Goal: Task Accomplishment & Management: Use online tool/utility

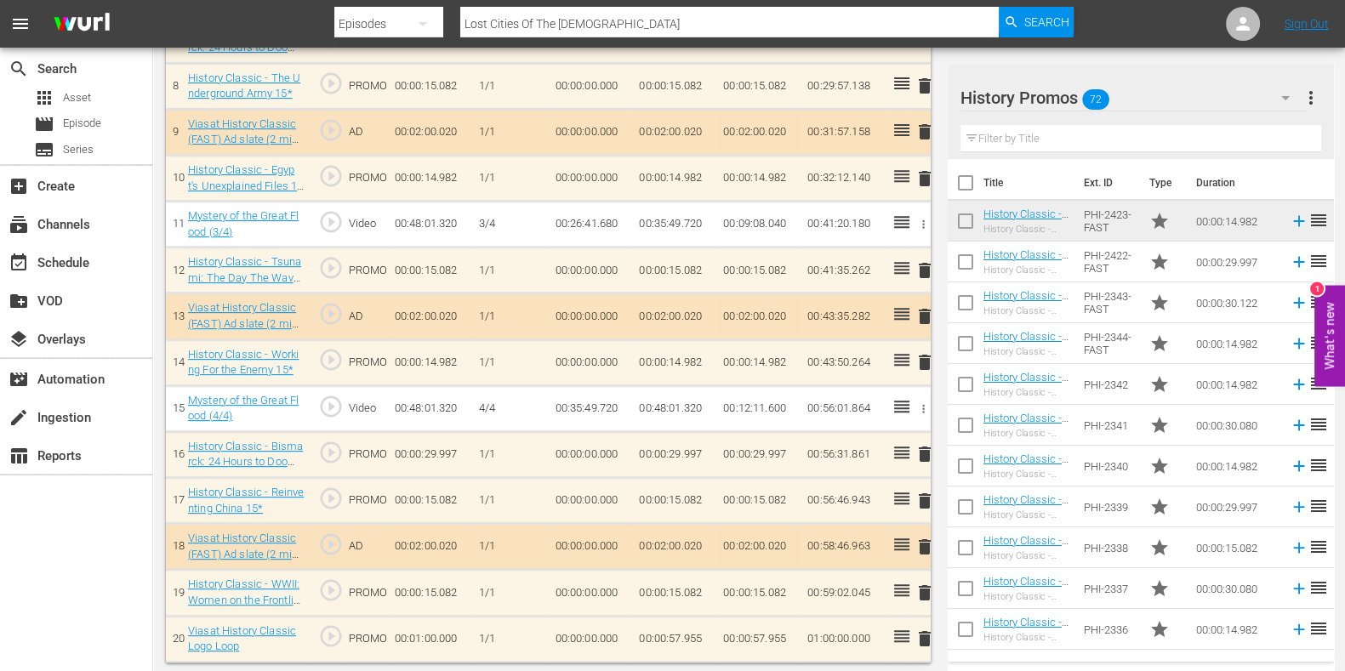
scroll to position [440, 0]
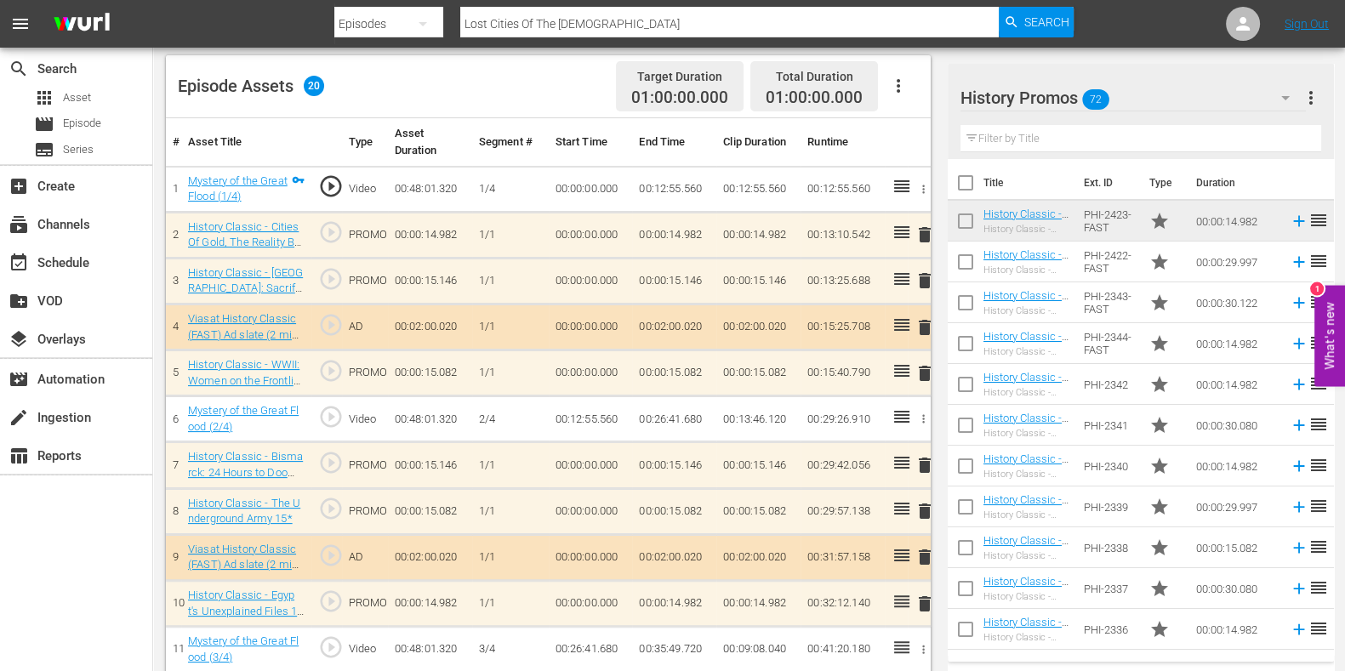
click at [1029, 140] on input "text" at bounding box center [1141, 138] width 361 height 27
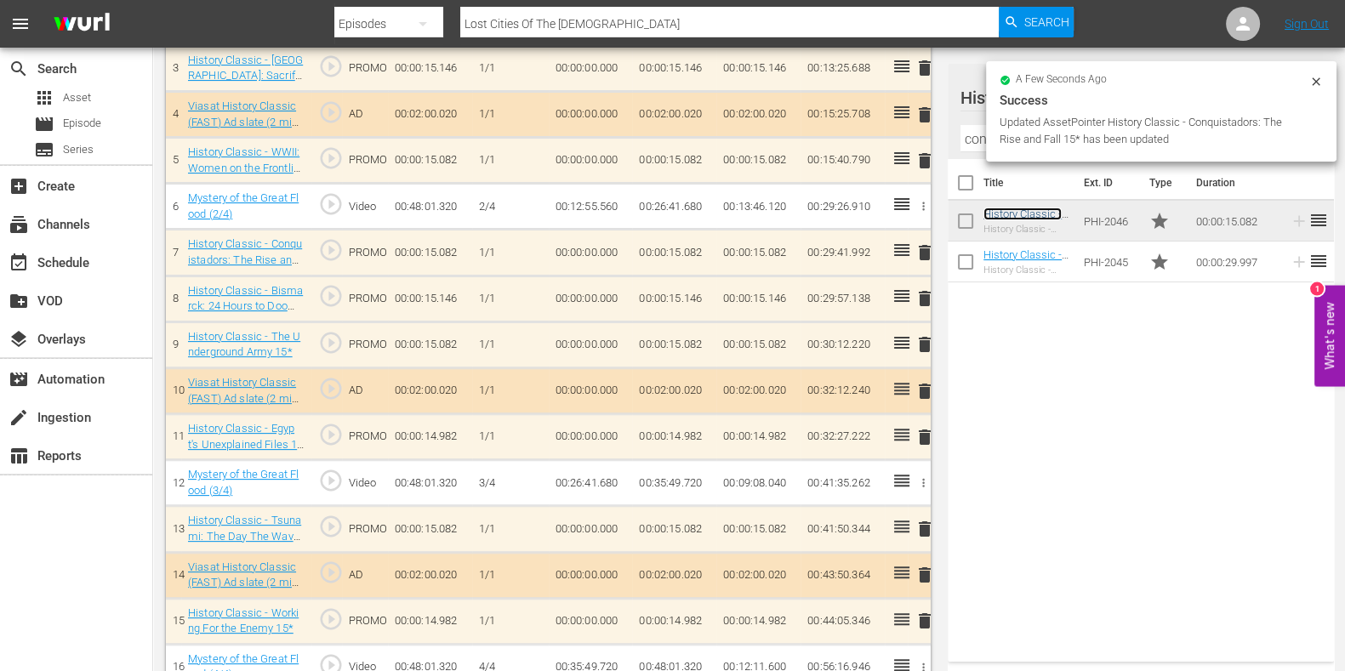
scroll to position [653, 0]
click at [924, 345] on span "delete" at bounding box center [925, 344] width 20 height 20
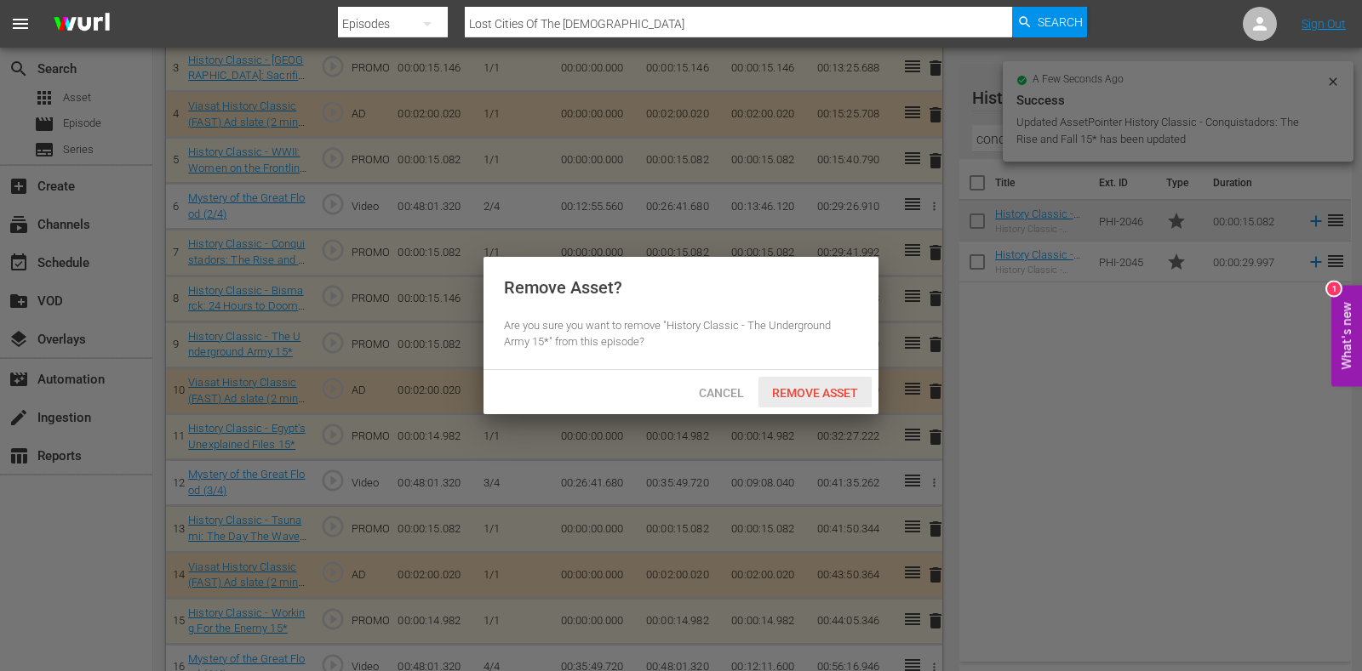
click at [830, 396] on span "Remove Asset" at bounding box center [814, 393] width 113 height 14
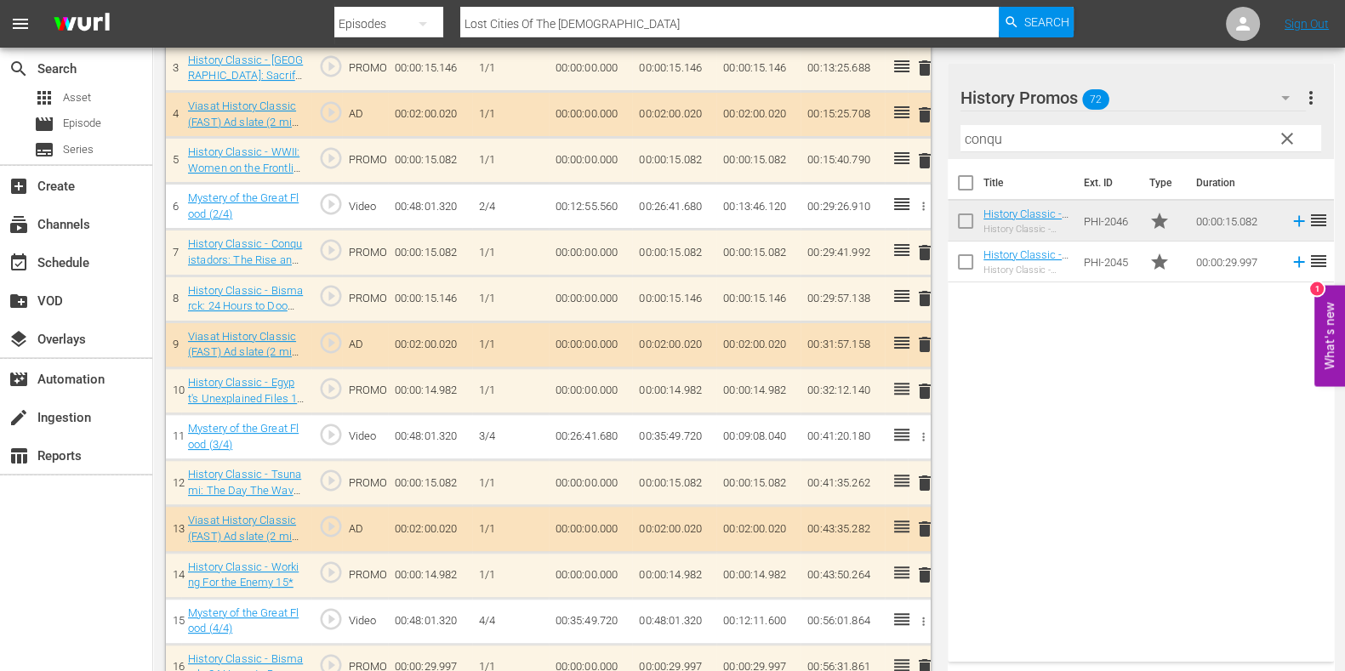
drag, startPoint x: 969, startPoint y: 123, endPoint x: 861, endPoint y: 114, distance: 108.4
click at [861, 114] on div "Video Player is loading. Play Video Play Mute Current Time 00:00:00.000 / Durat…" at bounding box center [749, 182] width 1167 height 1385
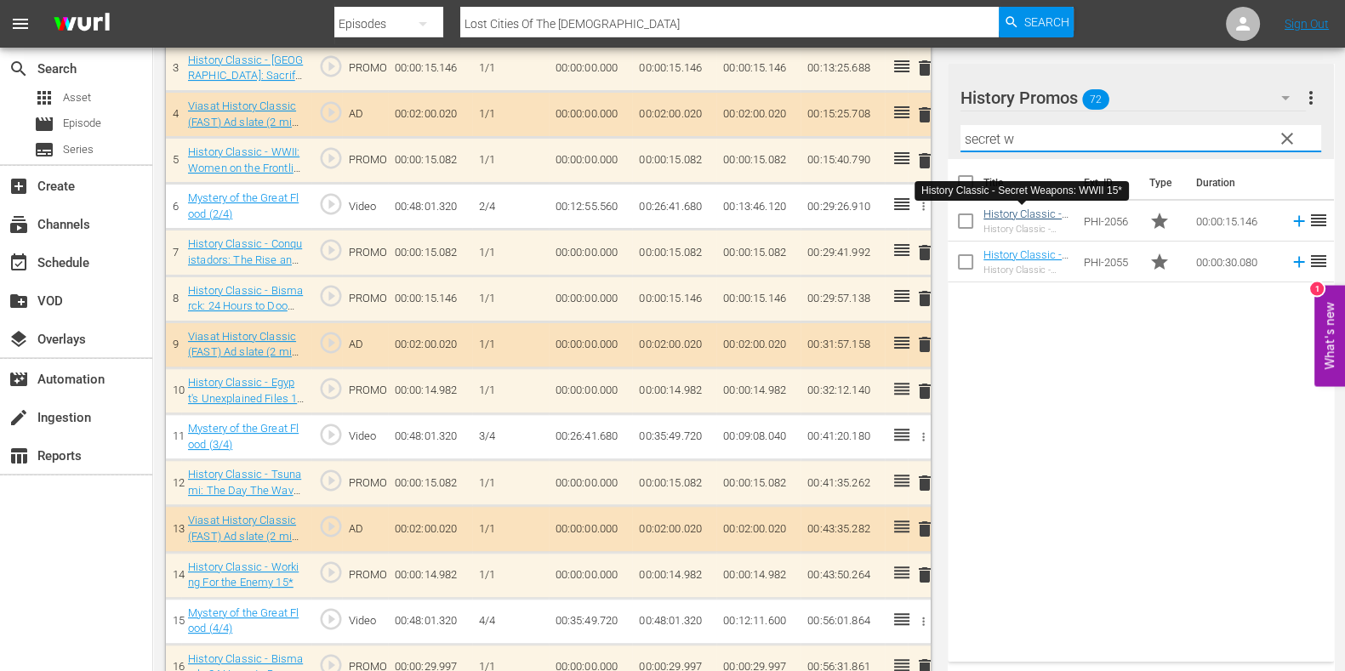
type input "secret w"
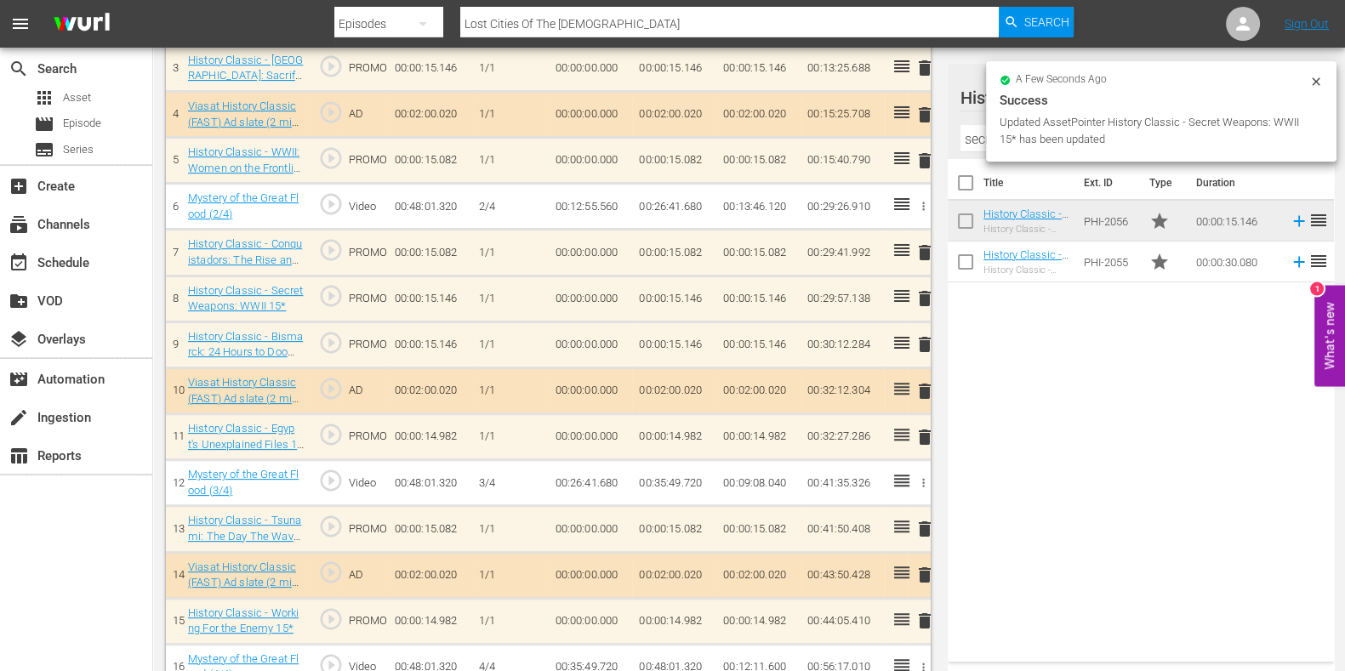
click at [930, 343] on span "delete" at bounding box center [925, 344] width 20 height 20
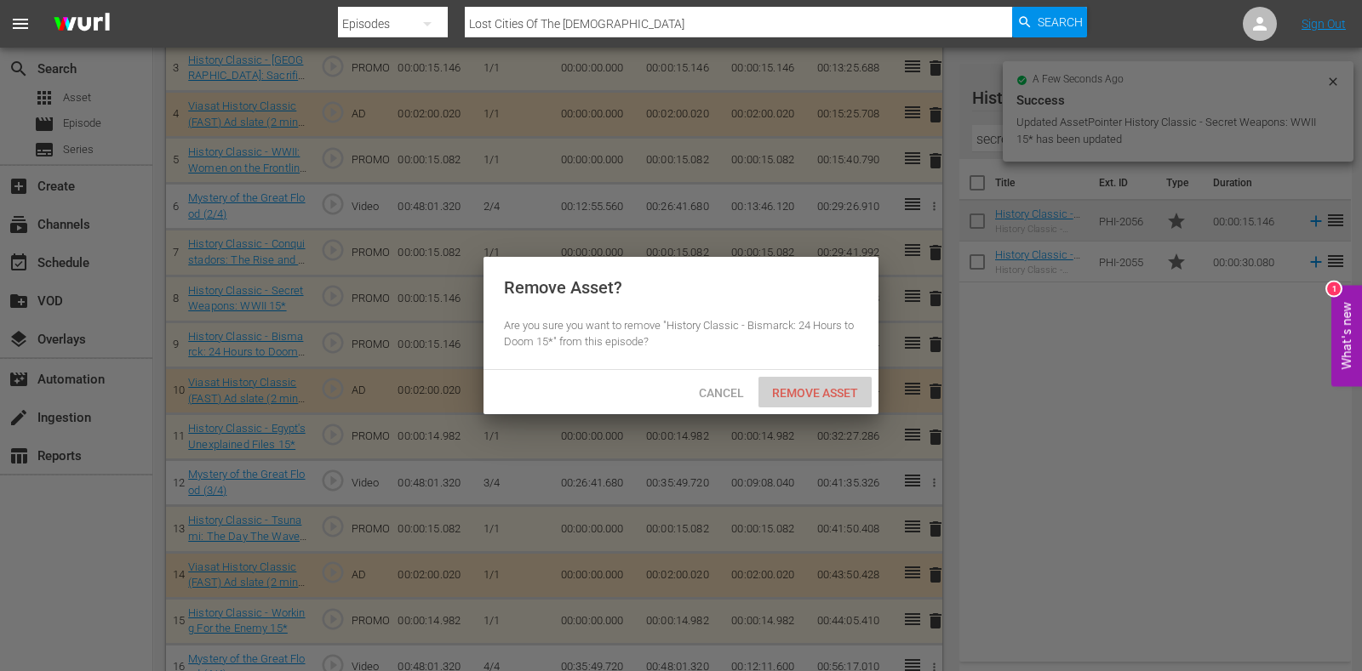
click at [837, 381] on div "Remove Asset" at bounding box center [814, 392] width 113 height 31
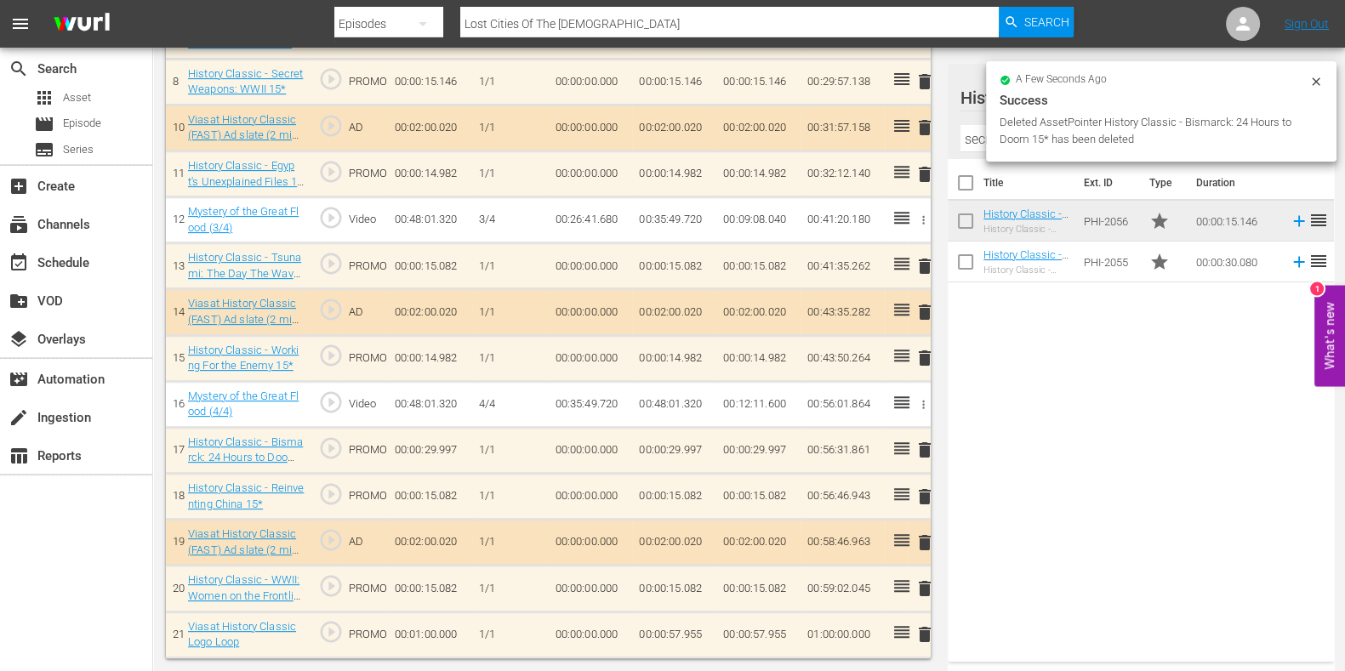
scroll to position [865, 0]
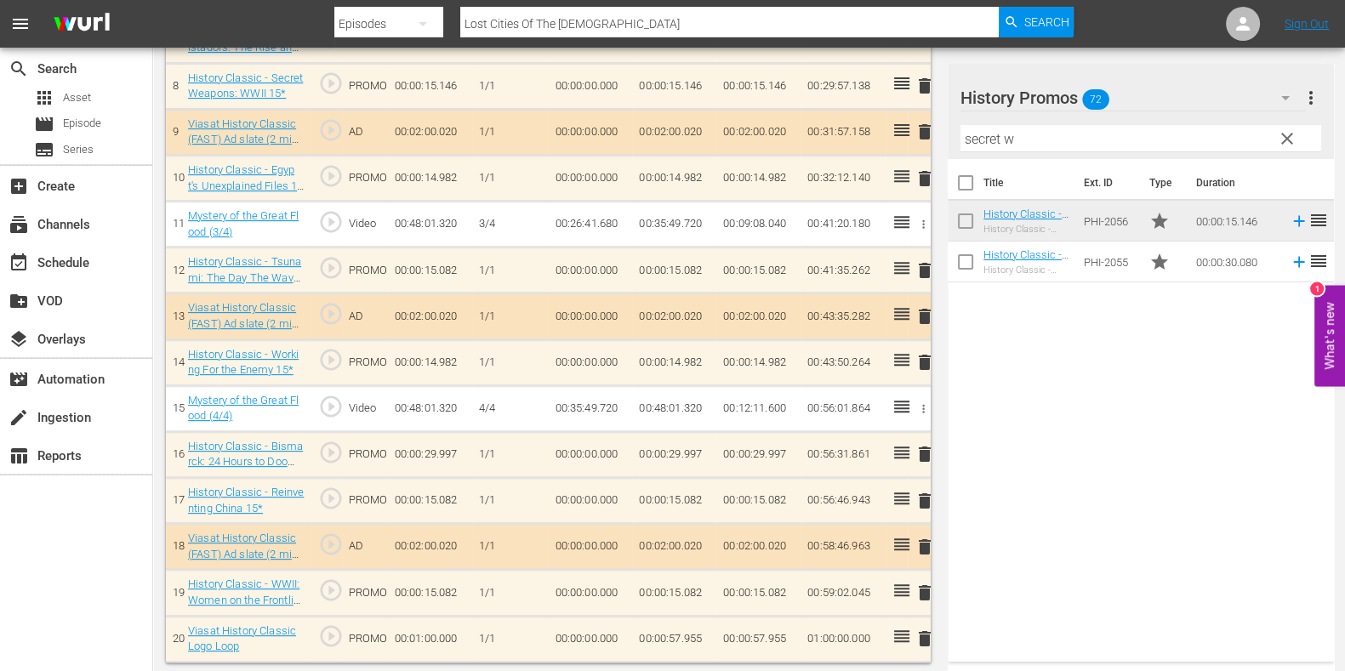
click at [1010, 138] on input "secret w" at bounding box center [1141, 138] width 361 height 27
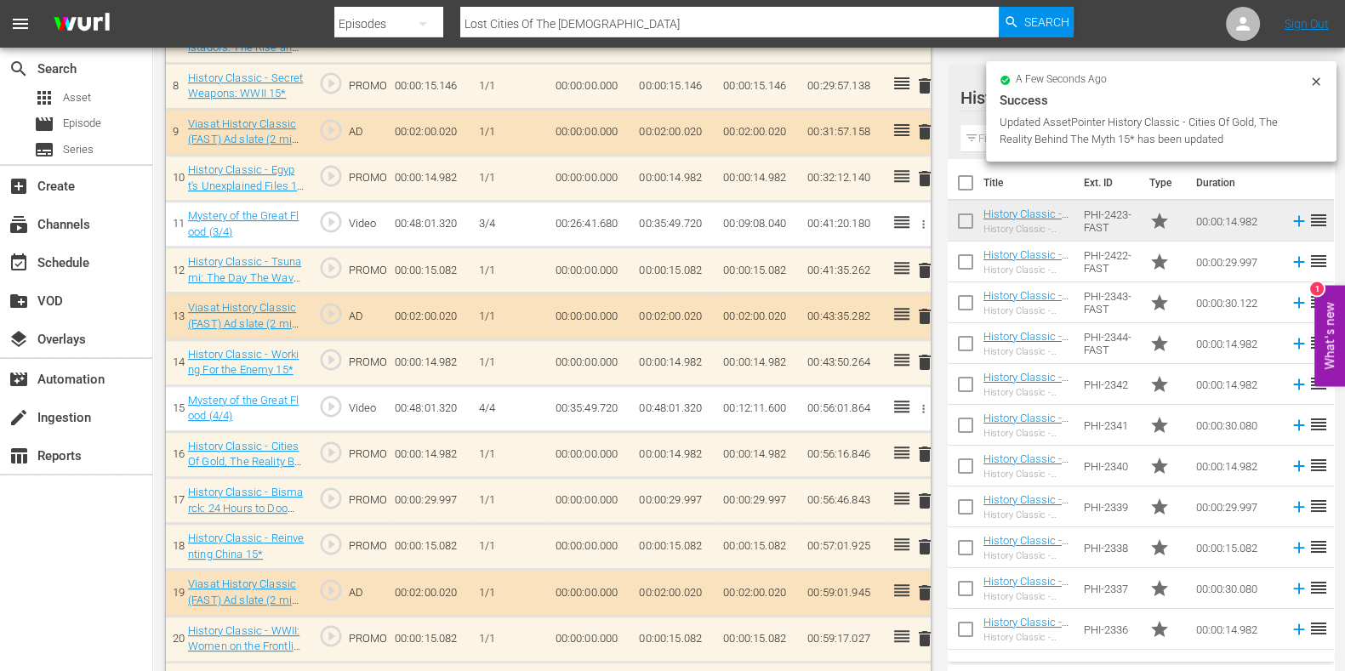
click at [924, 352] on span "delete" at bounding box center [925, 362] width 20 height 20
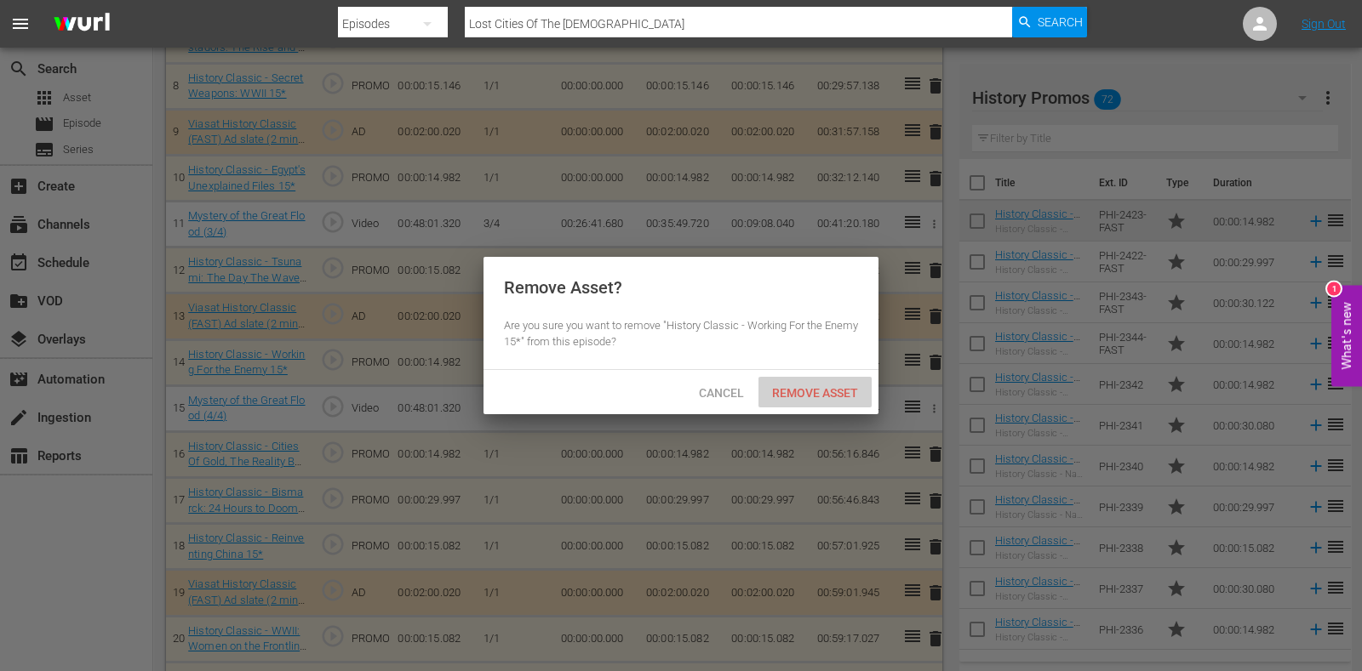
click at [827, 380] on div "Remove Asset" at bounding box center [814, 392] width 113 height 31
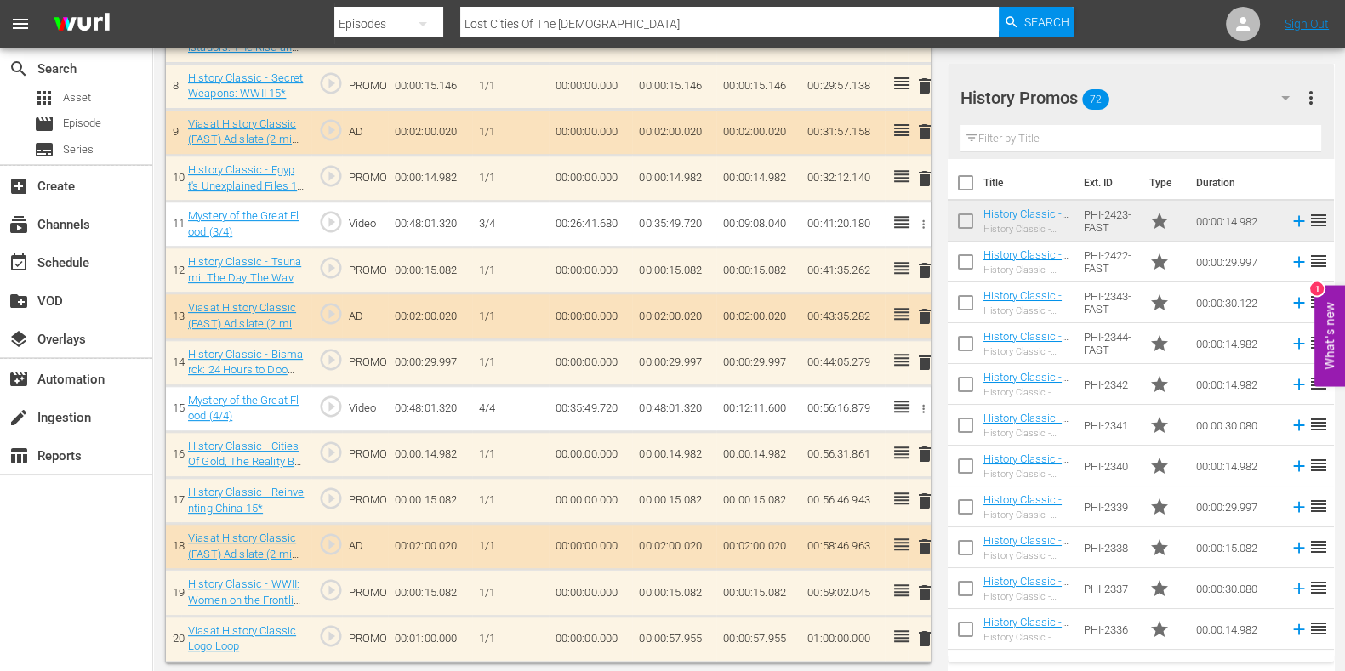
scroll to position [334, 0]
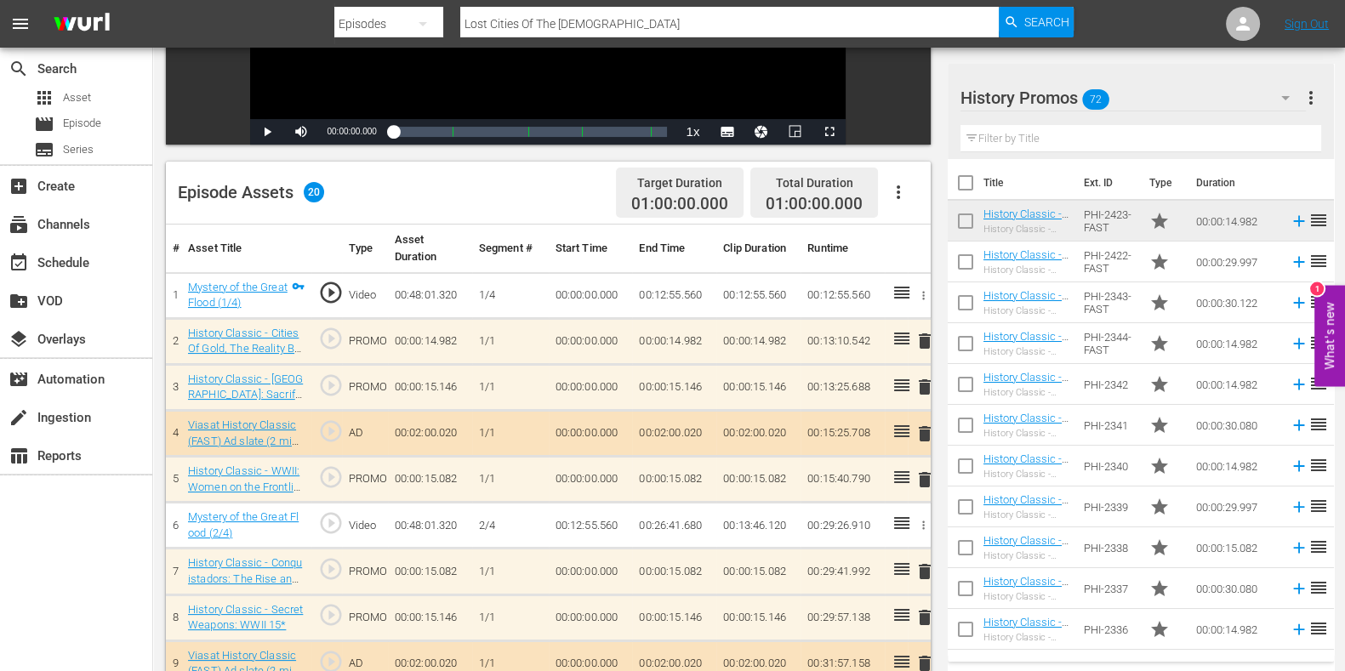
click at [1068, 134] on input "text" at bounding box center [1141, 138] width 361 height 27
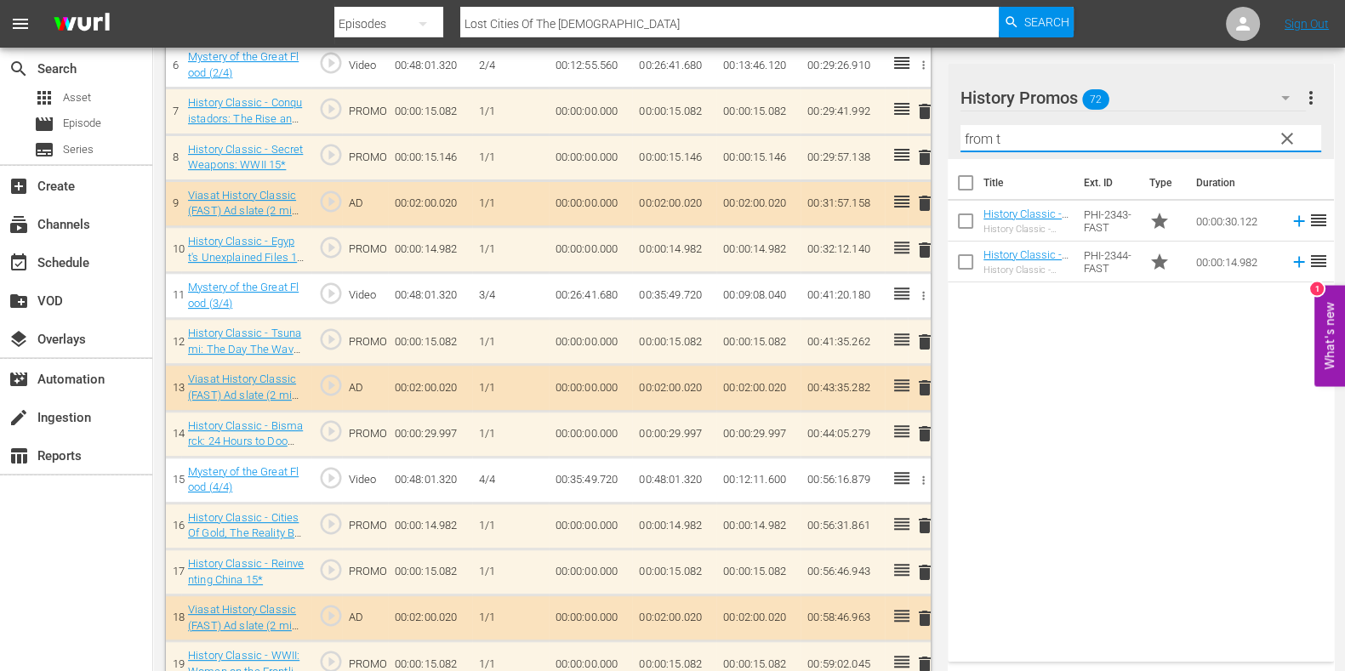
scroll to position [865, 0]
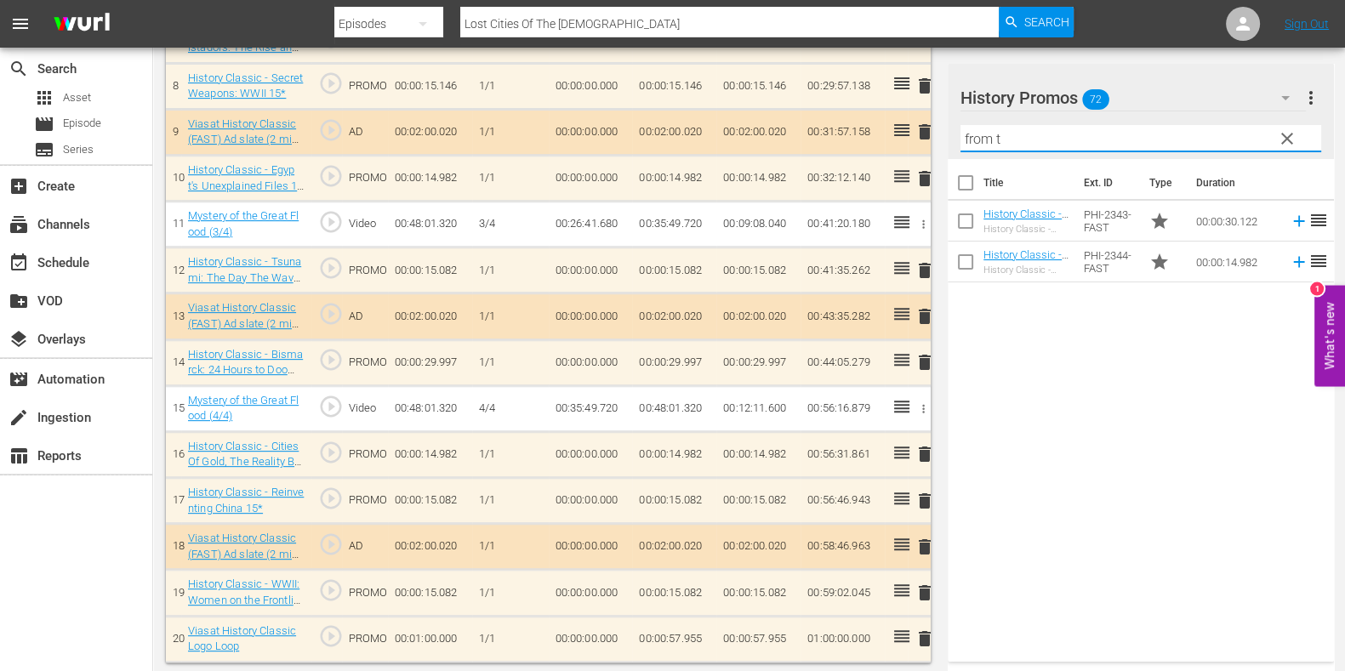
drag, startPoint x: 1025, startPoint y: 134, endPoint x: 902, endPoint y: 143, distance: 122.9
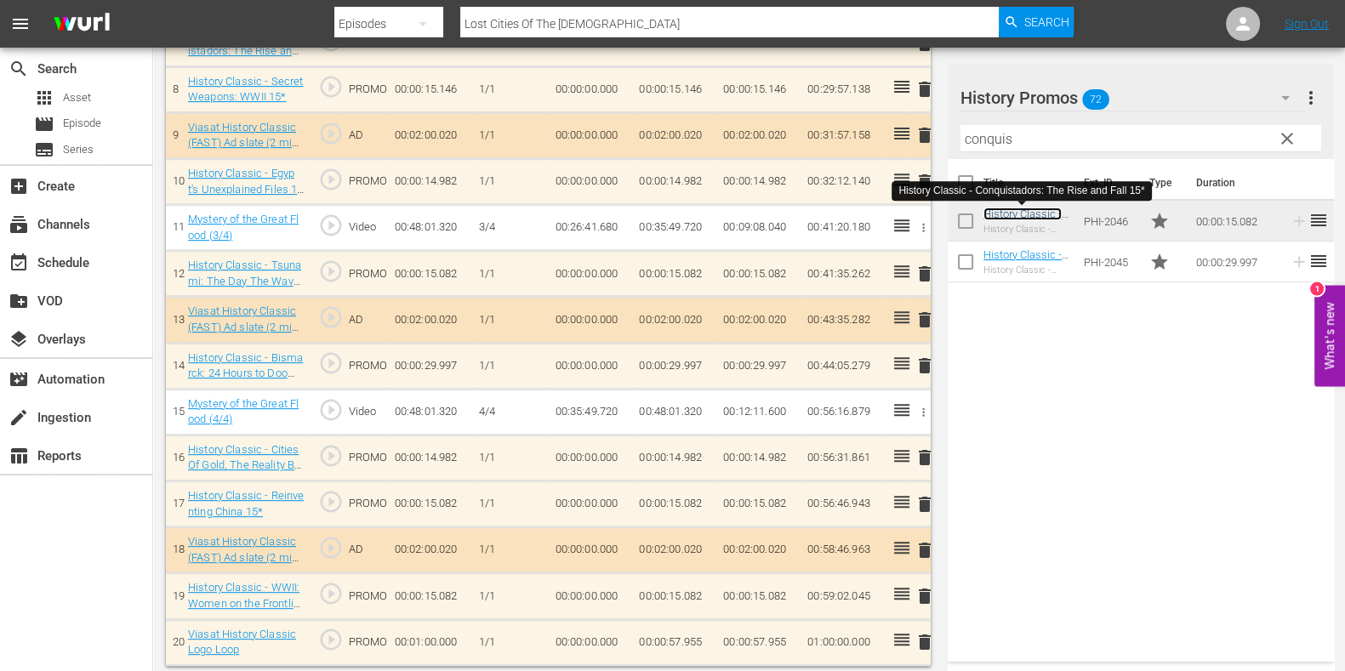
scroll to position [869, 0]
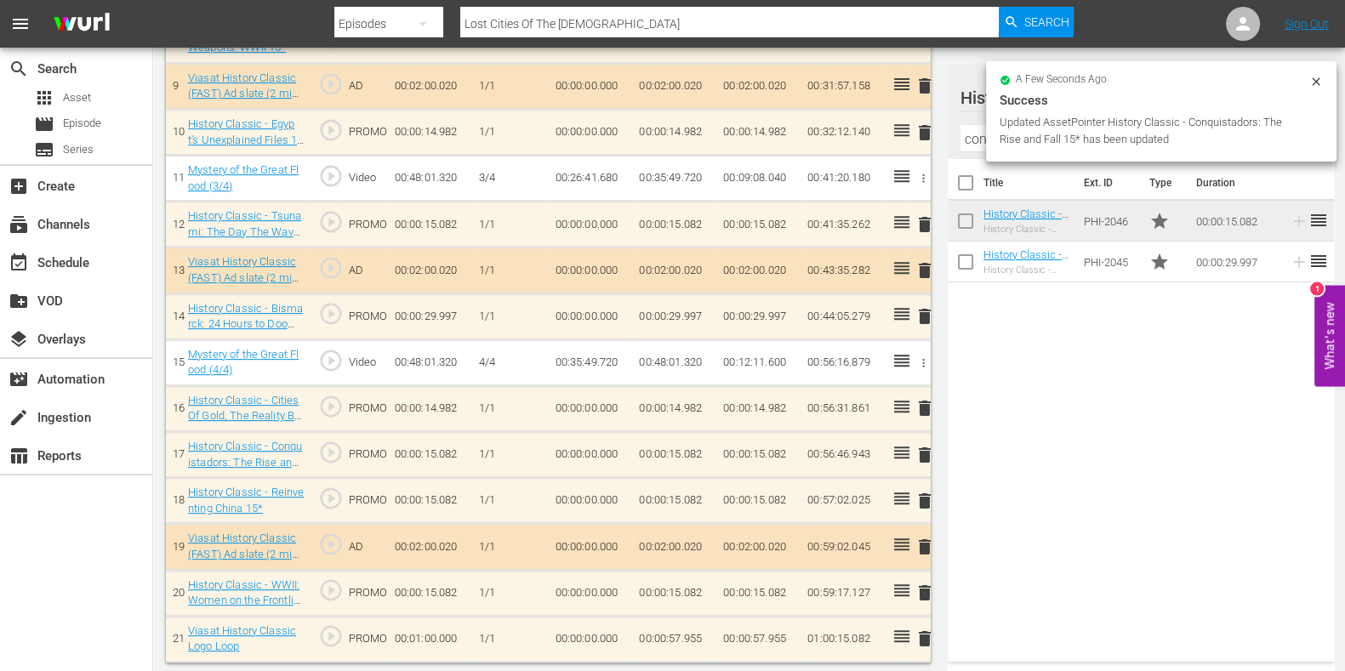
click at [928, 491] on span "delete" at bounding box center [925, 501] width 20 height 20
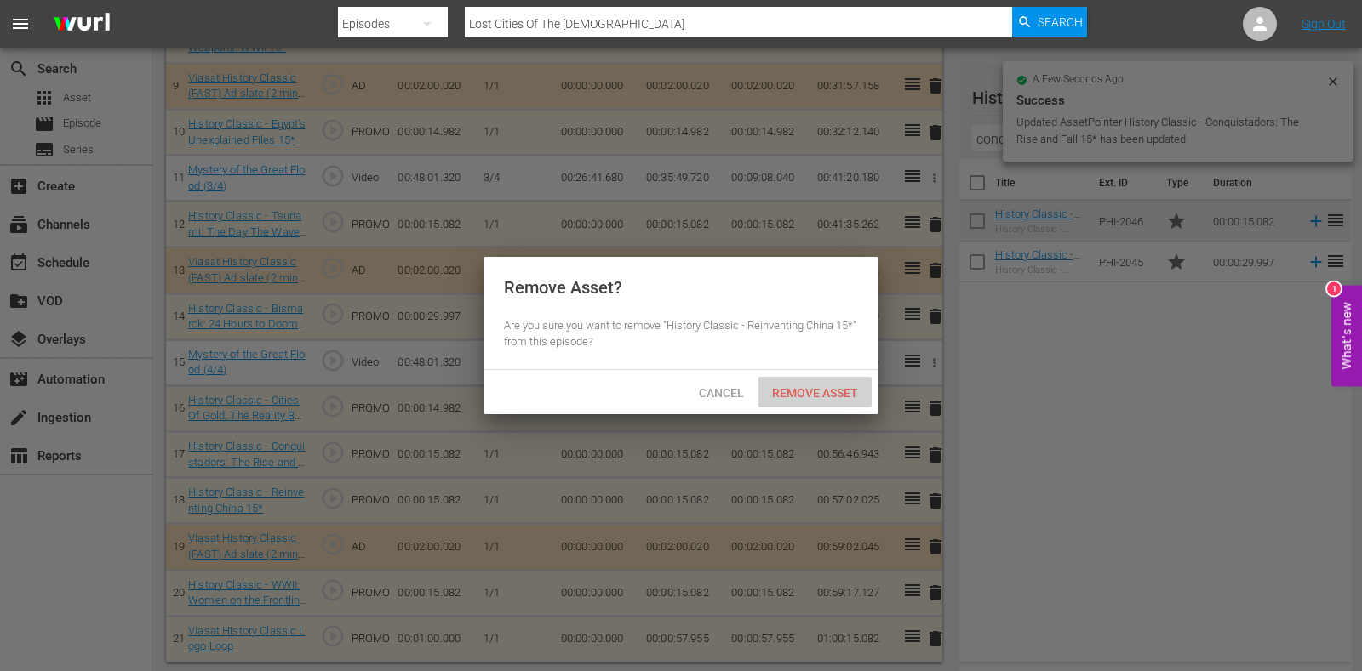
click at [819, 386] on span "Remove Asset" at bounding box center [814, 393] width 113 height 14
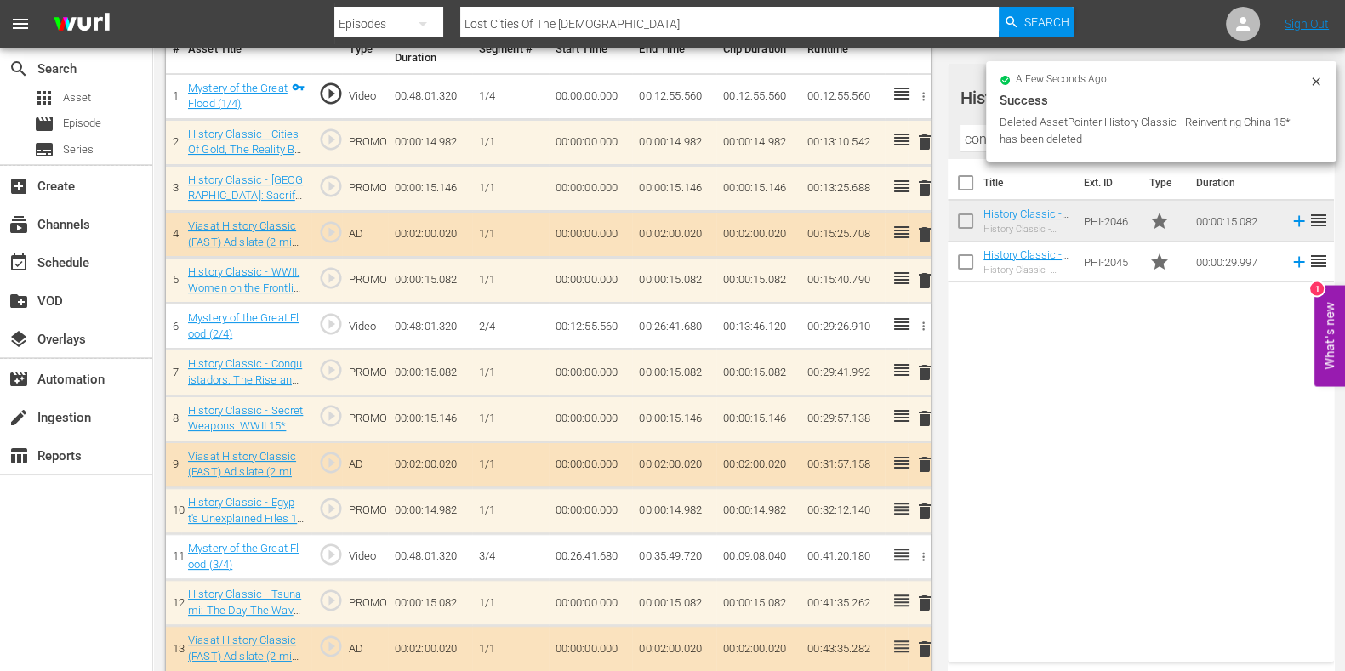
scroll to position [486, 0]
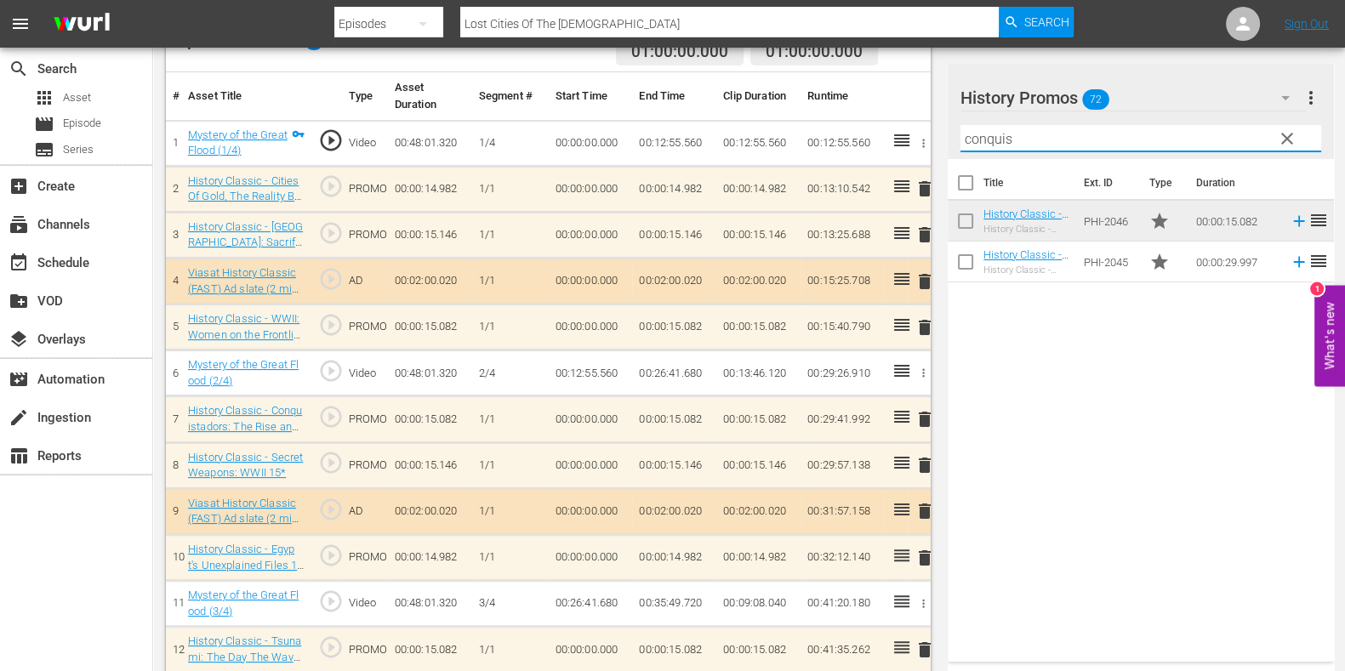
drag, startPoint x: 1063, startPoint y: 149, endPoint x: 809, endPoint y: 112, distance: 256.2
click at [810, 112] on div "Video Player is loading. Play Video Play Mute Current Time 00:00:00.000 / Durat…" at bounding box center [749, 349] width 1167 height 1385
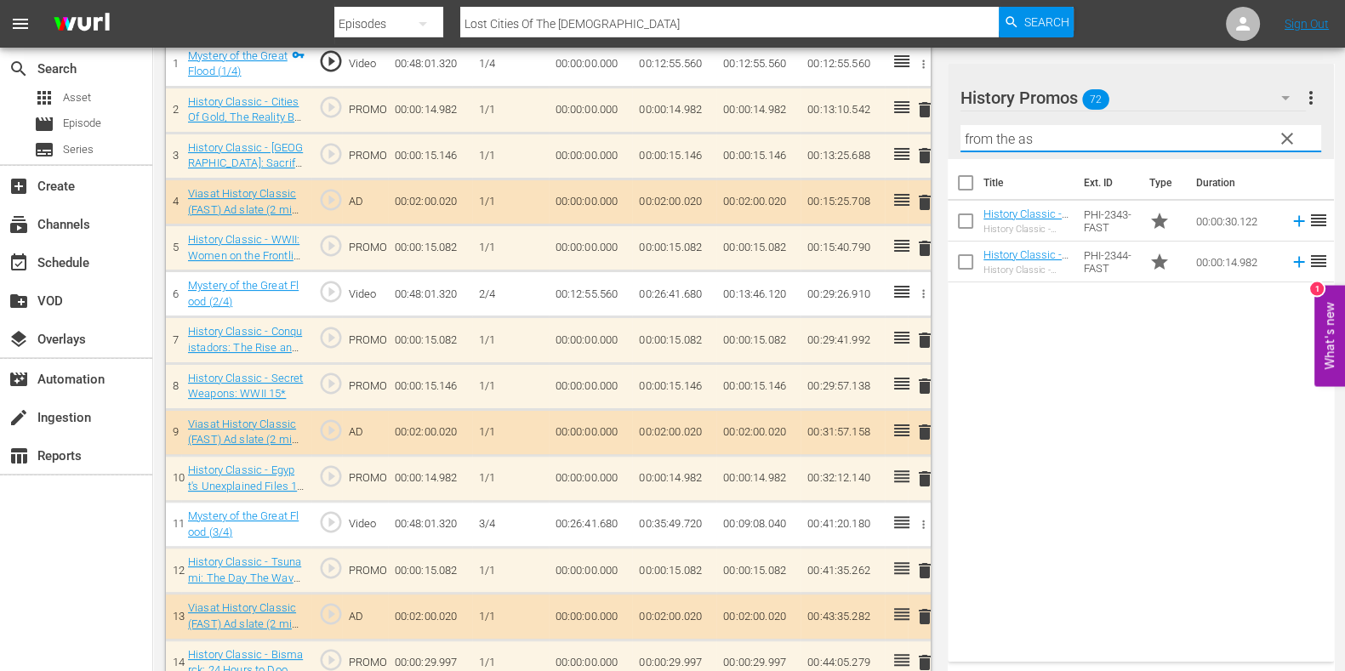
scroll to position [592, 0]
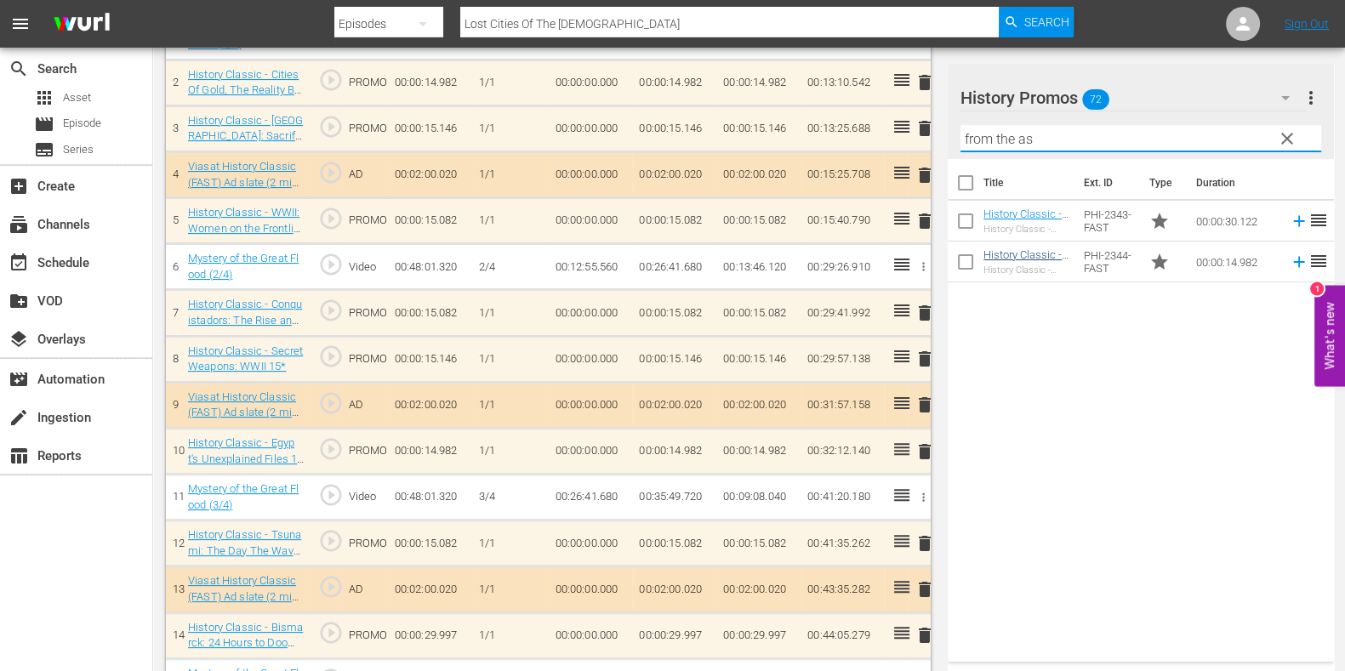
type input "from the as"
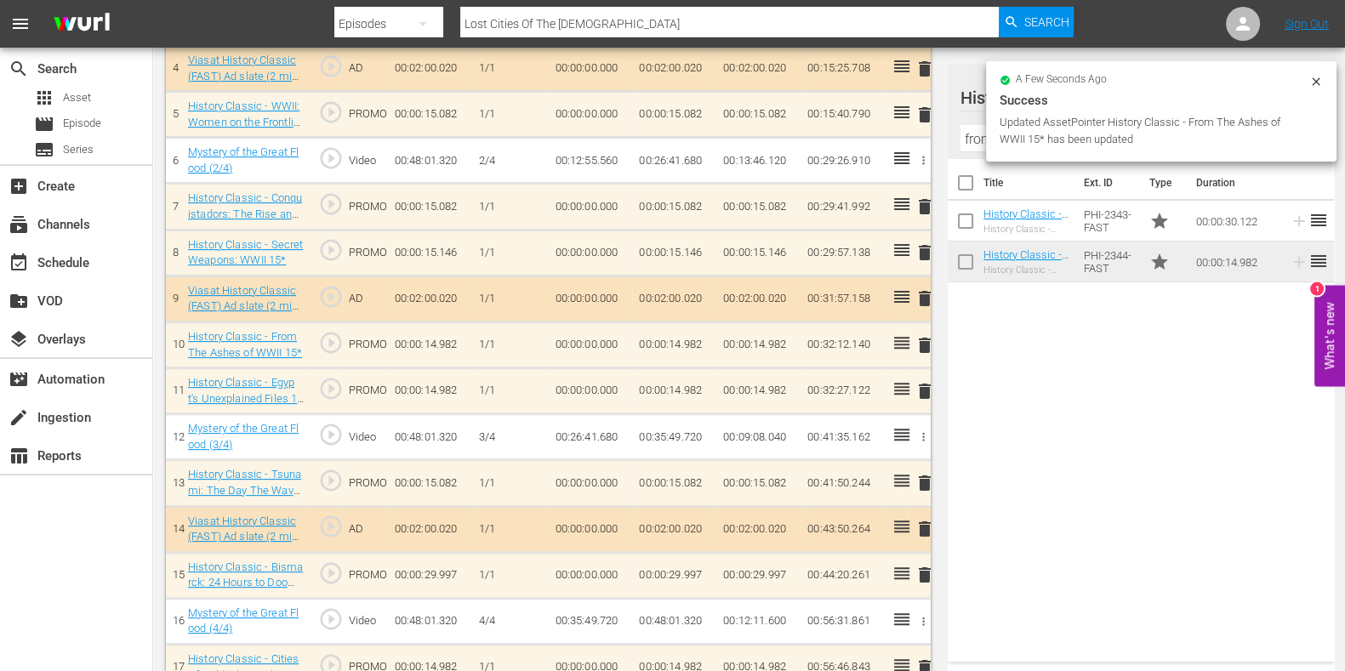
click at [931, 390] on div "Video Player is loading. Play Video Play Mute Current Time 00:00:00.000 / Durat…" at bounding box center [553, 158] width 774 height 1435
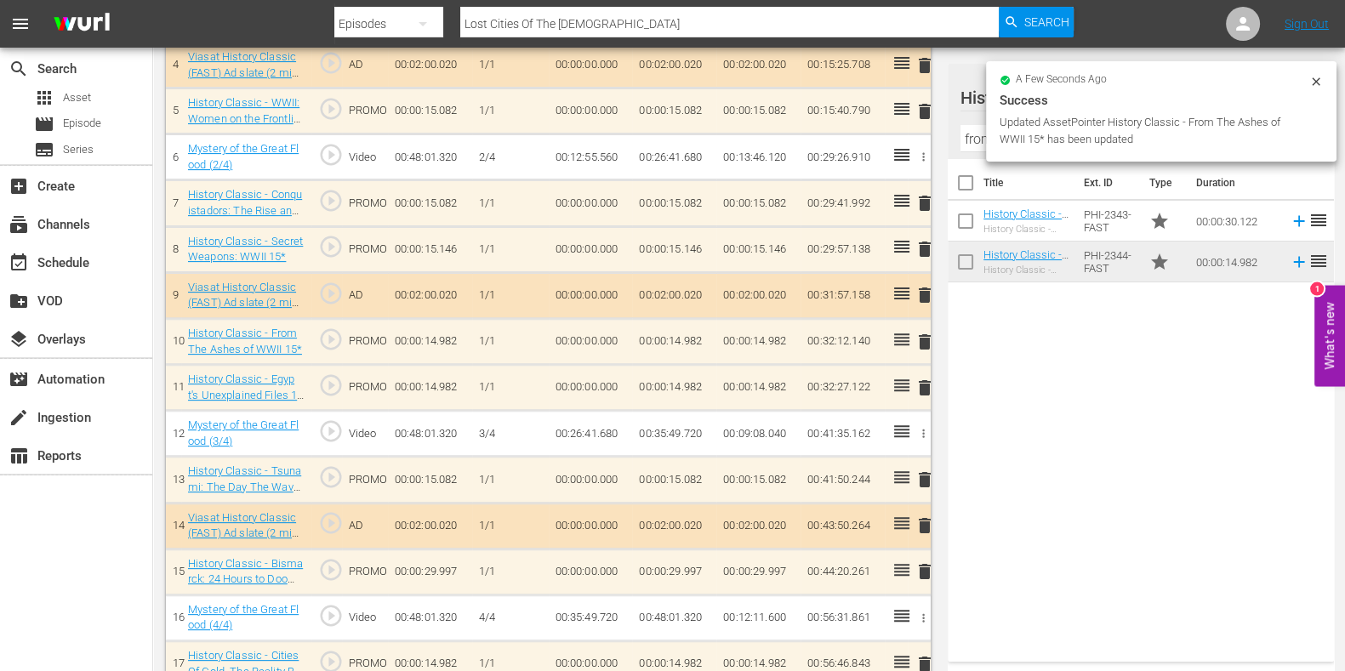
scroll to position [699, 0]
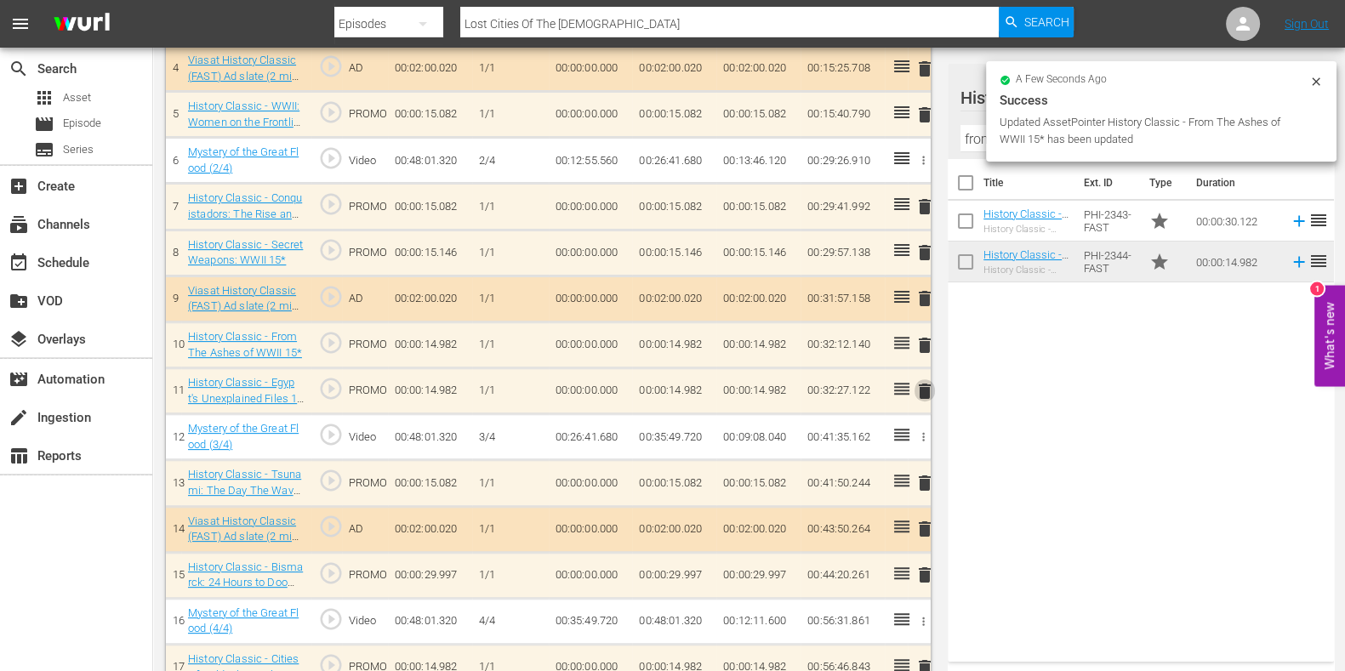
click at [923, 390] on span "delete" at bounding box center [925, 391] width 20 height 20
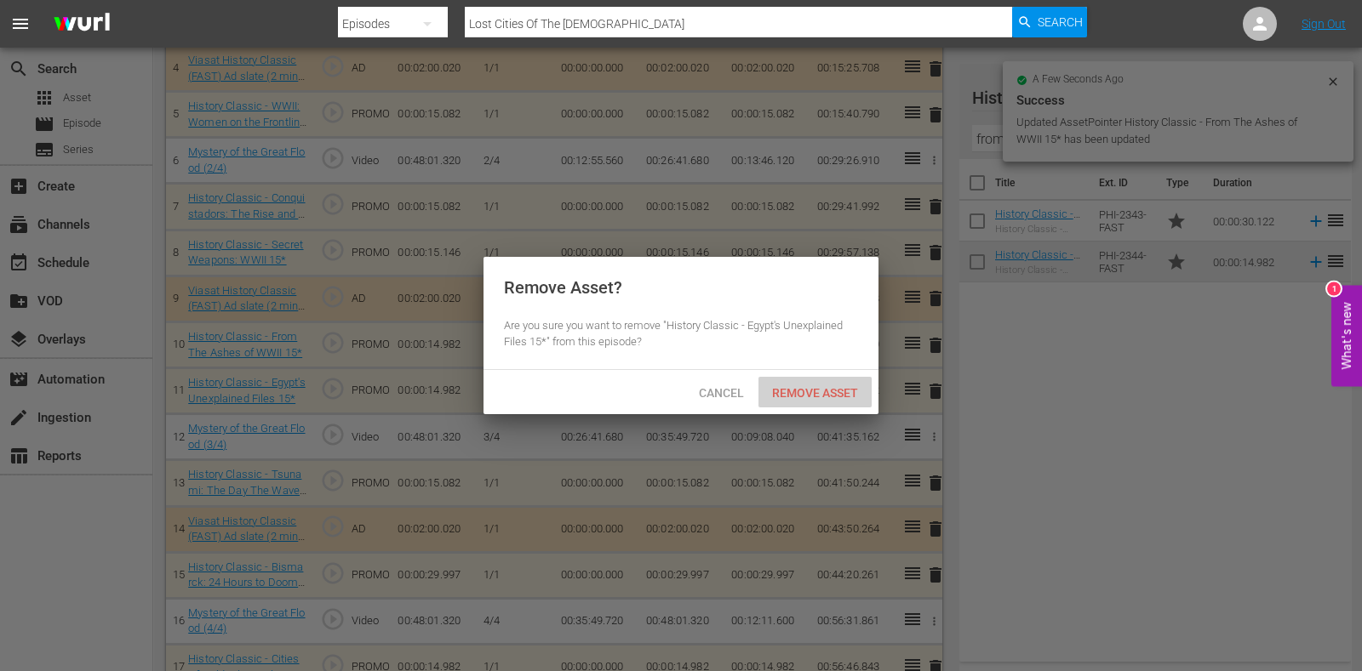
click at [842, 399] on div "Remove Asset" at bounding box center [814, 392] width 113 height 31
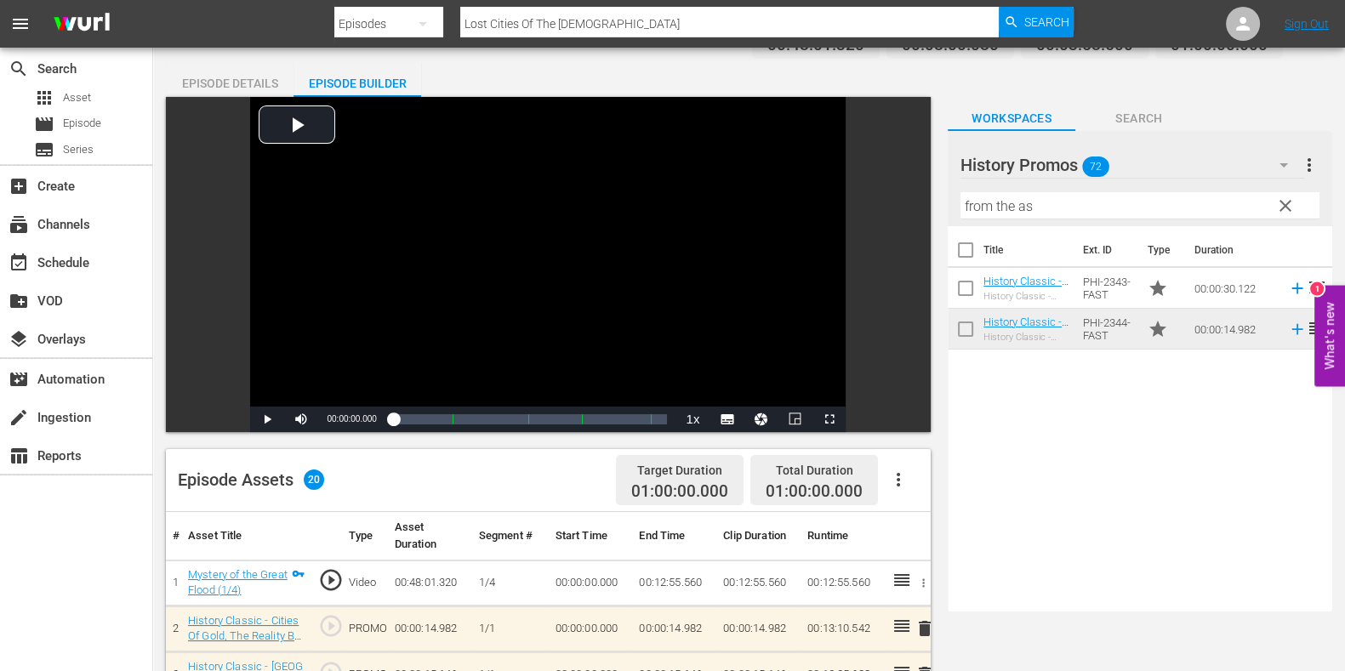
scroll to position [0, 0]
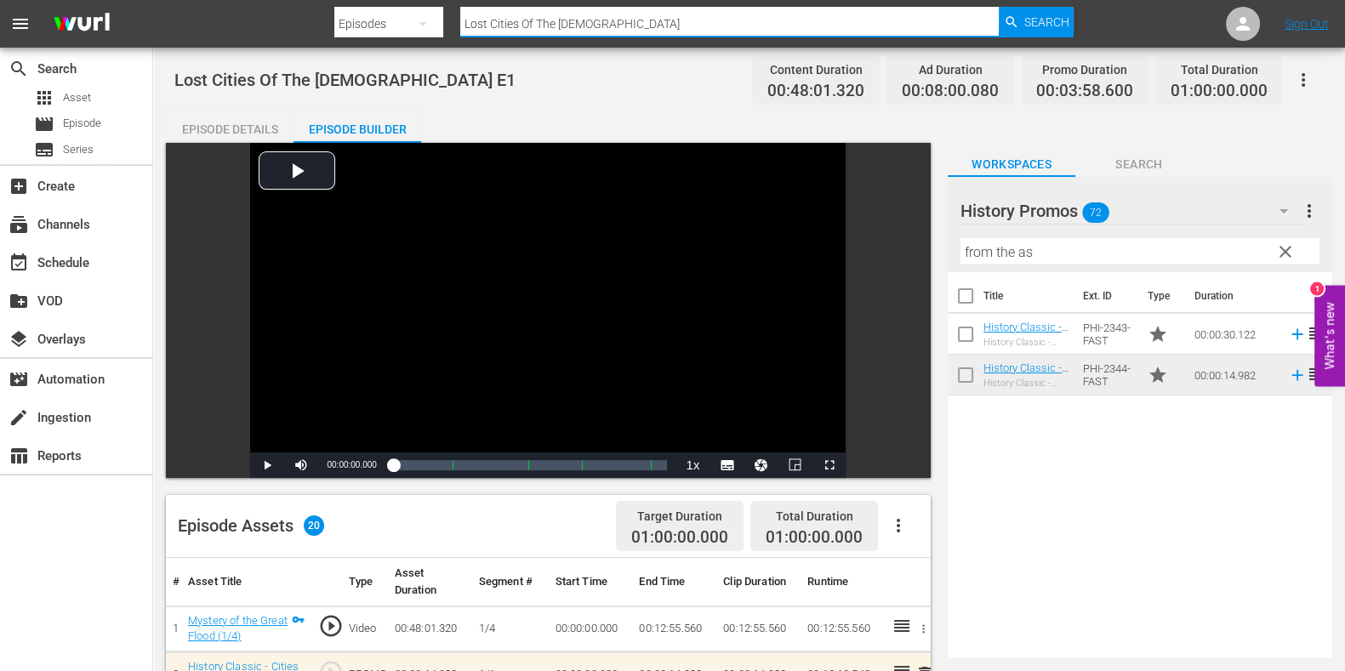
click at [613, 14] on input "Lost Cities Of The Bible" at bounding box center [729, 23] width 539 height 41
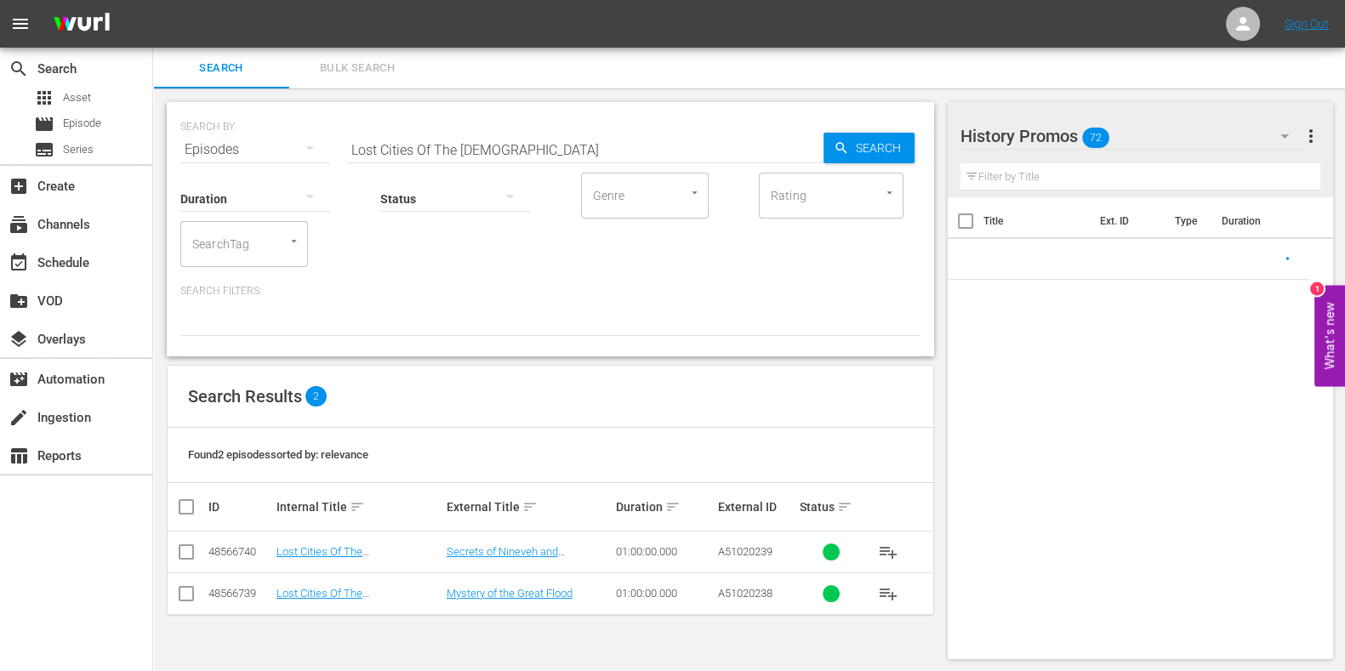
click at [340, 543] on td "Lost Cities Of The Bible E2" at bounding box center [359, 553] width 170 height 42
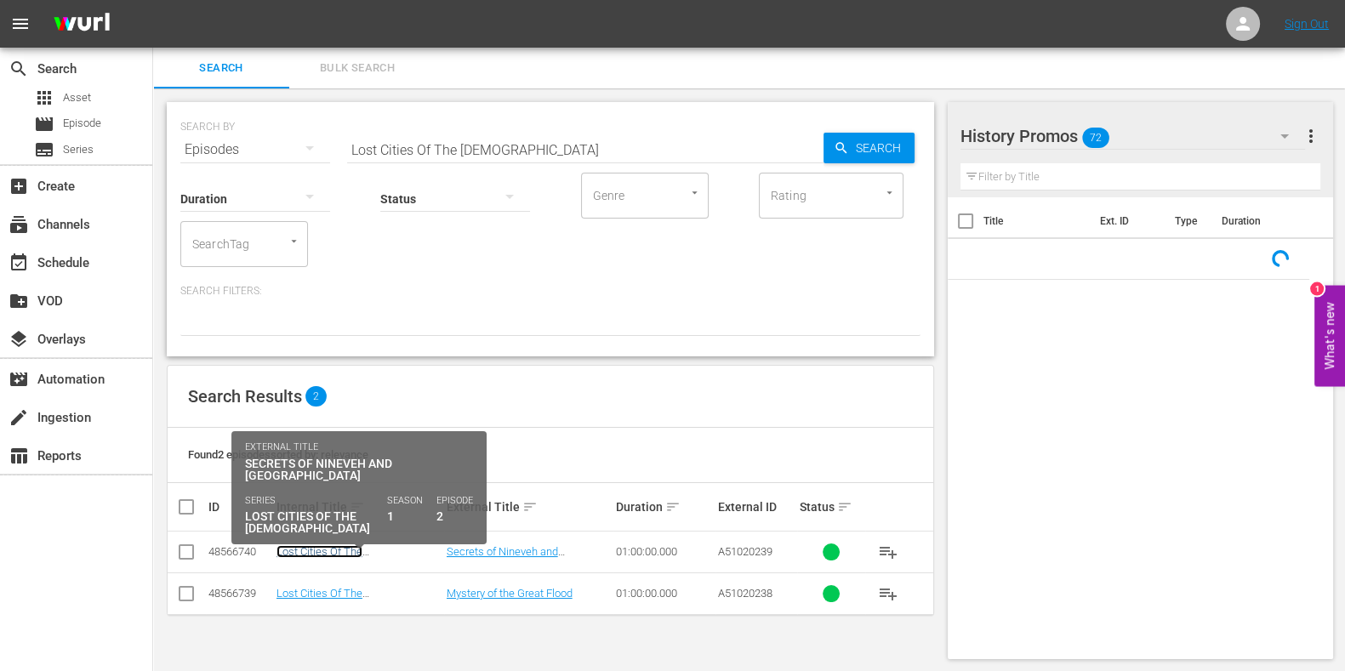
click at [340, 549] on link "Lost Cities Of The Bible E2" at bounding box center [340, 558] width 127 height 26
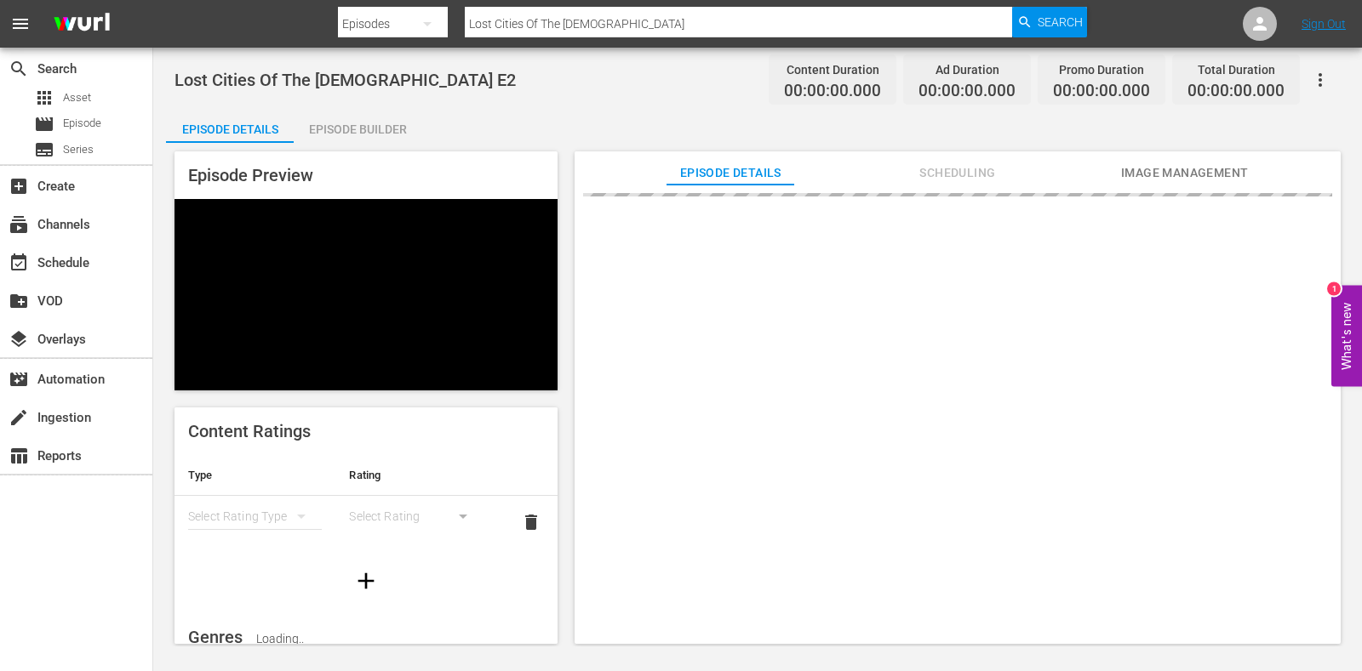
click at [345, 144] on div "Episode Preview Content Ratings Type Rating Select Rating Type Select Rating de…" at bounding box center [757, 400] width 1183 height 515
click at [346, 140] on div "Episode Builder" at bounding box center [358, 129] width 128 height 41
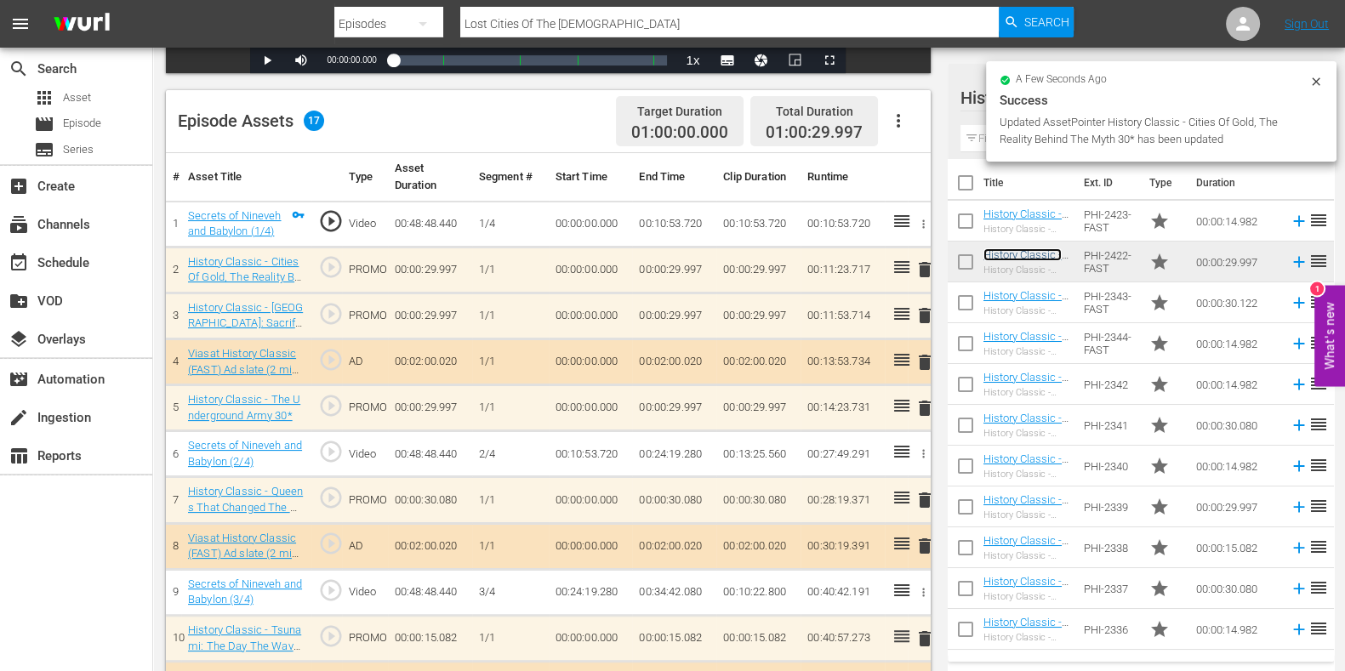
scroll to position [403, 0]
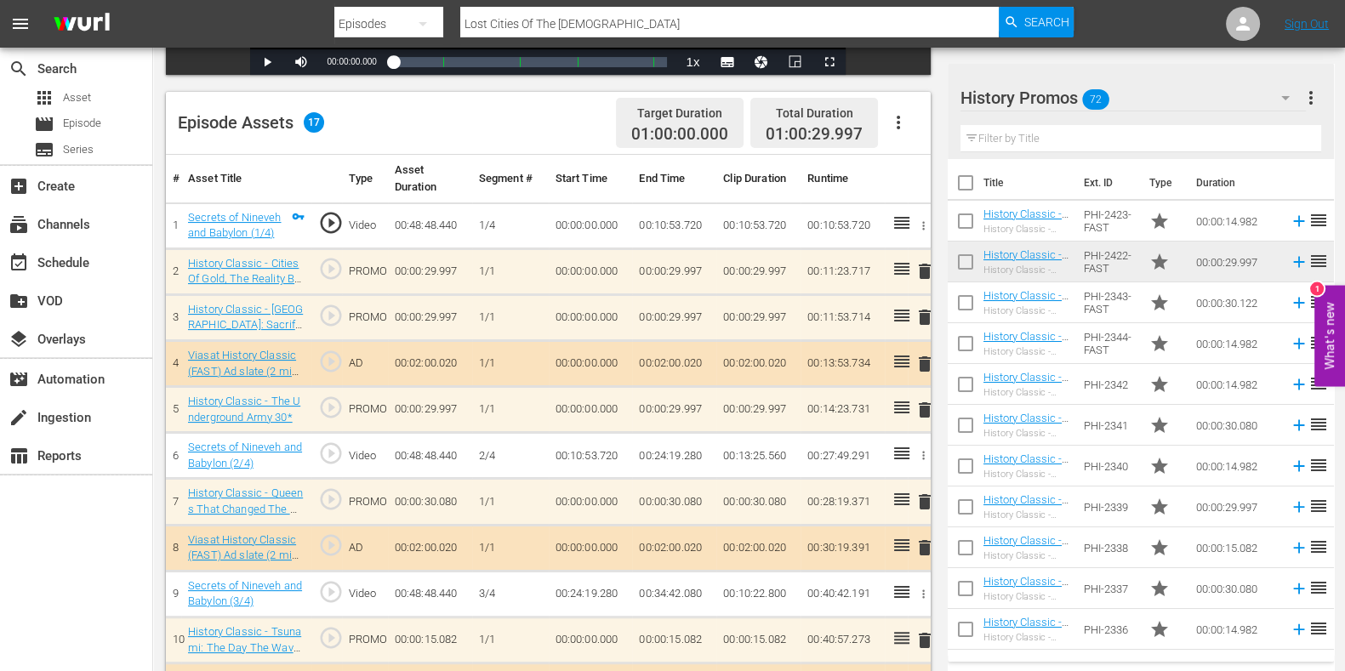
click at [925, 409] on span "delete" at bounding box center [925, 410] width 20 height 20
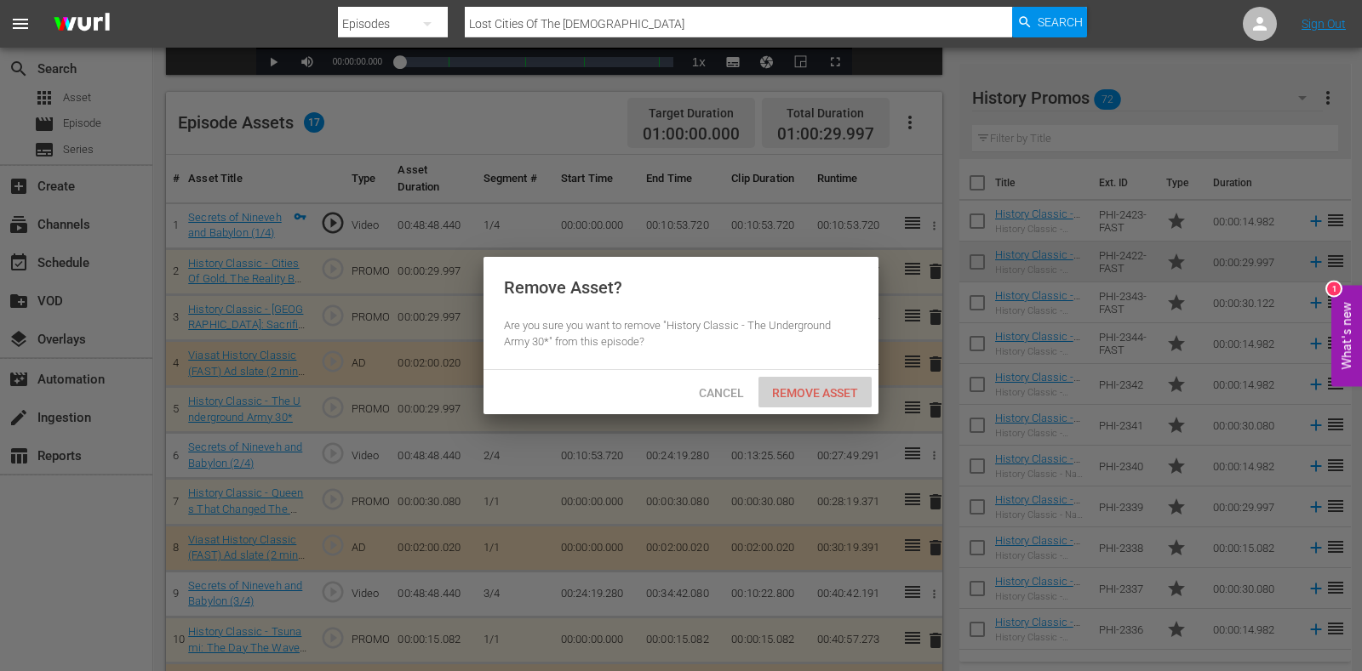
click at [847, 397] on span "Remove Asset" at bounding box center [814, 393] width 113 height 14
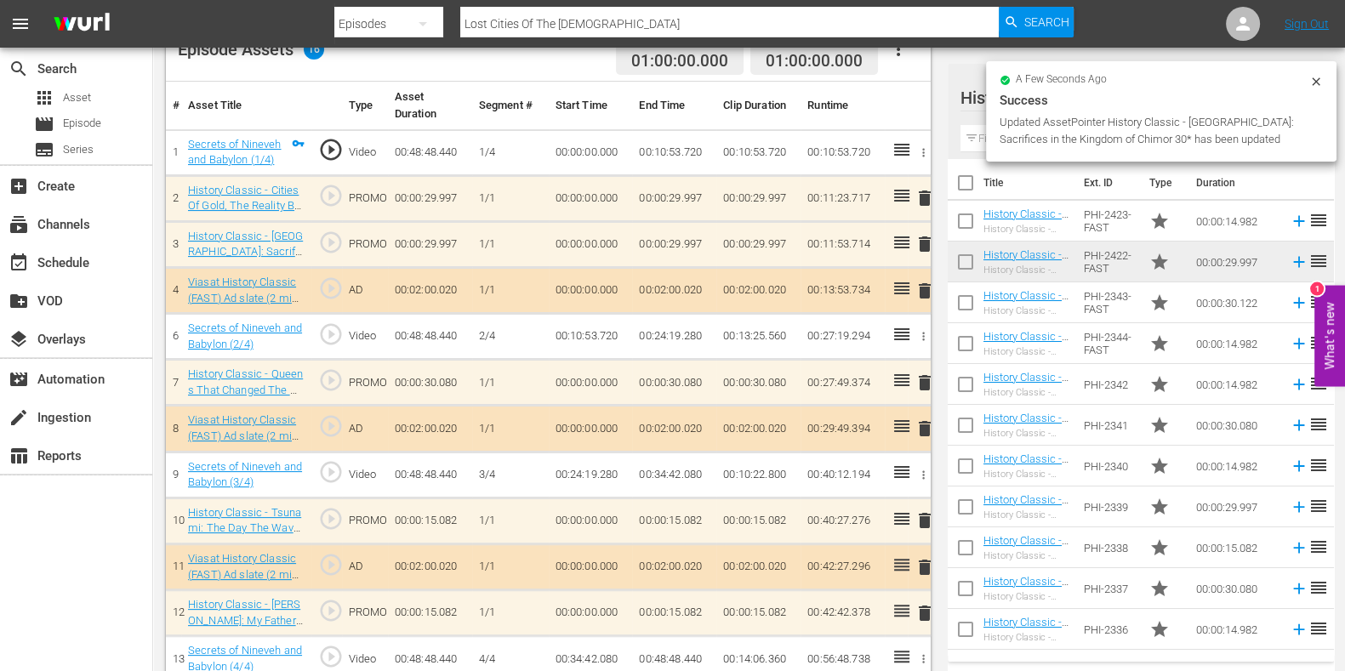
scroll to position [511, 0]
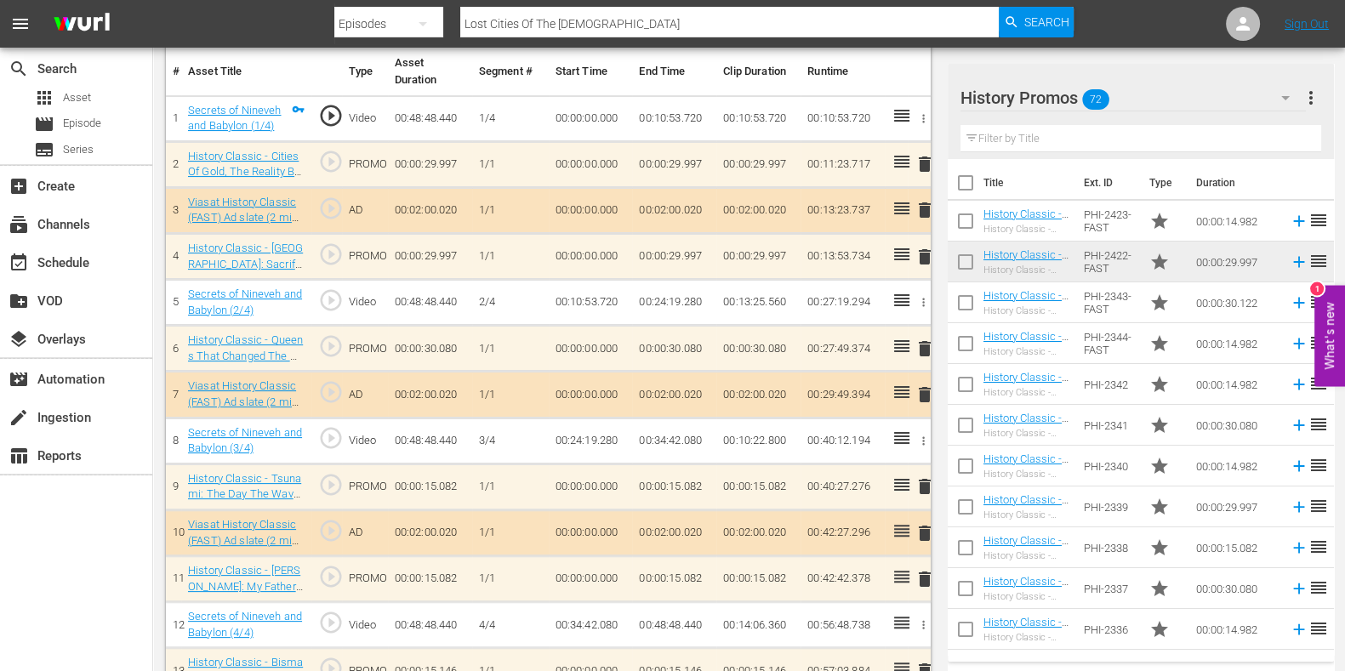
click at [1016, 139] on input "text" at bounding box center [1141, 138] width 361 height 27
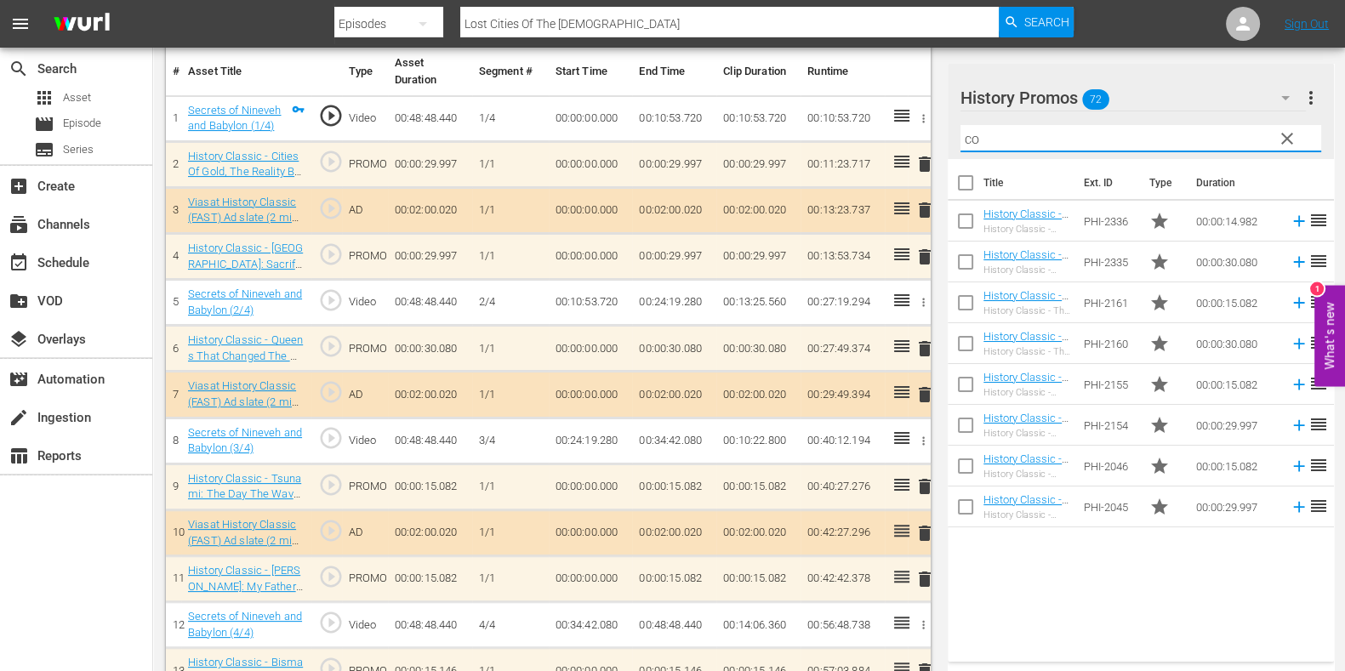
type input "c"
type input "f"
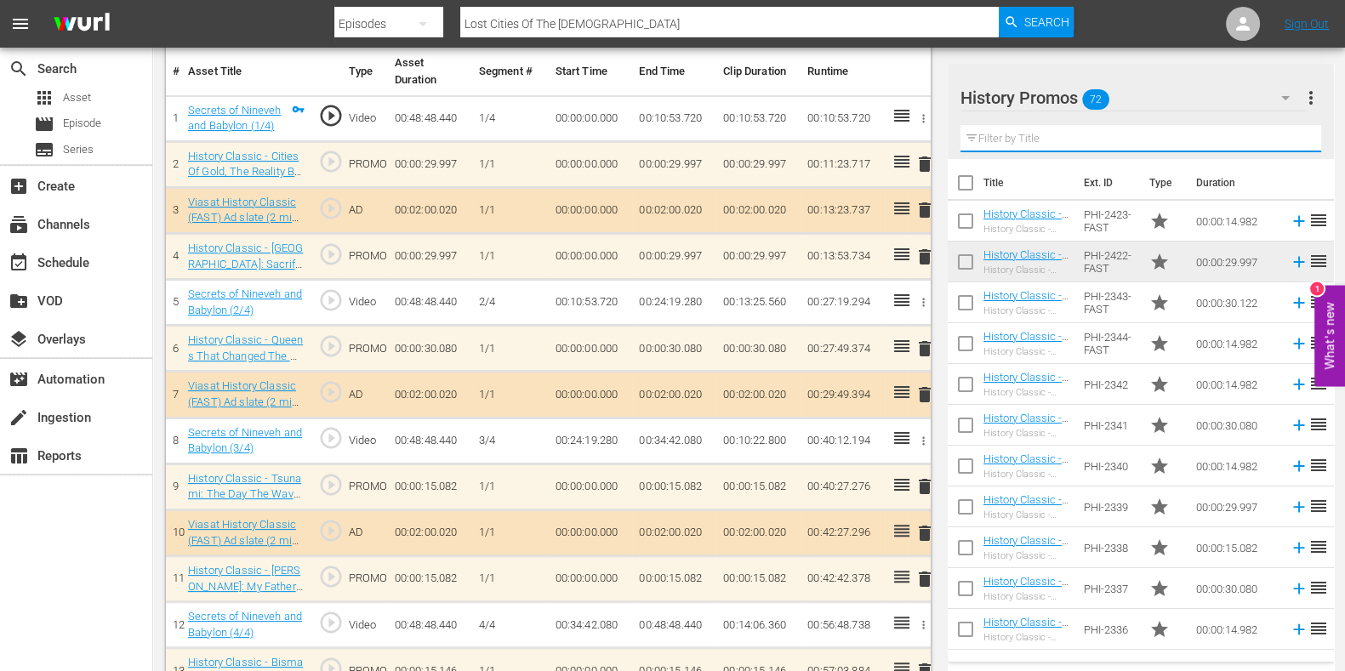
click at [1042, 135] on input "text" at bounding box center [1141, 138] width 361 height 27
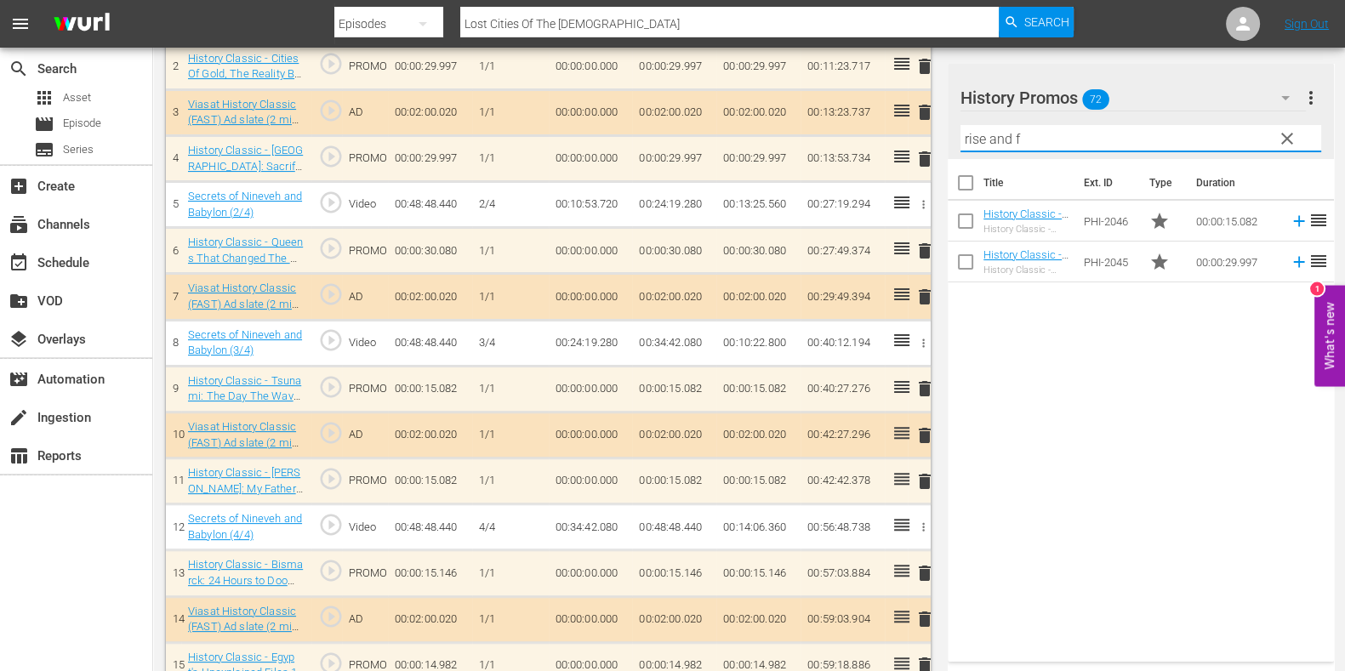
scroll to position [682, 0]
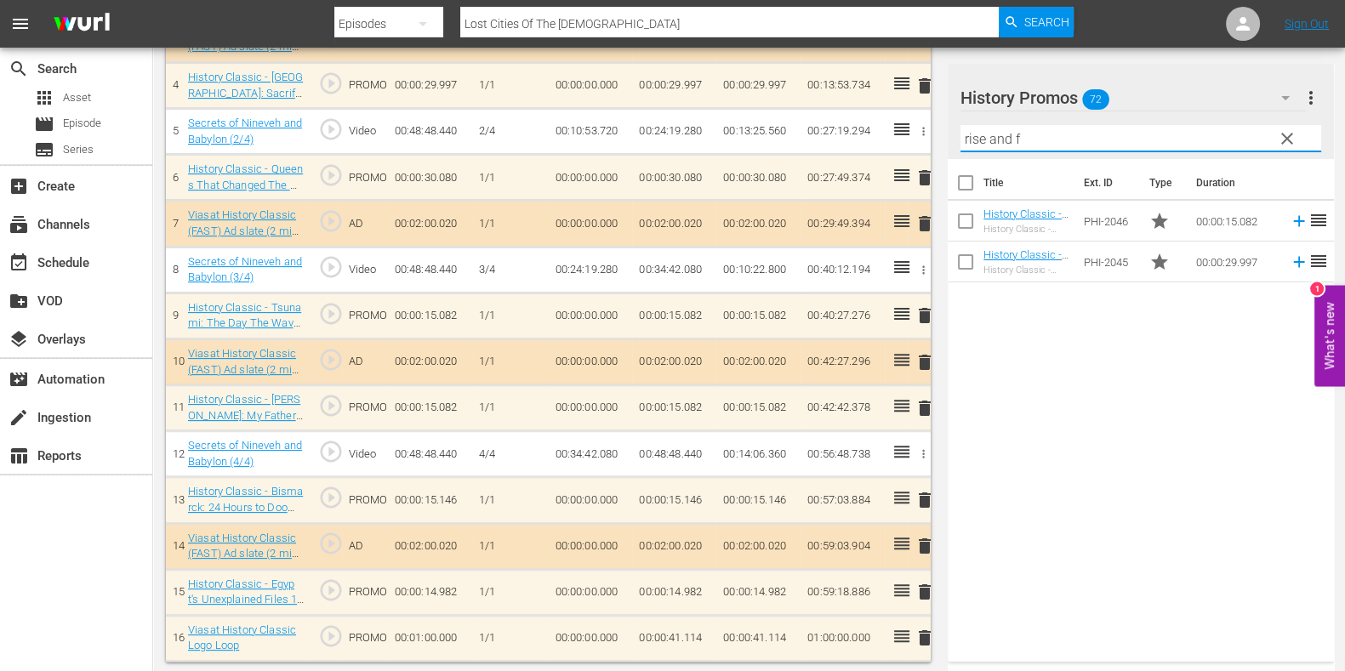
drag, startPoint x: 923, startPoint y: 144, endPoint x: 854, endPoint y: 142, distance: 69.8
click at [857, 144] on div "Video Player is loading. Play Video Play Mute Current Time 00:00:00.000 / Durat…" at bounding box center [749, 61] width 1167 height 1201
drag, startPoint x: 1038, startPoint y: 141, endPoint x: 922, endPoint y: 134, distance: 116.0
click at [922, 134] on div "Video Player is loading. Play Video Play Mute Current Time 00:00:00.000 / Durat…" at bounding box center [749, 61] width 1167 height 1201
type input "the under"
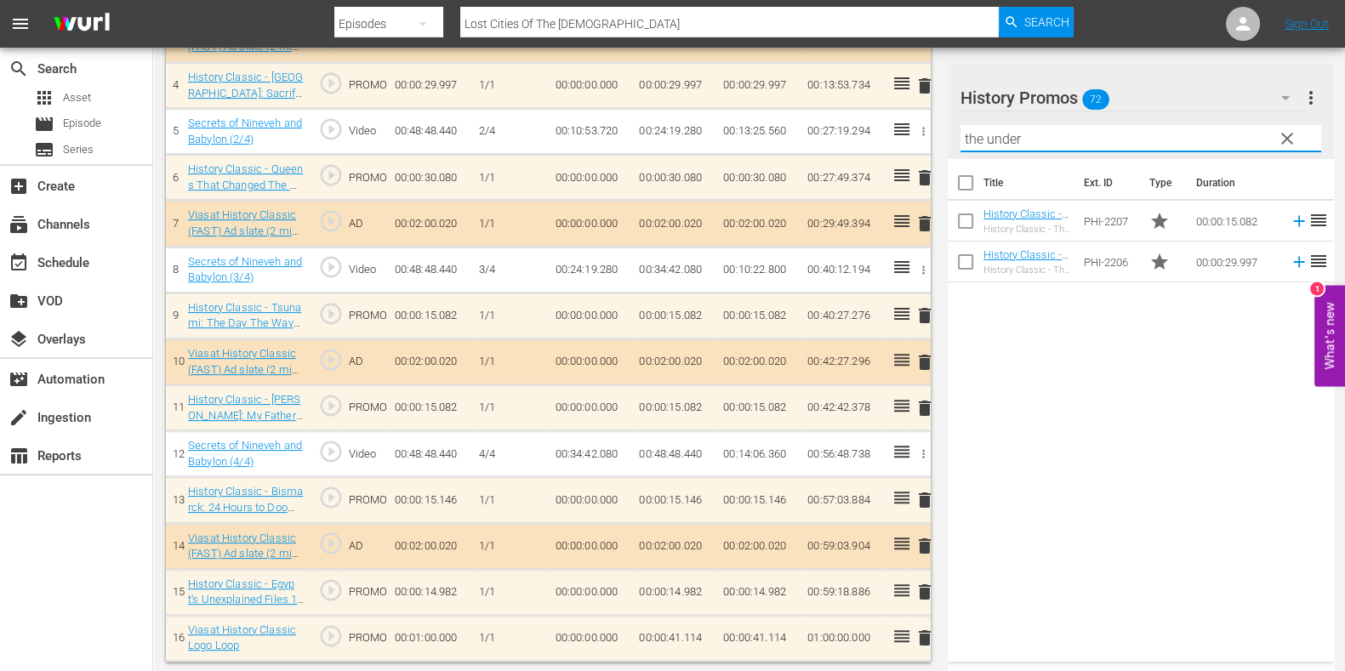
click at [1285, 135] on span "clear" at bounding box center [1287, 138] width 20 height 20
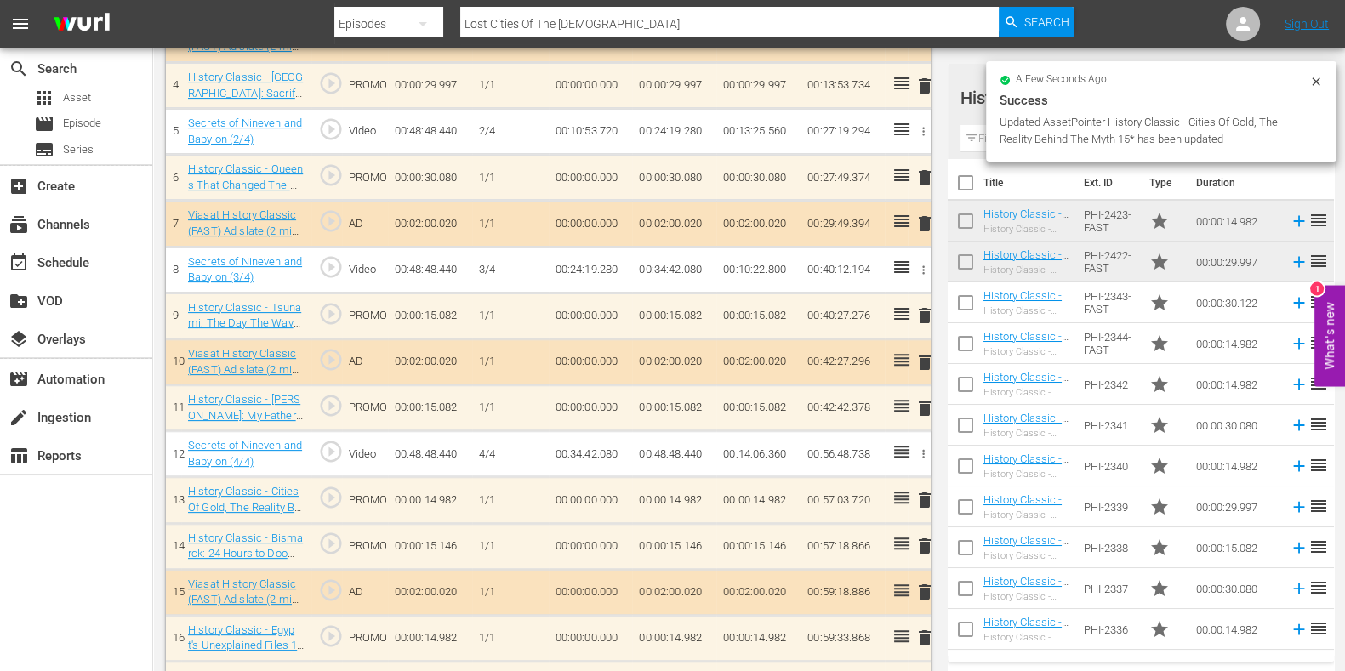
click at [923, 631] on span "delete" at bounding box center [925, 638] width 20 height 20
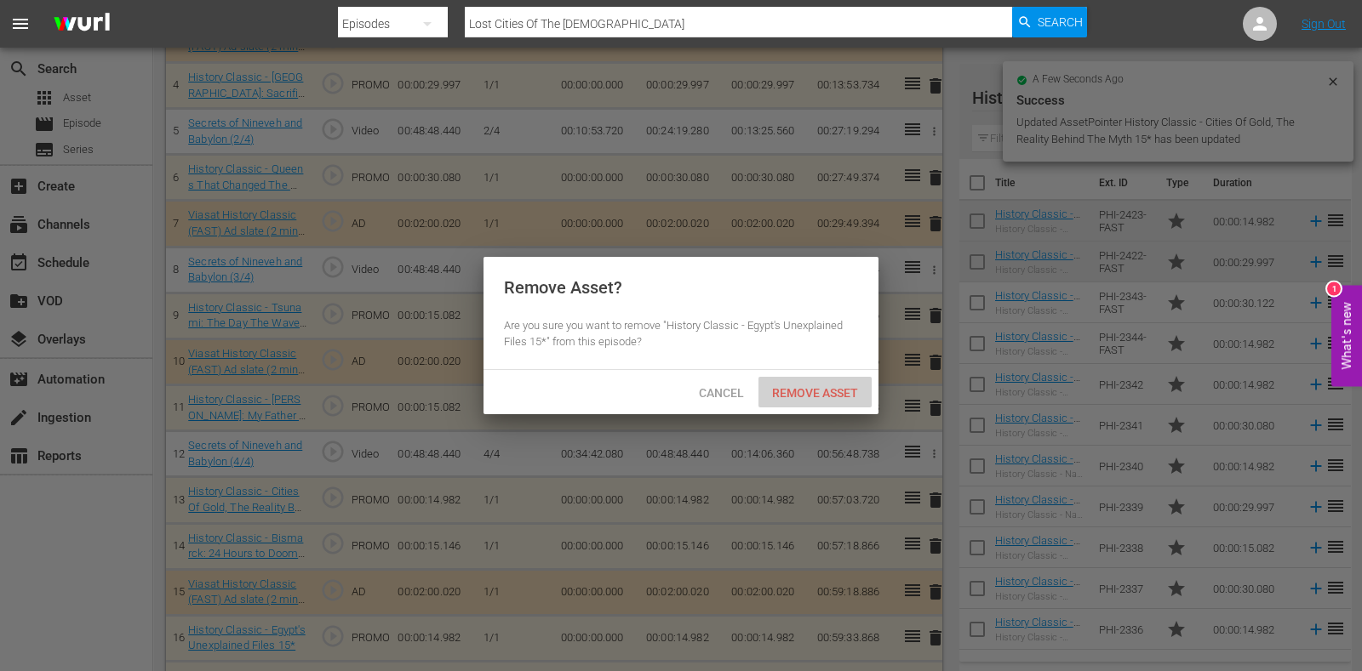
click at [814, 401] on div "Remove Asset" at bounding box center [814, 392] width 113 height 31
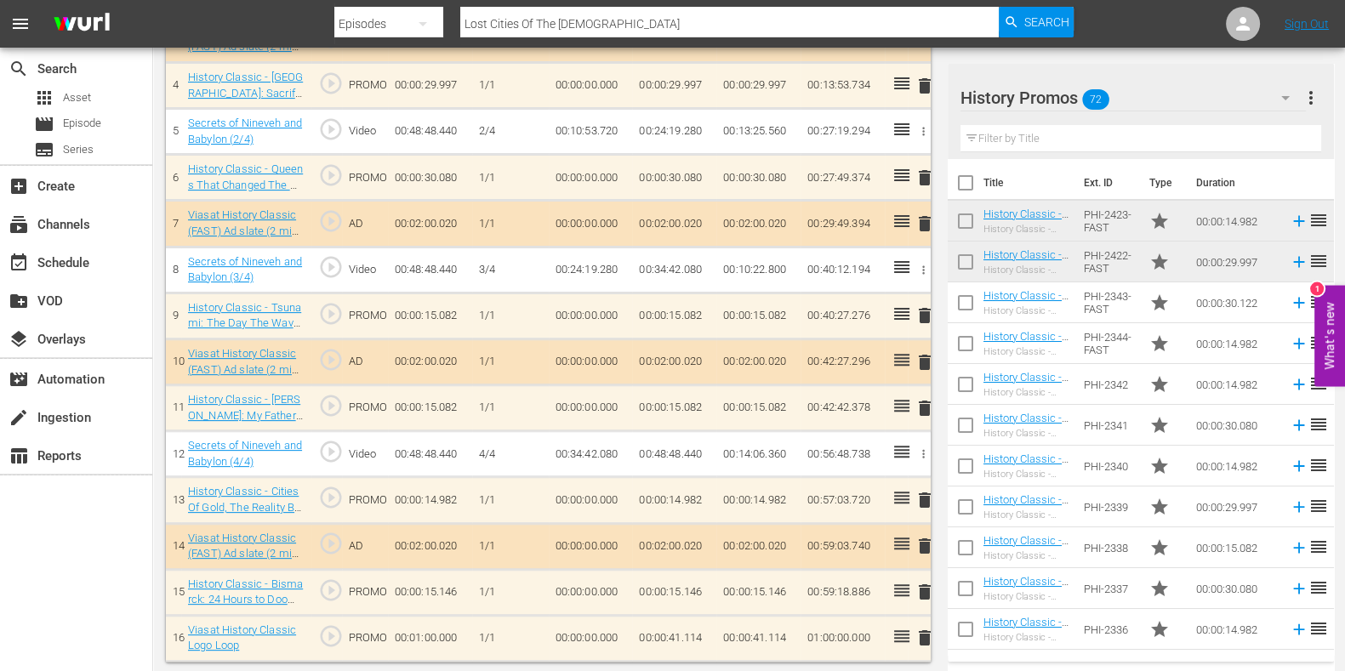
click at [1008, 131] on input "text" at bounding box center [1141, 138] width 361 height 27
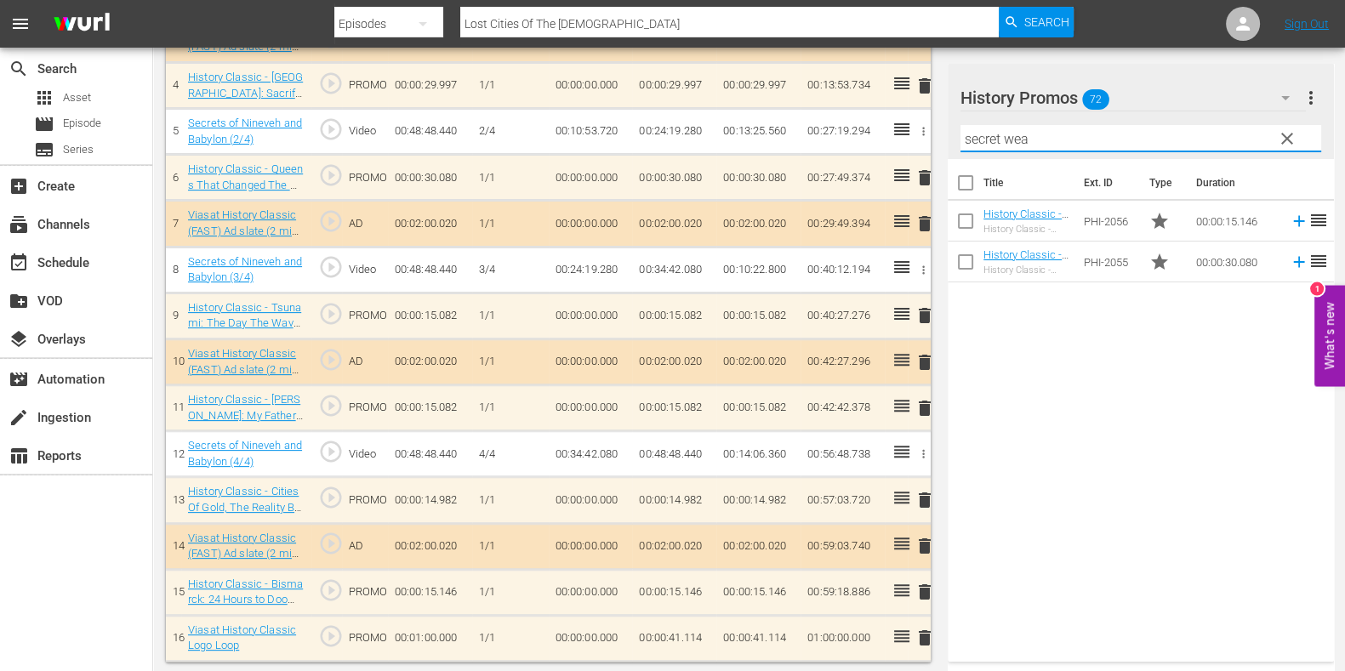
type input "secret wea"
click at [1143, 382] on div "Title Ext. ID Type Duration History Classic - Secret Weapons: WWII 15* History …" at bounding box center [1141, 407] width 386 height 496
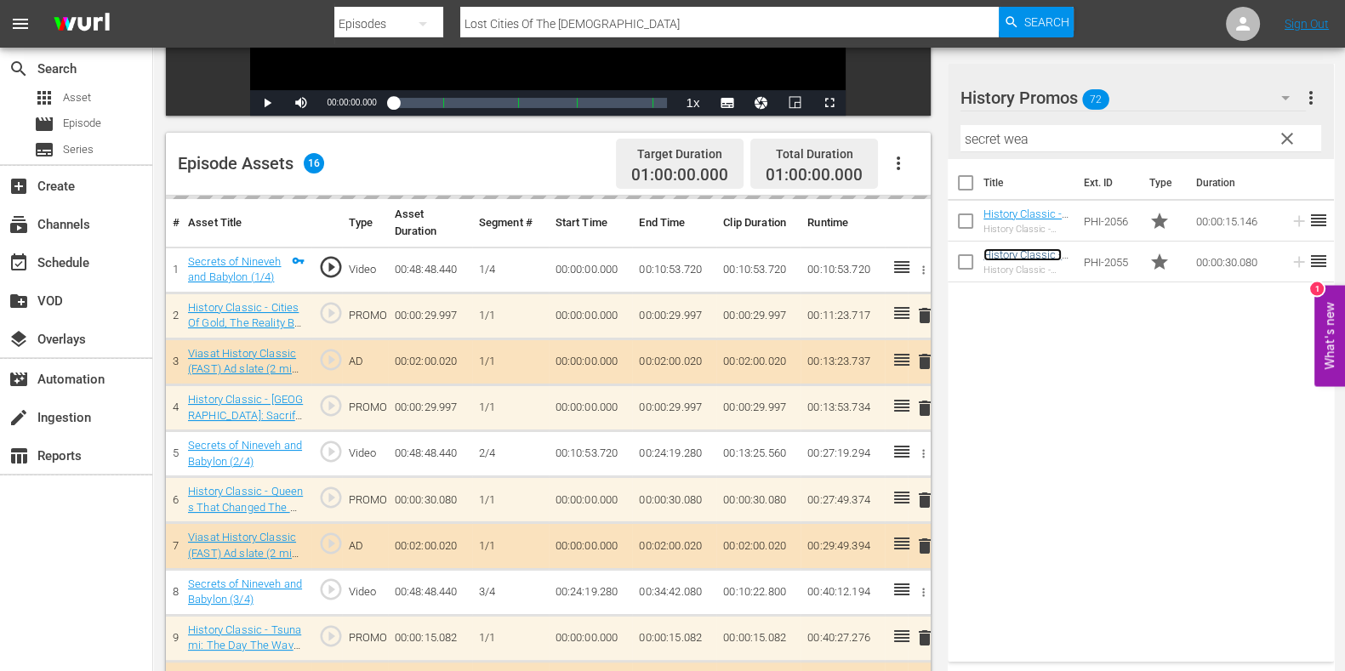
scroll to position [575, 0]
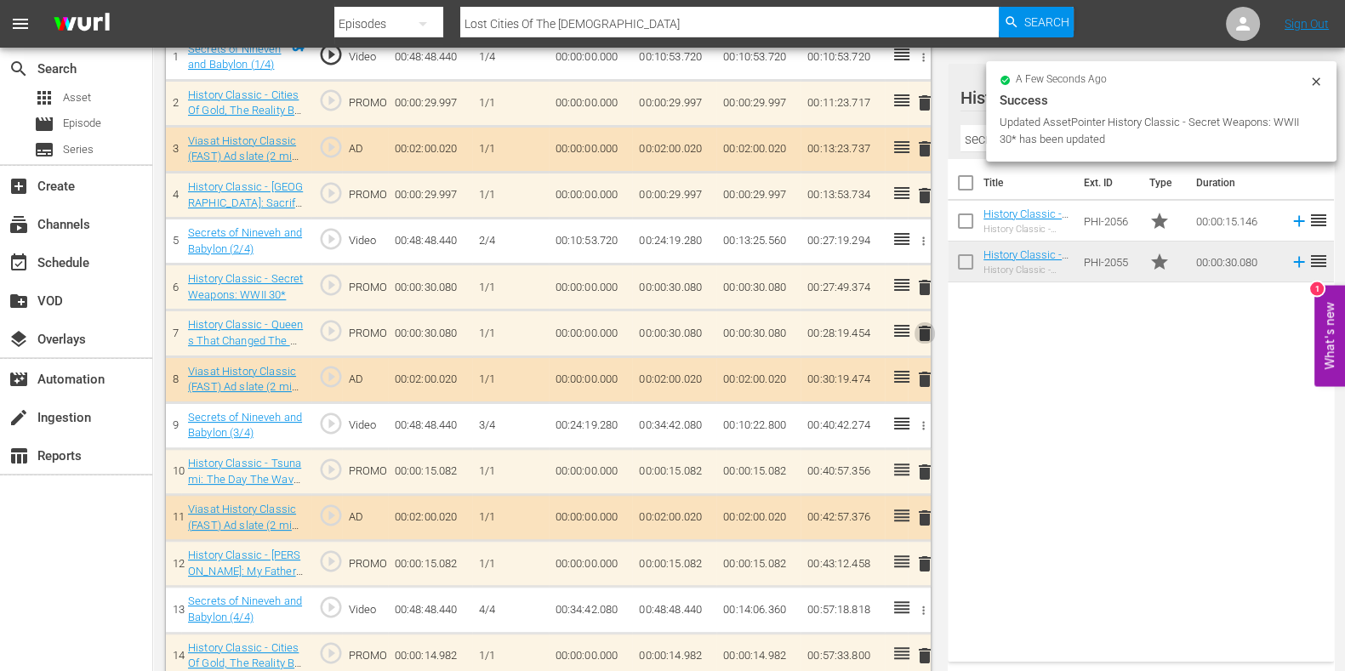
click at [926, 333] on span "delete" at bounding box center [925, 333] width 20 height 20
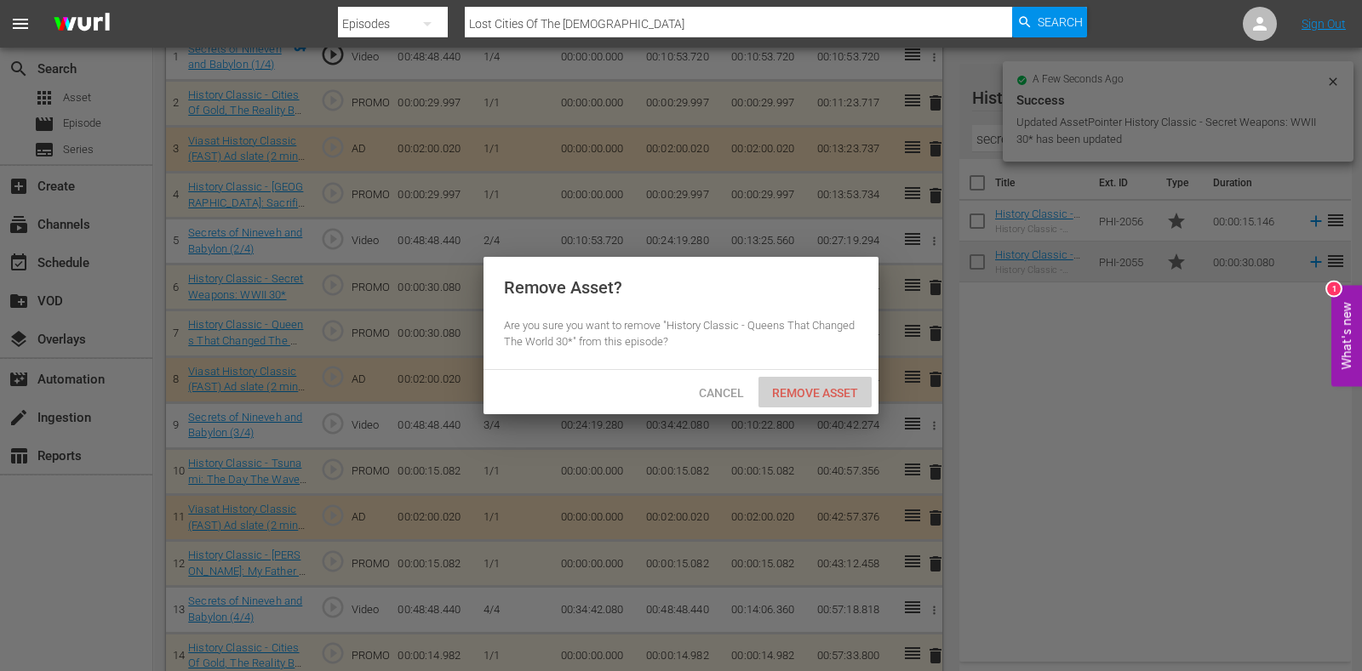
click at [834, 386] on span "Remove Asset" at bounding box center [814, 393] width 113 height 14
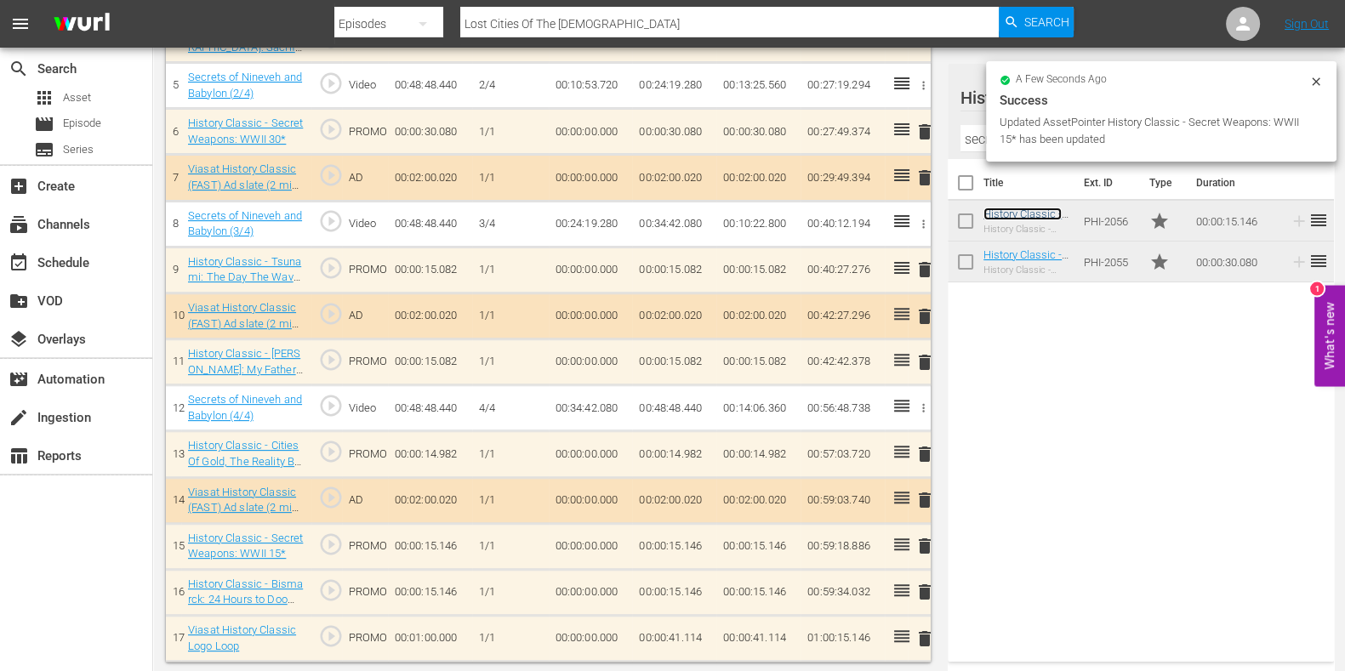
scroll to position [728, 0]
click at [923, 591] on span "delete" at bounding box center [925, 592] width 20 height 20
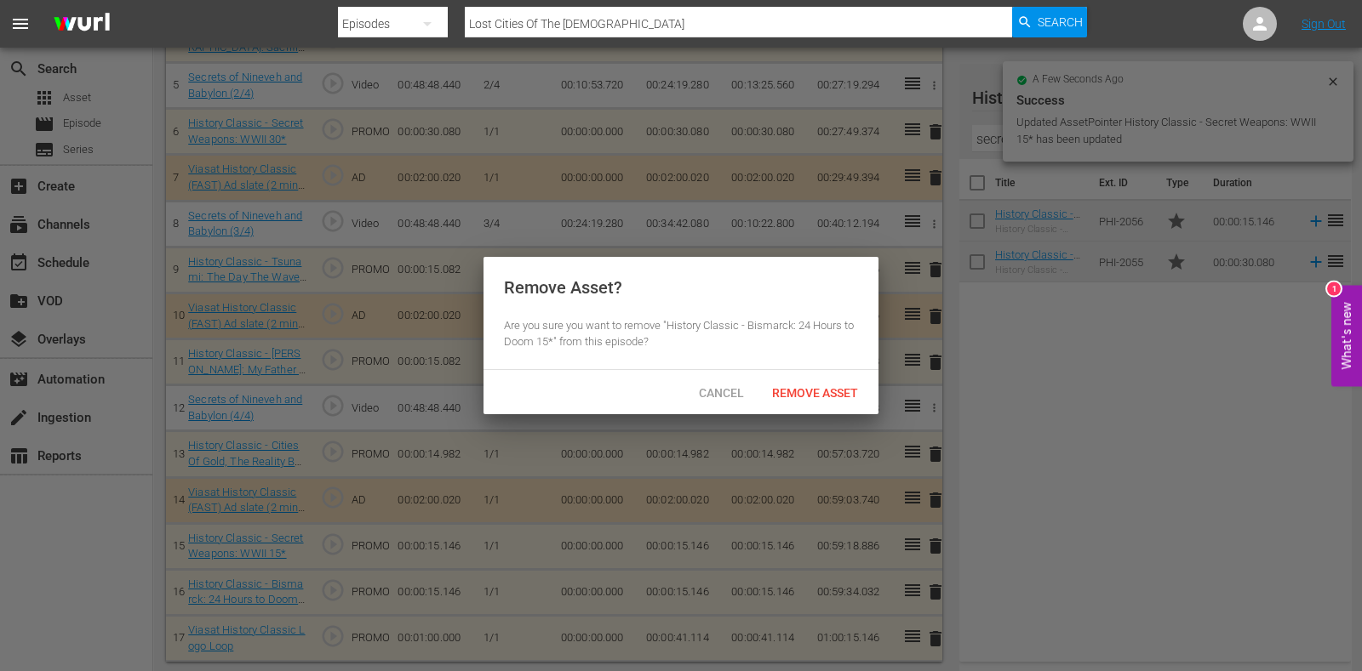
click at [833, 408] on div "Cancel Remove Asset" at bounding box center [680, 392] width 395 height 44
click at [826, 400] on div "Remove Asset" at bounding box center [814, 392] width 113 height 31
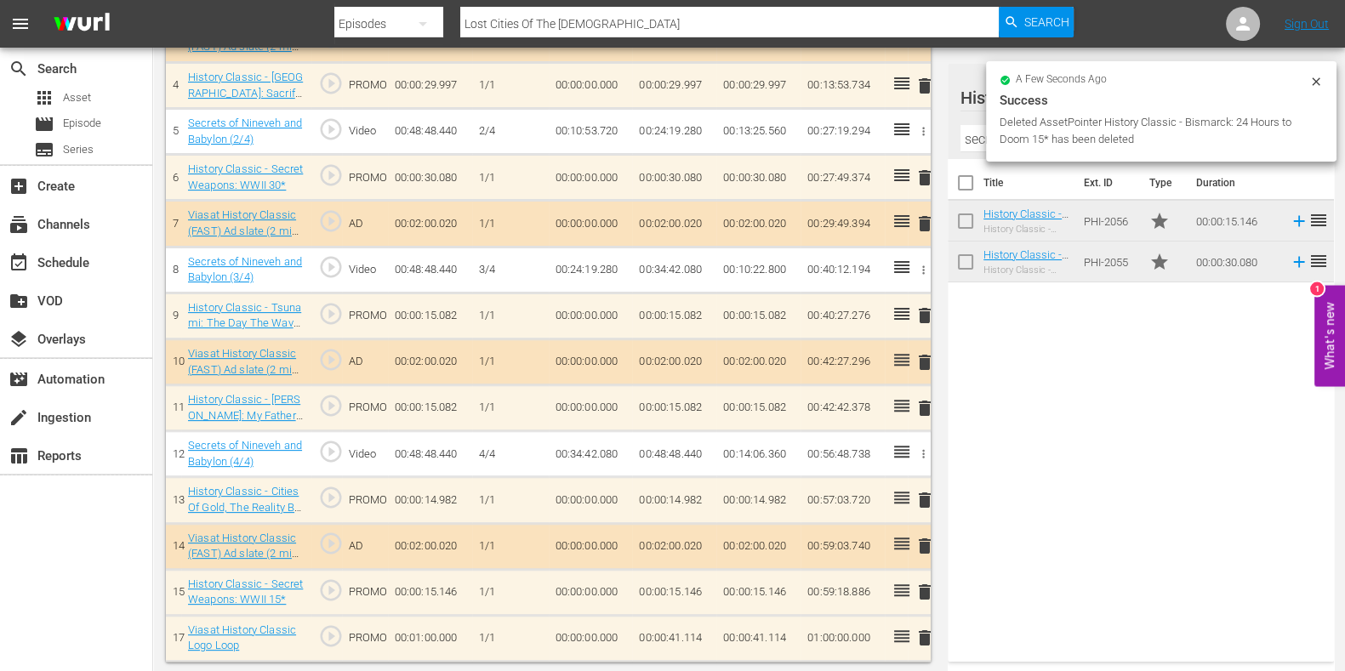
scroll to position [0, 0]
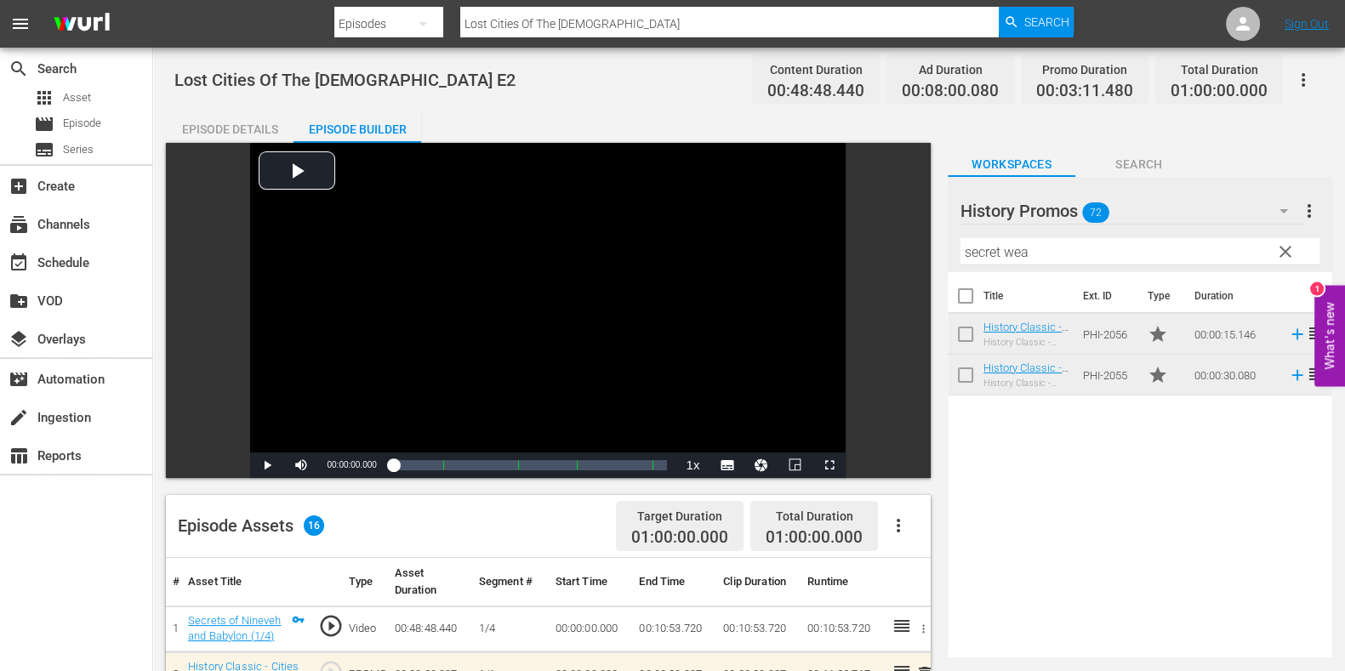
drag, startPoint x: 608, startPoint y: 19, endPoint x: 178, endPoint y: -11, distance: 431.6
click at [178, 0] on html "menu Search By Episodes Search ID, Title, Description, Keywords, or Category Lo…" at bounding box center [672, 335] width 1345 height 671
paste input "Mesopotamia Rediscovered"
type input "Mesopotamia Rediscovered"
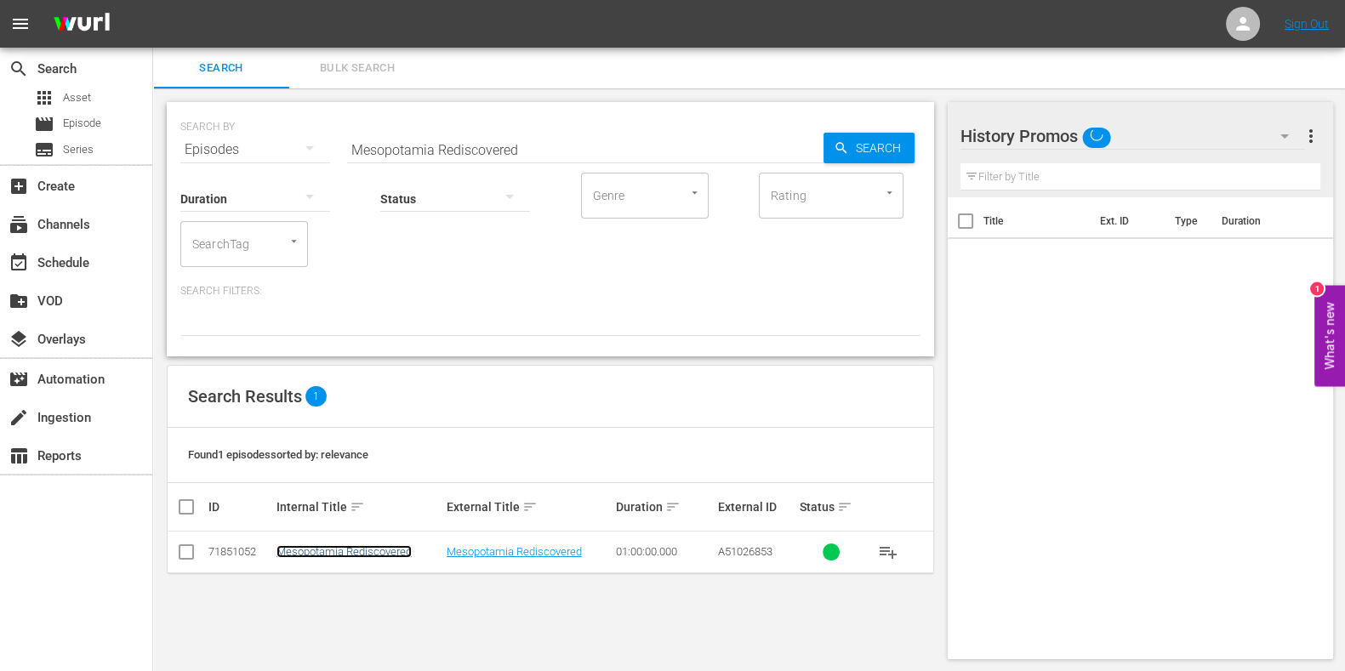
click at [362, 546] on link "Mesopotamia Rediscovered" at bounding box center [344, 551] width 135 height 13
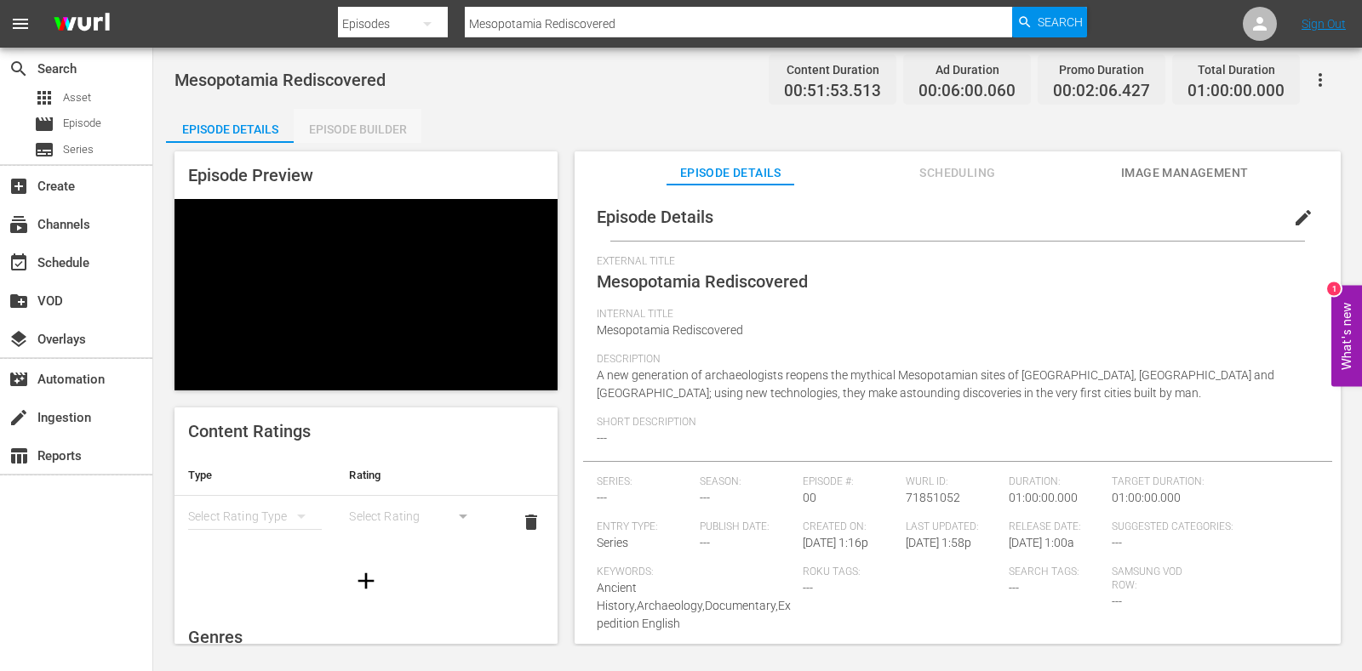
click at [333, 123] on div "Episode Builder" at bounding box center [358, 129] width 128 height 41
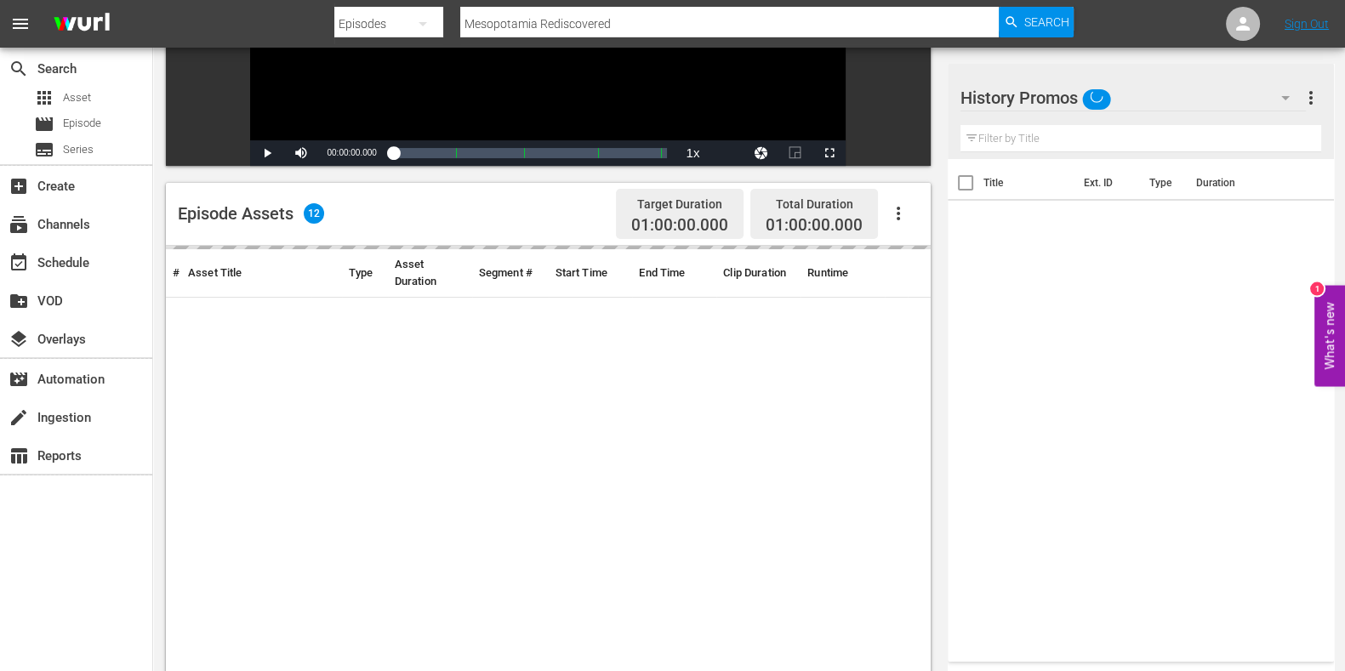
scroll to position [319, 0]
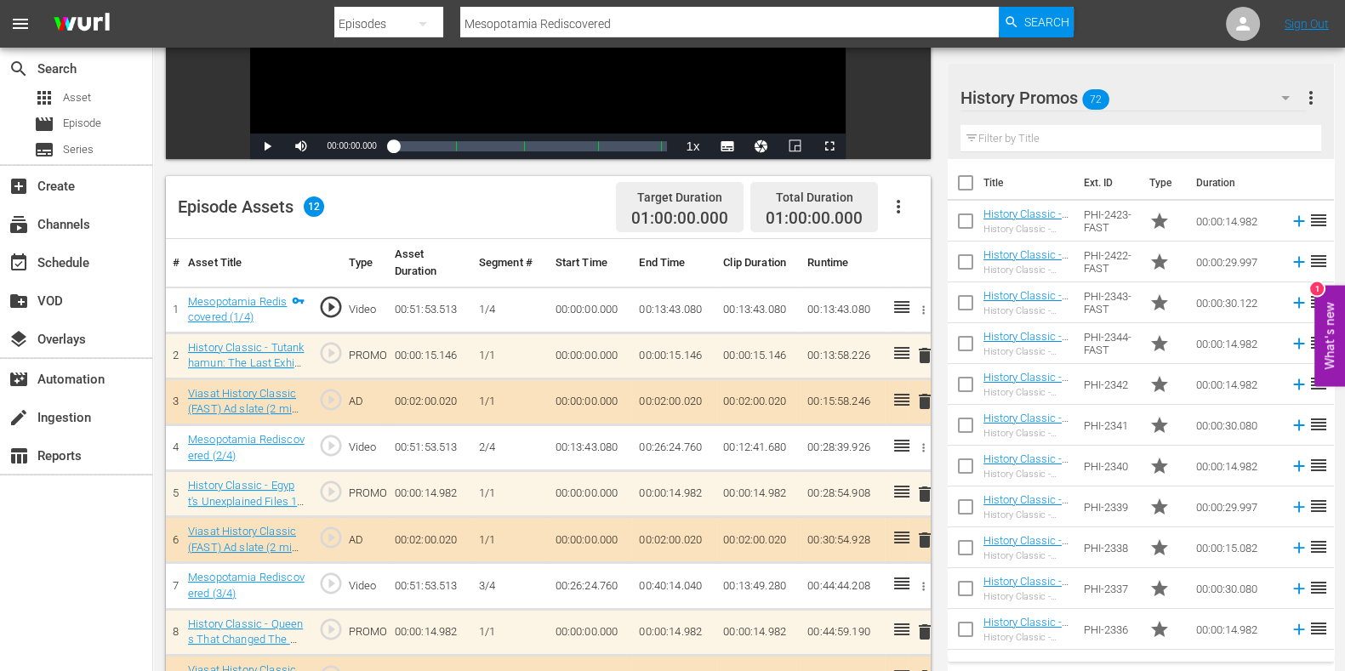
click at [1023, 140] on input "text" at bounding box center [1141, 138] width 361 height 27
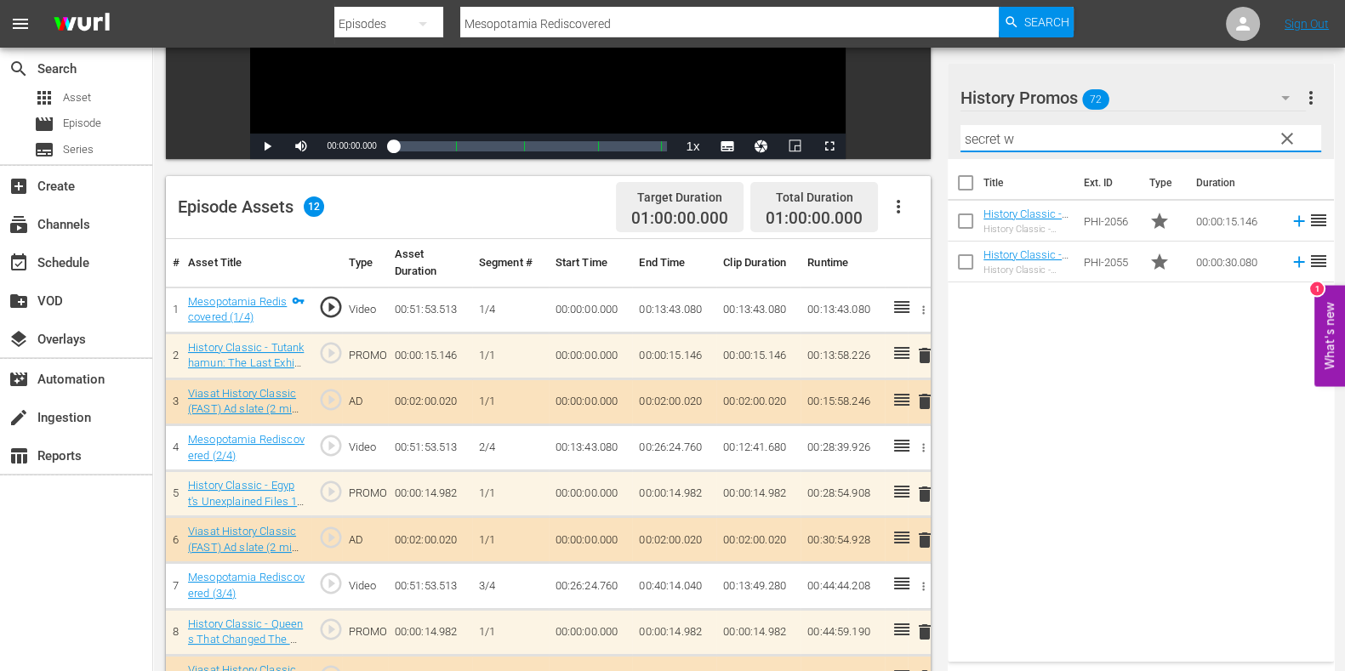
type input "secret w"
click at [1200, 393] on div "Title Ext. ID Type Duration History Classic - Secret Weapons: WWII 15* History …" at bounding box center [1141, 407] width 386 height 496
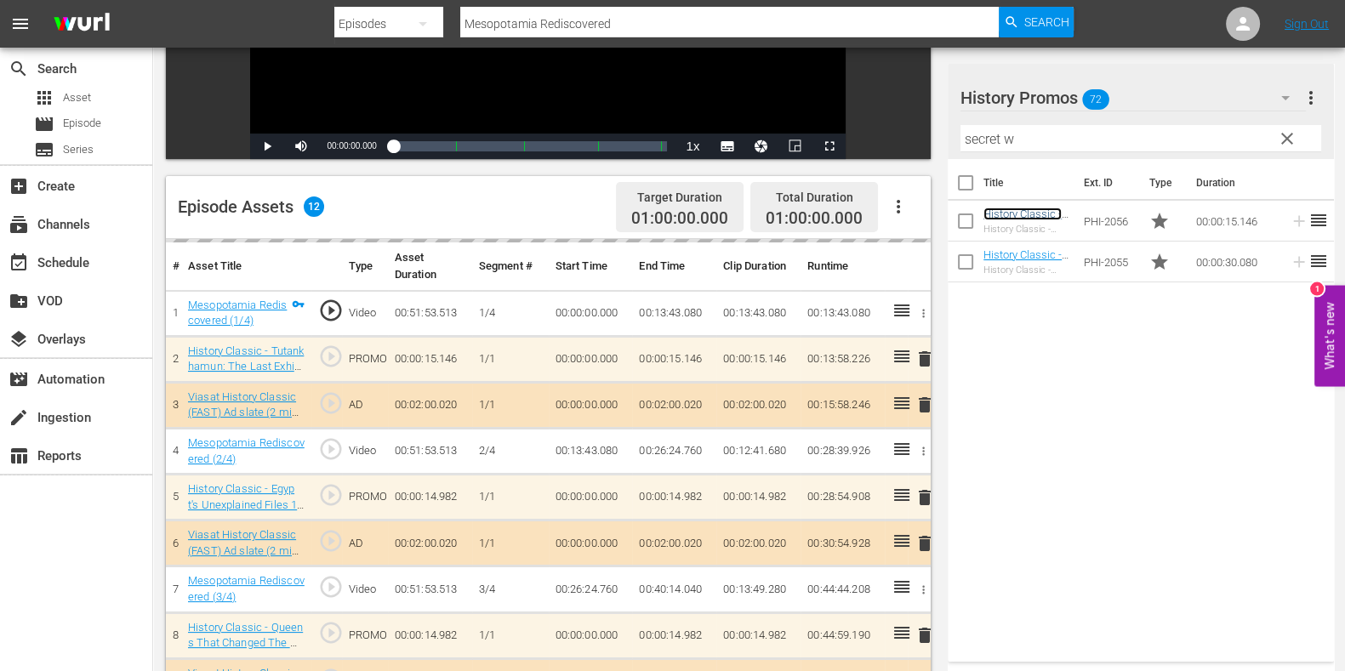
scroll to position [425, 0]
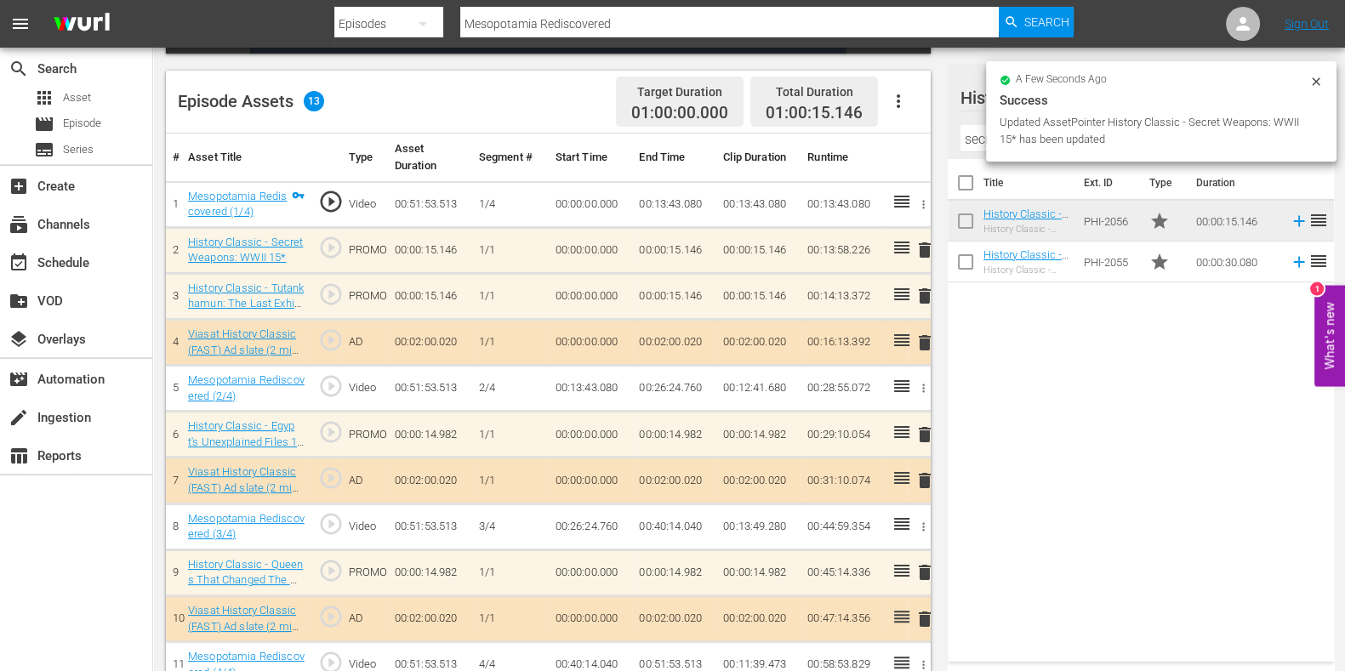
click at [919, 300] on span "delete" at bounding box center [925, 296] width 20 height 20
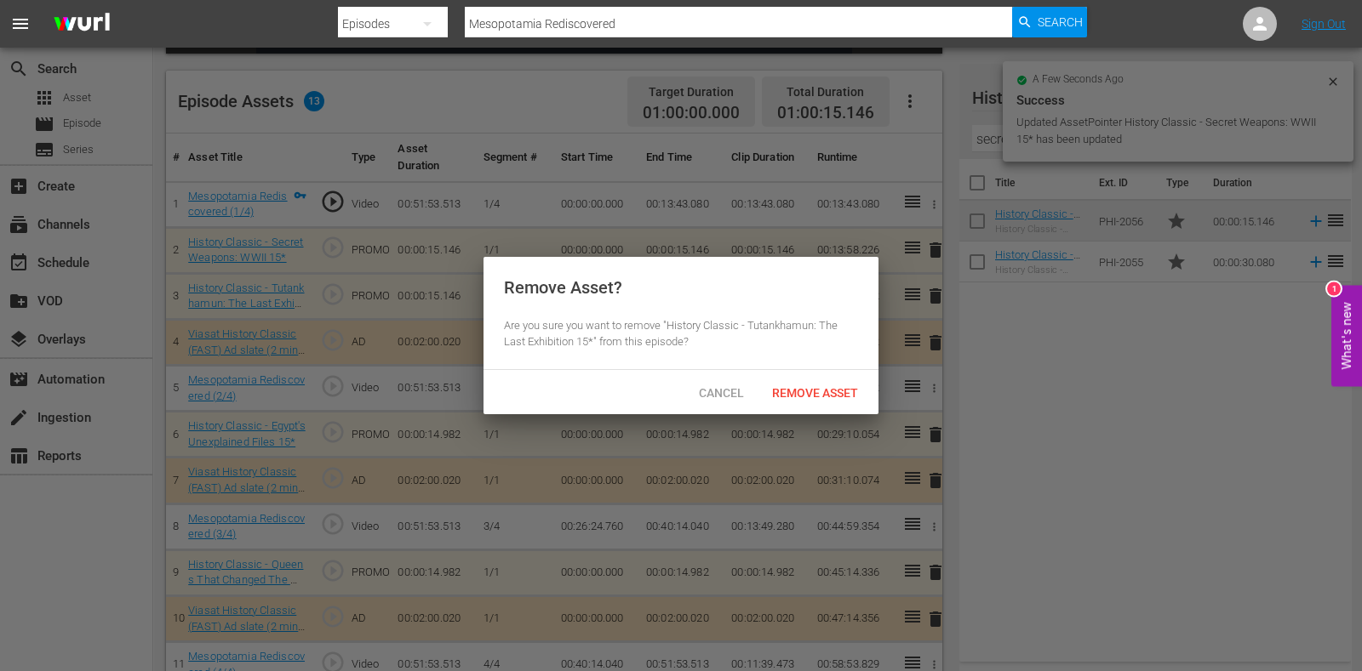
click at [838, 390] on span "Remove Asset" at bounding box center [814, 393] width 113 height 14
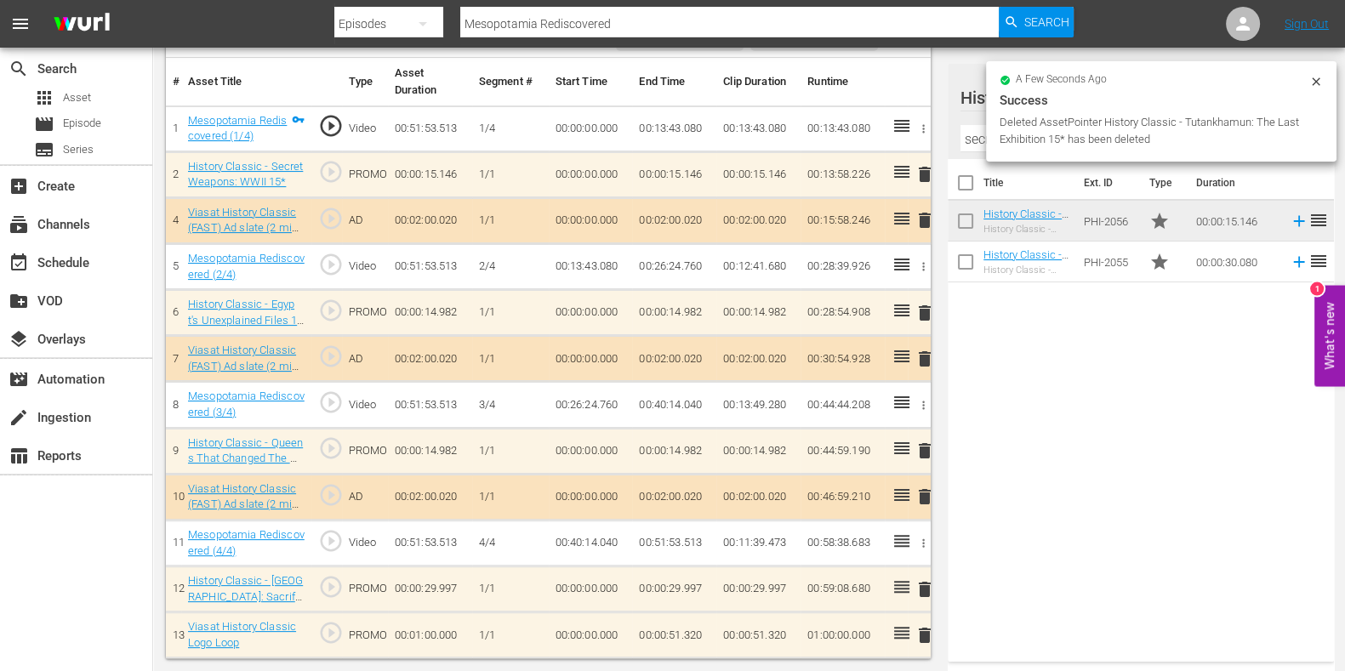
scroll to position [498, 0]
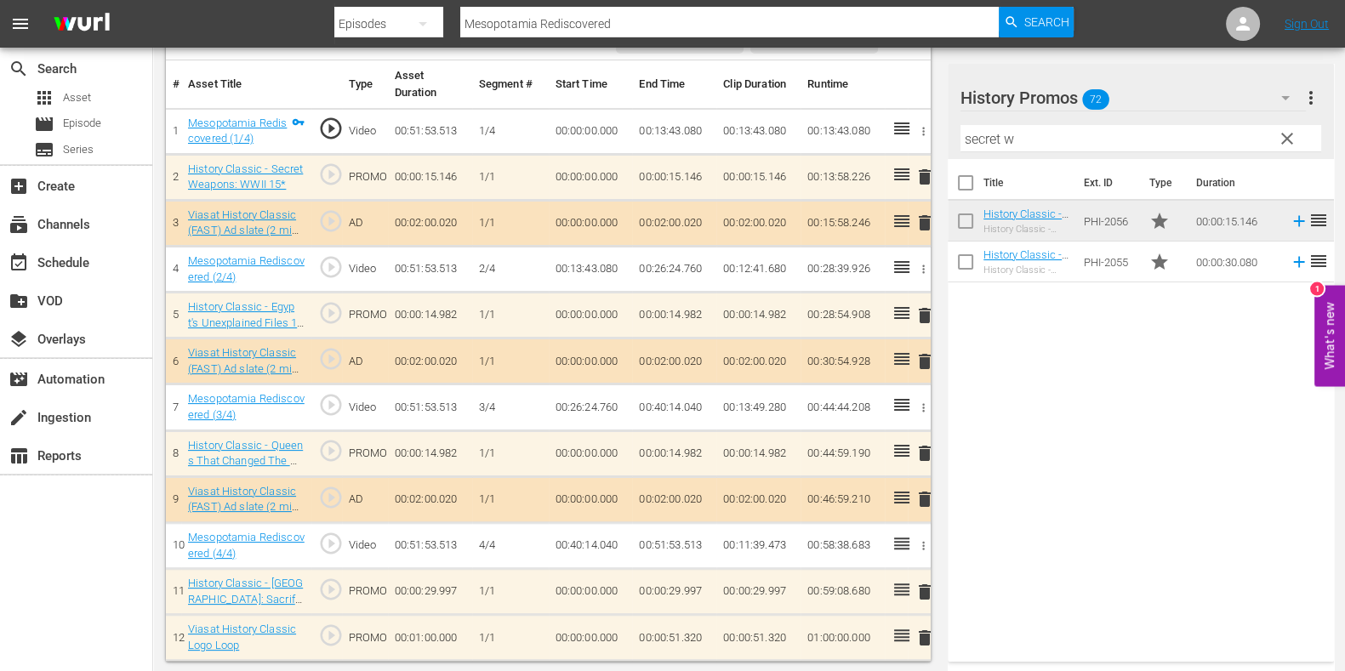
click at [1319, 79] on button "more_vert" at bounding box center [1311, 97] width 20 height 41
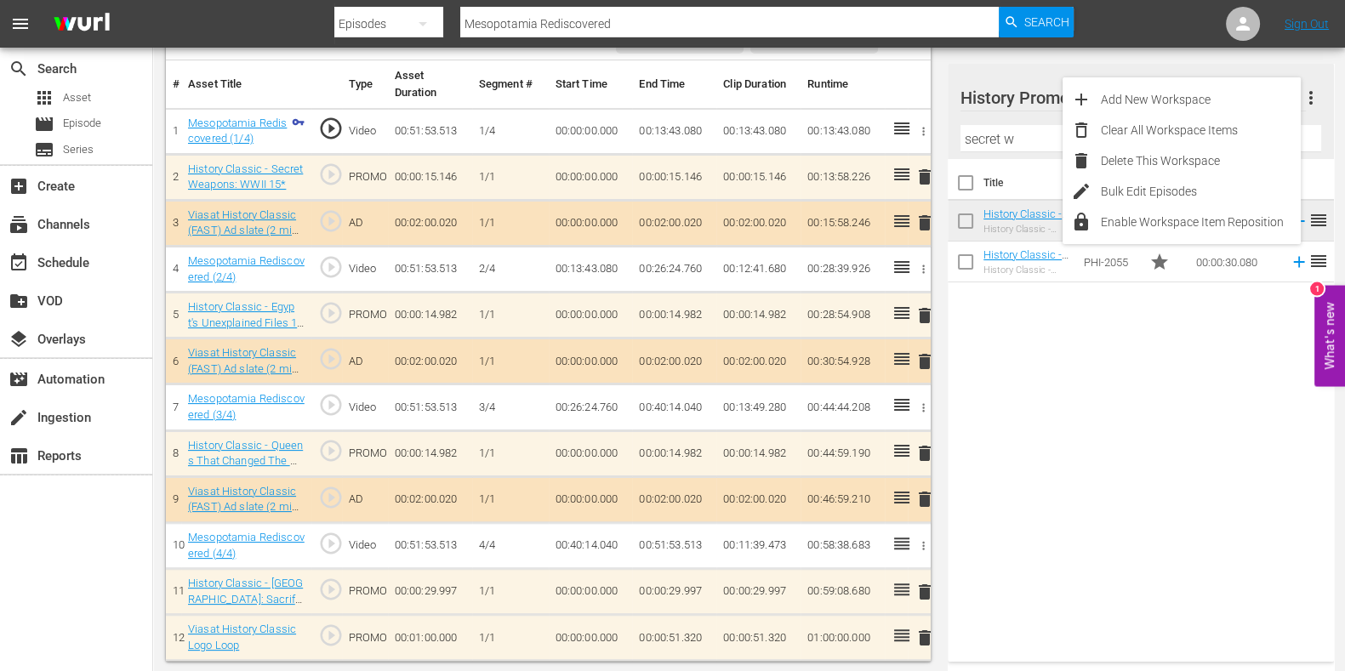
click at [1336, 133] on div "Mesopotamia Rediscovered Content Duration 00:51:53.513 Ad Duration 00:06:00.060…" at bounding box center [749, 112] width 1192 height 1124
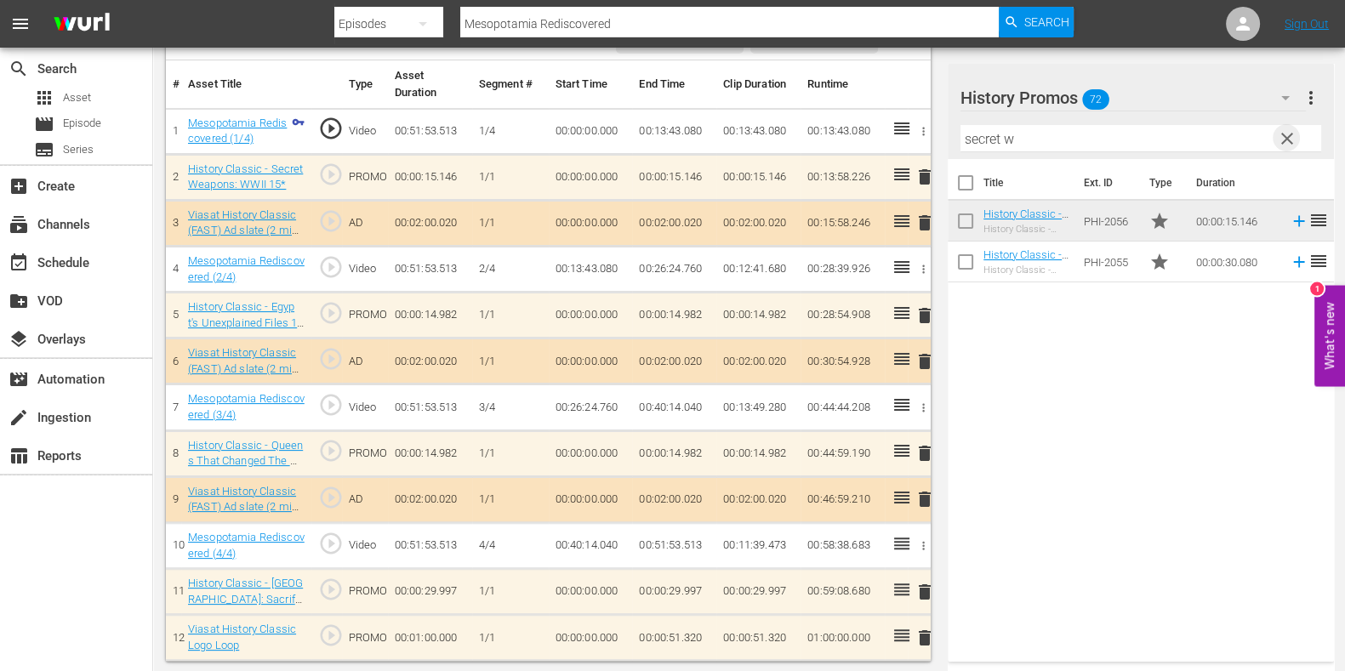
click at [1292, 136] on span "clear" at bounding box center [1287, 138] width 20 height 20
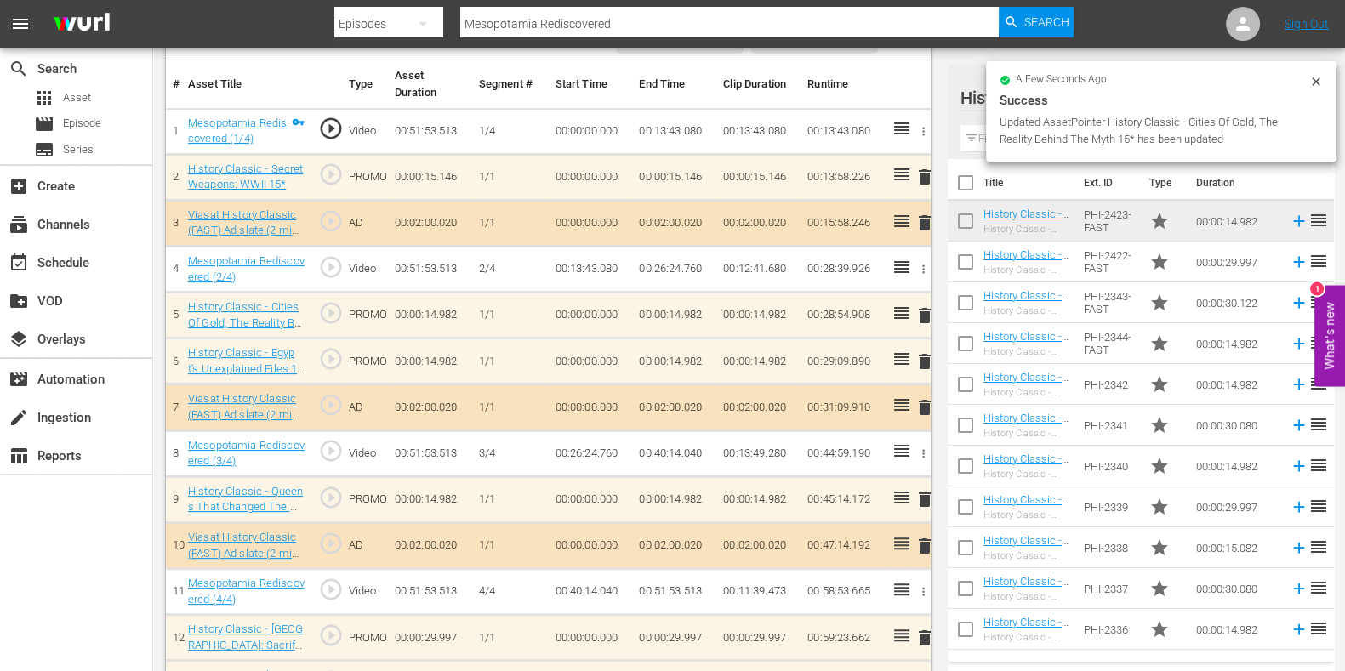
click at [919, 365] on span "delete" at bounding box center [925, 361] width 20 height 20
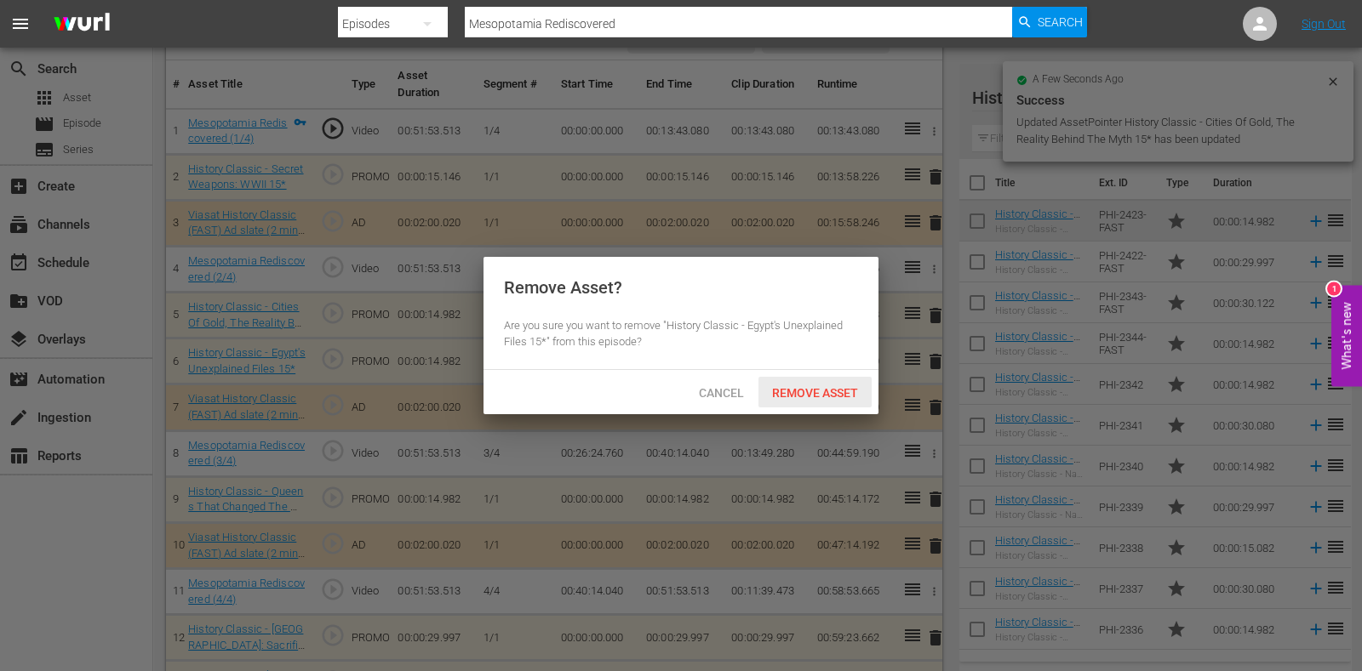
click at [846, 403] on div "Remove Asset" at bounding box center [814, 392] width 113 height 31
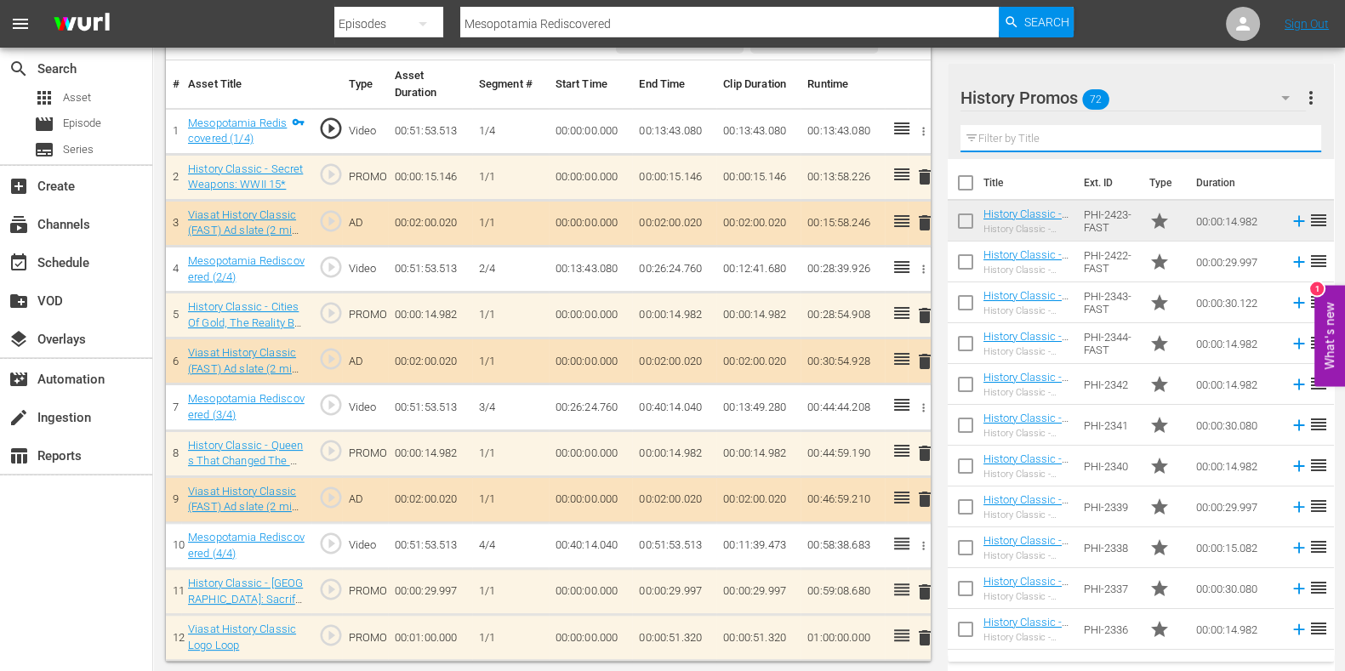
click at [986, 137] on input "text" at bounding box center [1141, 138] width 361 height 27
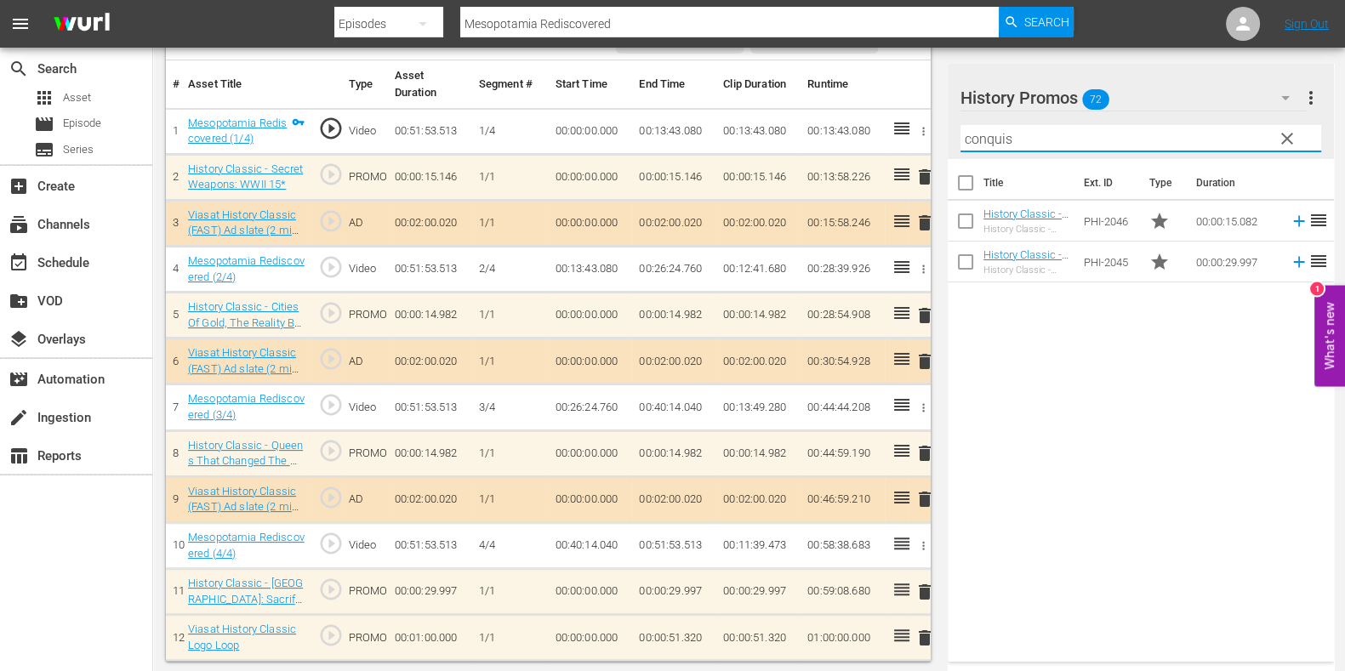
type input "conquis"
click at [1295, 131] on span "clear" at bounding box center [1287, 138] width 20 height 20
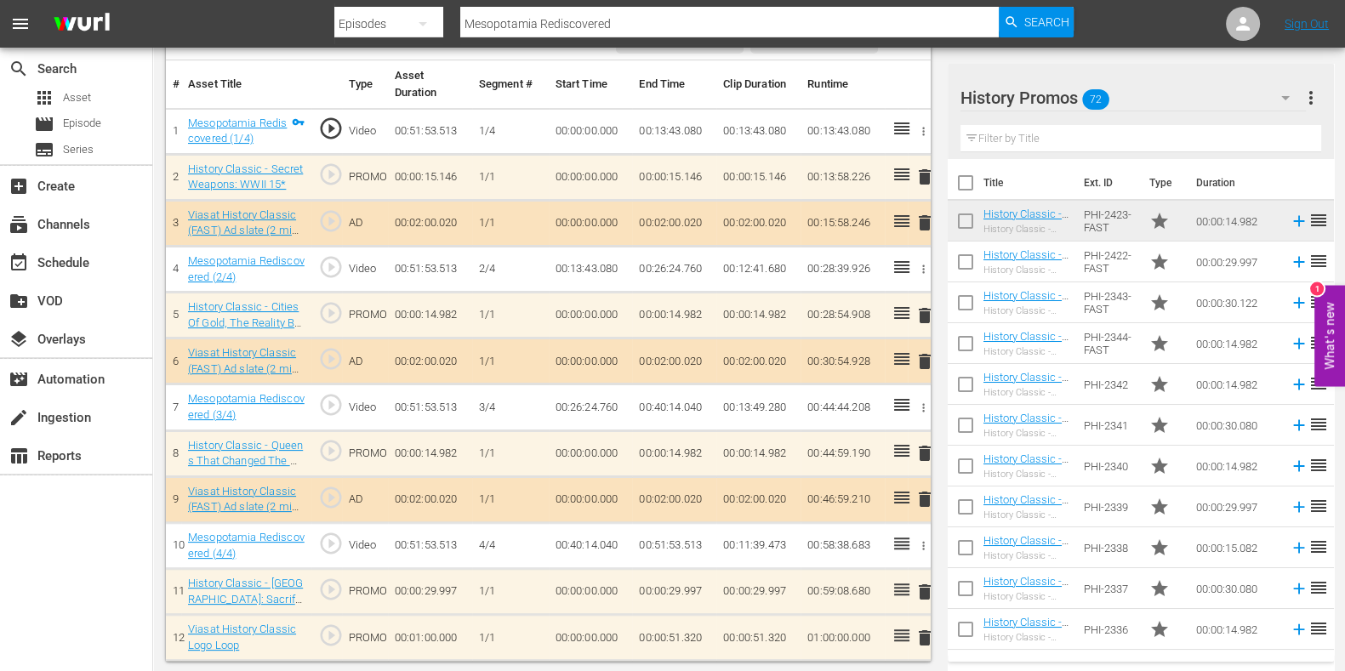
click at [1185, 155] on div "Filter by Title" at bounding box center [1141, 138] width 361 height 41
click at [1187, 146] on input "text" at bounding box center [1141, 138] width 361 height 27
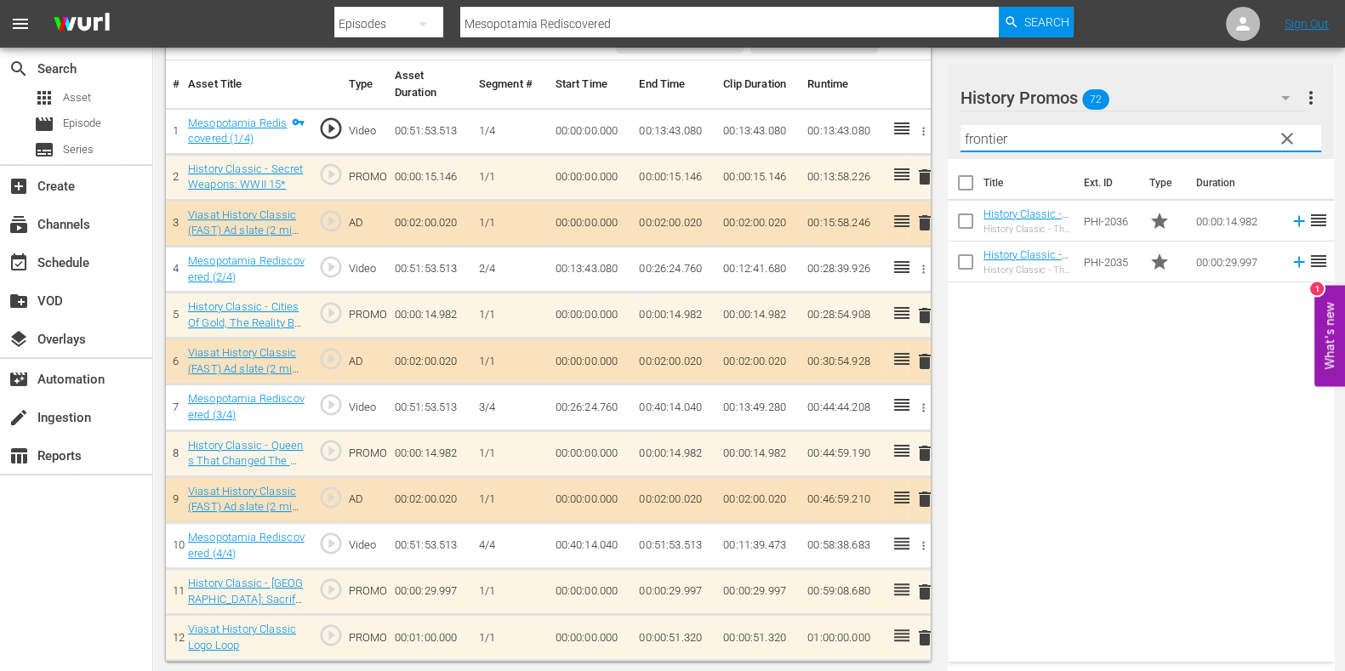
type input "frontier"
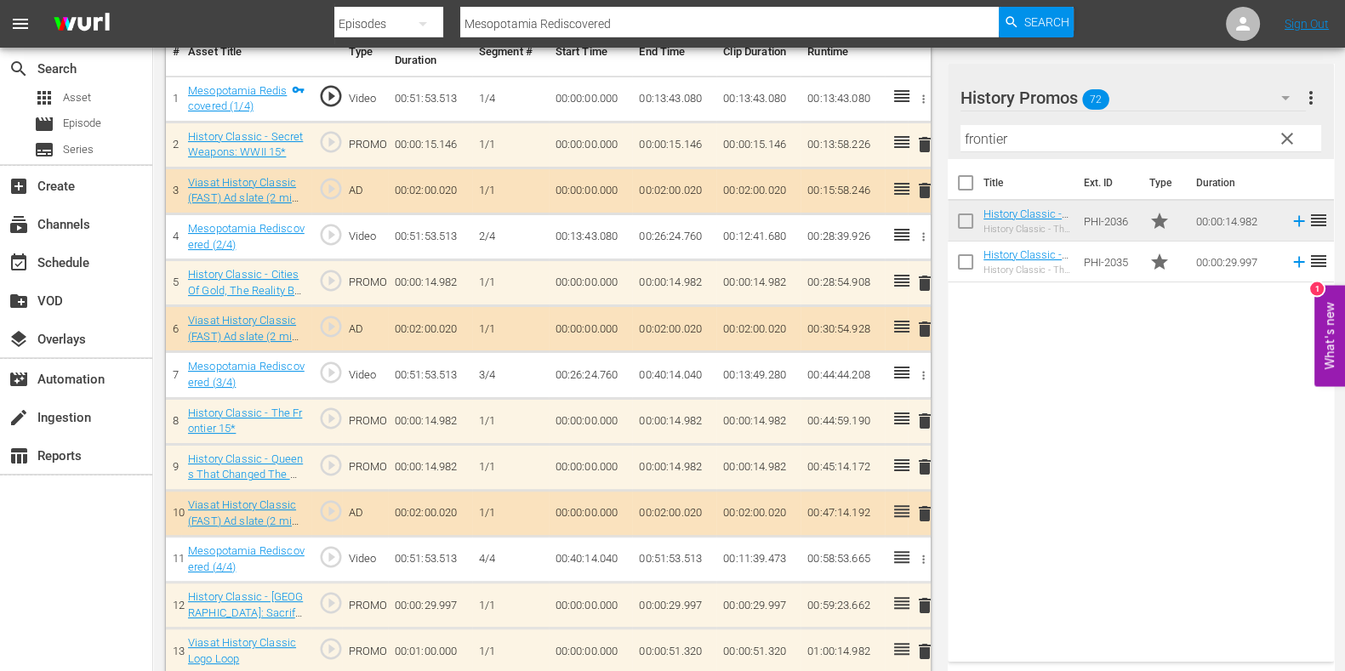
scroll to position [545, 0]
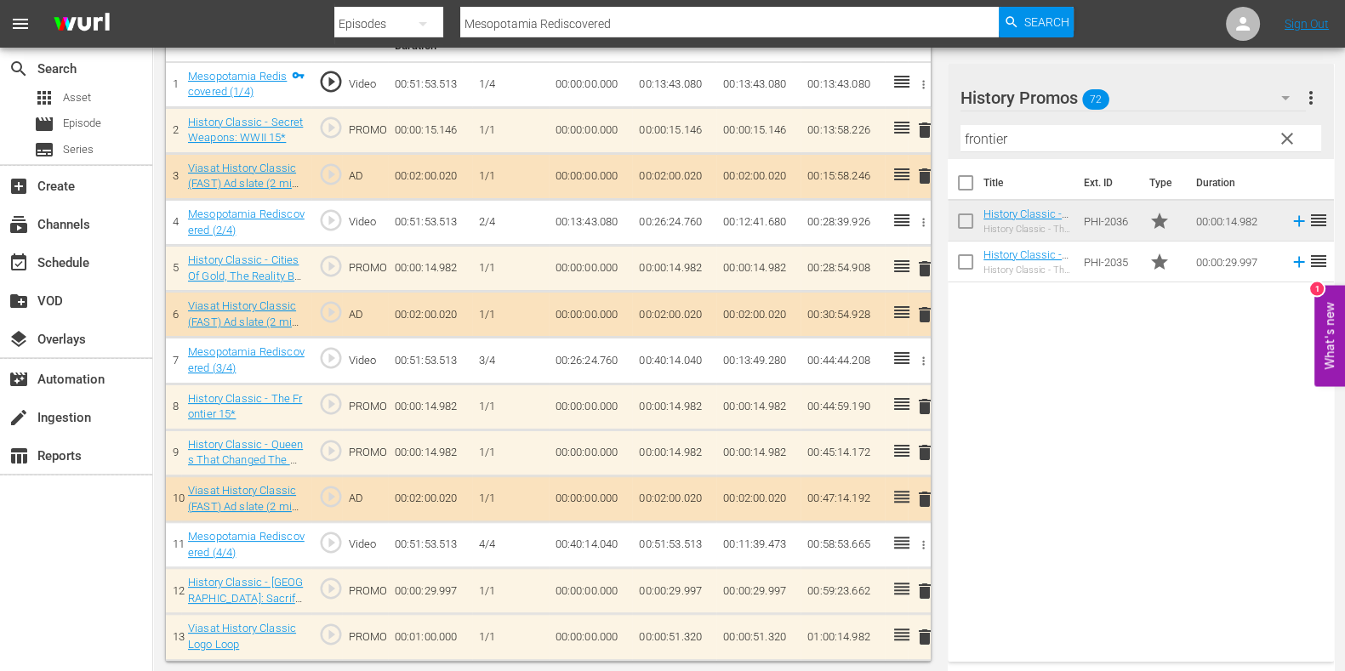
click at [920, 448] on span "delete" at bounding box center [925, 453] width 20 height 20
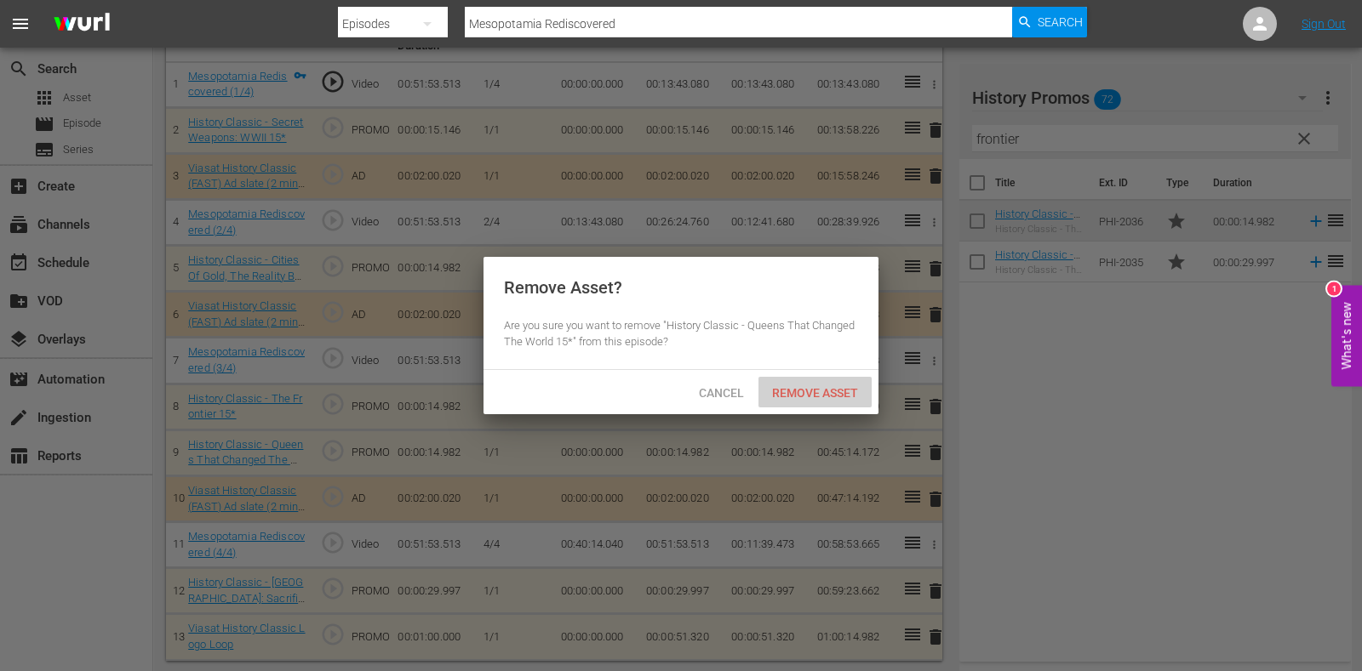
click at [826, 404] on div "Remove Asset" at bounding box center [814, 392] width 113 height 31
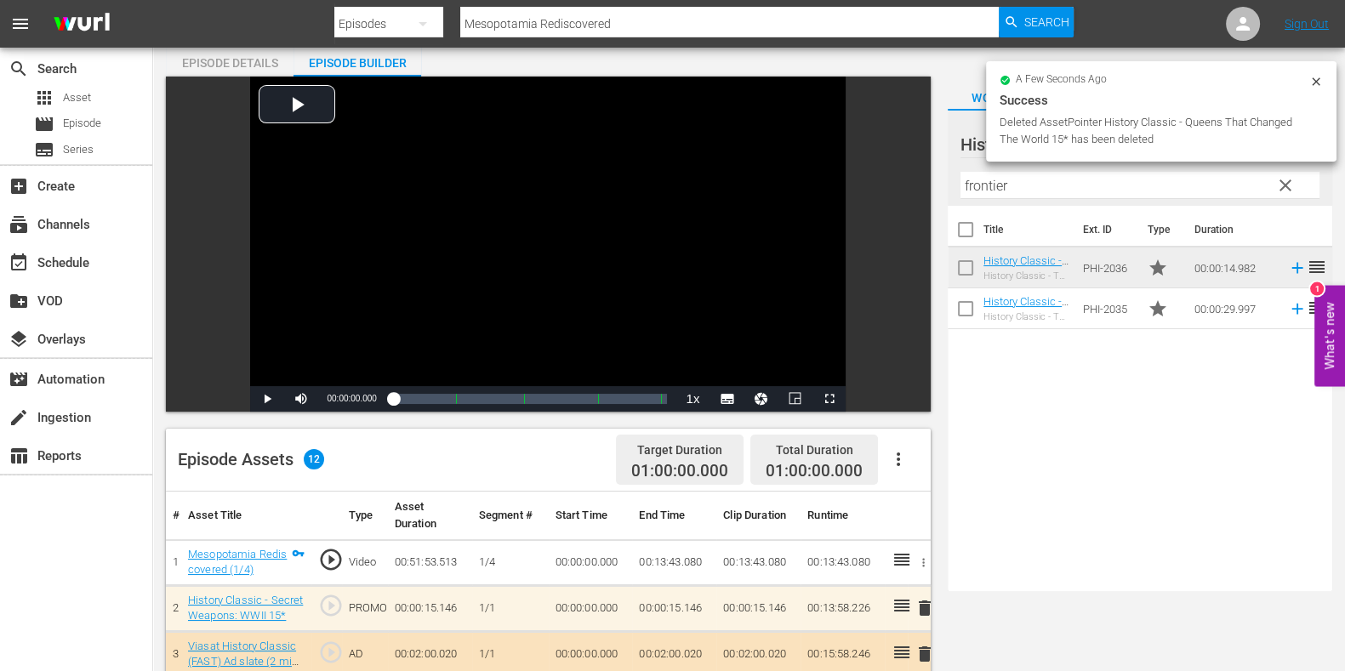
scroll to position [0, 0]
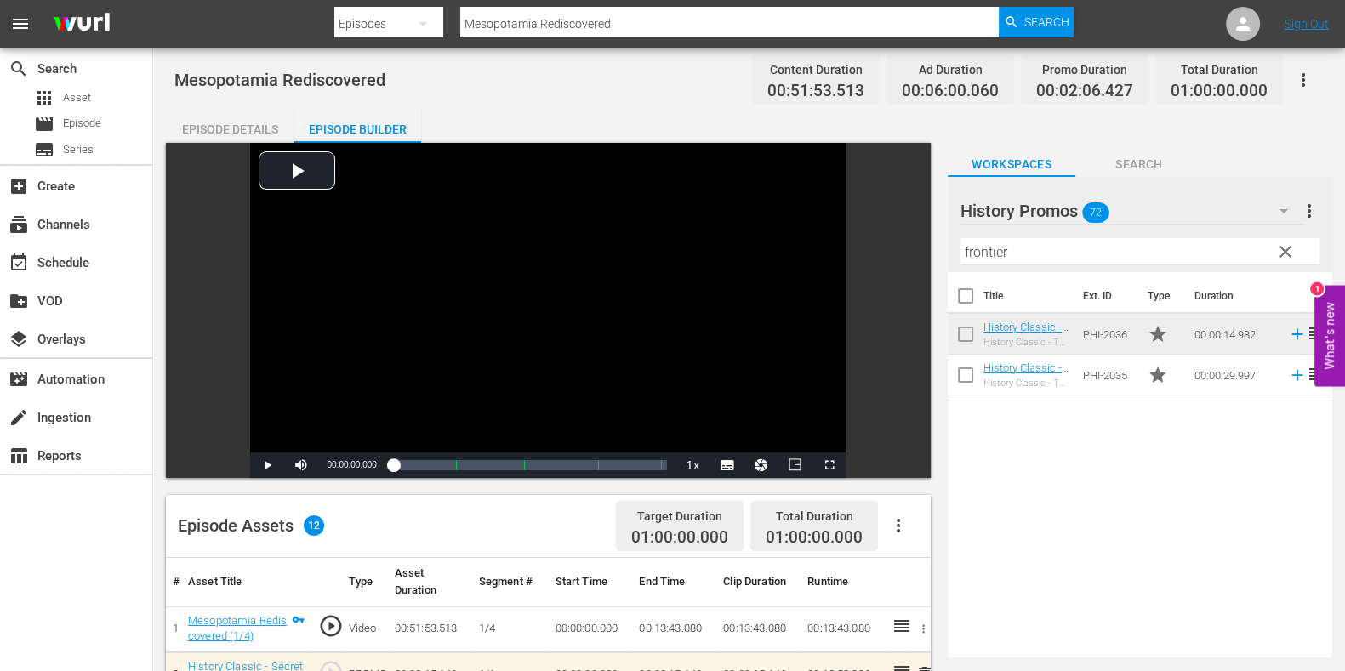
drag, startPoint x: 597, startPoint y: 26, endPoint x: 221, endPoint y: 26, distance: 375.3
click at [224, 26] on nav "menu Search By Episodes Search ID, Title, Description, Keywords, or Category Me…" at bounding box center [672, 24] width 1345 height 48
paste input "Conquistadors: The Rise and Fall E1"
type input "Conquistadors: The Rise and Fall"
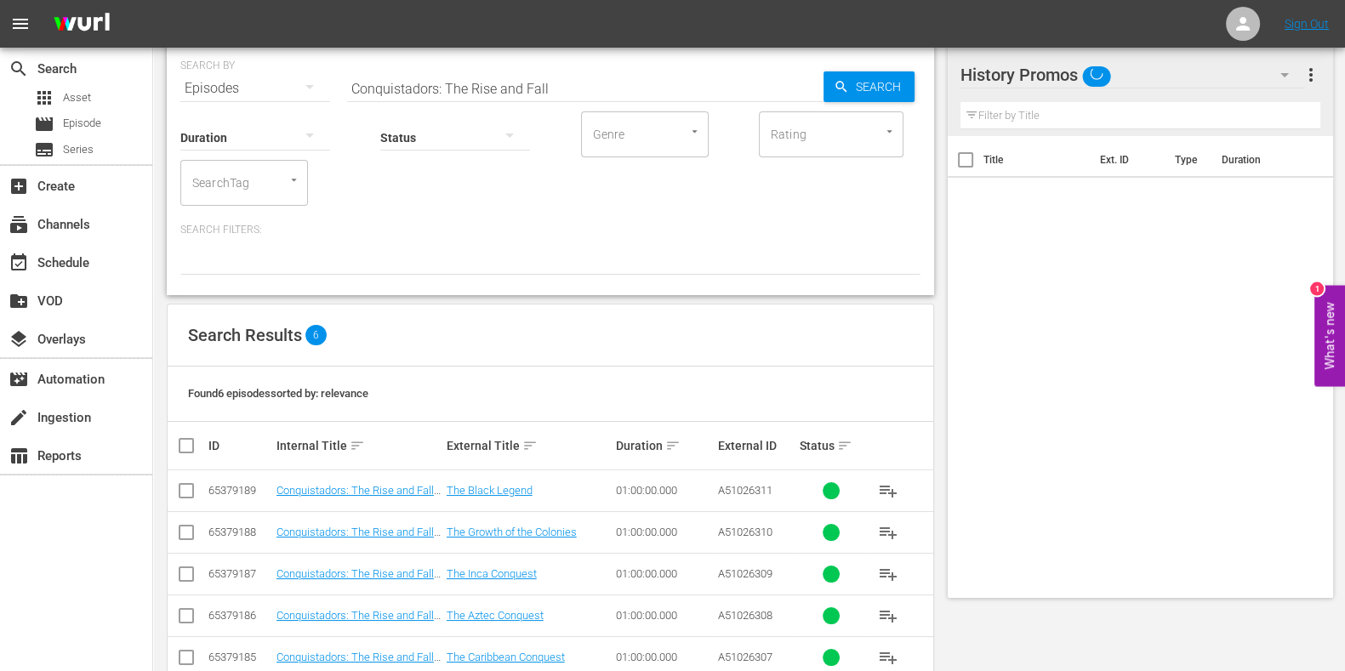
scroll to position [140, 0]
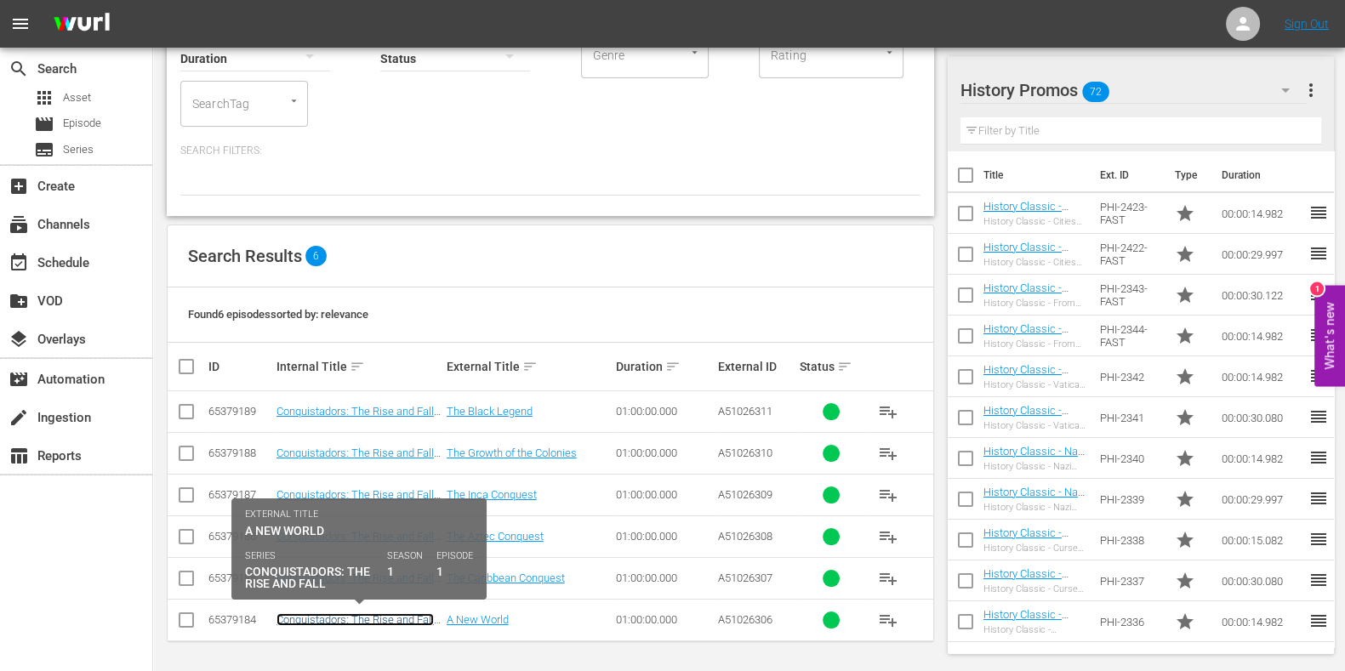
click at [418, 620] on link "Conquistadors: The Rise and Fall S1 Ep1" at bounding box center [355, 627] width 157 height 26
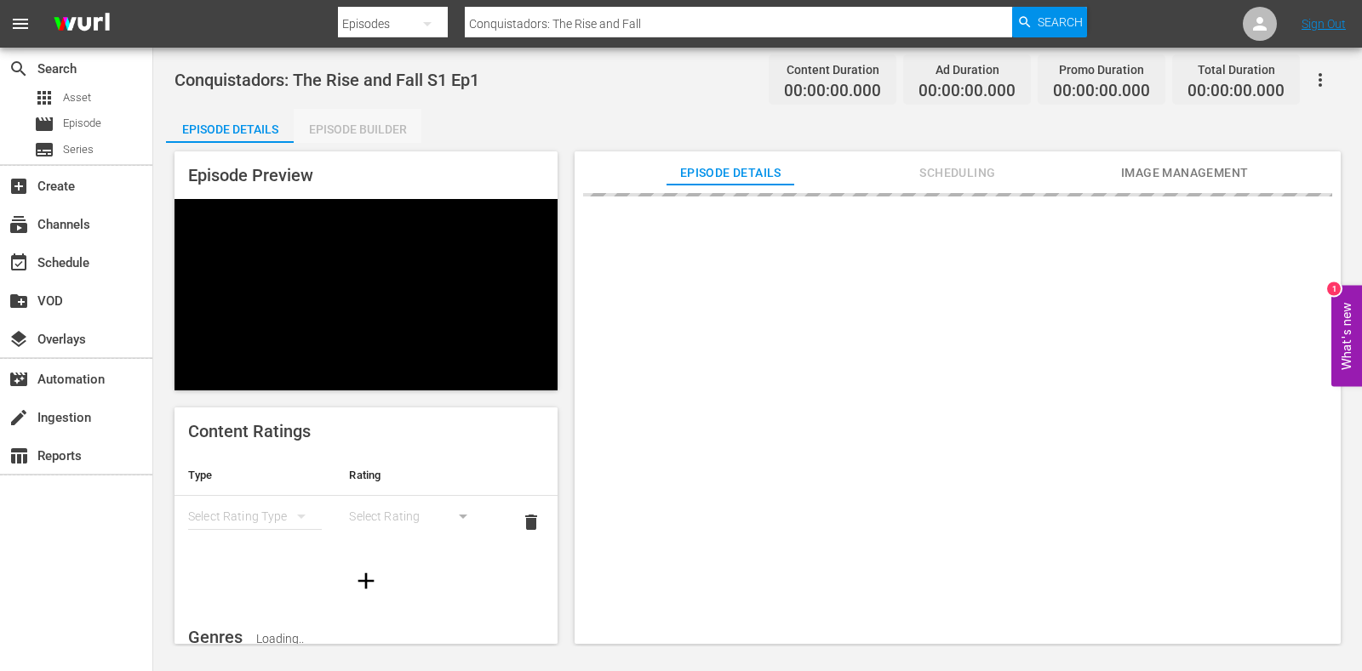
click at [350, 130] on div "Episode Builder" at bounding box center [358, 129] width 128 height 41
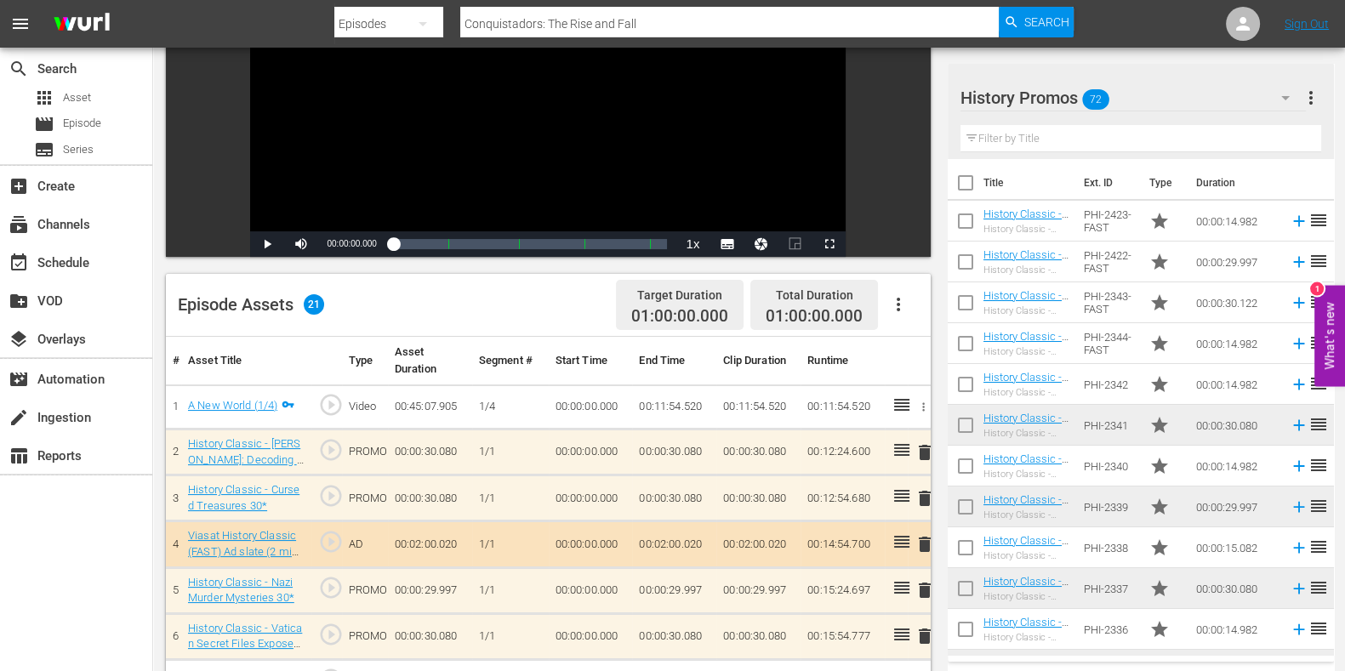
scroll to position [319, 0]
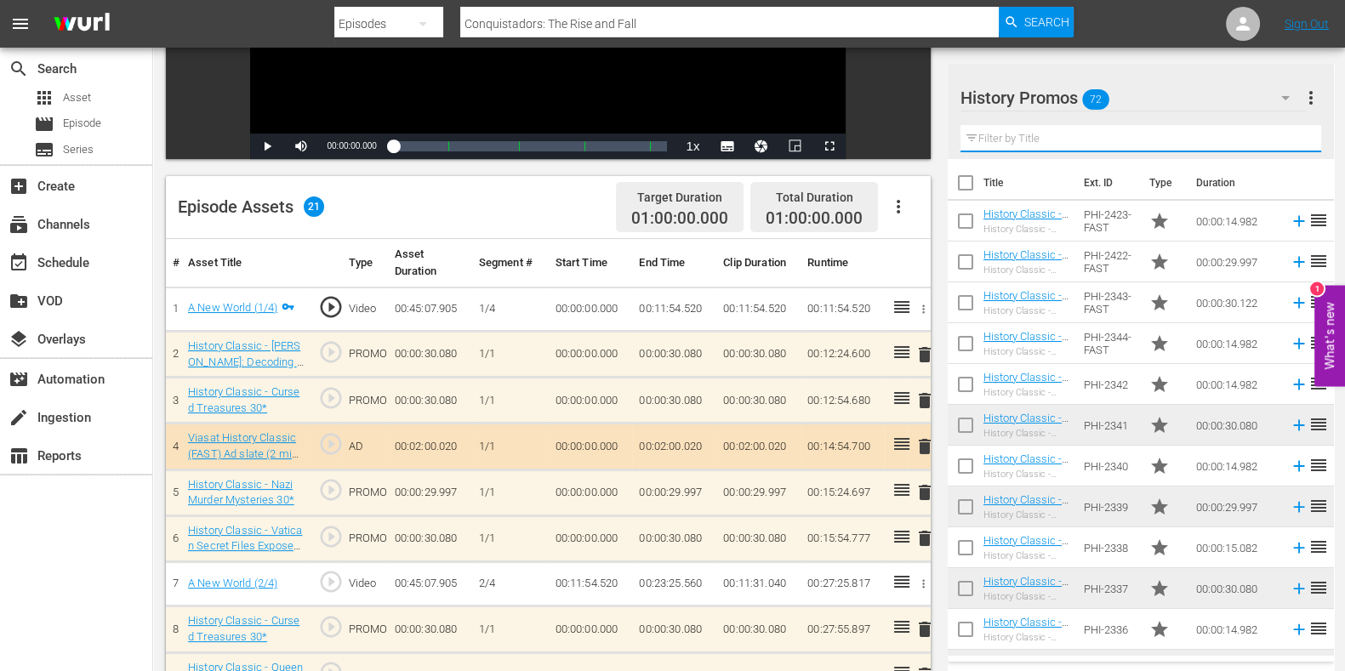
click at [1025, 138] on input "text" at bounding box center [1141, 138] width 361 height 27
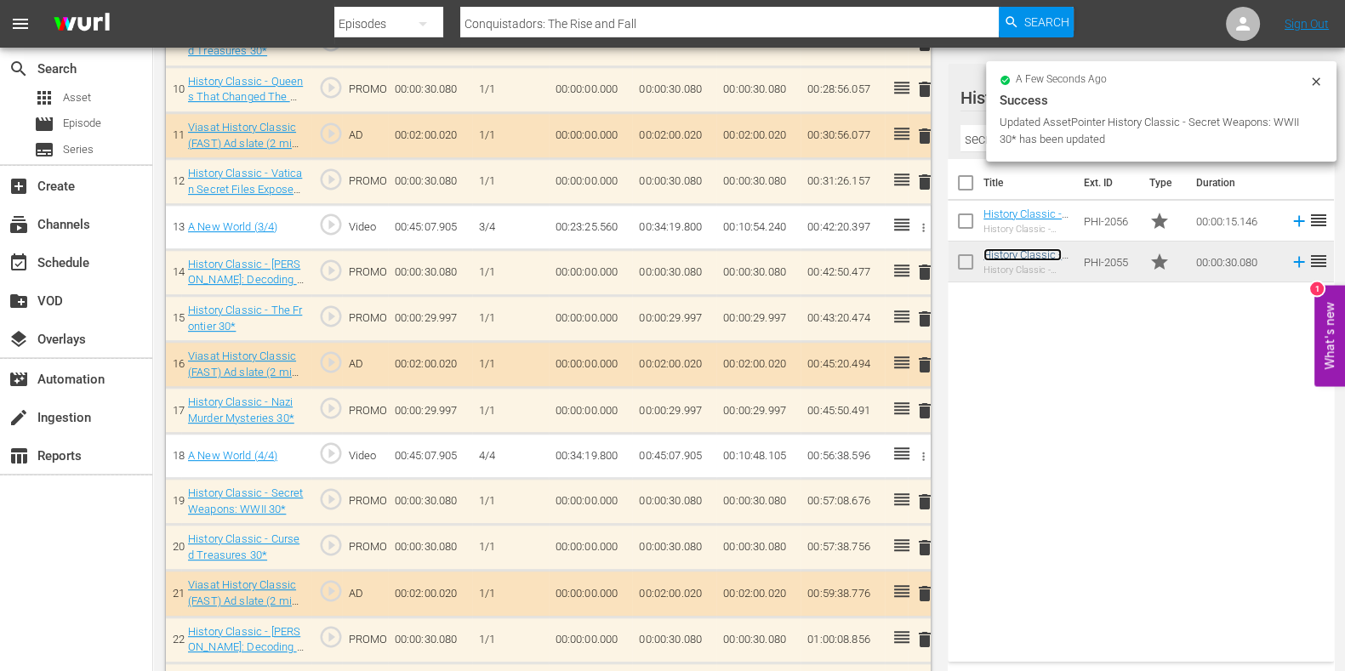
scroll to position [996, 0]
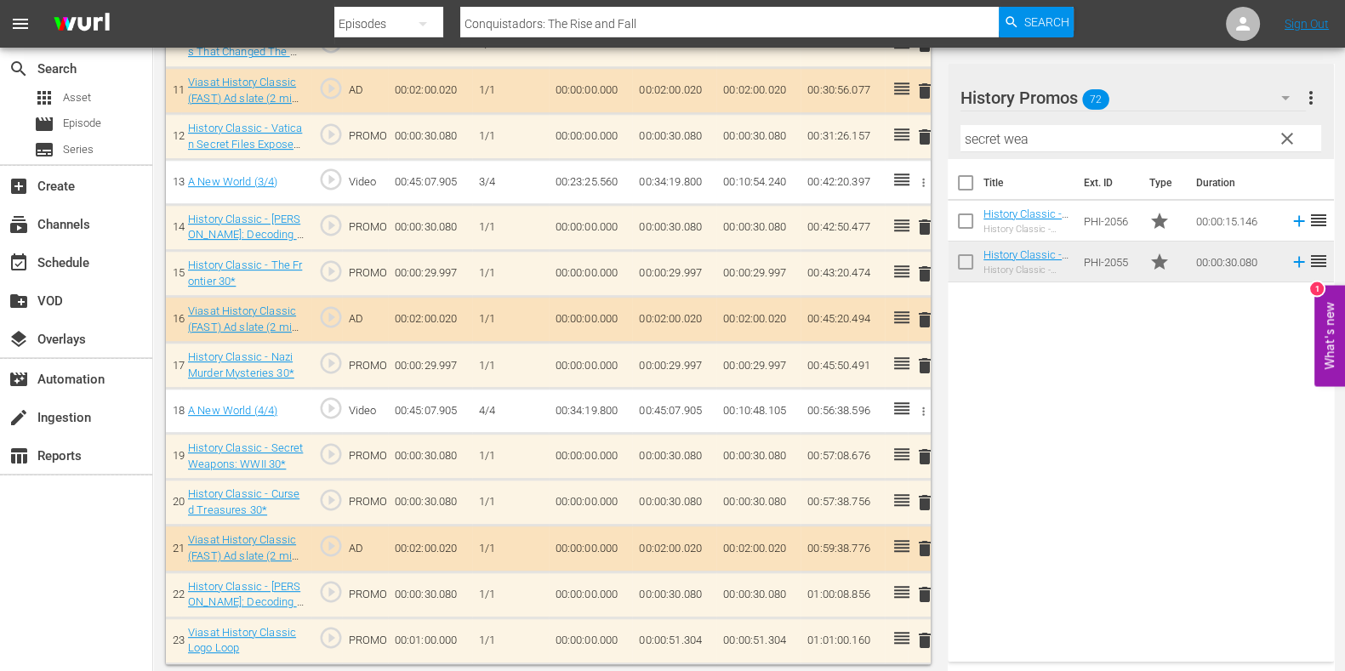
click at [922, 495] on span "delete" at bounding box center [925, 503] width 20 height 20
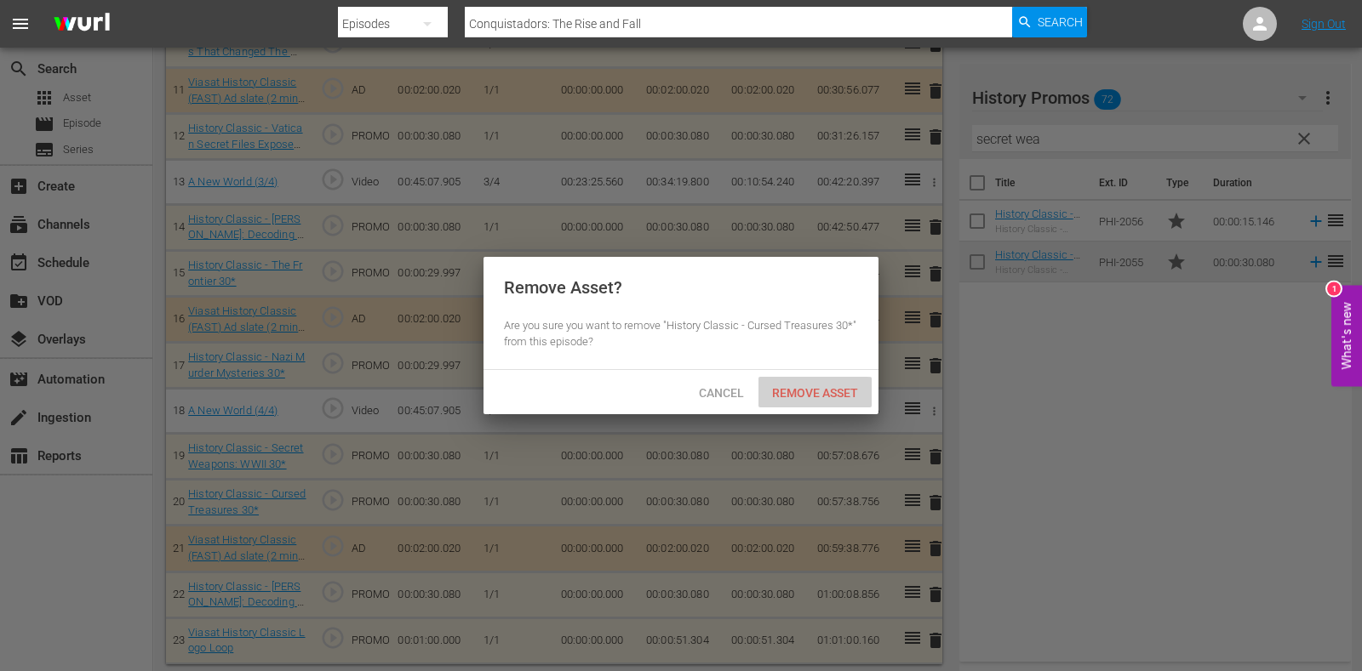
click at [807, 394] on span "Remove Asset" at bounding box center [814, 393] width 113 height 14
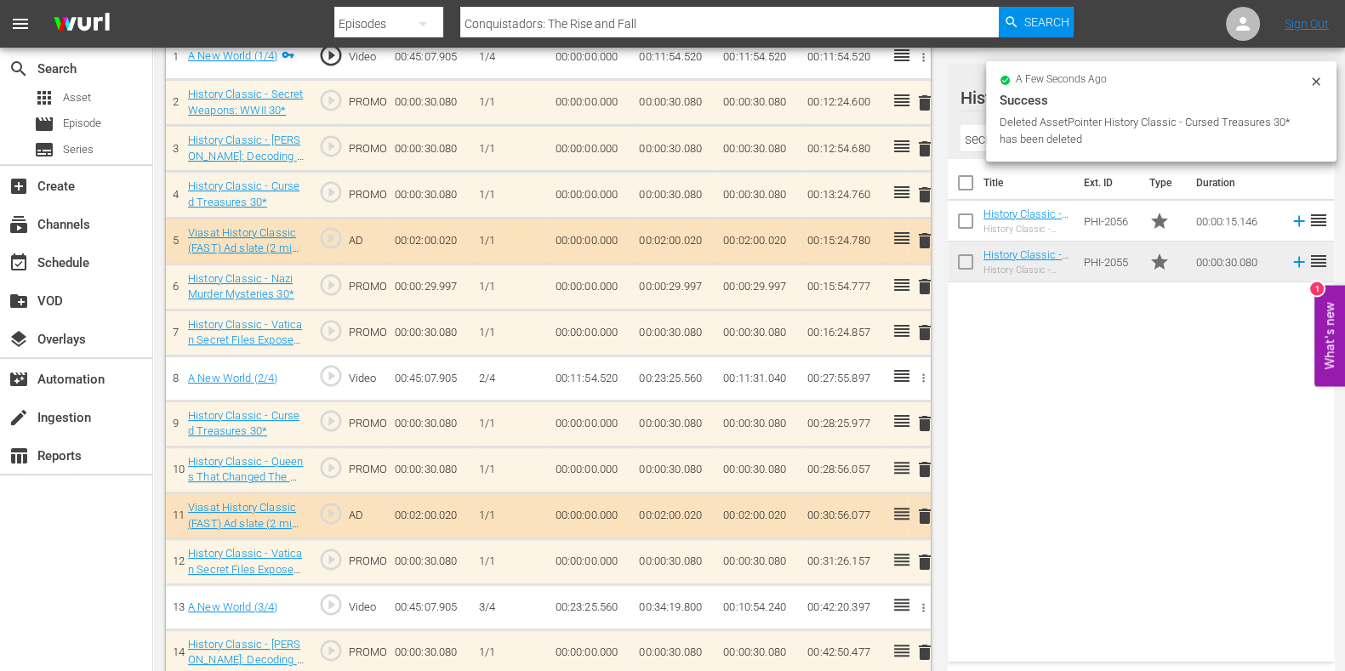
scroll to position [465, 0]
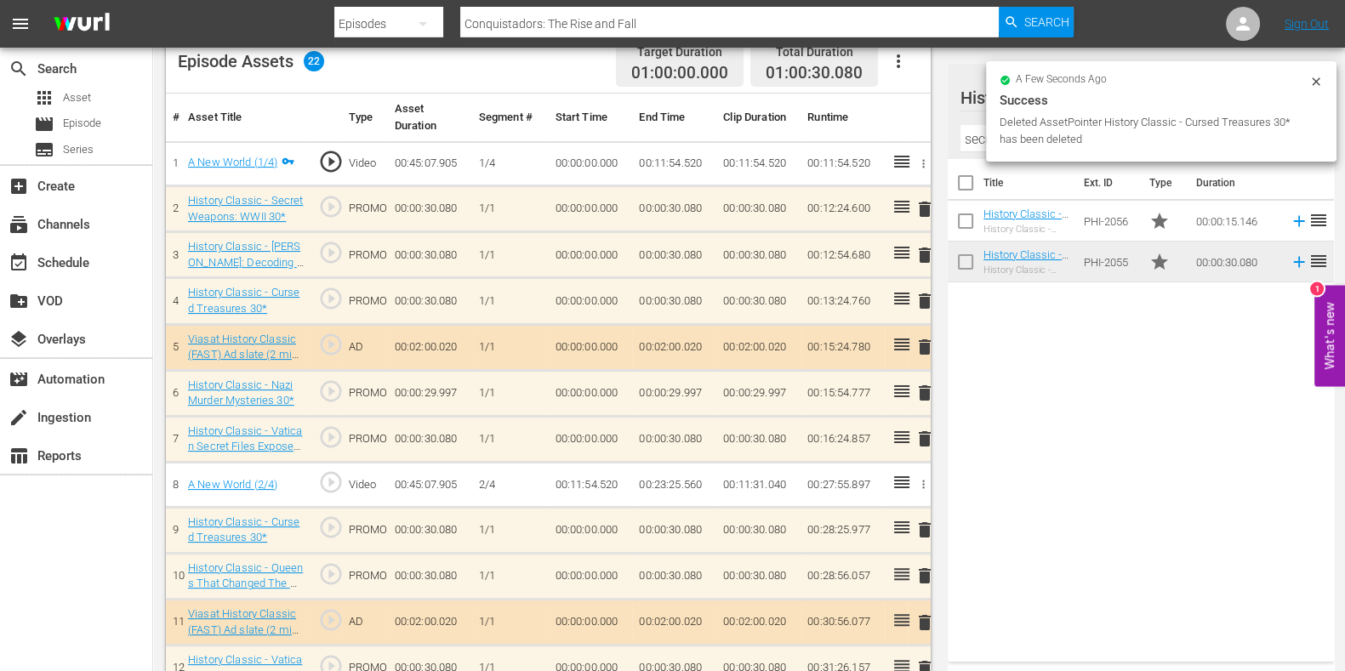
click at [922, 254] on span "delete" at bounding box center [925, 255] width 20 height 20
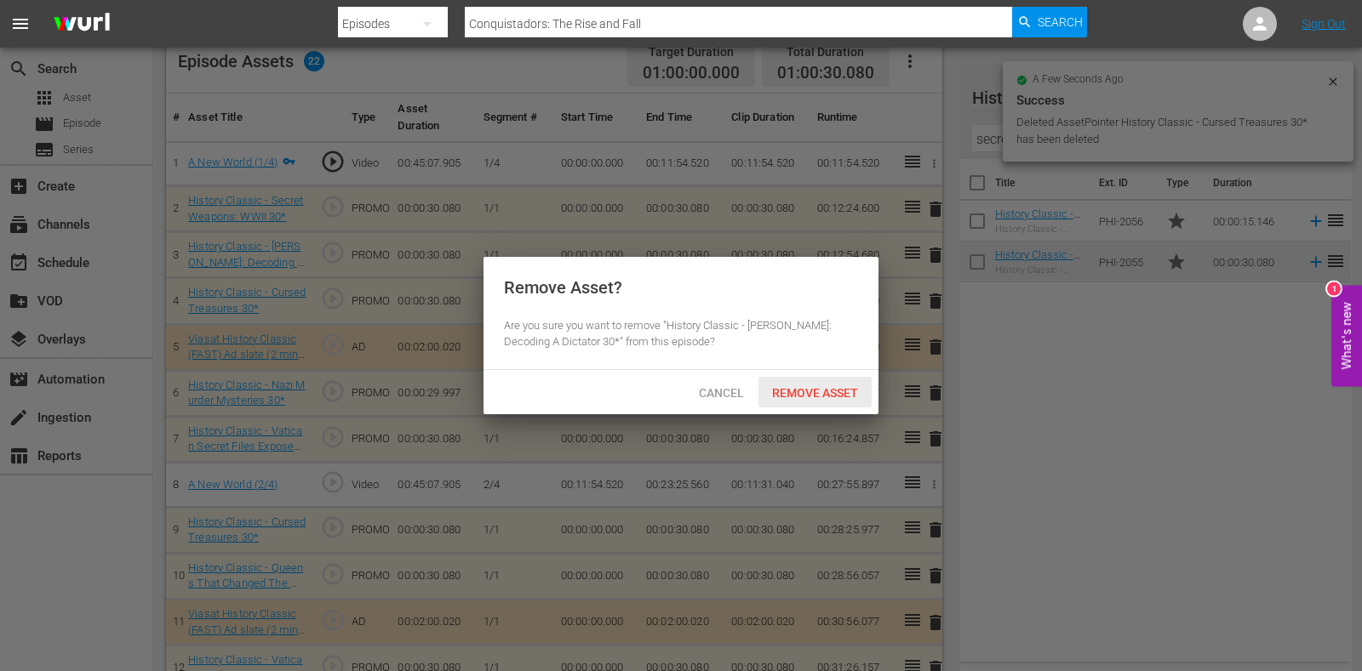
click at [809, 389] on span "Remove Asset" at bounding box center [814, 393] width 113 height 14
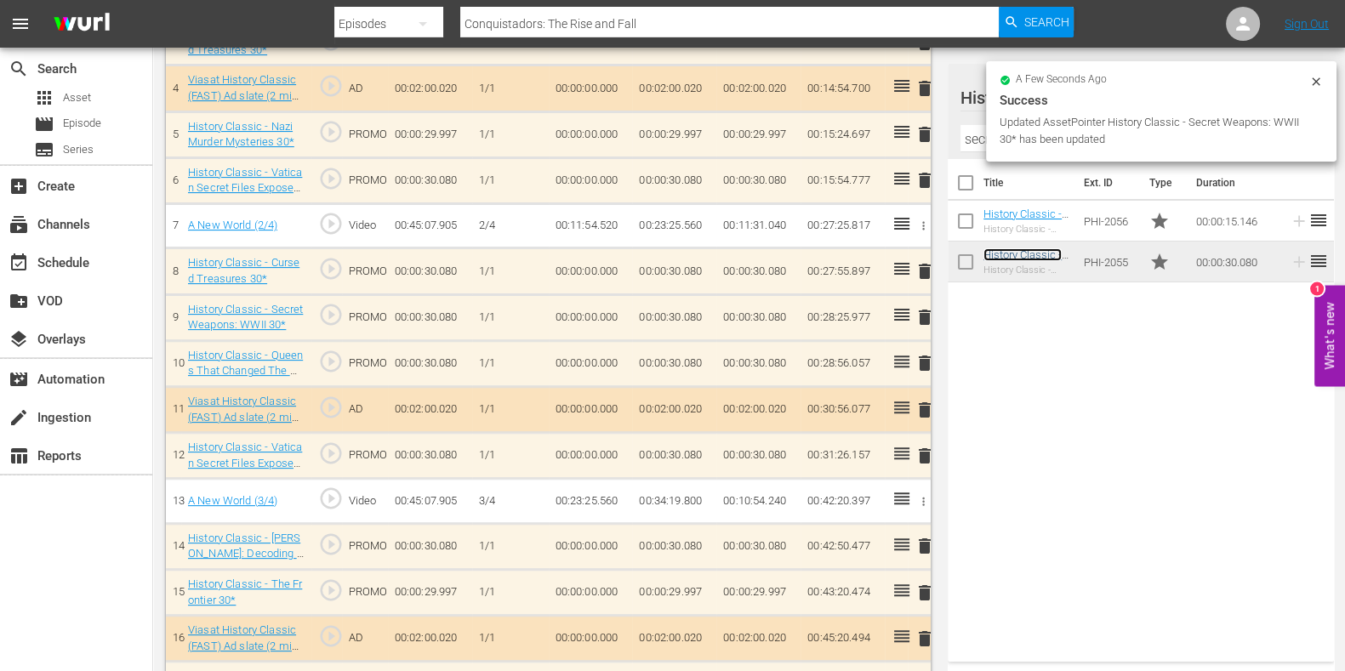
scroll to position [677, 0]
click at [926, 262] on span "delete" at bounding box center [925, 271] width 20 height 20
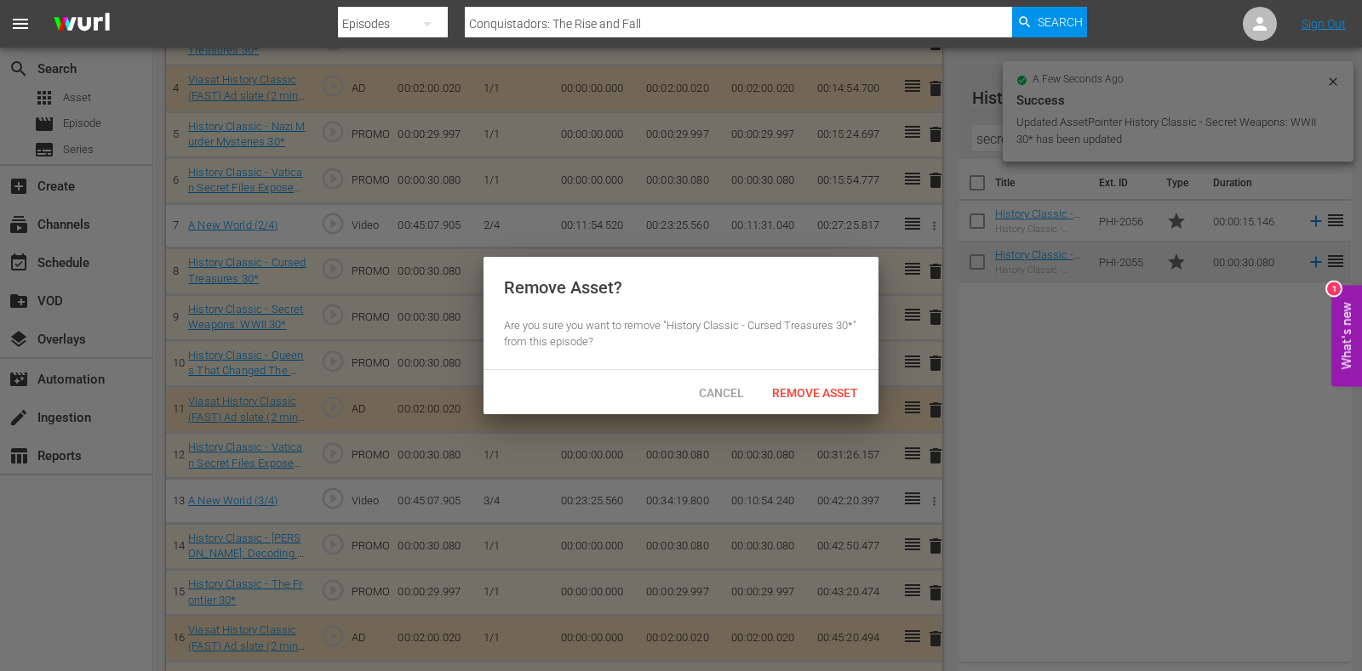
click at [817, 375] on div "Cancel Remove Asset" at bounding box center [680, 392] width 395 height 44
click at [817, 386] on span "Remove Asset" at bounding box center [814, 393] width 113 height 14
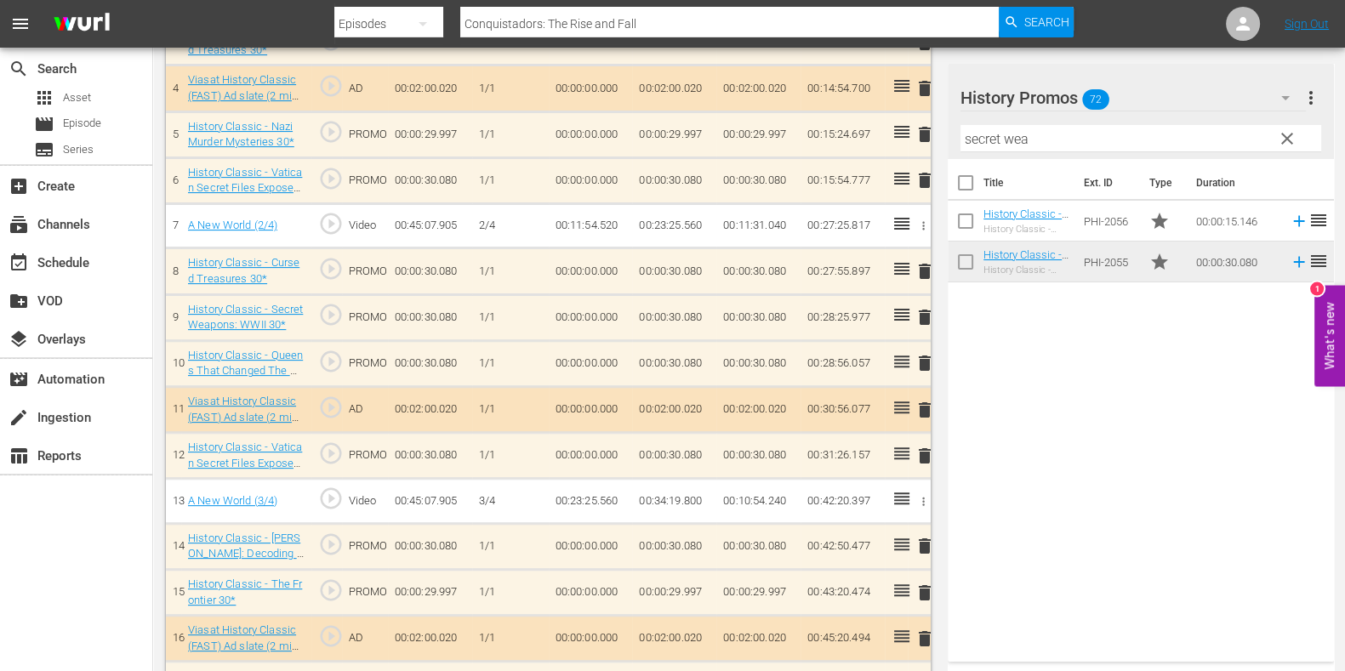
click at [982, 138] on input "secret wea" at bounding box center [1141, 138] width 361 height 27
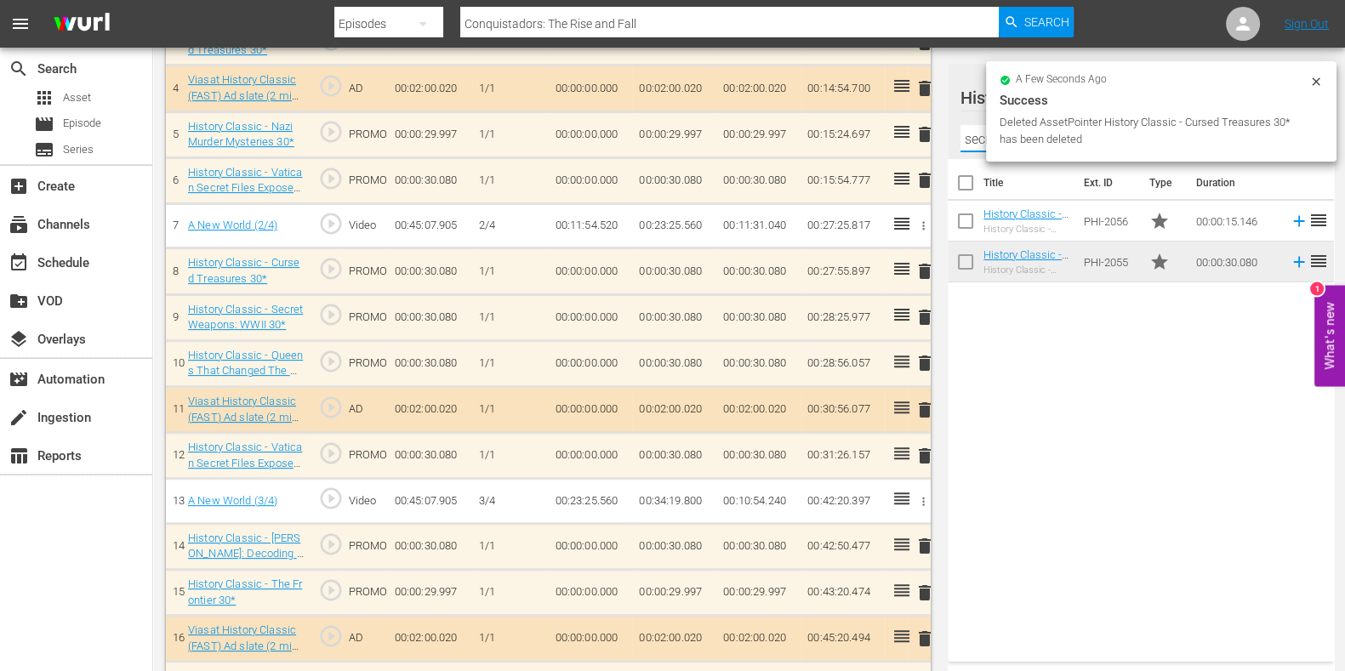
click at [982, 138] on input "secret wea" at bounding box center [1141, 138] width 361 height 27
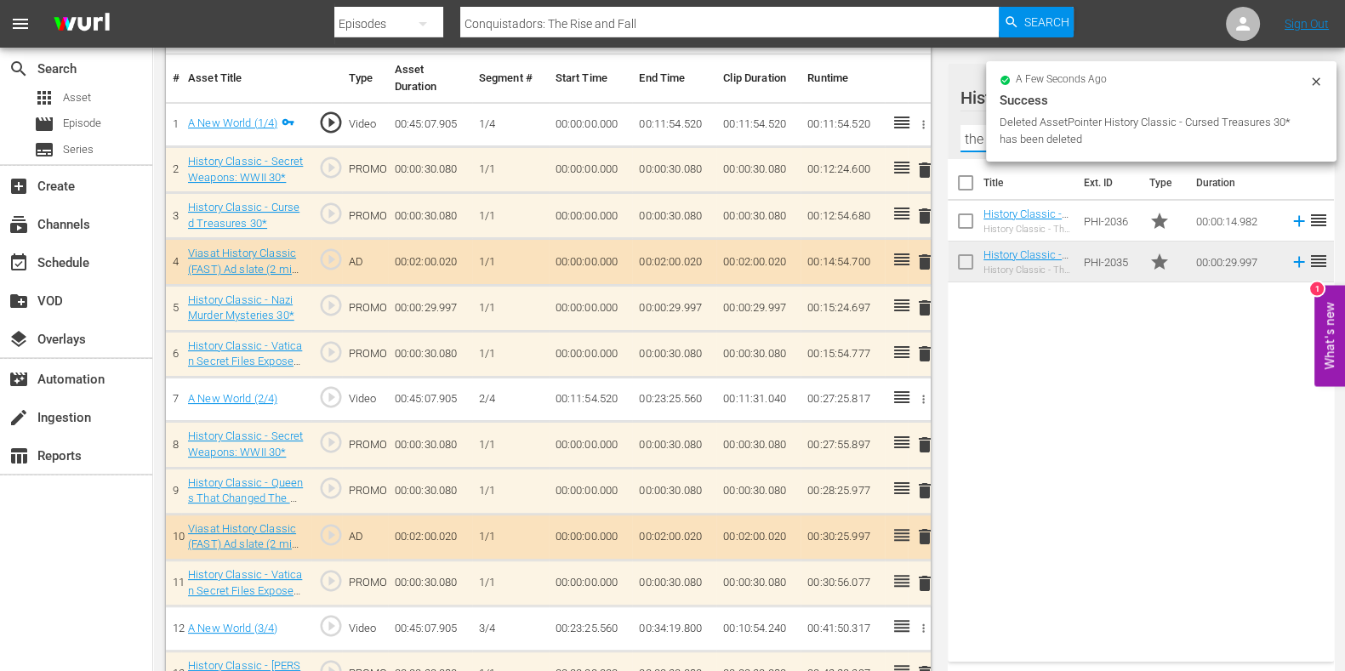
scroll to position [252, 0]
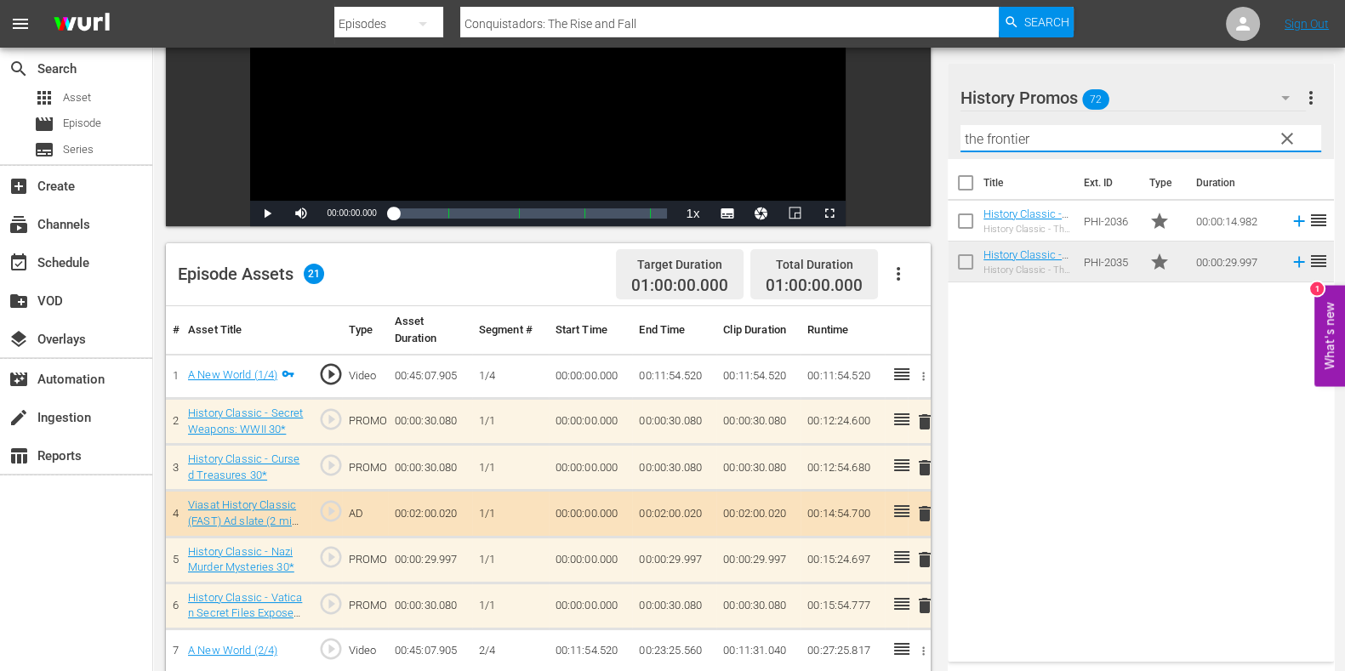
type input "the frontier"
click at [1289, 137] on span "clear" at bounding box center [1287, 138] width 20 height 20
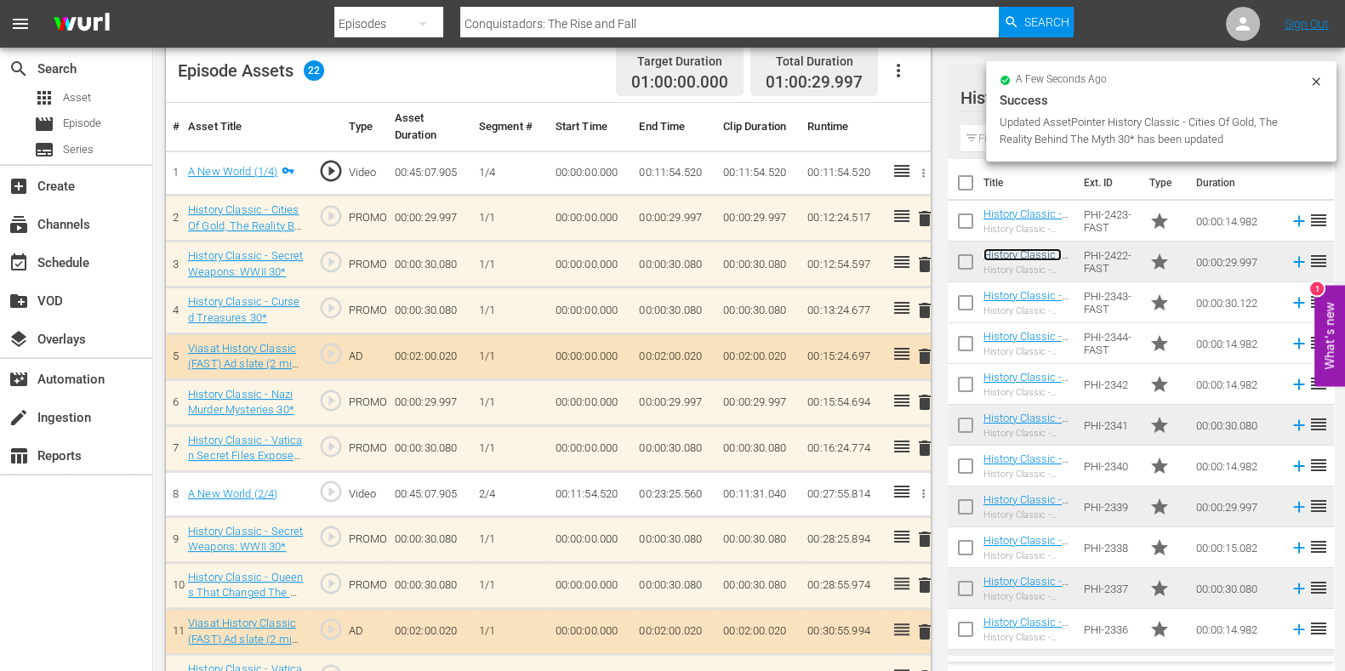
scroll to position [465, 0]
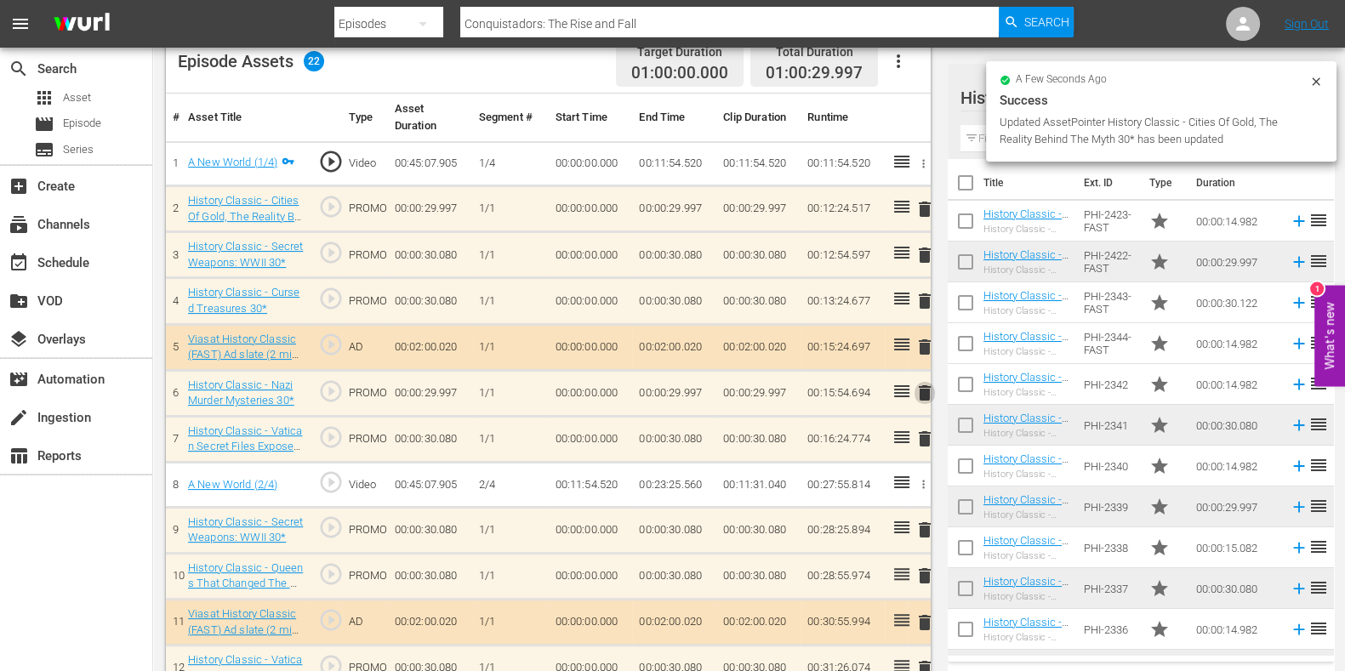
click at [923, 393] on span "delete" at bounding box center [925, 393] width 20 height 20
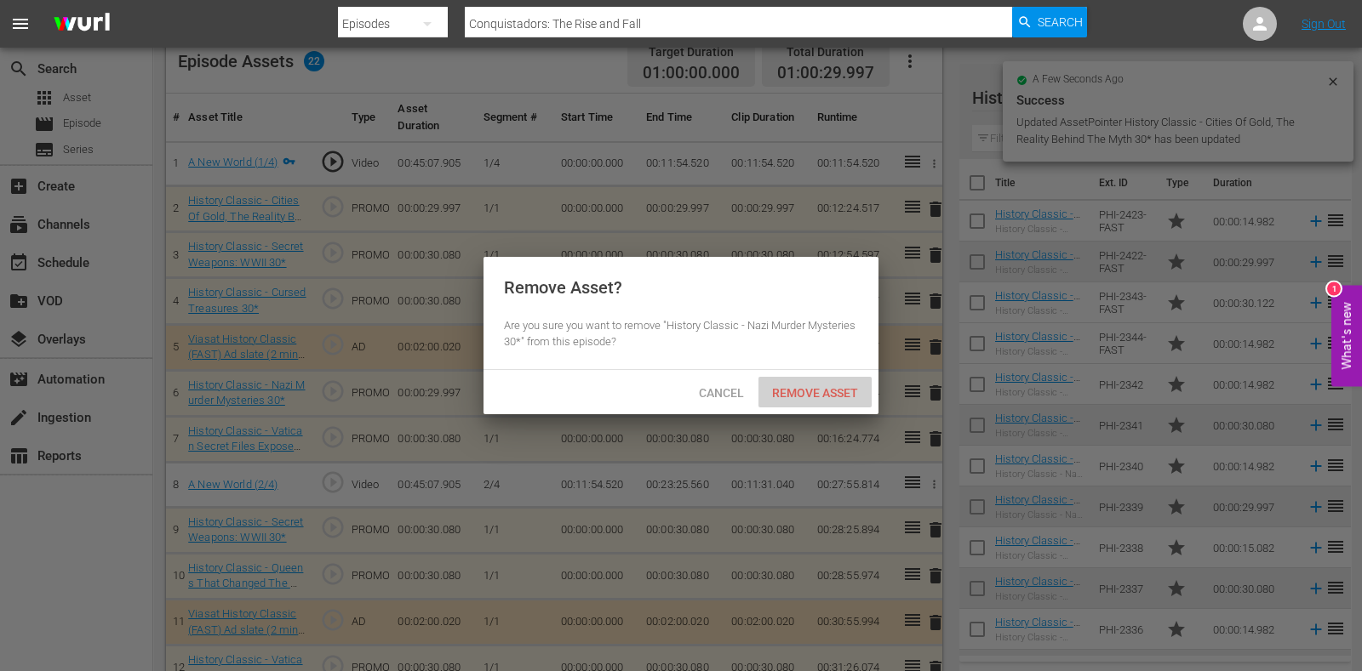
click at [797, 387] on span "Remove Asset" at bounding box center [814, 393] width 113 height 14
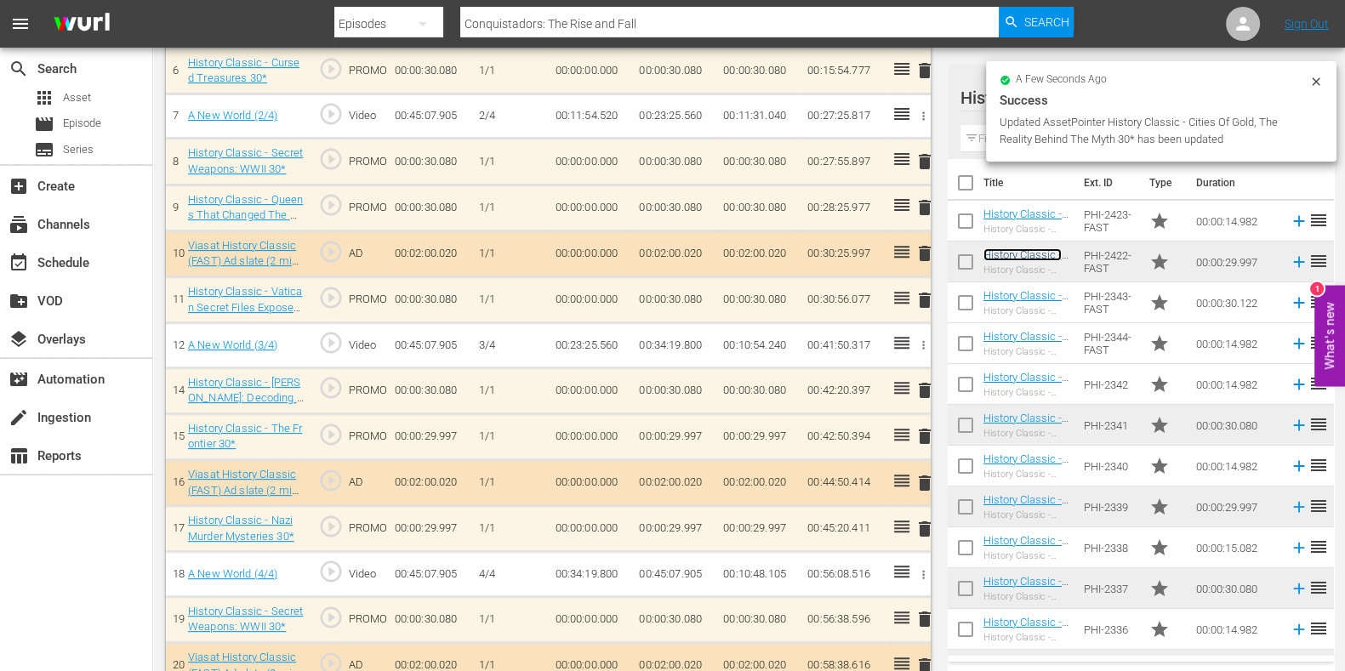
scroll to position [784, 0]
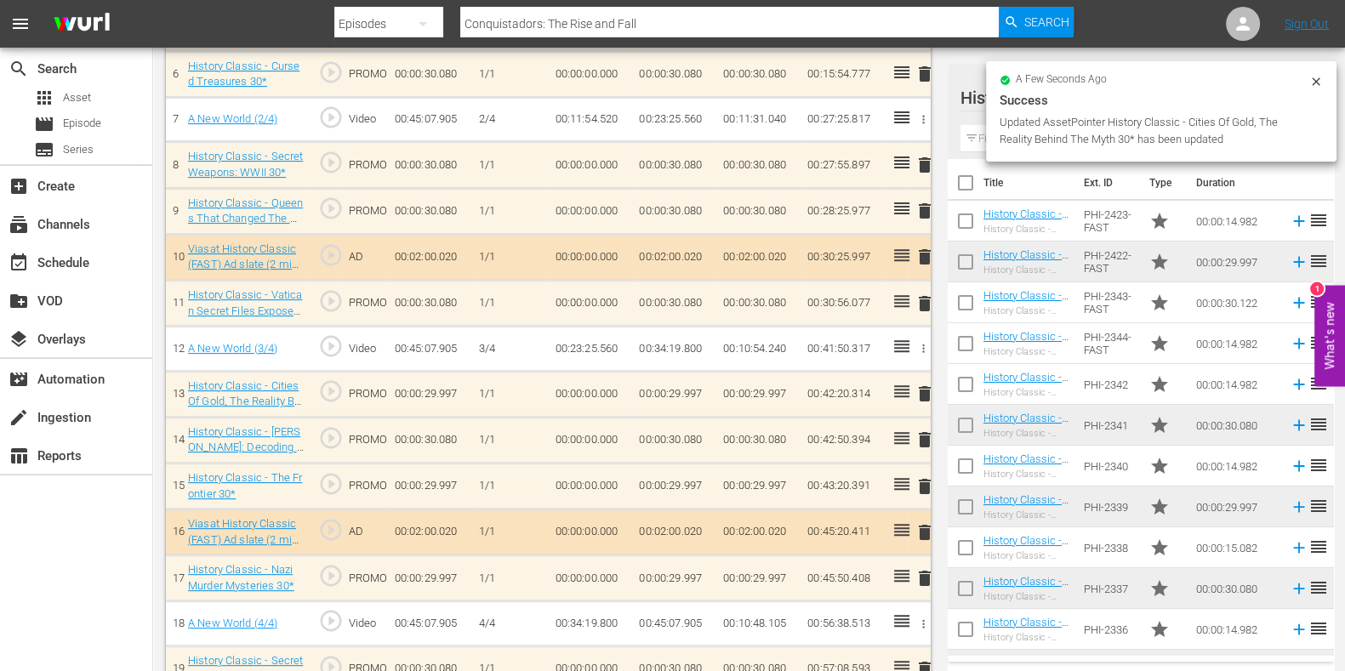
click at [932, 574] on span "delete" at bounding box center [925, 578] width 20 height 20
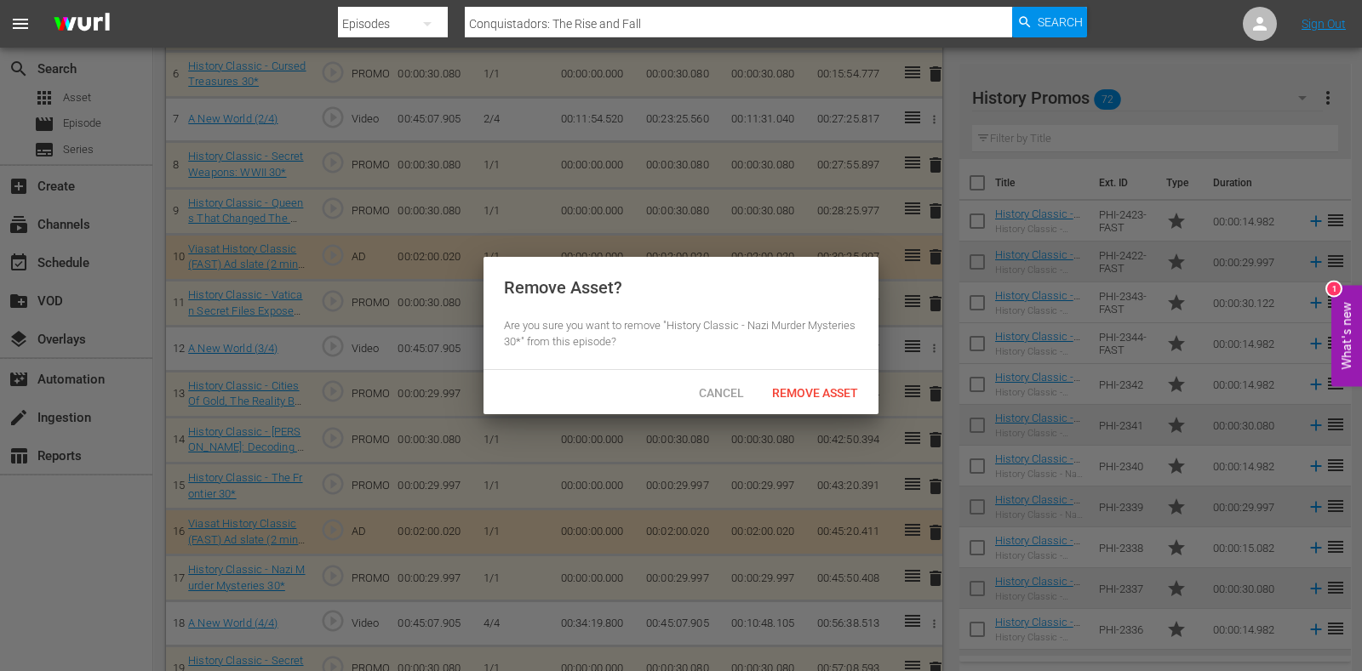
click at [821, 391] on span "Remove Asset" at bounding box center [814, 393] width 113 height 14
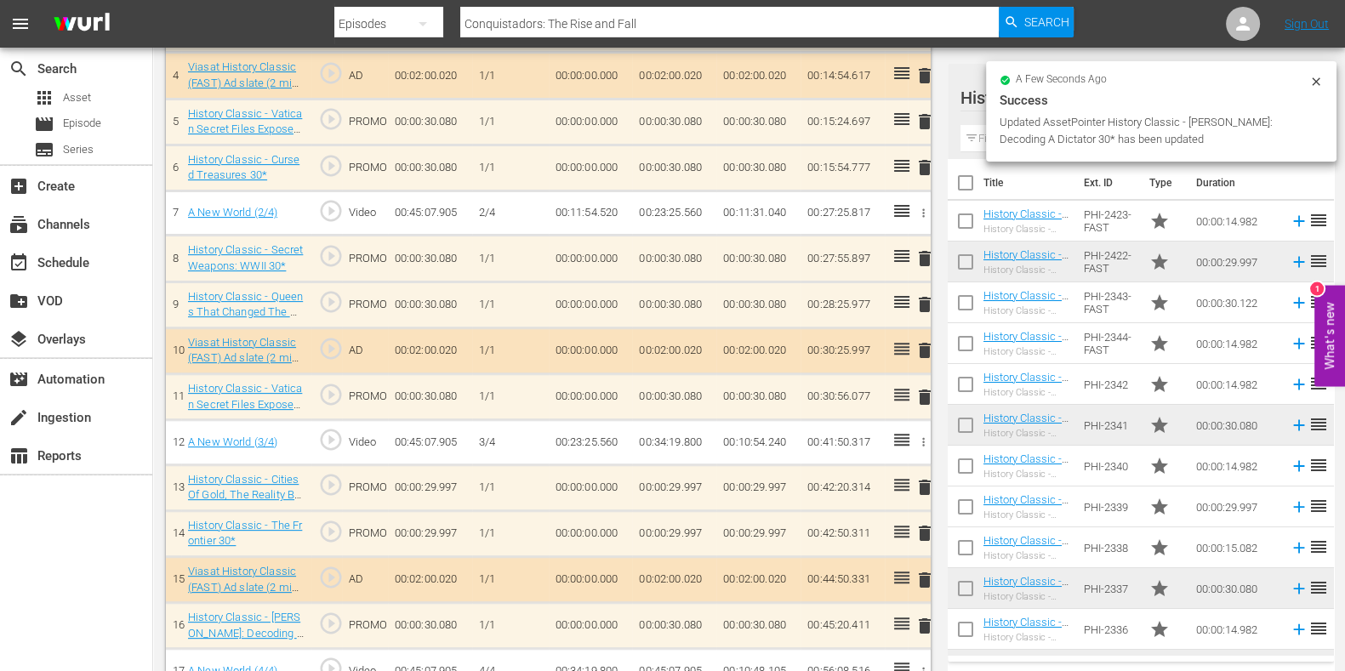
scroll to position [905, 0]
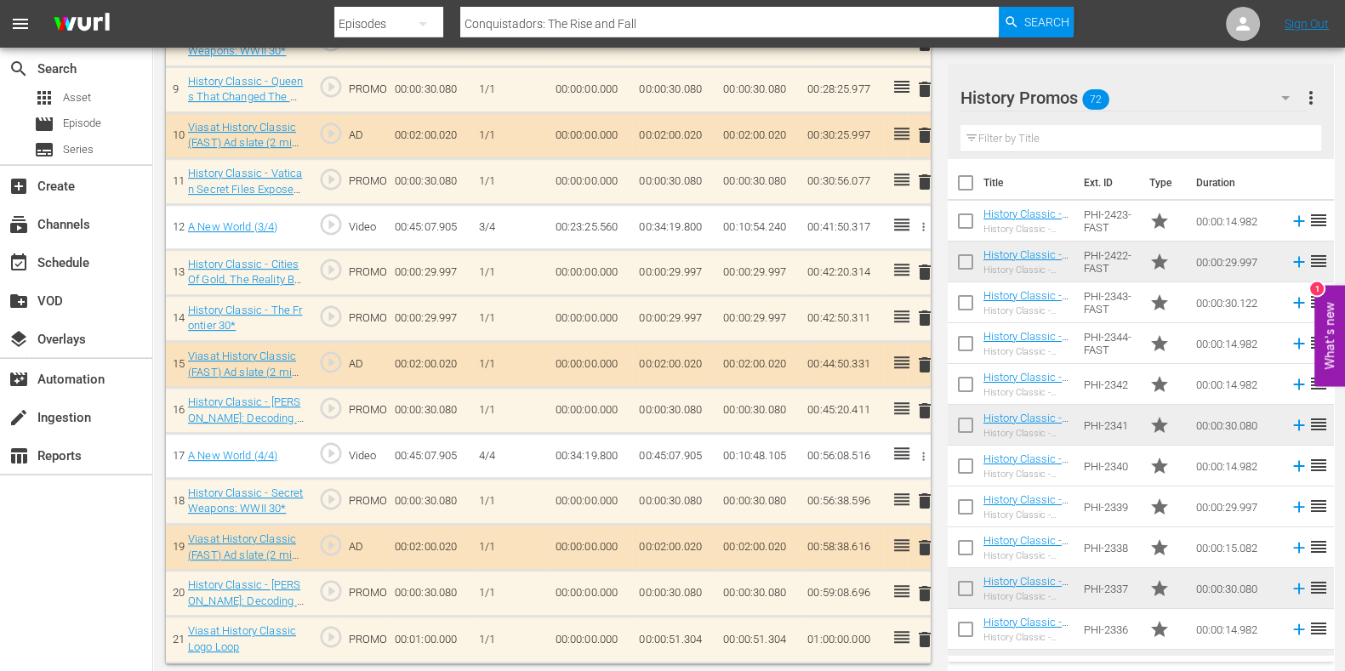
click at [1009, 142] on input "text" at bounding box center [1141, 138] width 361 height 27
click at [1030, 148] on input "text" at bounding box center [1141, 138] width 361 height 27
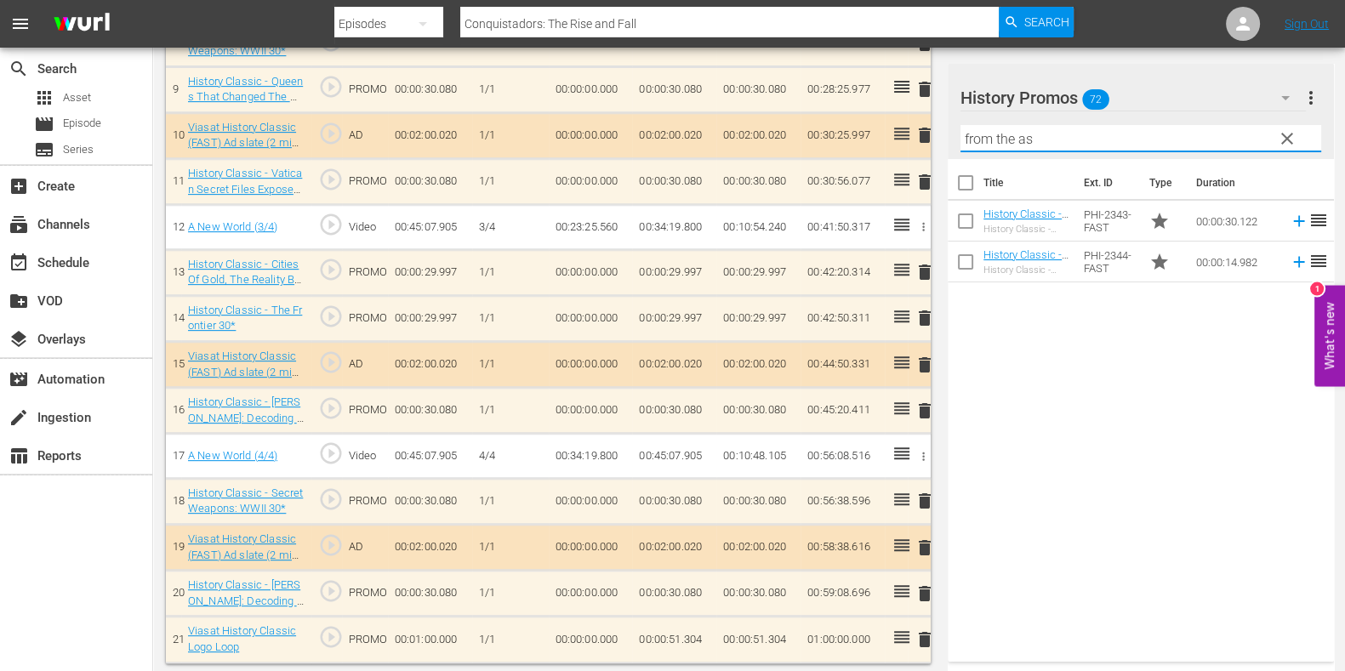
type input "from the ash"
click at [1030, 148] on input "from the ash" at bounding box center [1141, 138] width 361 height 27
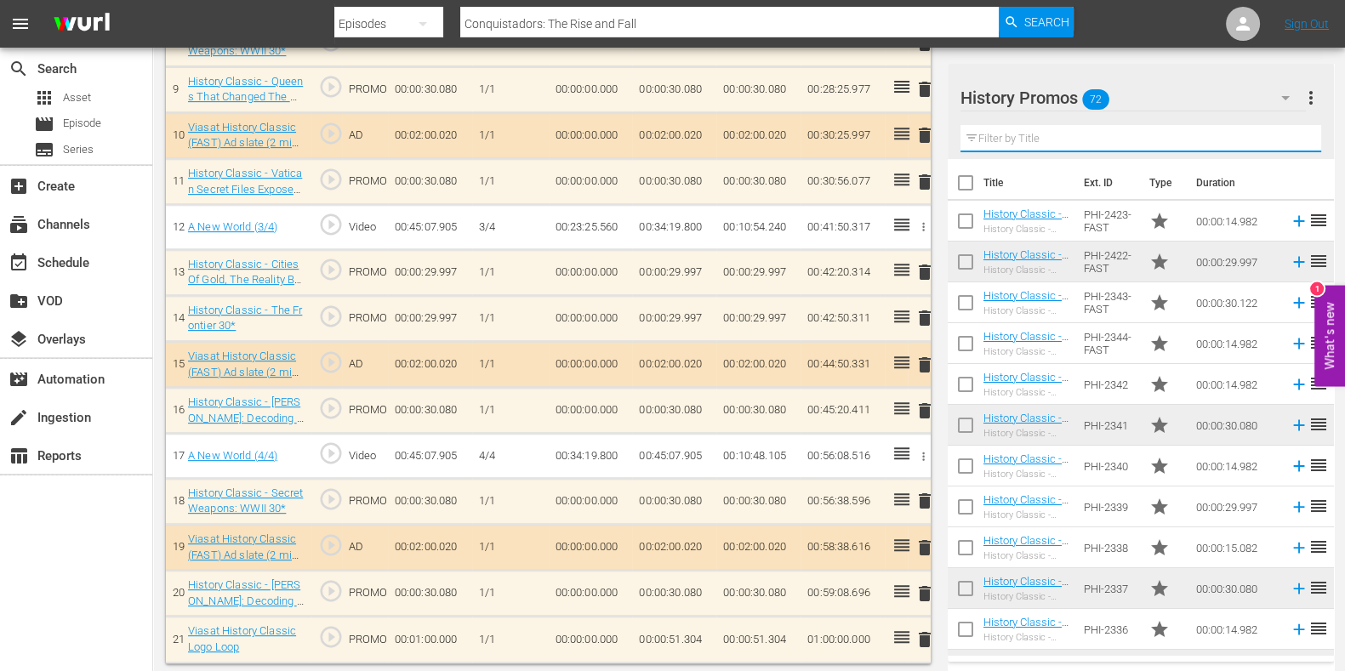
click at [1004, 135] on input "text" at bounding box center [1141, 138] width 361 height 27
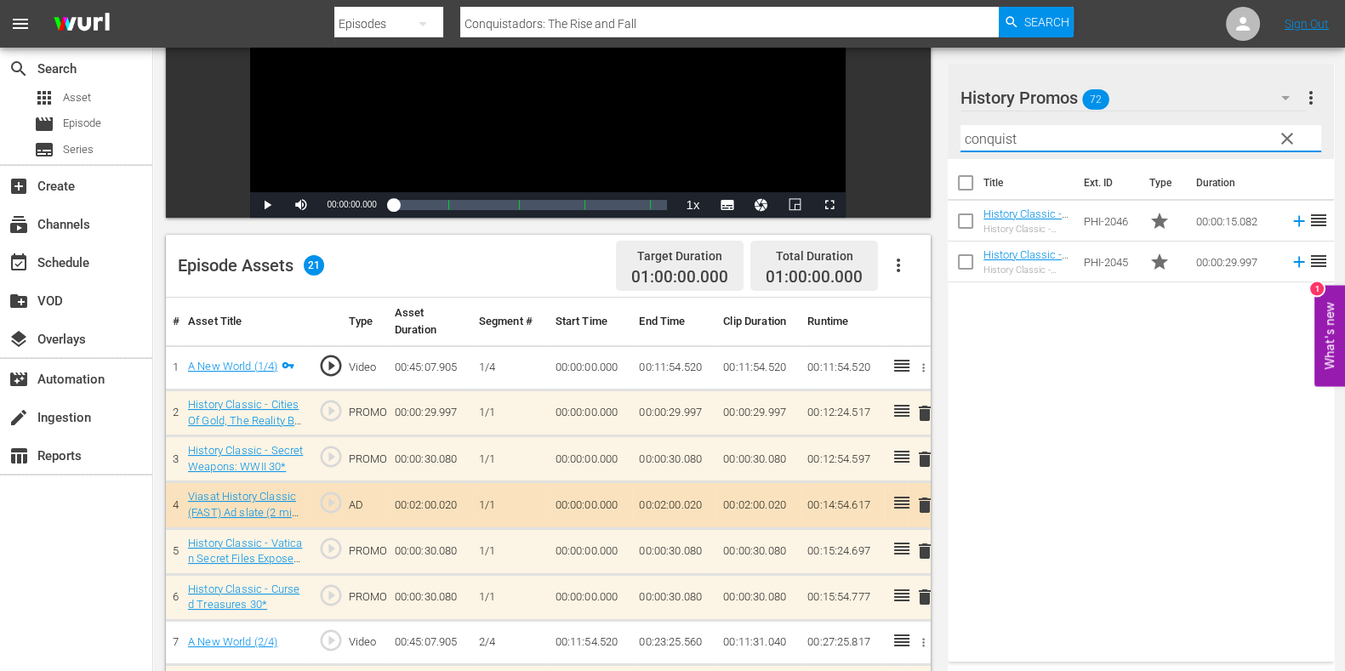
scroll to position [0, 0]
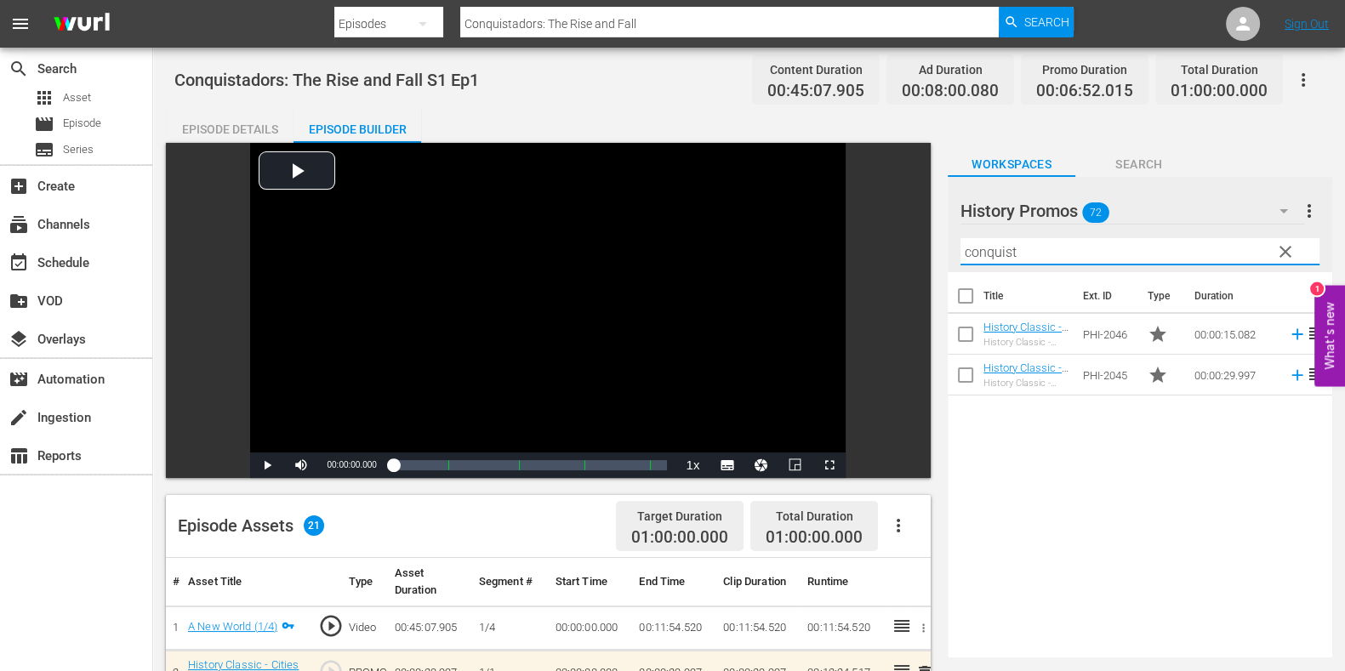
type input "conquist"
click at [677, 20] on input "Conquistadors: The Rise and Fall" at bounding box center [729, 23] width 539 height 41
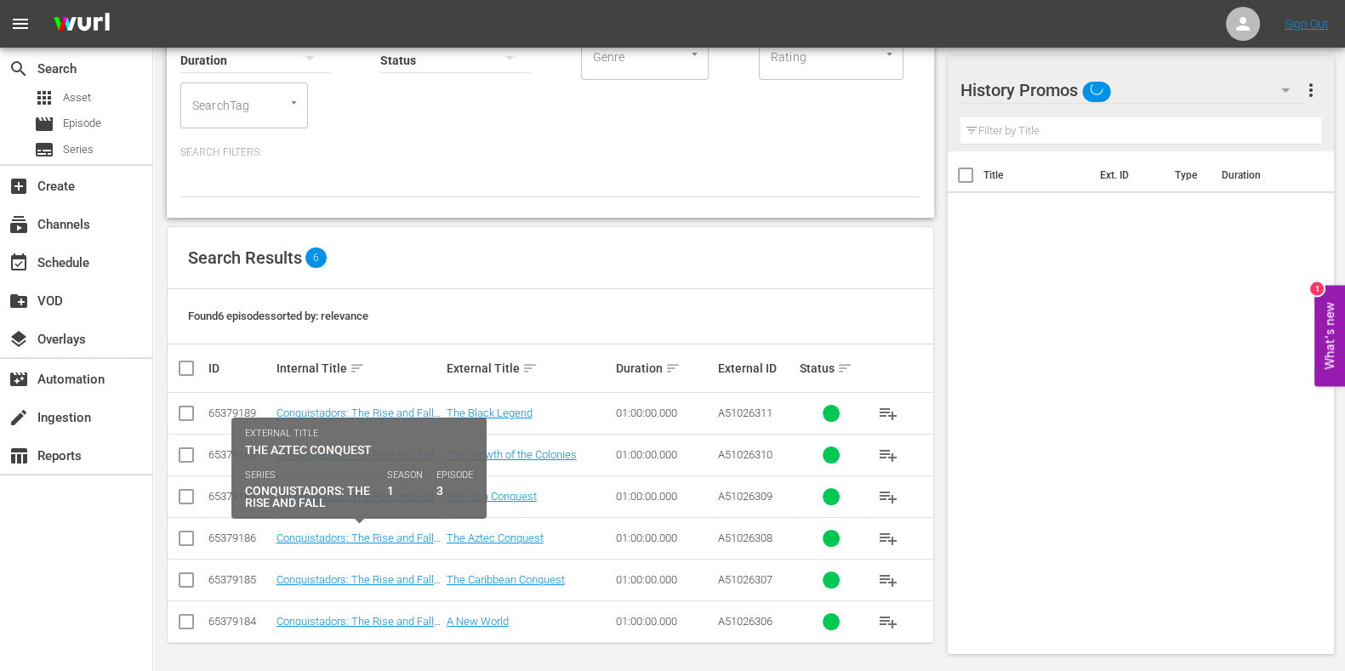
scroll to position [140, 0]
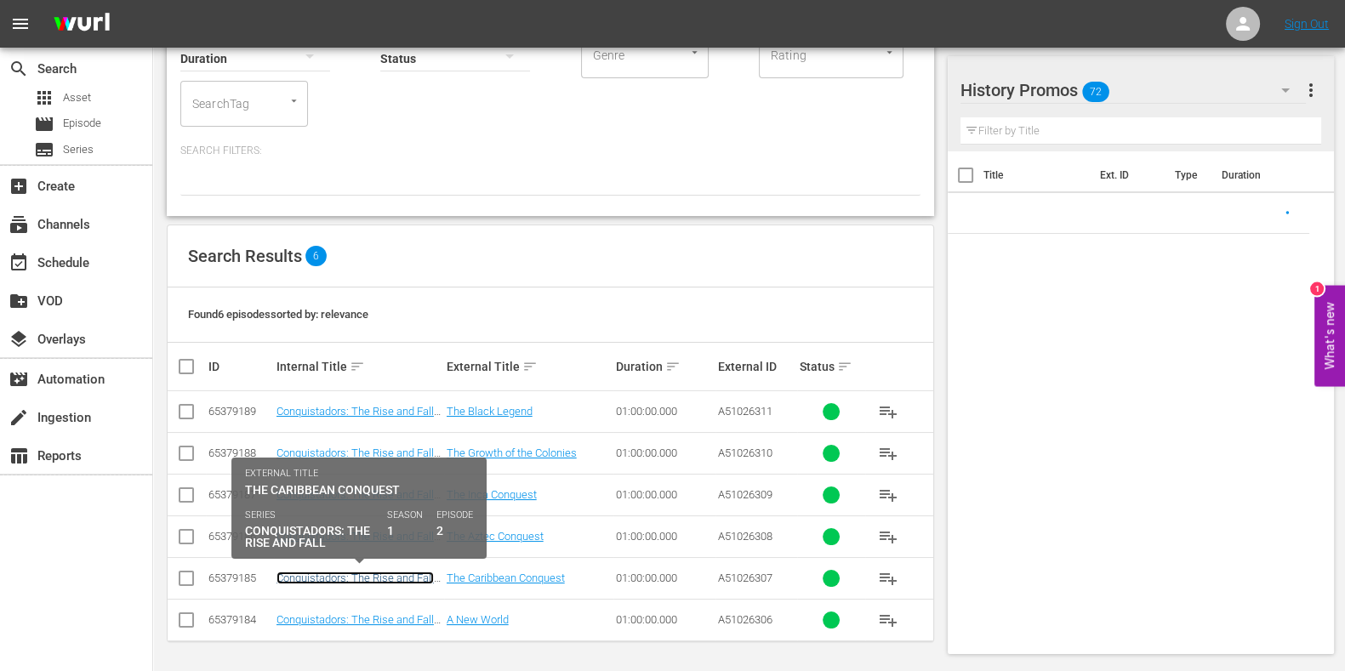
click at [351, 578] on link "Conquistadors: The Rise and Fall S1 Ep2" at bounding box center [355, 585] width 157 height 26
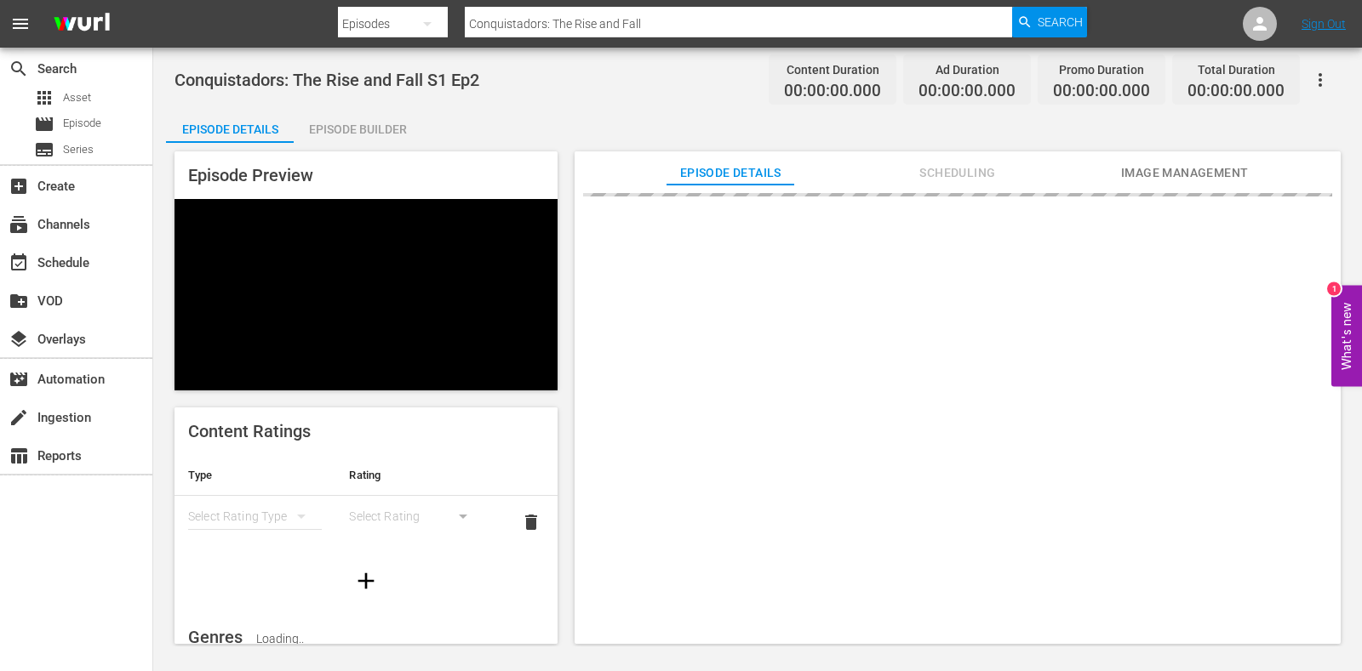
click at [391, 127] on div "Episode Builder" at bounding box center [358, 129] width 128 height 41
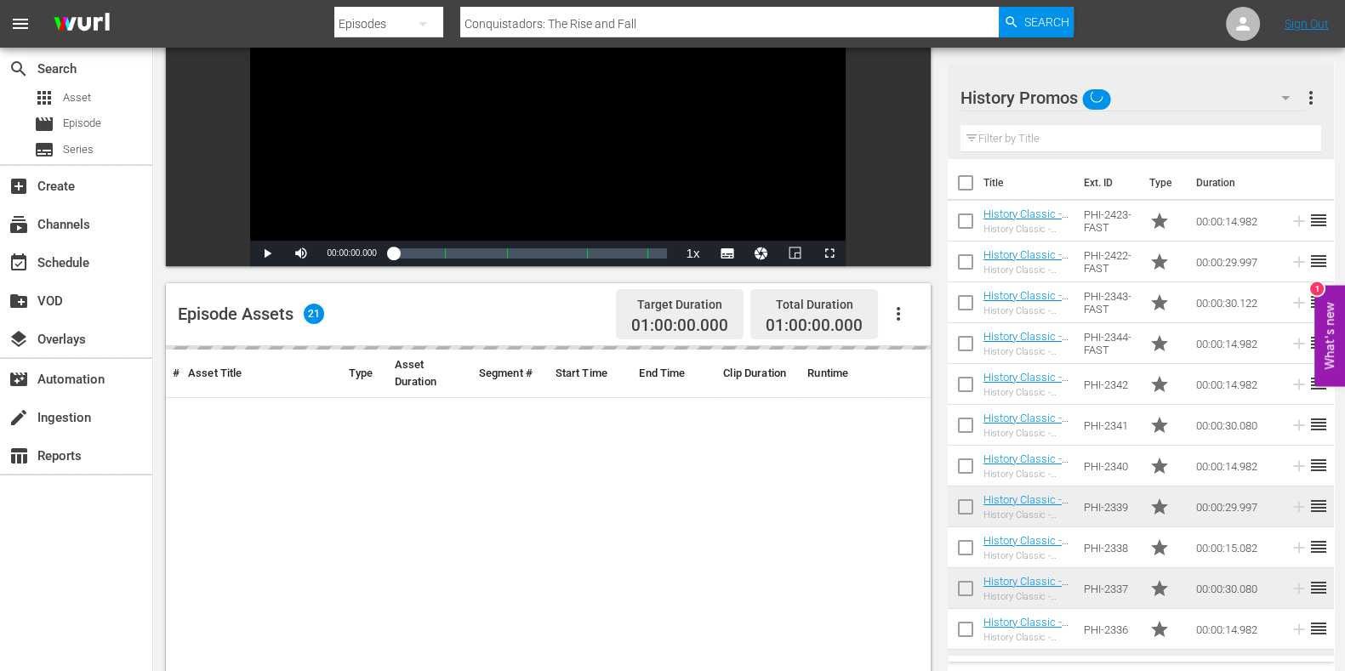
scroll to position [319, 0]
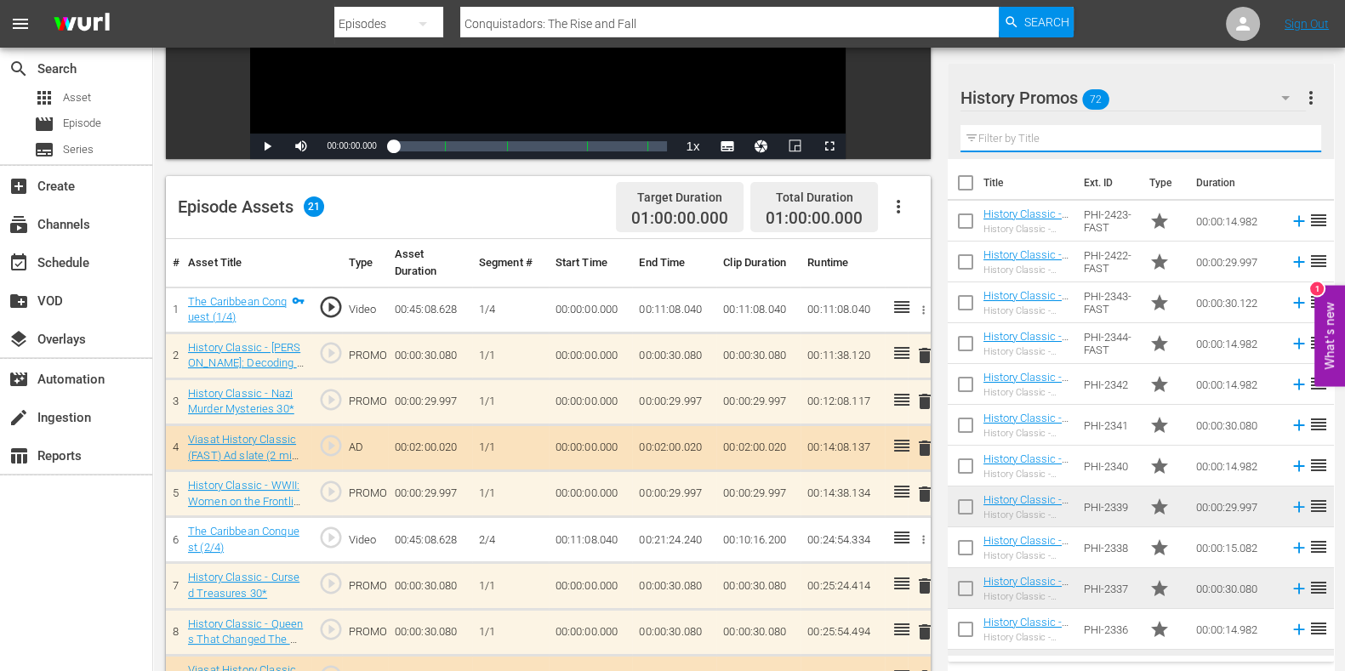
click at [1055, 138] on input "text" at bounding box center [1141, 138] width 361 height 27
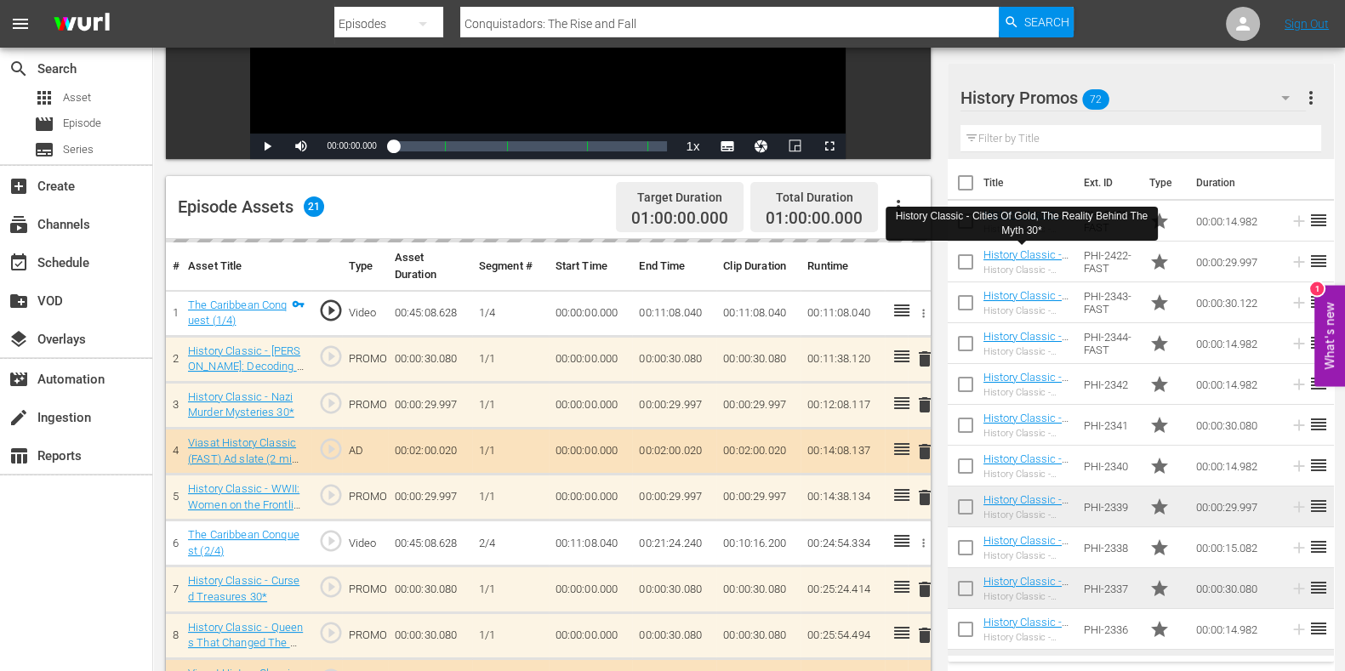
click at [797, 357] on td "00:00:30.080" at bounding box center [759, 359] width 84 height 46
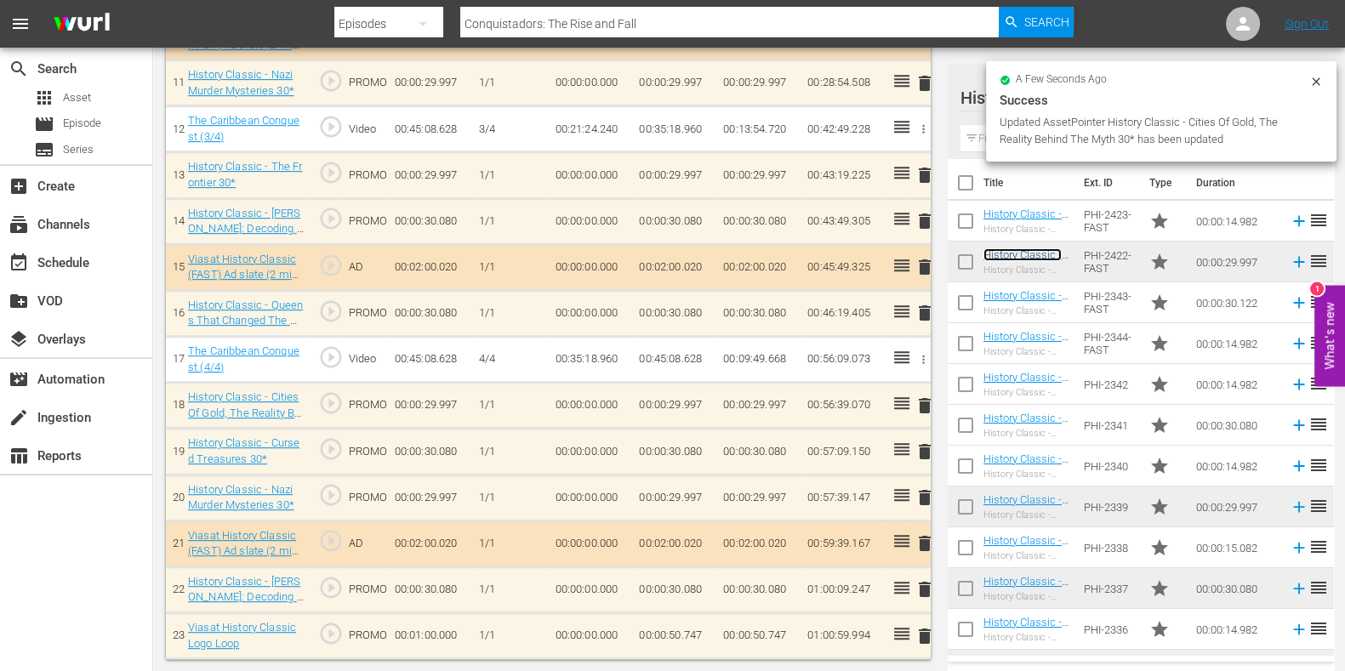
scroll to position [1003, 0]
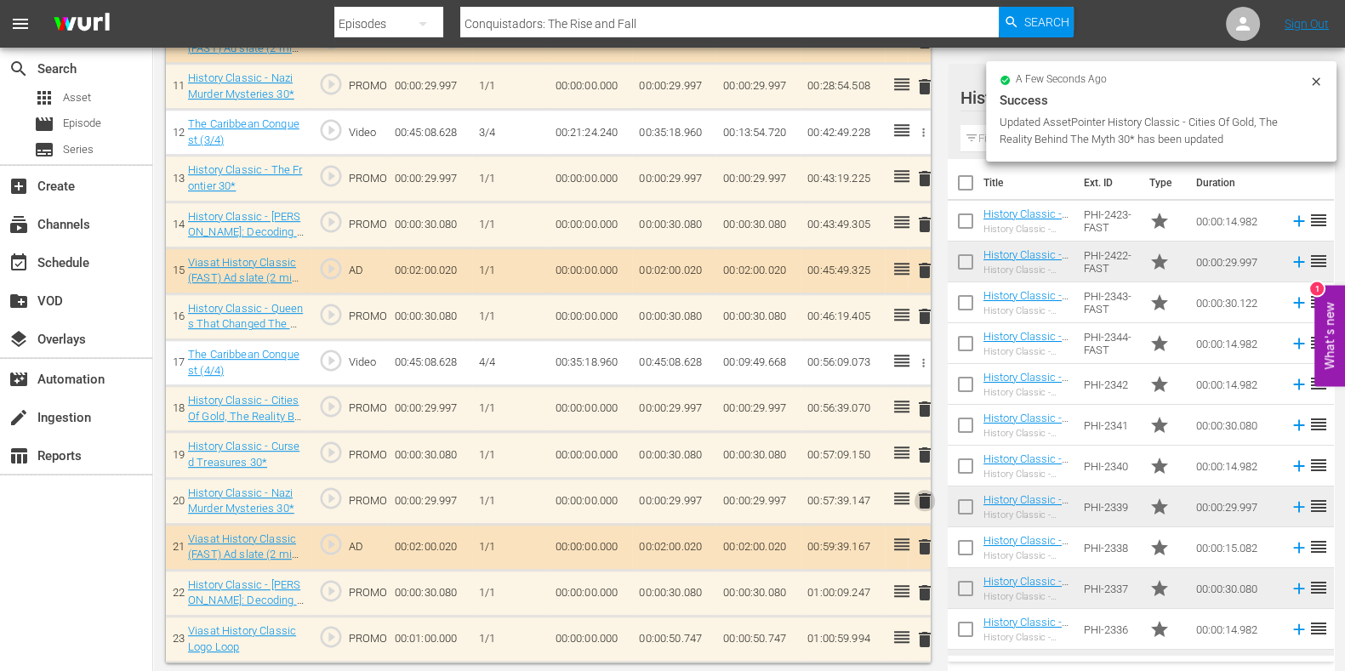
click at [928, 502] on span "delete" at bounding box center [925, 501] width 20 height 20
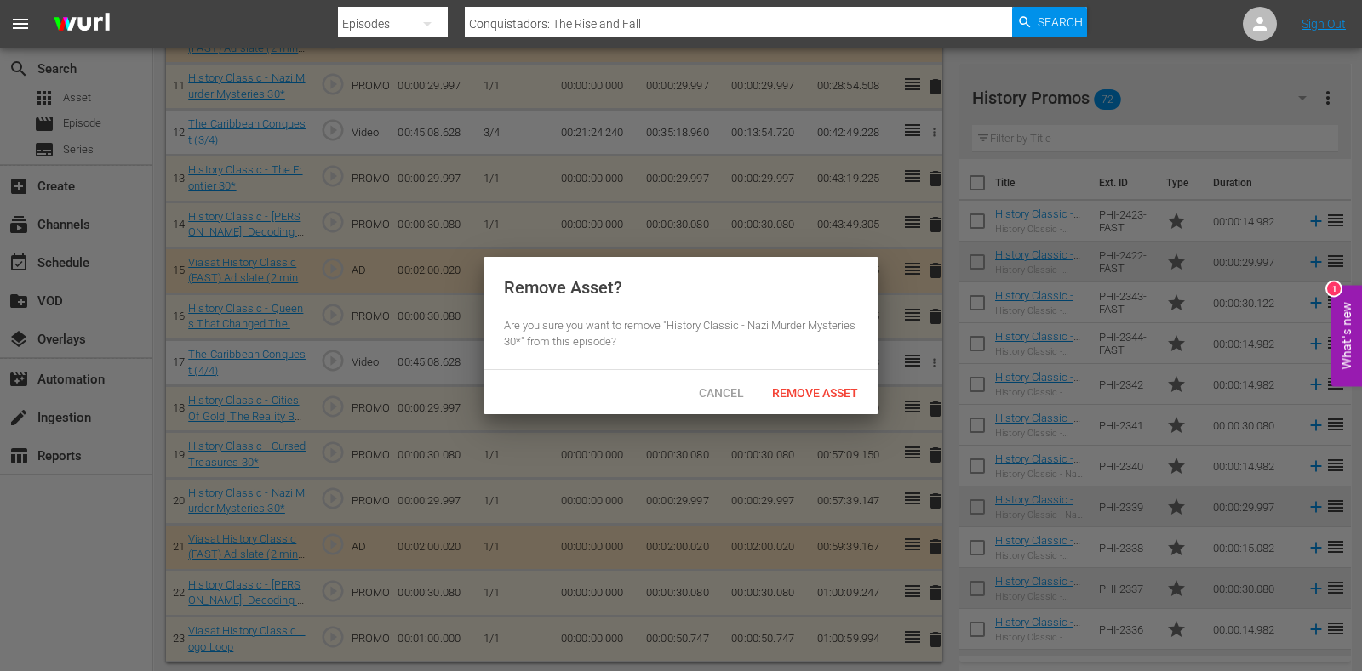
click at [834, 405] on div "Cancel Remove Asset" at bounding box center [680, 392] width 395 height 44
click at [819, 406] on div "Remove Asset" at bounding box center [814, 392] width 113 height 31
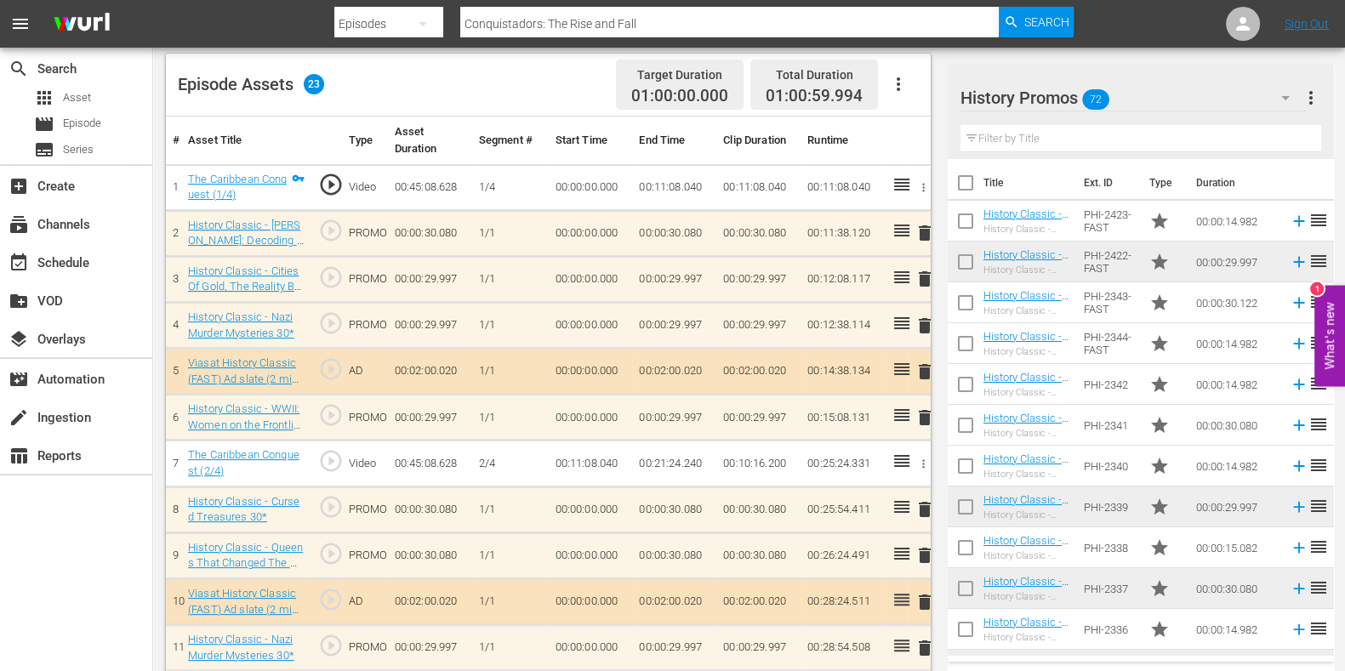
scroll to position [365, 0]
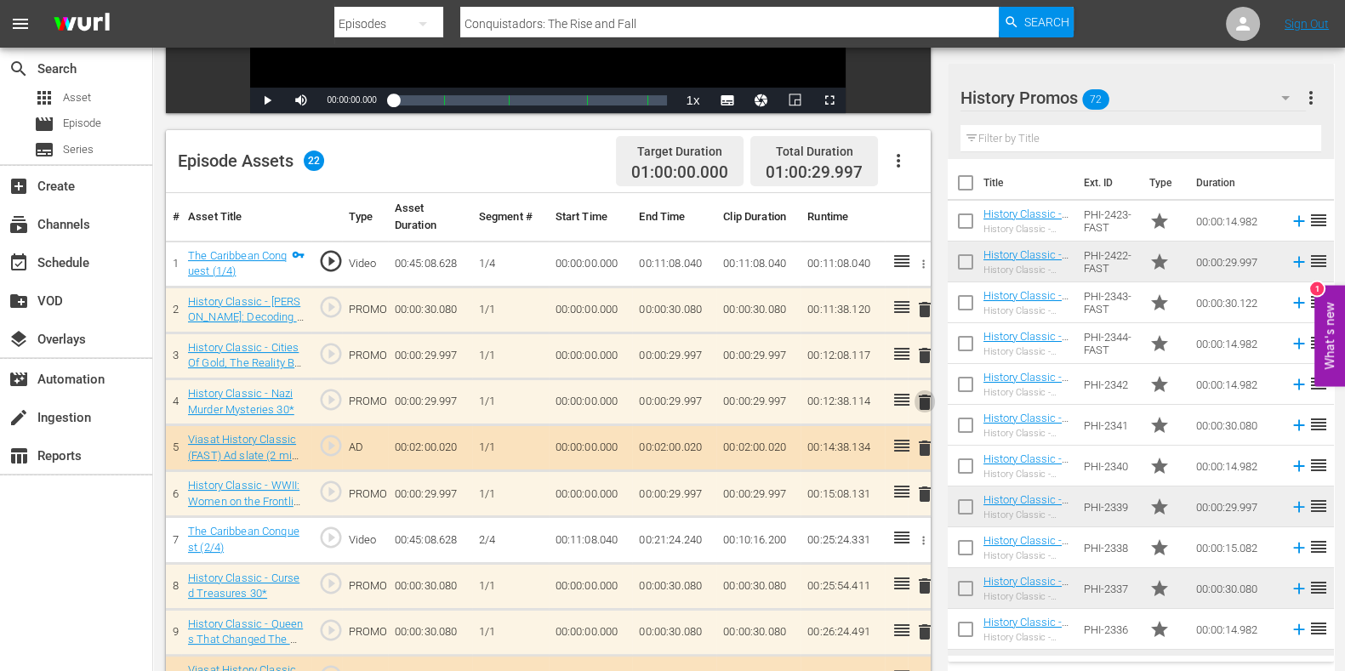
click at [924, 401] on span "delete" at bounding box center [925, 402] width 20 height 20
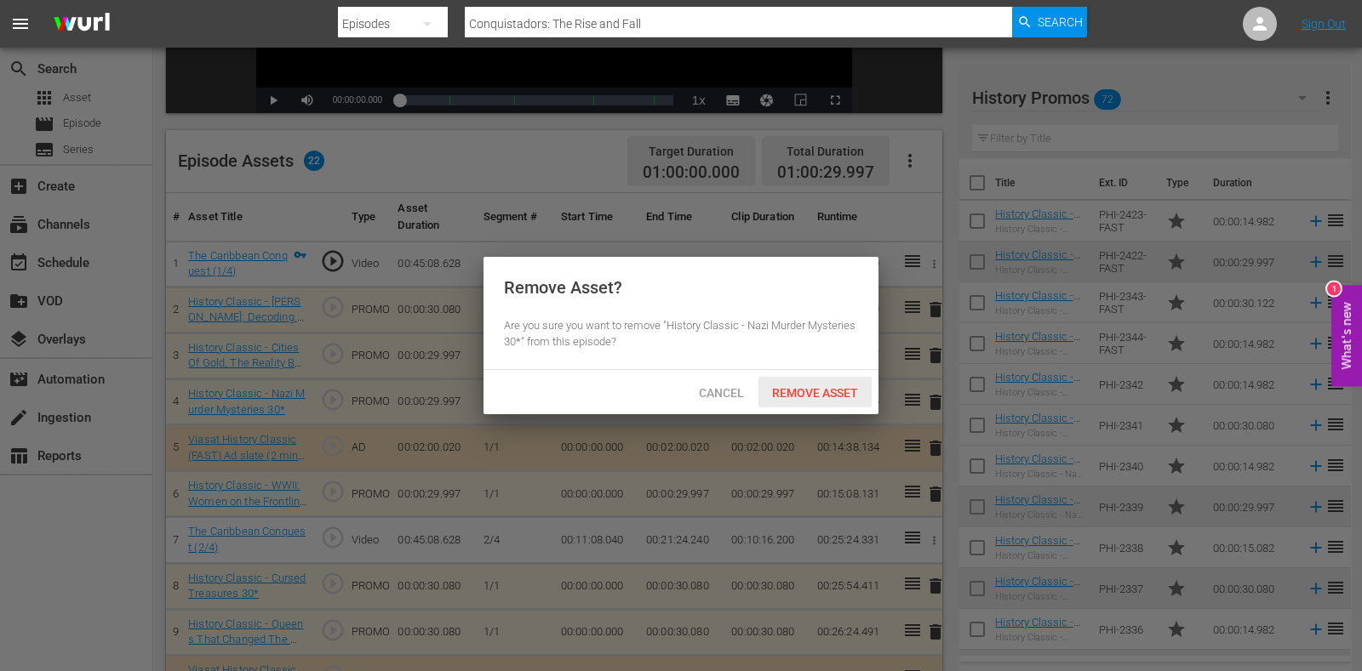
click at [835, 373] on div "Cancel Remove Asset" at bounding box center [680, 392] width 395 height 44
click at [837, 380] on div "Remove Asset" at bounding box center [814, 392] width 113 height 31
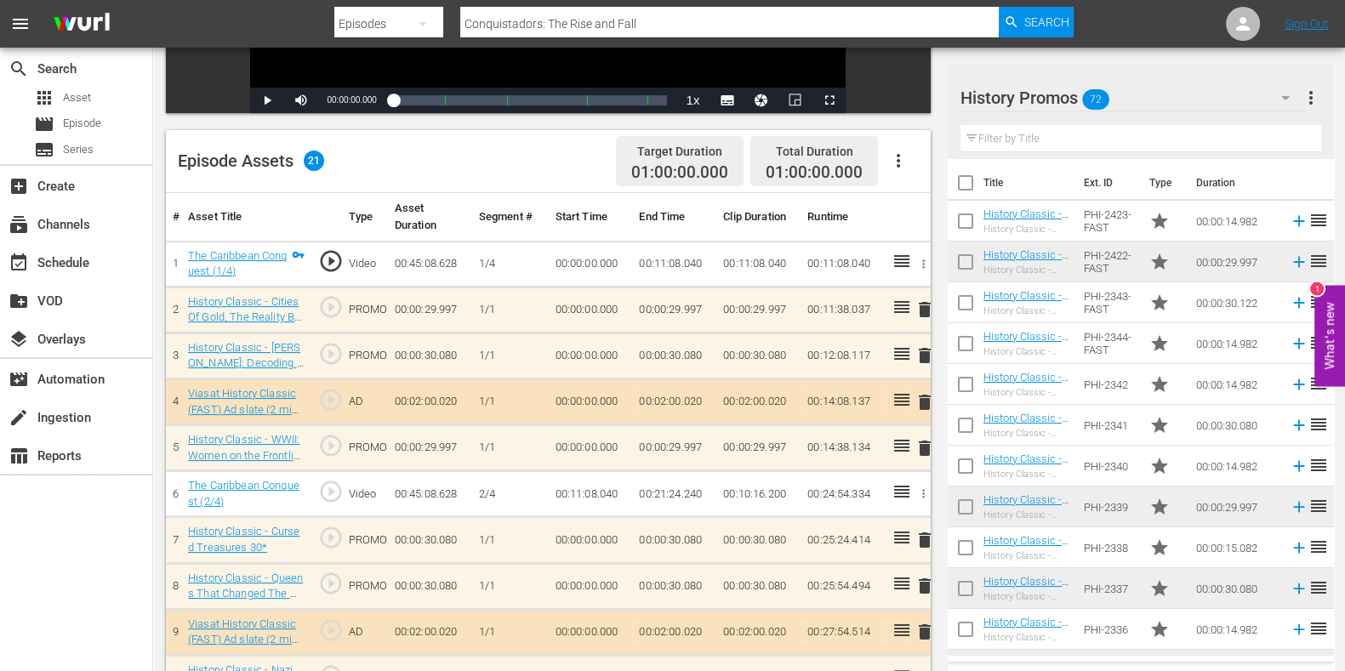
click at [1031, 137] on input "text" at bounding box center [1141, 138] width 361 height 27
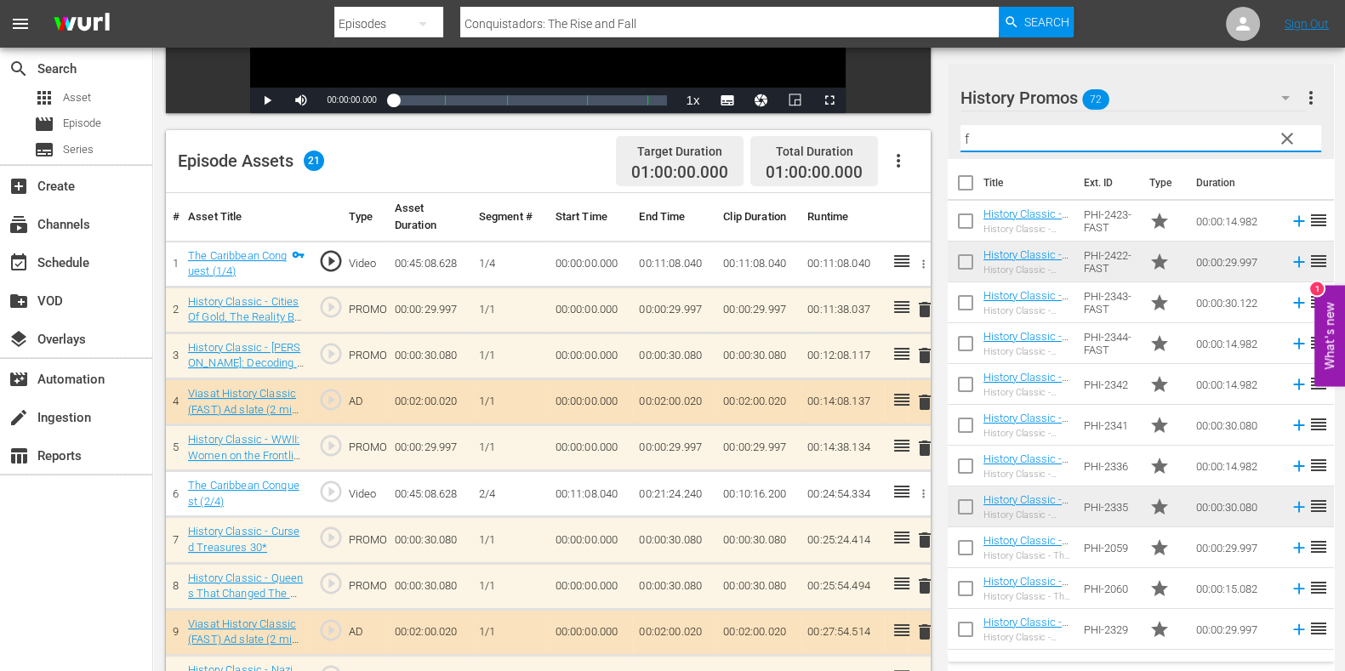
type input "f"
click at [1028, 149] on input "text" at bounding box center [1141, 138] width 361 height 27
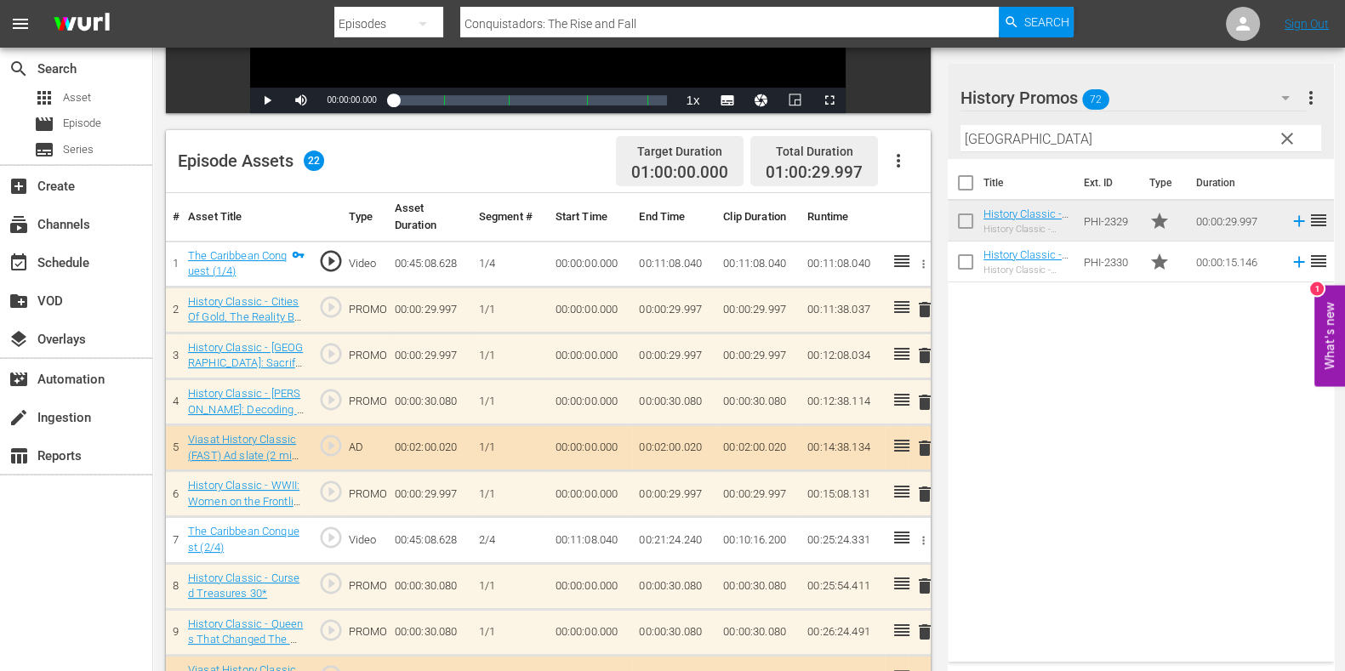
click at [923, 497] on span "delete" at bounding box center [925, 494] width 20 height 20
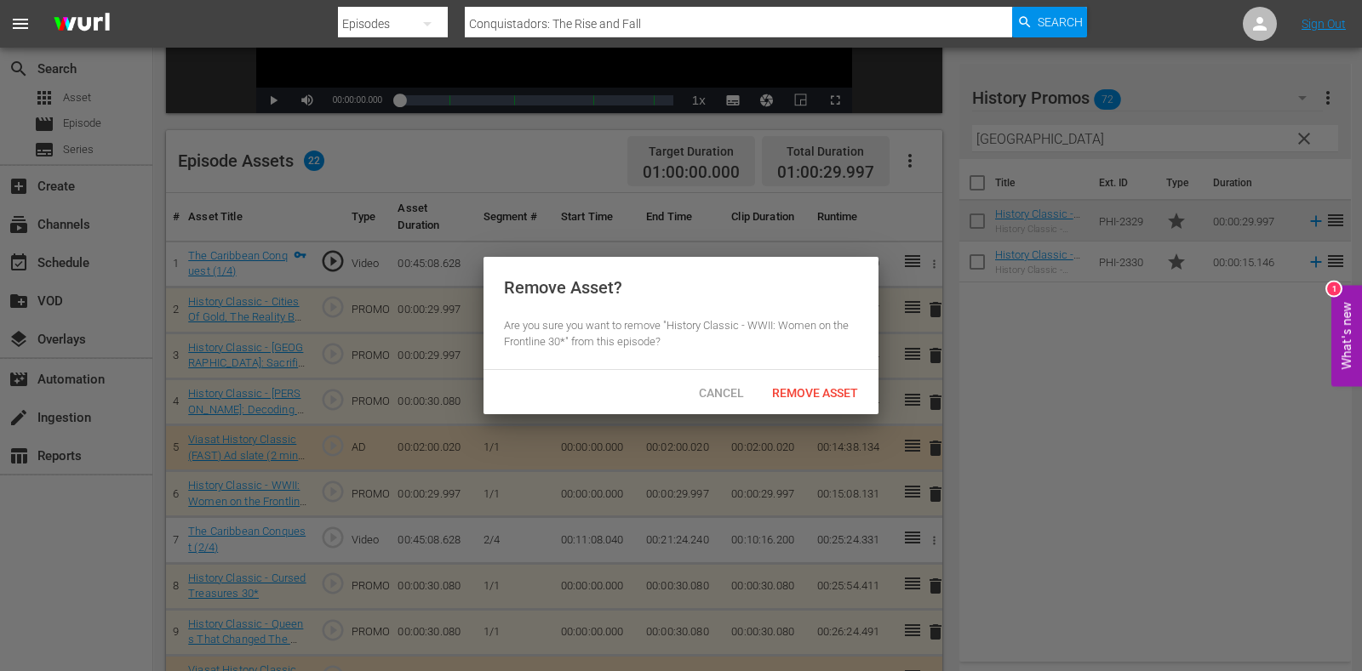
click at [790, 393] on span "Remove Asset" at bounding box center [814, 393] width 113 height 14
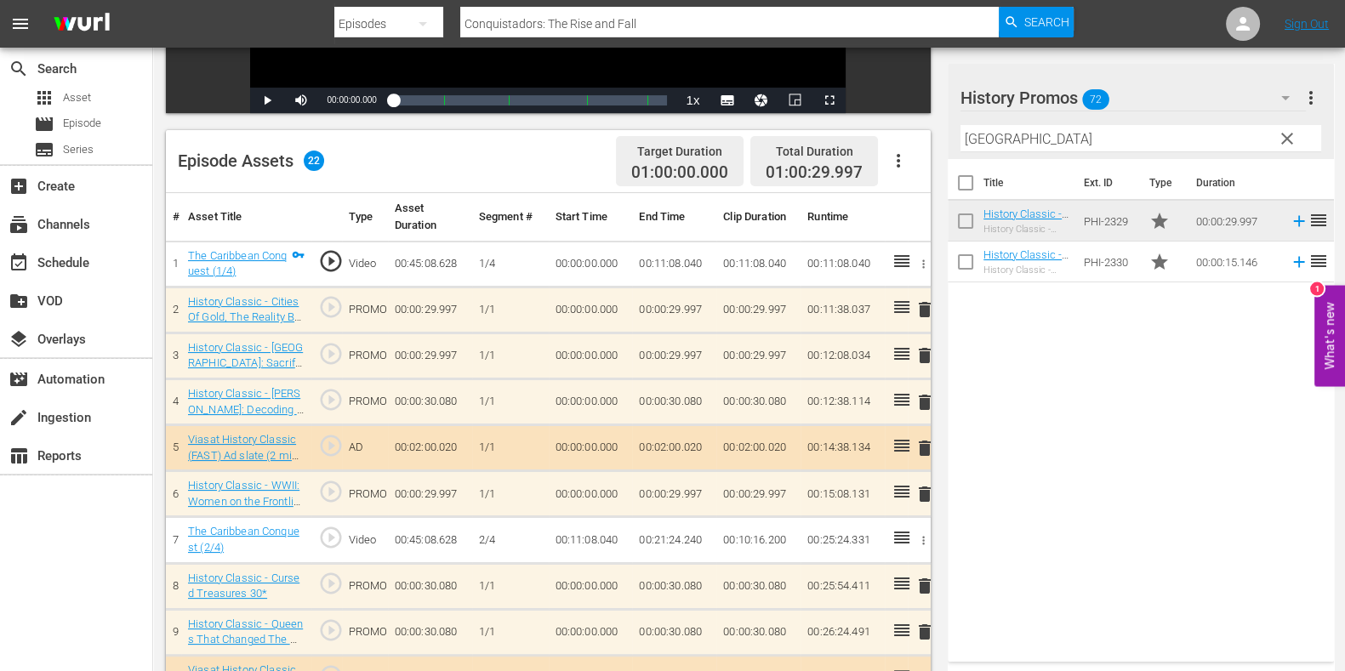
scroll to position [471, 0]
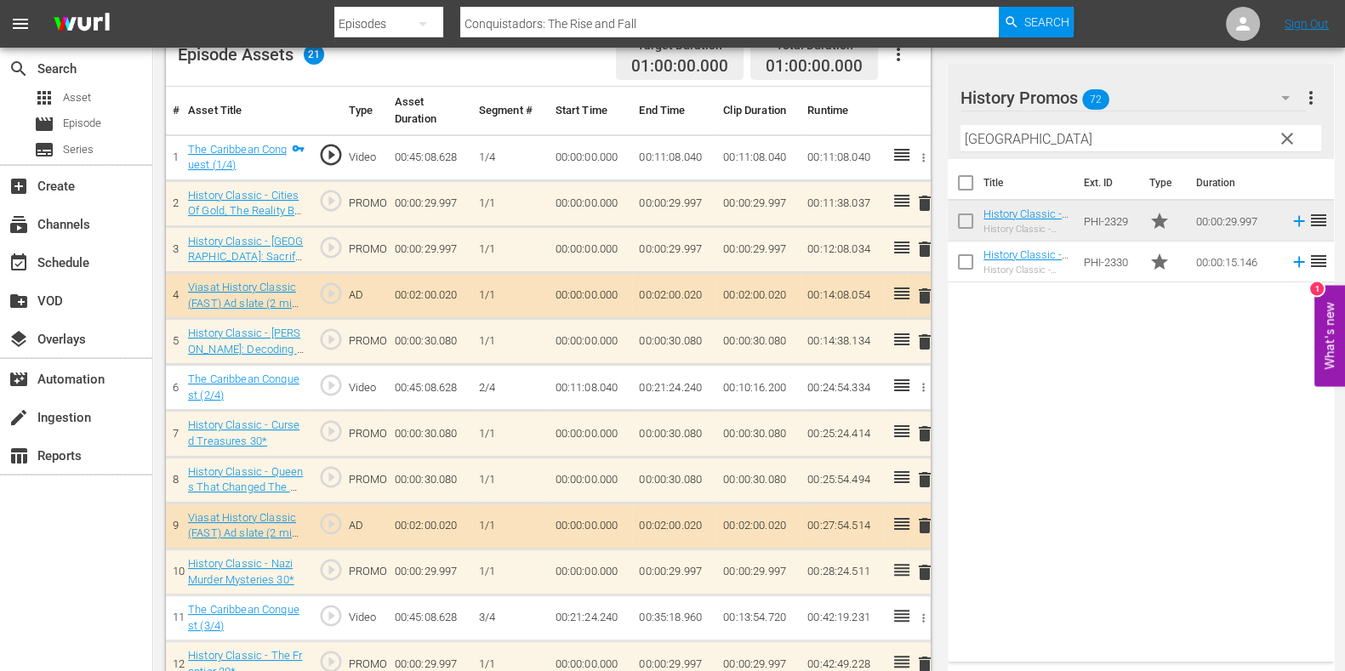
click at [995, 134] on input "peru" at bounding box center [1141, 138] width 361 height 27
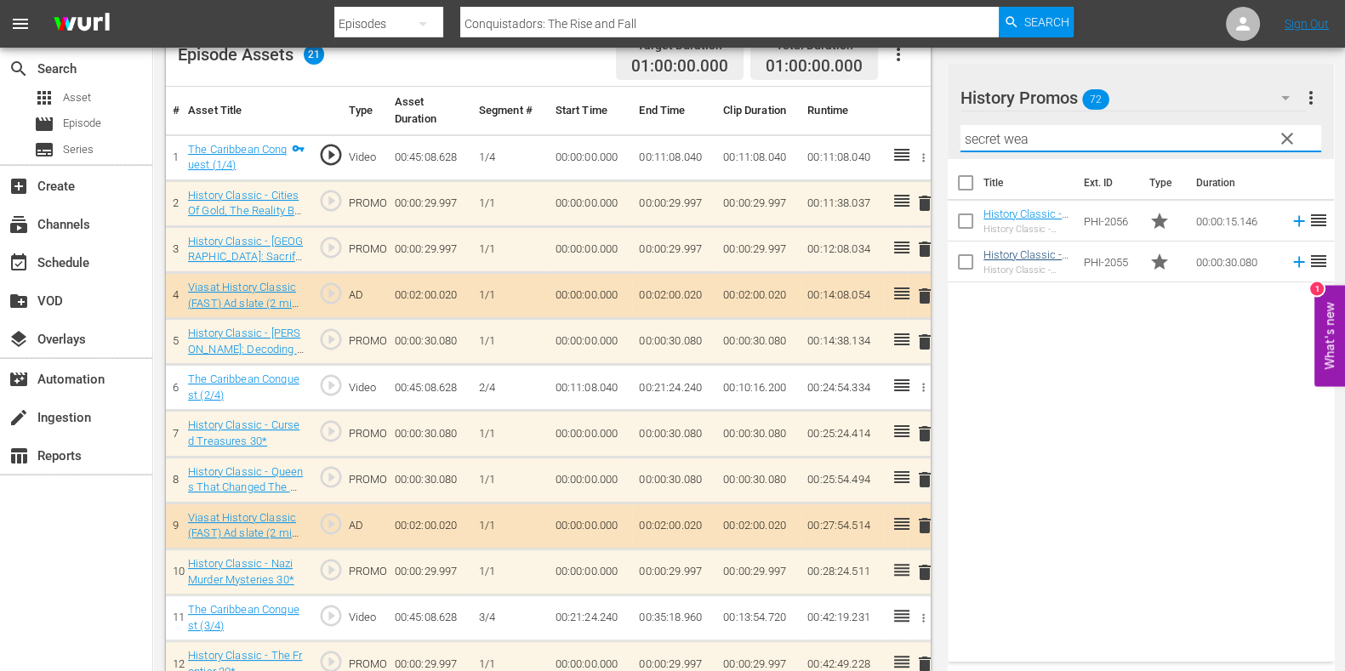
type input "secret wea"
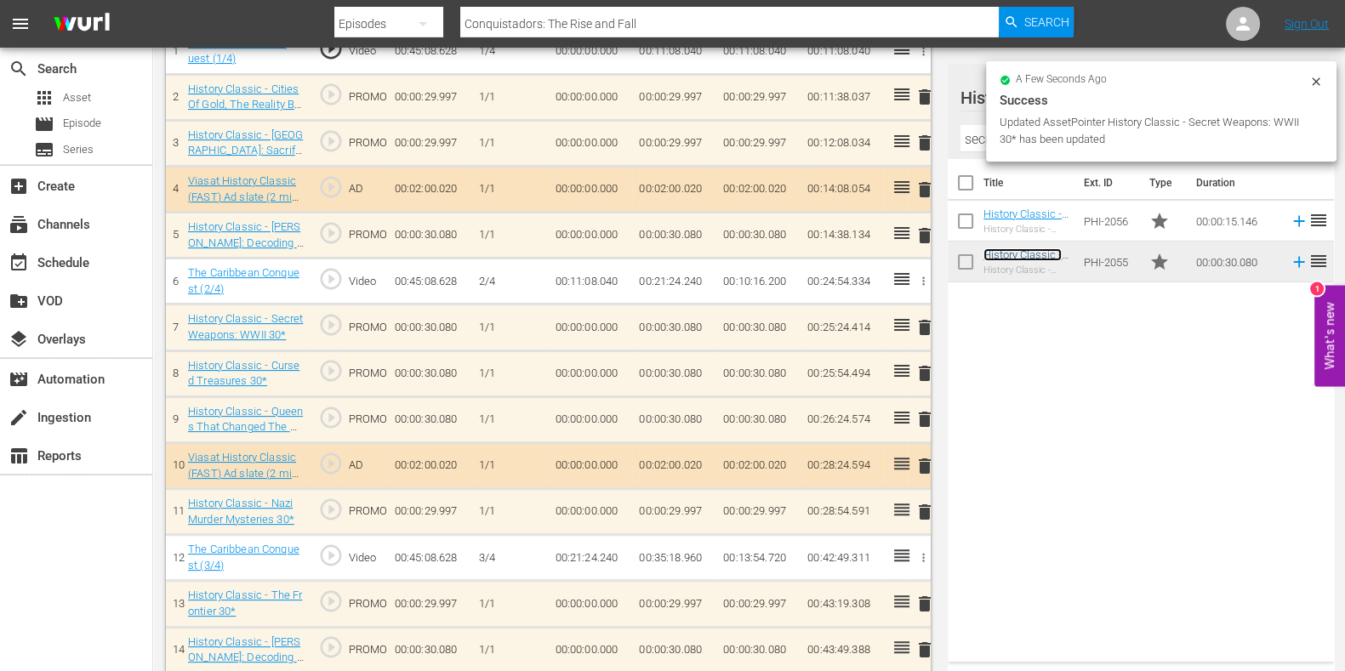
scroll to position [574, 0]
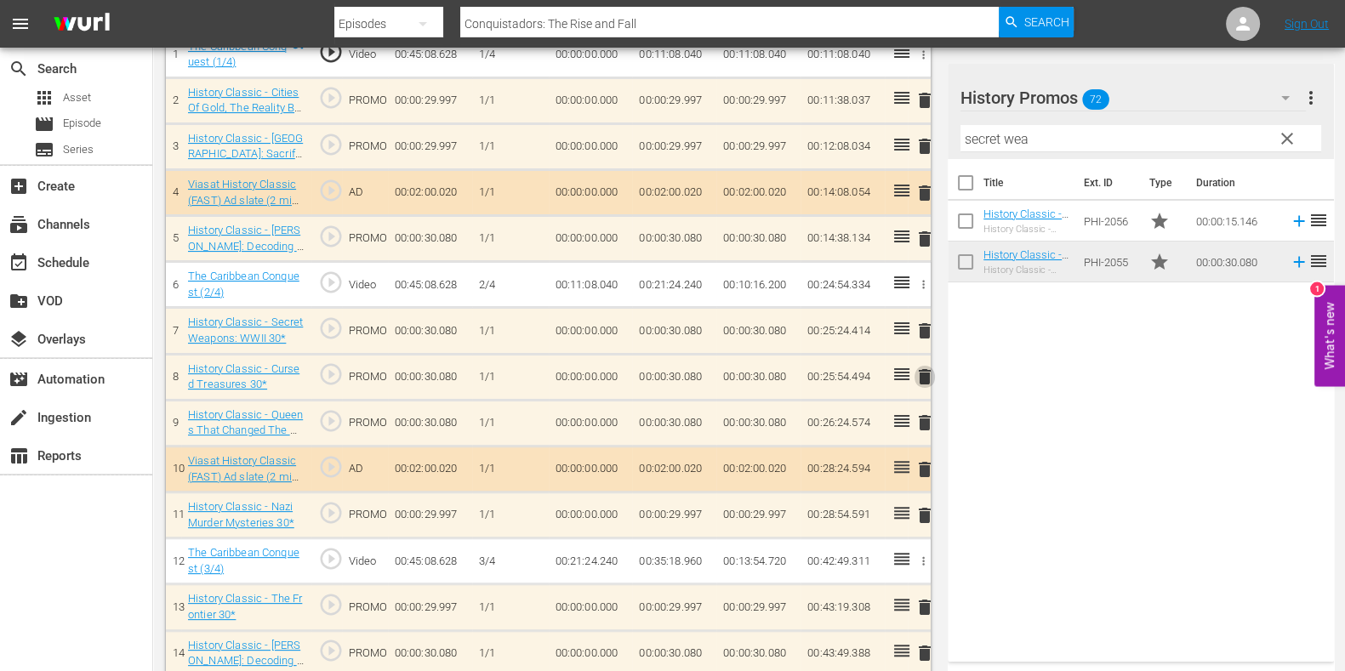
click at [918, 376] on span "delete" at bounding box center [925, 377] width 20 height 20
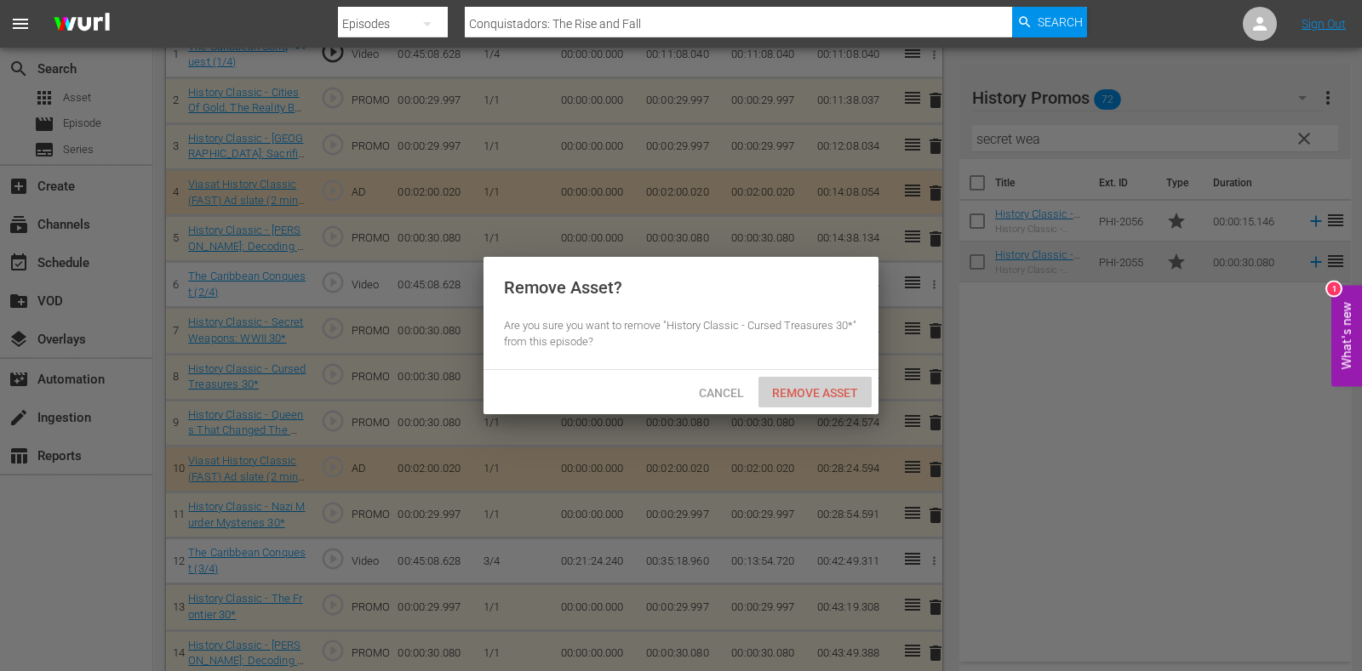
click at [808, 390] on span "Remove Asset" at bounding box center [814, 393] width 113 height 14
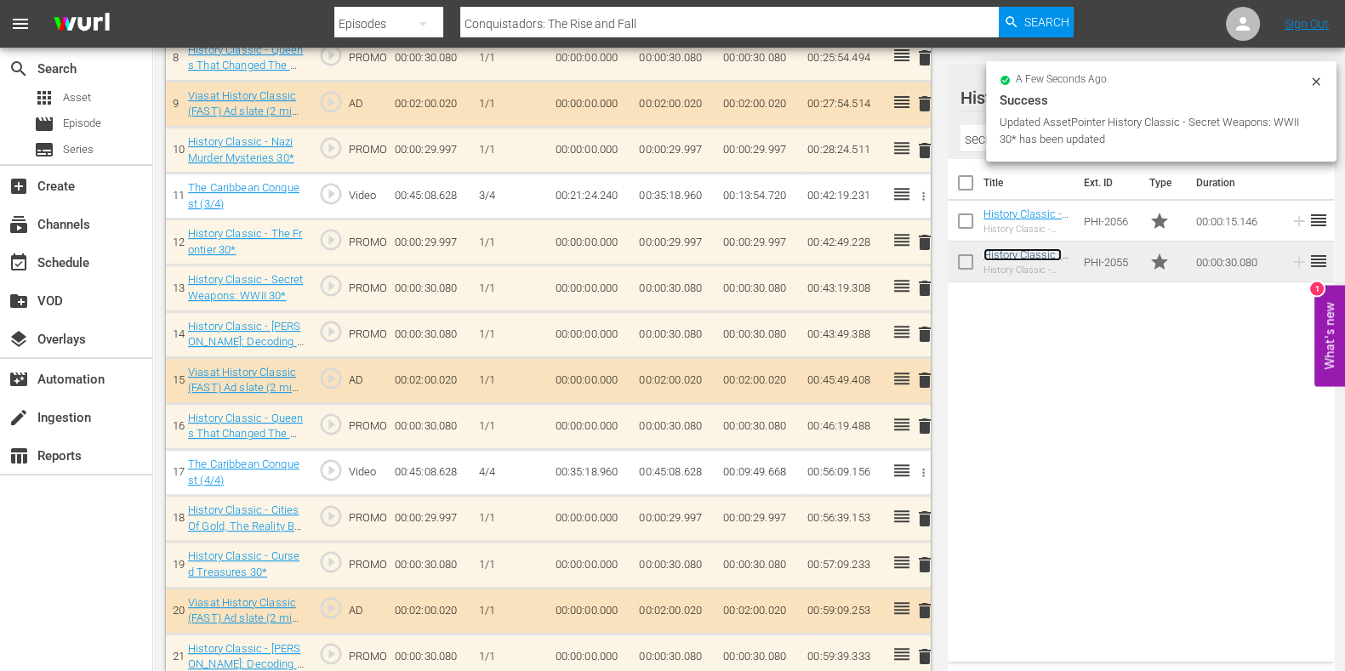
scroll to position [894, 0]
click at [923, 324] on span "delete" at bounding box center [925, 334] width 20 height 20
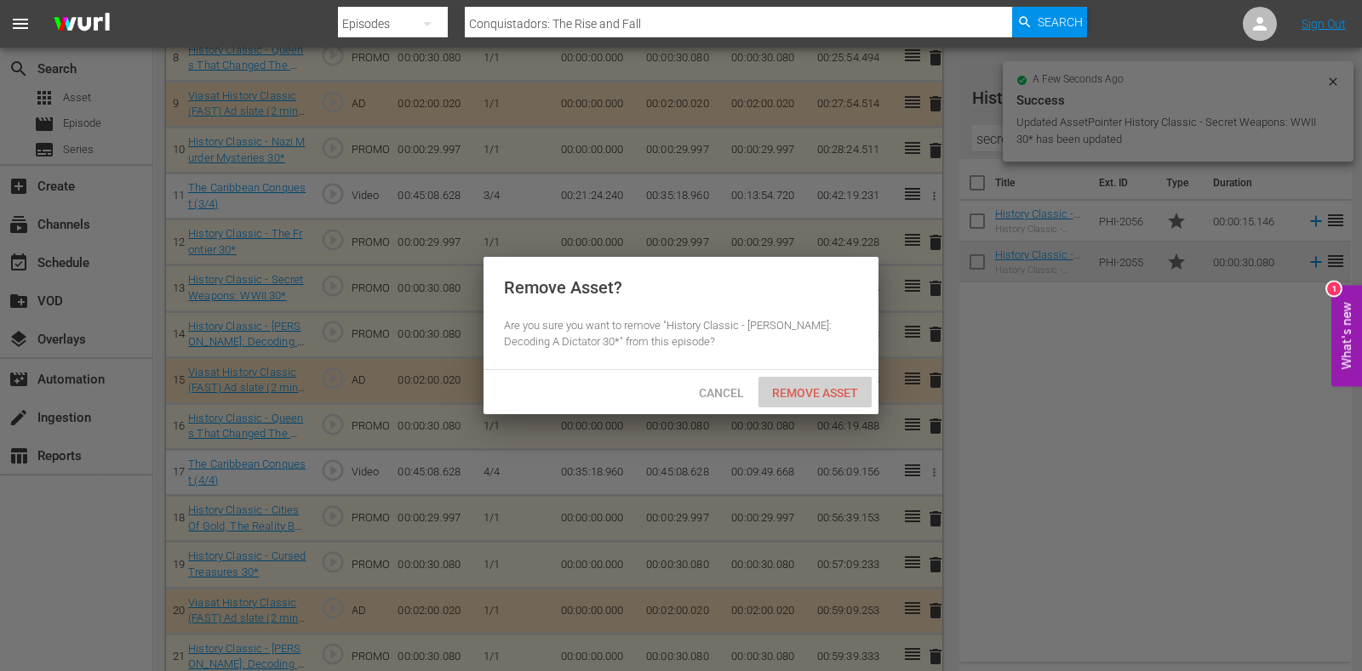
drag, startPoint x: 762, startPoint y: 380, endPoint x: 773, endPoint y: 393, distance: 17.0
click at [773, 392] on div "Remove Asset" at bounding box center [814, 392] width 113 height 31
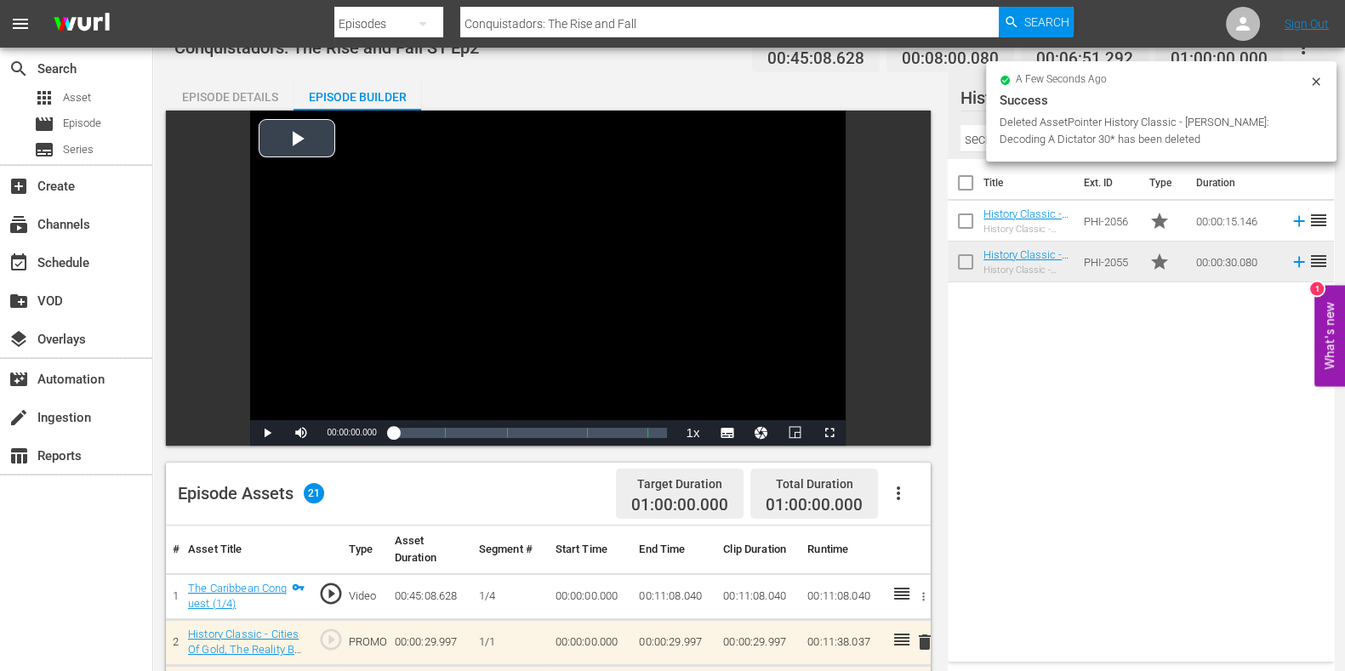
scroll to position [0, 0]
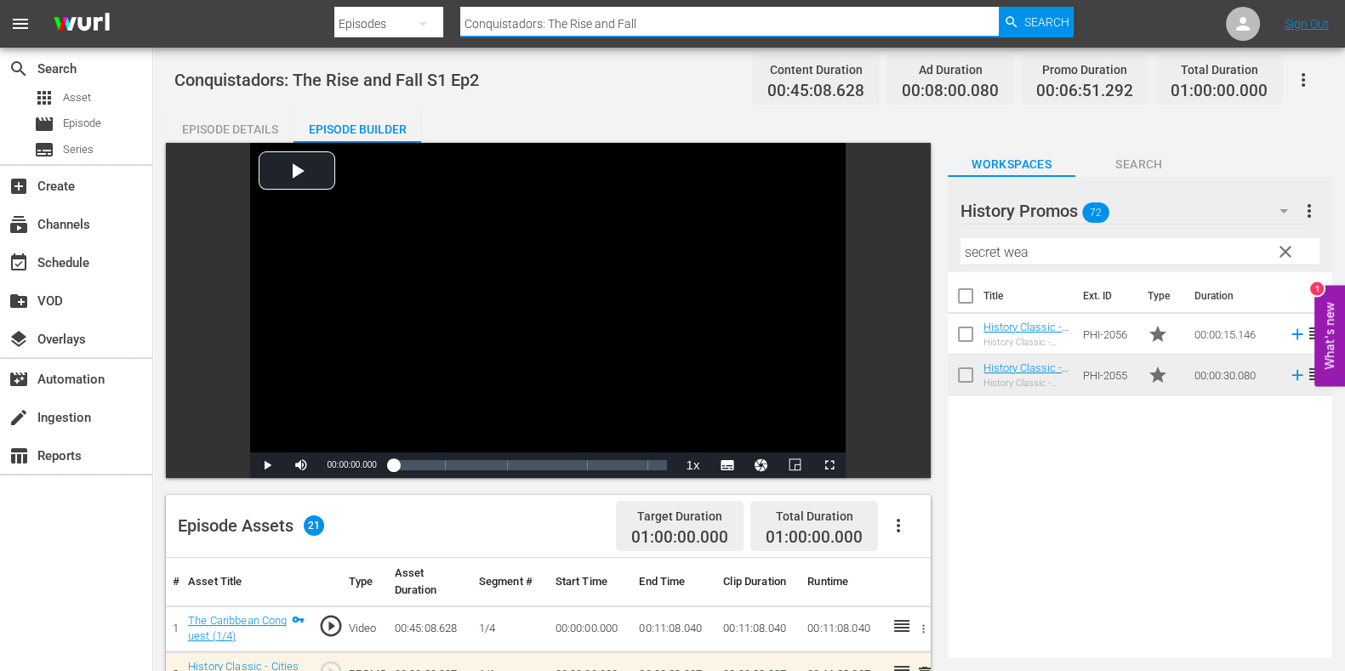
click at [661, 18] on input "Conquistadors: The Rise and Fall" at bounding box center [729, 23] width 539 height 41
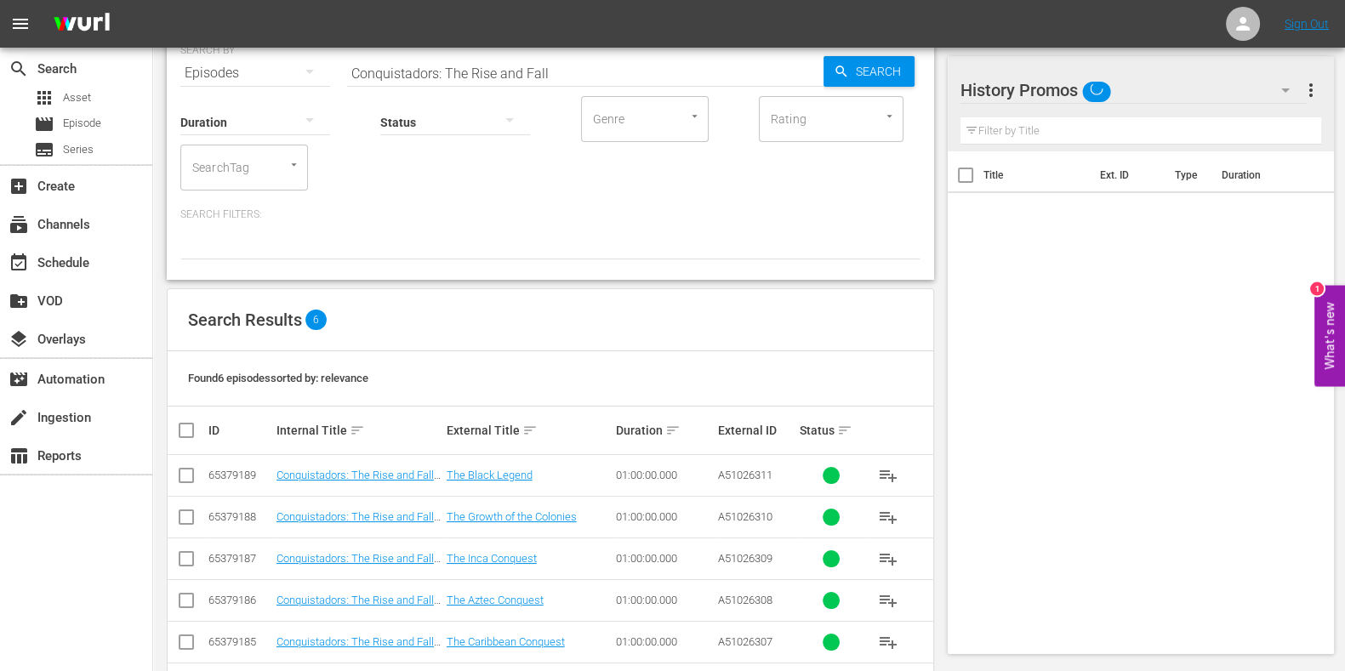
scroll to position [140, 0]
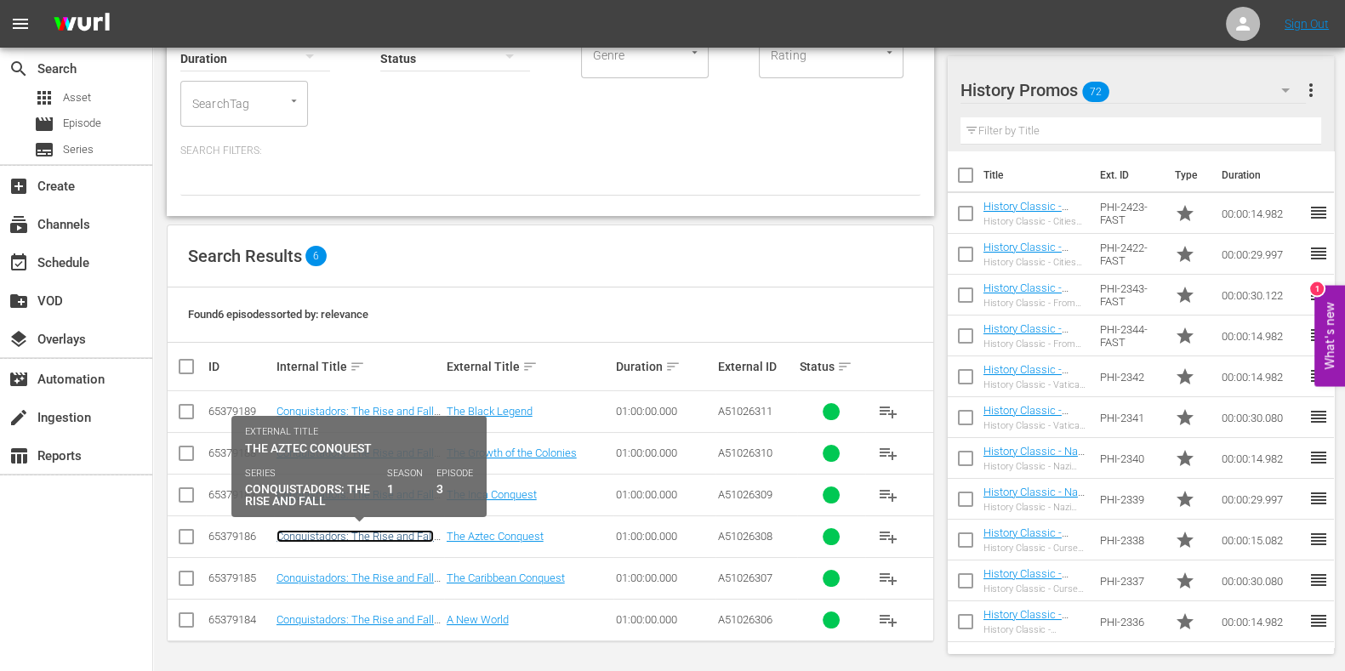
click at [410, 534] on link "Conquistadors: The Rise and Fall S1 Ep3" at bounding box center [355, 543] width 157 height 26
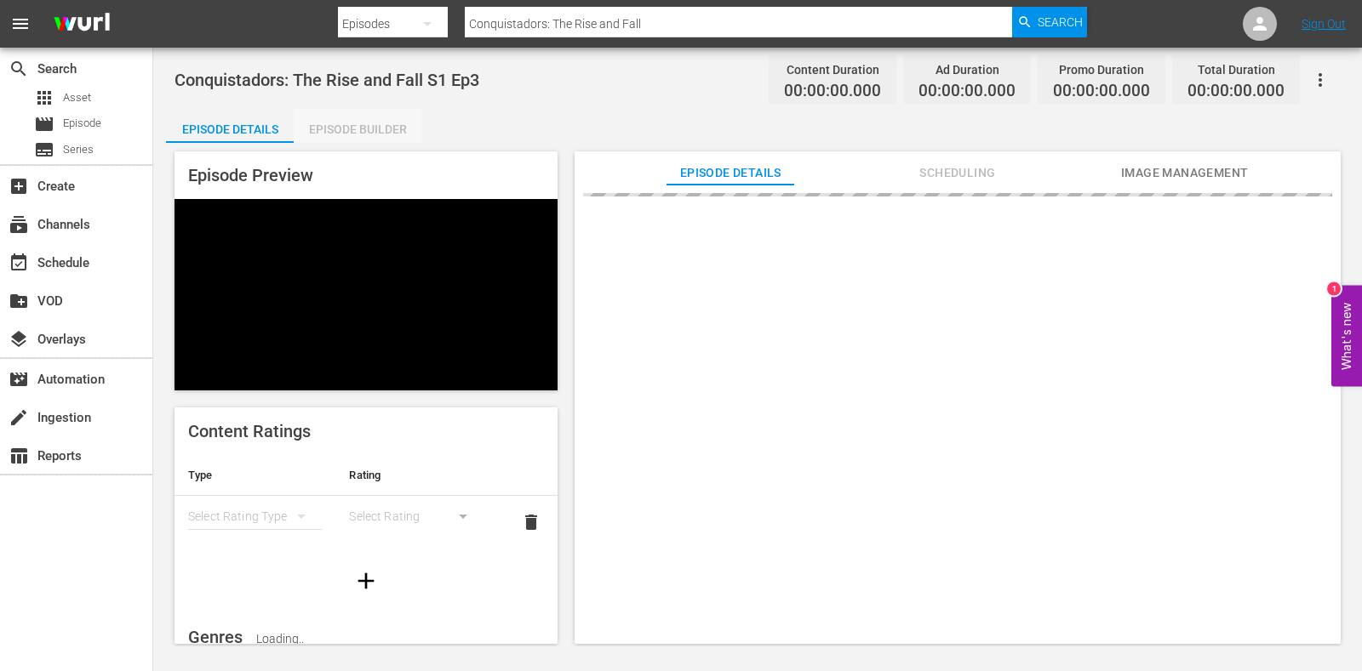
click at [374, 114] on div "Episode Builder" at bounding box center [358, 129] width 128 height 41
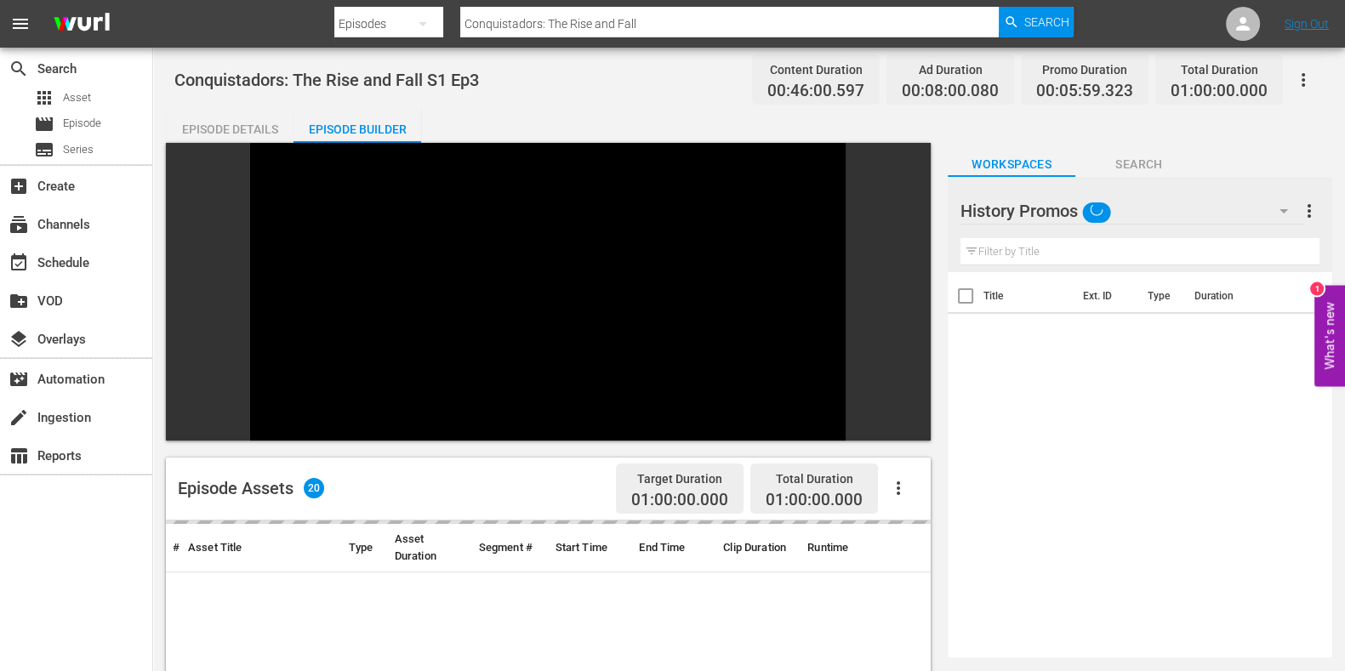
click at [1050, 242] on input "text" at bounding box center [1140, 251] width 359 height 27
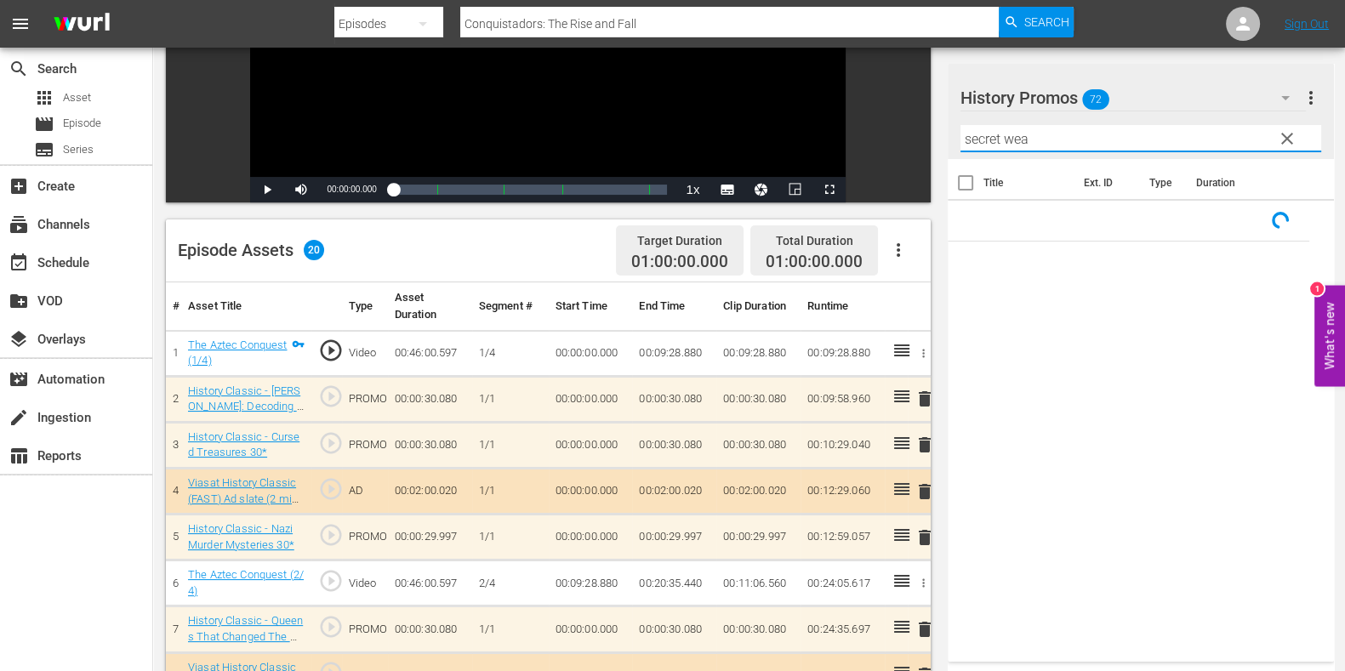
scroll to position [319, 0]
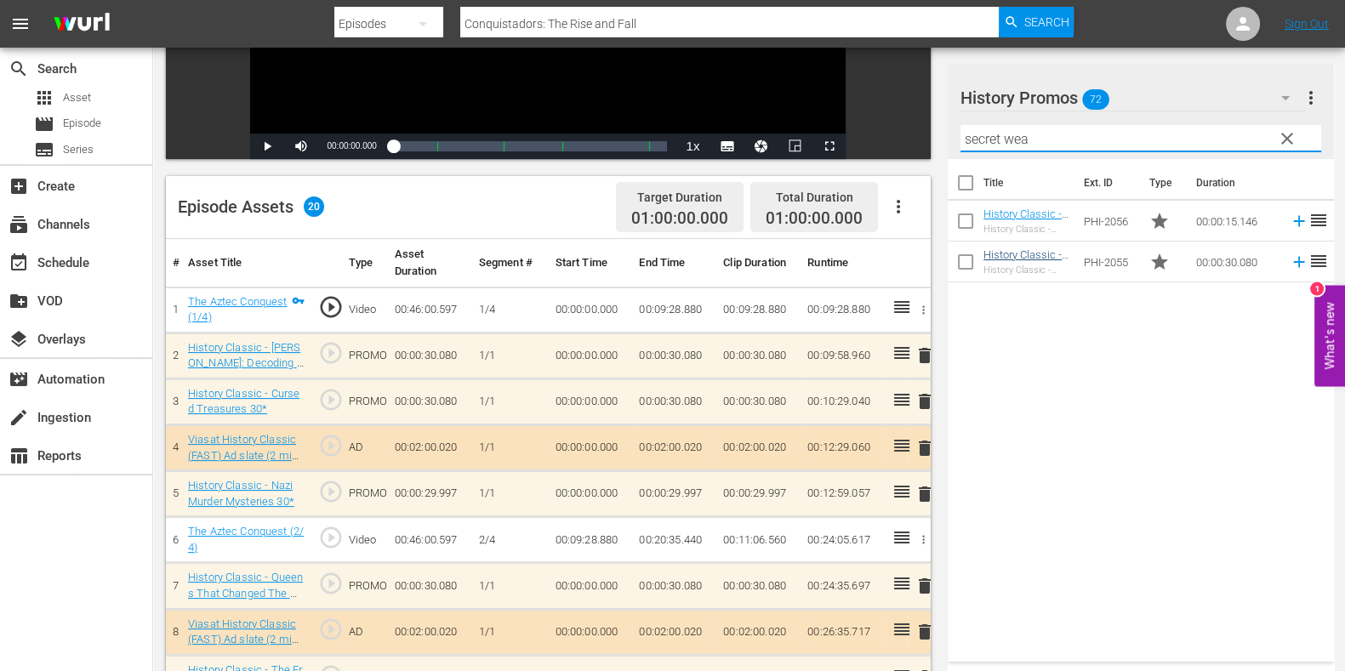
type input "secret wea"
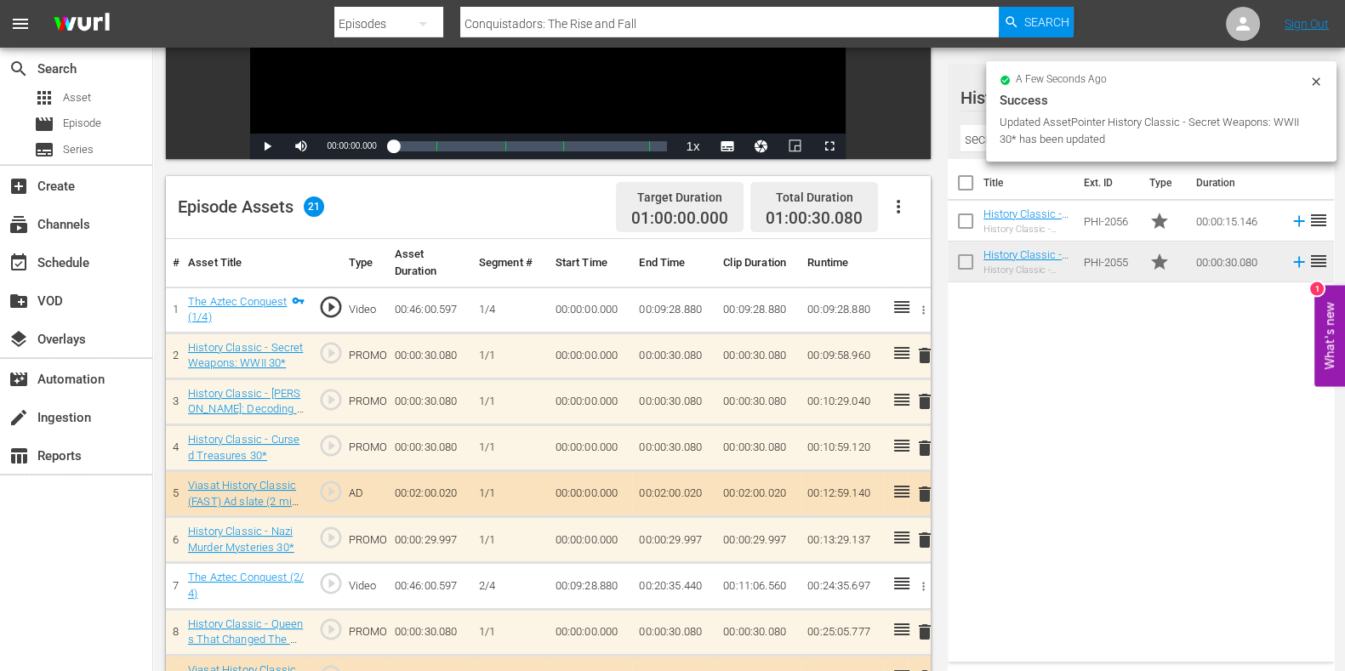
click at [920, 448] on span "delete" at bounding box center [925, 448] width 20 height 20
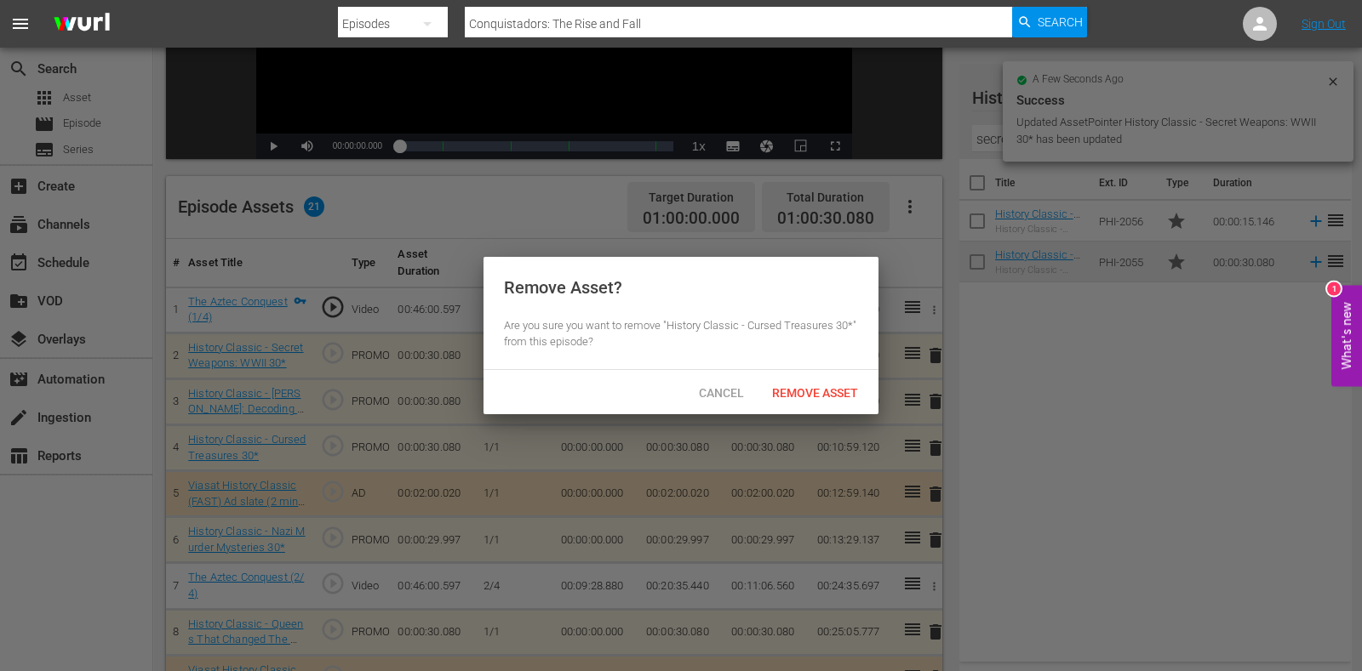
click at [838, 395] on span "Remove Asset" at bounding box center [814, 393] width 113 height 14
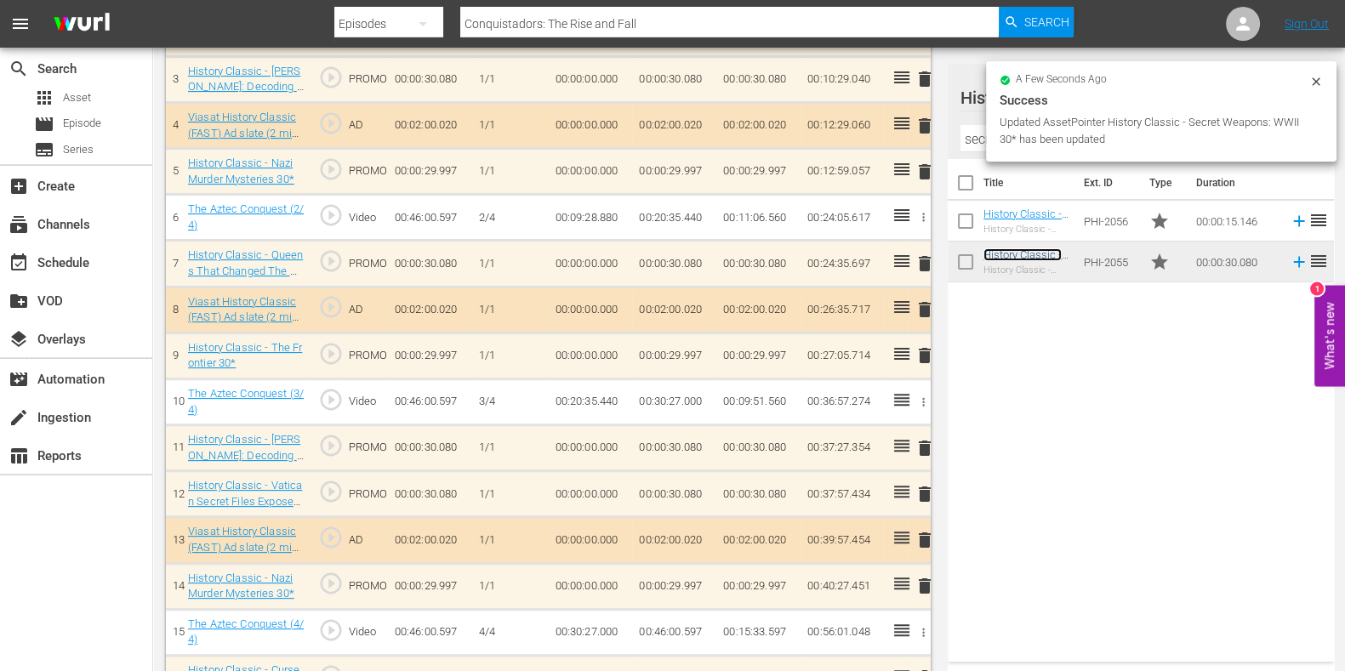
scroll to position [638, 0]
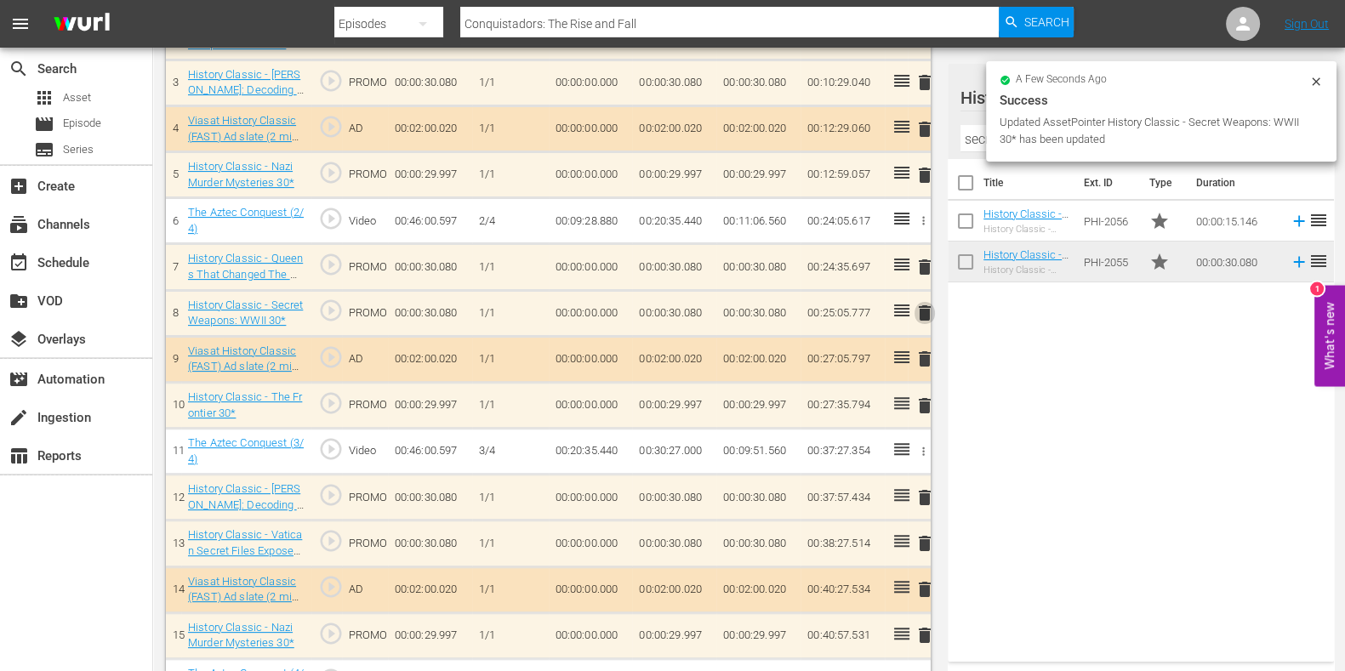
click at [926, 315] on span "delete" at bounding box center [925, 313] width 20 height 20
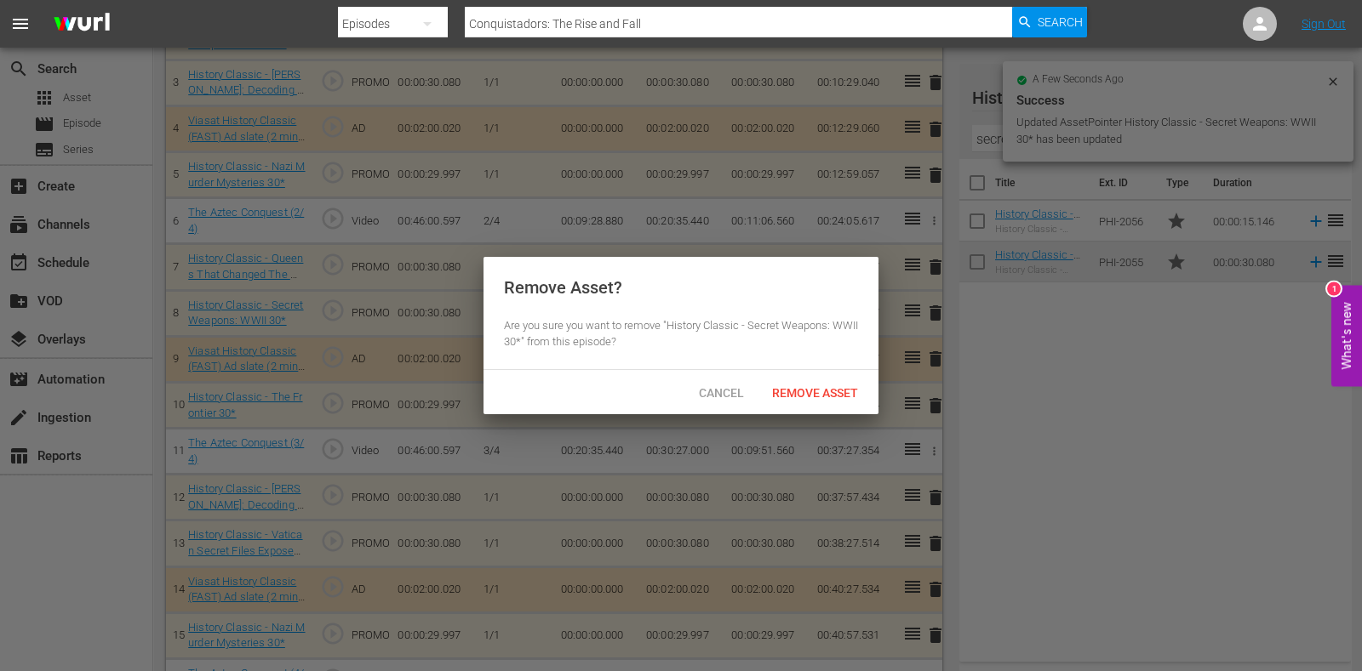
click at [802, 384] on div "Remove Asset" at bounding box center [814, 392] width 113 height 31
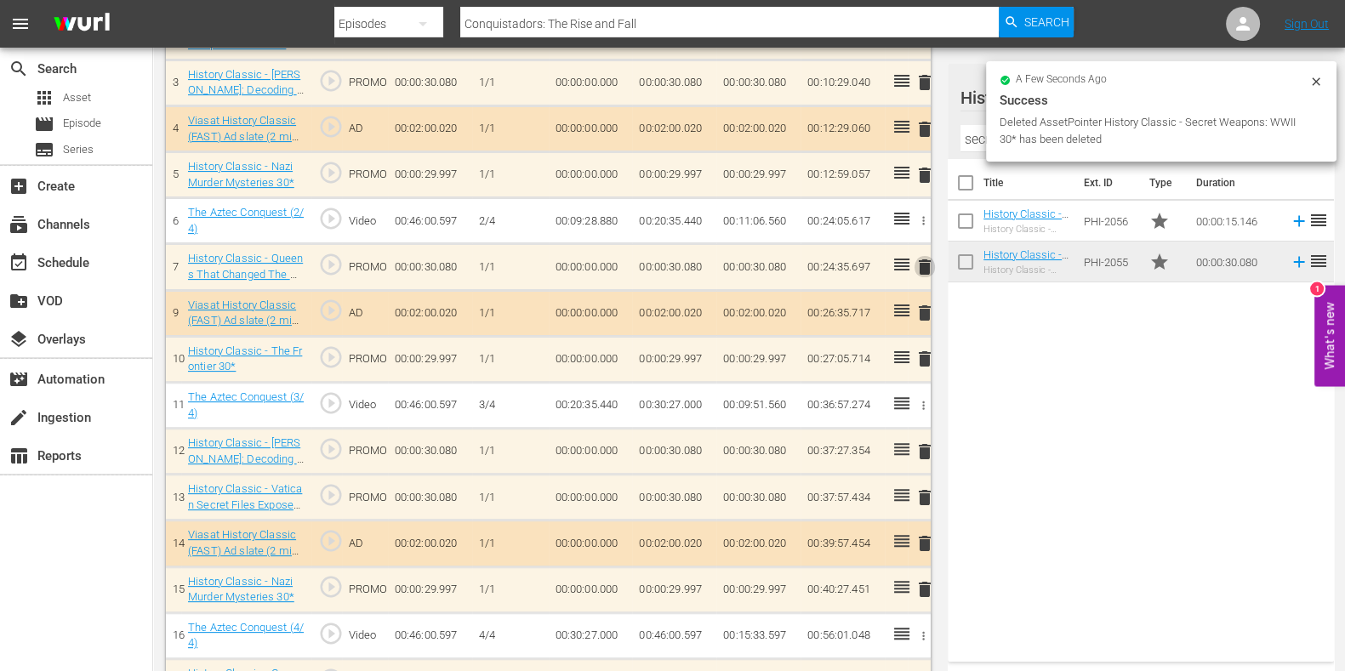
click at [919, 257] on span "delete" at bounding box center [925, 267] width 20 height 20
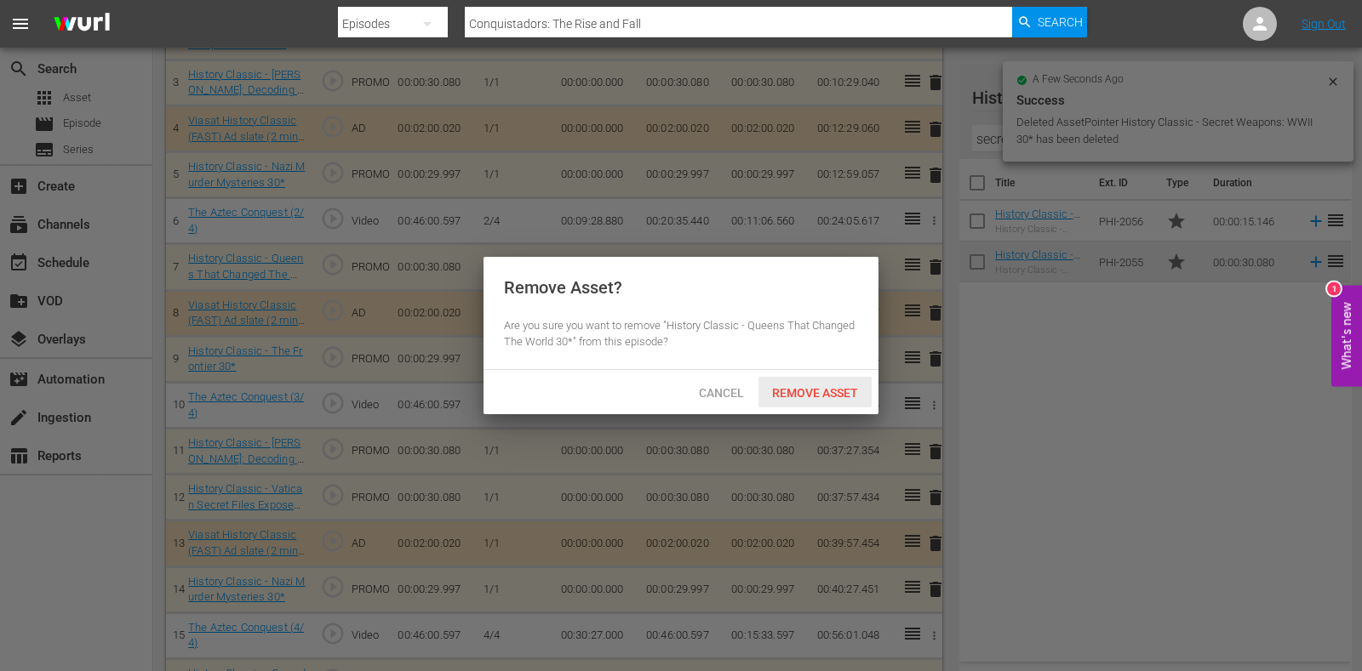
click at [834, 386] on span "Remove Asset" at bounding box center [814, 393] width 113 height 14
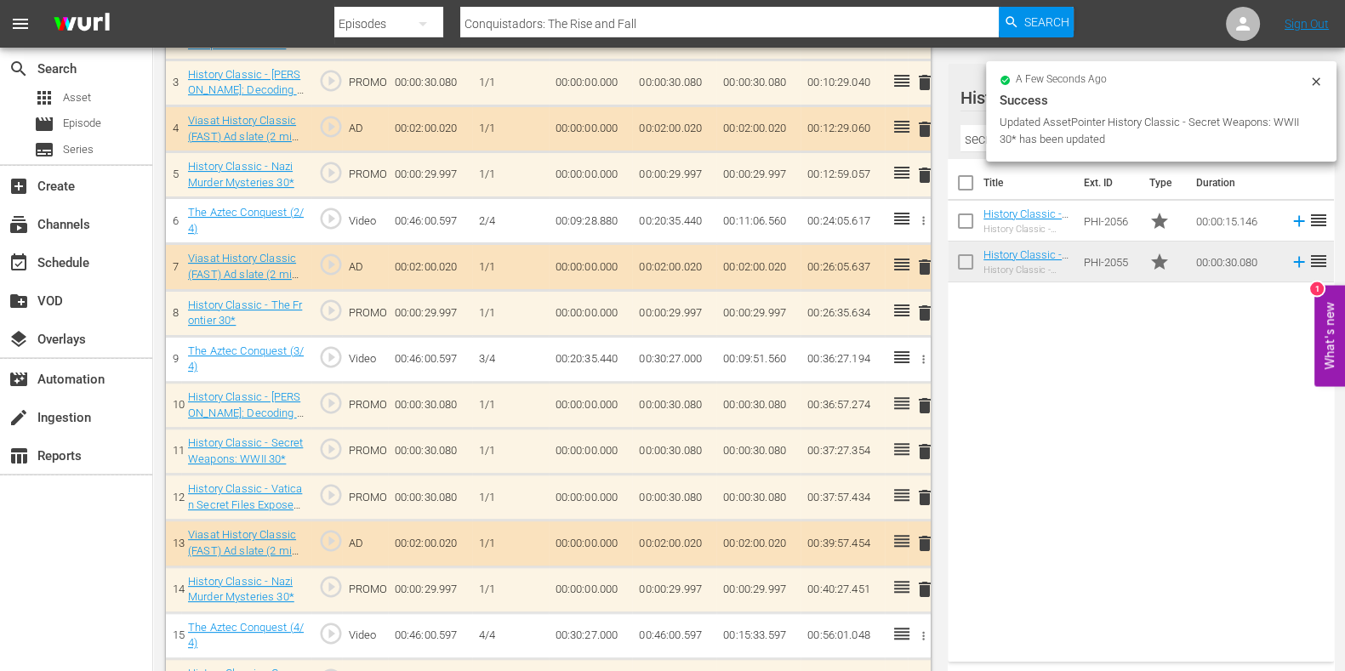
click at [922, 454] on span "delete" at bounding box center [925, 452] width 20 height 20
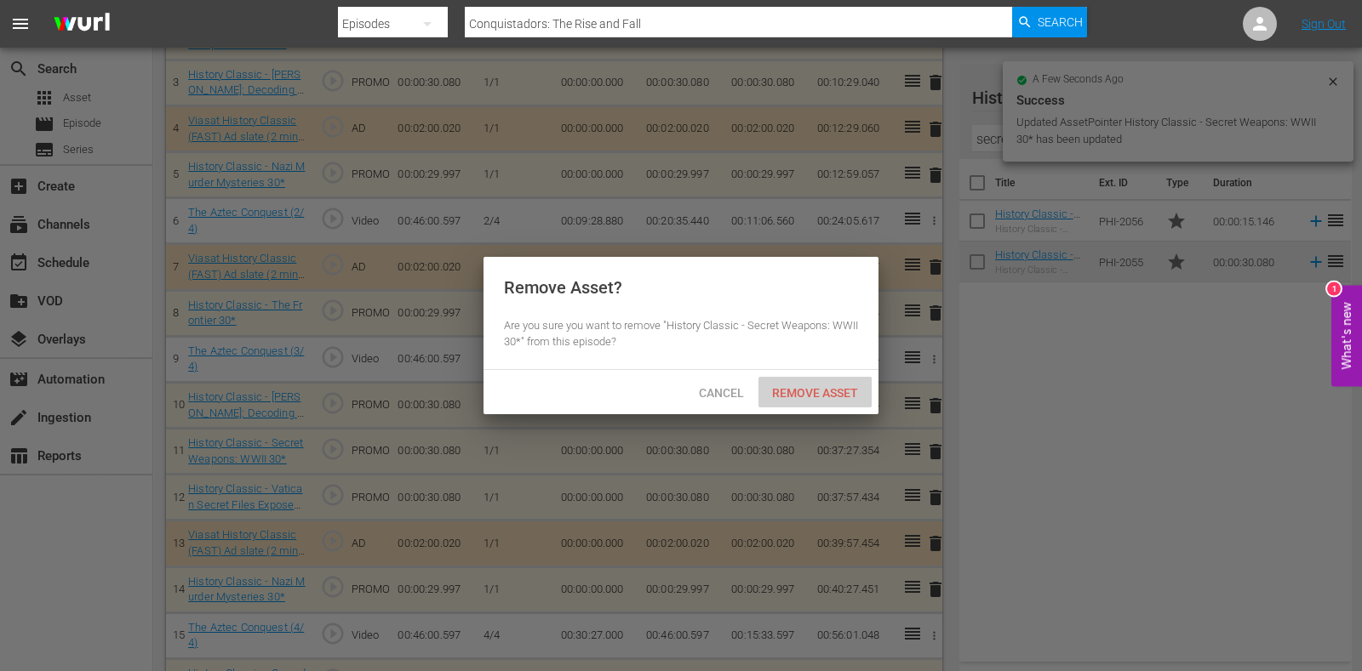
click at [806, 386] on span "Remove Asset" at bounding box center [814, 393] width 113 height 14
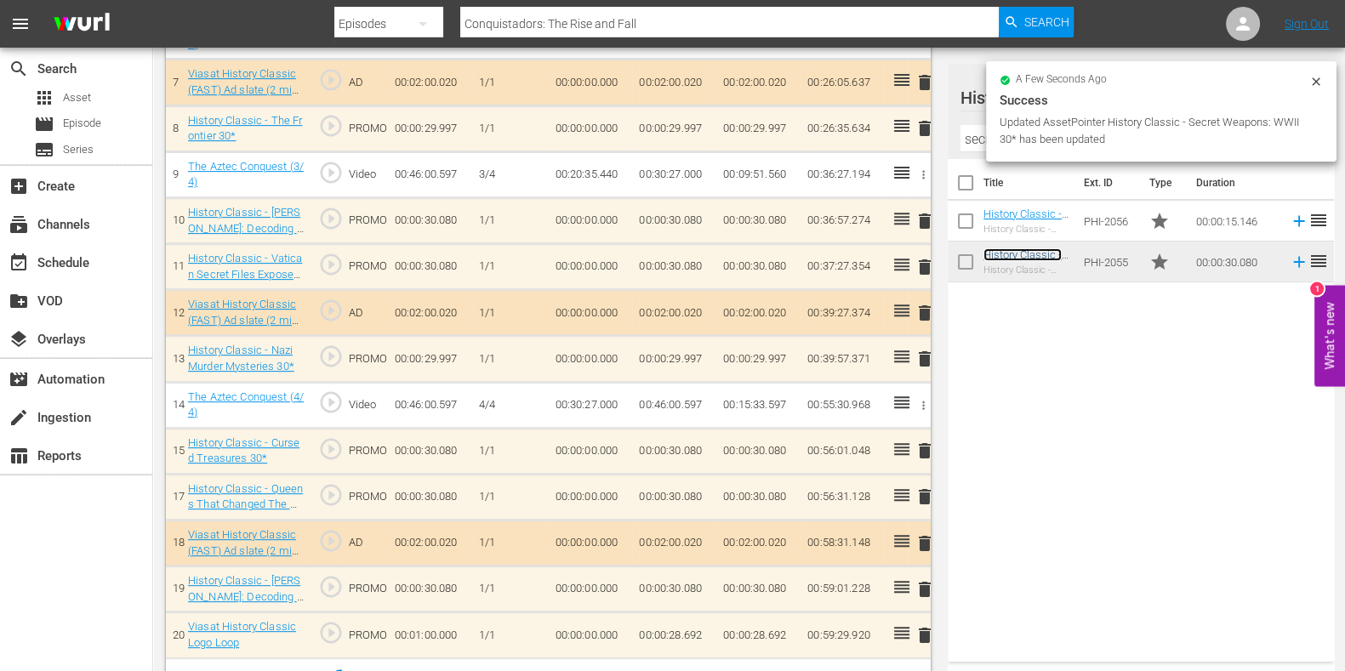
scroll to position [819, 0]
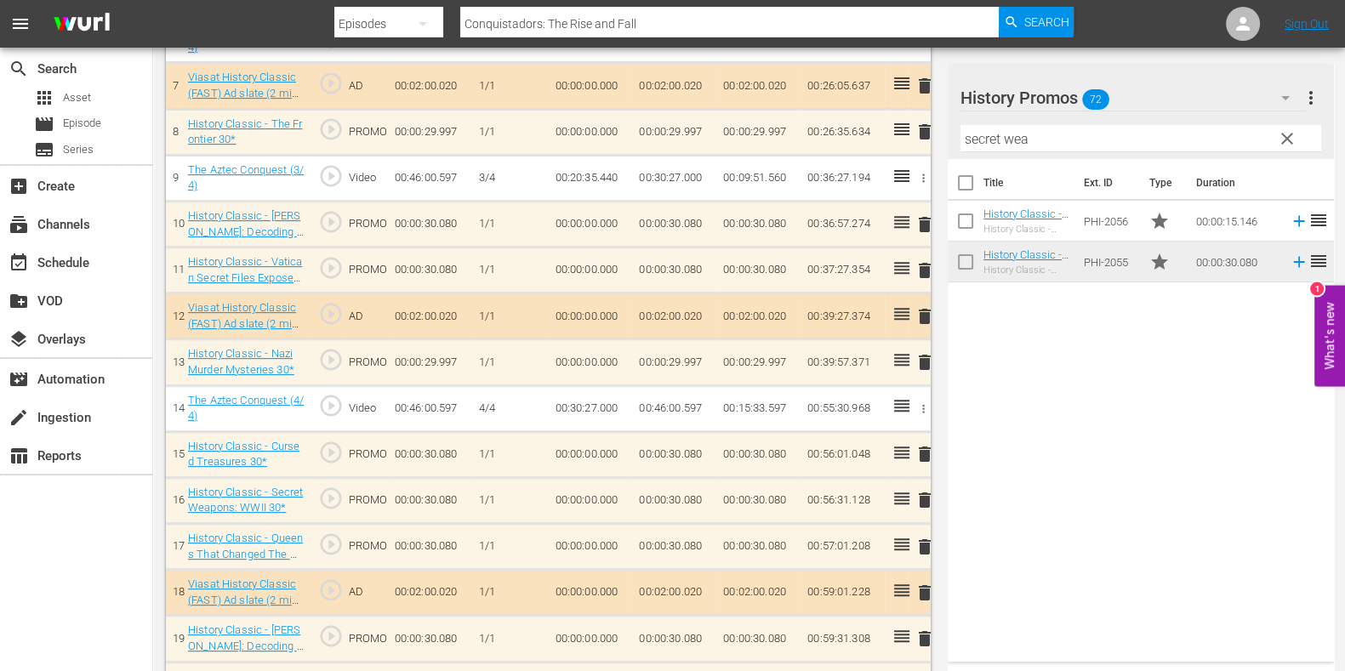
click at [922, 449] on span "delete" at bounding box center [925, 454] width 20 height 20
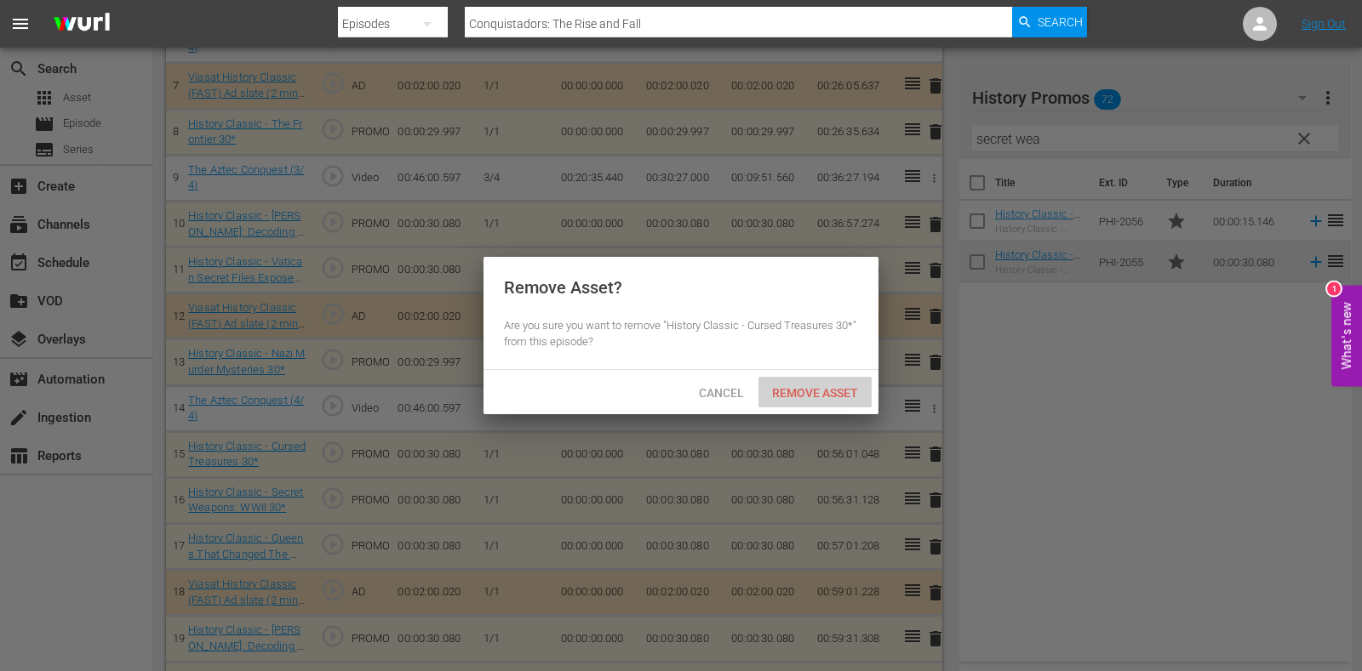
click at [831, 406] on div "Remove Asset" at bounding box center [814, 392] width 113 height 31
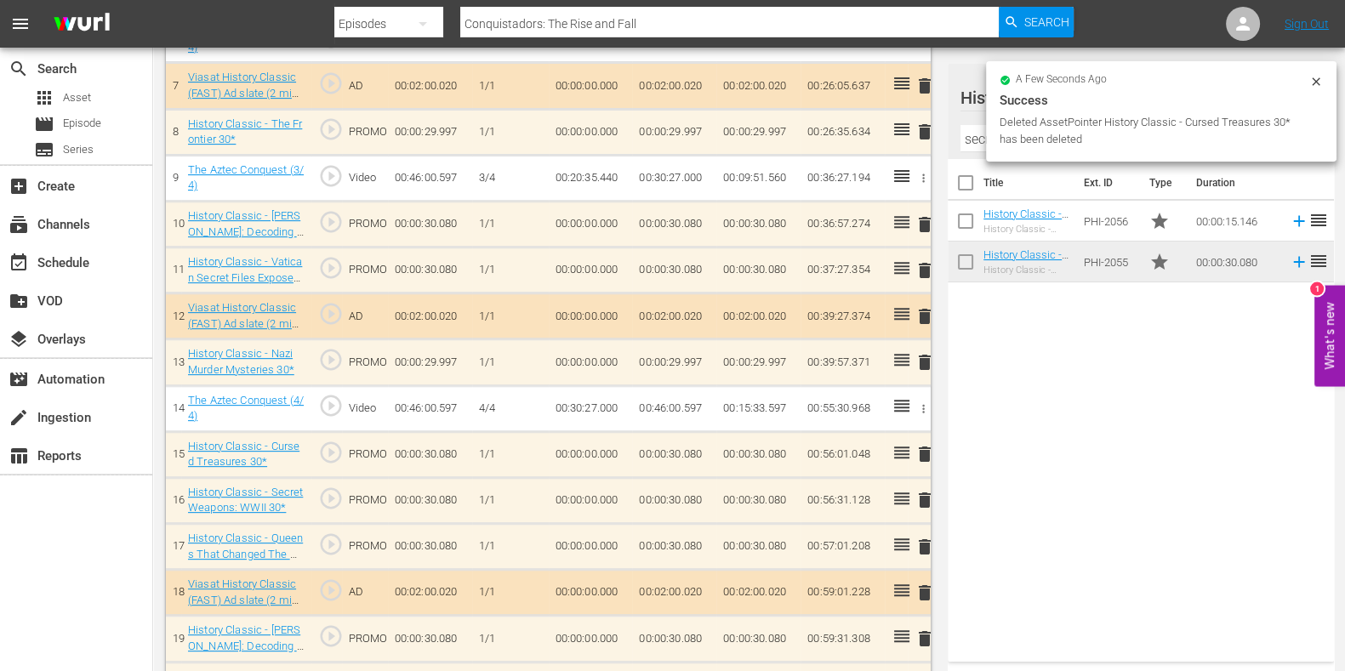
click at [974, 139] on input "secret wea" at bounding box center [1141, 138] width 361 height 27
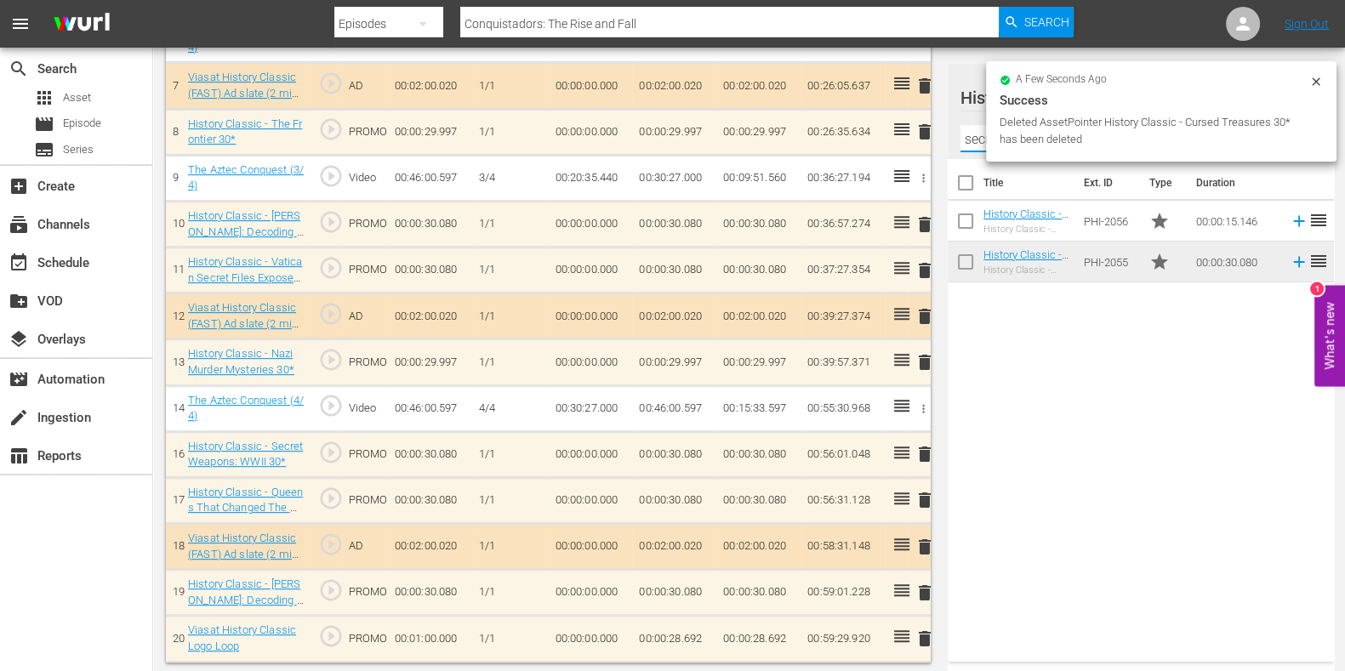
click at [974, 139] on input "secret wea" at bounding box center [1141, 138] width 361 height 27
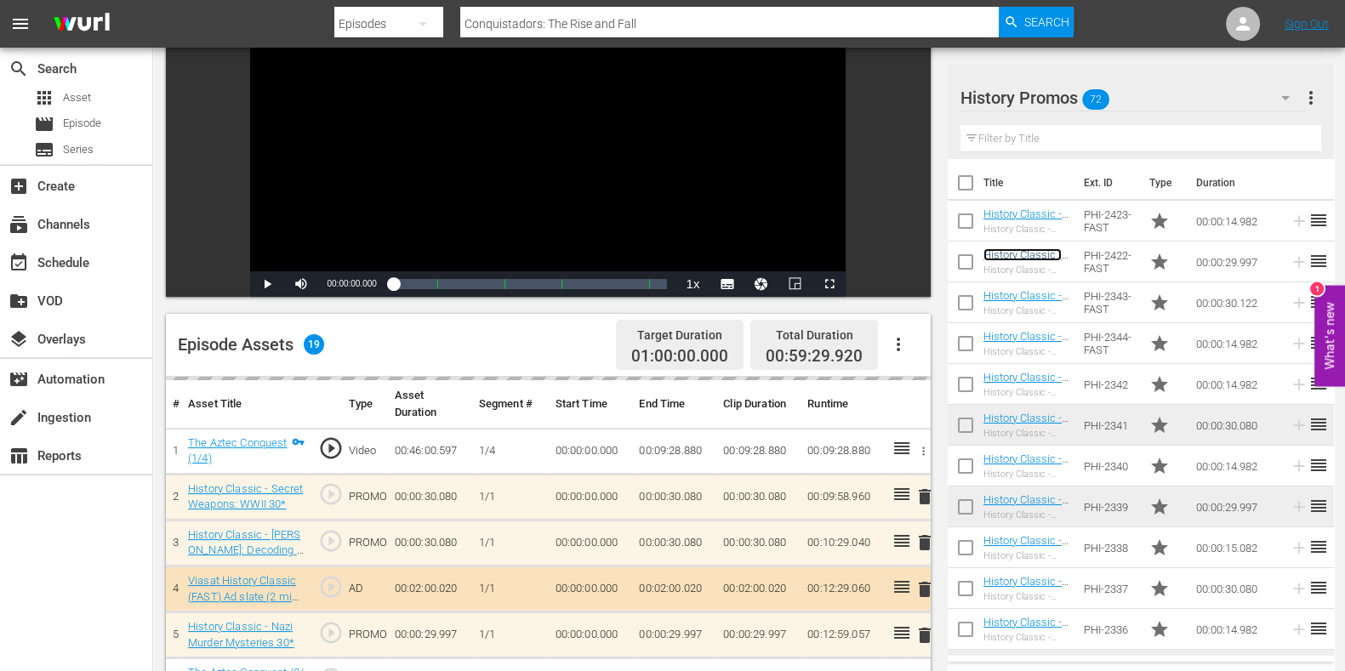
scroll to position [288, 0]
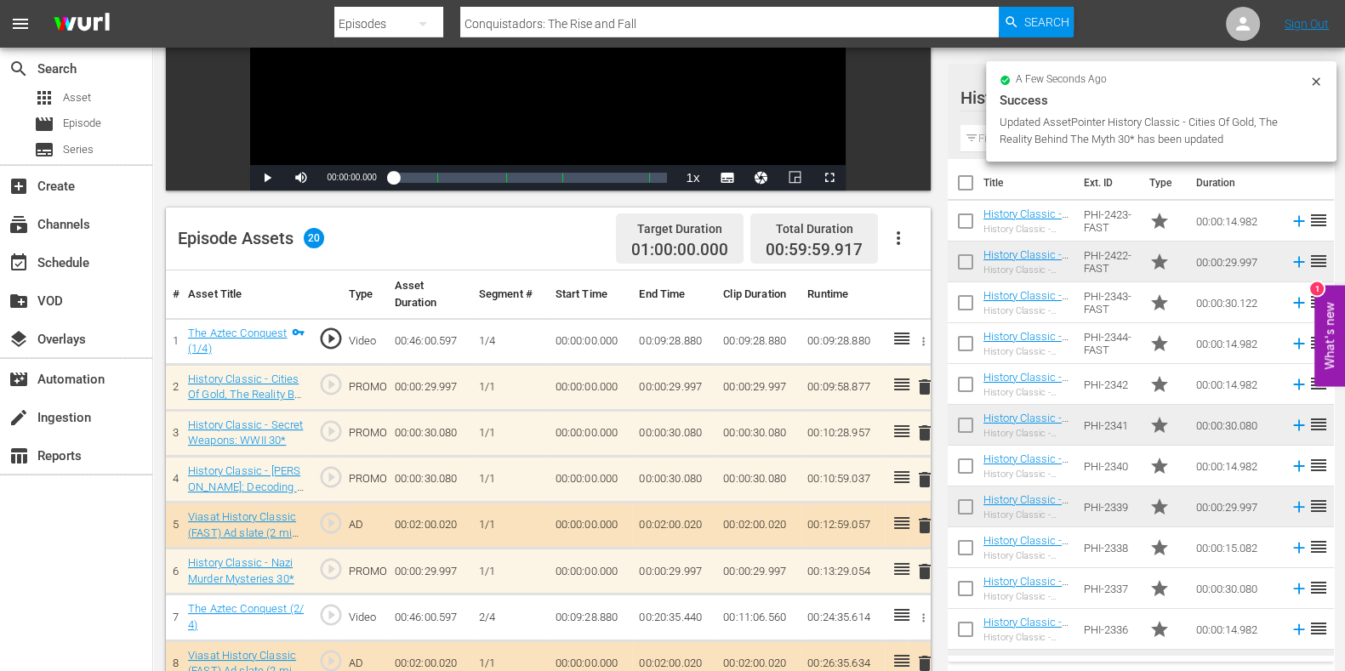
click at [923, 569] on span "delete" at bounding box center [925, 572] width 20 height 20
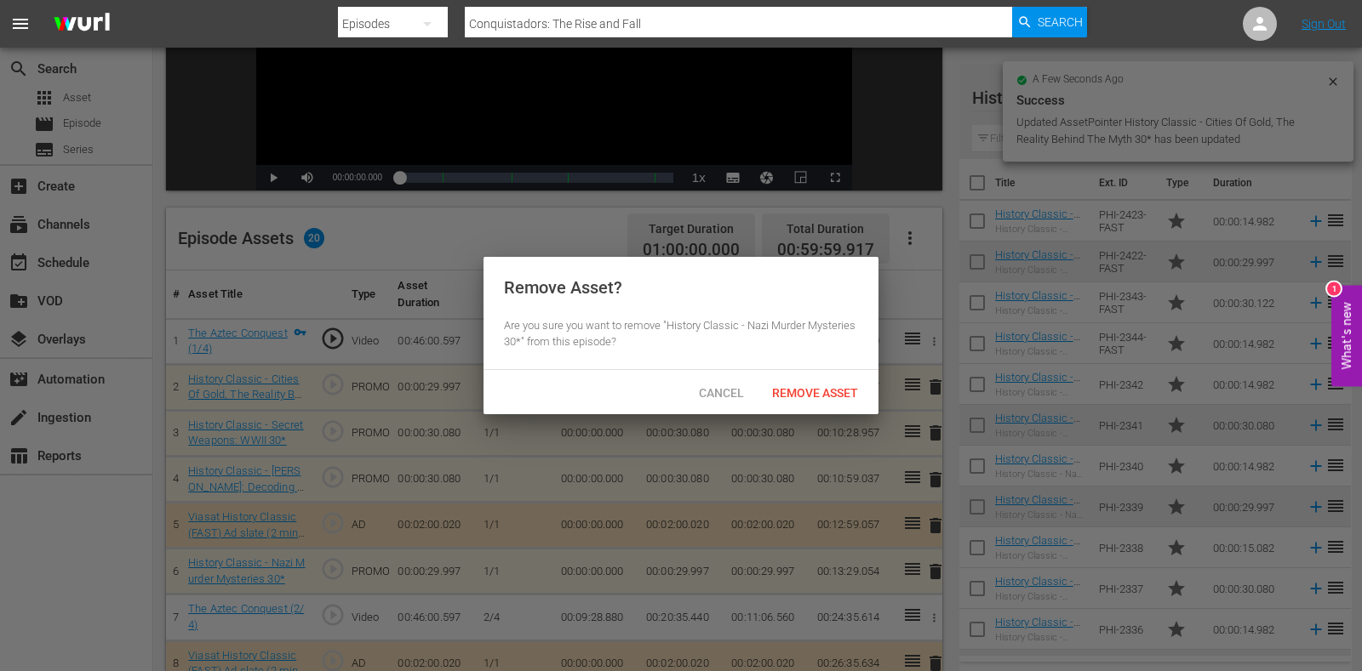
click at [830, 406] on div "Remove Asset" at bounding box center [814, 392] width 113 height 31
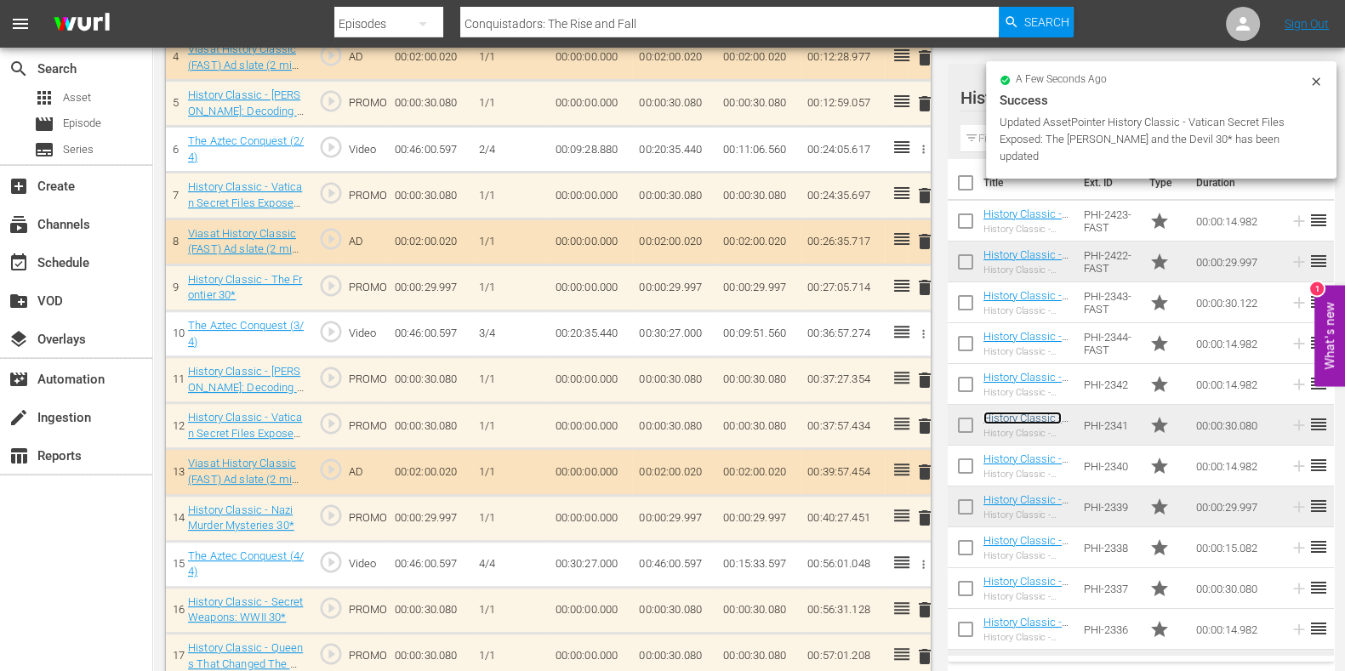
scroll to position [710, 0]
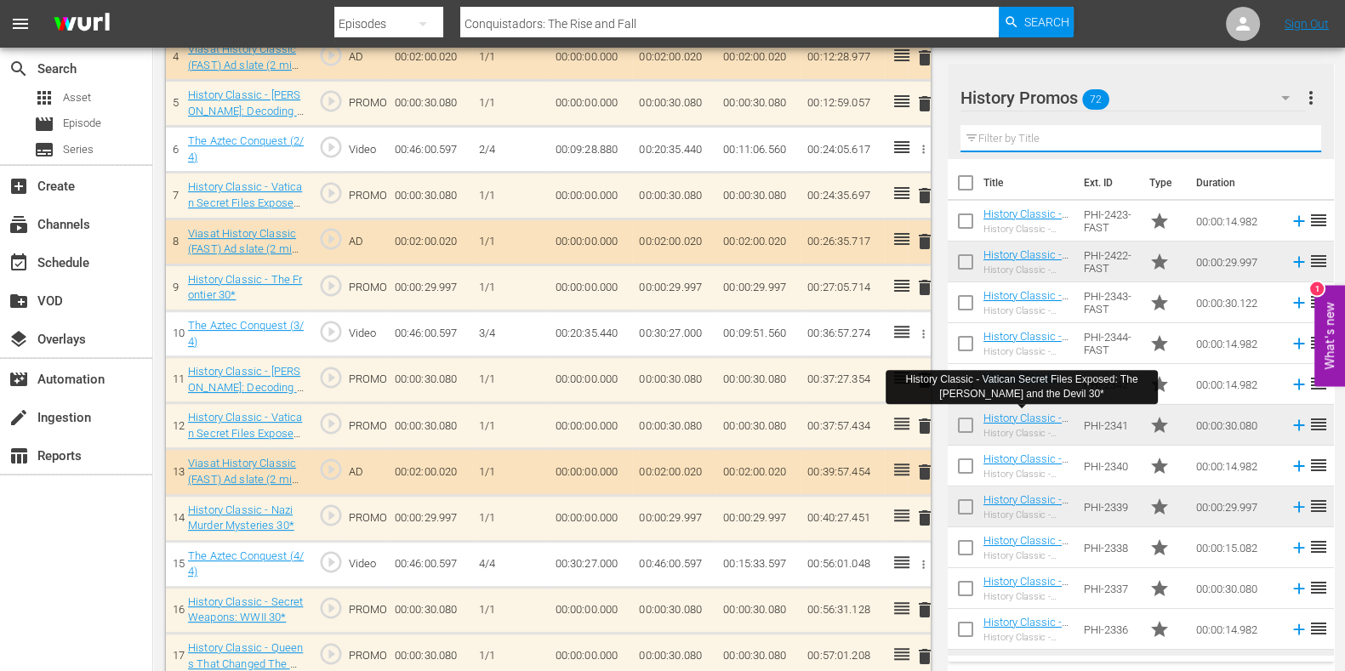
click at [1003, 138] on input "text" at bounding box center [1141, 138] width 361 height 27
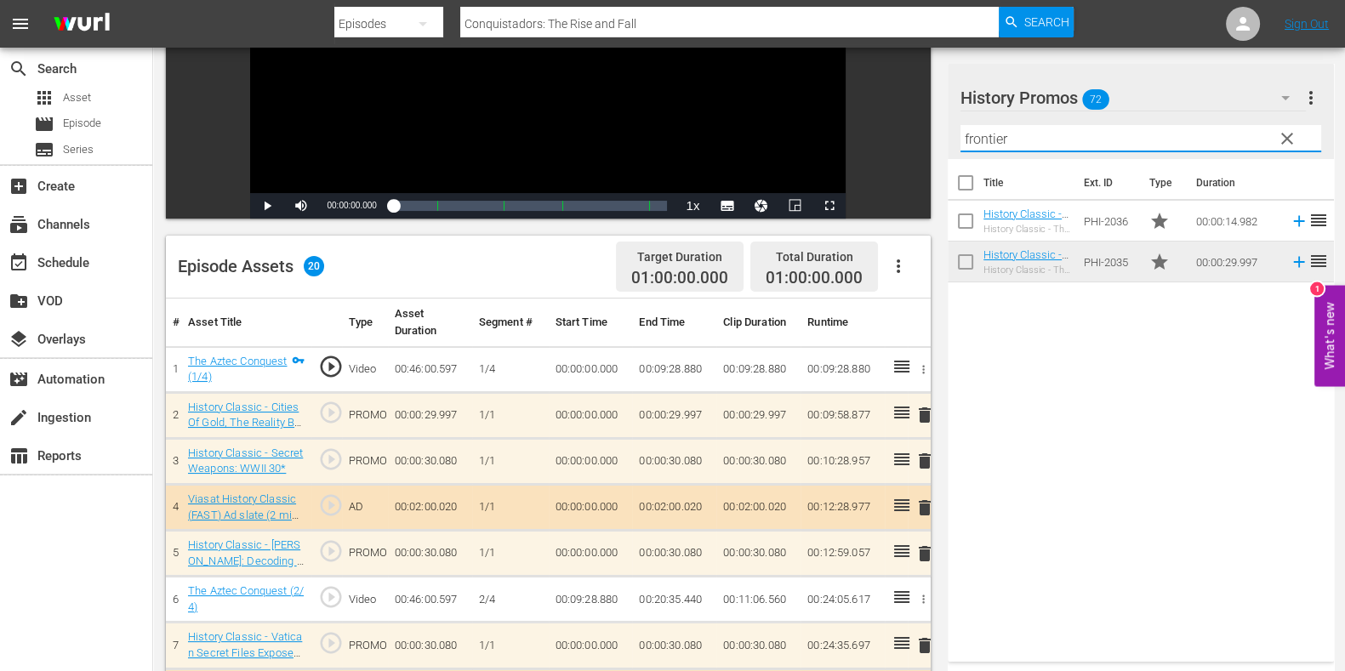
scroll to position [0, 0]
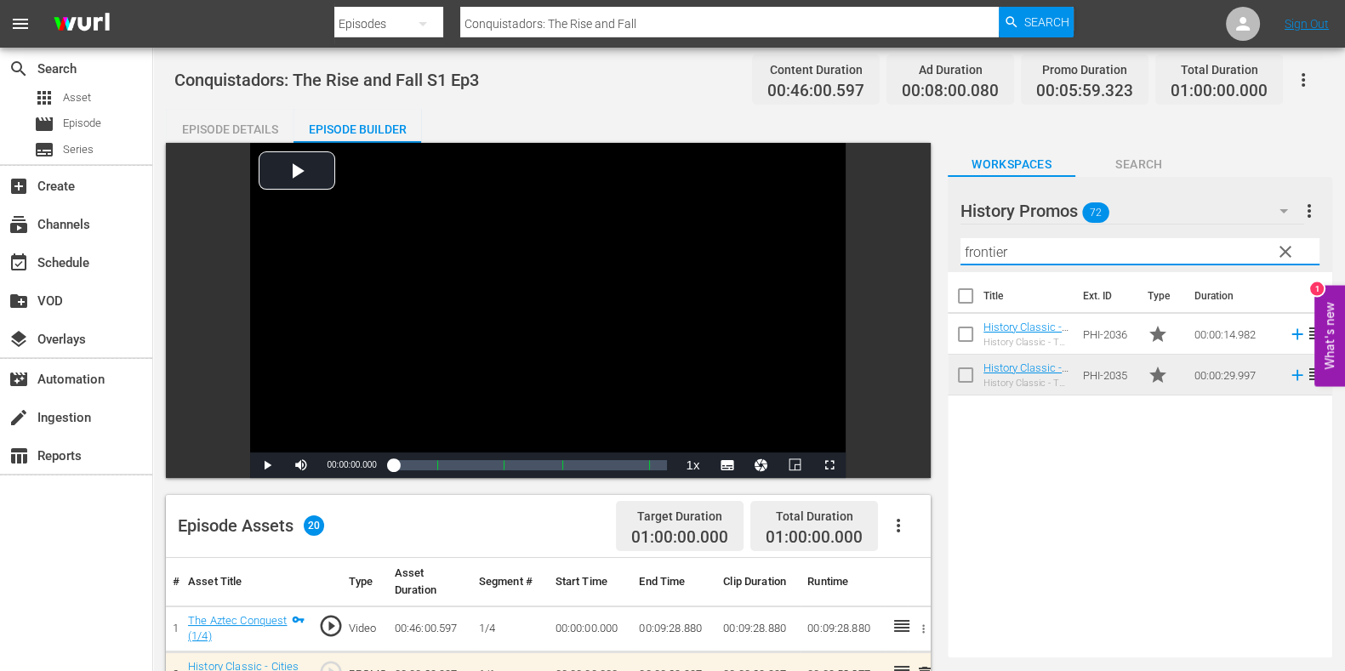
type input "frontier"
click at [677, 9] on input "Conquistadors: The Rise and Fall" at bounding box center [729, 23] width 539 height 41
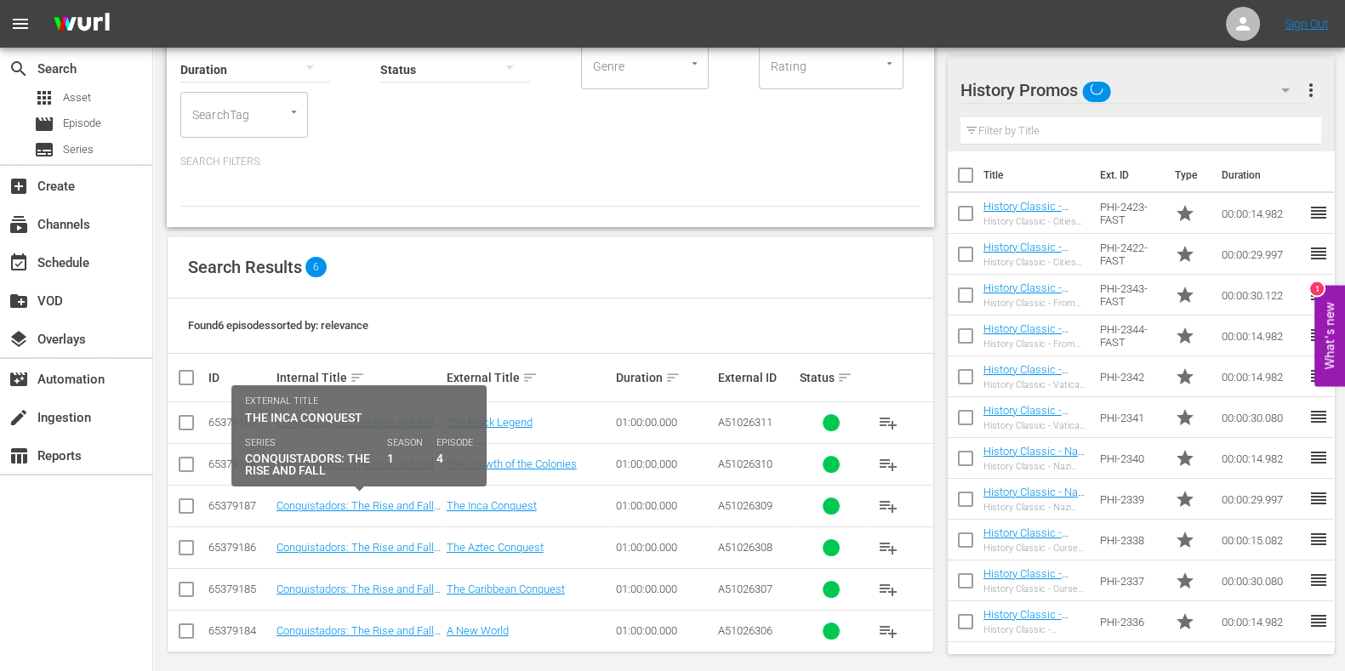
scroll to position [140, 0]
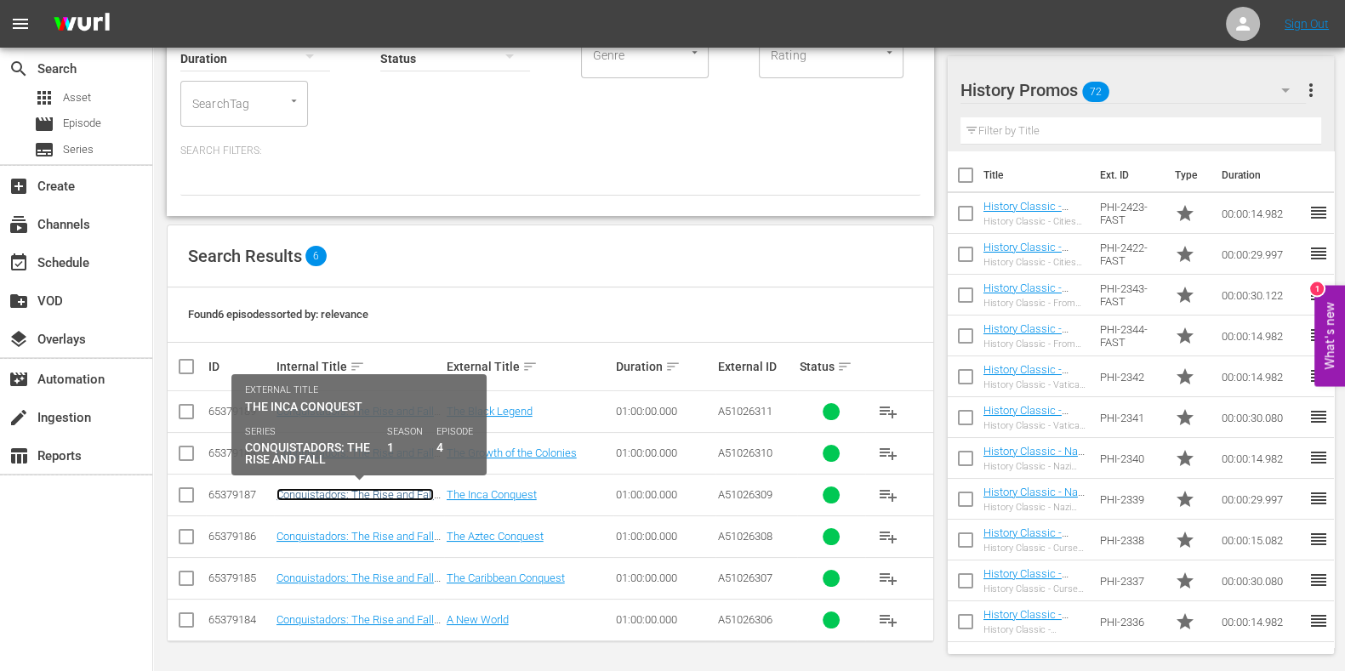
click at [397, 488] on link "Conquistadors: The Rise and Fall S1 Ep4" at bounding box center [355, 501] width 157 height 26
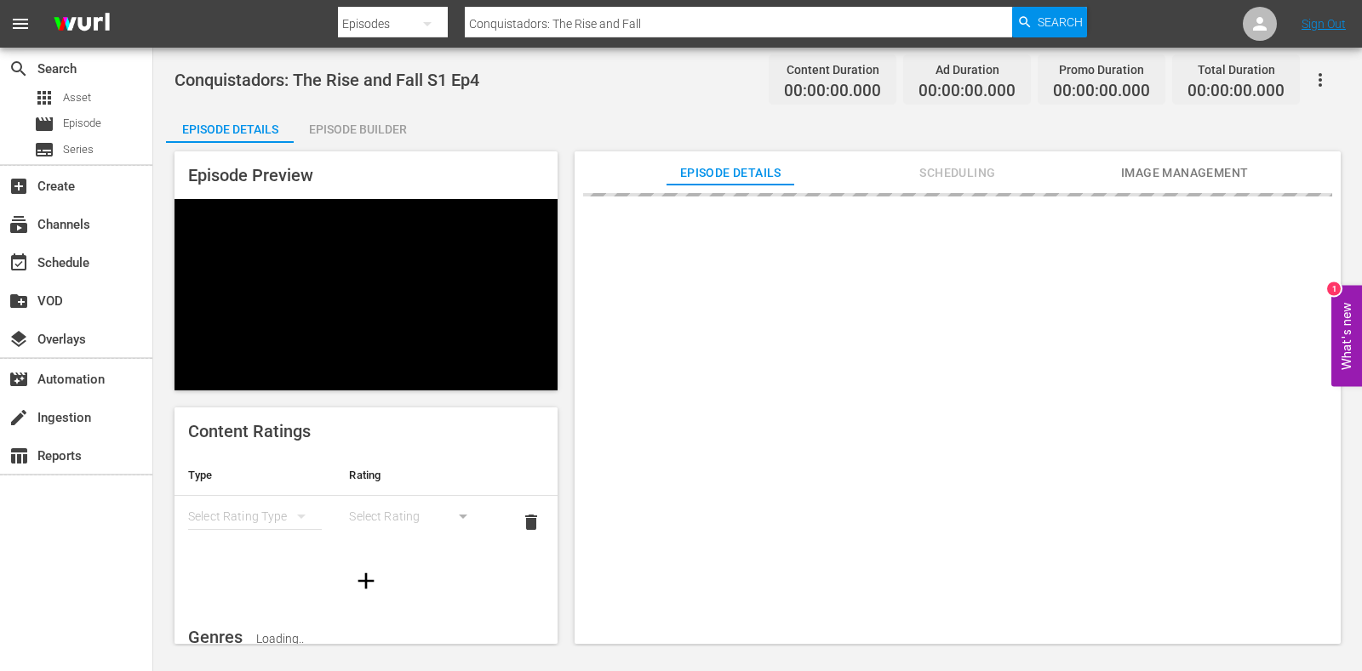
click at [353, 110] on div "Episode Builder" at bounding box center [358, 129] width 128 height 41
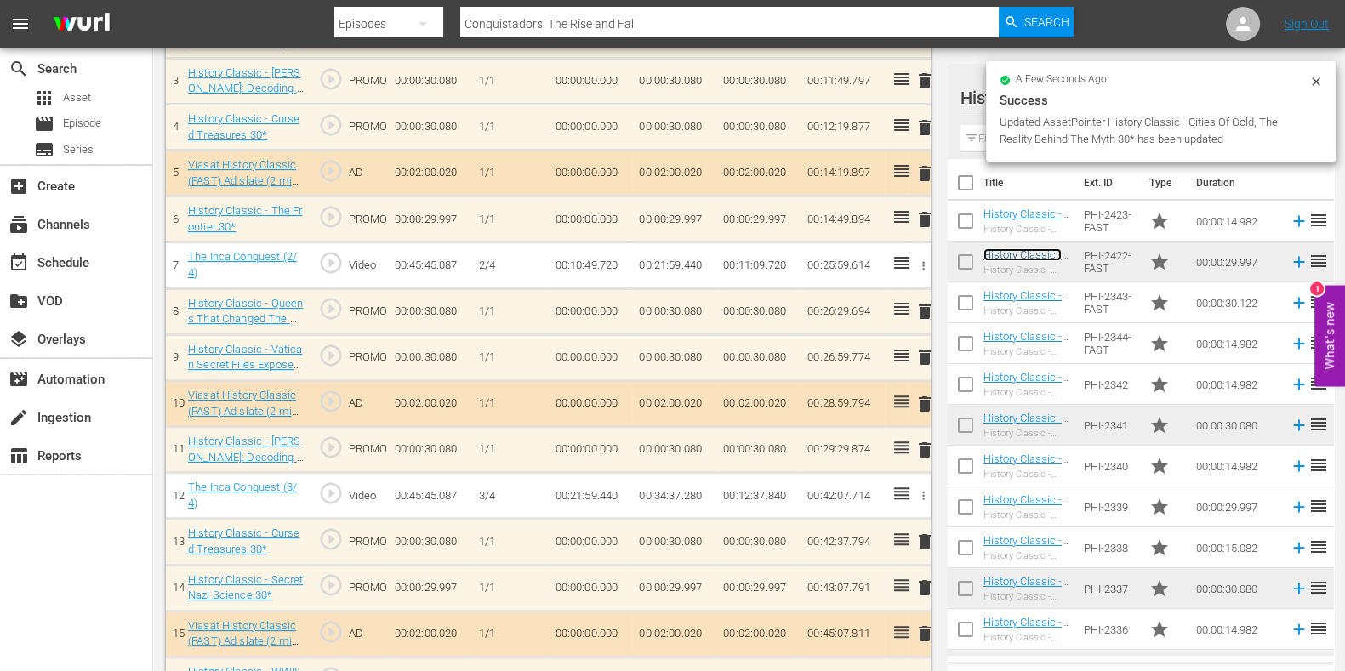
scroll to position [741, 0]
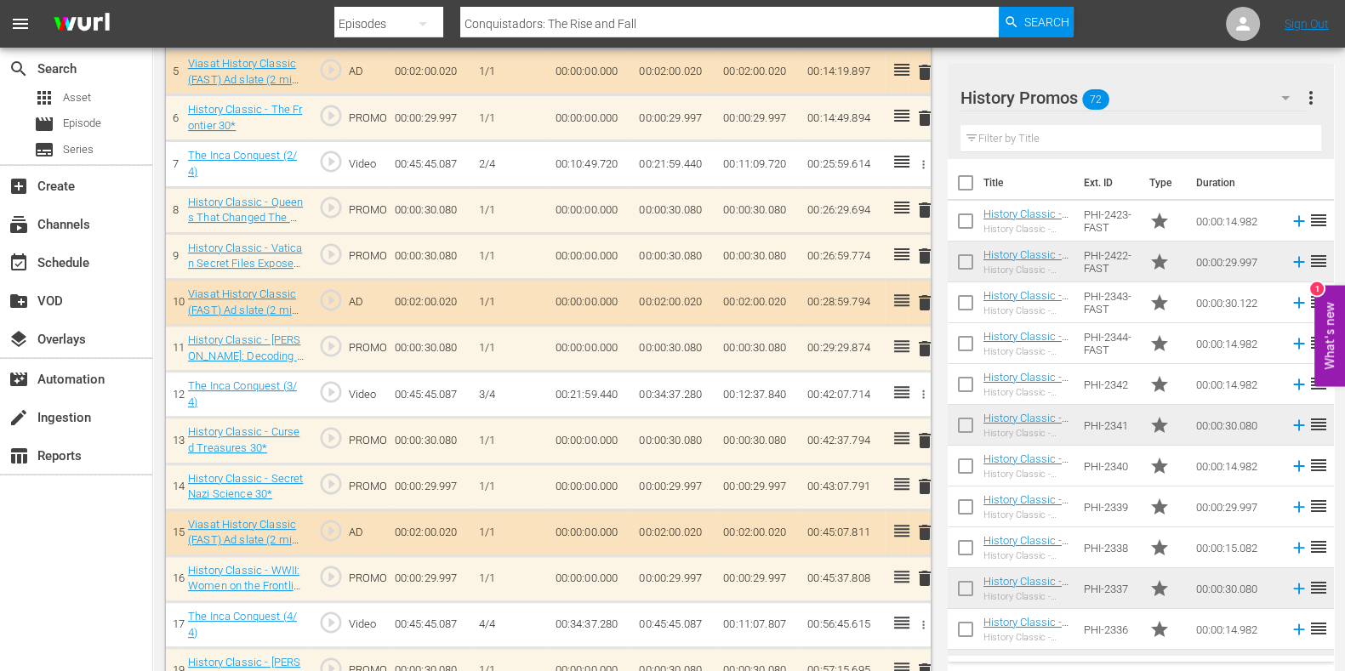
click at [923, 483] on span "delete" at bounding box center [925, 487] width 20 height 20
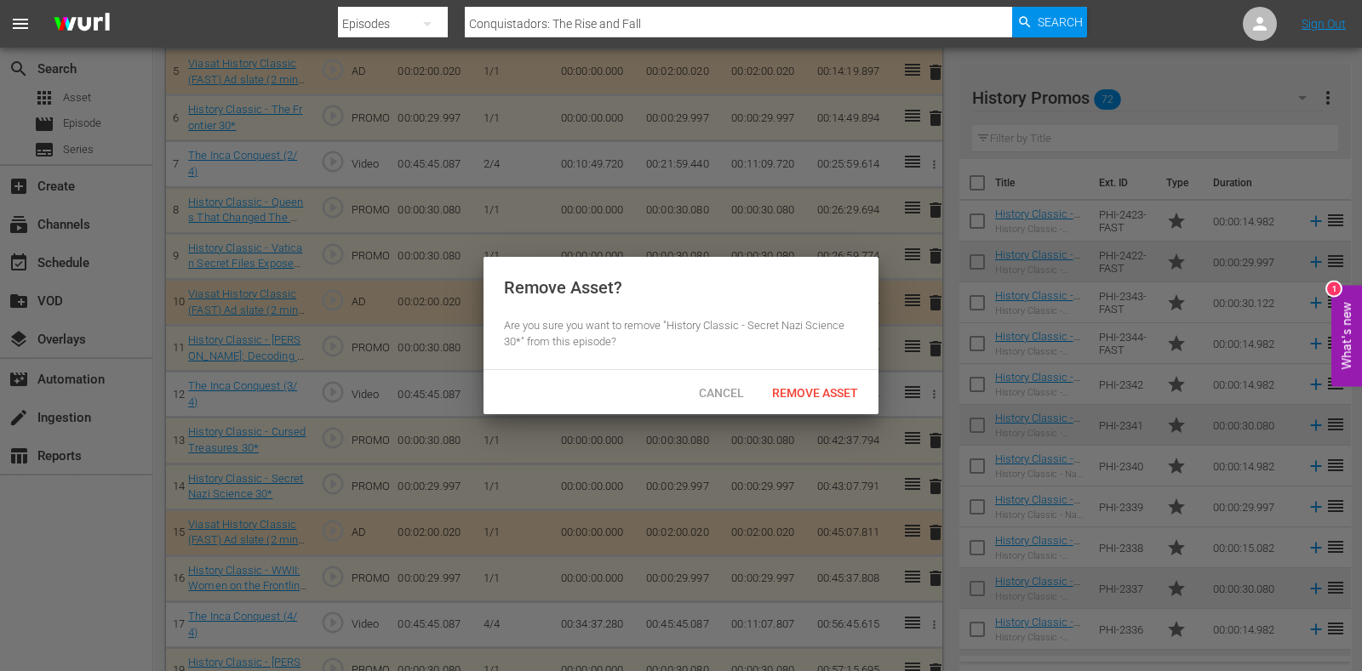
click at [845, 408] on div "Cancel Remove Asset" at bounding box center [680, 392] width 395 height 44
click at [835, 397] on span "Remove Asset" at bounding box center [814, 393] width 113 height 14
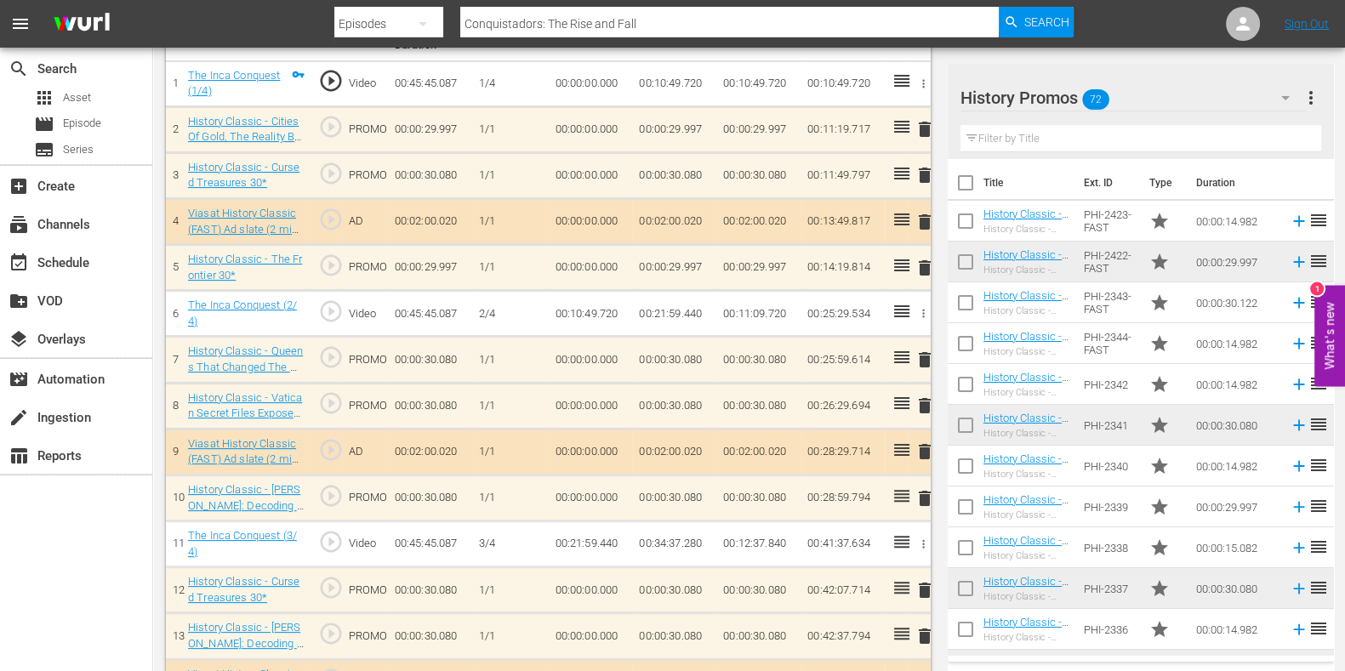
scroll to position [546, 0]
click at [1033, 123] on div "Filter by Title" at bounding box center [1141, 138] width 361 height 41
click at [1036, 134] on input "text" at bounding box center [1141, 138] width 361 height 27
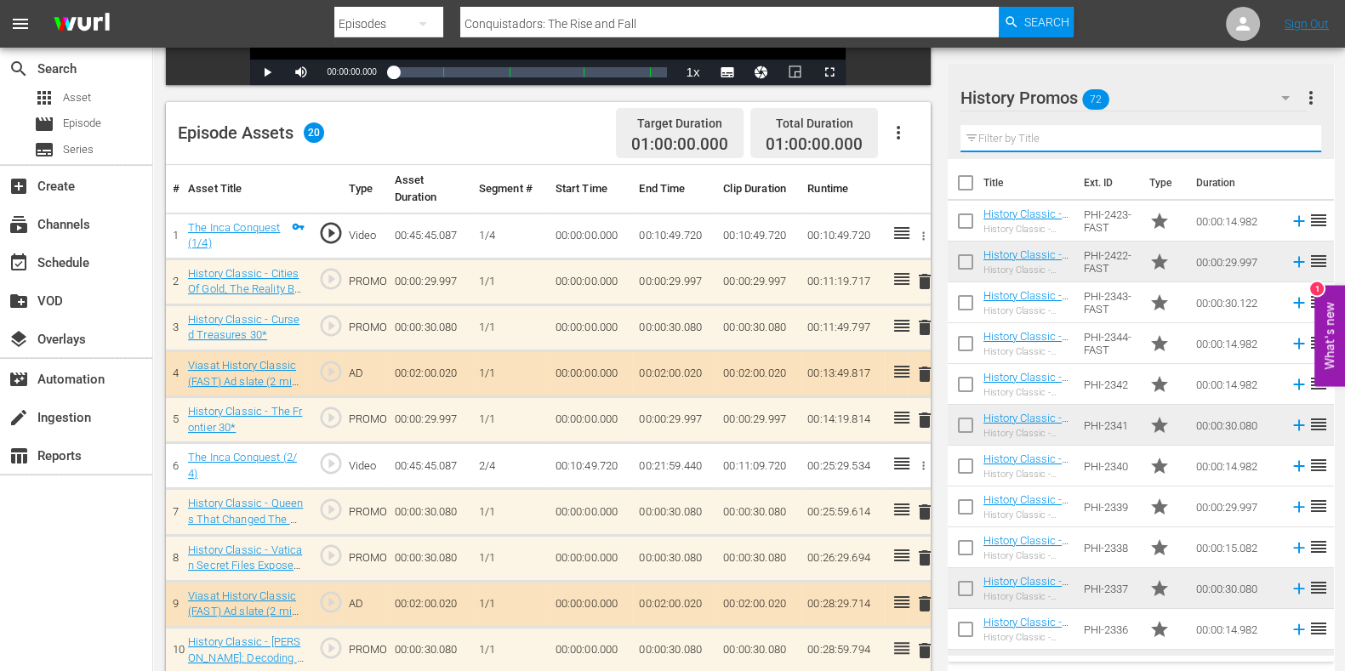
scroll to position [425, 0]
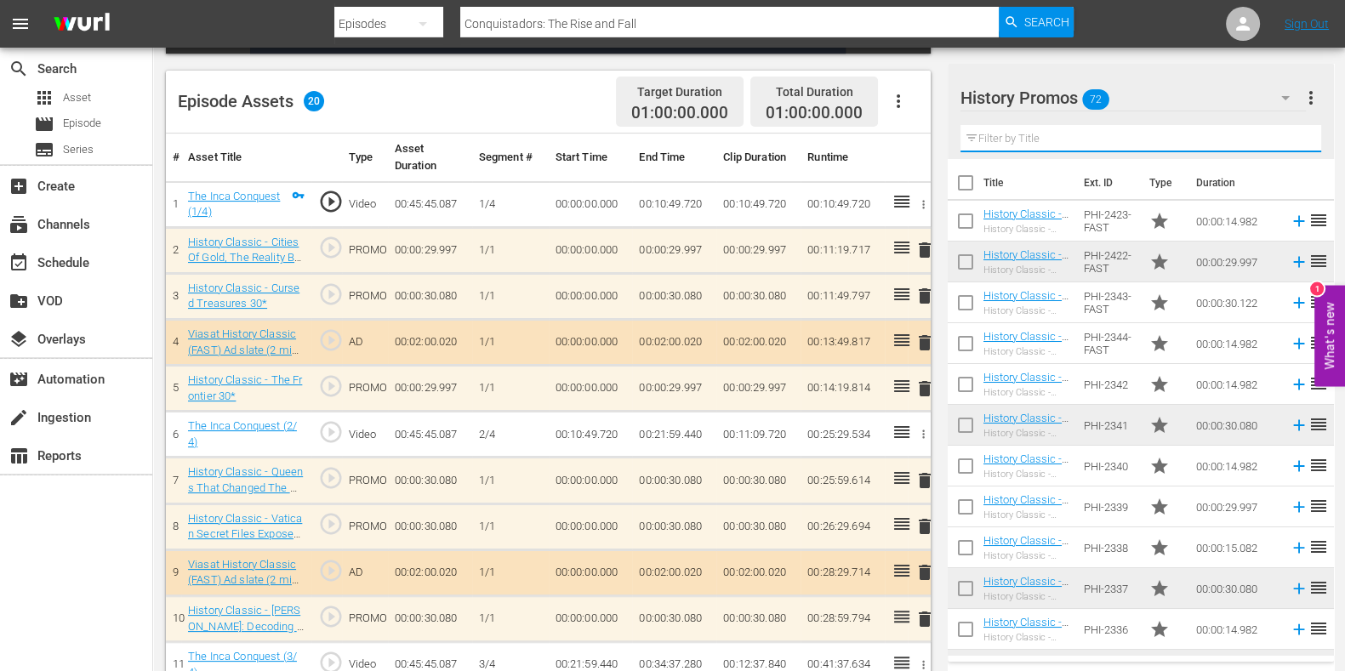
click at [1055, 134] on input "text" at bounding box center [1141, 138] width 361 height 27
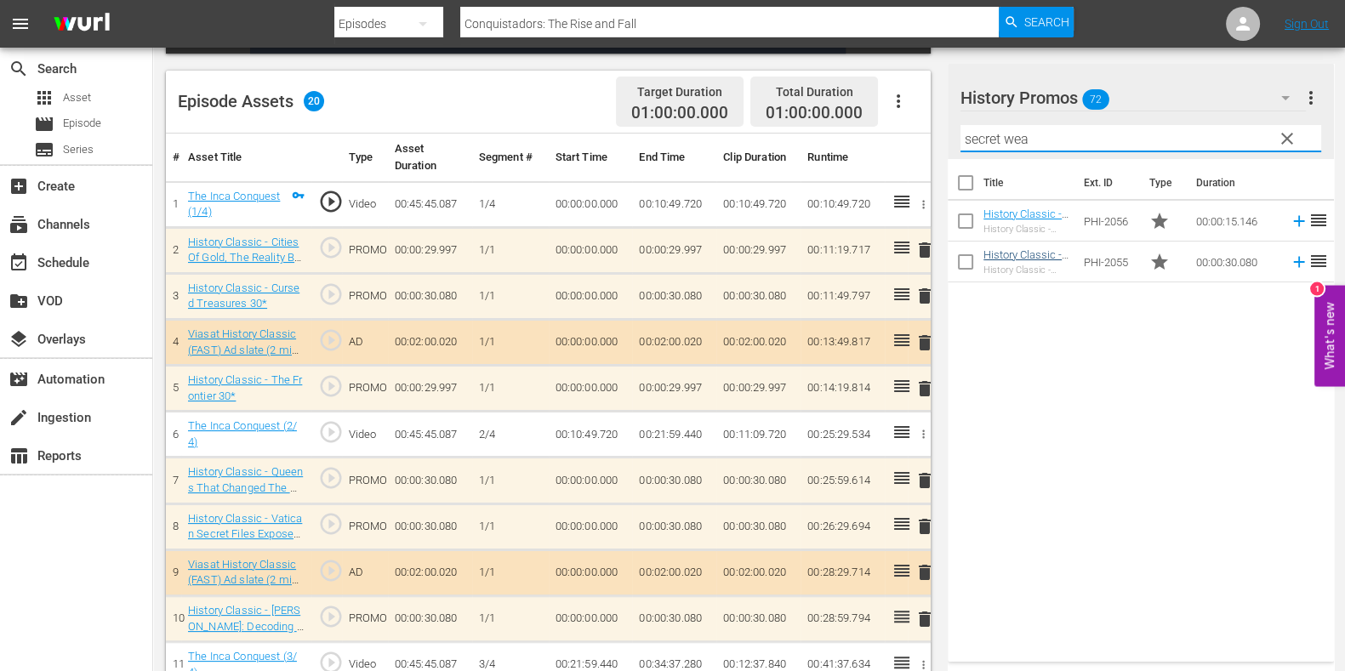
type input "secret wea"
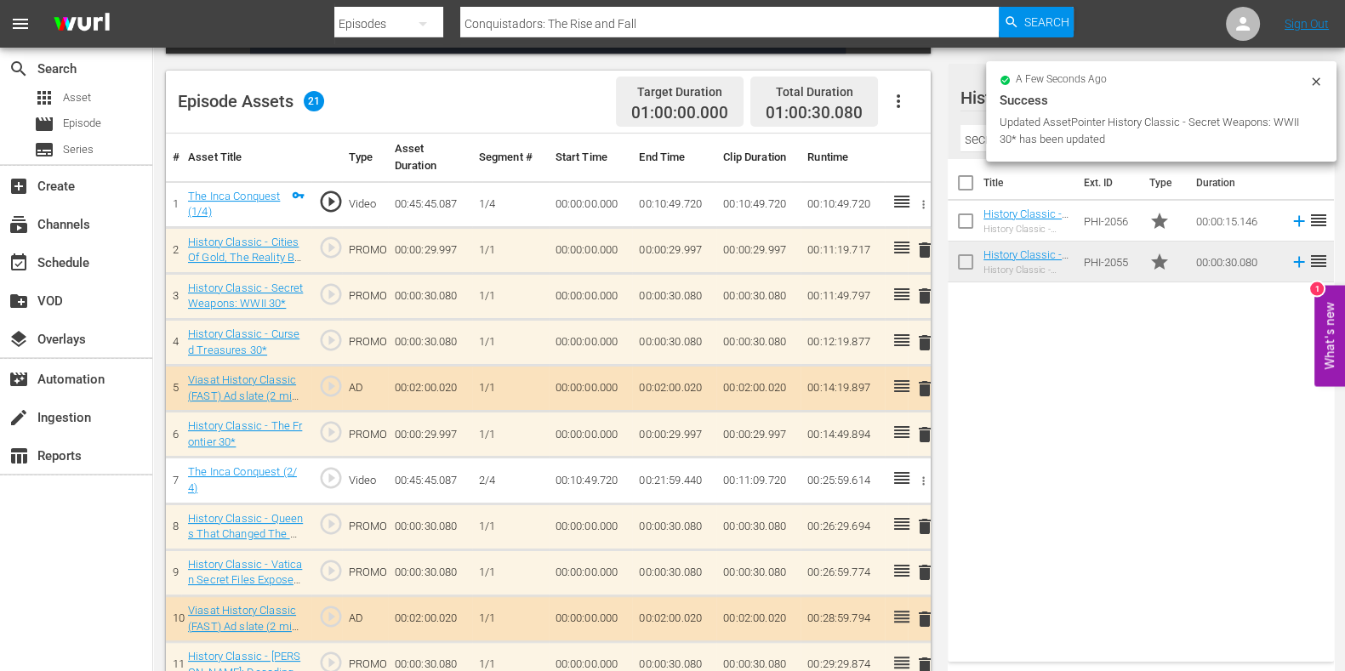
click at [922, 343] on span "delete" at bounding box center [925, 343] width 20 height 20
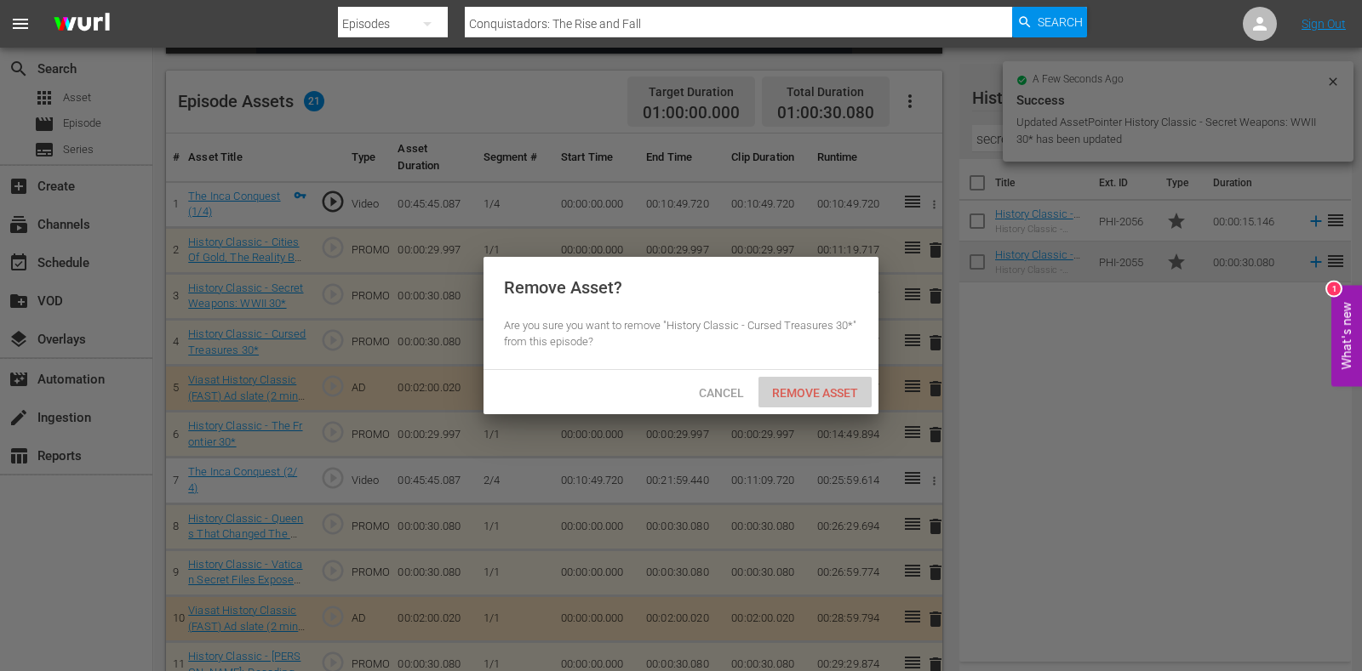
click at [813, 389] on span "Remove Asset" at bounding box center [814, 393] width 113 height 14
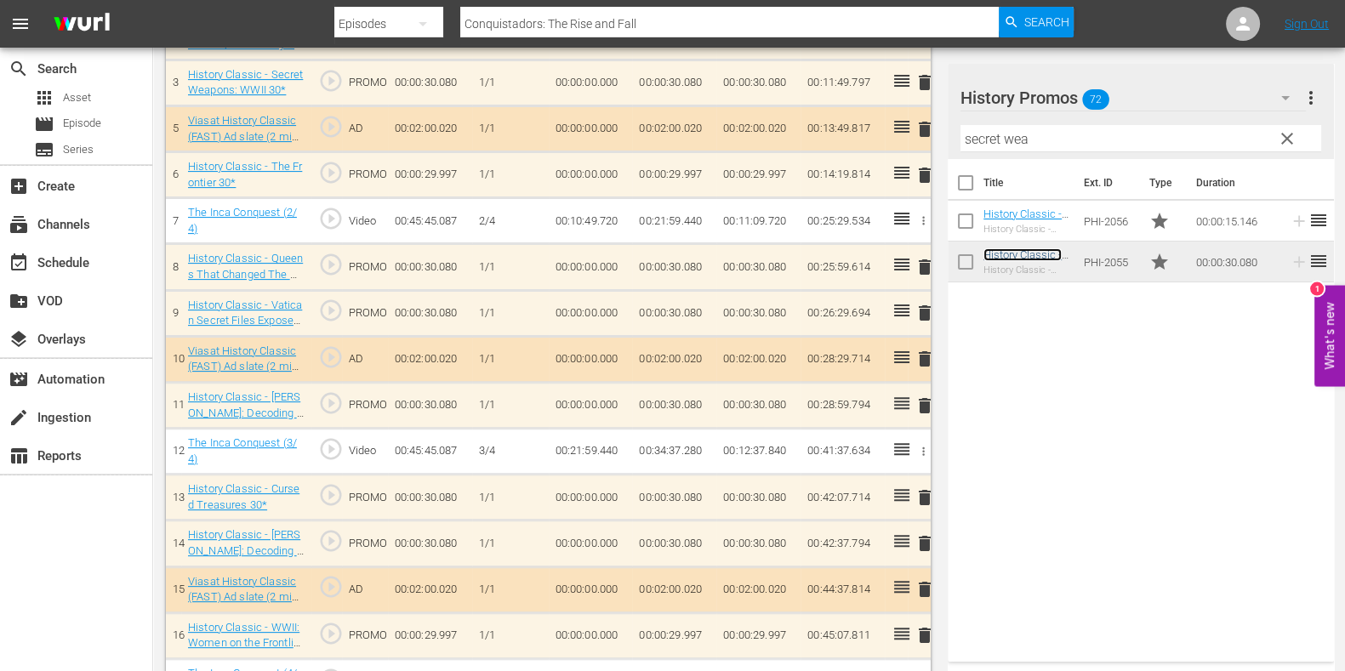
scroll to position [638, 0]
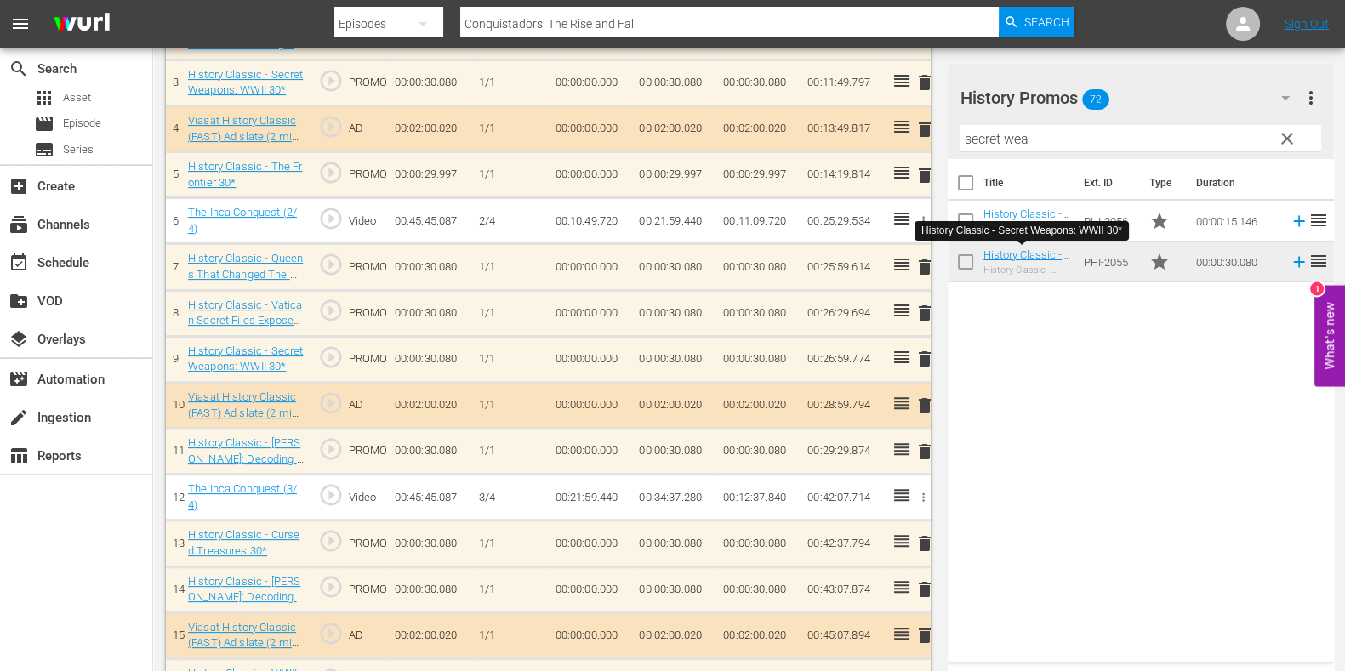
click at [922, 351] on span "delete" at bounding box center [925, 359] width 20 height 20
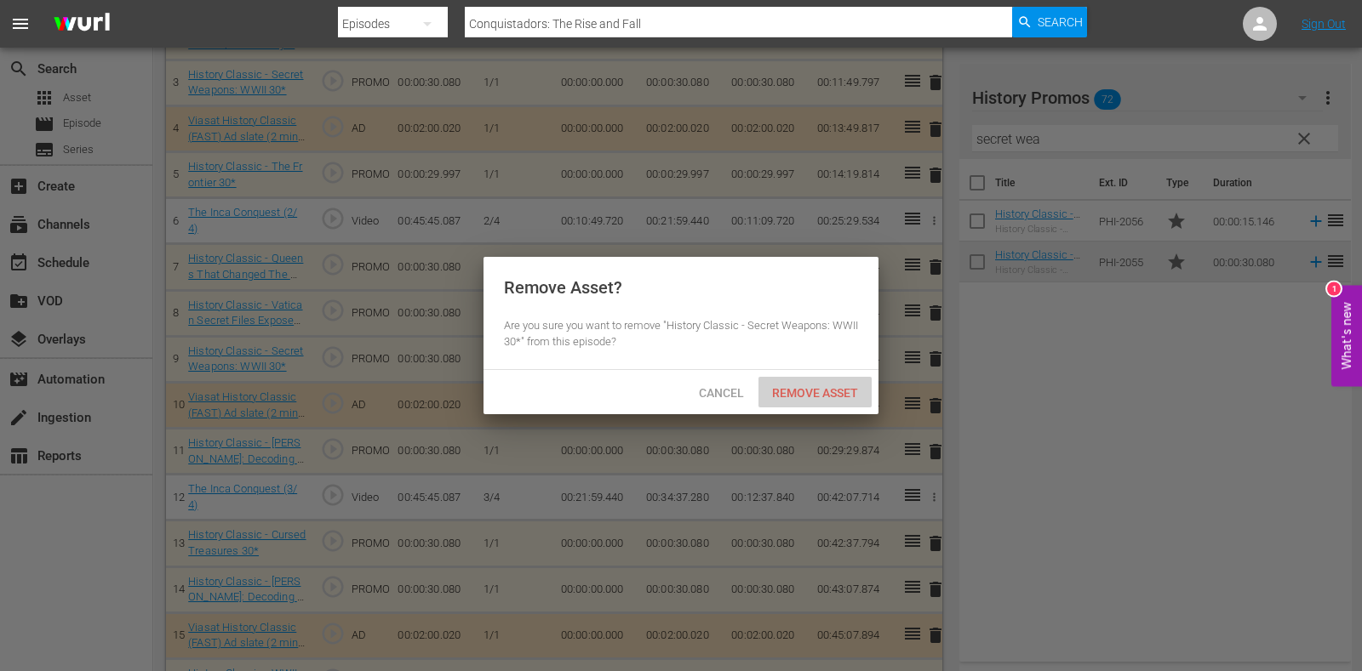
click at [823, 393] on span "Remove Asset" at bounding box center [814, 393] width 113 height 14
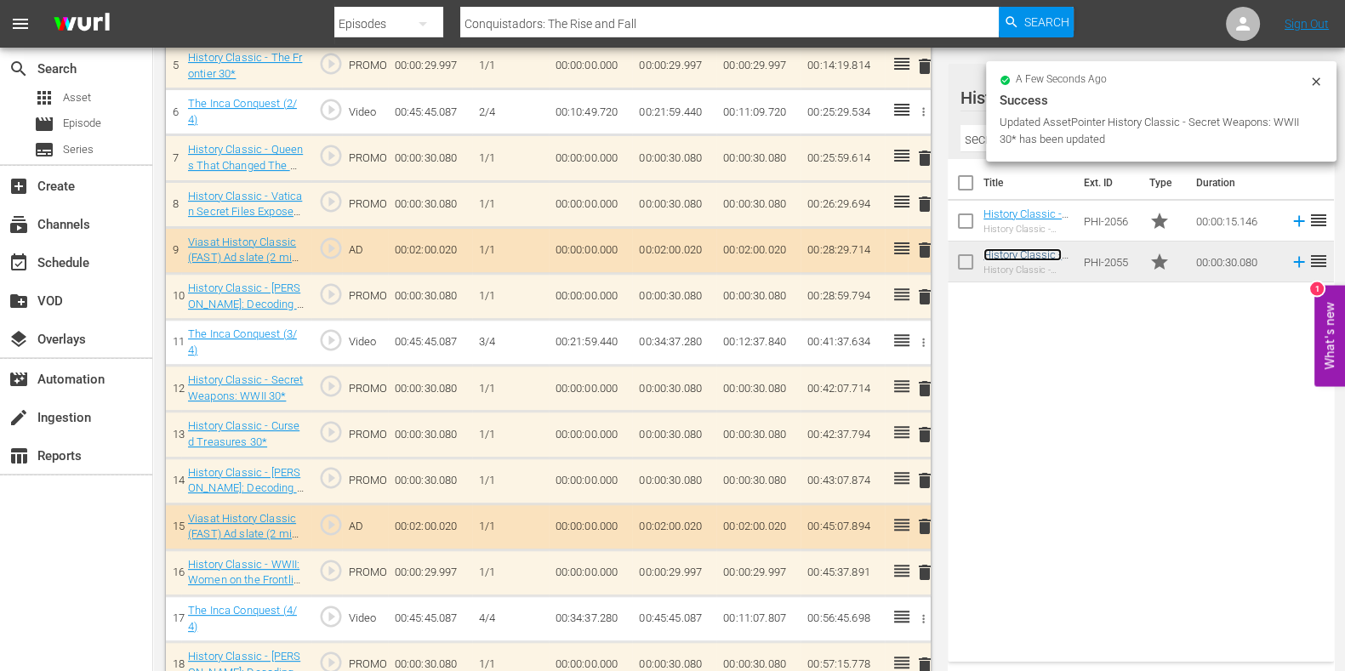
scroll to position [744, 0]
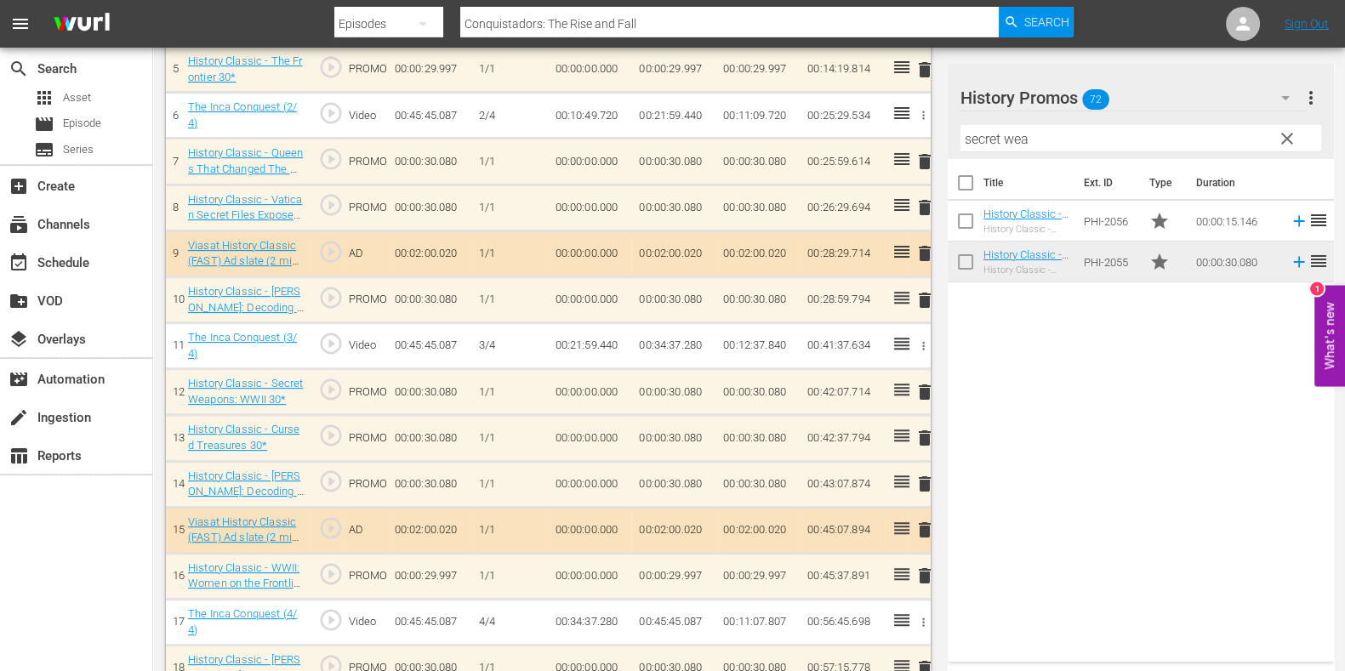
click at [923, 430] on span "delete" at bounding box center [925, 438] width 20 height 20
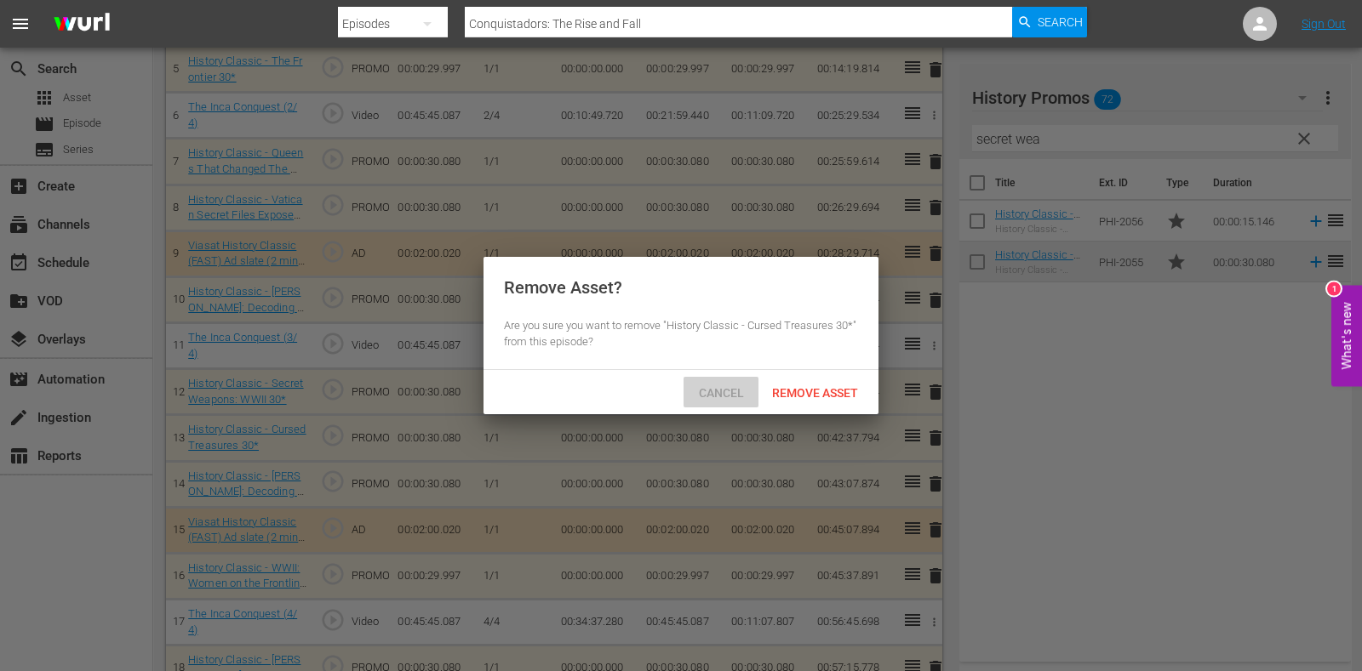
click at [698, 397] on span "Cancel" at bounding box center [721, 393] width 72 height 14
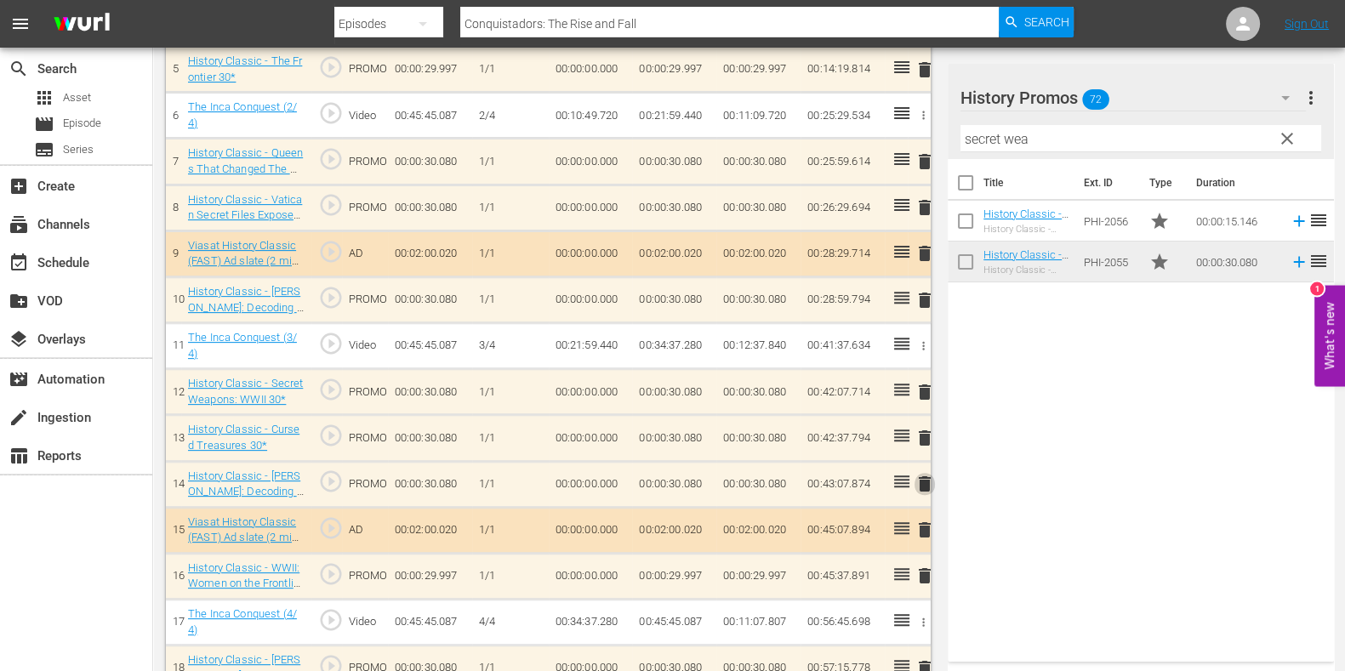
click at [924, 480] on span "delete" at bounding box center [925, 484] width 20 height 20
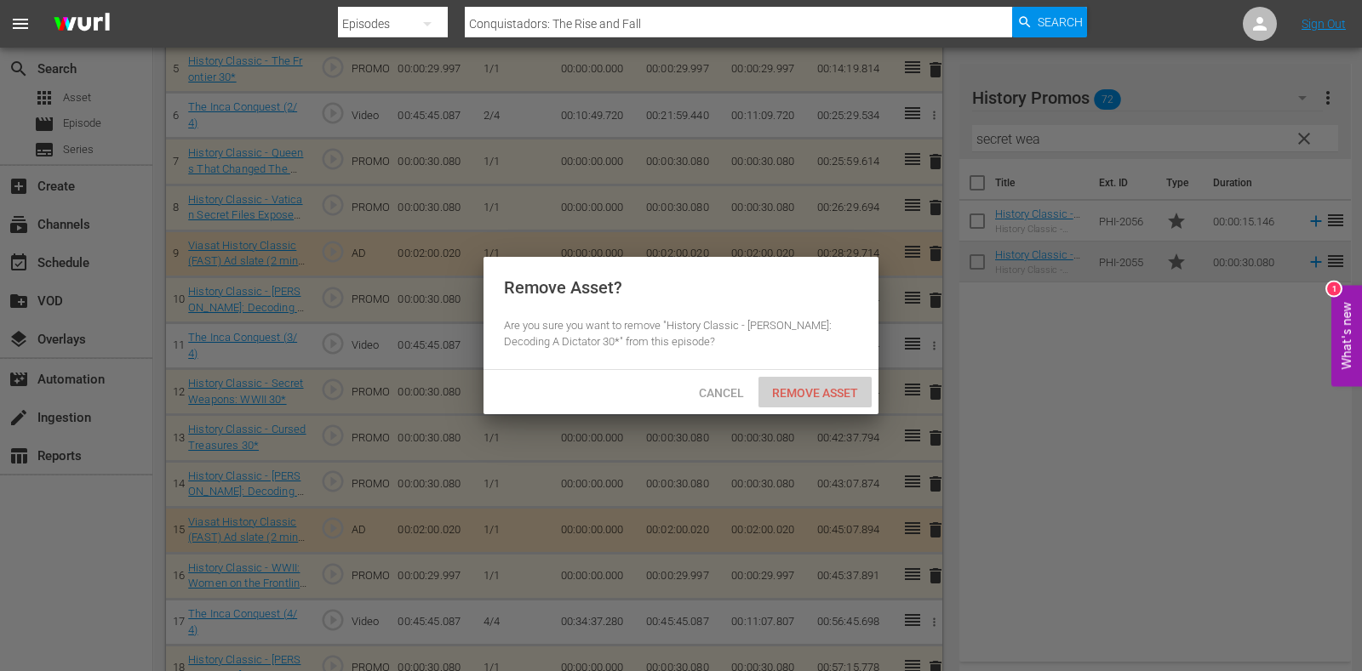
click at [791, 389] on span "Remove Asset" at bounding box center [814, 393] width 113 height 14
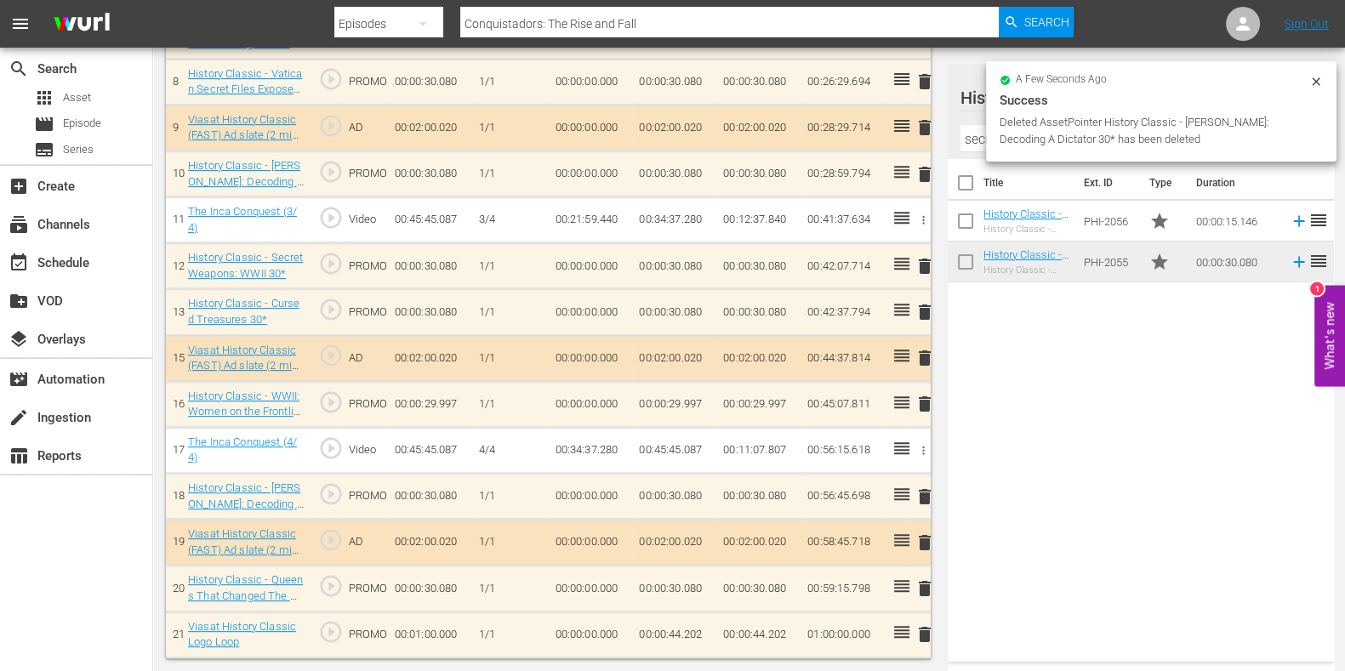
scroll to position [865, 0]
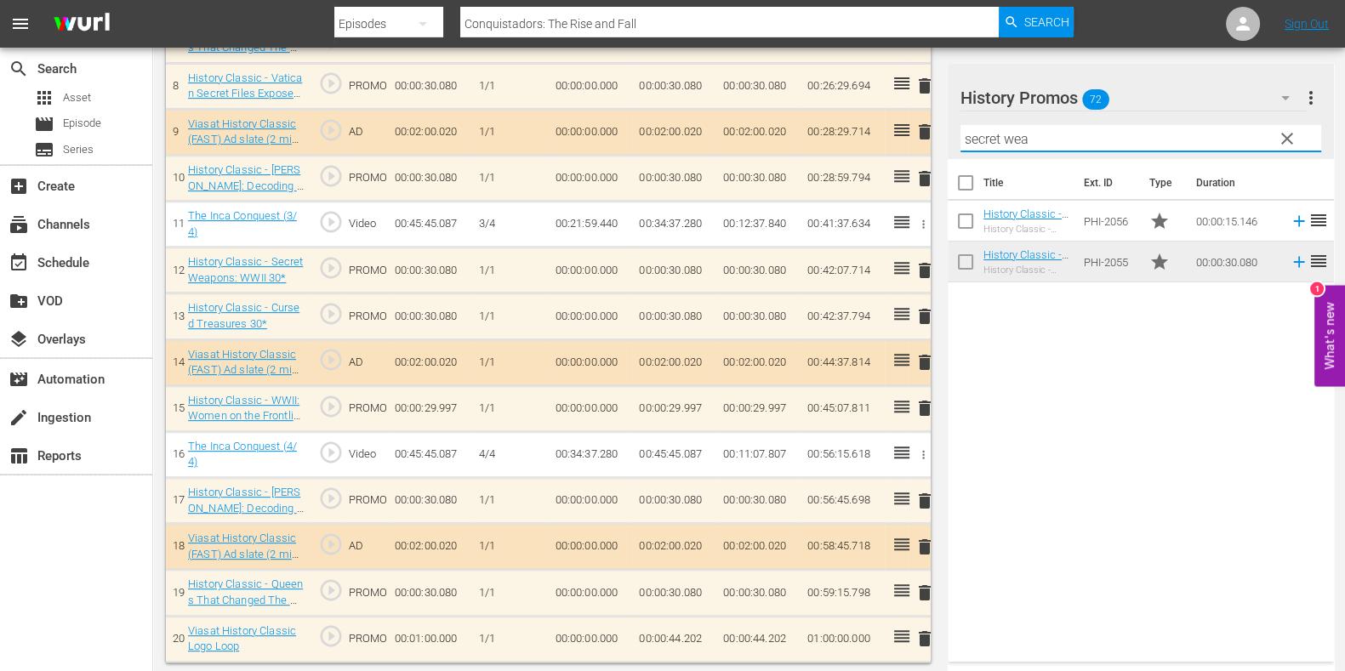
click at [974, 137] on input "secret wea" at bounding box center [1141, 138] width 361 height 27
type input "frontier"
click at [1295, 132] on span "clear" at bounding box center [1287, 138] width 20 height 20
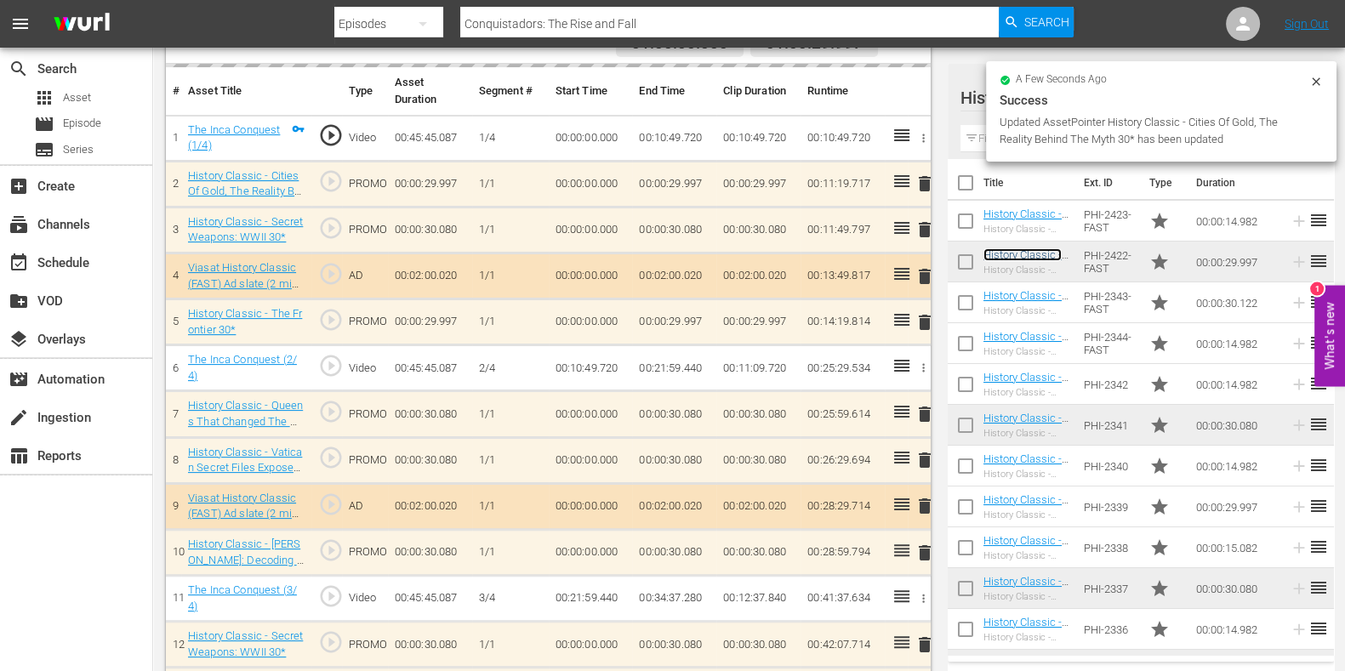
scroll to position [443, 0]
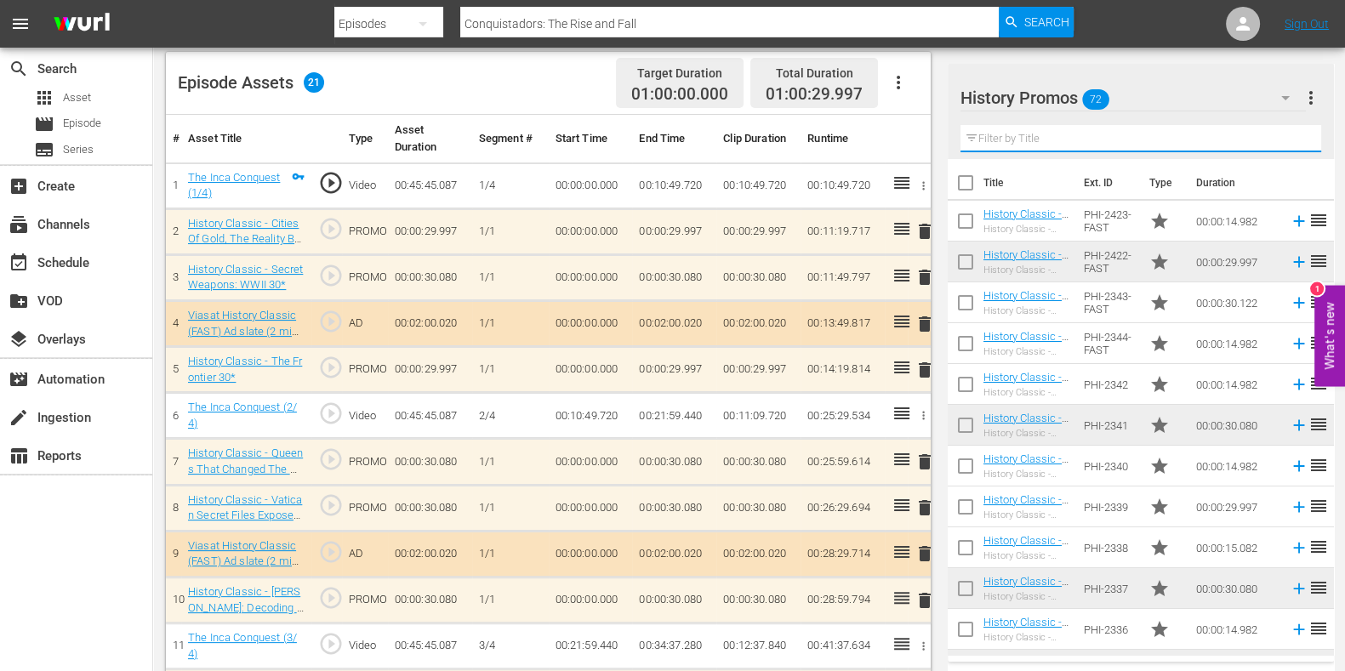
click at [1000, 134] on input "text" at bounding box center [1141, 138] width 361 height 27
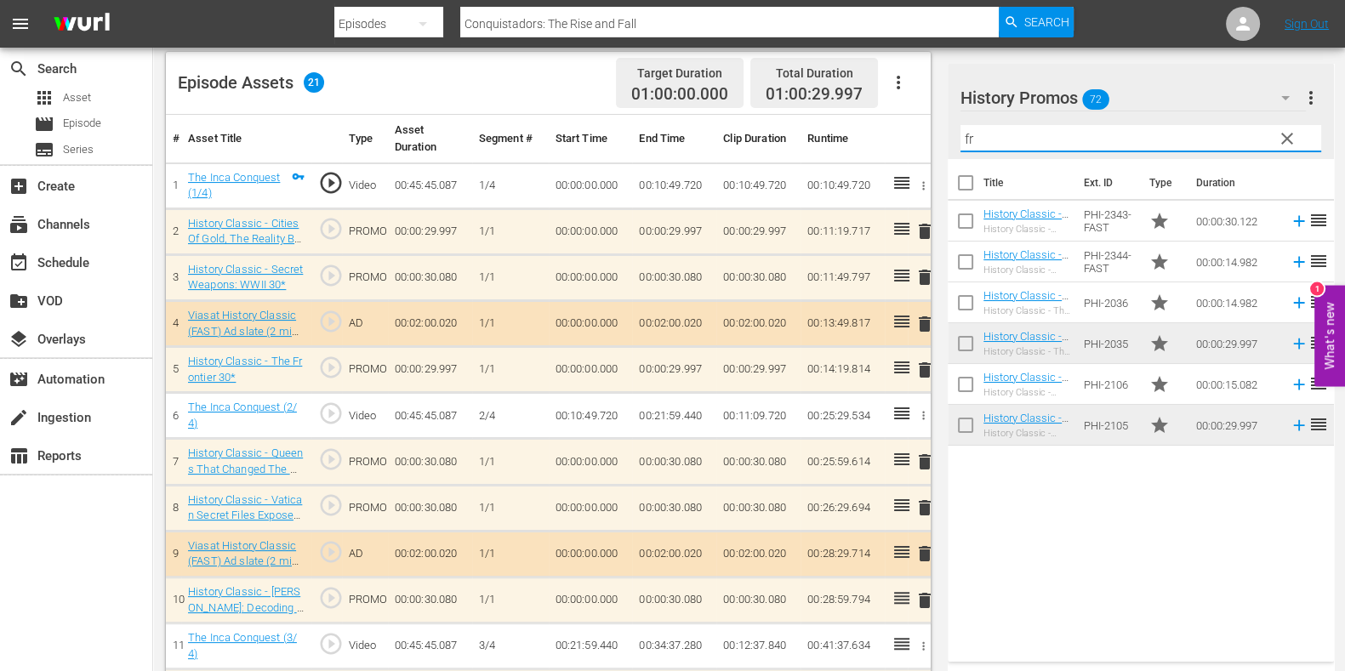
type input "f"
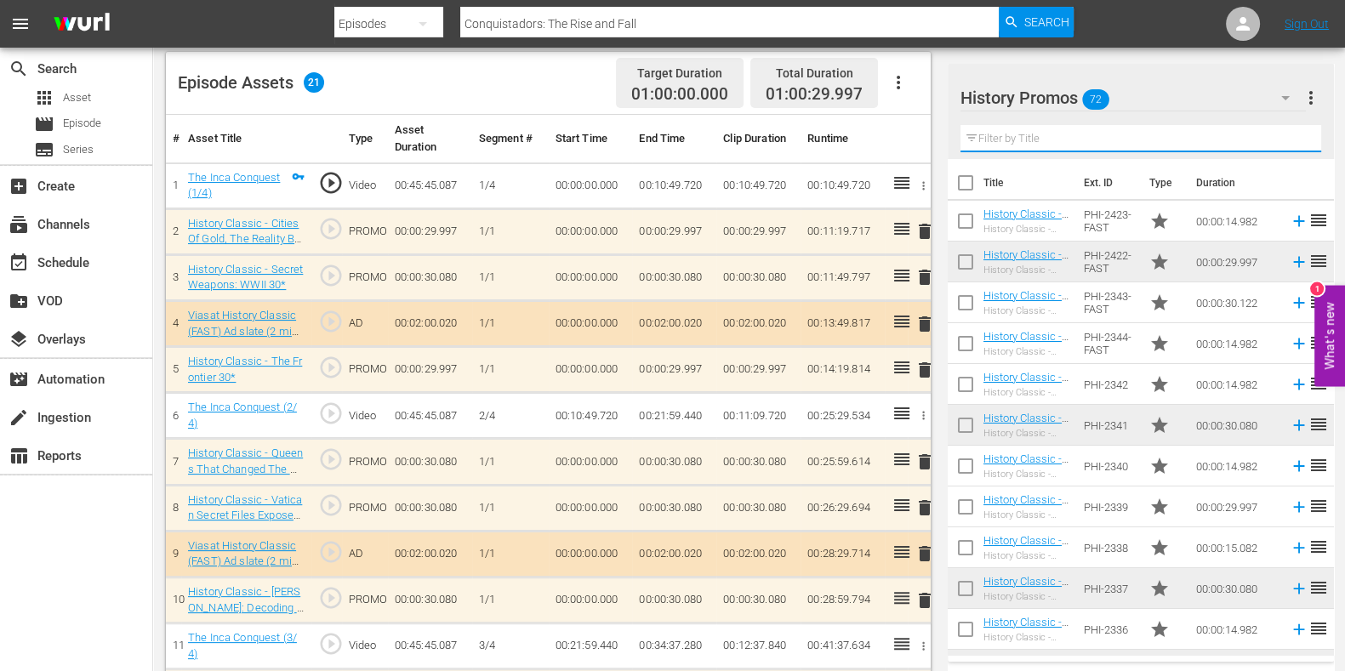
click at [1054, 138] on input "text" at bounding box center [1141, 138] width 361 height 27
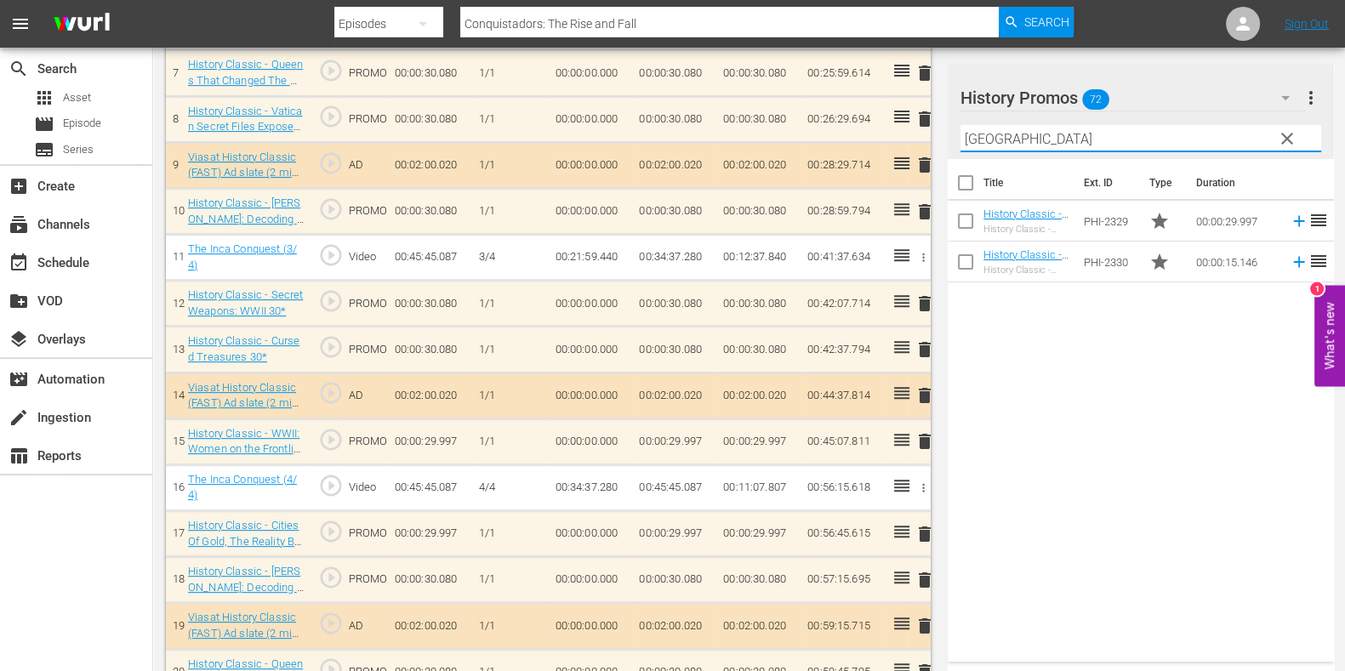
scroll to position [911, 0]
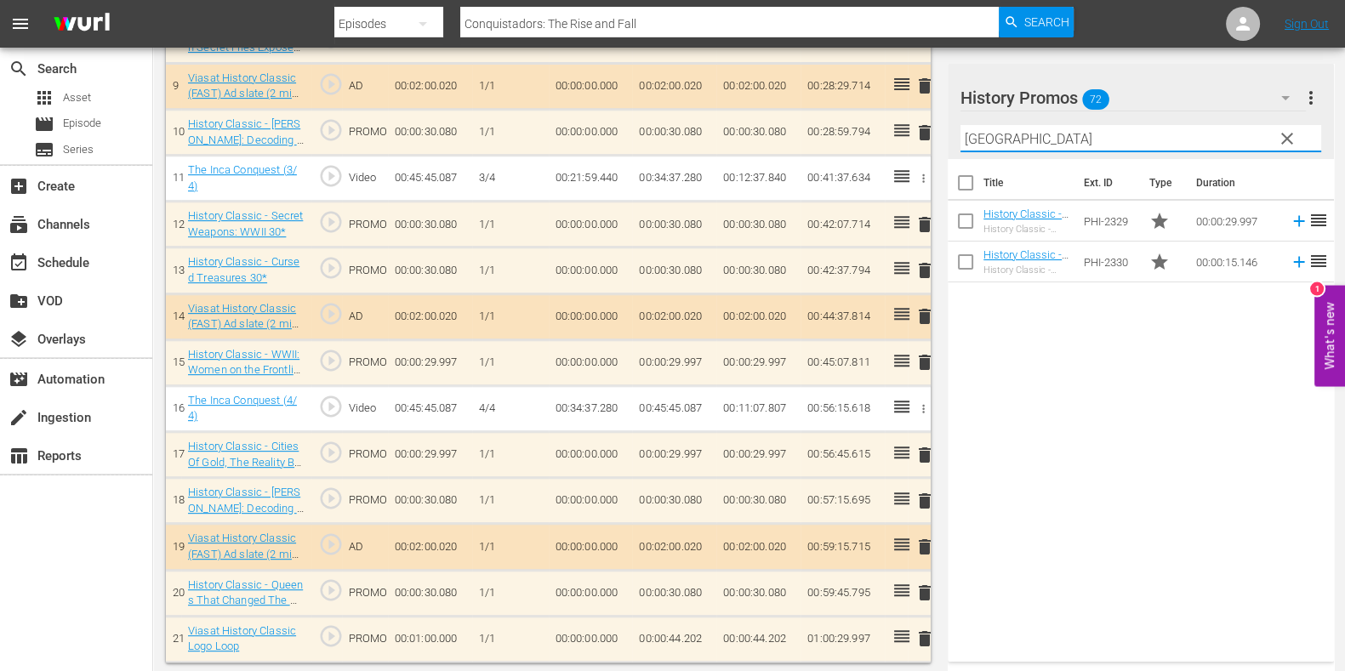
click at [928, 494] on span "delete" at bounding box center [925, 501] width 20 height 20
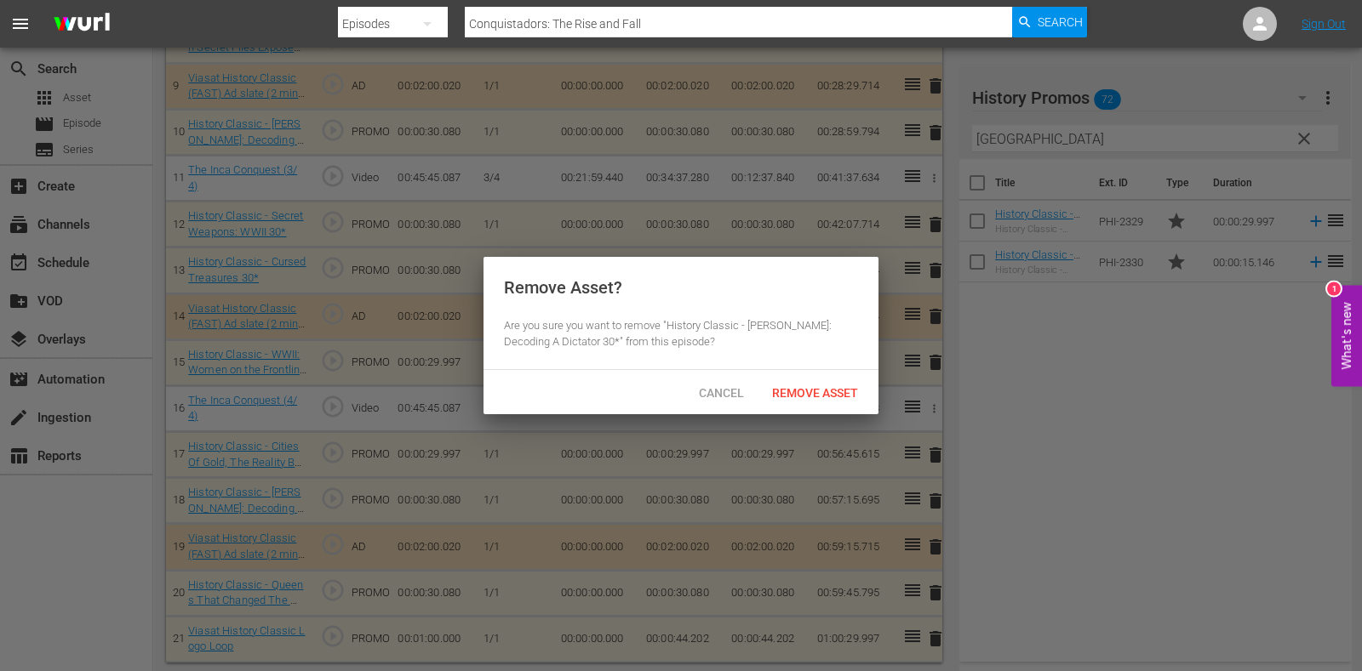
click at [819, 398] on div "Remove Asset" at bounding box center [814, 392] width 113 height 31
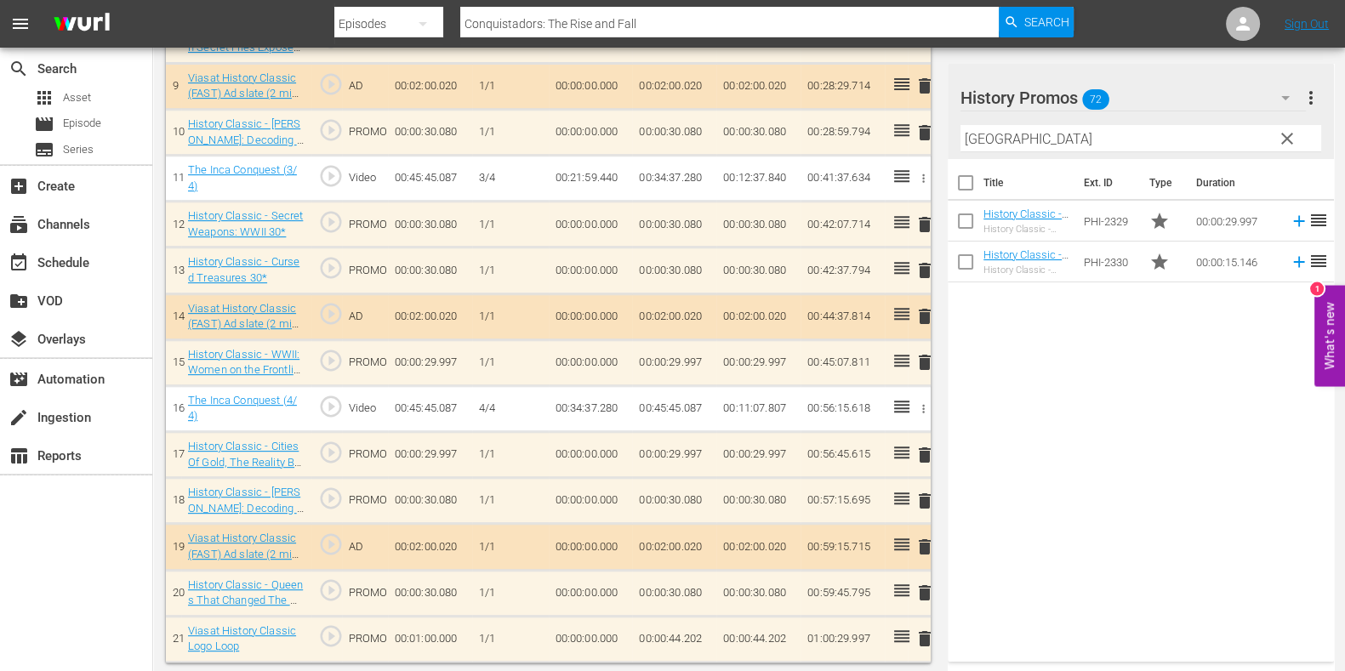
click at [983, 142] on input "peru" at bounding box center [1141, 138] width 361 height 27
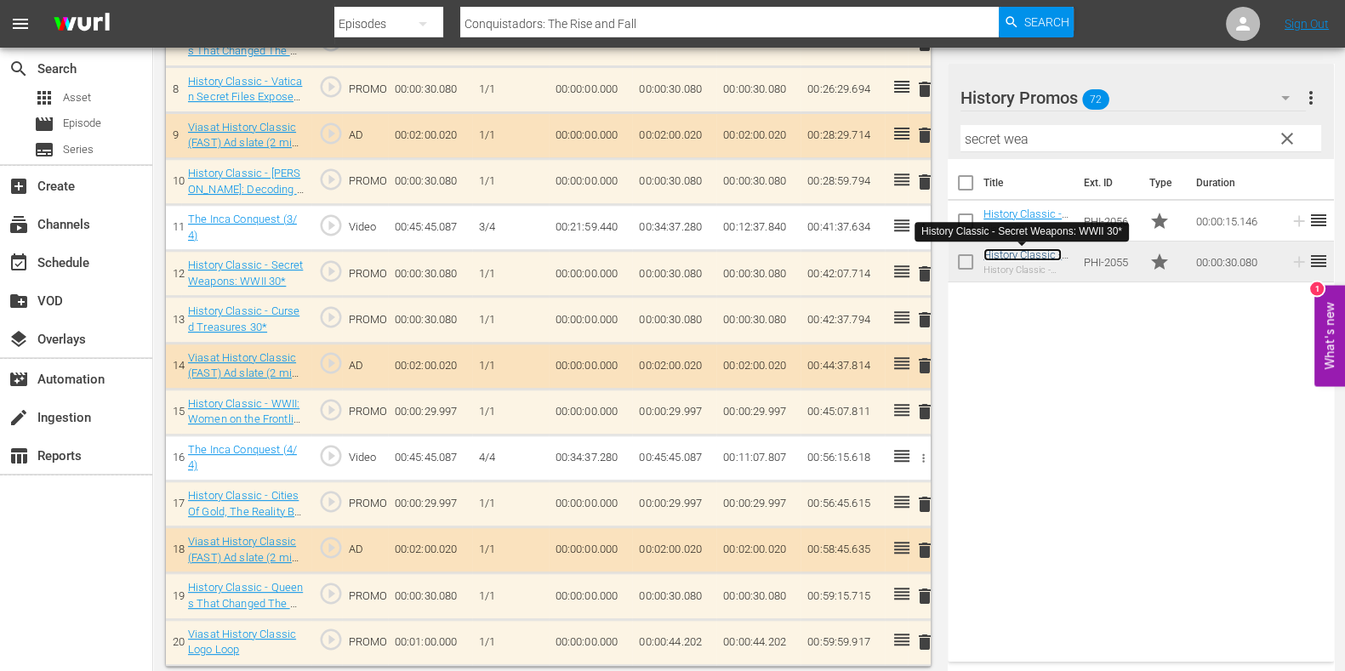
scroll to position [869, 0]
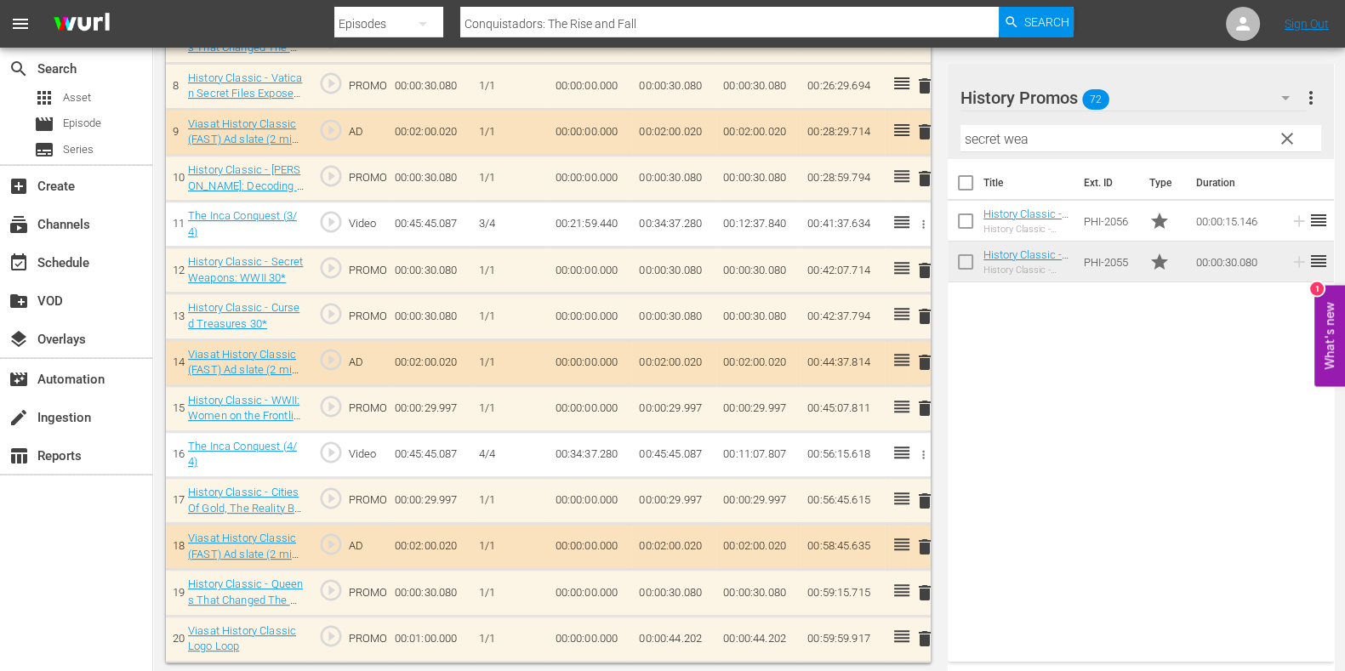
click at [1007, 131] on input "secret wea" at bounding box center [1141, 138] width 361 height 27
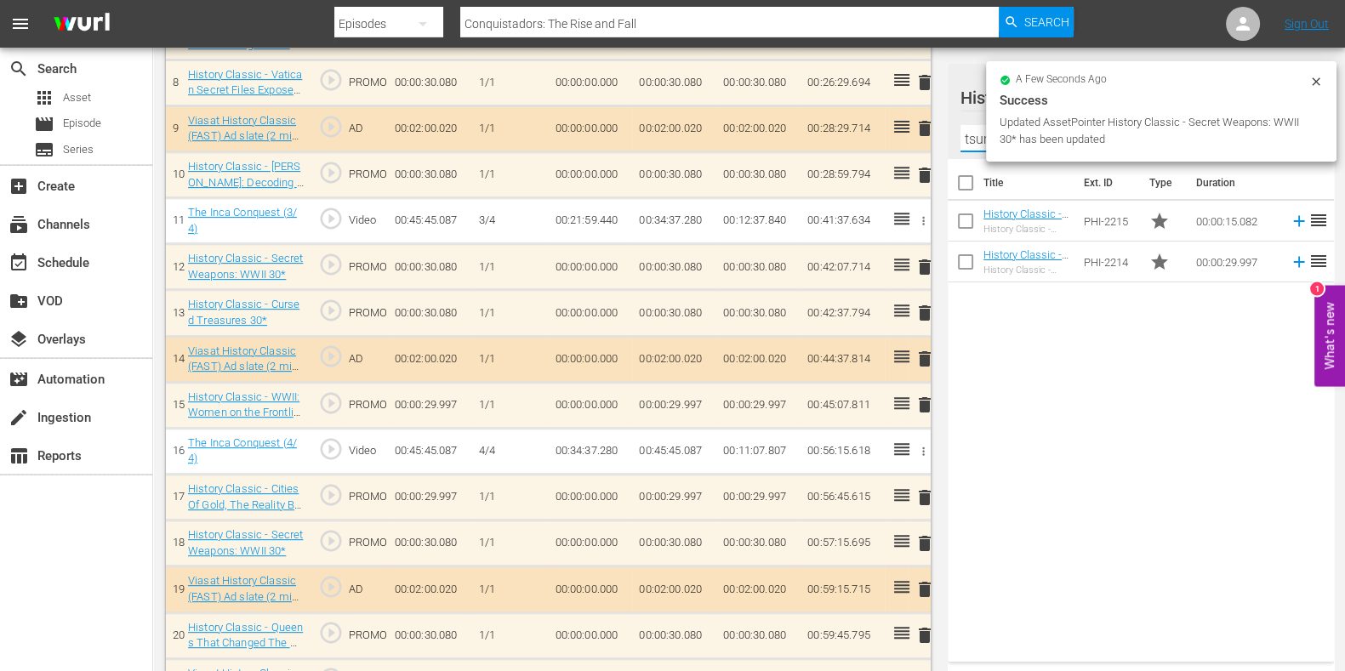
scroll to position [865, 0]
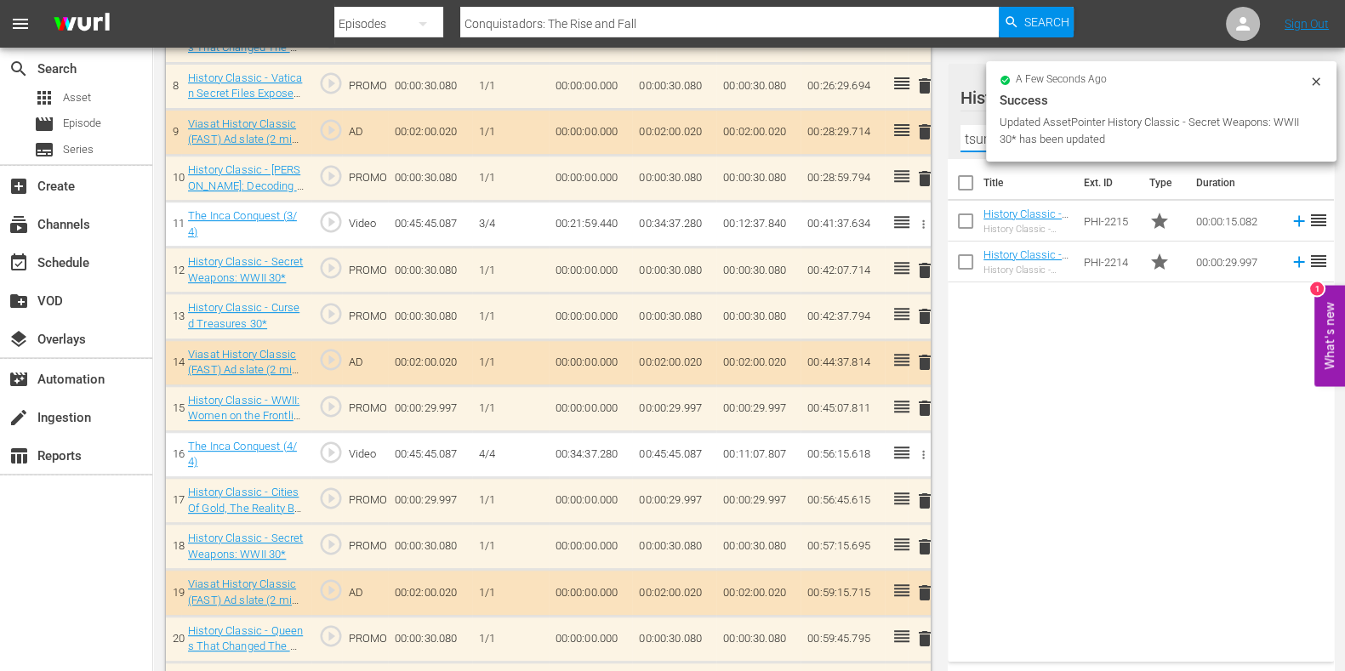
type input "tsunami"
click at [1000, 504] on div "Title Ext. ID Type Duration History Classic - Tsunami: The Day The Wave Hit 15*…" at bounding box center [1141, 407] width 386 height 496
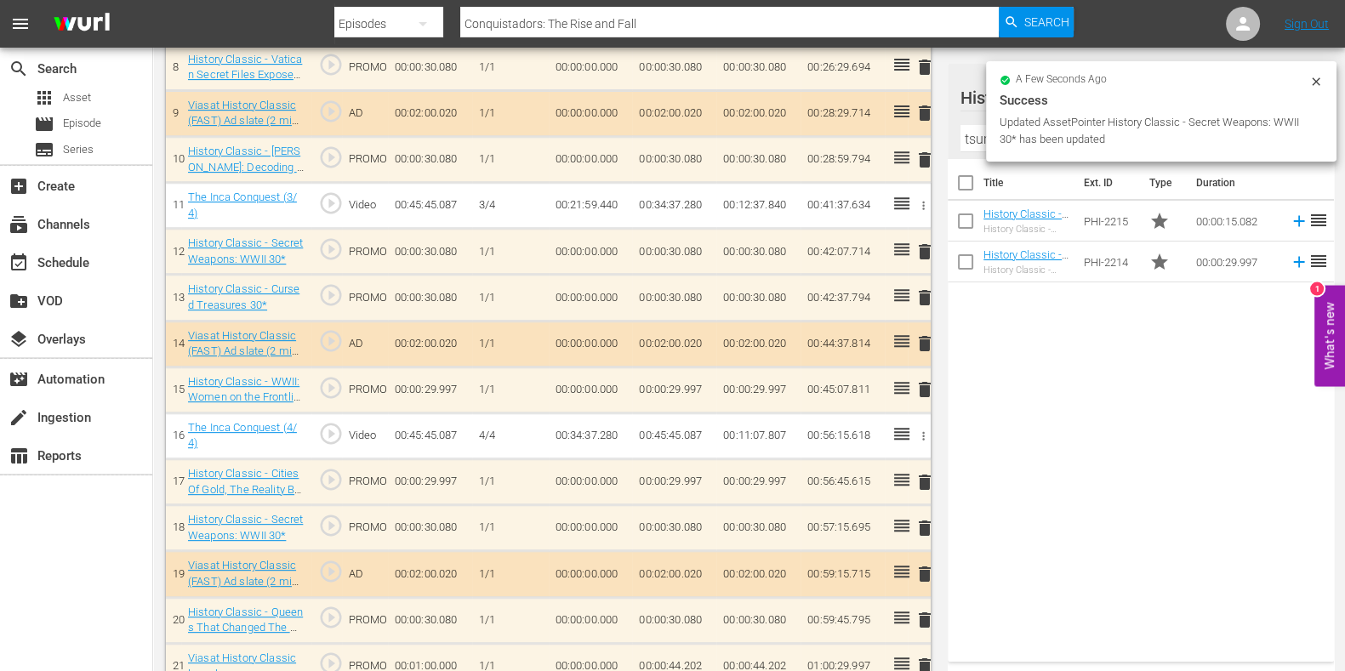
scroll to position [911, 0]
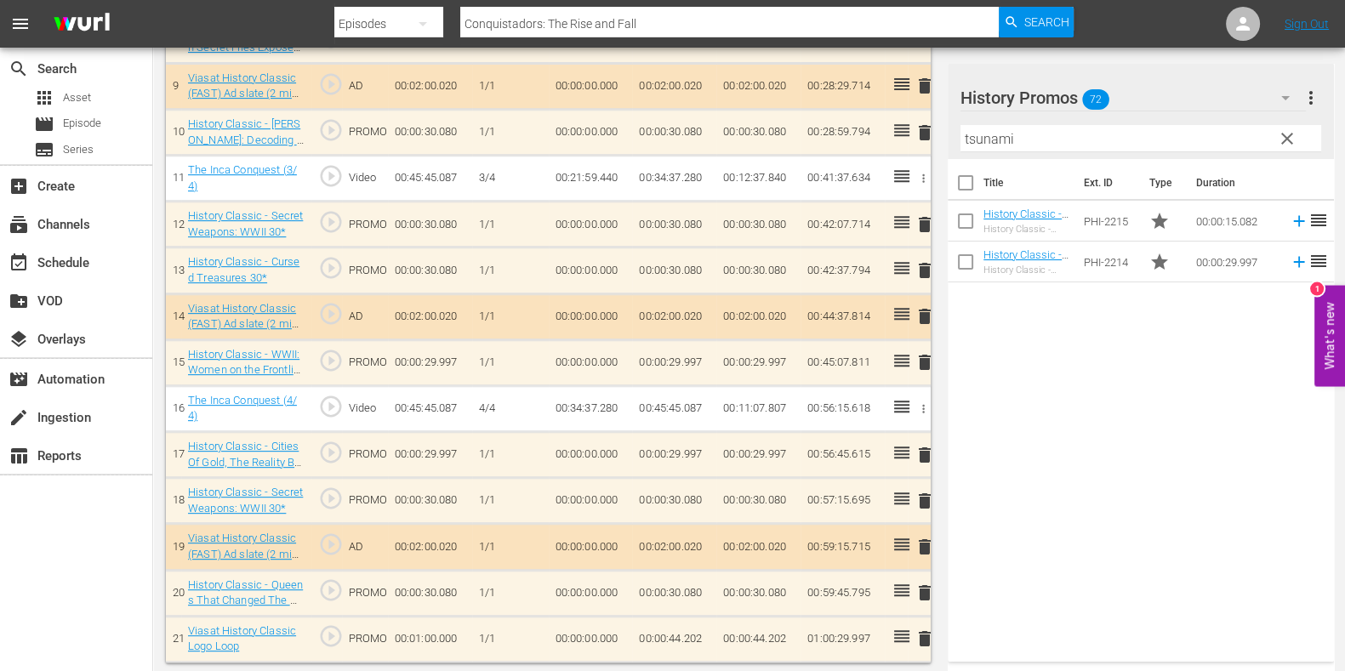
click at [923, 363] on span "delete" at bounding box center [925, 362] width 20 height 20
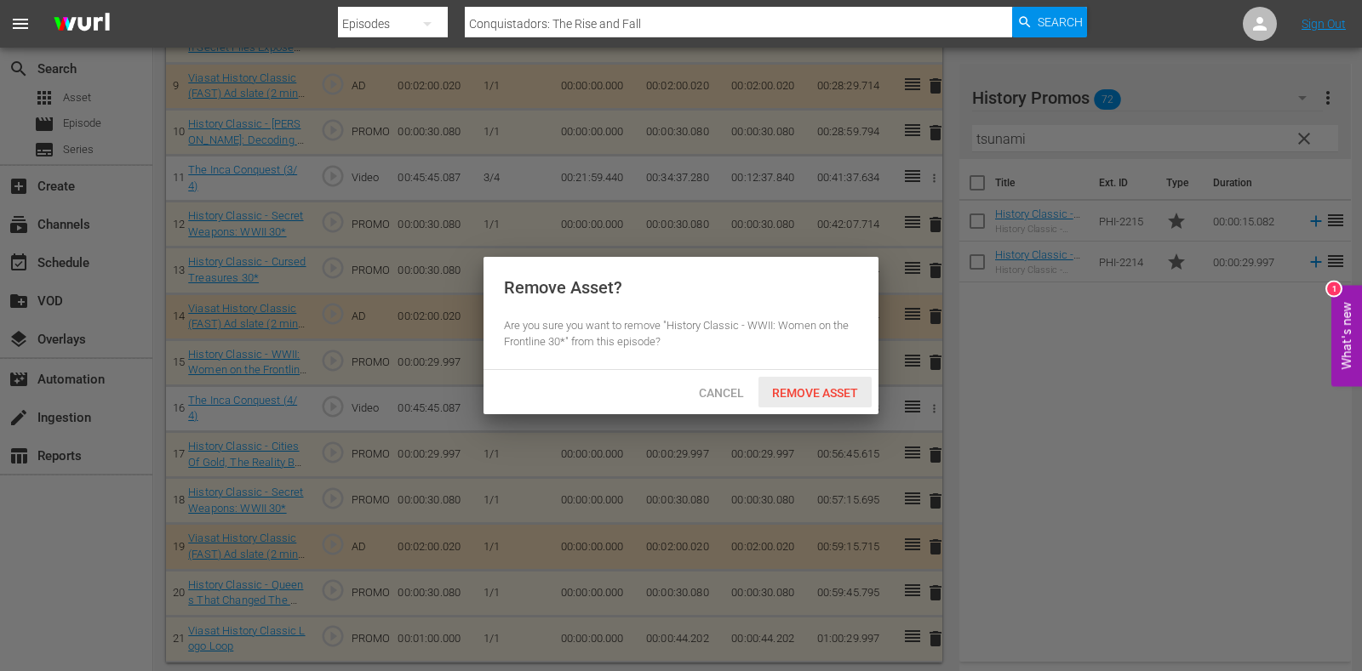
click at [836, 405] on div "Remove Asset" at bounding box center [814, 392] width 113 height 31
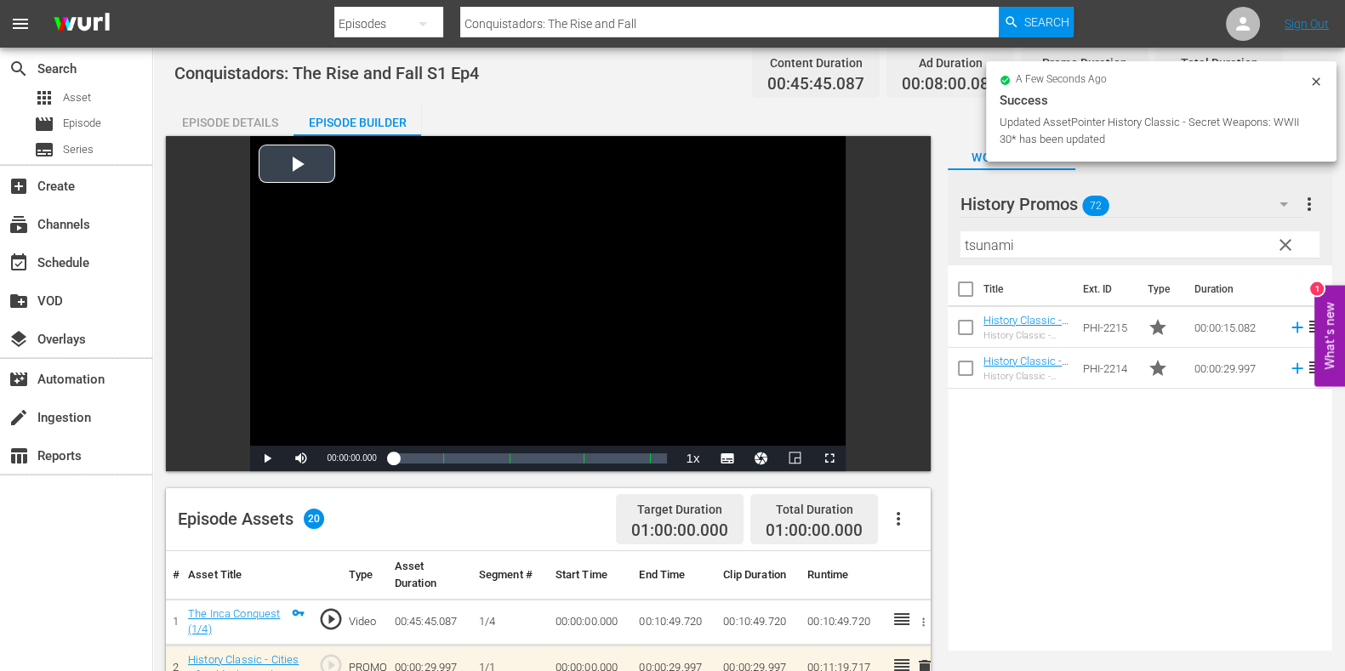
scroll to position [0, 0]
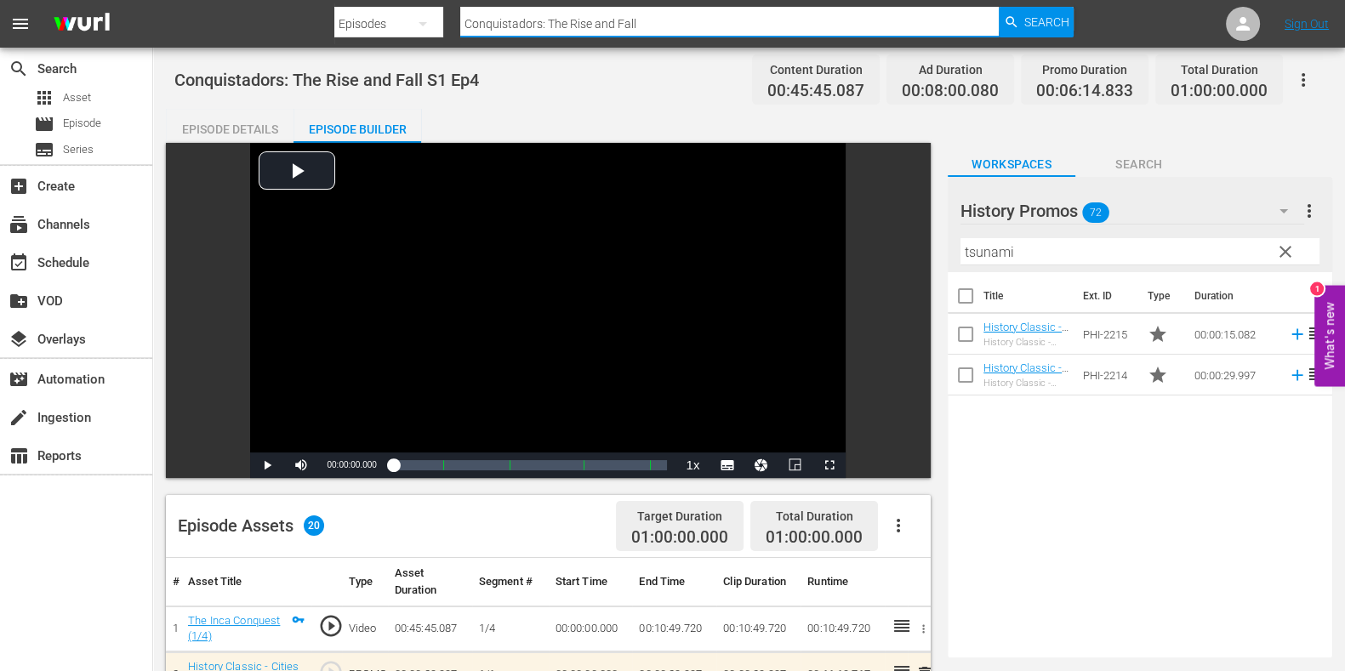
drag, startPoint x: 651, startPoint y: 27, endPoint x: 320, endPoint y: 9, distance: 331.6
click at [320, 9] on nav "menu Search By Episodes Search ID, Title, Description, Keywords, or Category Co…" at bounding box center [672, 24] width 1345 height 48
paste input "From The Ashes of WWII E4"
type input "From The Ashes of WWII Ep4"
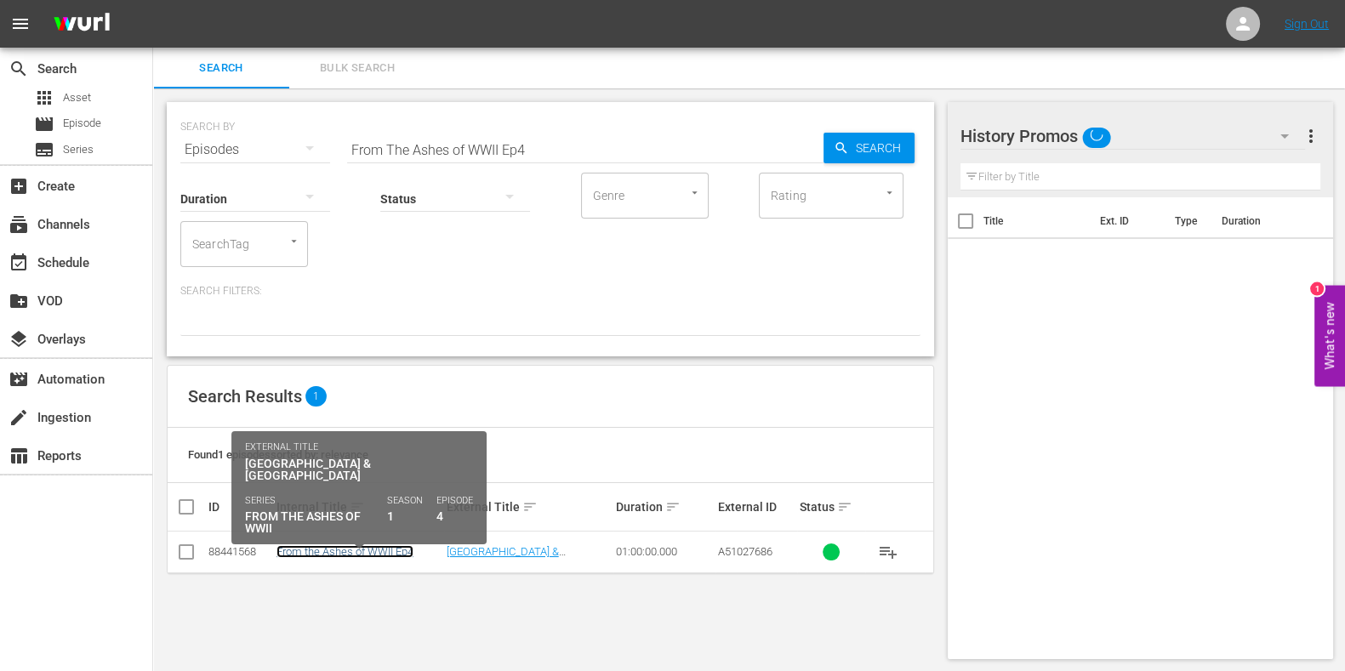
click at [370, 553] on link "From the Ashes of WWII Ep4" at bounding box center [345, 551] width 137 height 13
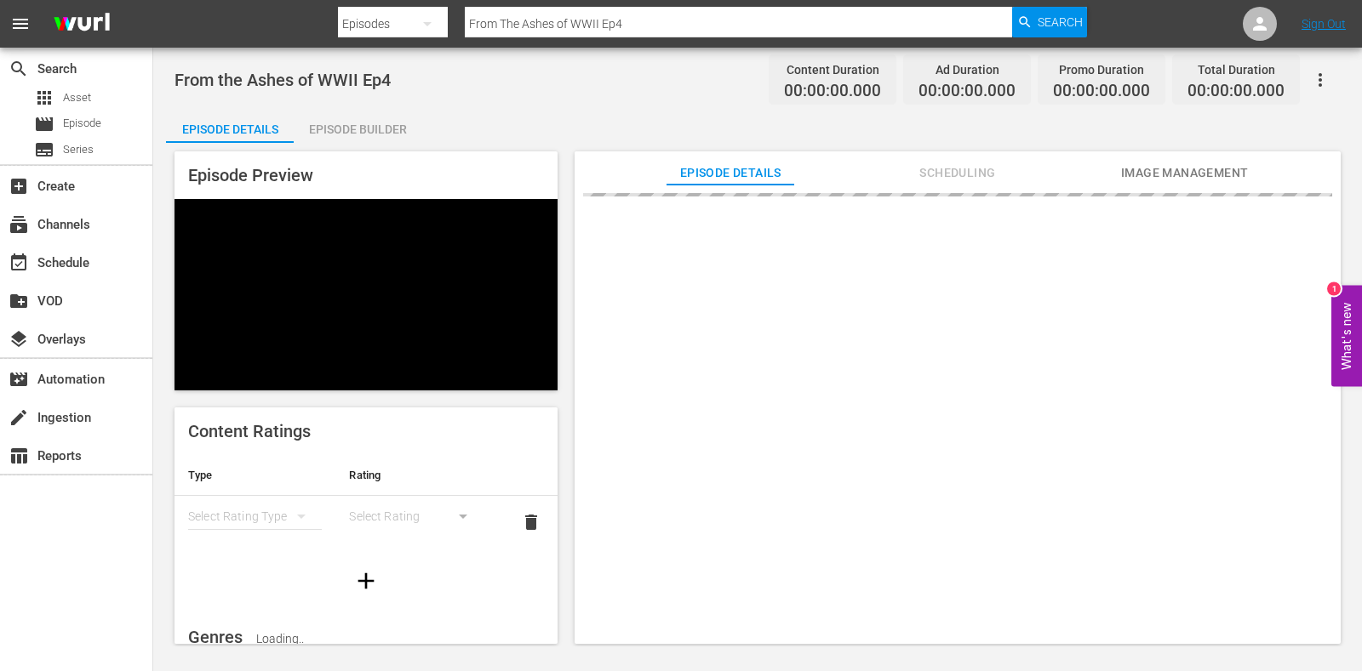
click at [965, 168] on span "Scheduling" at bounding box center [958, 173] width 128 height 21
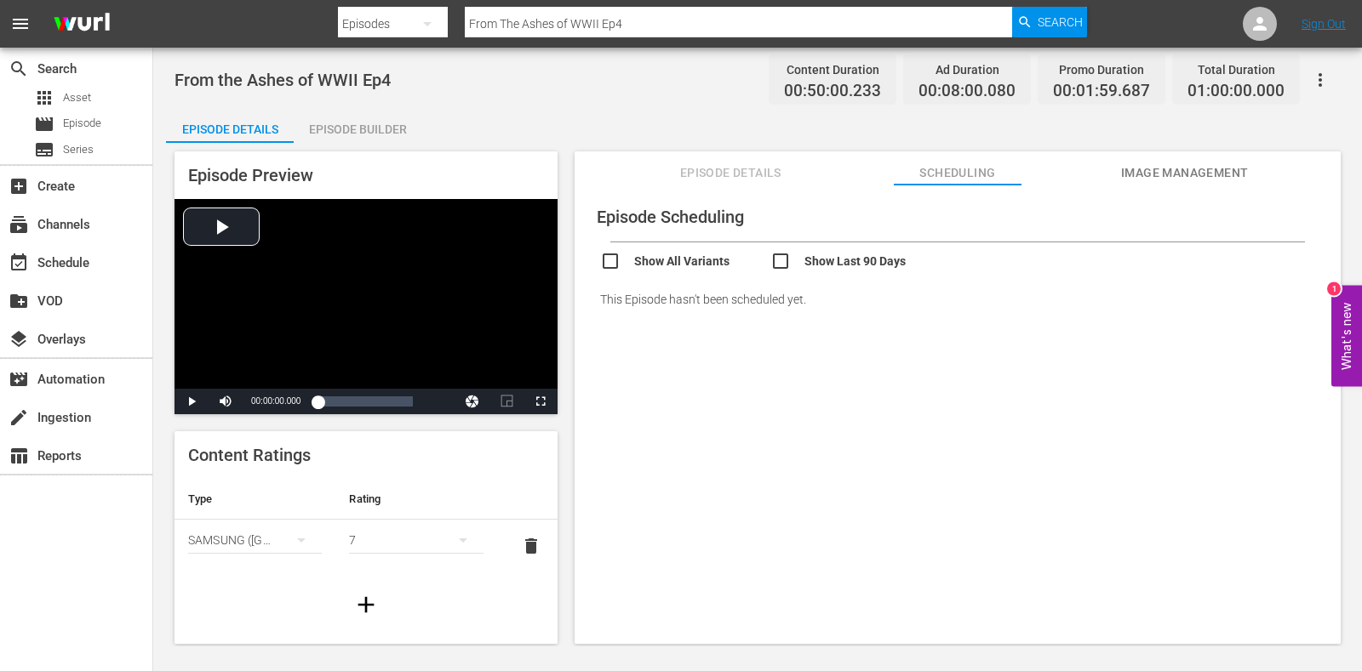
click at [336, 133] on div "Episode Builder" at bounding box center [358, 129] width 128 height 41
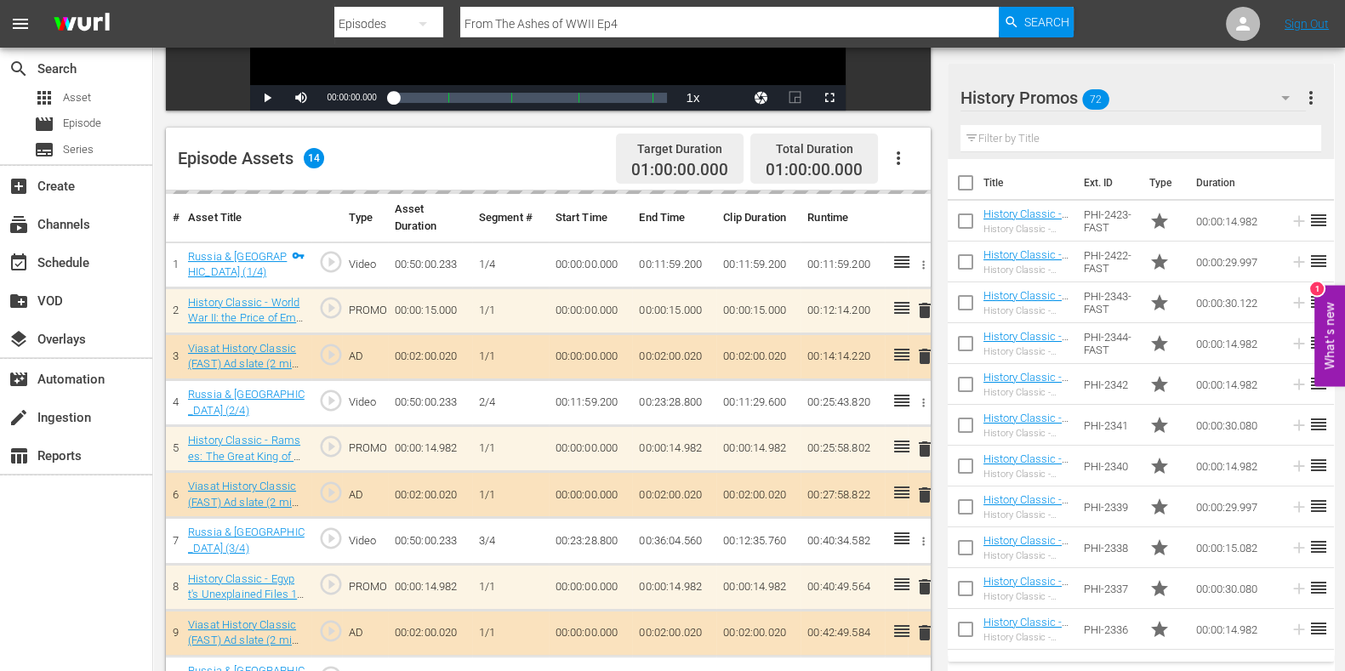
scroll to position [425, 0]
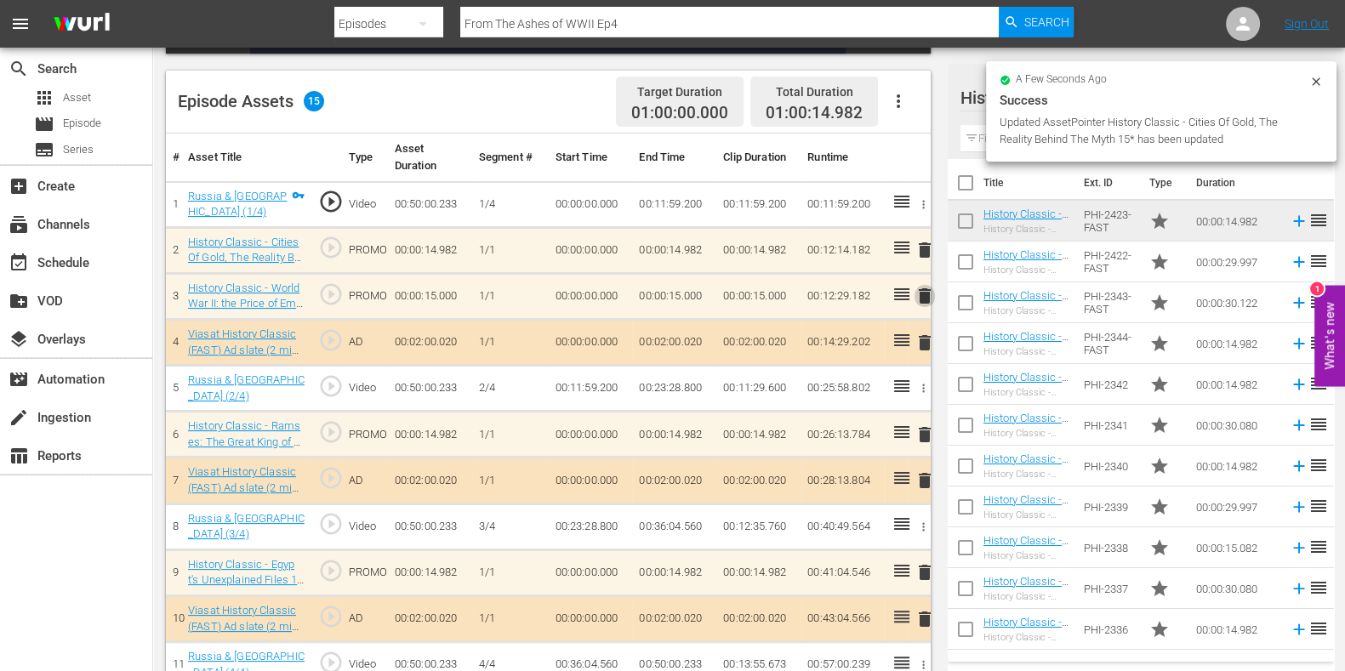
click at [928, 300] on span "delete" at bounding box center [925, 296] width 20 height 20
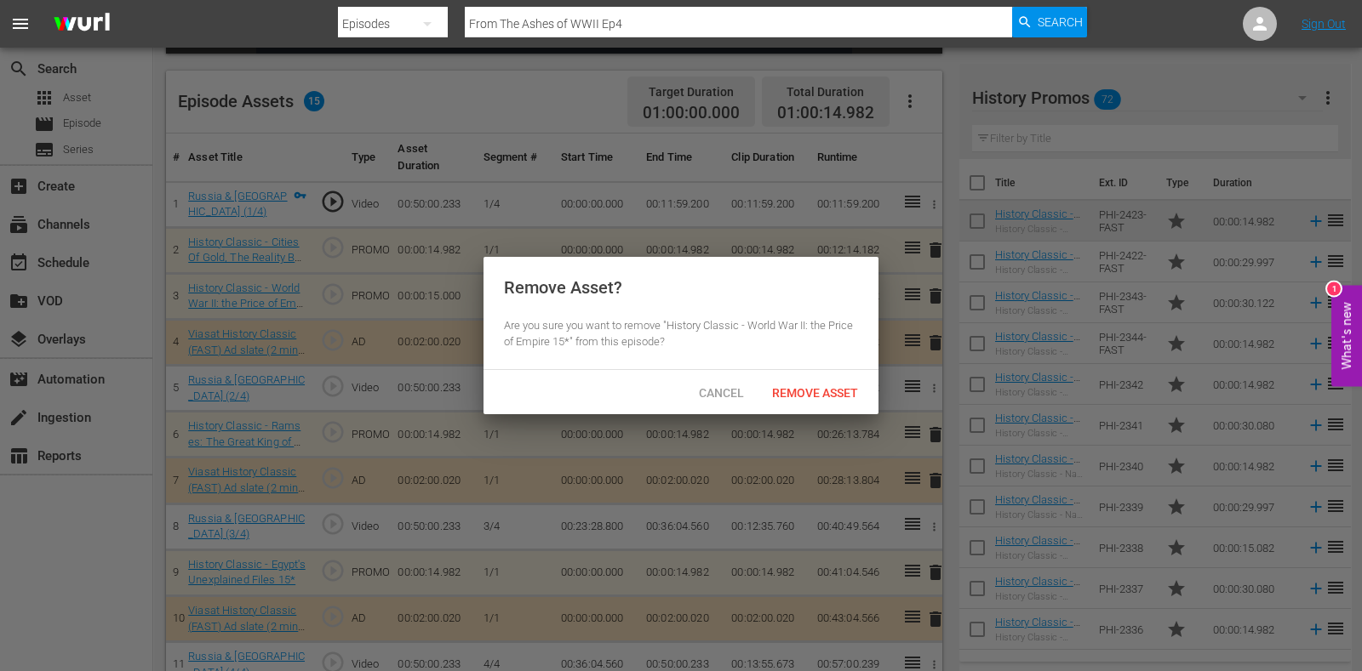
click at [842, 377] on div "Remove Asset" at bounding box center [814, 392] width 113 height 31
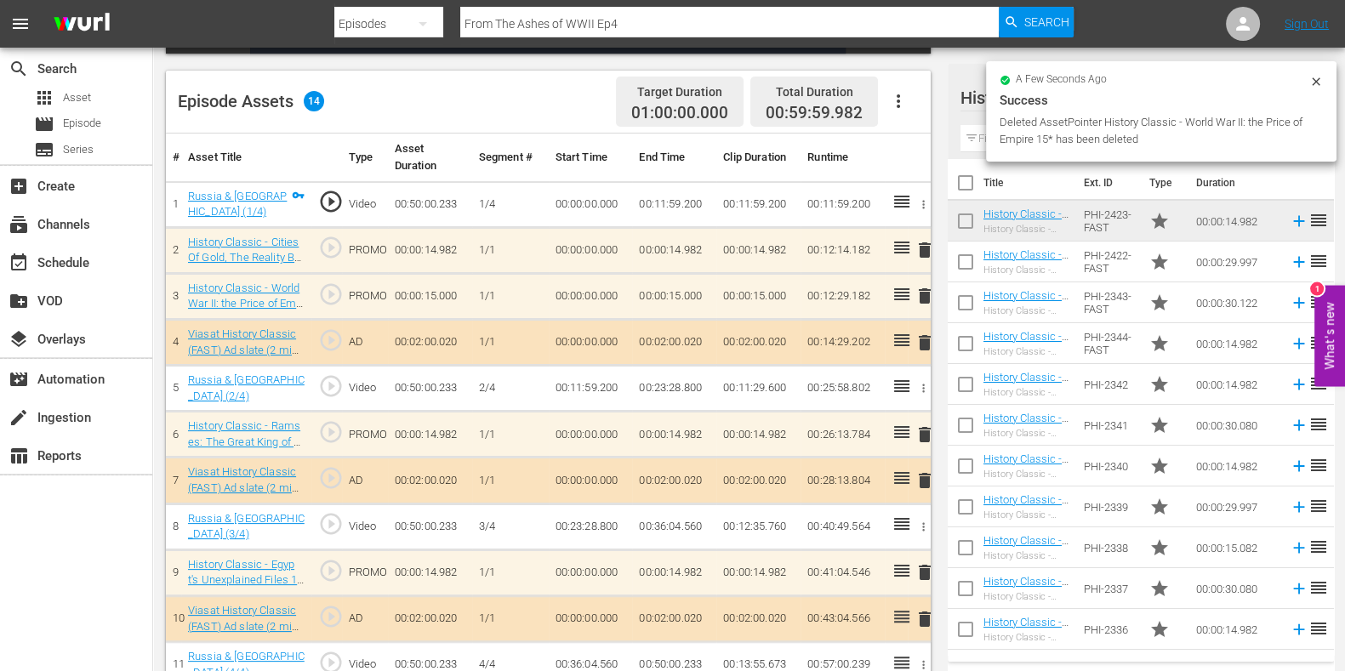
click at [984, 142] on input "text" at bounding box center [1141, 138] width 361 height 27
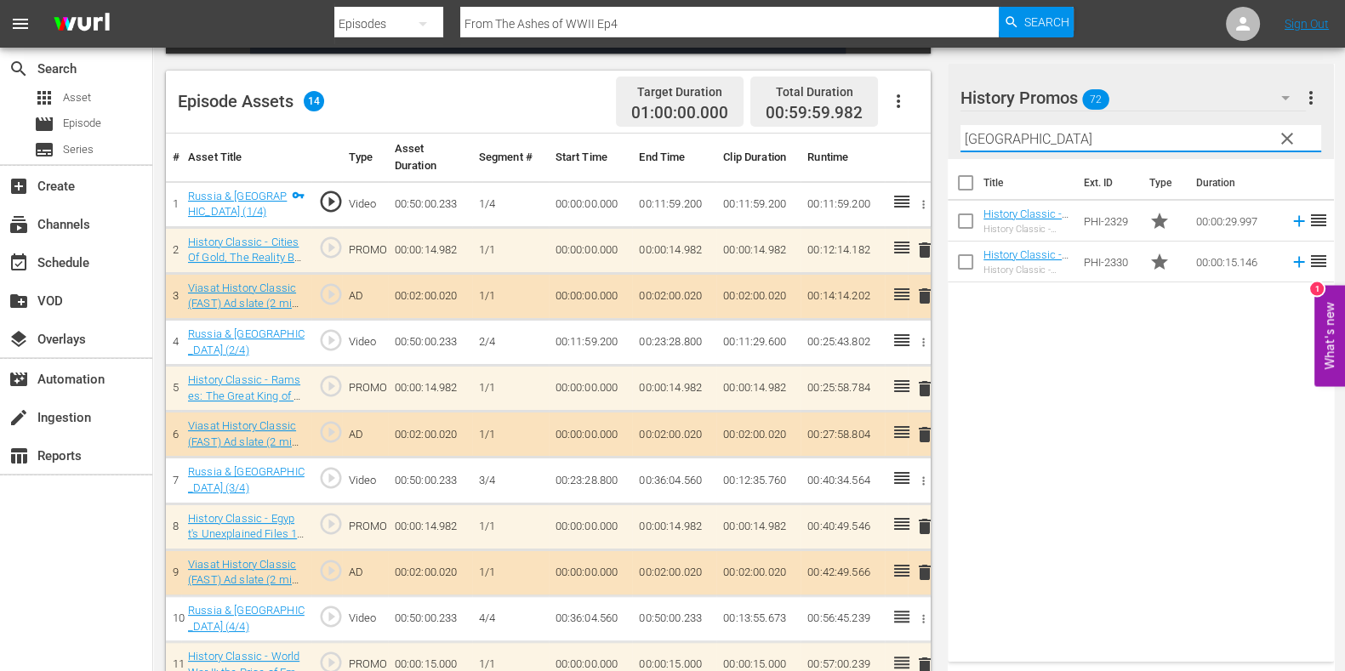
drag, startPoint x: 932, startPoint y: 138, endPoint x: 881, endPoint y: 138, distance: 51.1
click at [881, 139] on div "Video Player is loading. Play Video Play Mute Current Time 00:00:00.000 / Durat…" at bounding box center [749, 272] width 1167 height 1109
type input "l"
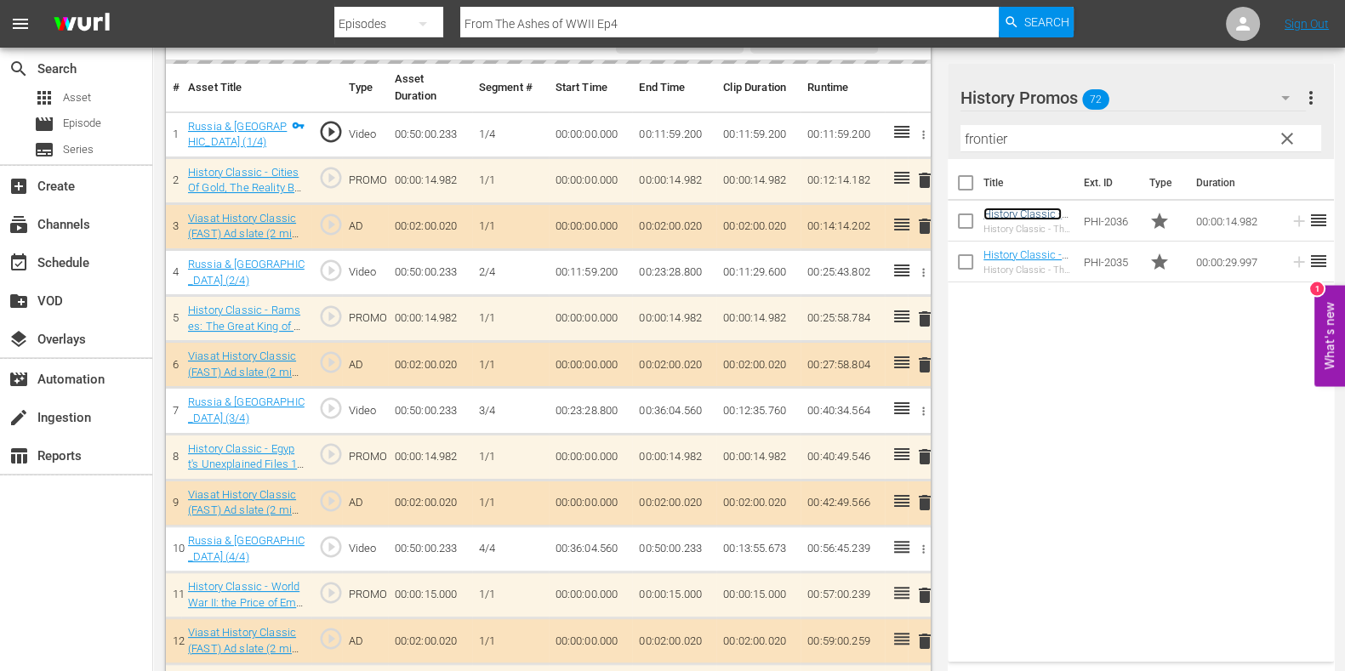
scroll to position [532, 0]
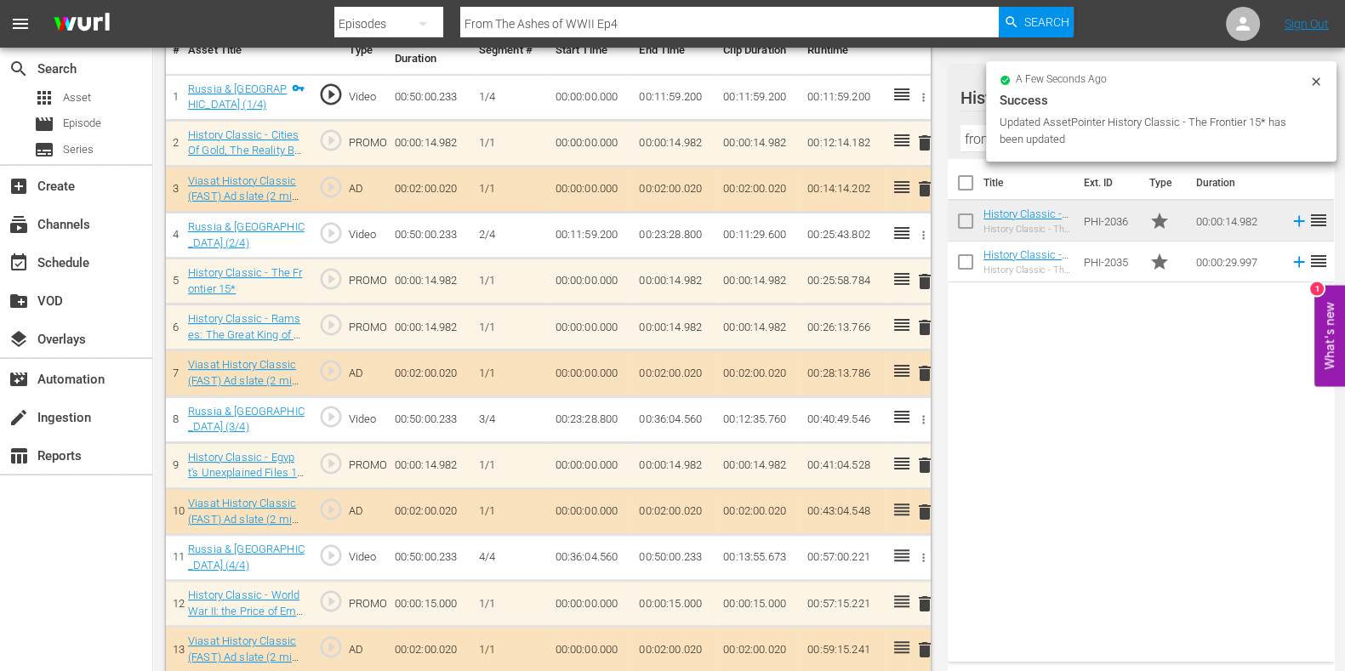
click at [923, 328] on span "delete" at bounding box center [925, 327] width 20 height 20
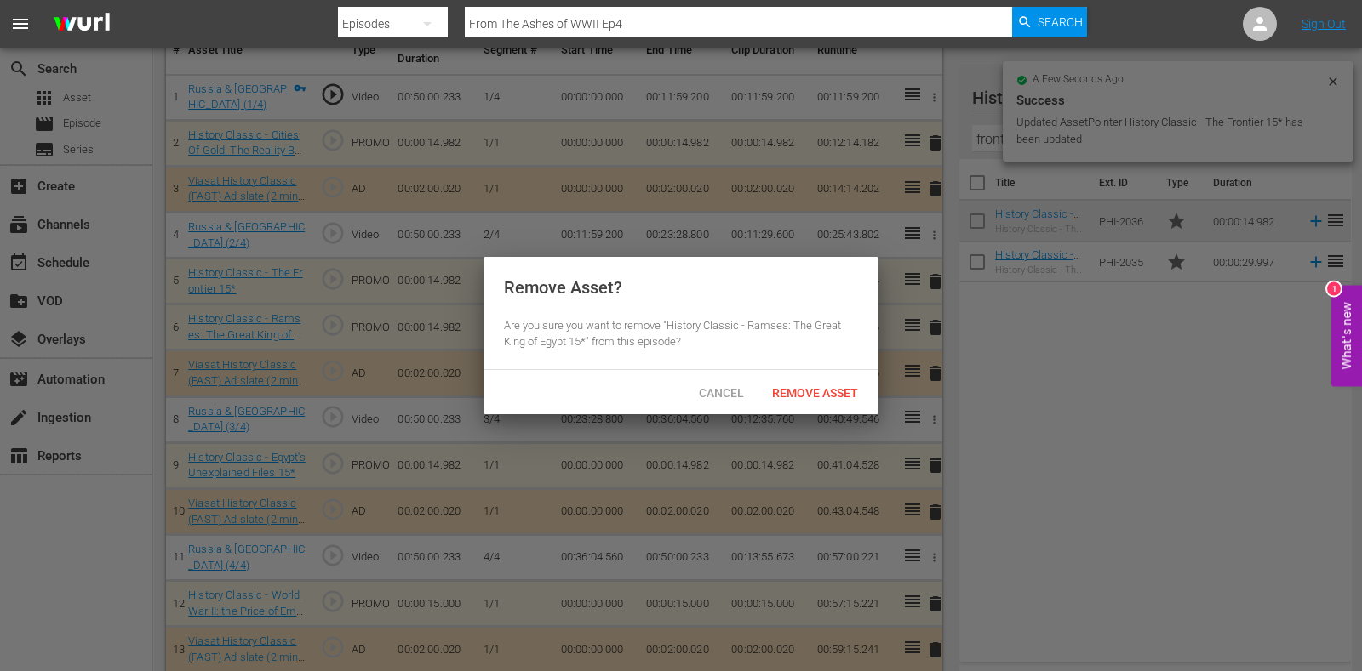
click at [851, 361] on div "Remove Asset? Are you sure you want to remove "History Classic - Ramses: The Gr…" at bounding box center [680, 313] width 395 height 113
click at [847, 384] on div "Remove Asset" at bounding box center [814, 392] width 113 height 31
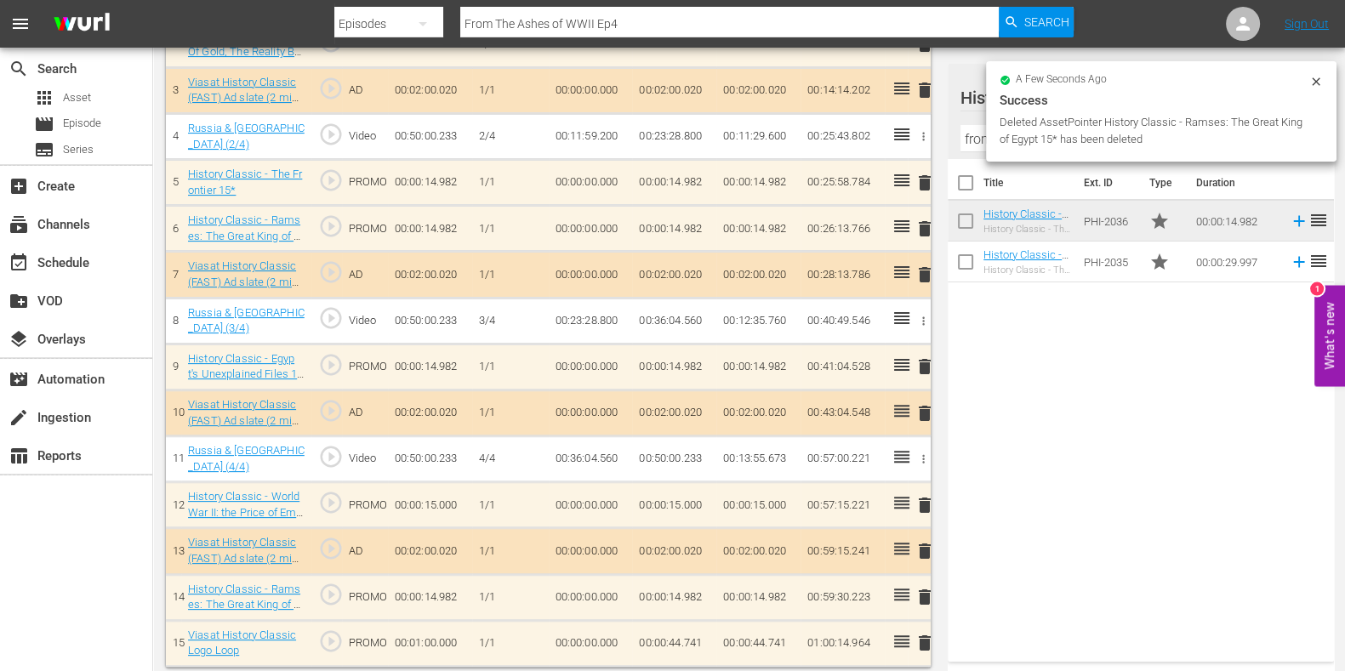
scroll to position [585, 0]
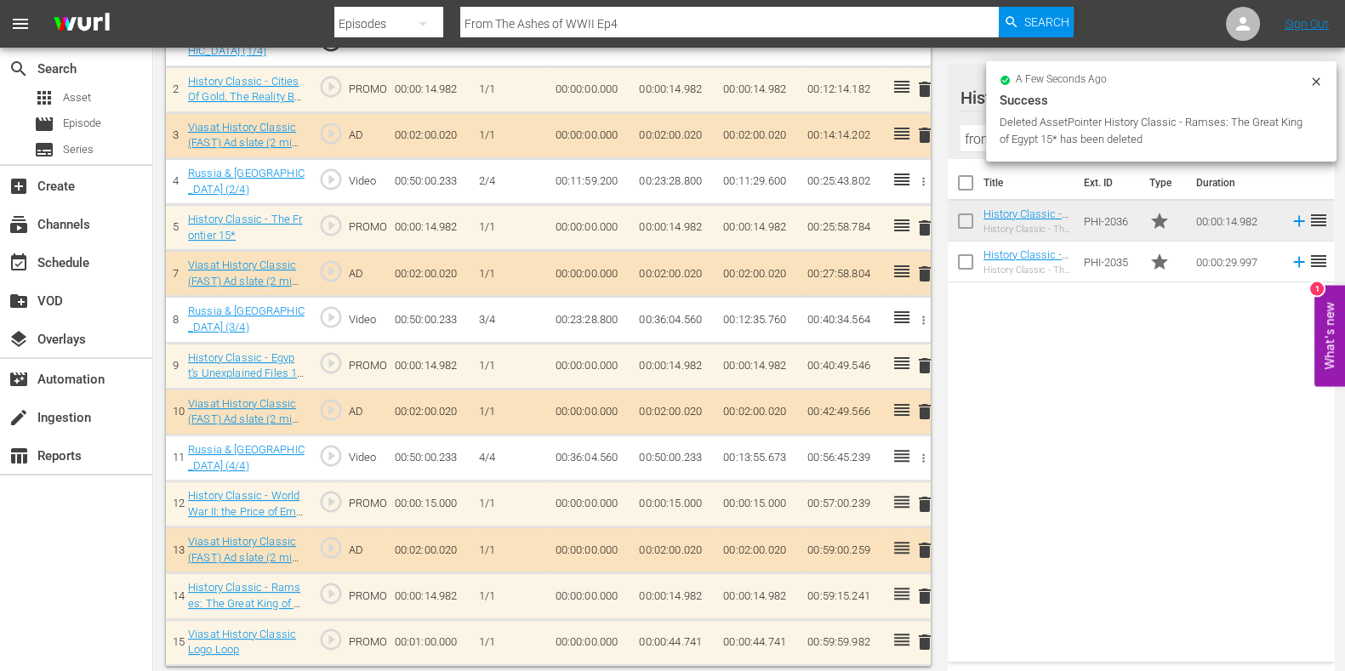
click at [953, 128] on div "History Promos 72 History Promos more_vert clear Filter by Title frontier" at bounding box center [1141, 111] width 386 height 95
click at [970, 140] on input "frontier" at bounding box center [1141, 138] width 361 height 27
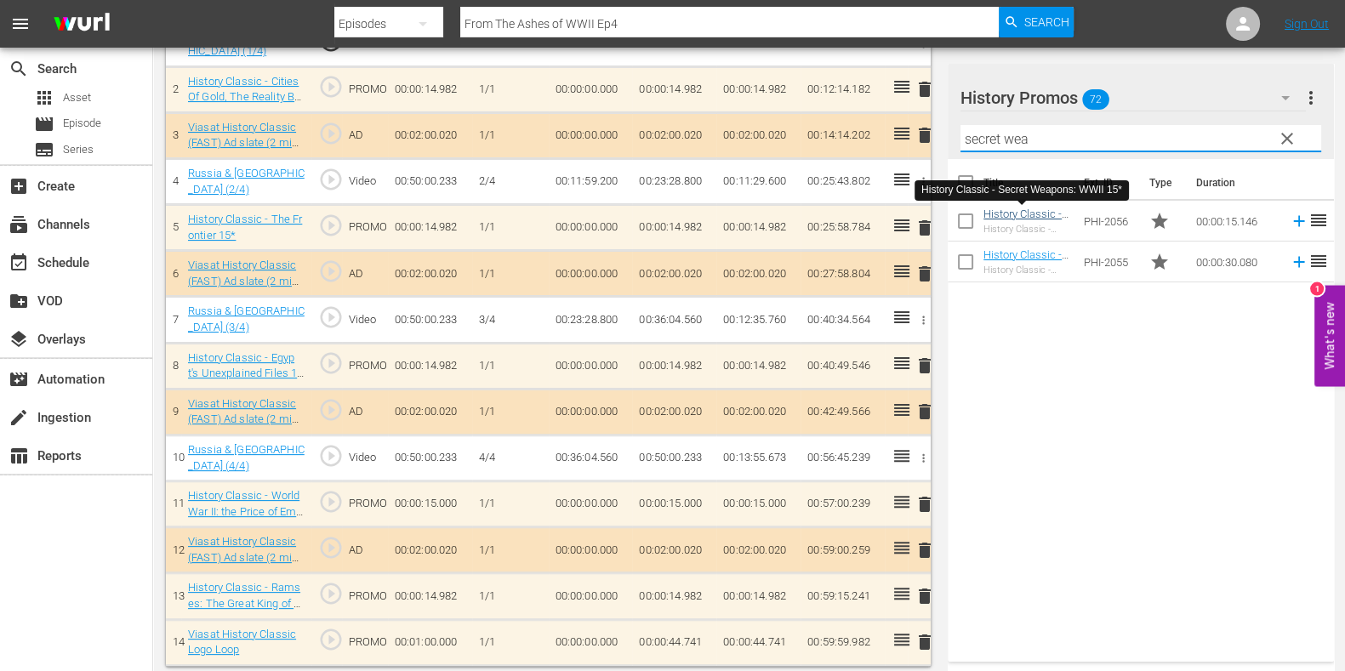
type input "secret wea"
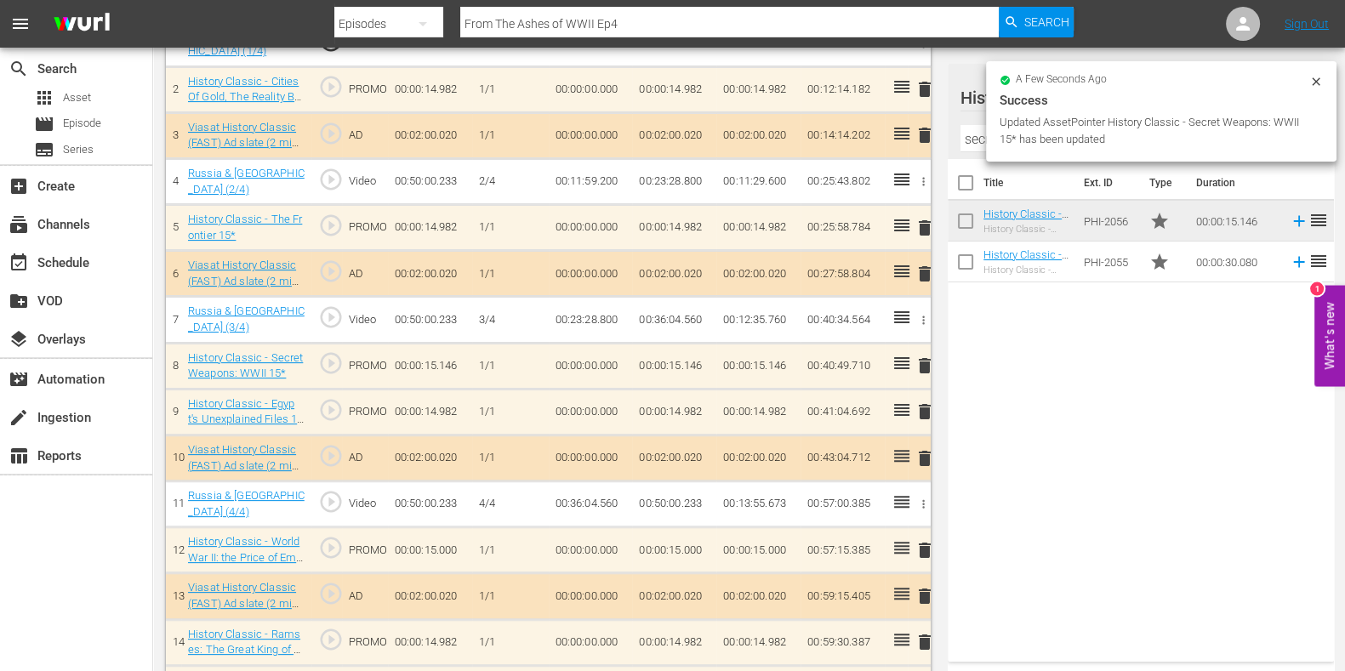
click at [926, 403] on span "delete" at bounding box center [925, 412] width 20 height 20
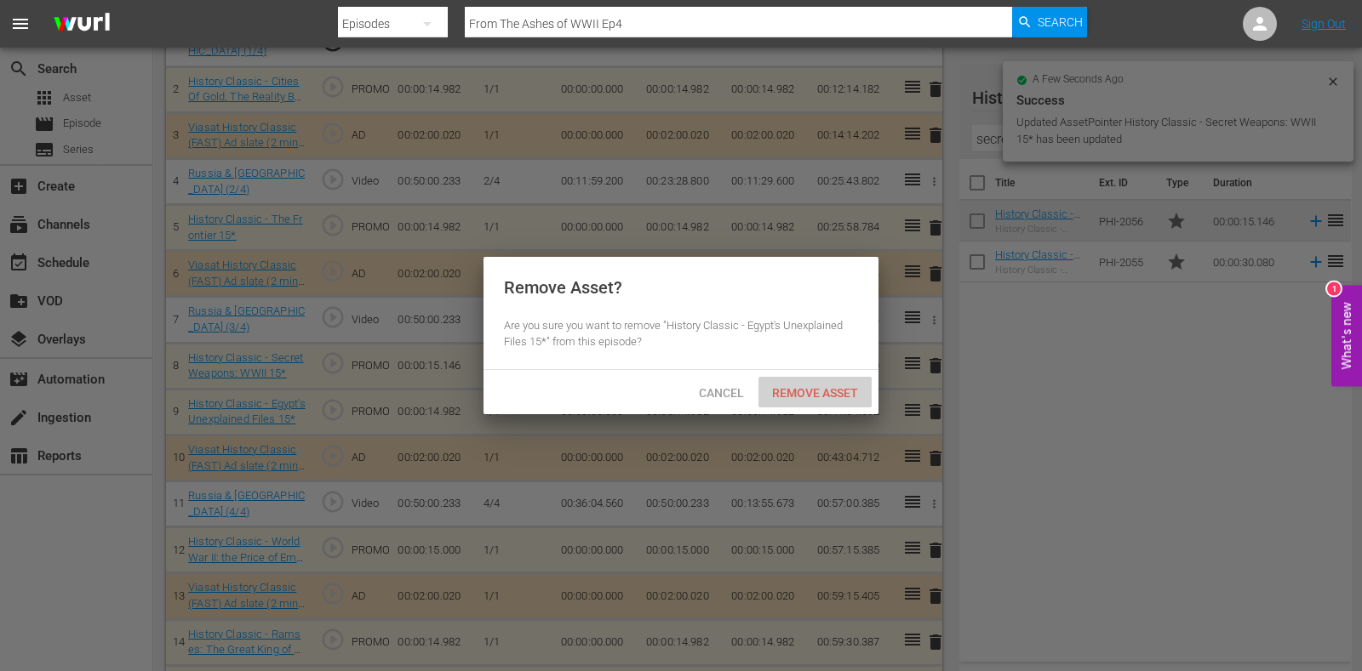
click at [841, 386] on span "Remove Asset" at bounding box center [814, 393] width 113 height 14
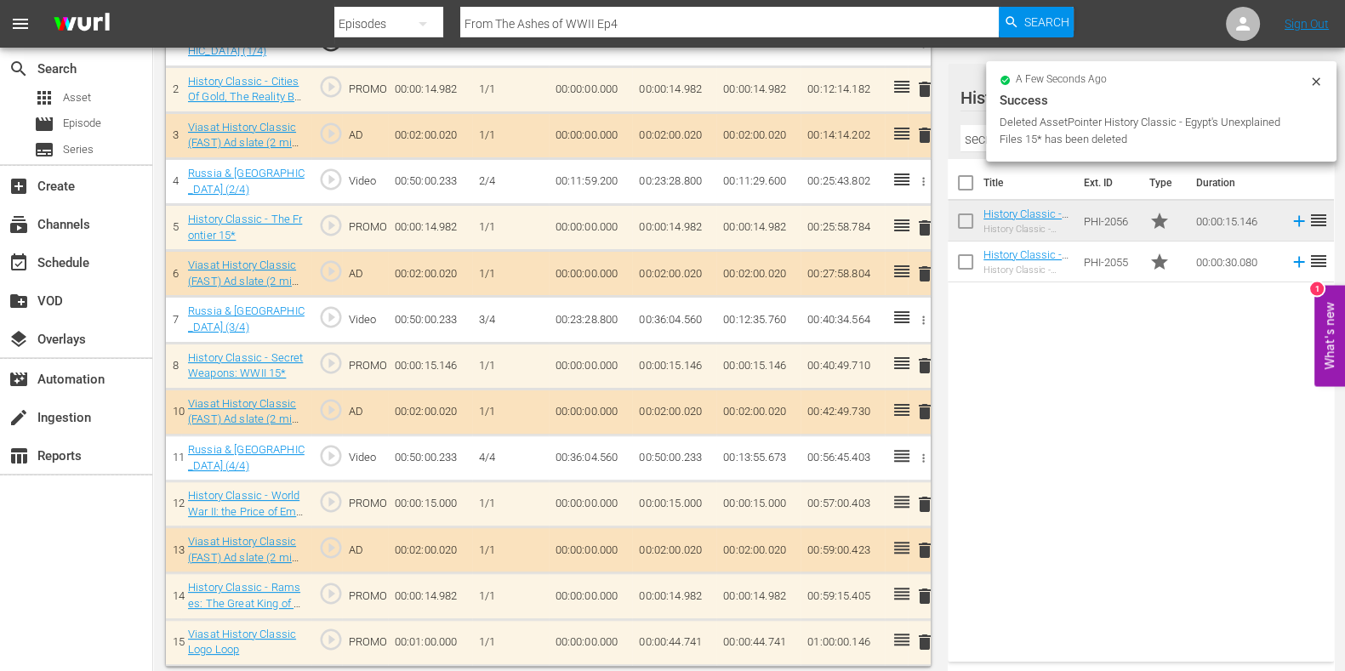
click at [935, 504] on div "Video Player is loading. Play Video Play Mute Current Time 00:00:00.000 / Durat…" at bounding box center [553, 111] width 774 height 1109
click at [922, 499] on span "delete" at bounding box center [925, 504] width 20 height 20
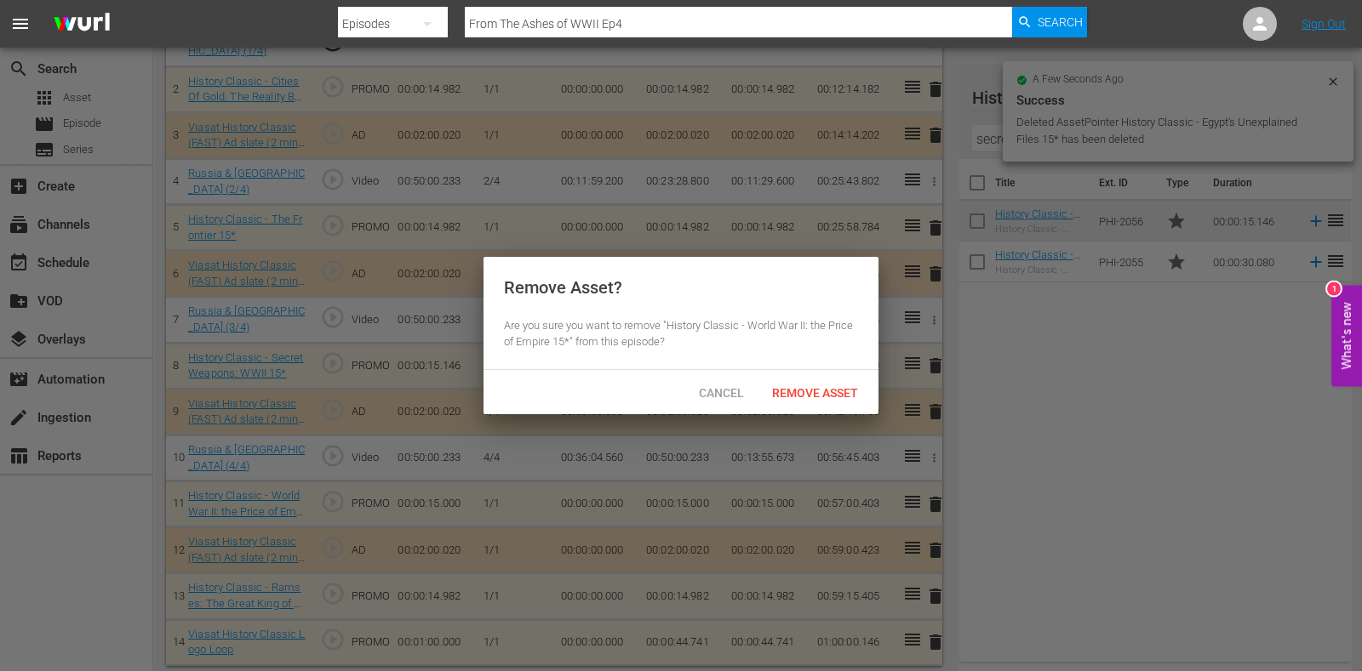
click at [831, 397] on span "Remove Asset" at bounding box center [814, 393] width 113 height 14
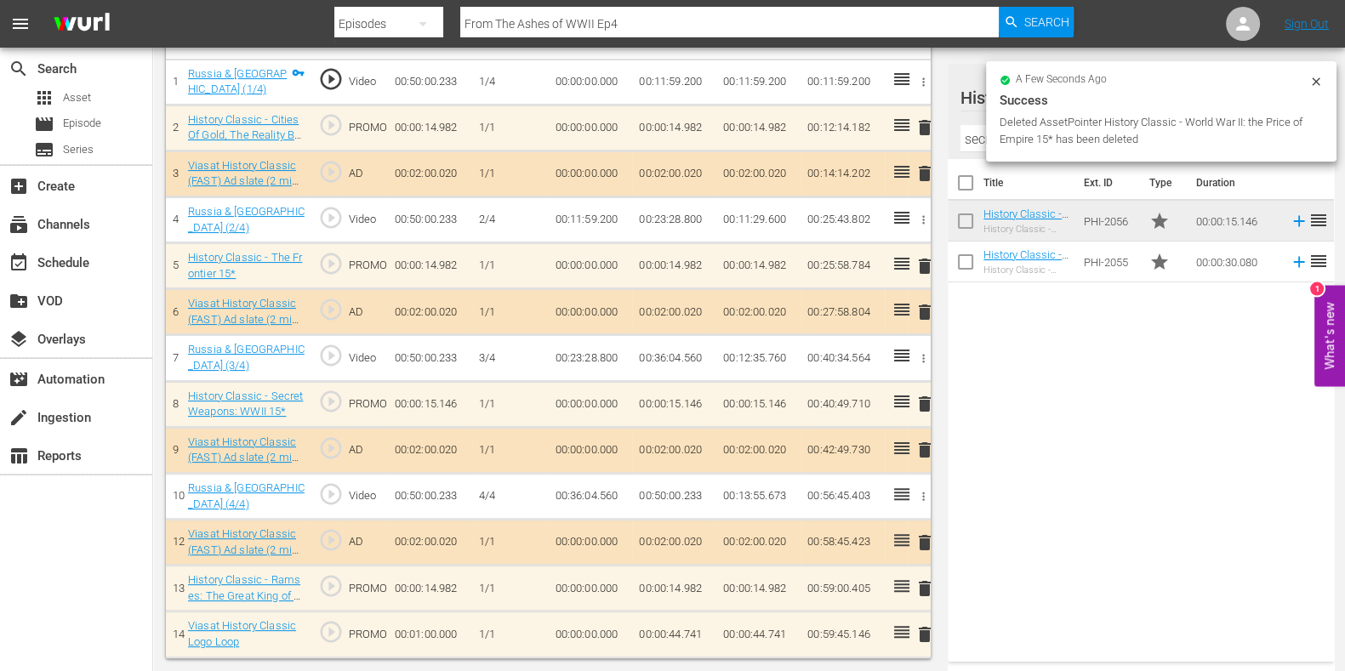
scroll to position [540, 0]
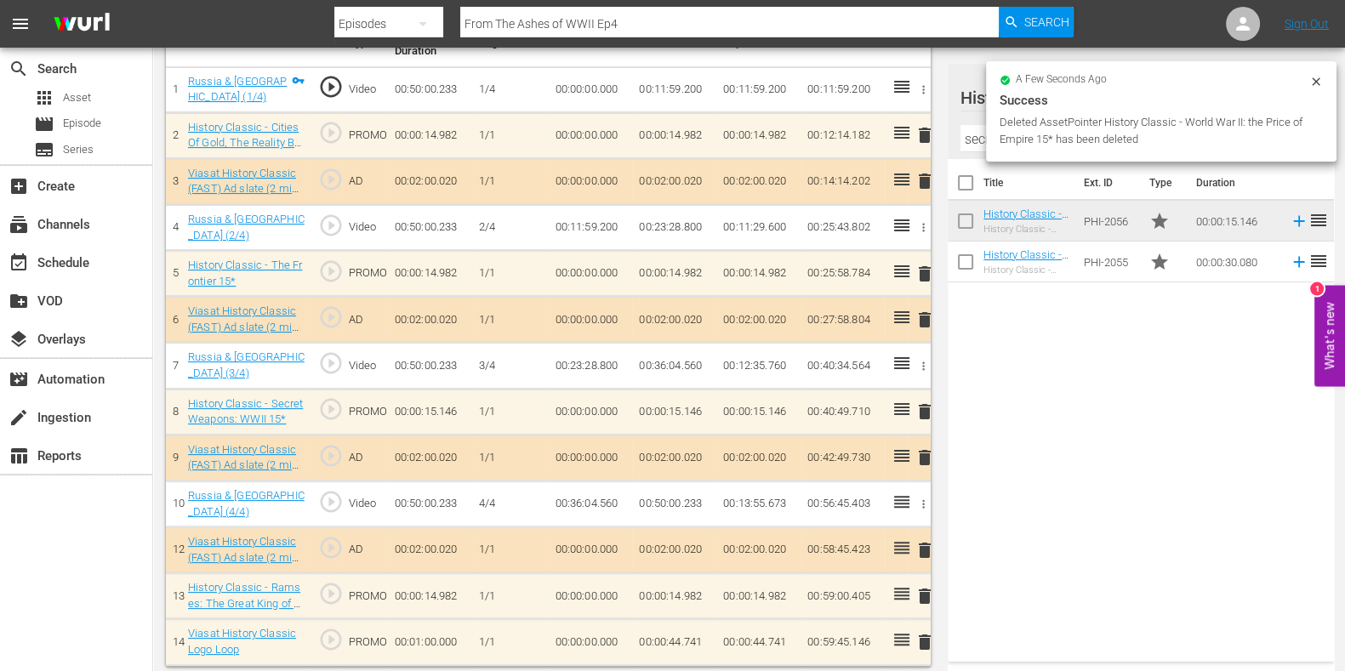
click at [922, 594] on span "delete" at bounding box center [925, 596] width 20 height 20
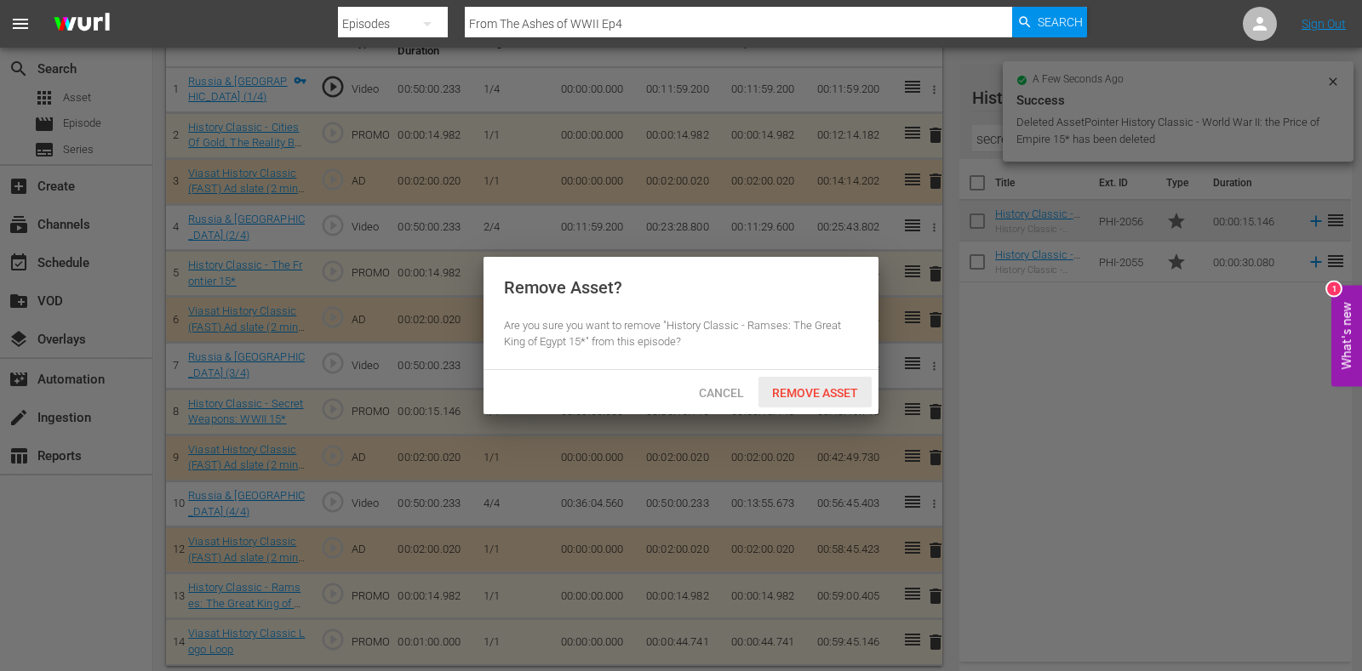
click at [838, 391] on span "Remove Asset" at bounding box center [814, 393] width 113 height 14
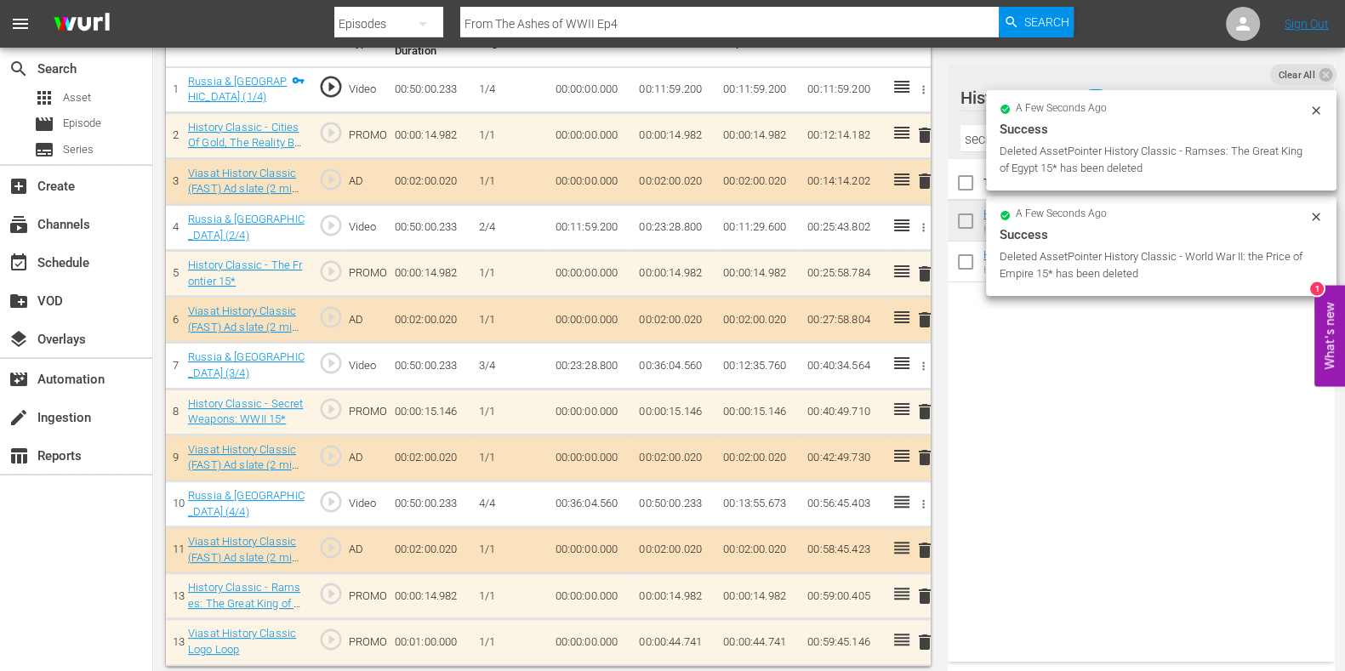
scroll to position [494, 0]
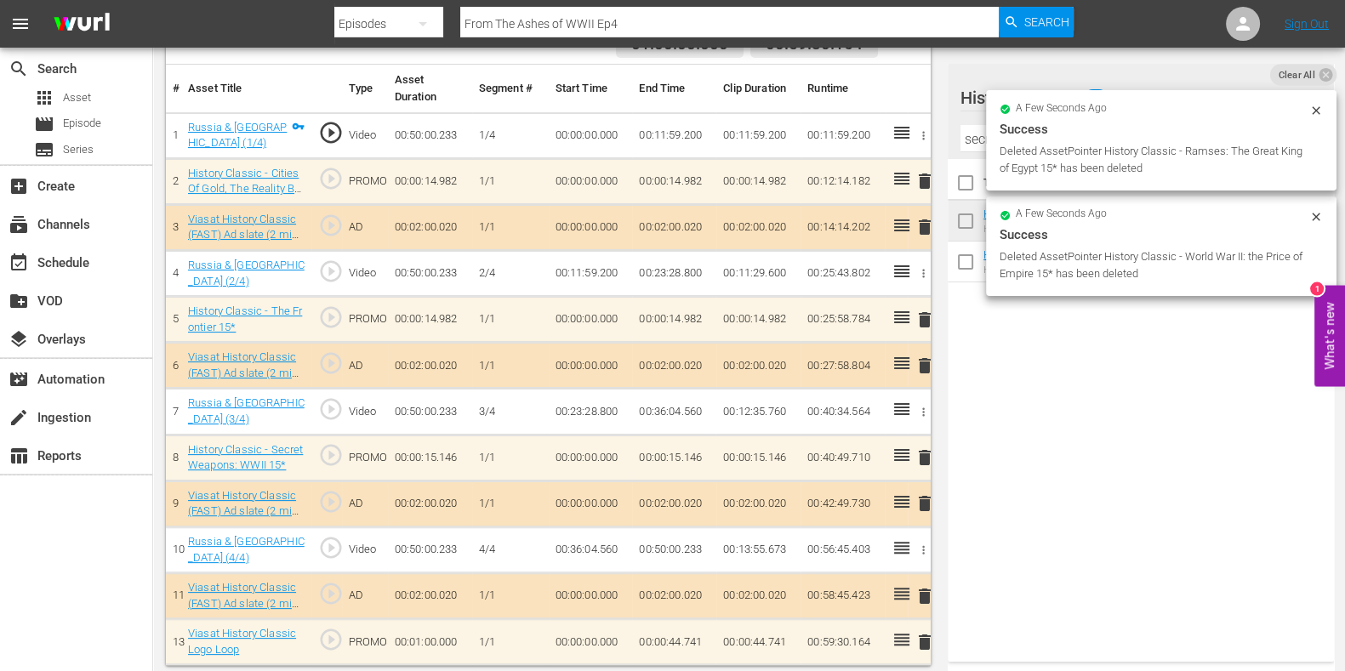
click at [979, 142] on input "secret wea" at bounding box center [1141, 138] width 361 height 27
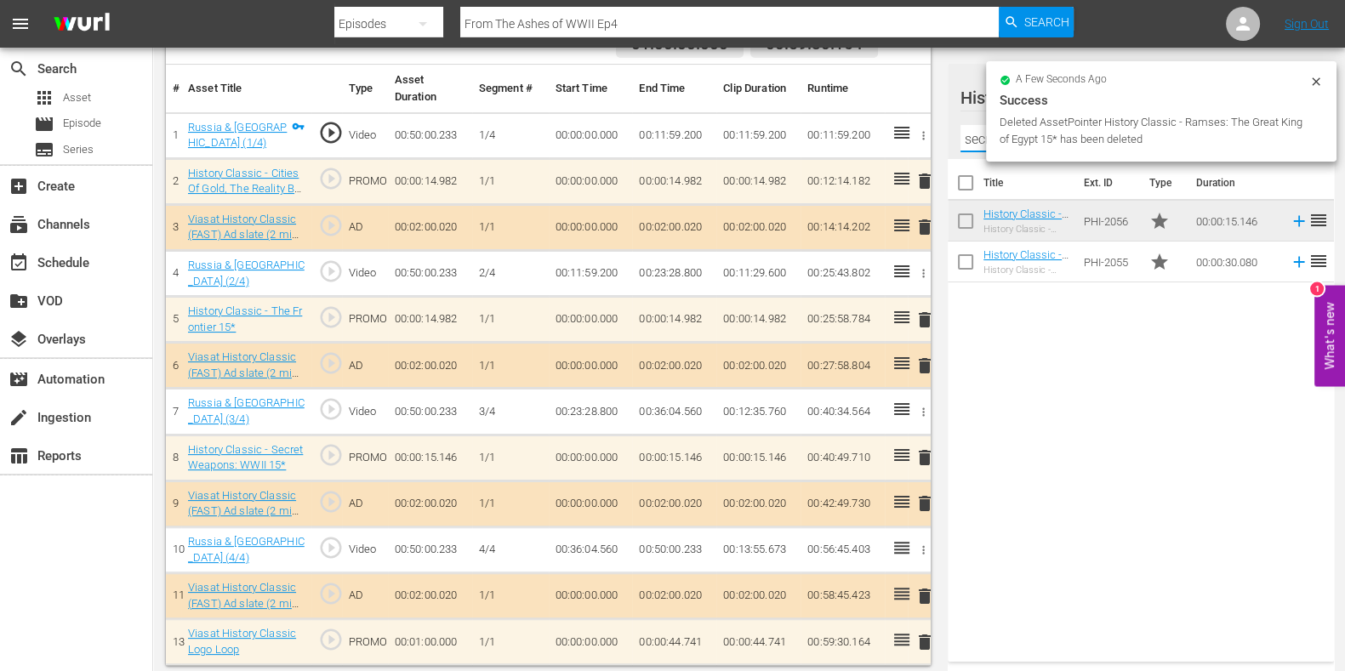
click at [979, 142] on input "secret wea" at bounding box center [1141, 138] width 361 height 27
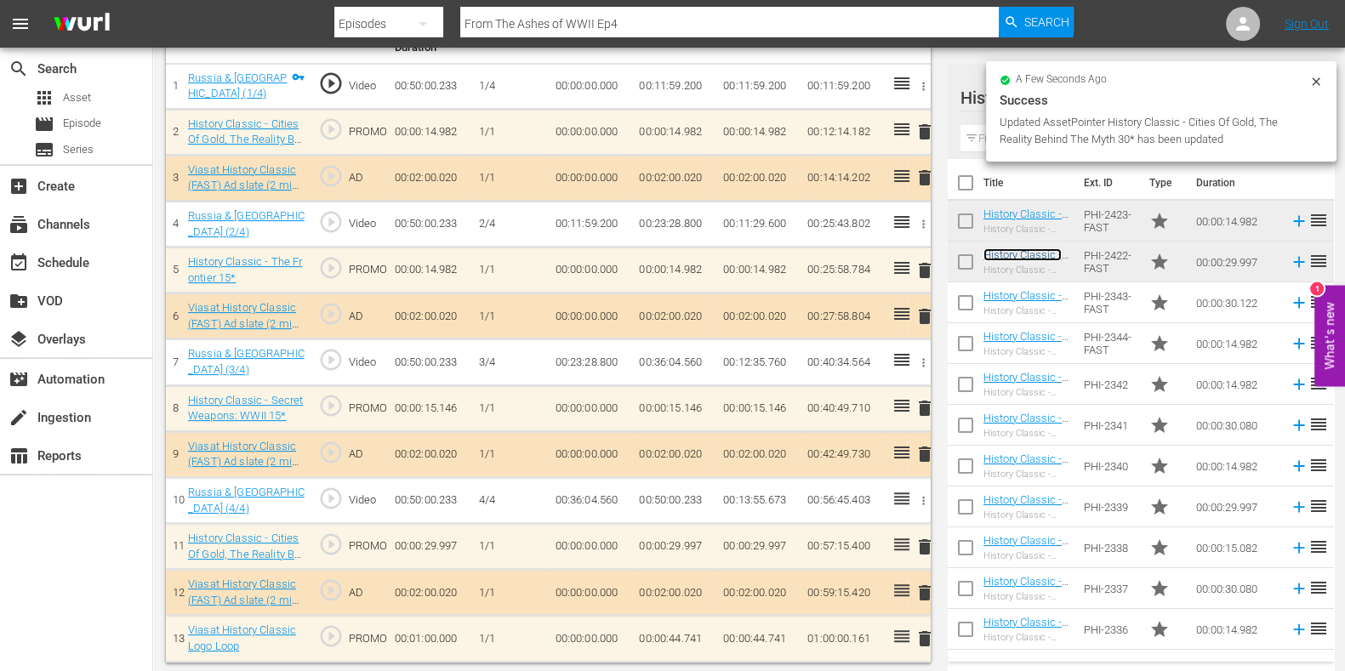
scroll to position [540, 0]
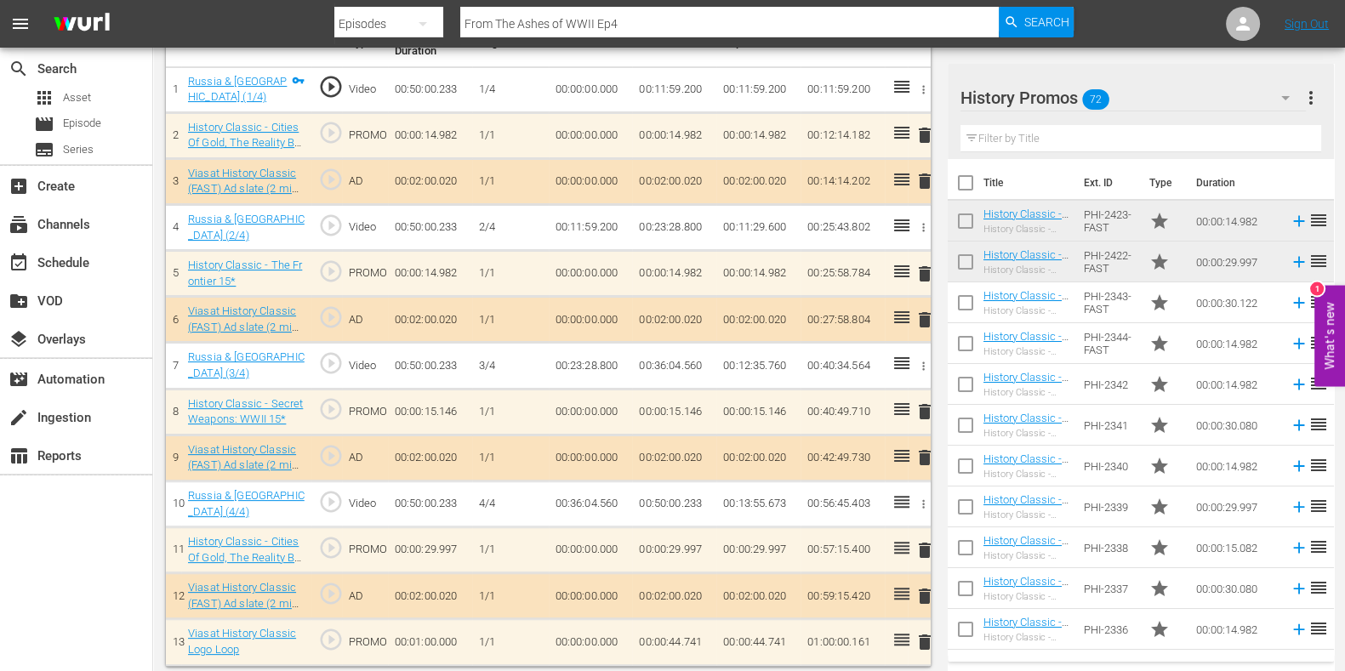
click at [927, 634] on span "delete" at bounding box center [925, 642] width 20 height 20
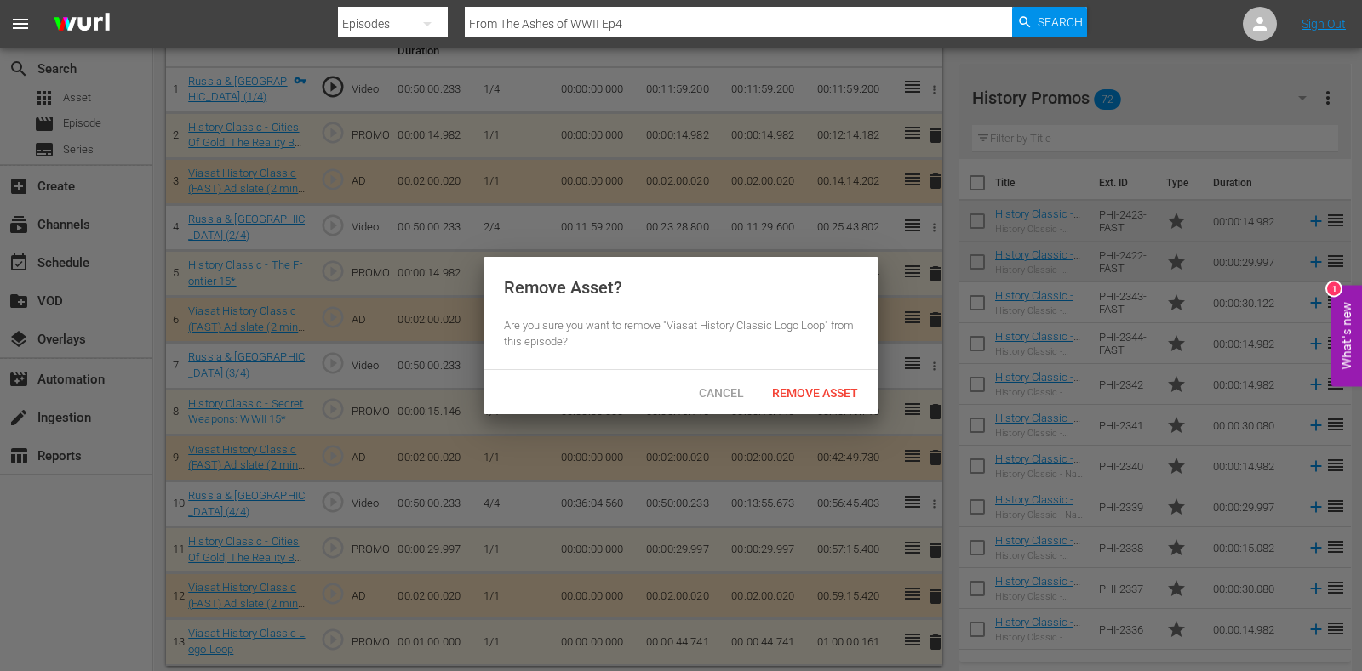
click at [805, 403] on div "Remove Asset" at bounding box center [814, 392] width 113 height 31
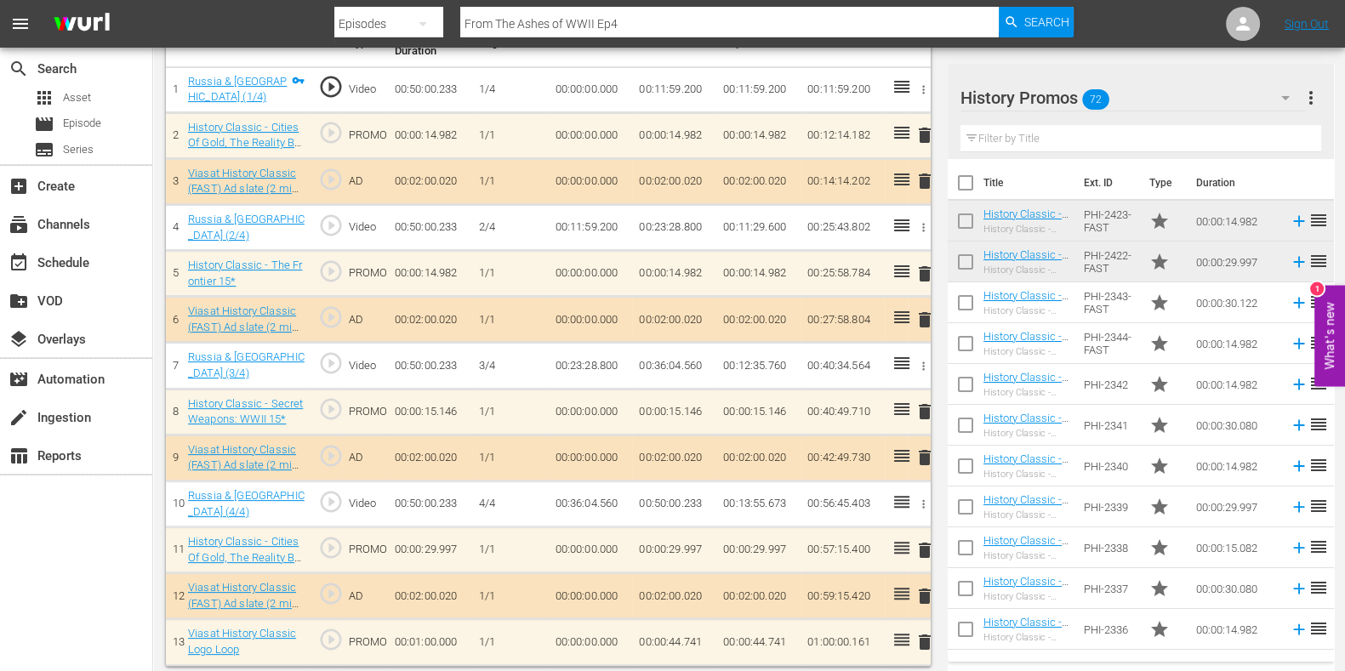
click at [989, 130] on input "text" at bounding box center [1141, 138] width 361 height 27
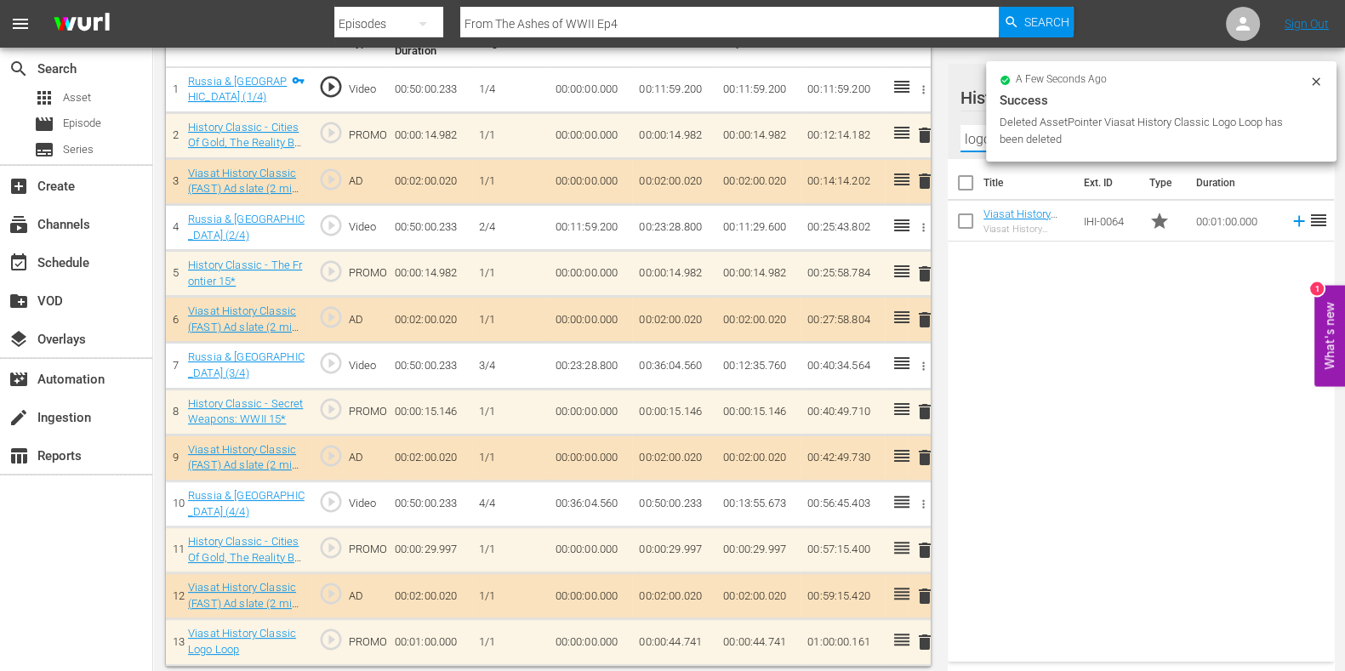
type input "logo loop"
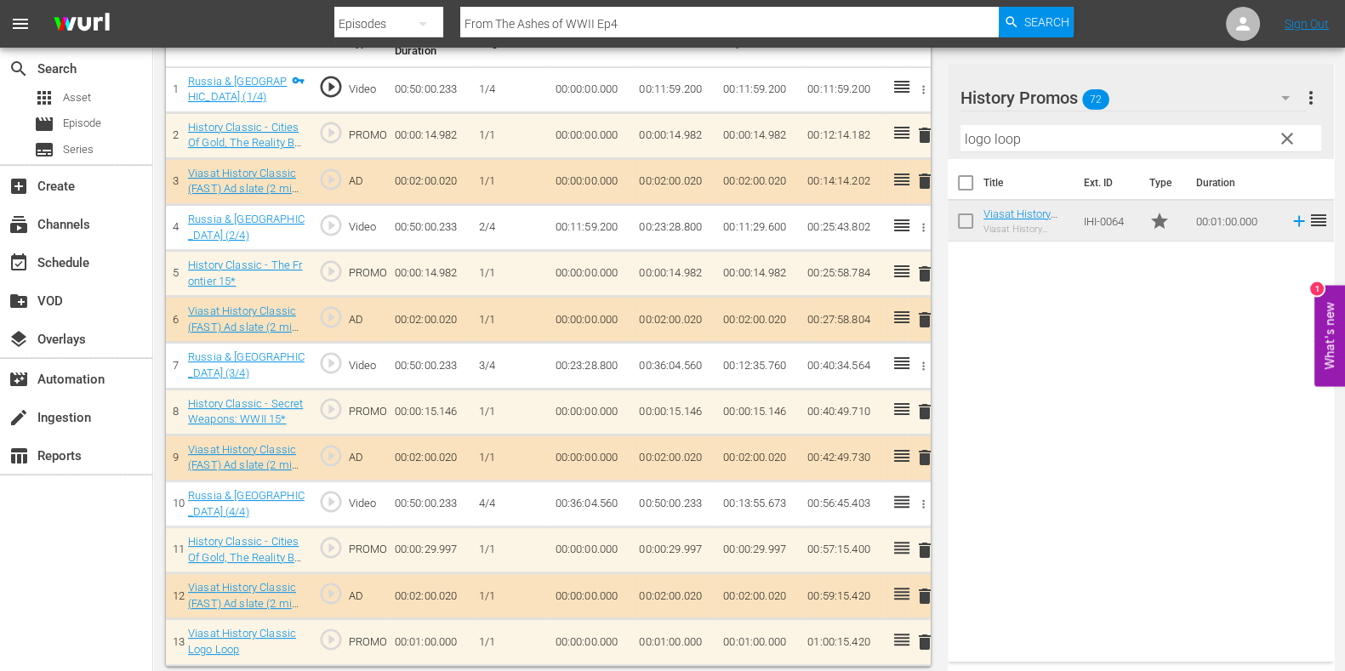
click at [674, 631] on td "00:01:00.000" at bounding box center [674, 643] width 84 height 46
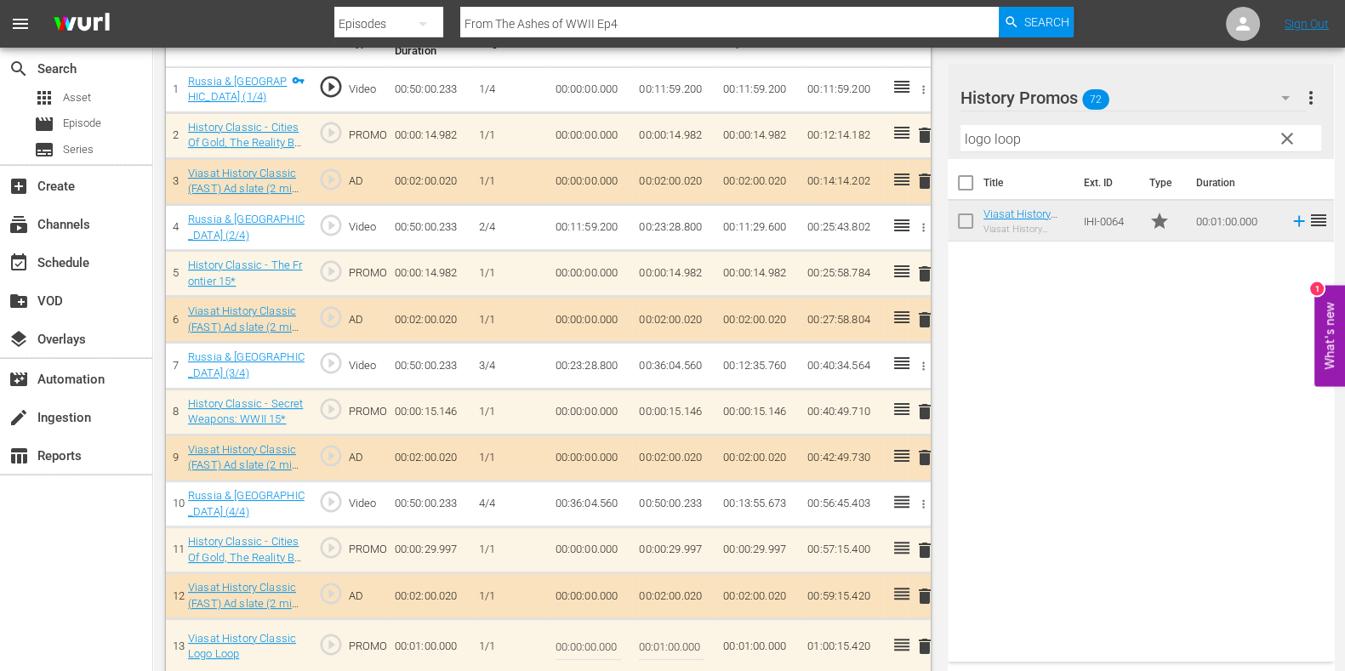
click at [654, 637] on input "00:01:00.000" at bounding box center [672, 646] width 66 height 41
type input "00:00:44.580"
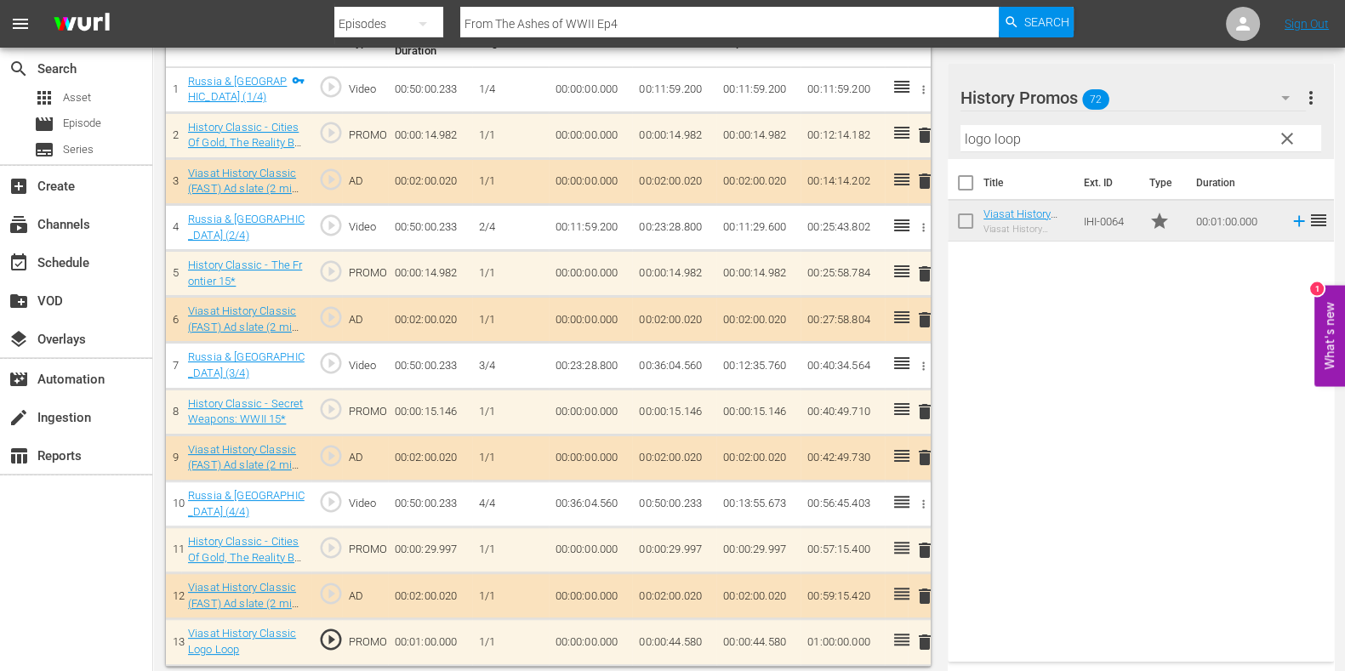
scroll to position [0, 0]
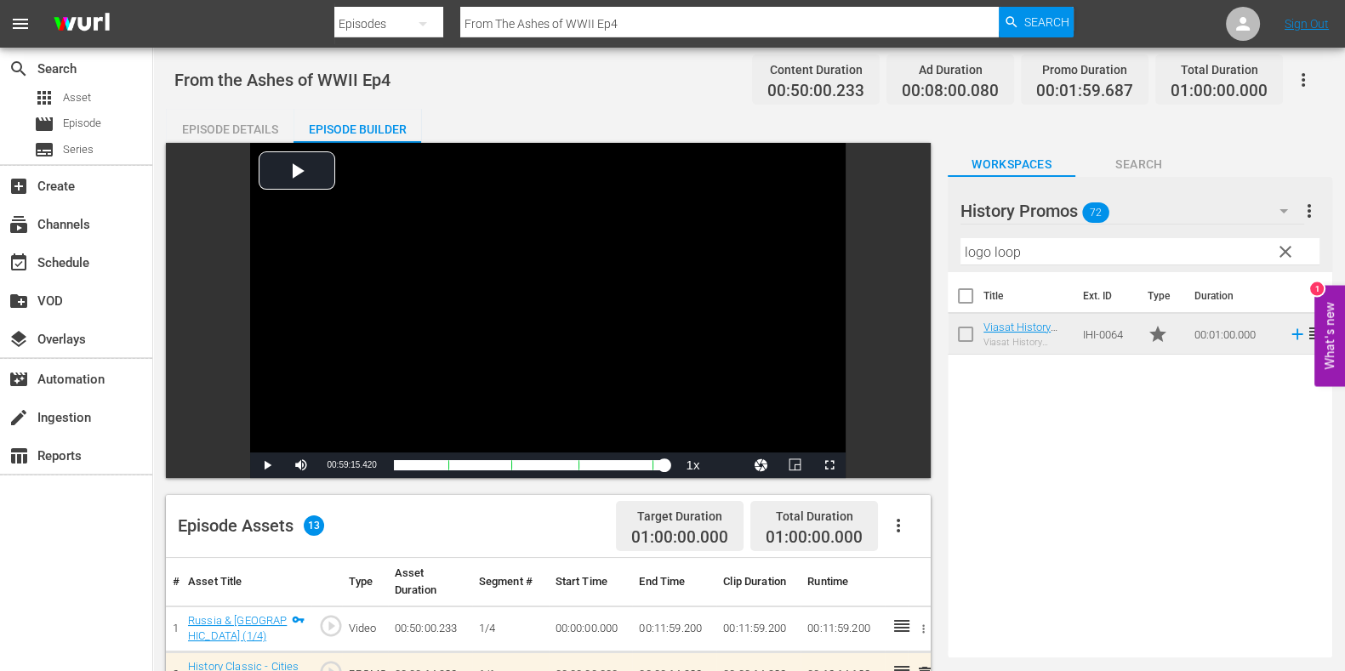
click at [667, 17] on input "From The Ashes of WWII Ep4" at bounding box center [729, 23] width 539 height 41
type input "From The Ashes of WWII Ep"
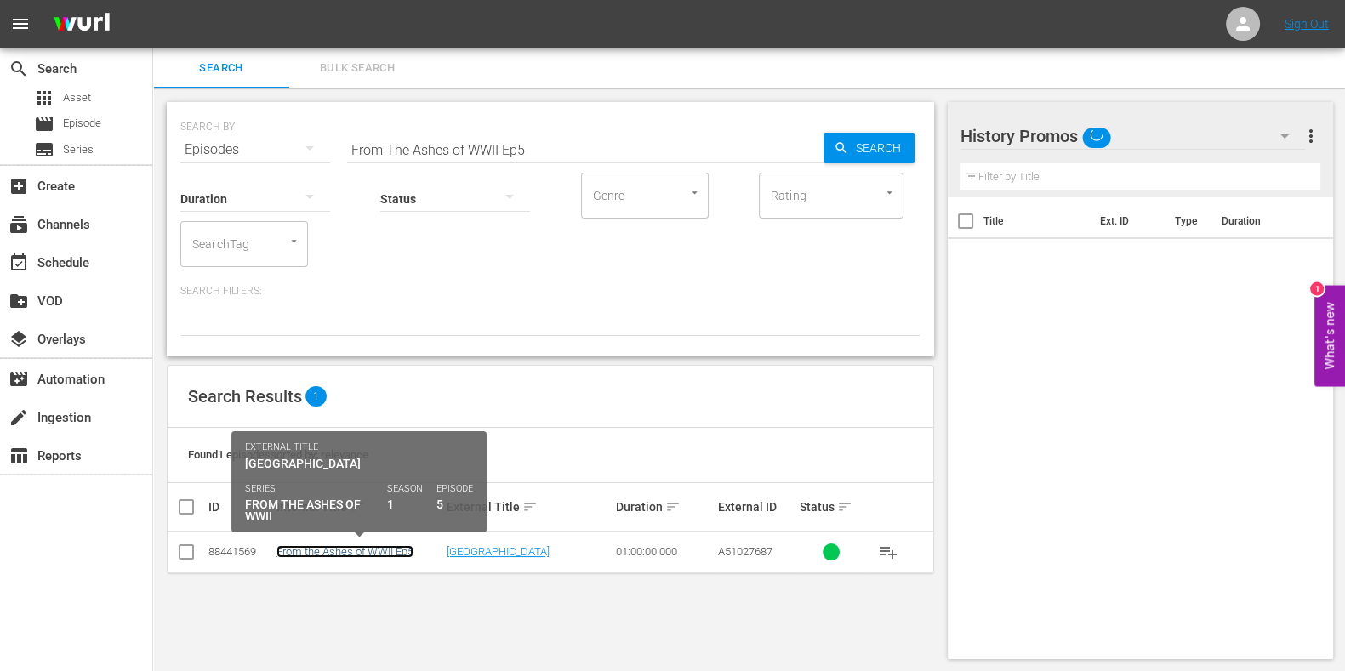
click at [359, 555] on link "From the Ashes of WWII Ep5" at bounding box center [345, 551] width 137 height 13
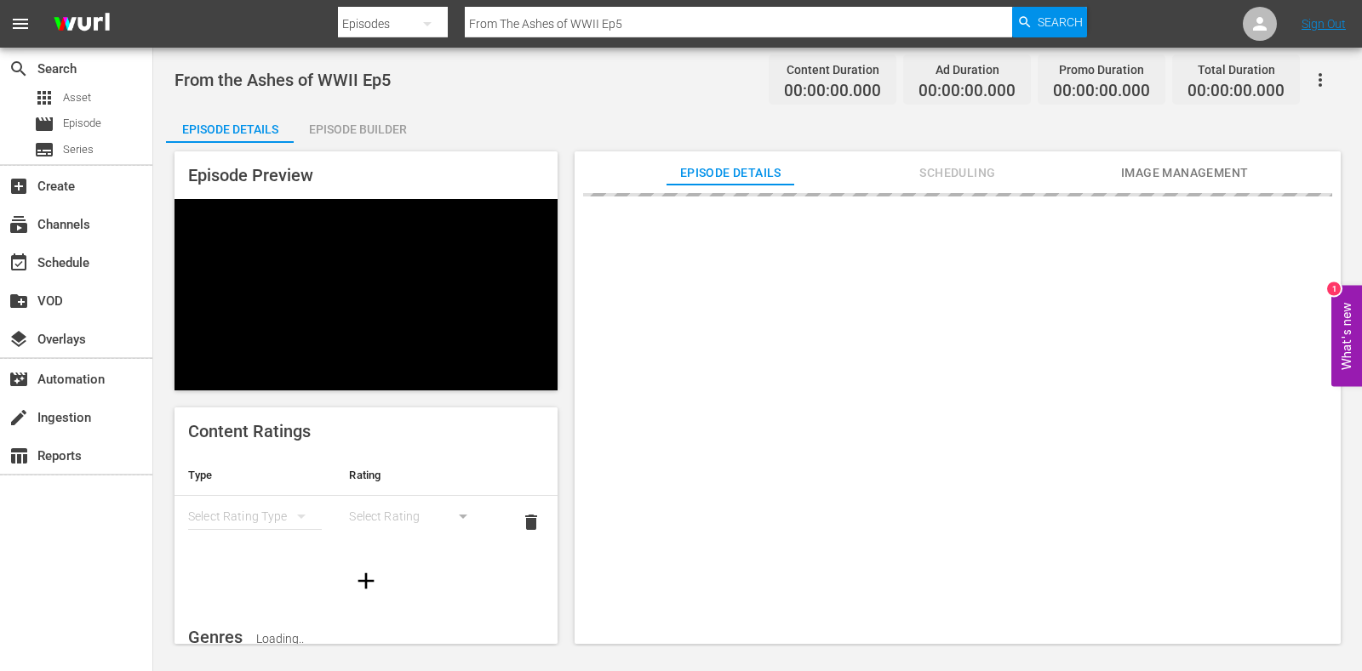
click at [340, 117] on div "Episode Builder" at bounding box center [358, 129] width 128 height 41
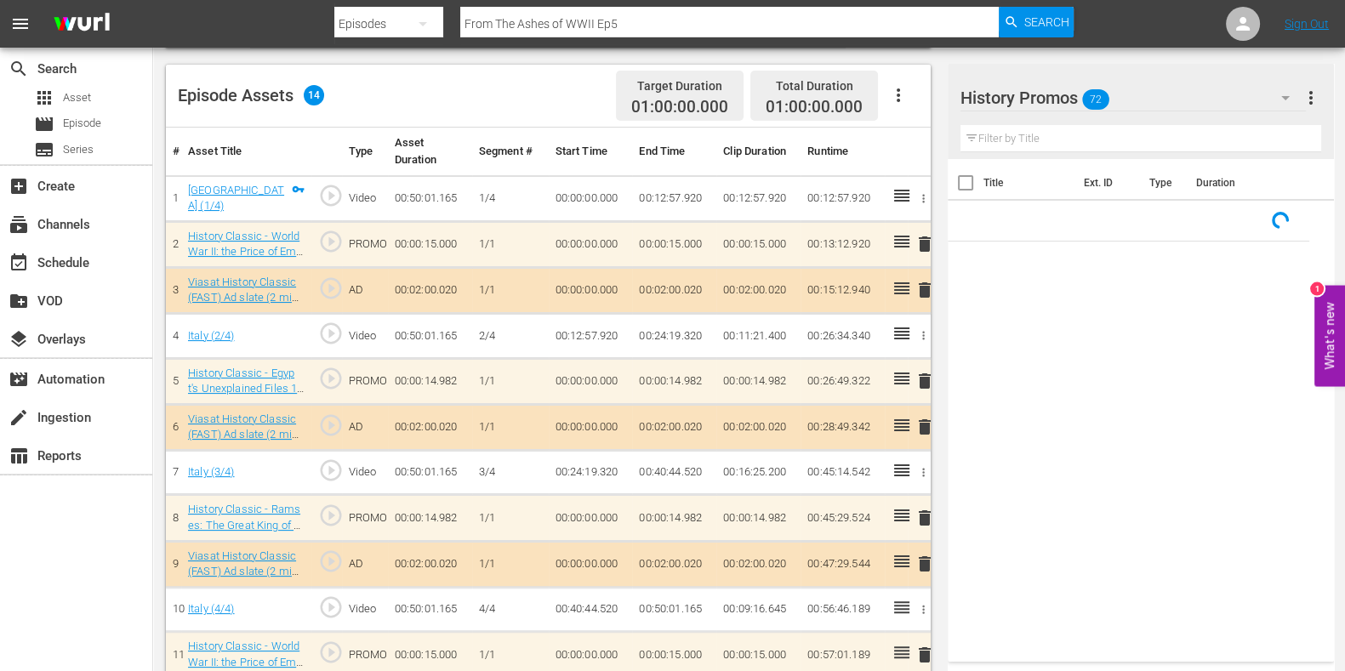
scroll to position [448, 0]
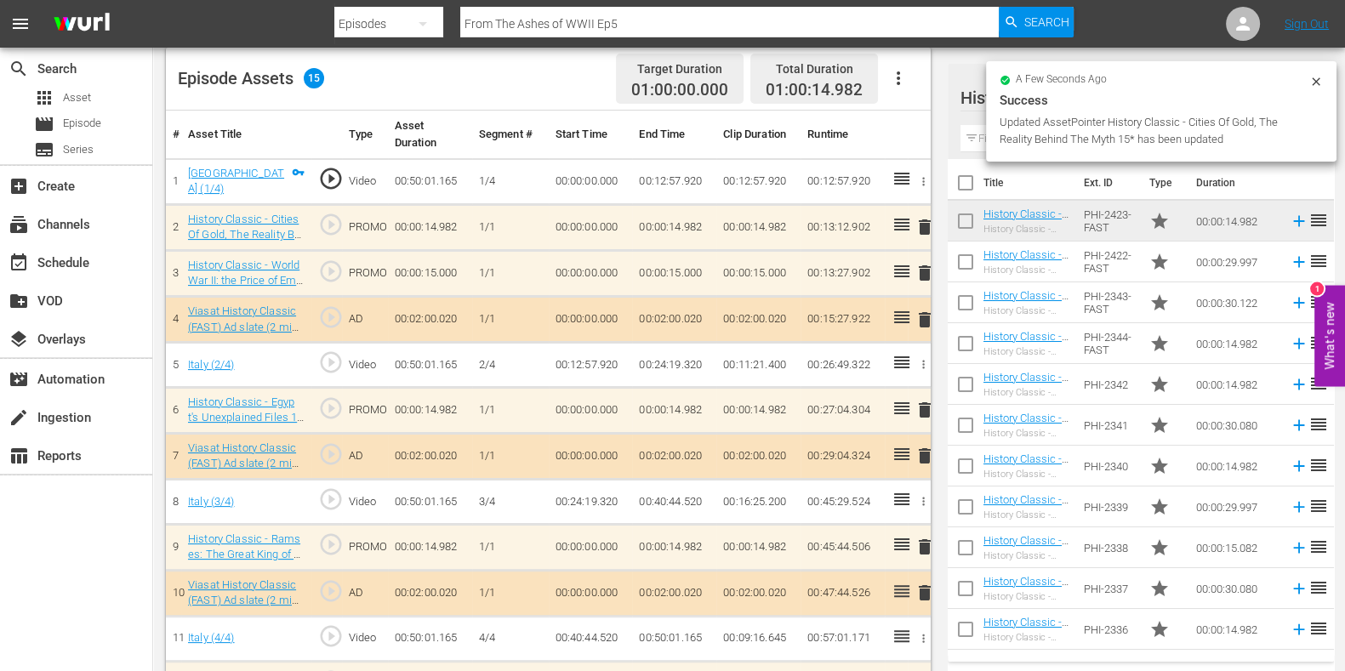
click at [929, 270] on span "delete" at bounding box center [925, 273] width 20 height 20
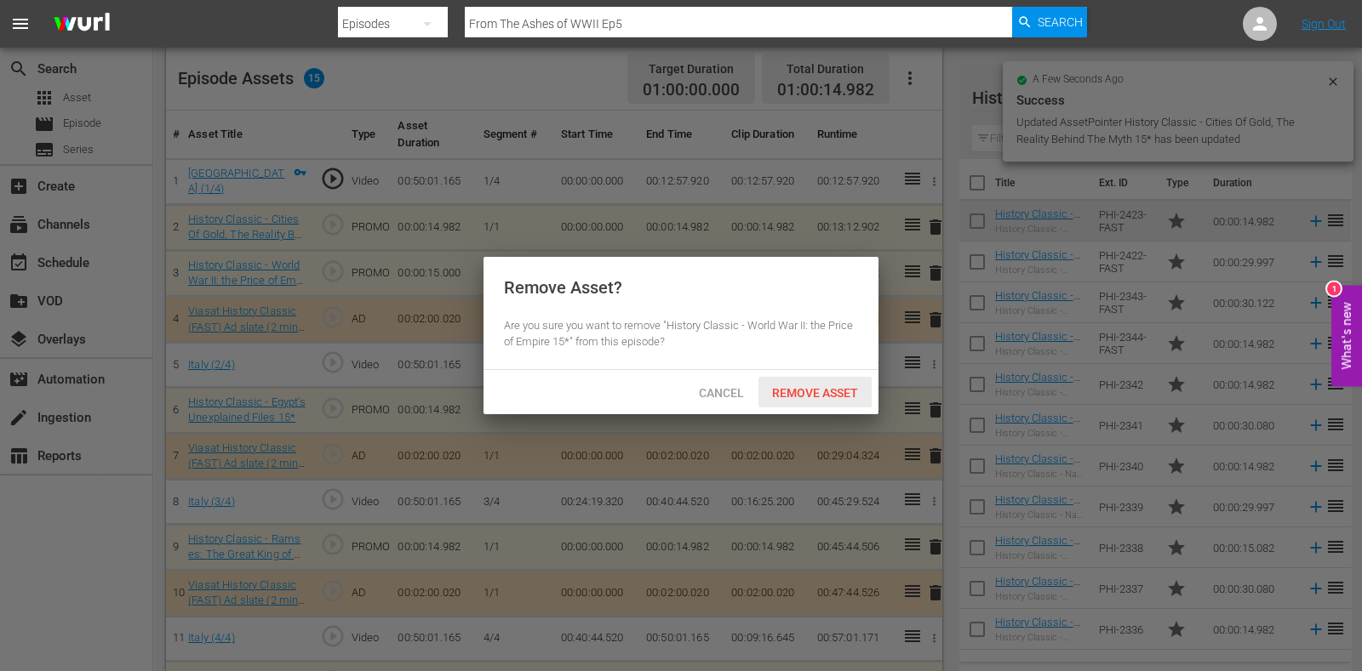
click at [822, 378] on div "Remove Asset" at bounding box center [814, 392] width 113 height 31
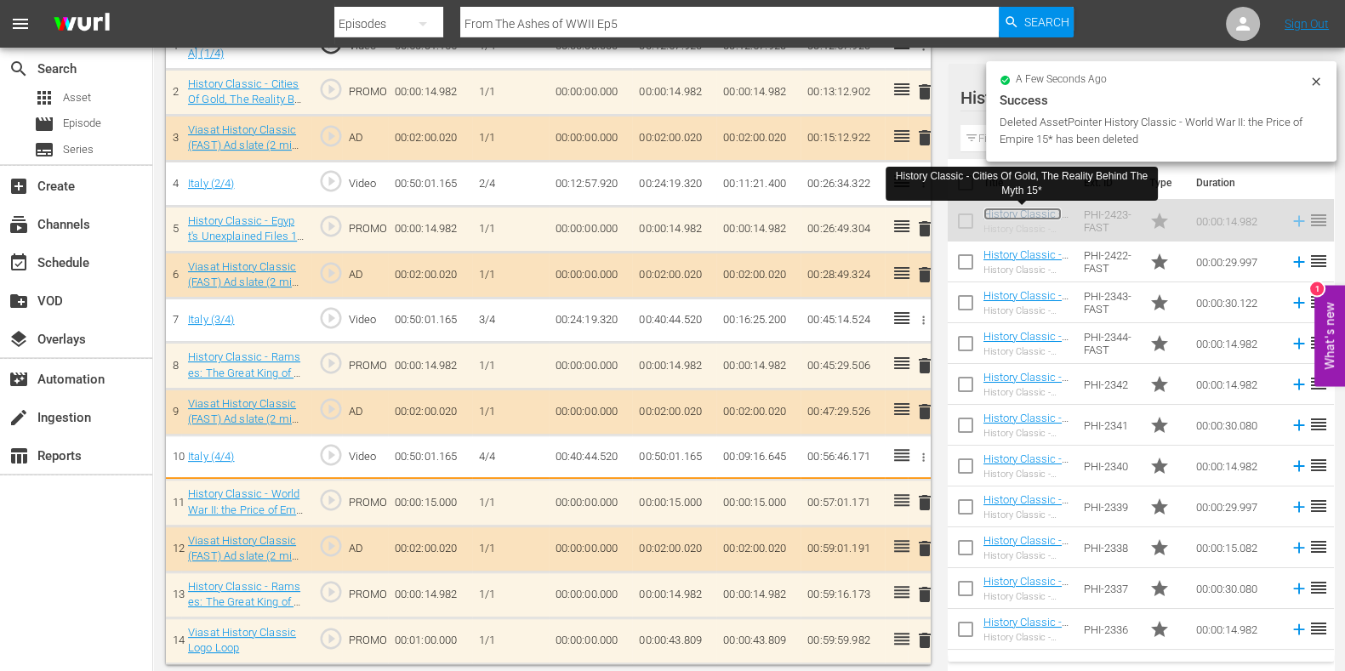
scroll to position [587, 0]
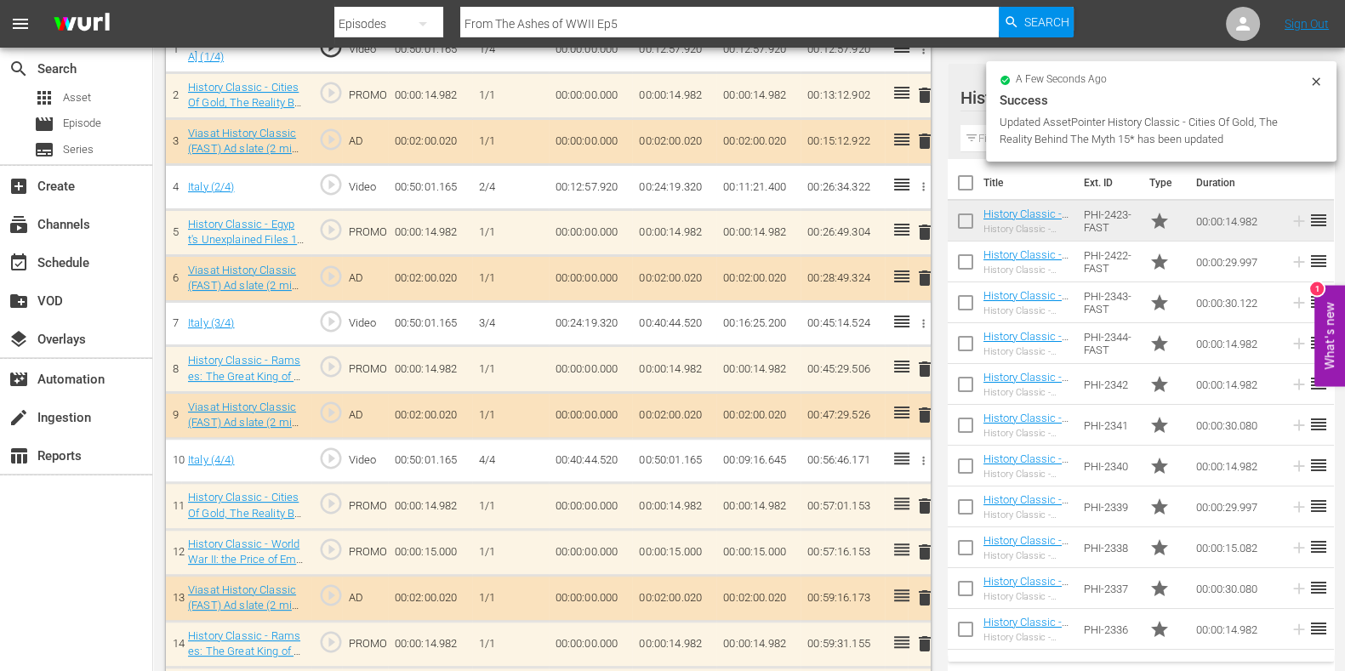
click at [927, 542] on span "delete" at bounding box center [925, 552] width 20 height 20
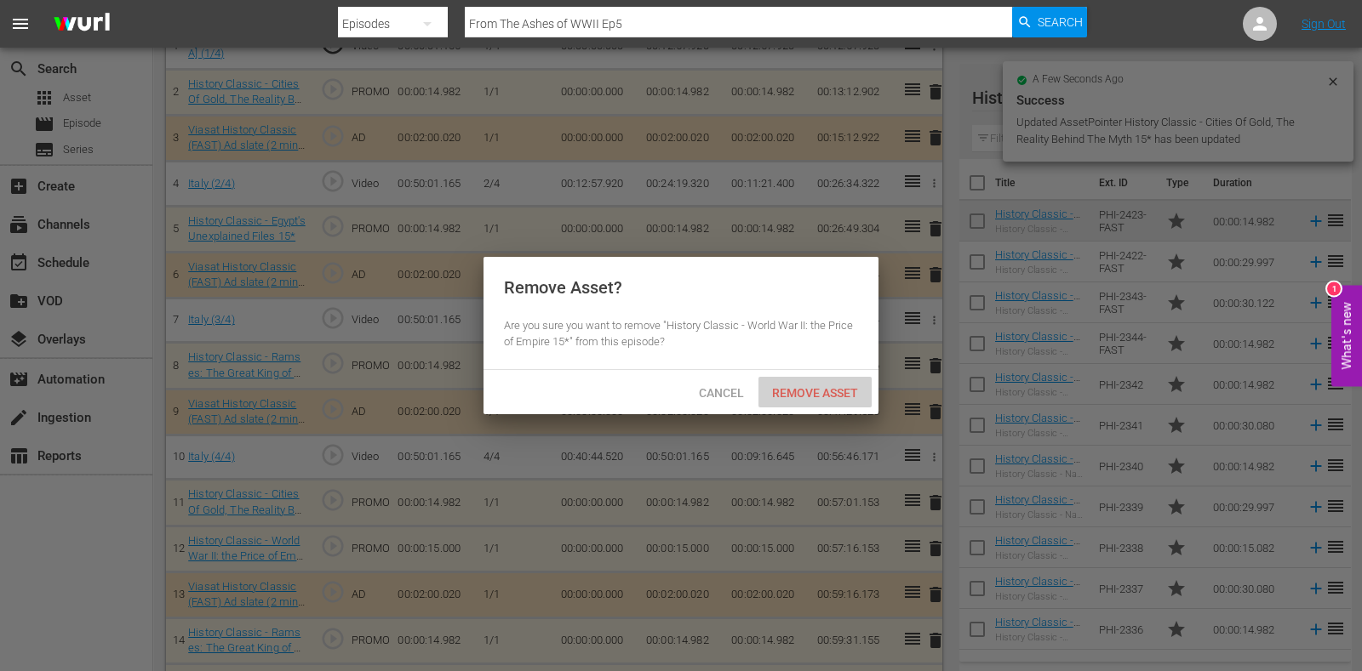
click at [855, 397] on span "Remove Asset" at bounding box center [814, 393] width 113 height 14
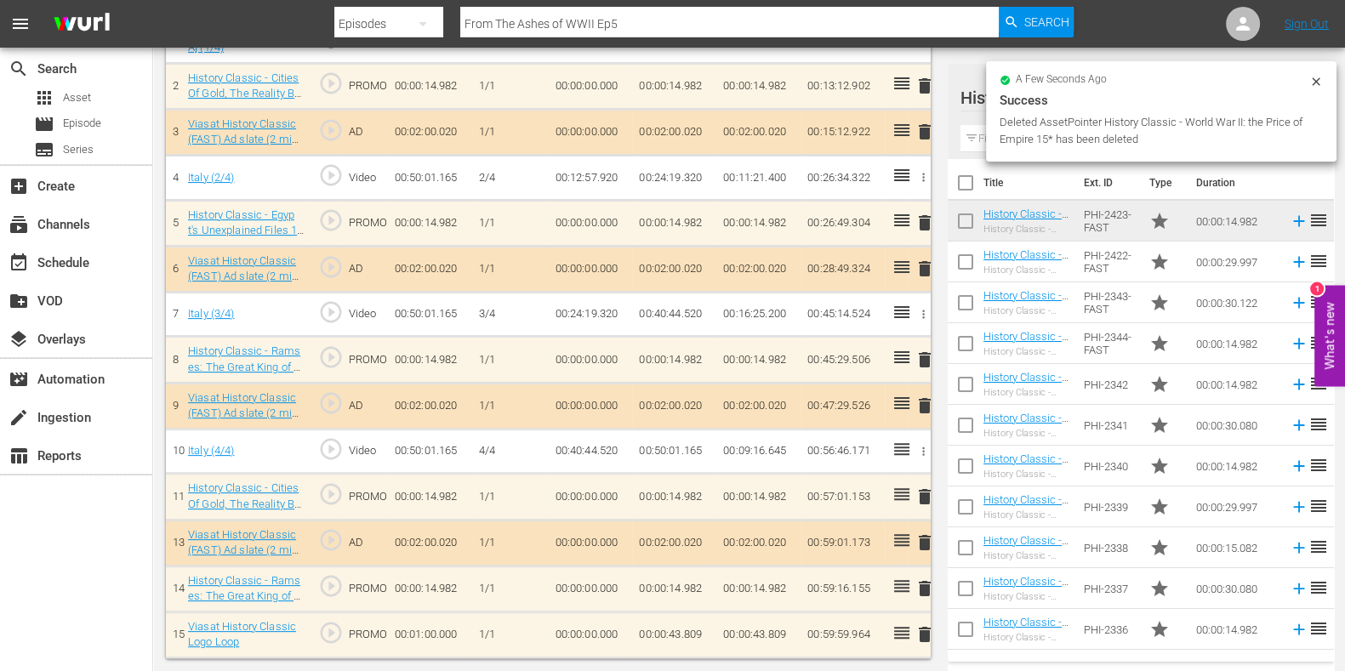
scroll to position [583, 0]
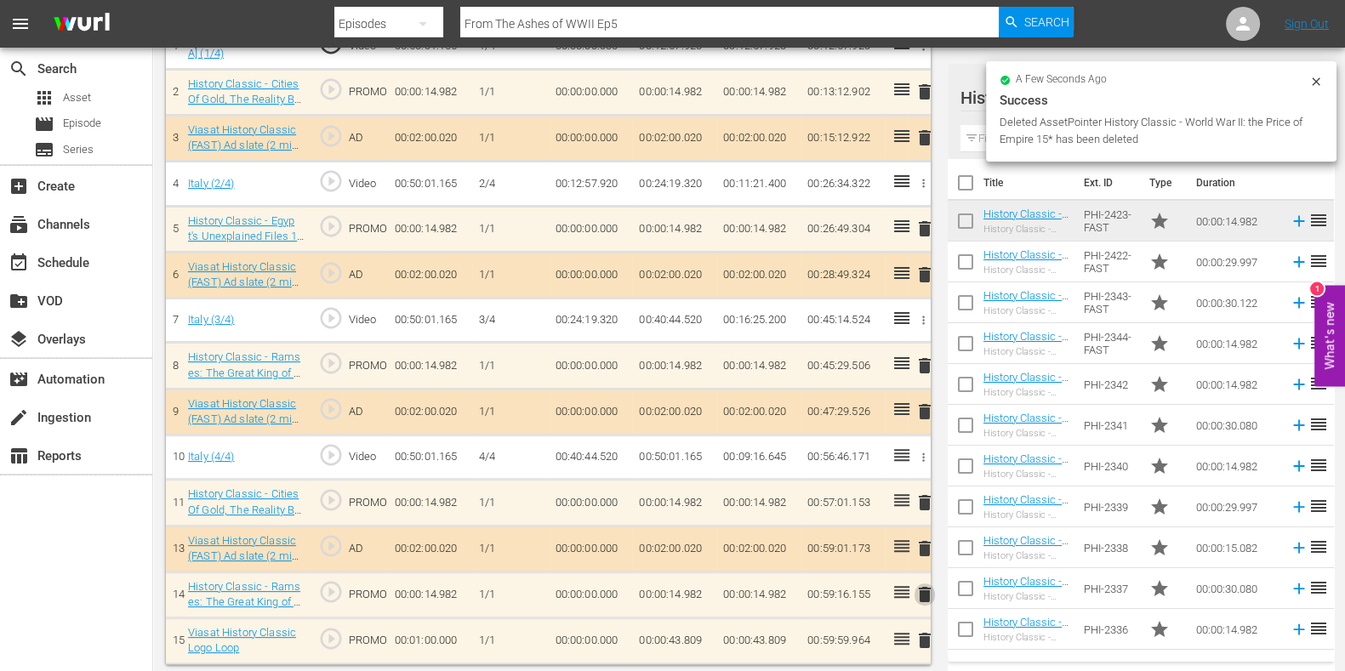
click at [922, 585] on span "delete" at bounding box center [925, 595] width 20 height 20
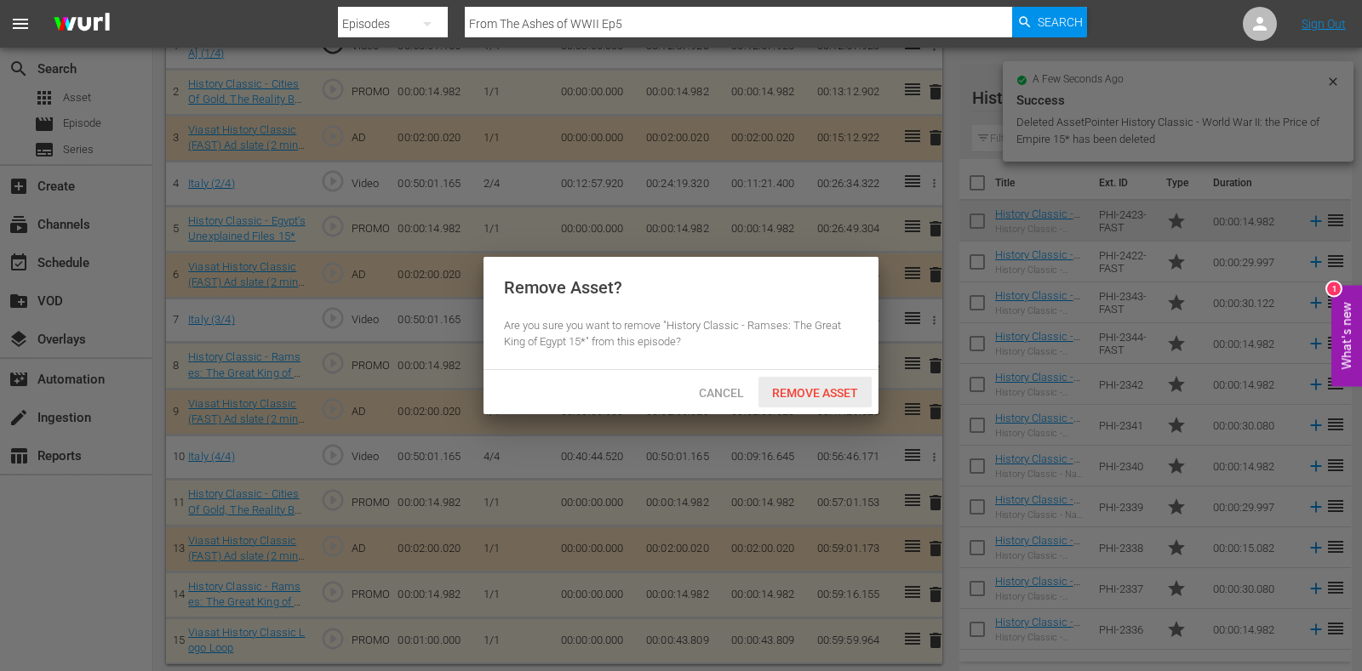
click at [825, 390] on span "Remove Asset" at bounding box center [814, 393] width 113 height 14
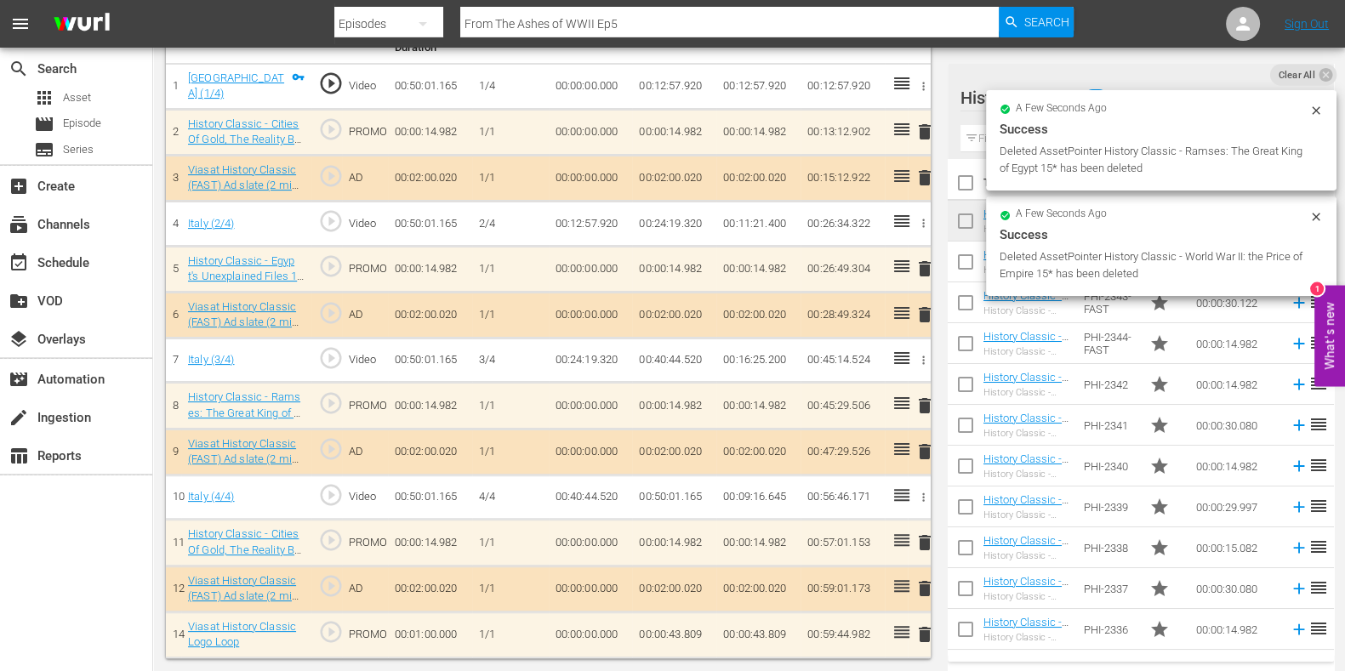
scroll to position [538, 0]
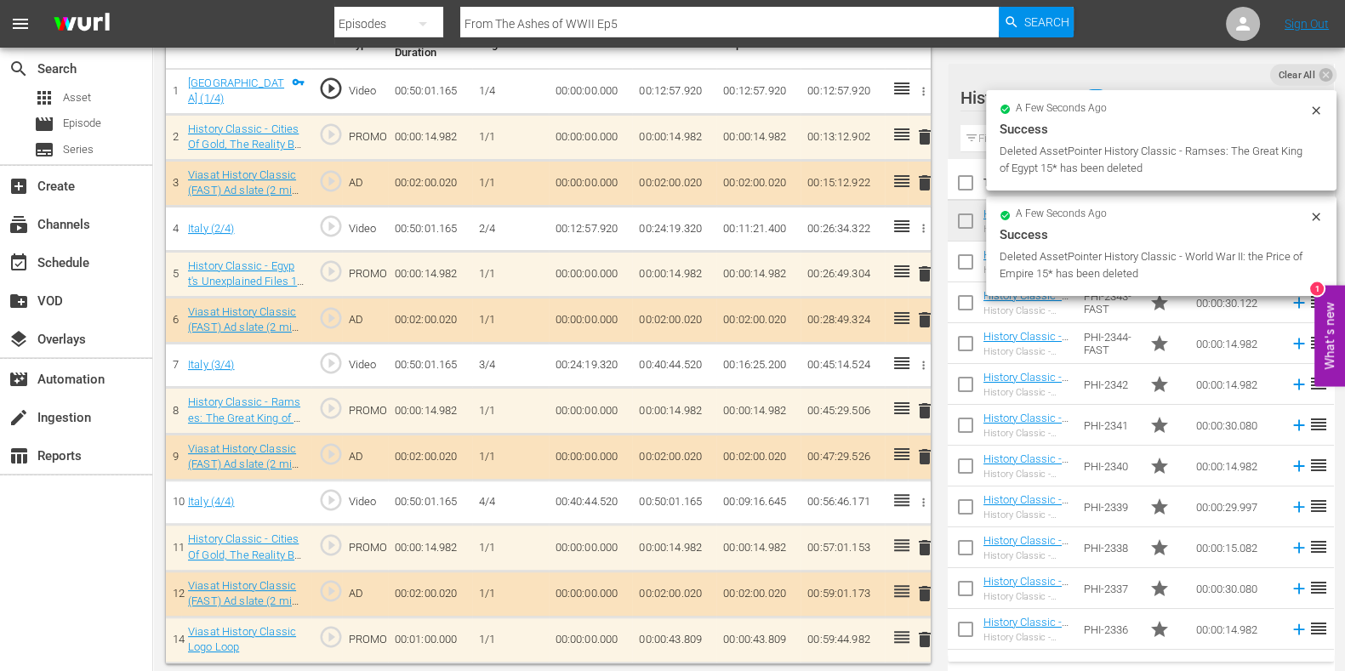
click at [925, 406] on span "delete" at bounding box center [925, 411] width 20 height 20
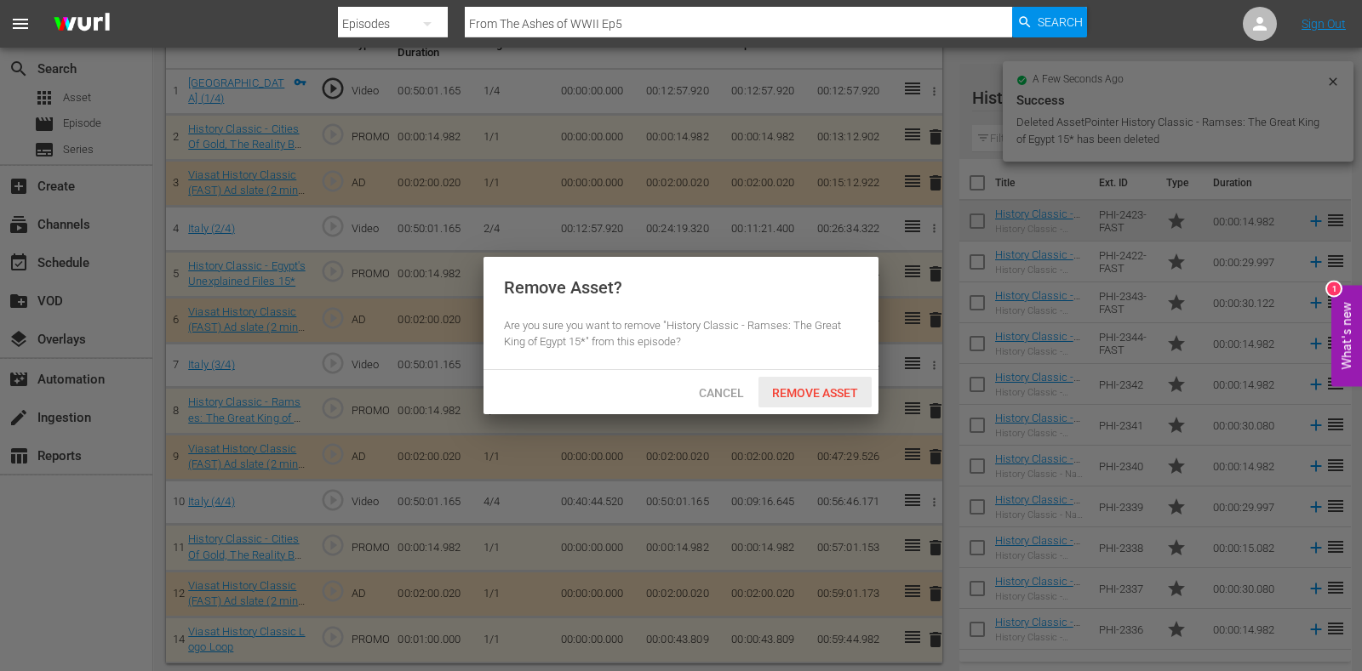
click at [827, 390] on span "Remove Asset" at bounding box center [814, 393] width 113 height 14
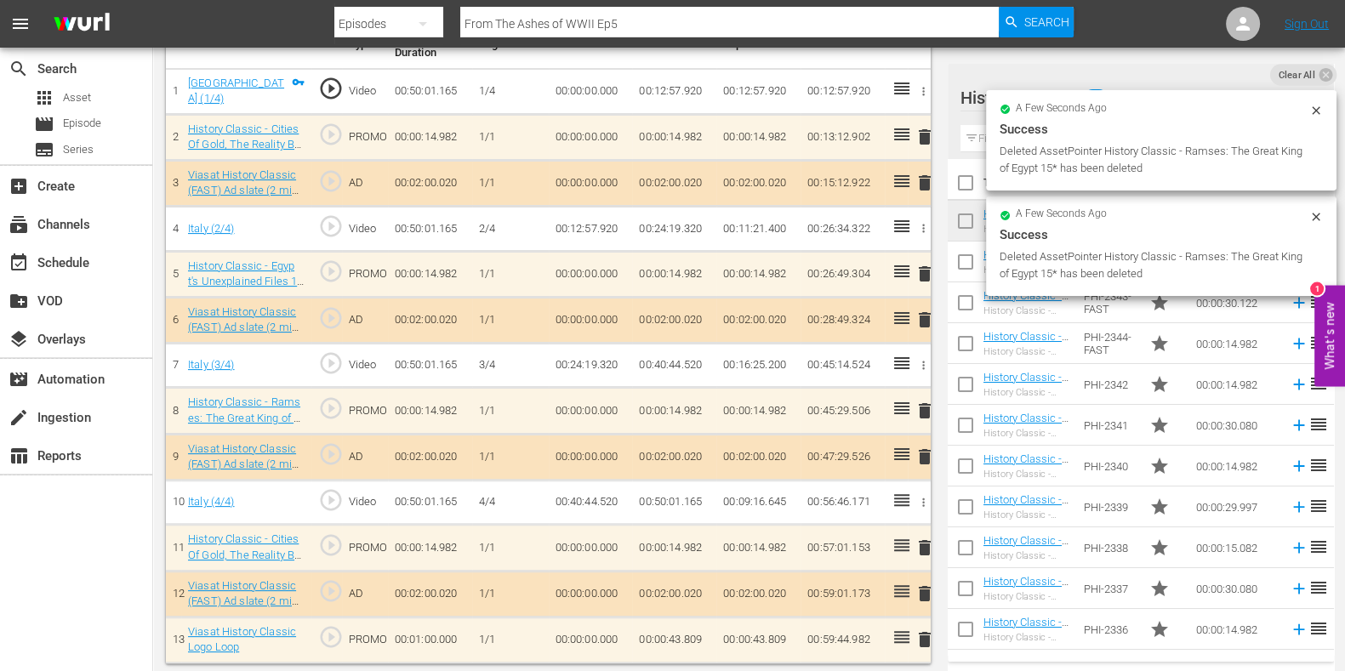
scroll to position [492, 0]
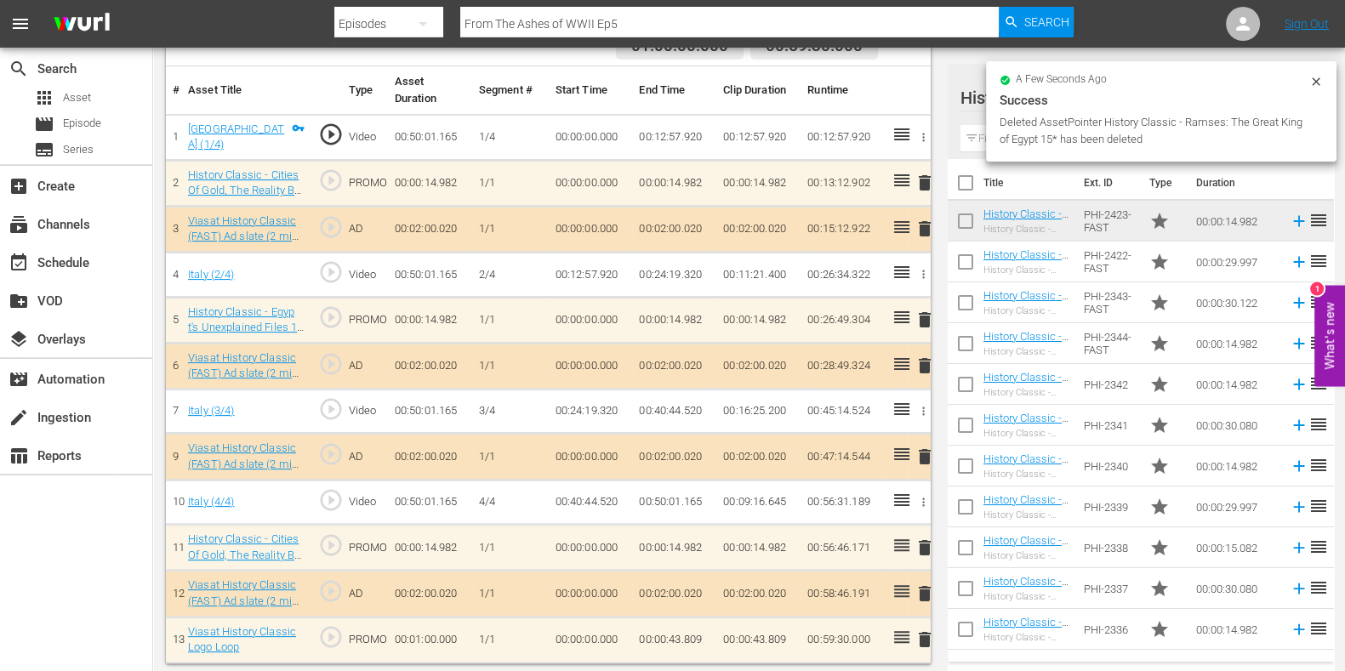
click at [922, 322] on span "delete" at bounding box center [925, 320] width 20 height 20
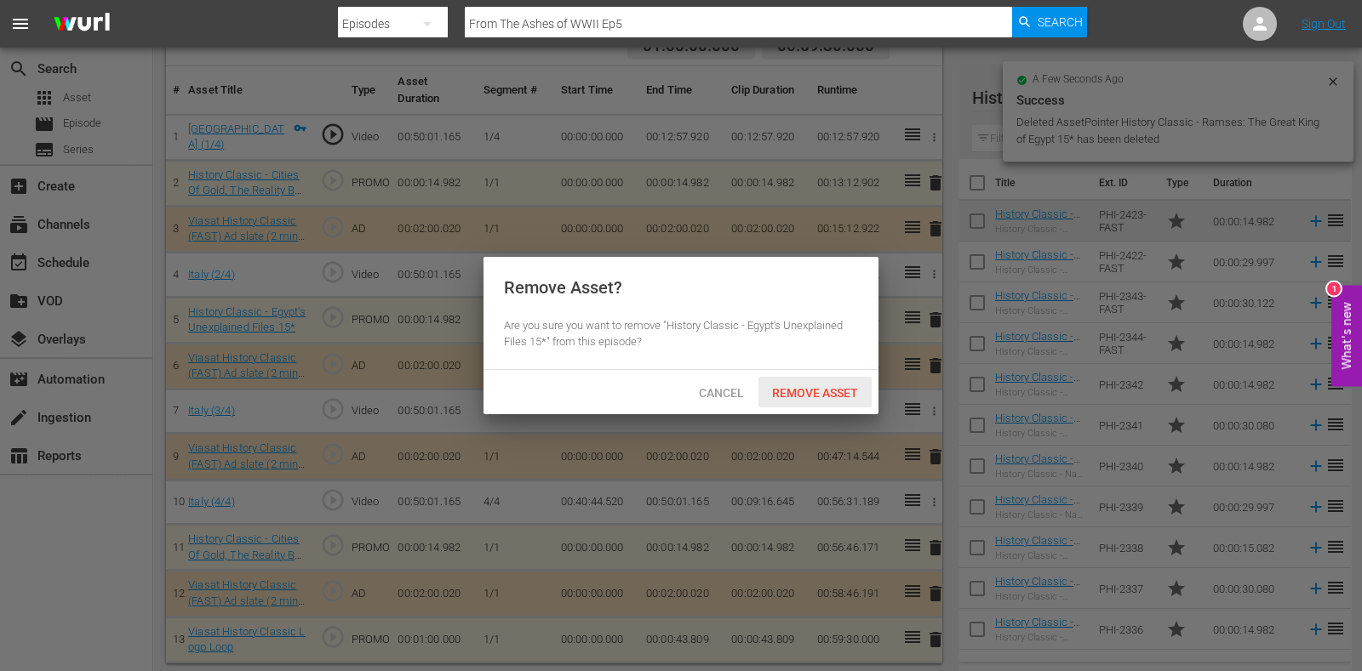
click at [837, 389] on span "Remove Asset" at bounding box center [814, 393] width 113 height 14
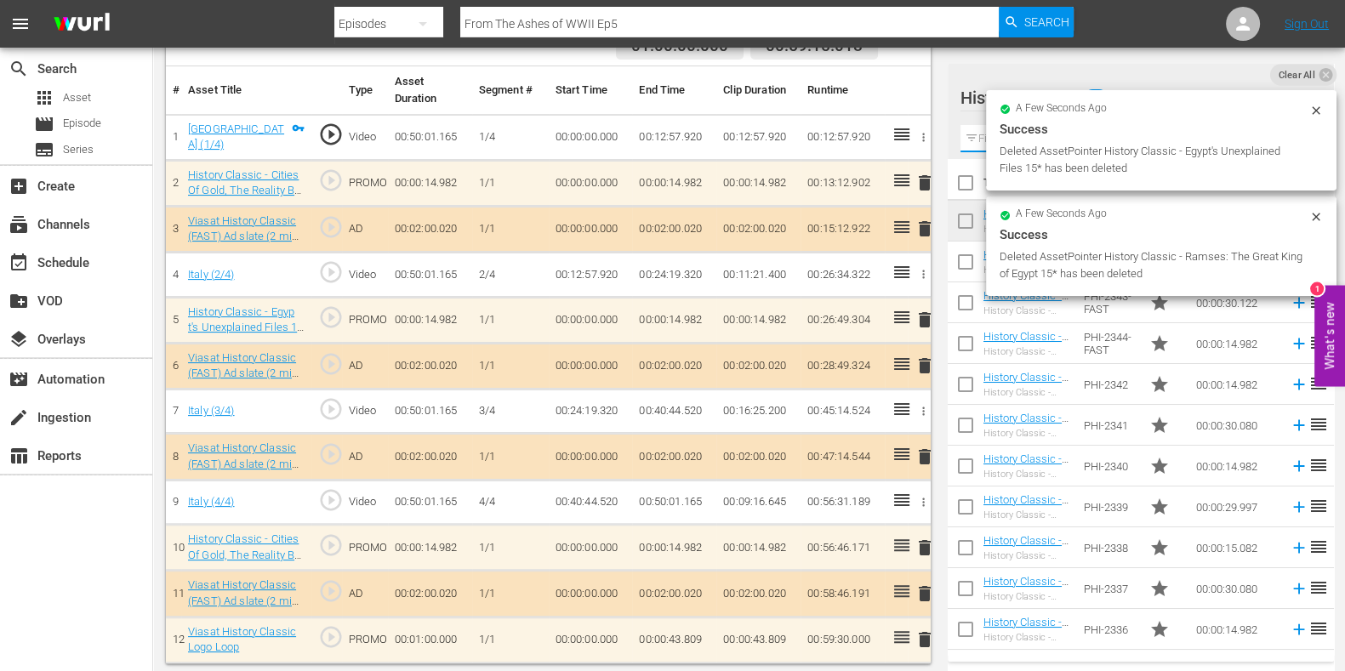
click at [983, 138] on input "text" at bounding box center [1141, 138] width 361 height 27
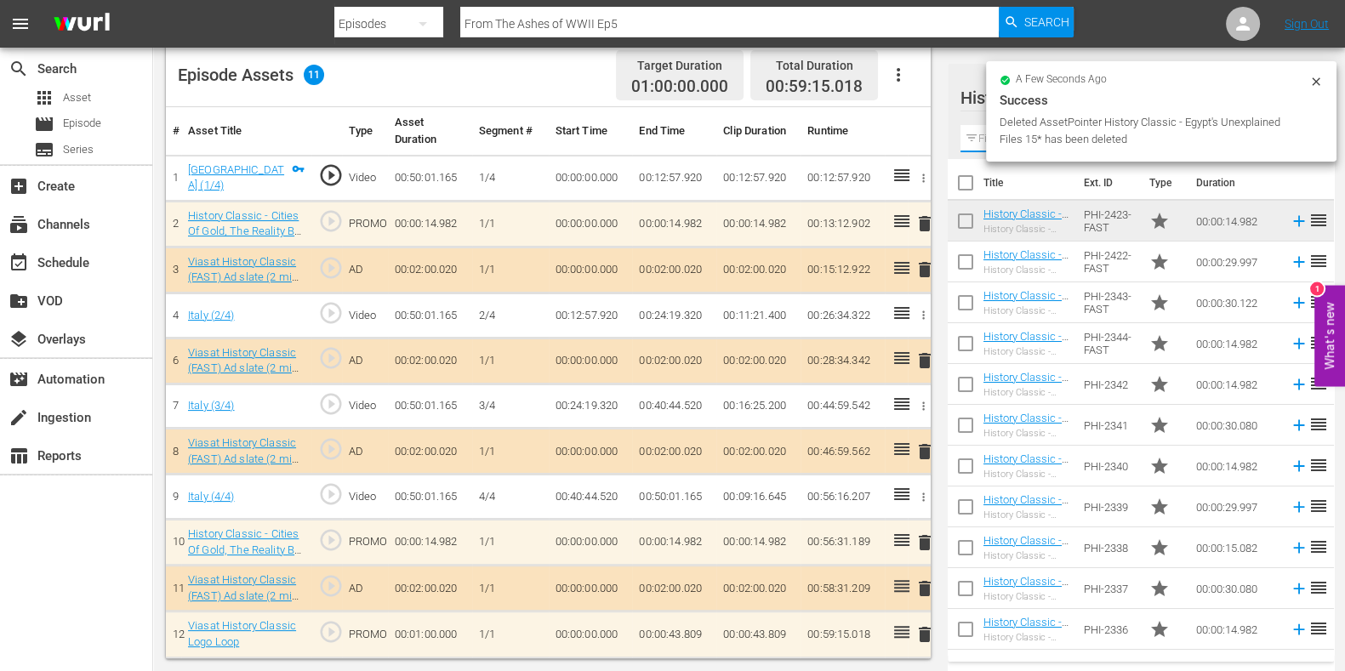
scroll to position [446, 0]
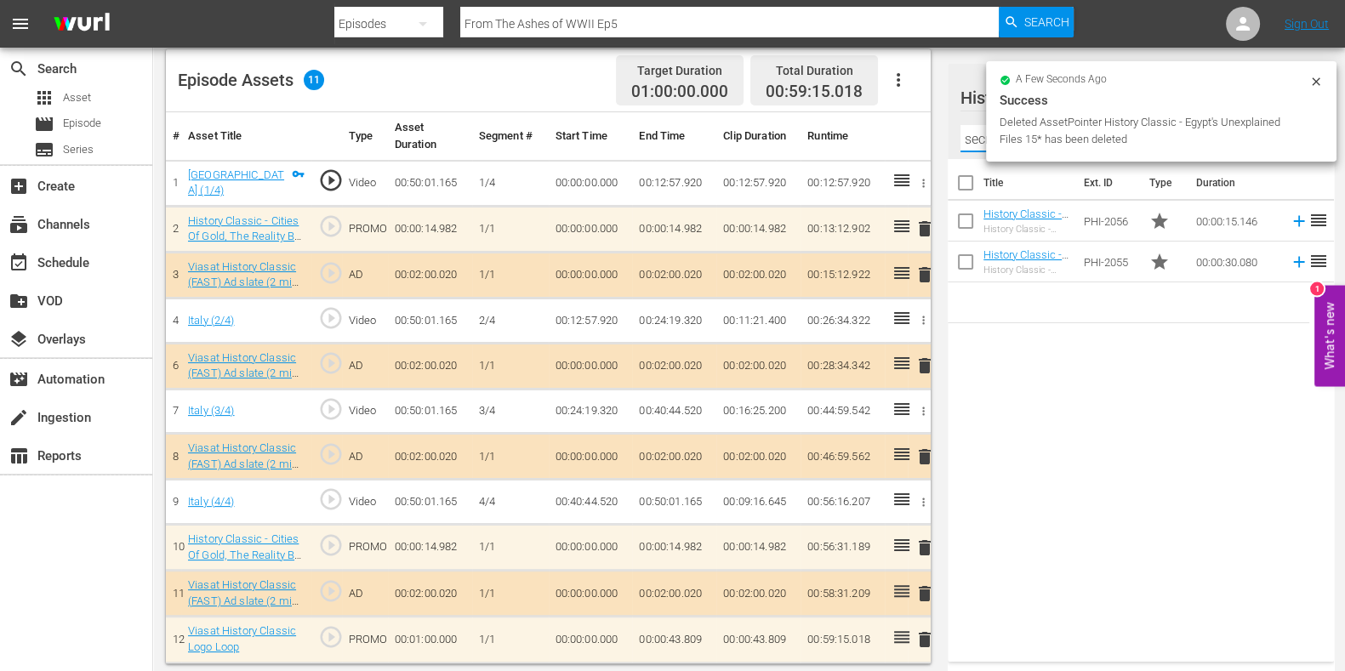
type input "secret w"
click at [1196, 533] on div "Title Ext. ID Type Duration History Classic - Secret Weapons: WWII 15* History …" at bounding box center [1141, 407] width 386 height 496
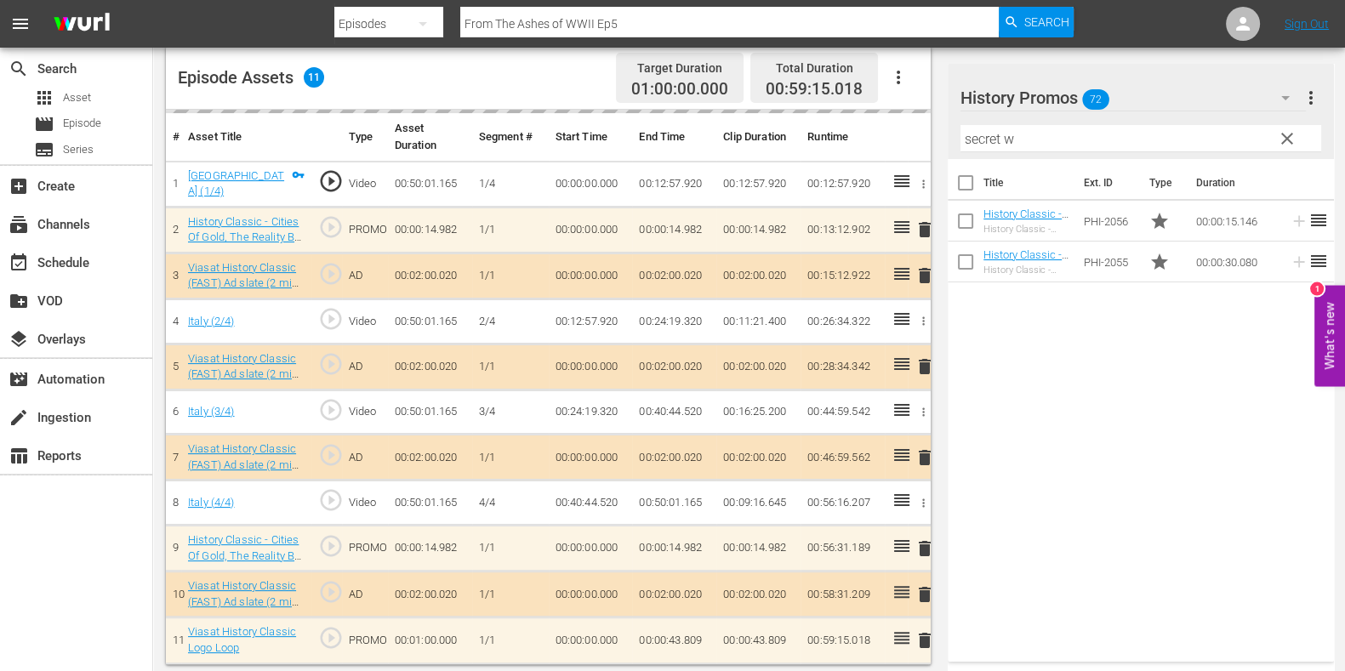
scroll to position [449, 0]
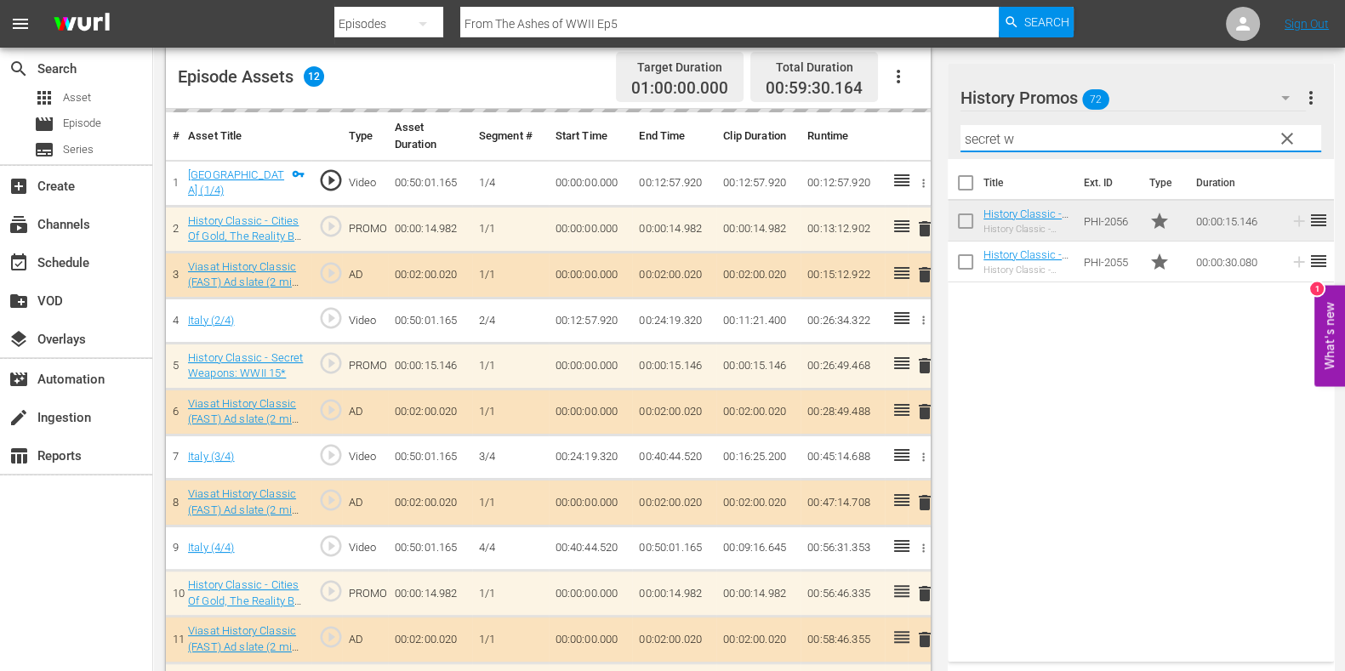
click at [979, 145] on input "secret w" at bounding box center [1141, 138] width 361 height 27
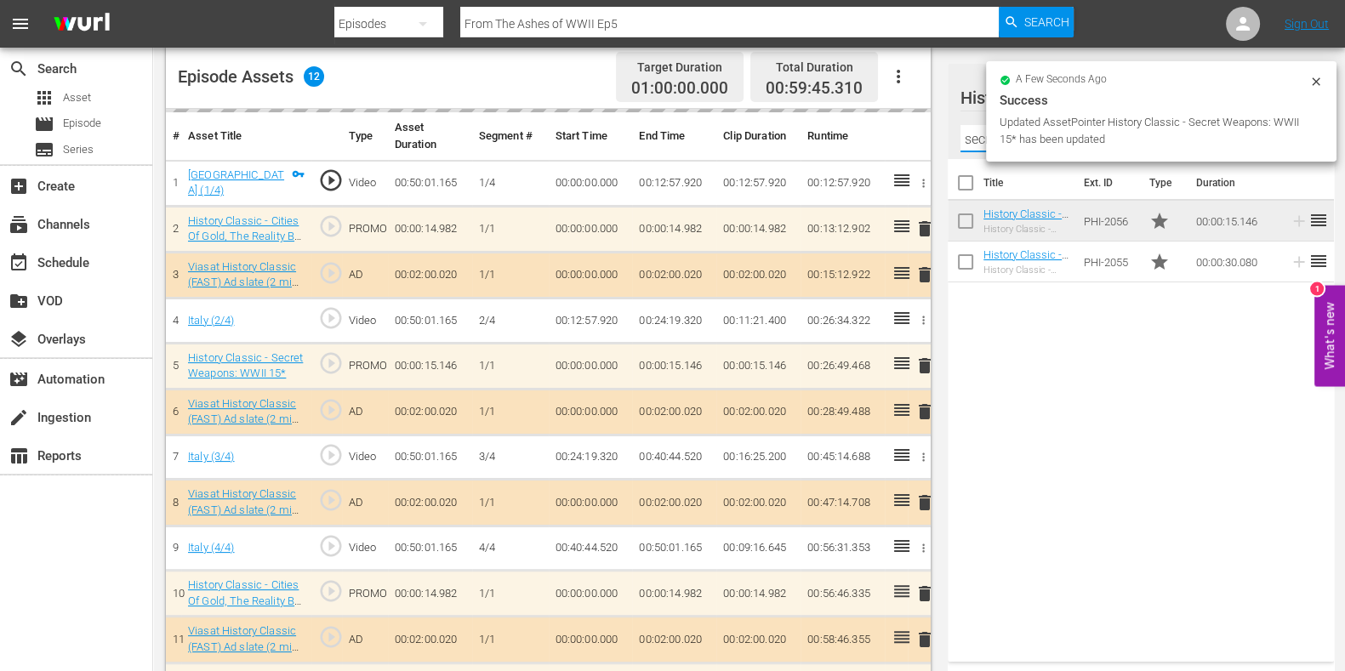
click at [979, 145] on input "secret w" at bounding box center [1141, 138] width 361 height 27
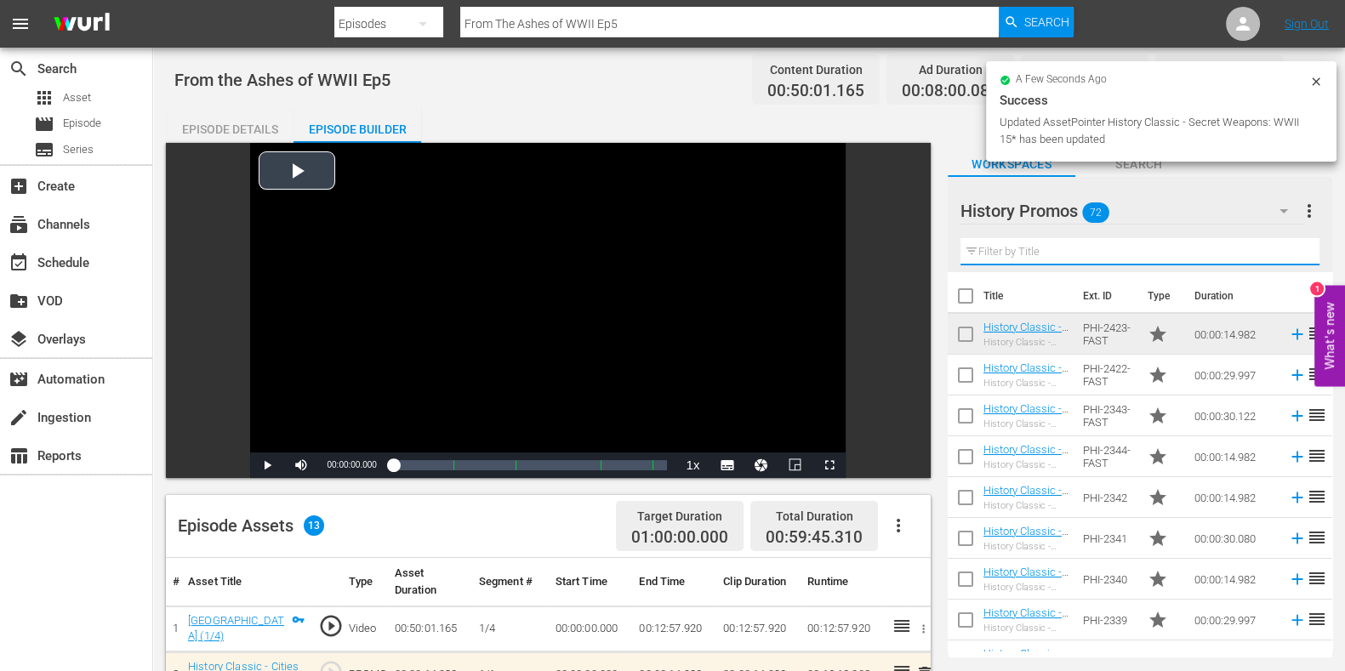
scroll to position [538, 0]
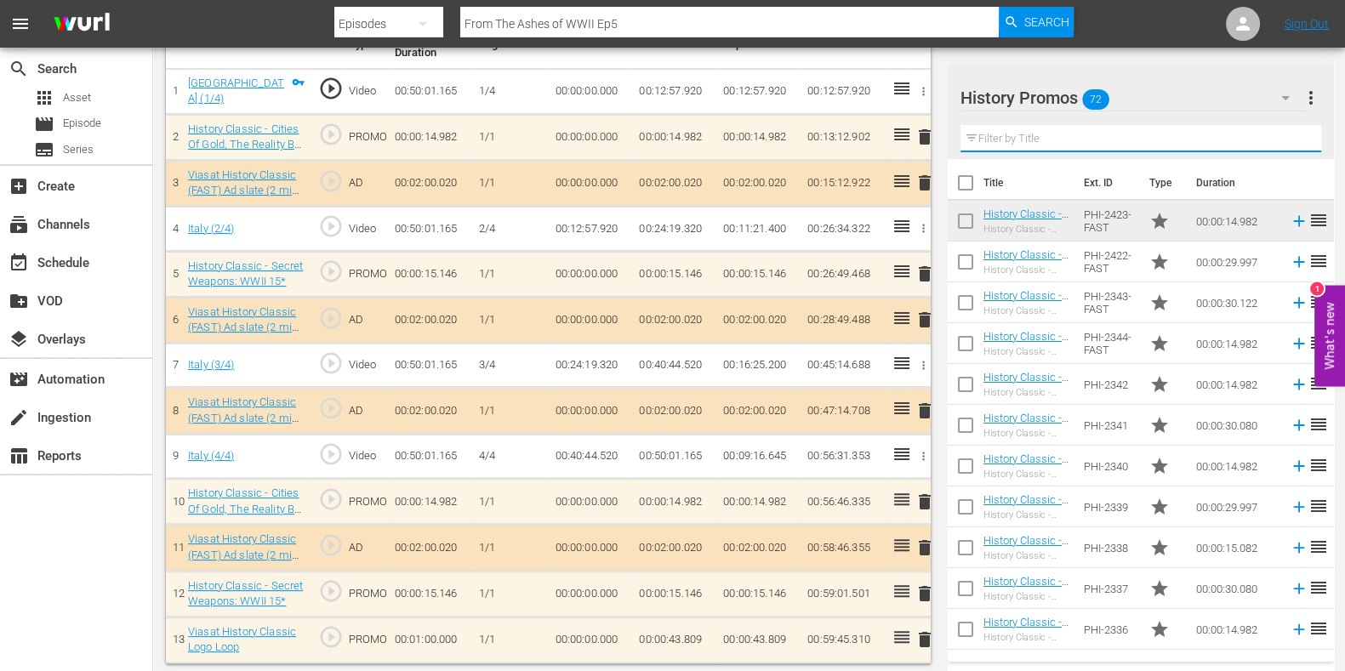
click at [1011, 143] on input "text" at bounding box center [1141, 138] width 361 height 27
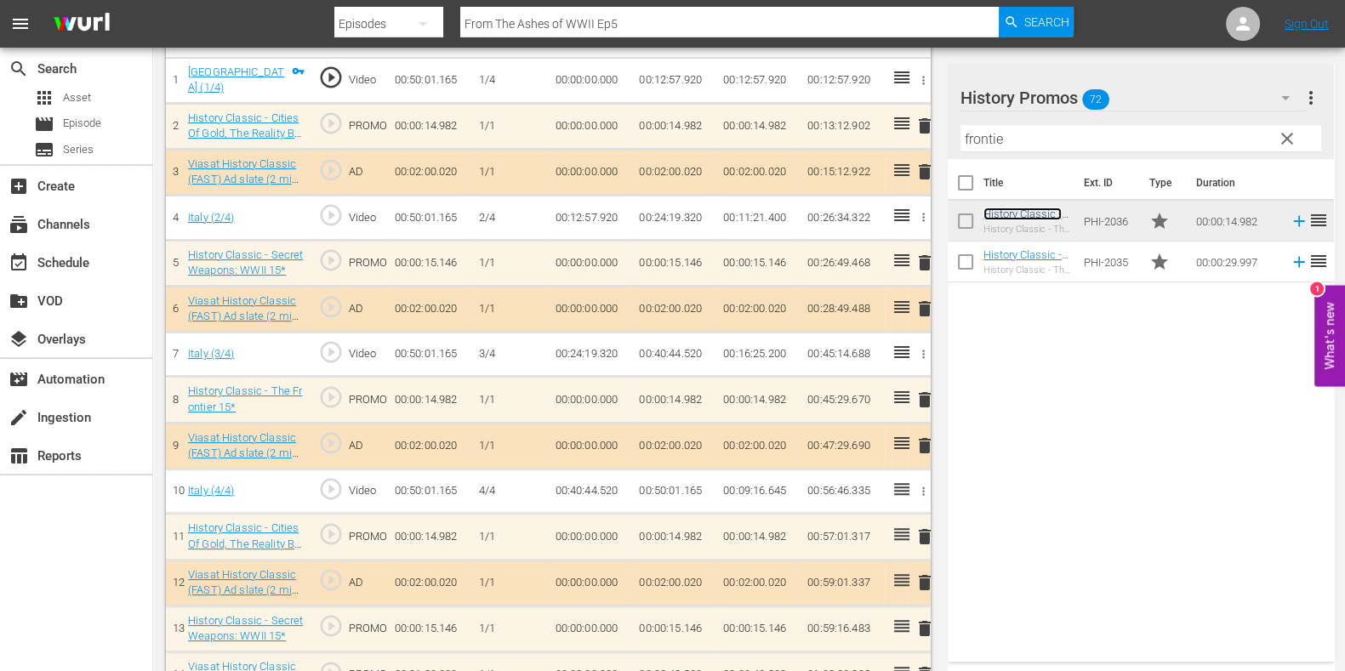
scroll to position [583, 0]
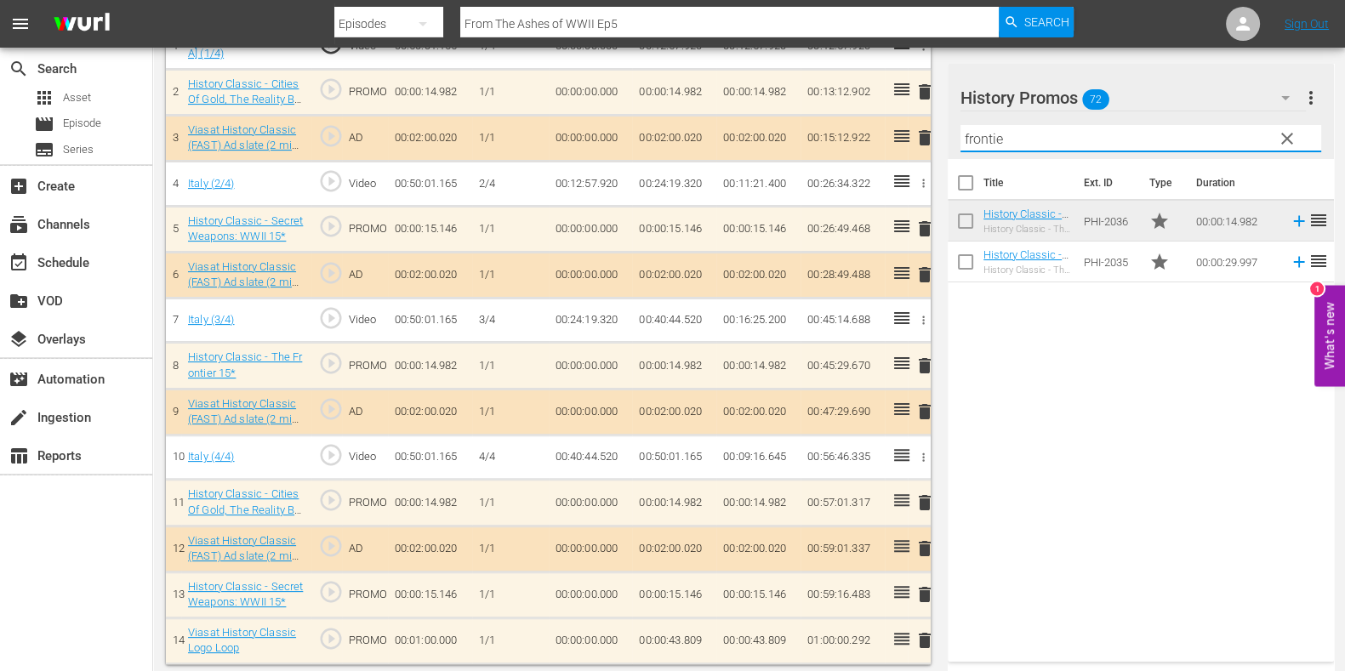
drag, startPoint x: 1011, startPoint y: 135, endPoint x: 904, endPoint y: 140, distance: 107.3
click at [904, 140] on div "Video Player is loading. Play Video Play Mute Current Time 00:00:00.000 / Durat…" at bounding box center [749, 112] width 1167 height 1105
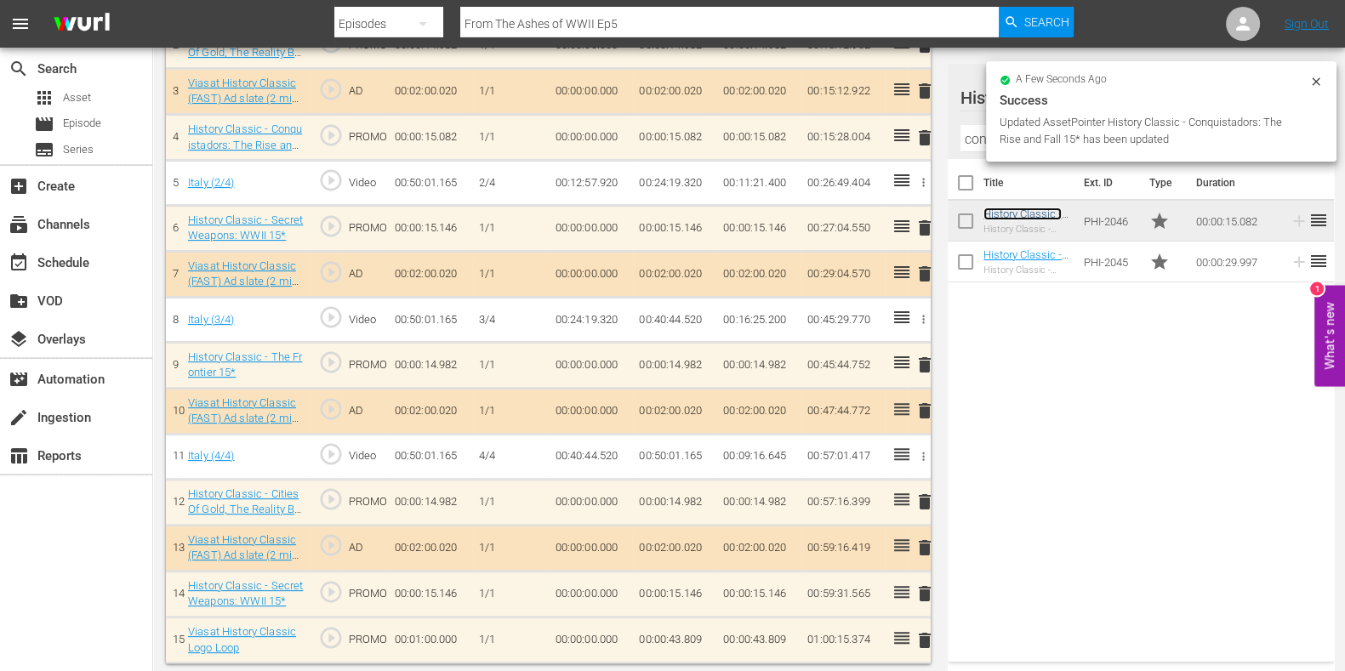
scroll to position [630, 0]
click at [928, 632] on span "delete" at bounding box center [925, 641] width 20 height 20
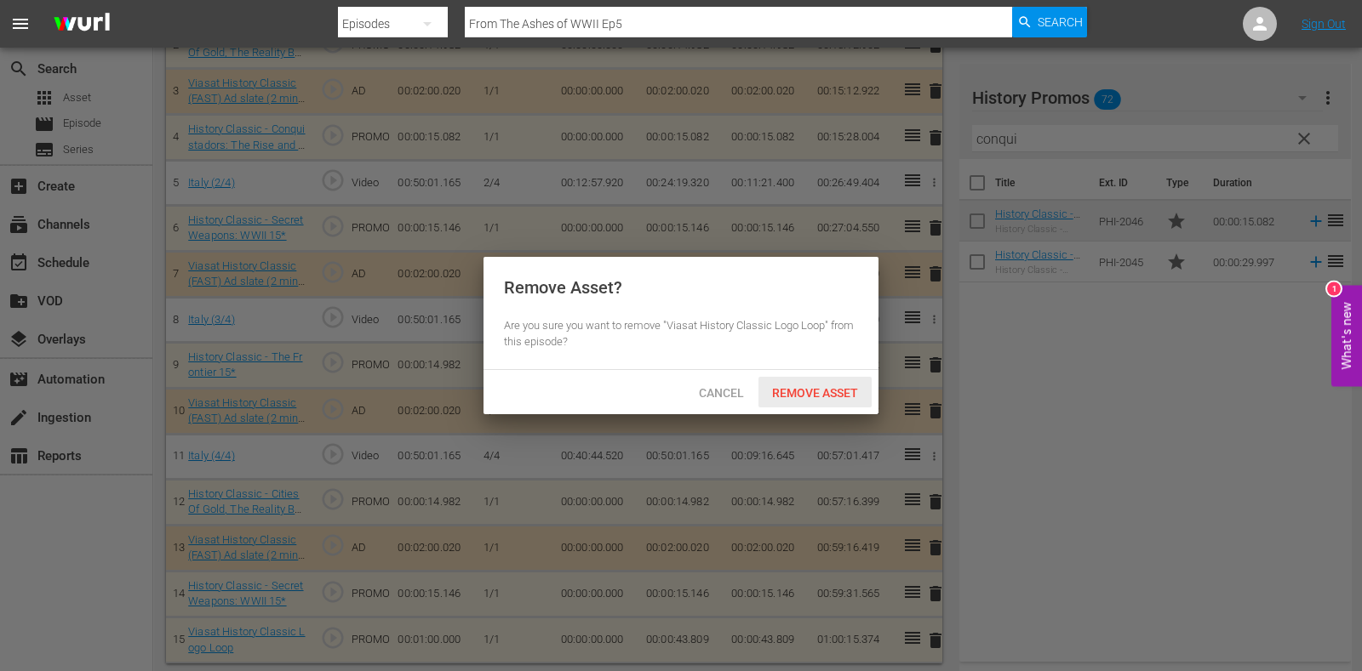
drag, startPoint x: 842, startPoint y: 397, endPoint x: 924, endPoint y: 239, distance: 178.1
click at [842, 397] on span "Remove Asset" at bounding box center [814, 393] width 113 height 14
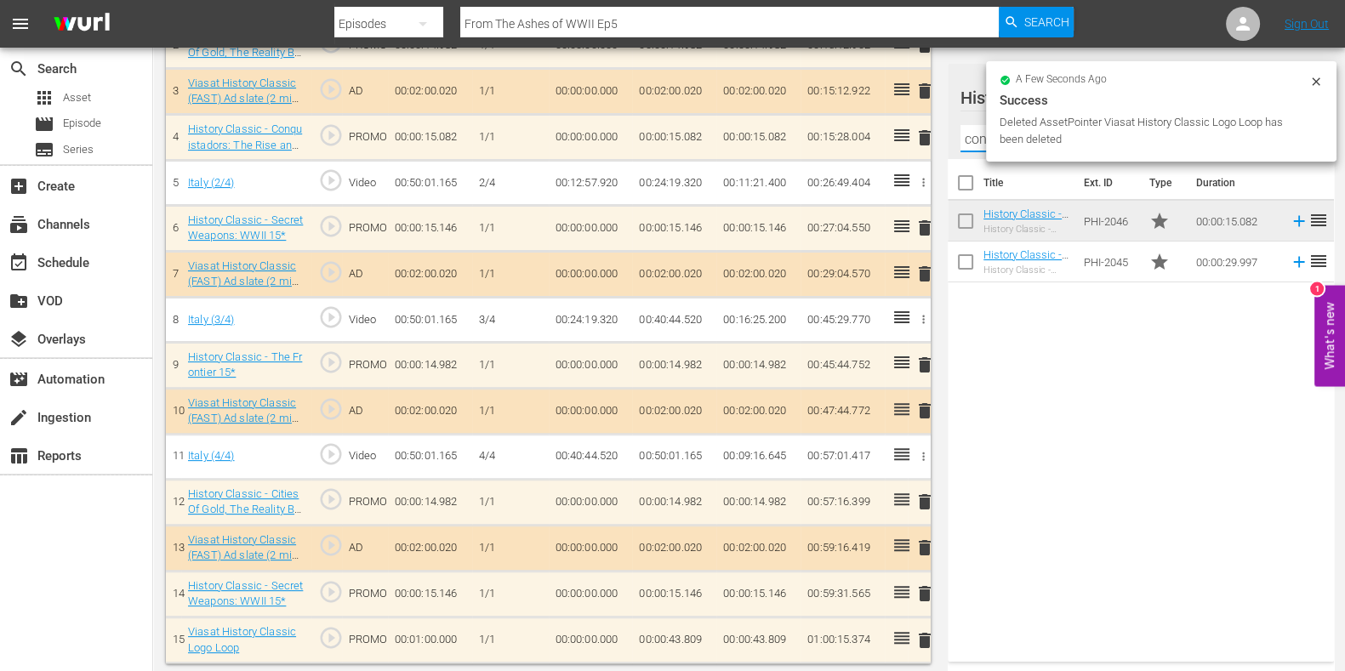
click at [970, 133] on input "conqui" at bounding box center [1141, 138] width 361 height 27
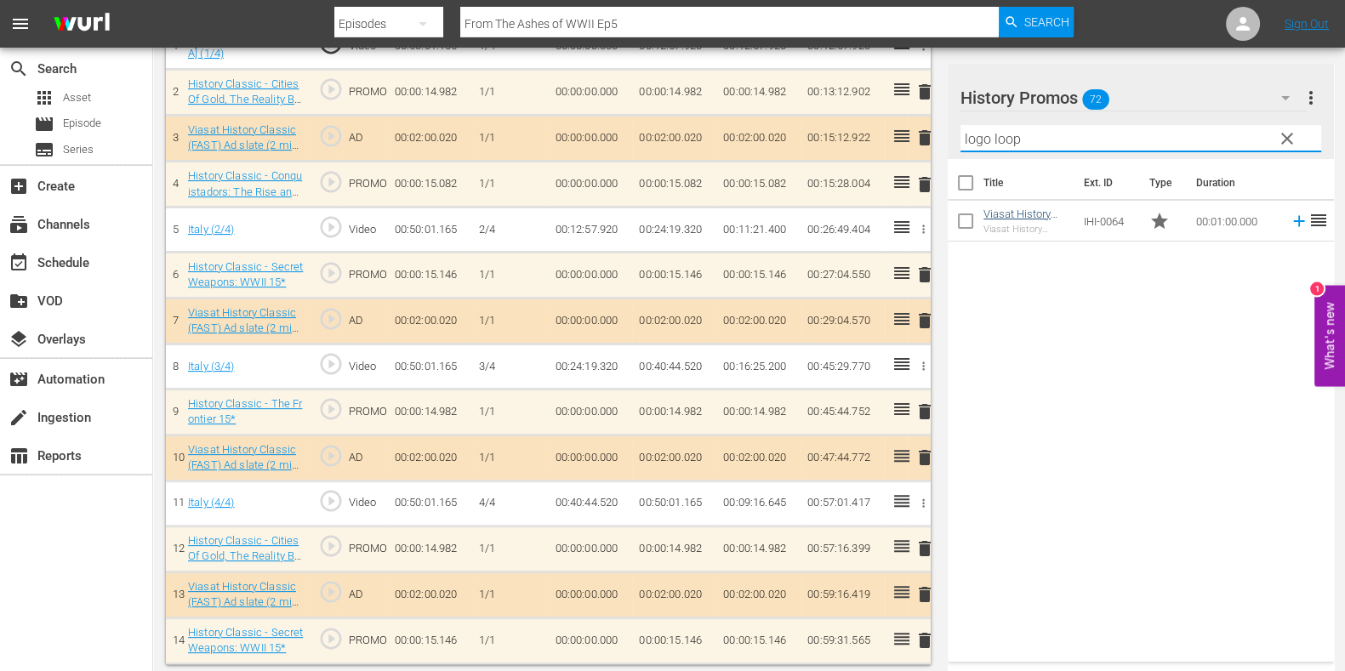
type input "logo loop"
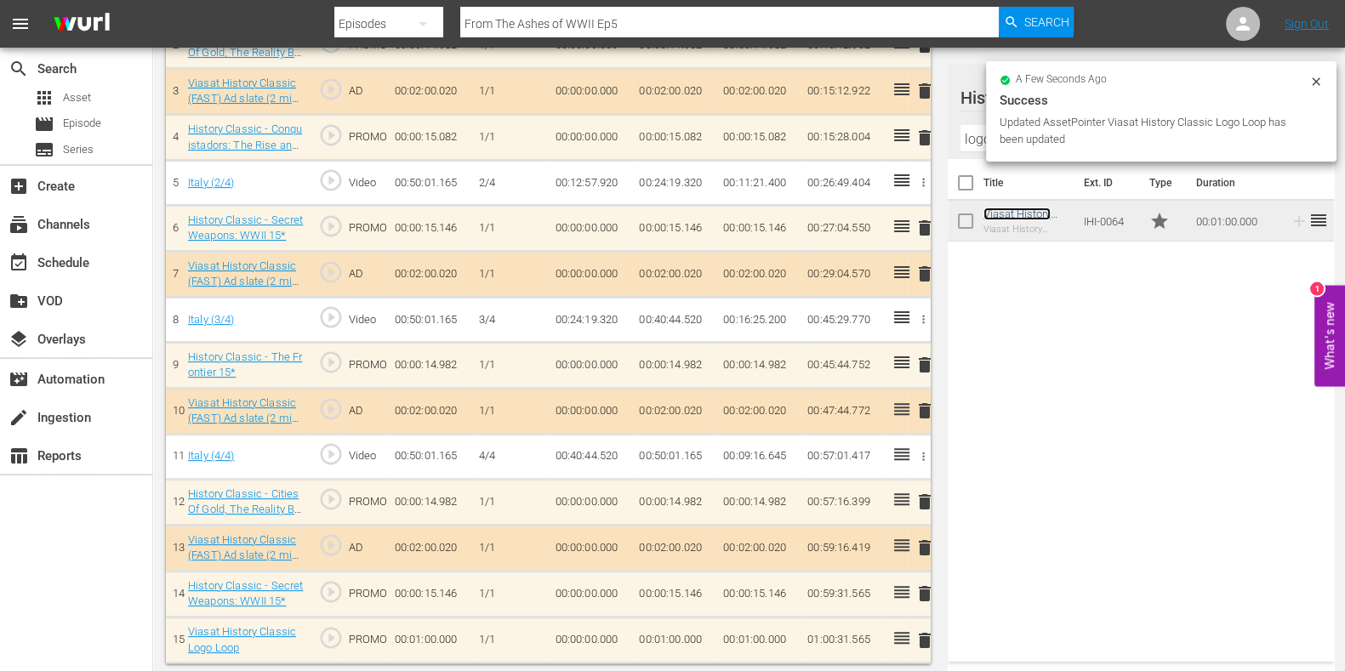
scroll to position [630, 0]
click at [660, 633] on td "00:01:00.000" at bounding box center [674, 641] width 84 height 46
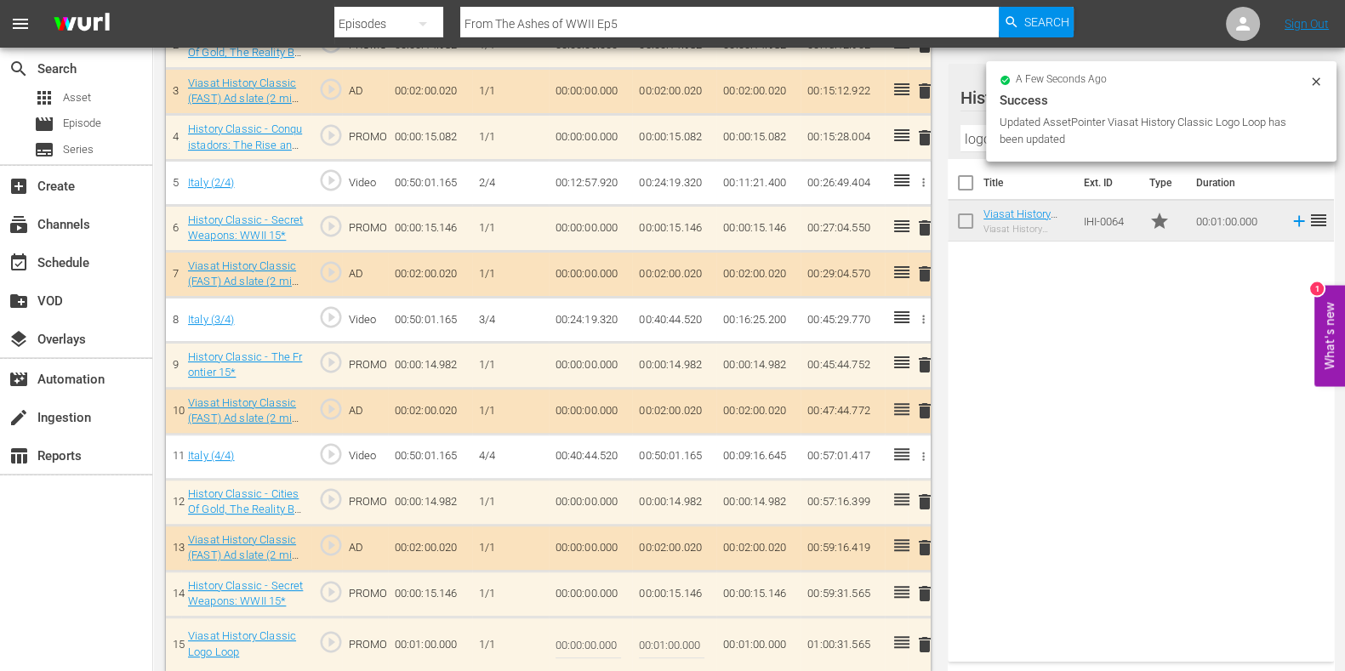
click at [664, 633] on input "00:01:00.000" at bounding box center [672, 645] width 66 height 41
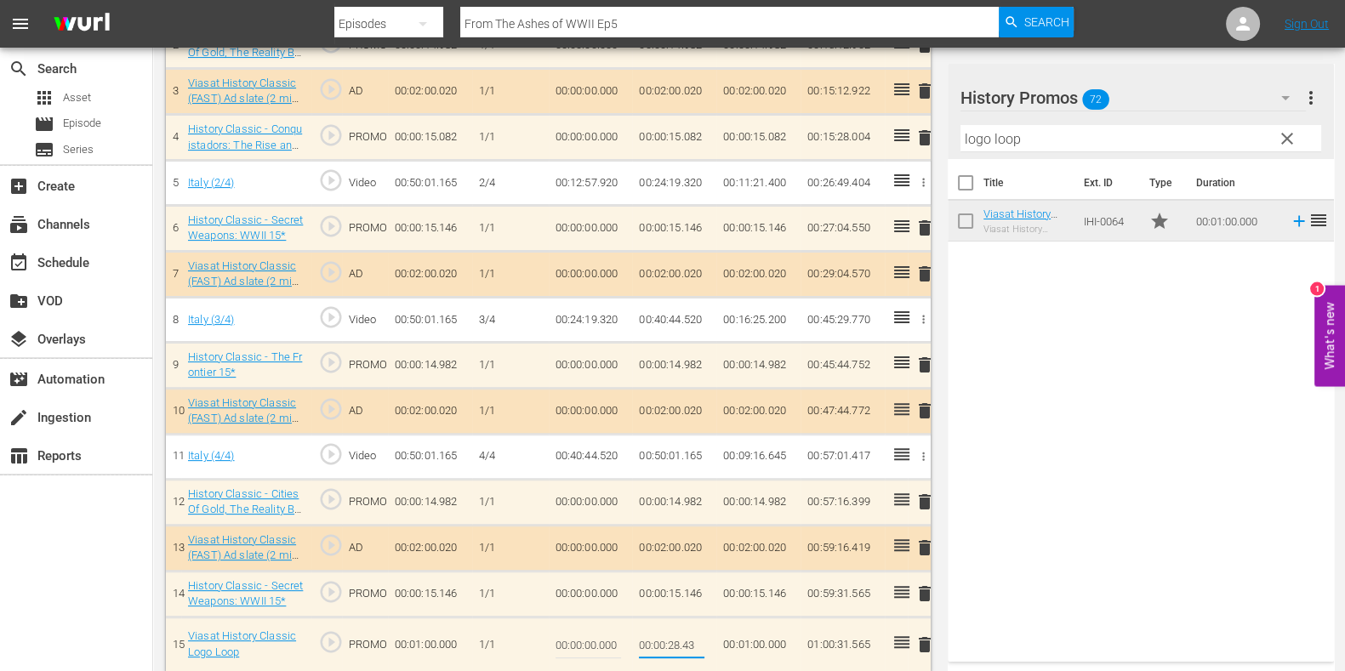
type input "00:00:28.435"
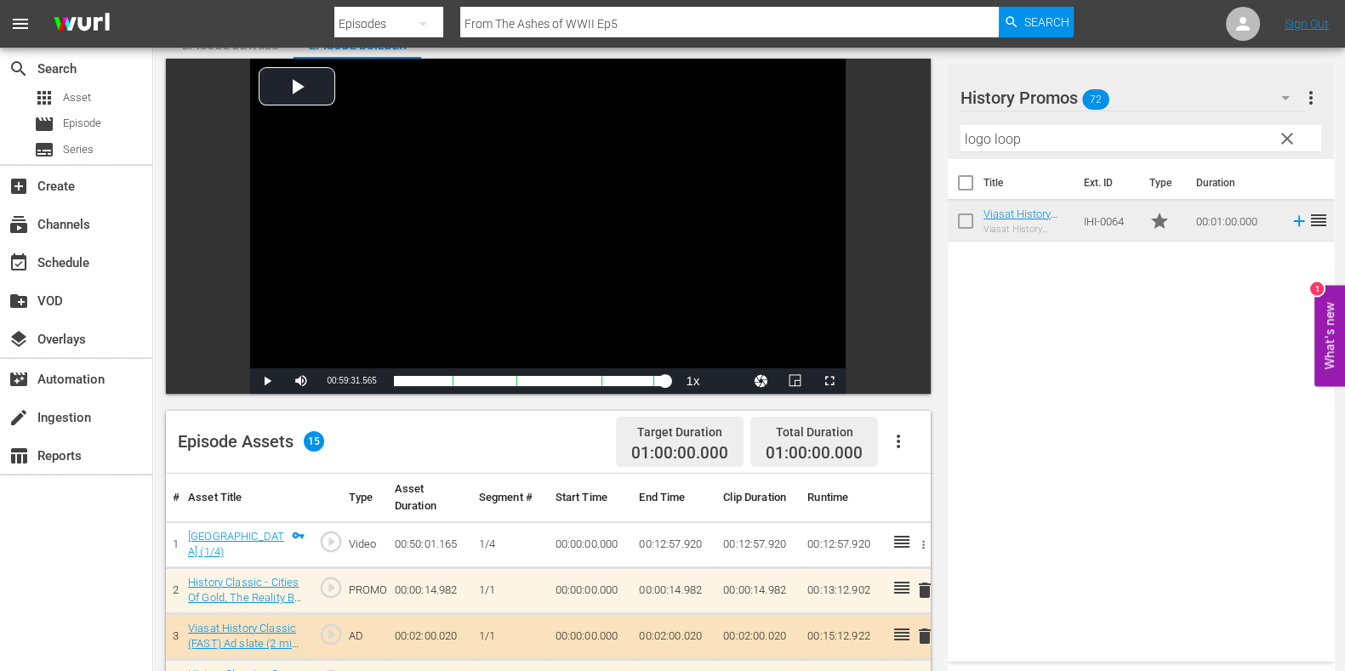
scroll to position [0, 0]
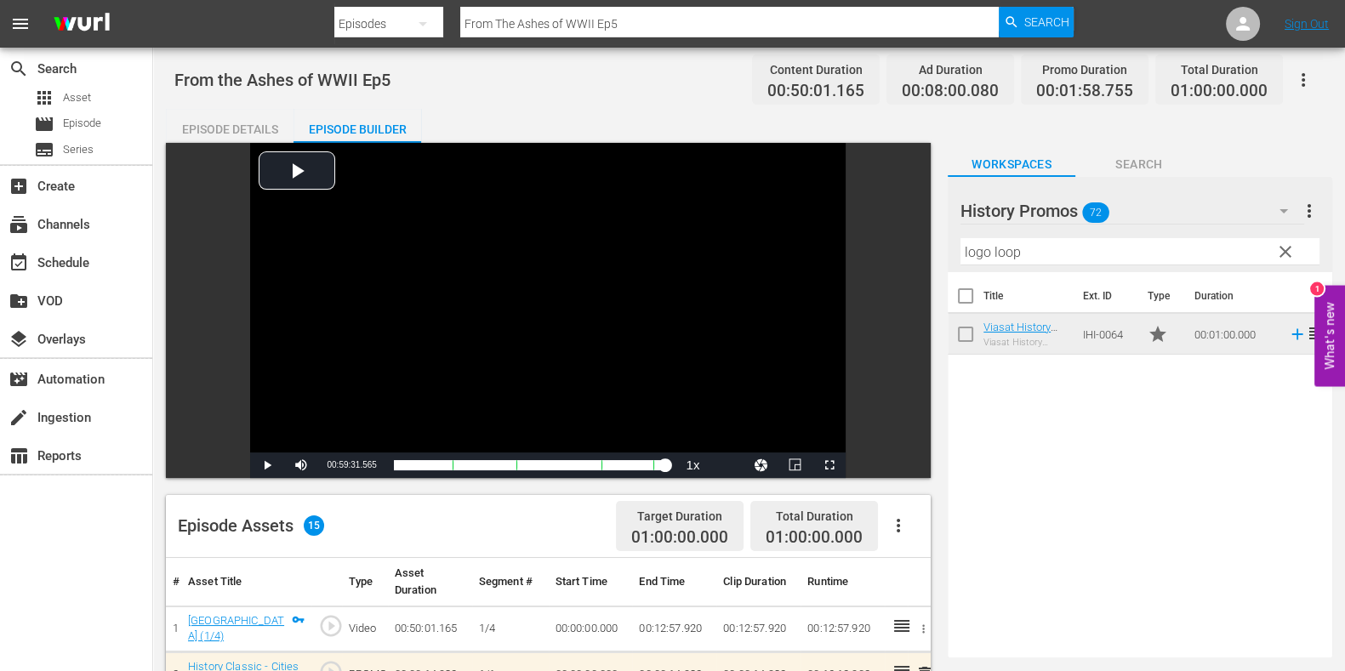
click at [648, 14] on input "From The Ashes of WWII Ep5" at bounding box center [729, 23] width 539 height 41
type input "From The Ashes of WWII Ep6"
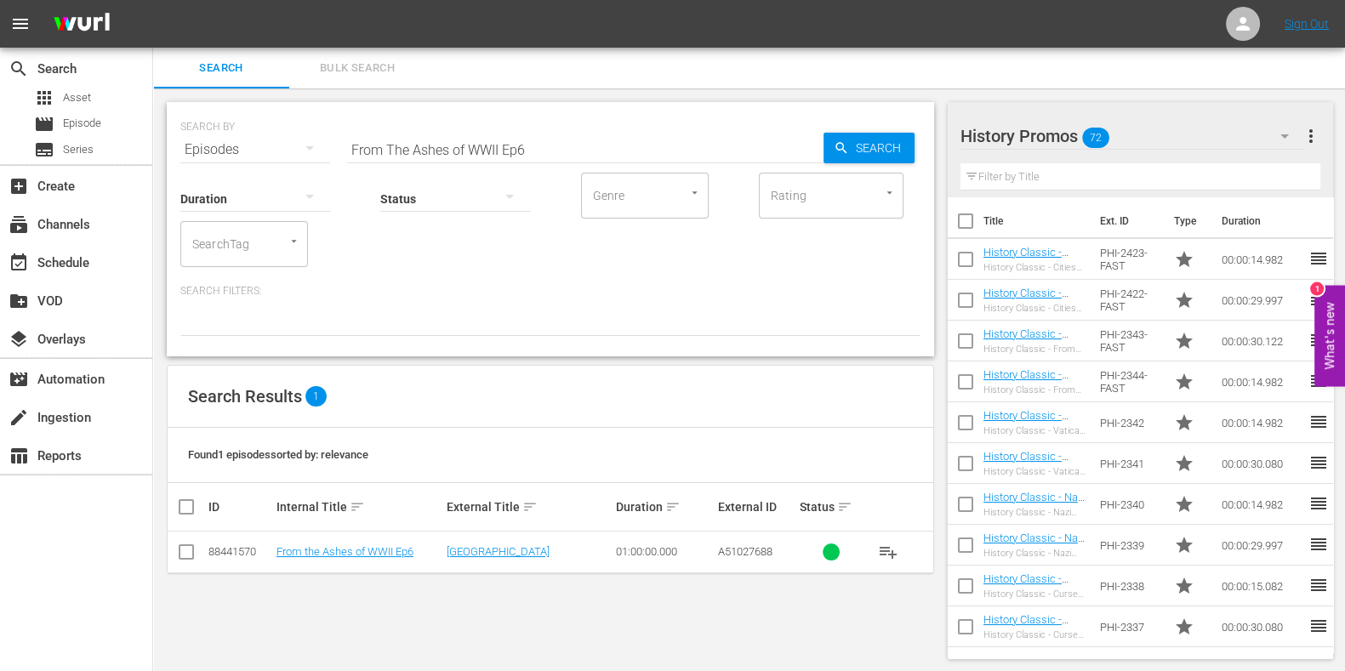
click at [345, 540] on td "From the Ashes of WWII Ep6" at bounding box center [359, 553] width 170 height 42
click at [344, 549] on link "From the Ashes of WWII Ep6" at bounding box center [345, 551] width 137 height 13
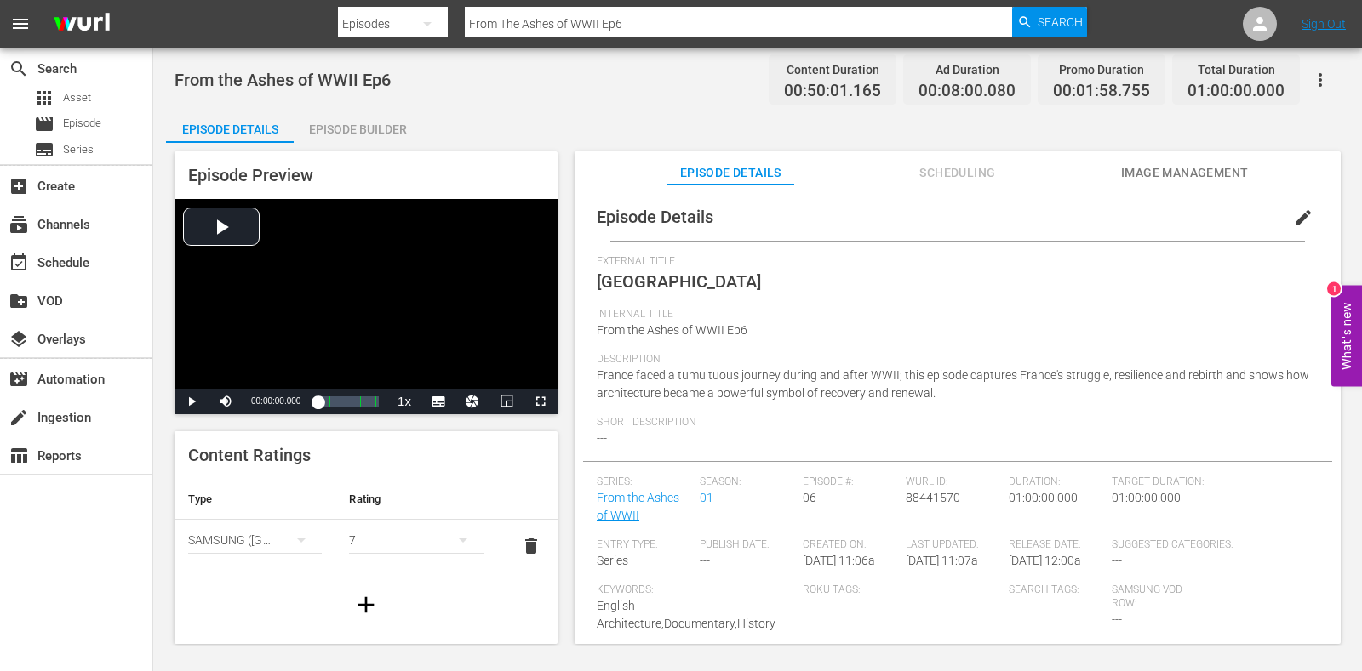
click at [384, 124] on div "Episode Builder" at bounding box center [358, 129] width 128 height 41
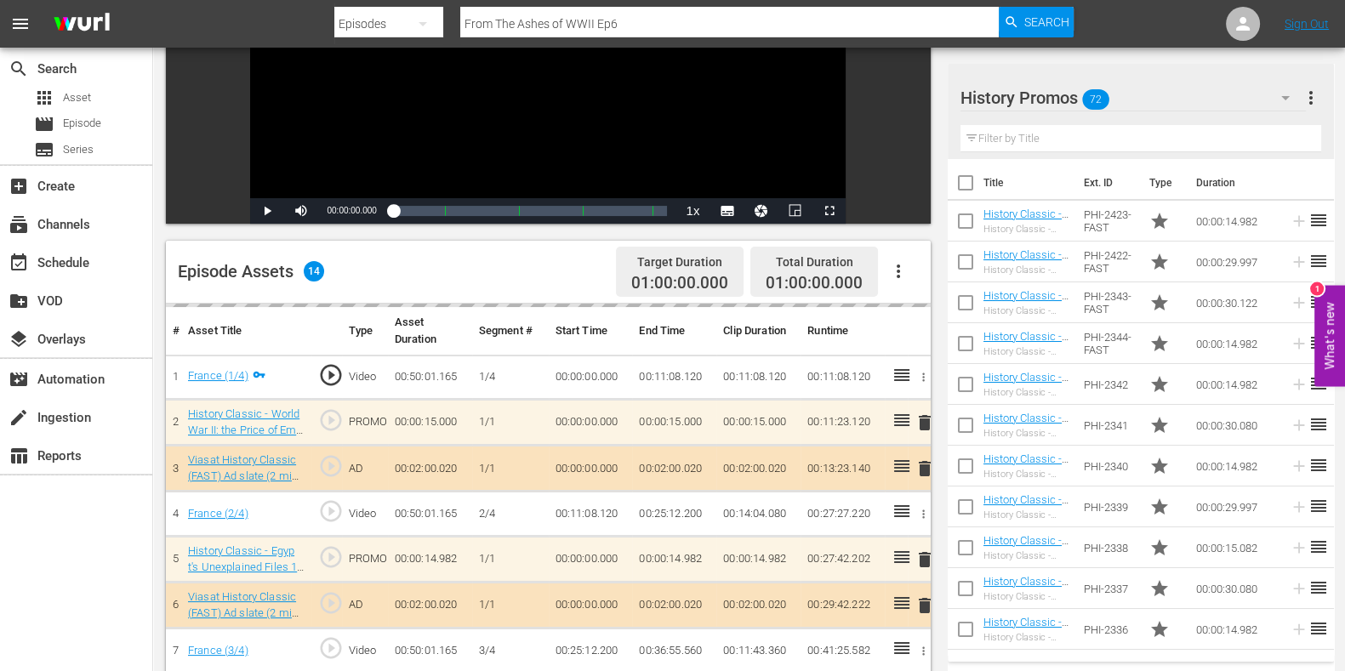
scroll to position [425, 0]
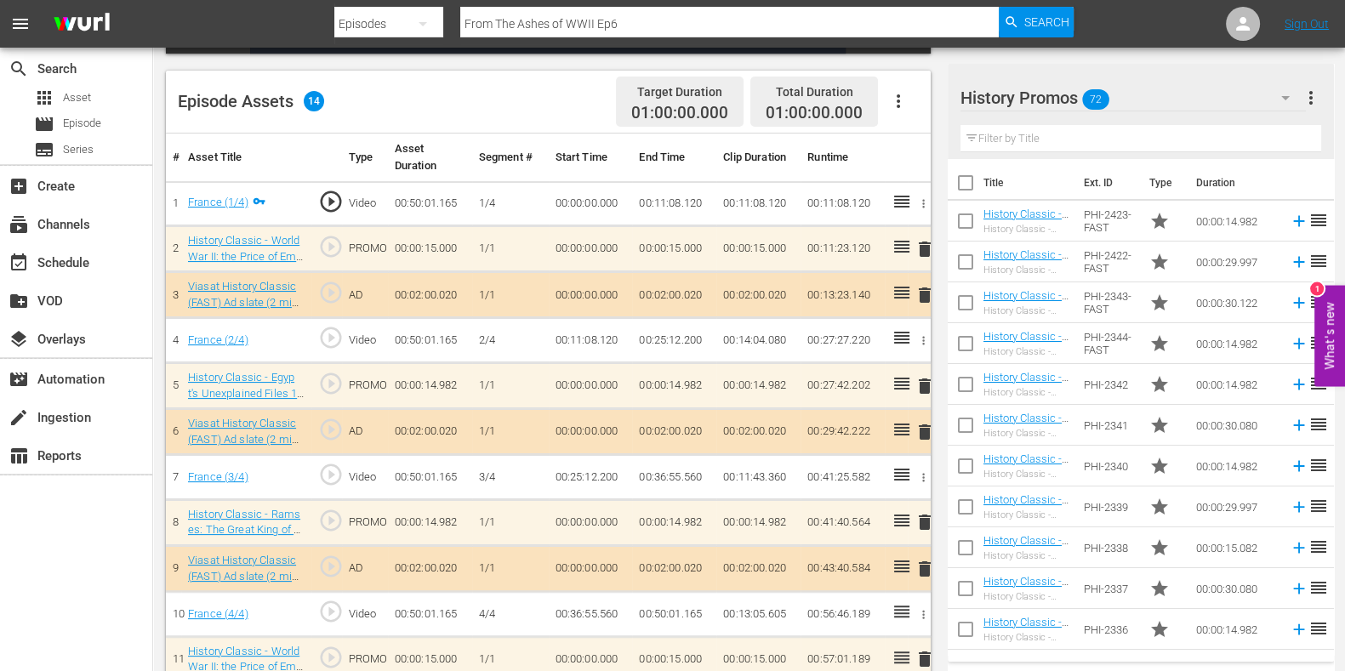
click at [927, 250] on span "delete" at bounding box center [925, 249] width 20 height 20
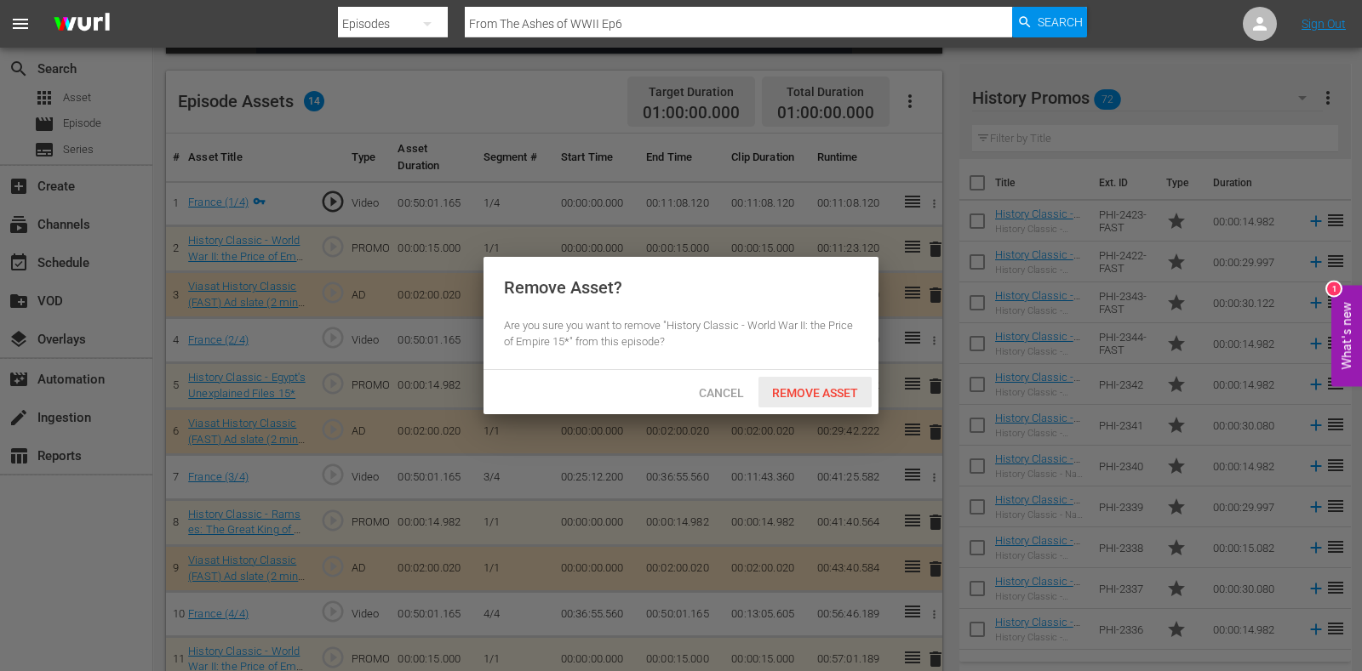
click at [859, 392] on span "Remove Asset" at bounding box center [814, 393] width 113 height 14
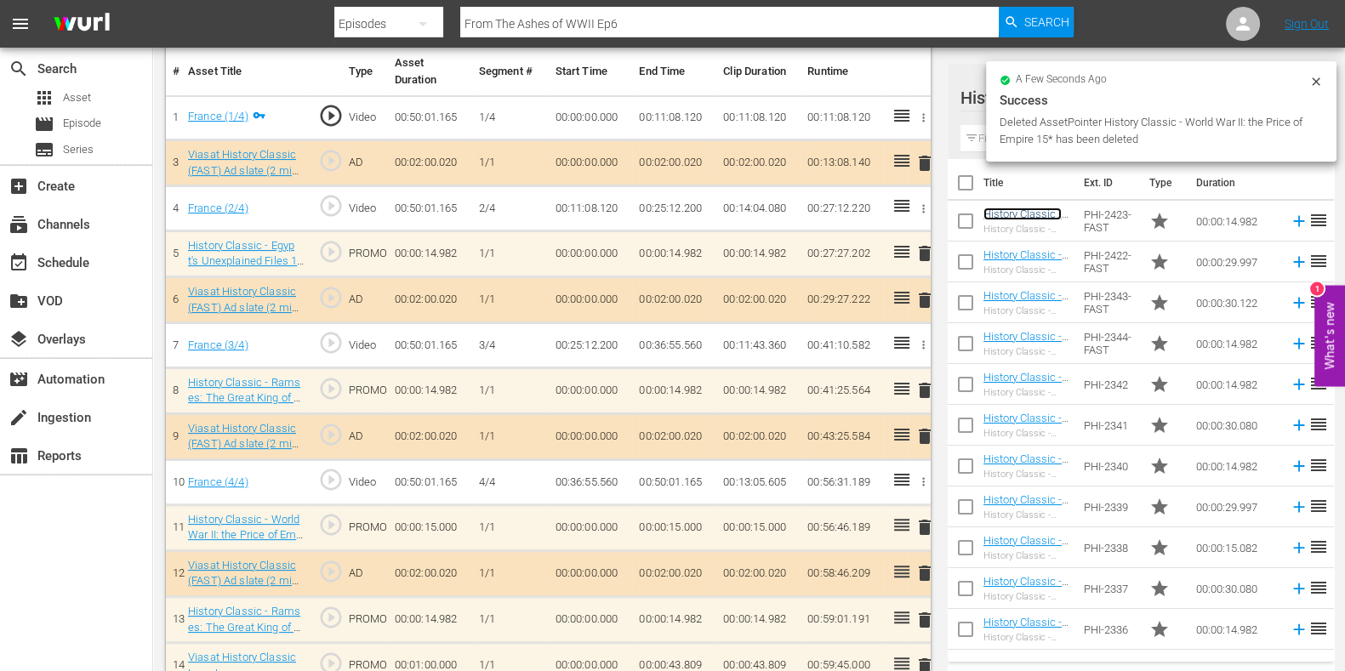
scroll to position [532, 0]
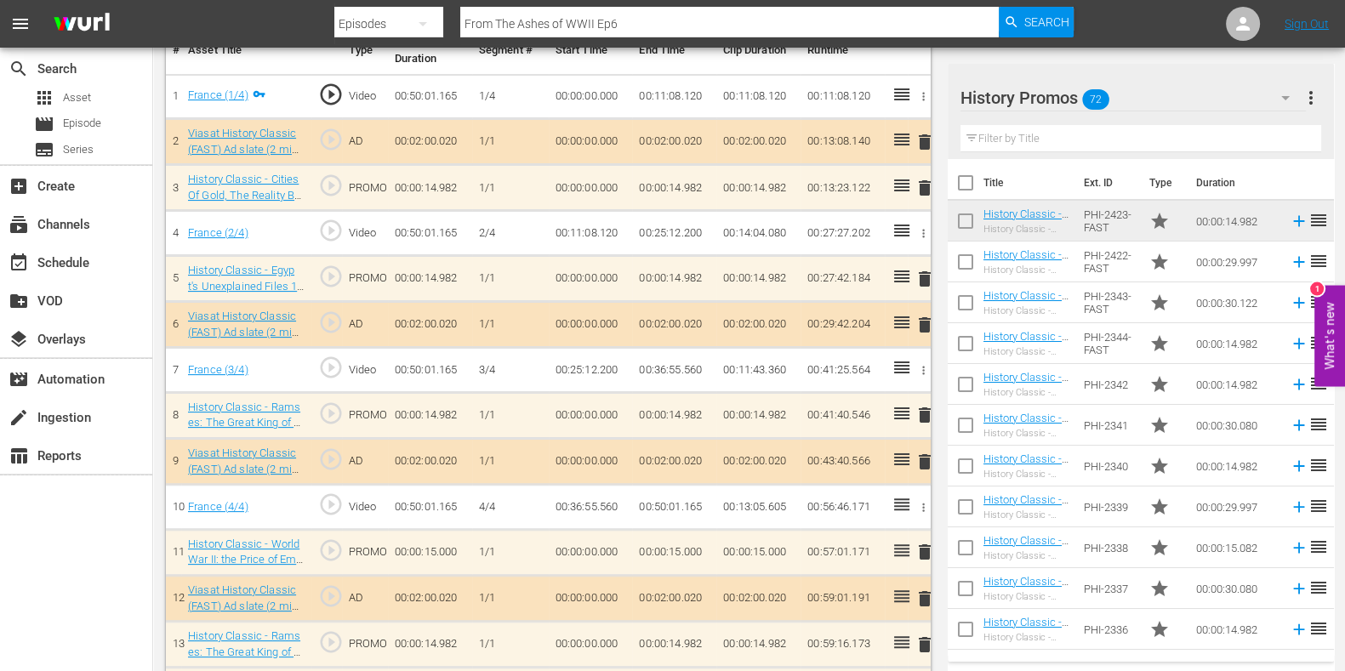
click at [919, 405] on span "delete" at bounding box center [925, 415] width 20 height 20
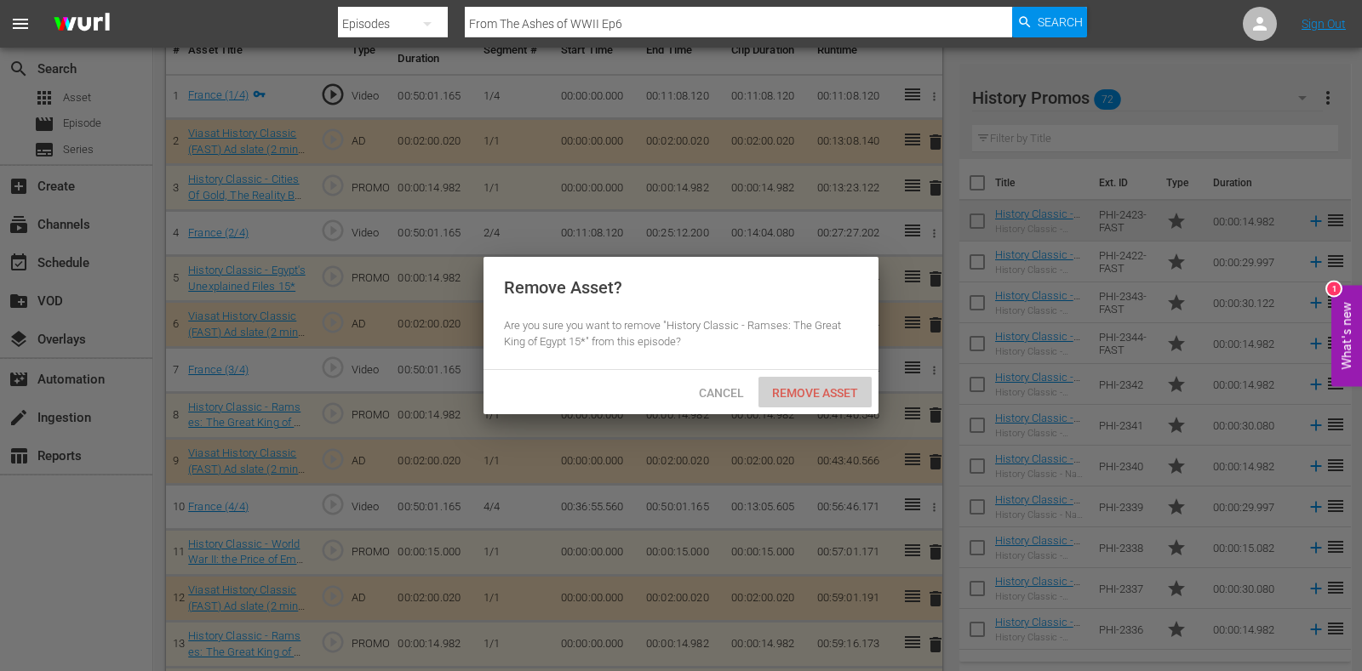
click at [835, 391] on span "Remove Asset" at bounding box center [814, 393] width 113 height 14
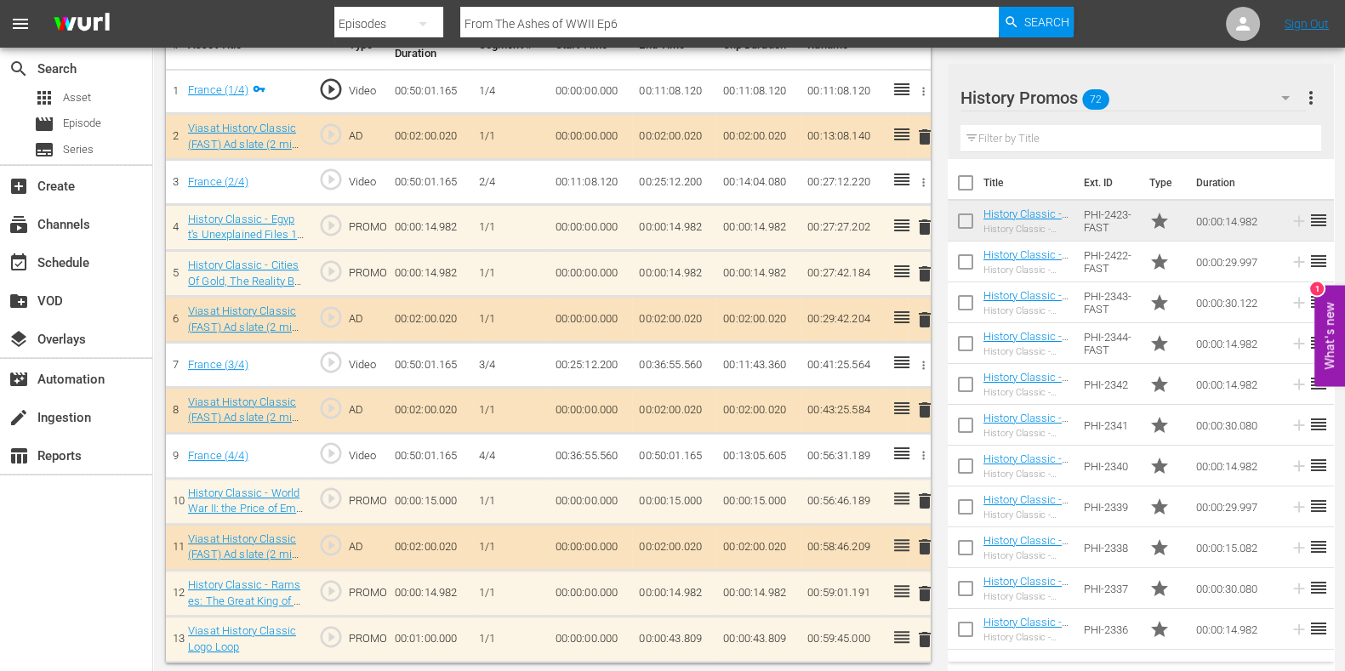
scroll to position [538, 0]
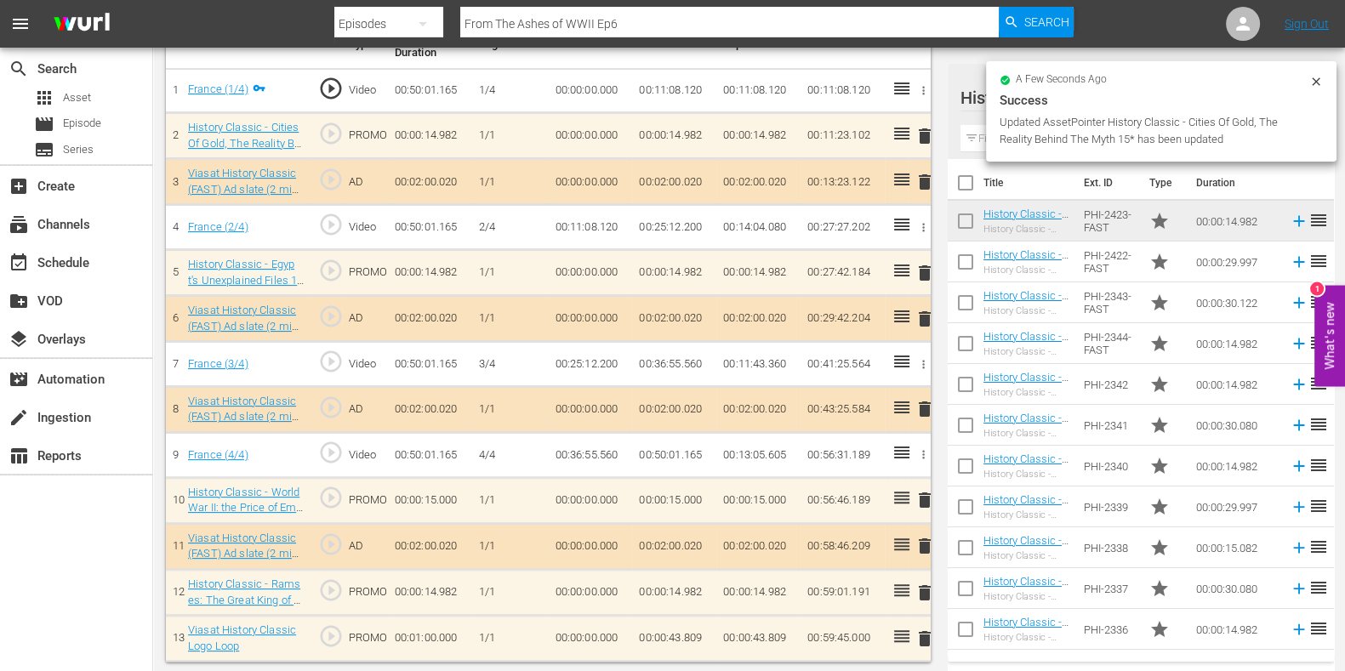
click at [928, 490] on span "delete" at bounding box center [925, 500] width 20 height 20
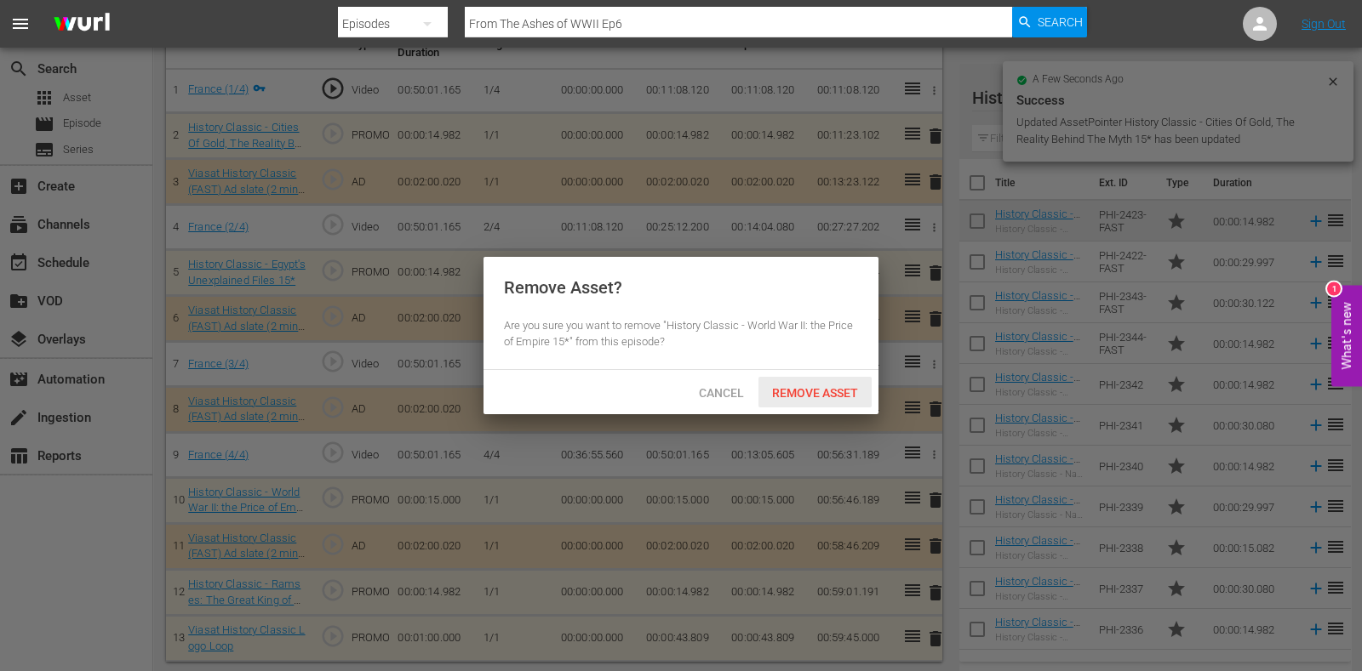
click at [846, 386] on span "Remove Asset" at bounding box center [814, 393] width 113 height 14
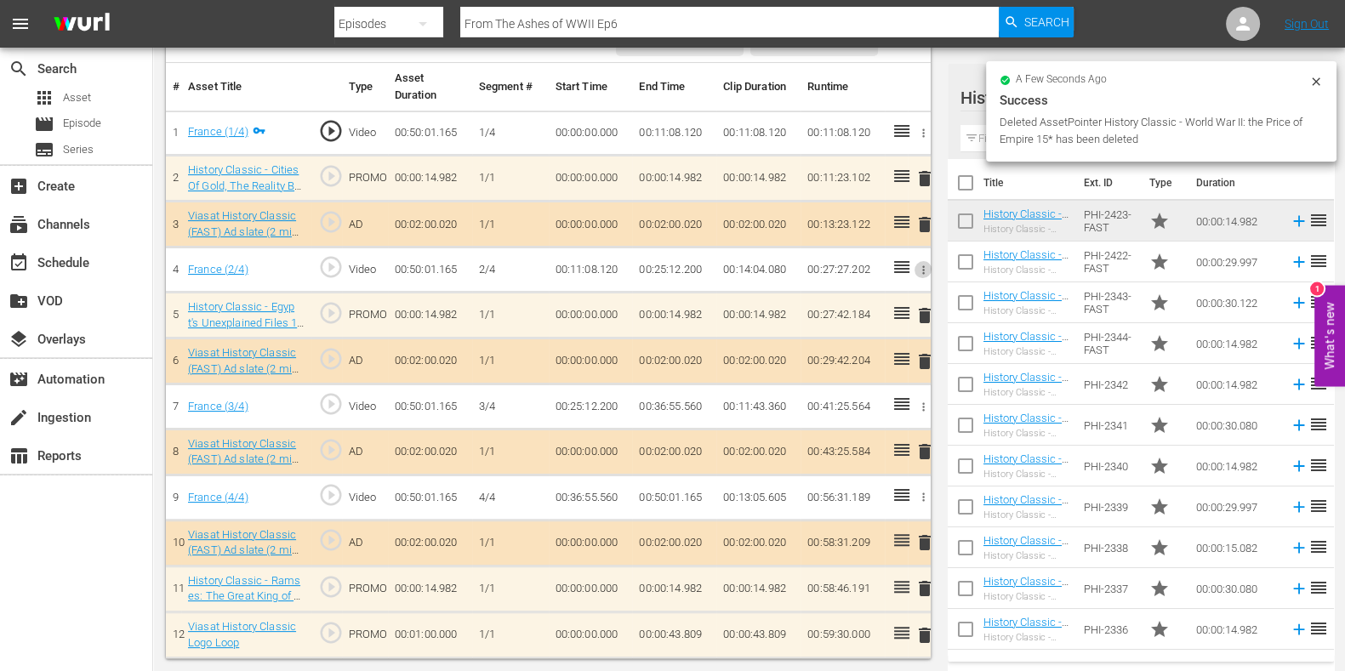
scroll to position [492, 0]
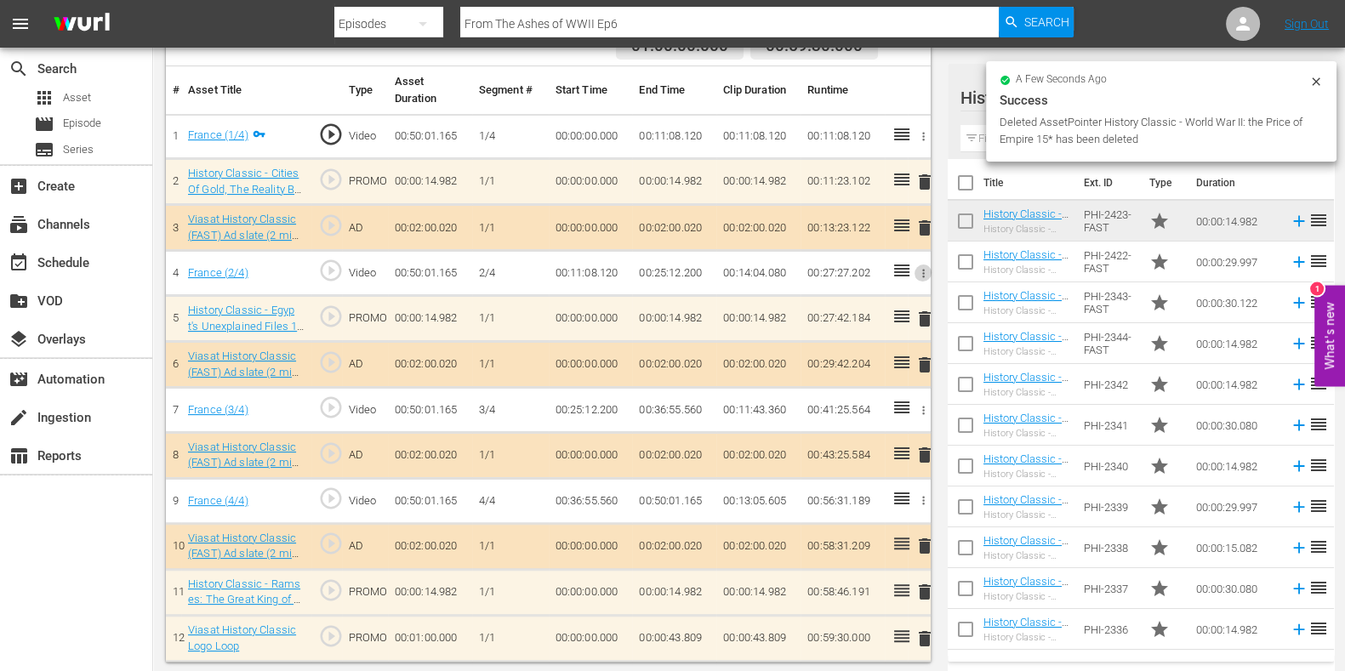
click at [924, 272] on icon "button" at bounding box center [923, 273] width 13 height 13
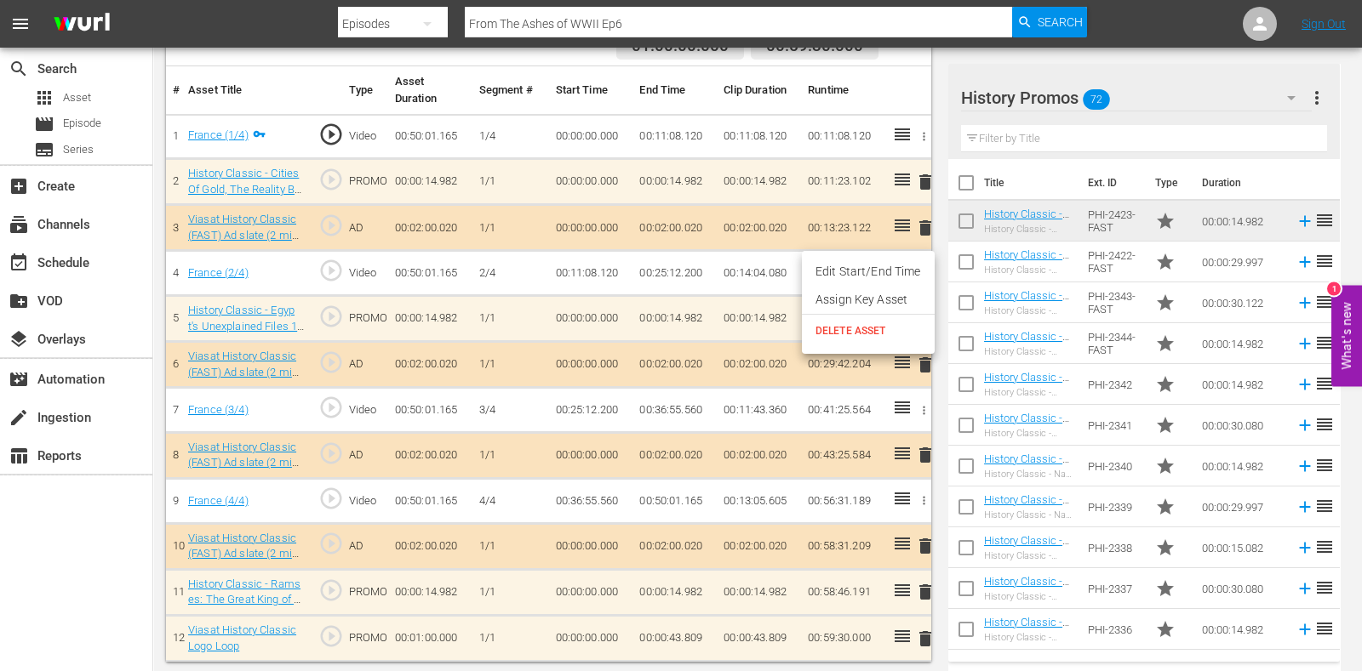
click at [642, 300] on div at bounding box center [681, 335] width 1362 height 671
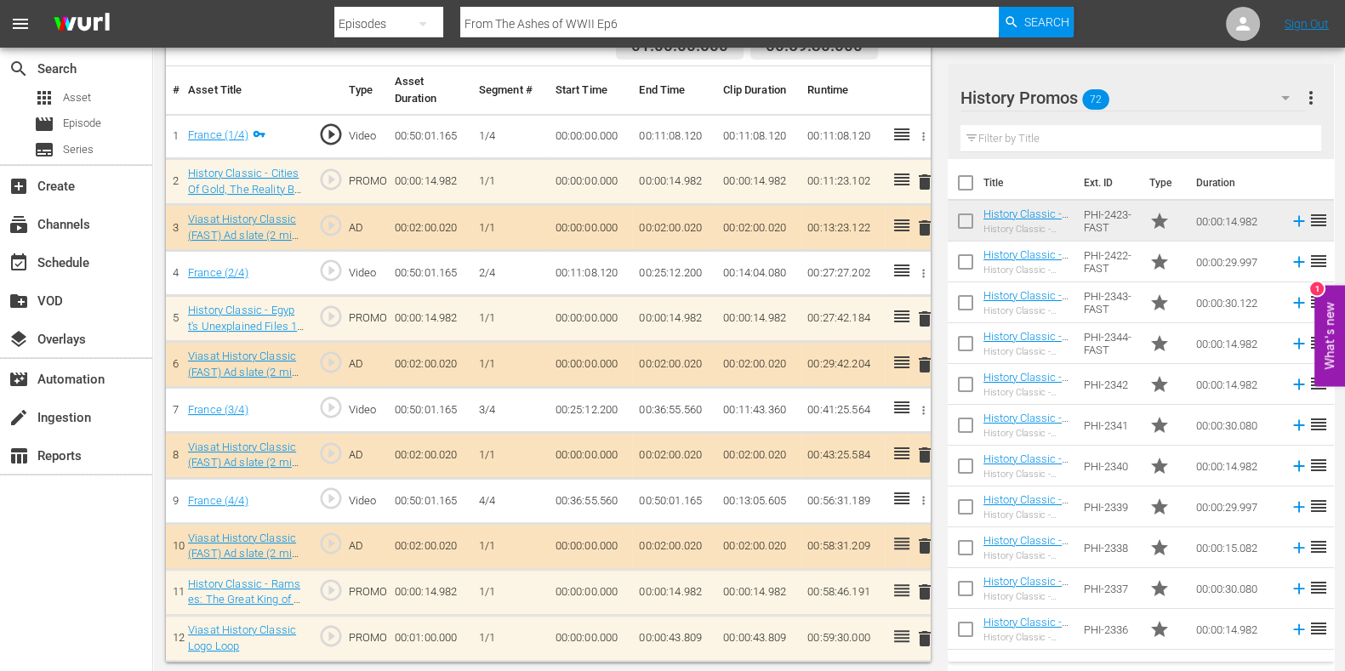
click at [926, 313] on span "delete" at bounding box center [925, 319] width 20 height 20
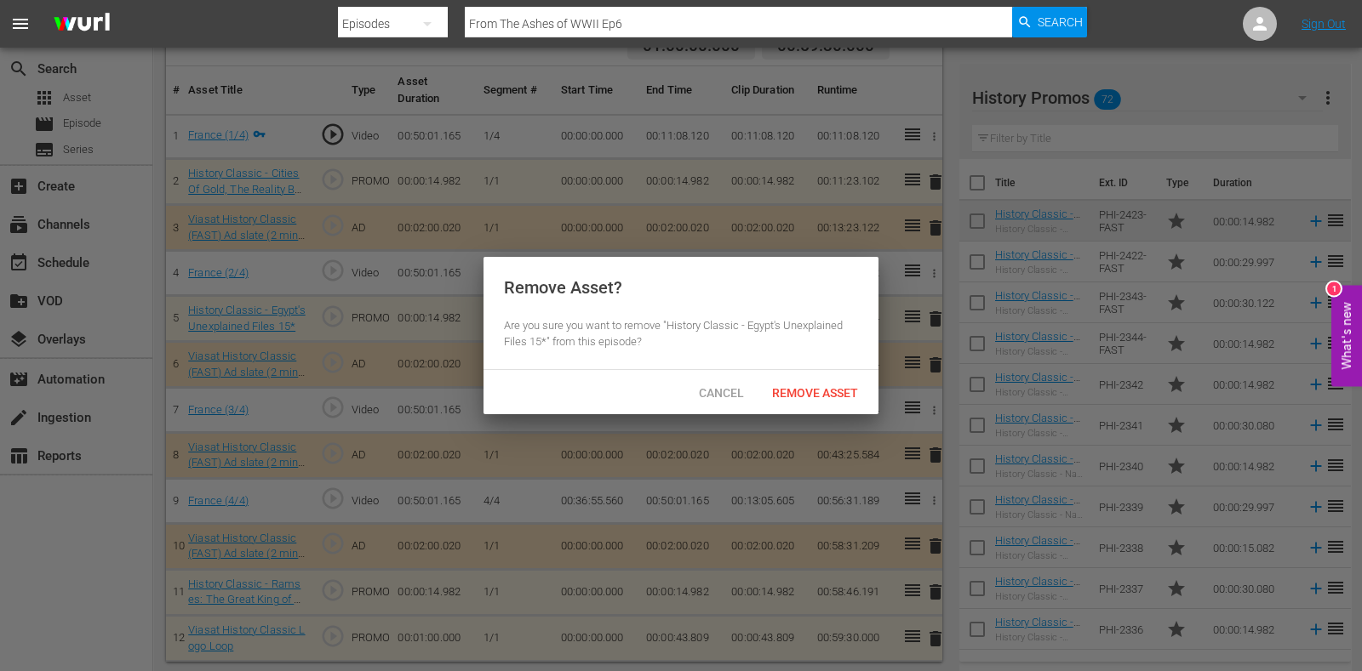
click at [851, 386] on span "Remove Asset" at bounding box center [814, 393] width 113 height 14
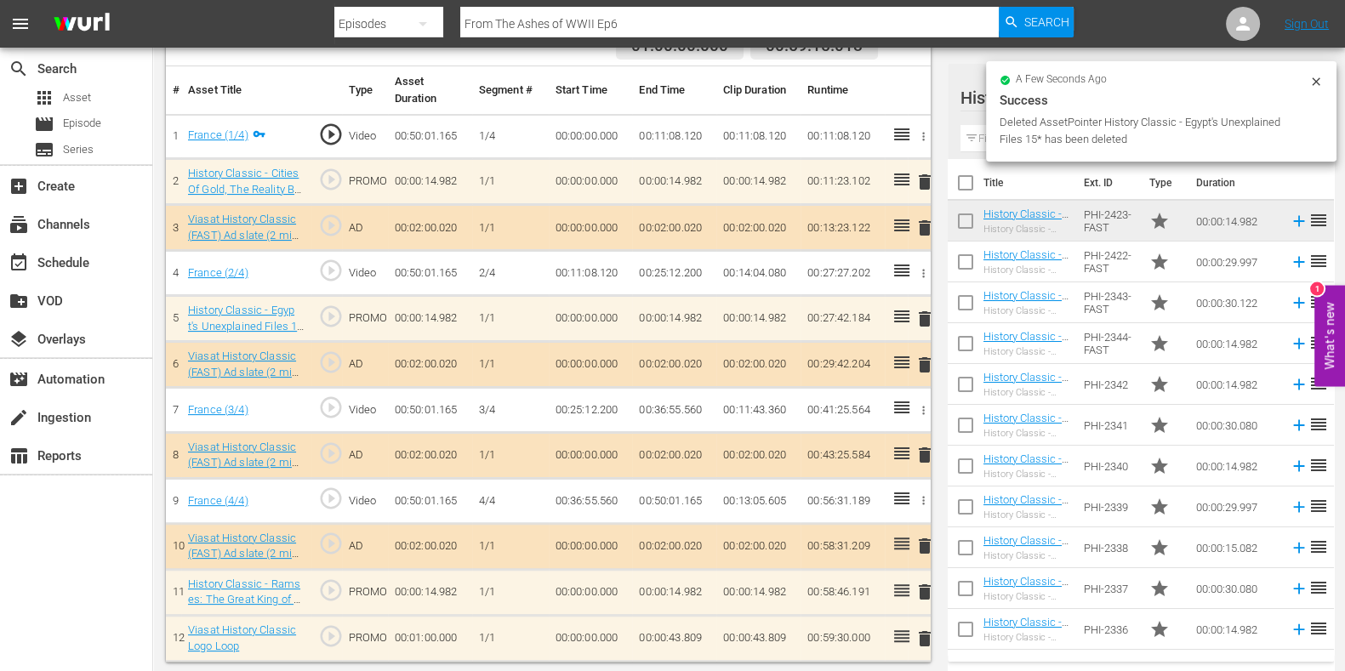
scroll to position [446, 0]
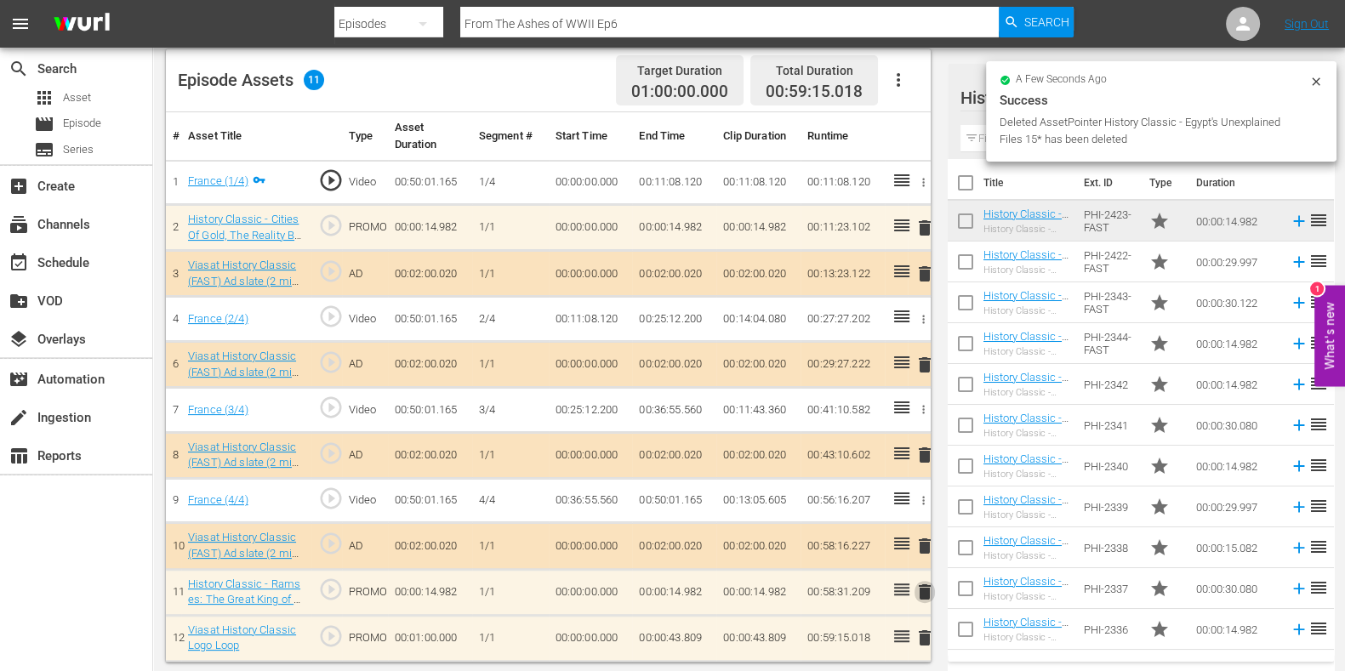
click at [921, 582] on span "delete" at bounding box center [925, 592] width 20 height 20
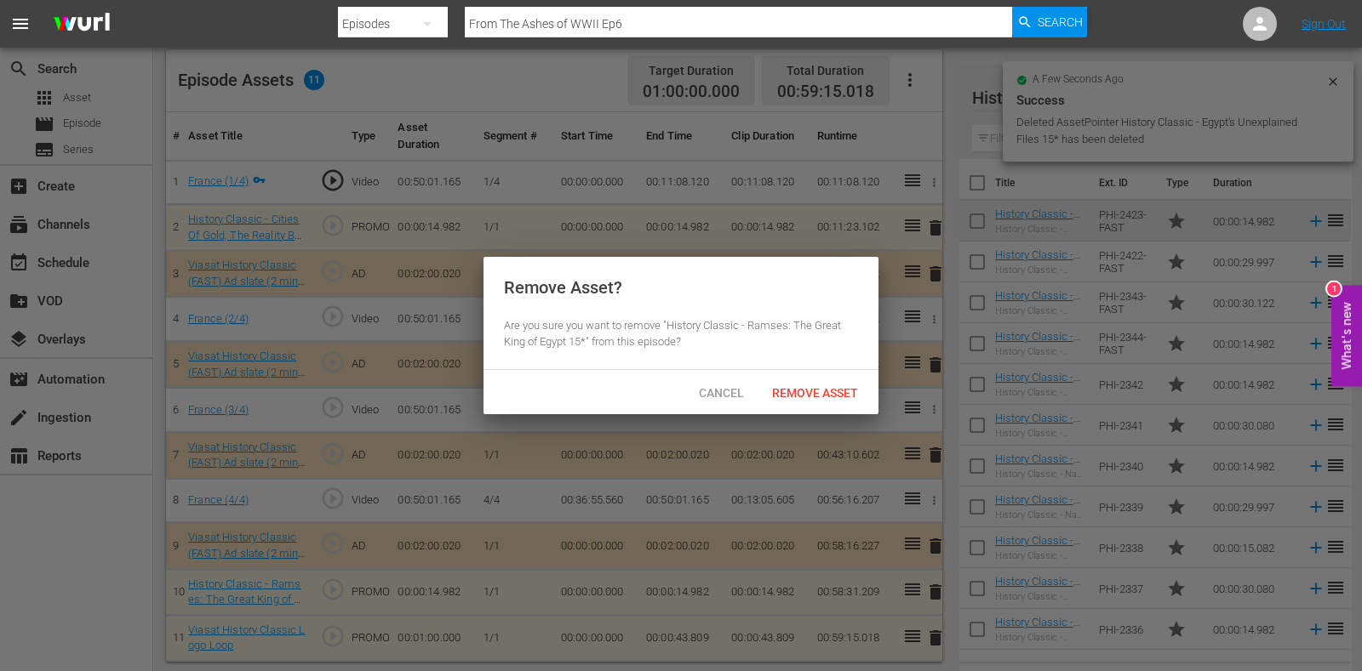
click at [851, 403] on div "Remove Asset" at bounding box center [814, 392] width 113 height 31
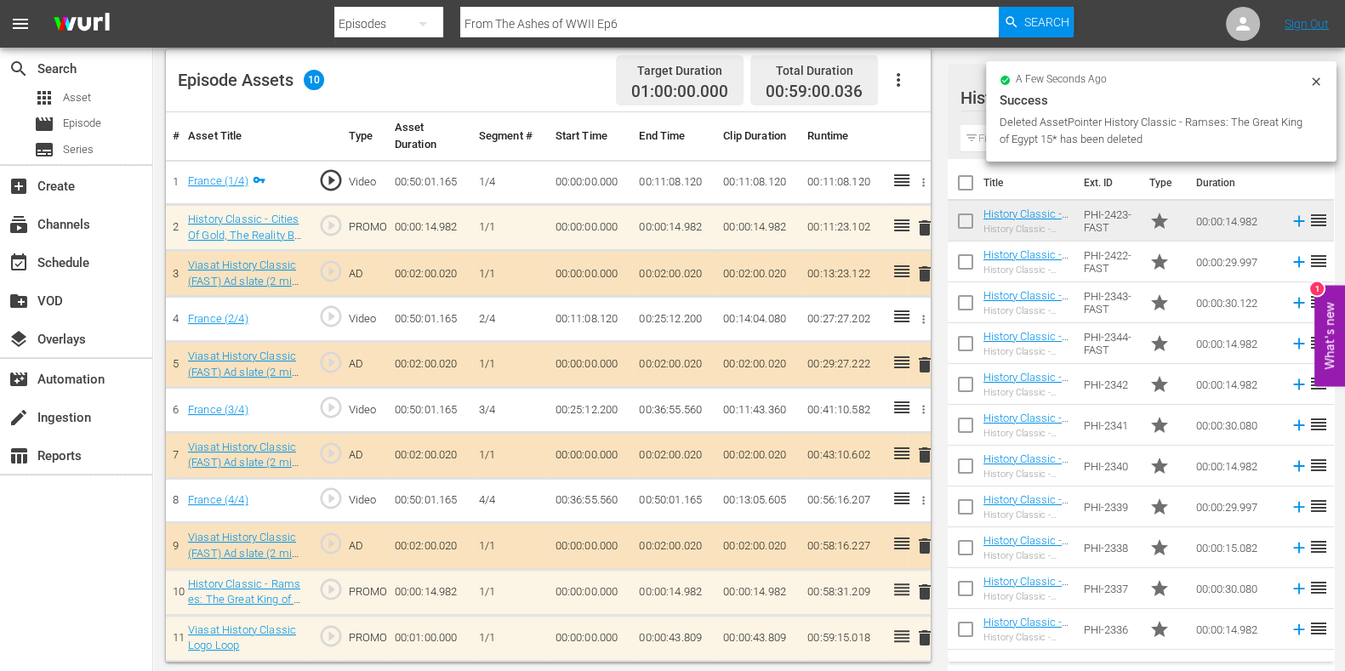
scroll to position [443, 0]
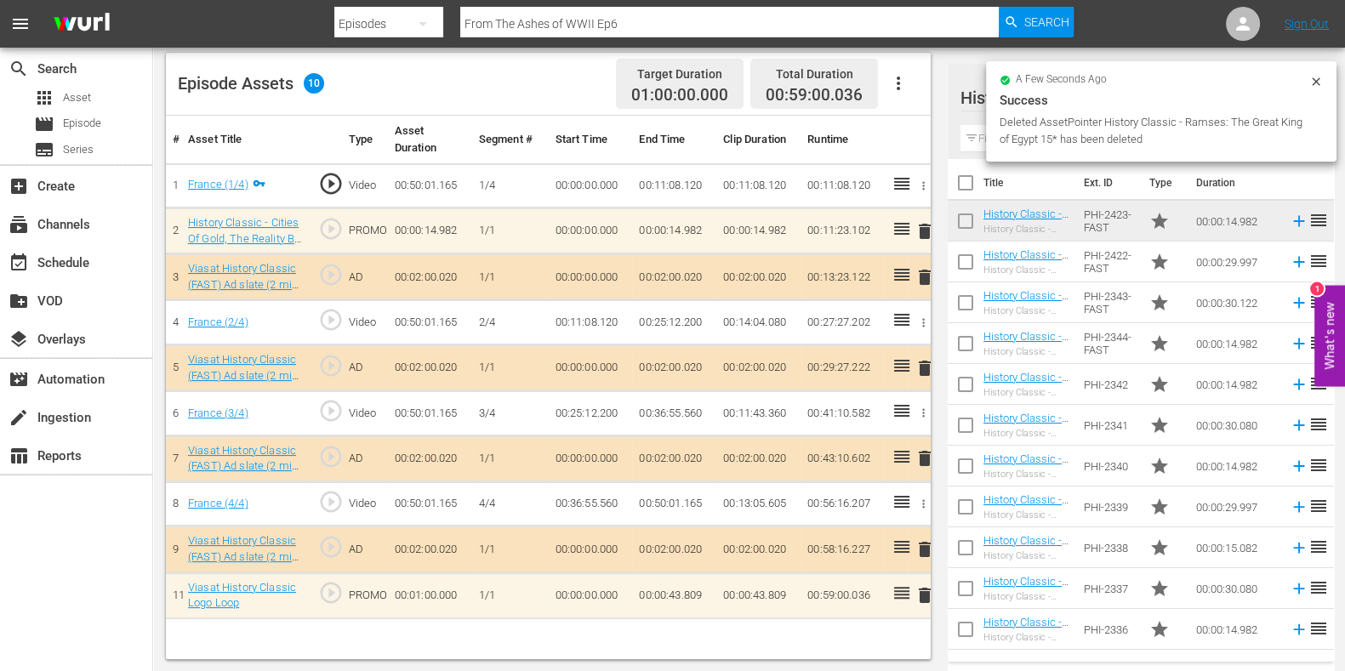
click at [922, 580] on td "delete" at bounding box center [919, 596] width 23 height 46
click at [922, 602] on button "delete" at bounding box center [925, 596] width 20 height 25
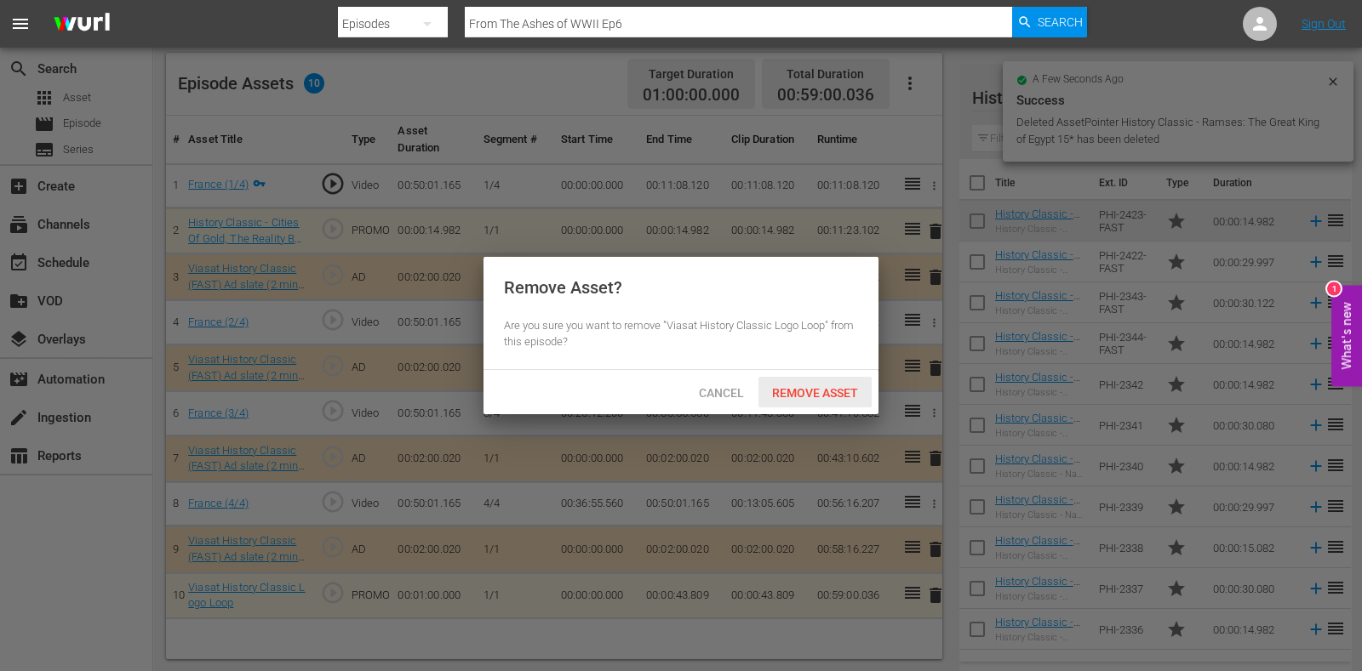
click at [818, 390] on span "Remove Asset" at bounding box center [814, 393] width 113 height 14
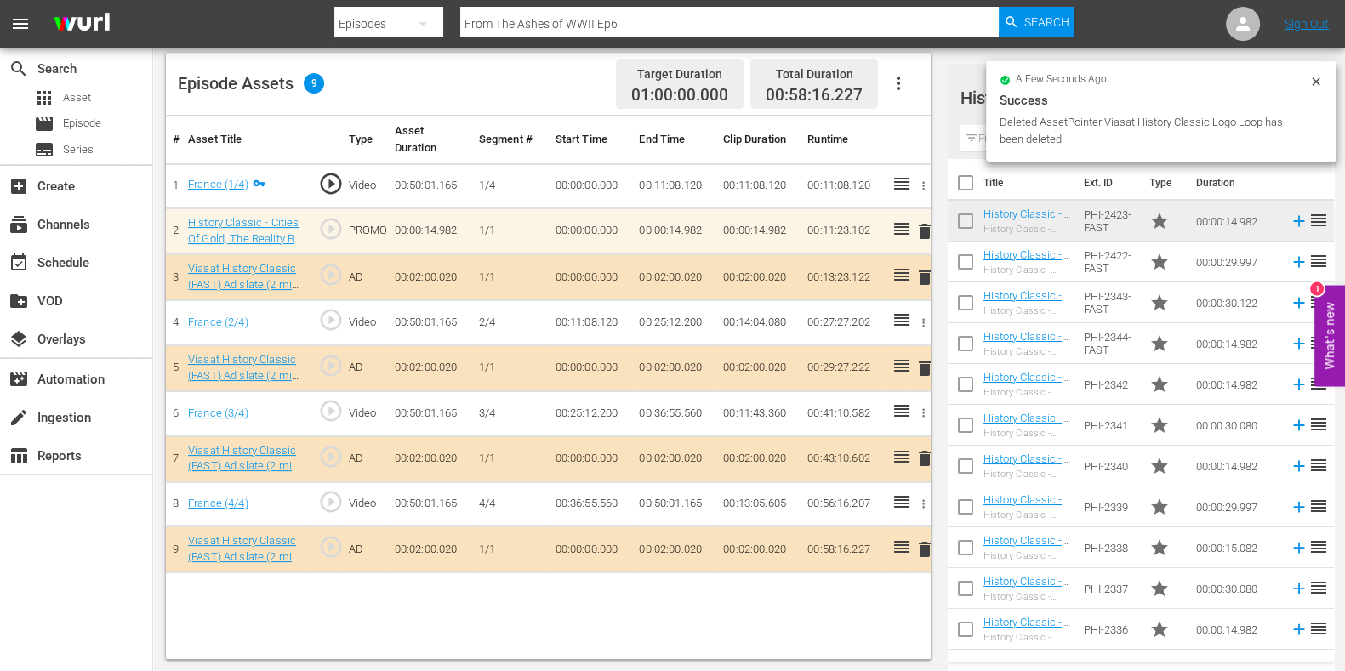
click at [980, 142] on input "text" at bounding box center [1141, 138] width 361 height 27
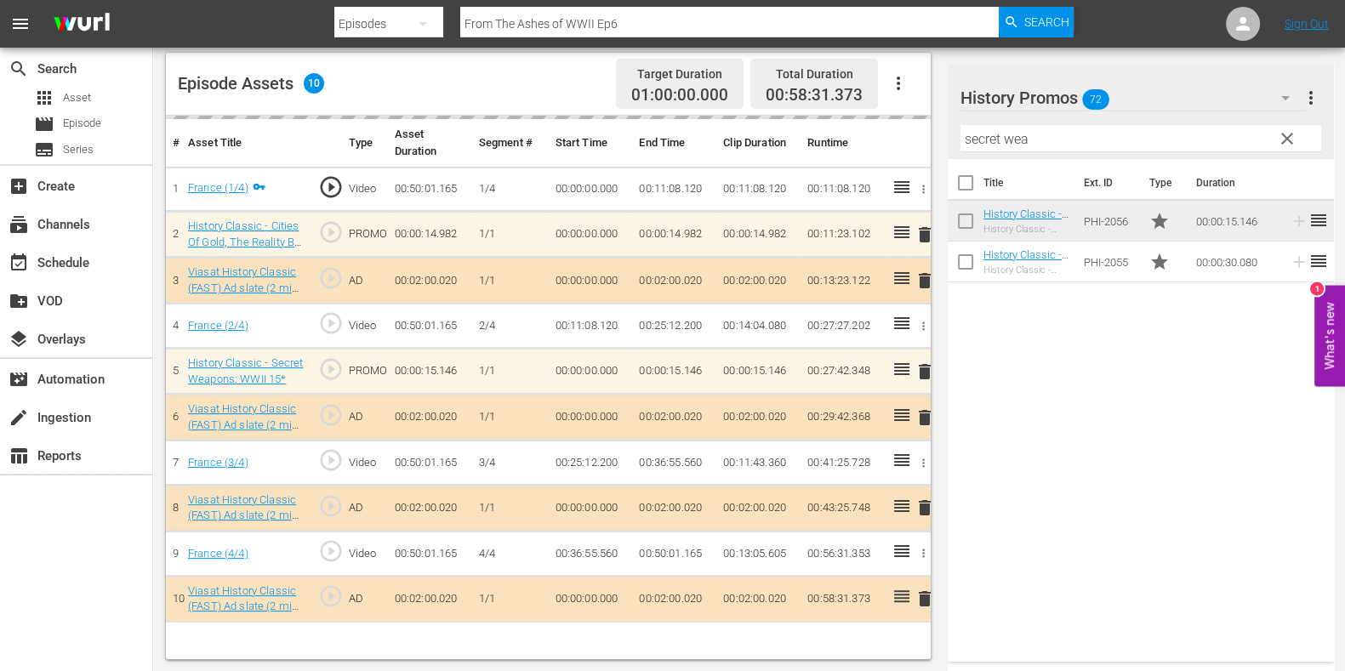
click at [996, 130] on input "secret wea" at bounding box center [1141, 138] width 361 height 27
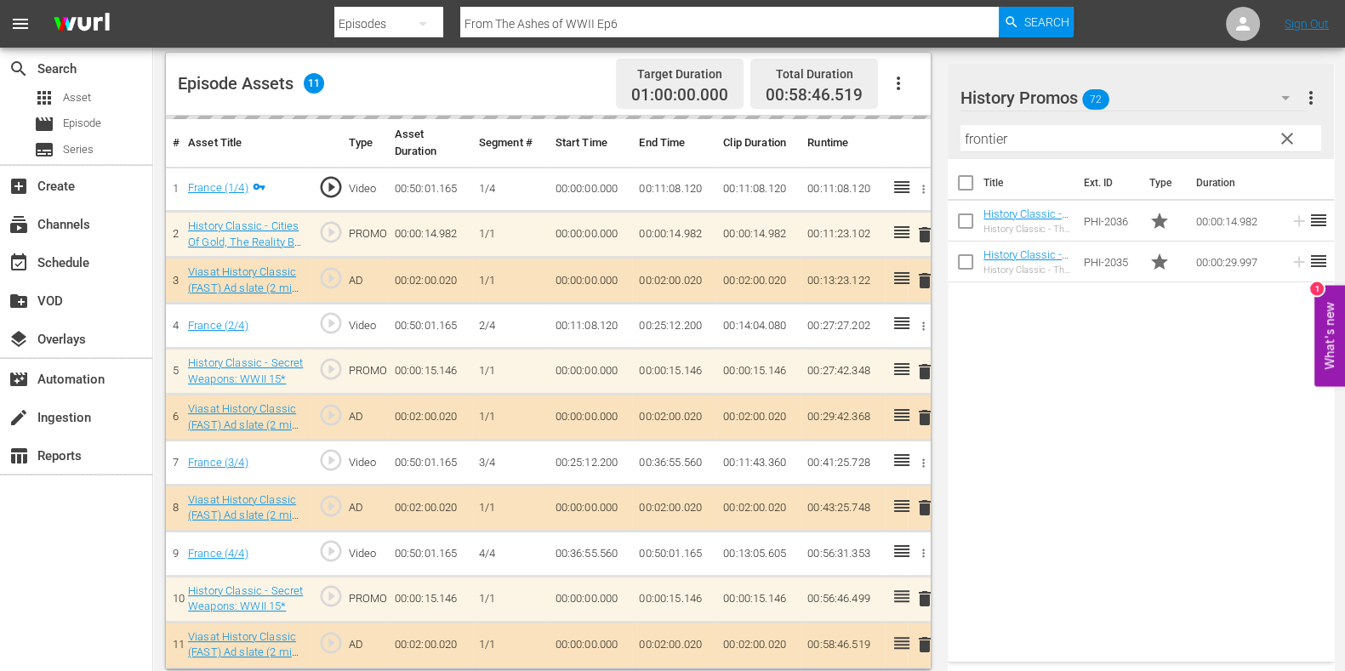
click at [996, 144] on input "frontier" at bounding box center [1141, 138] width 361 height 27
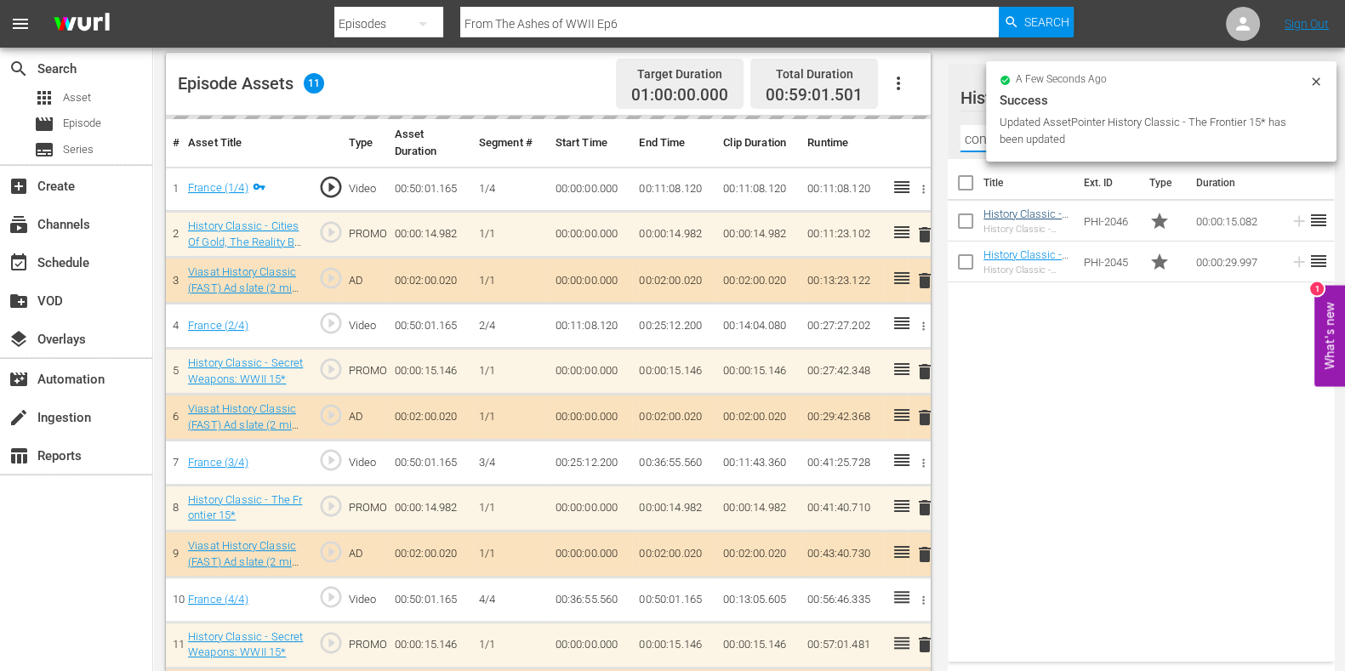
type input "conquist"
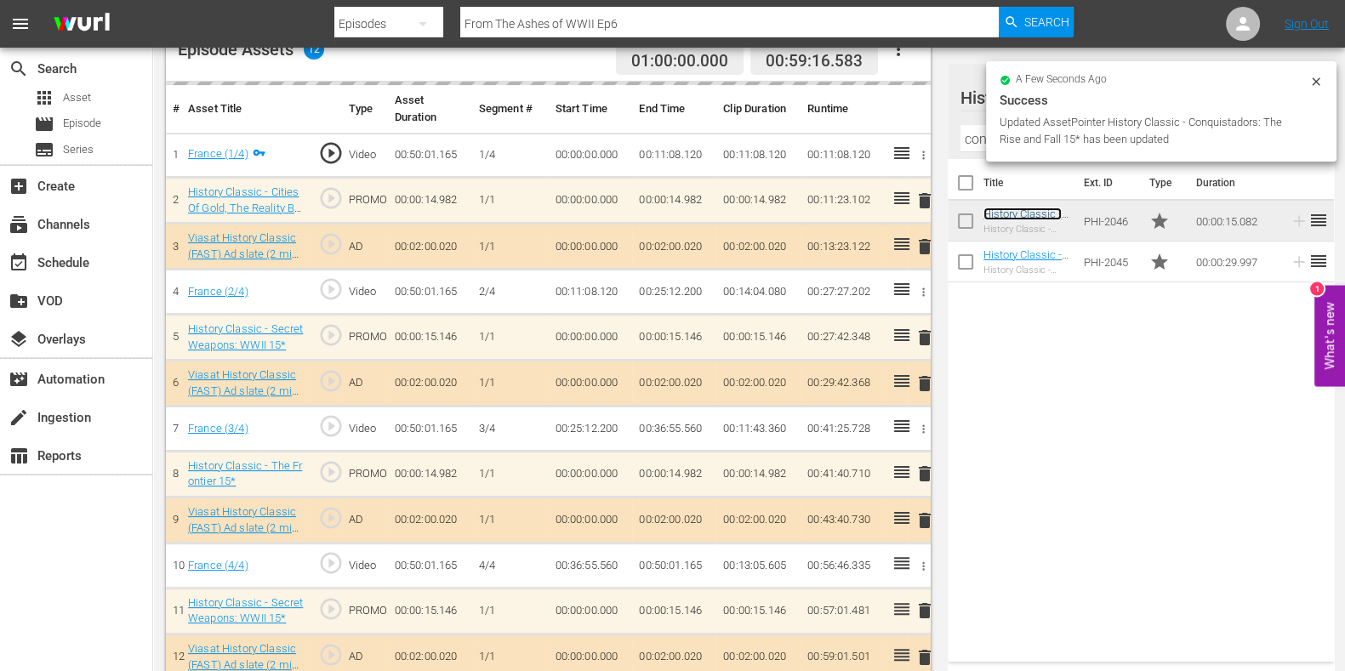
scroll to position [495, 0]
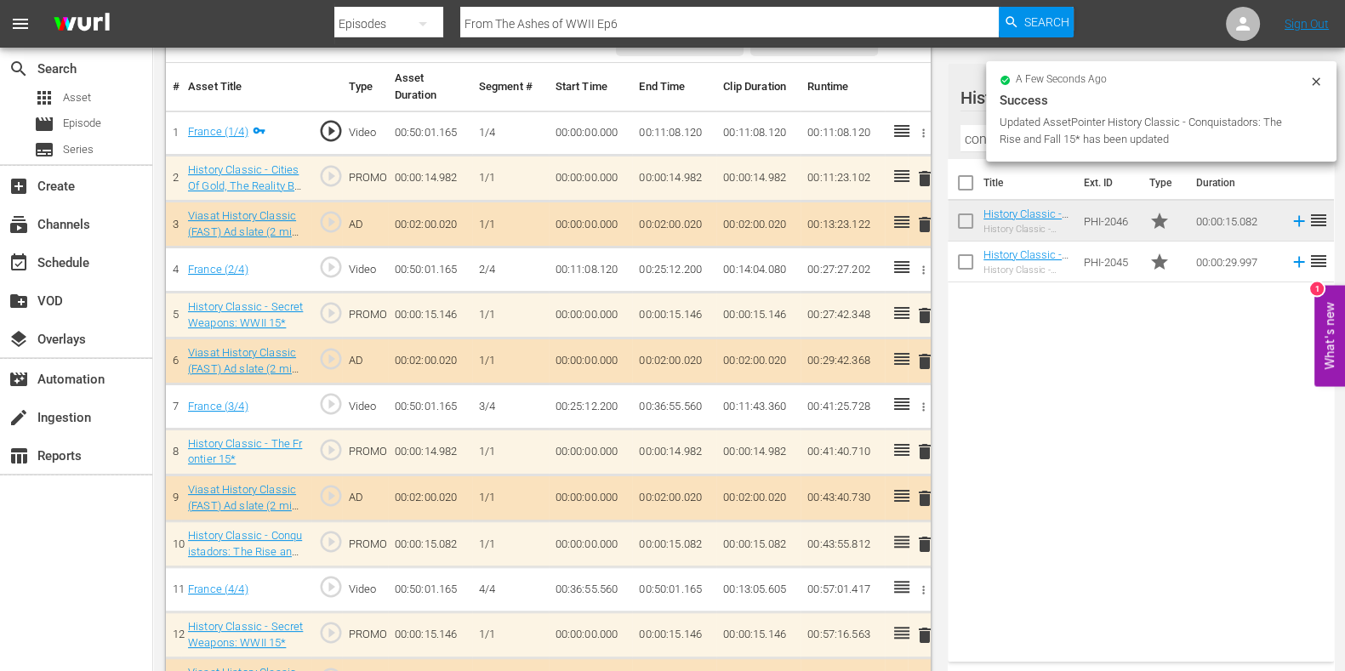
click at [974, 151] on input "conquist" at bounding box center [1141, 138] width 361 height 27
click at [974, 151] on div "Filter by Title conquist" at bounding box center [1141, 138] width 361 height 41
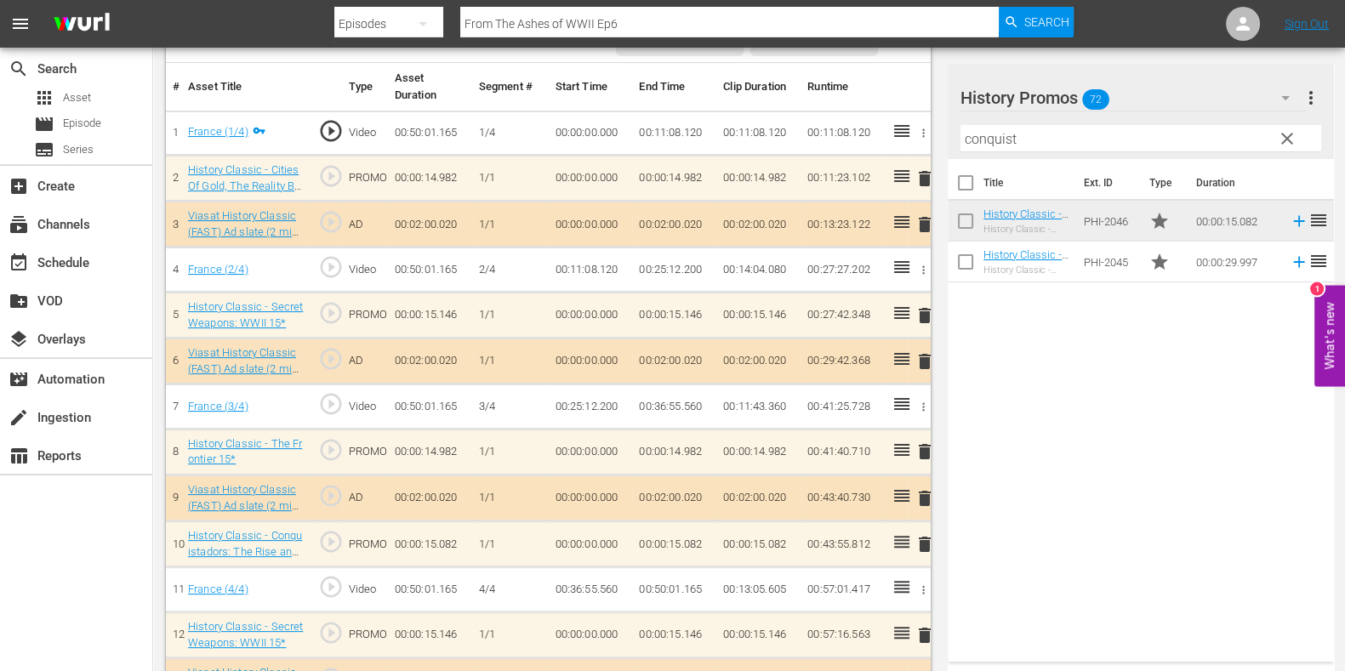
click at [1282, 129] on span "clear" at bounding box center [1287, 138] width 20 height 20
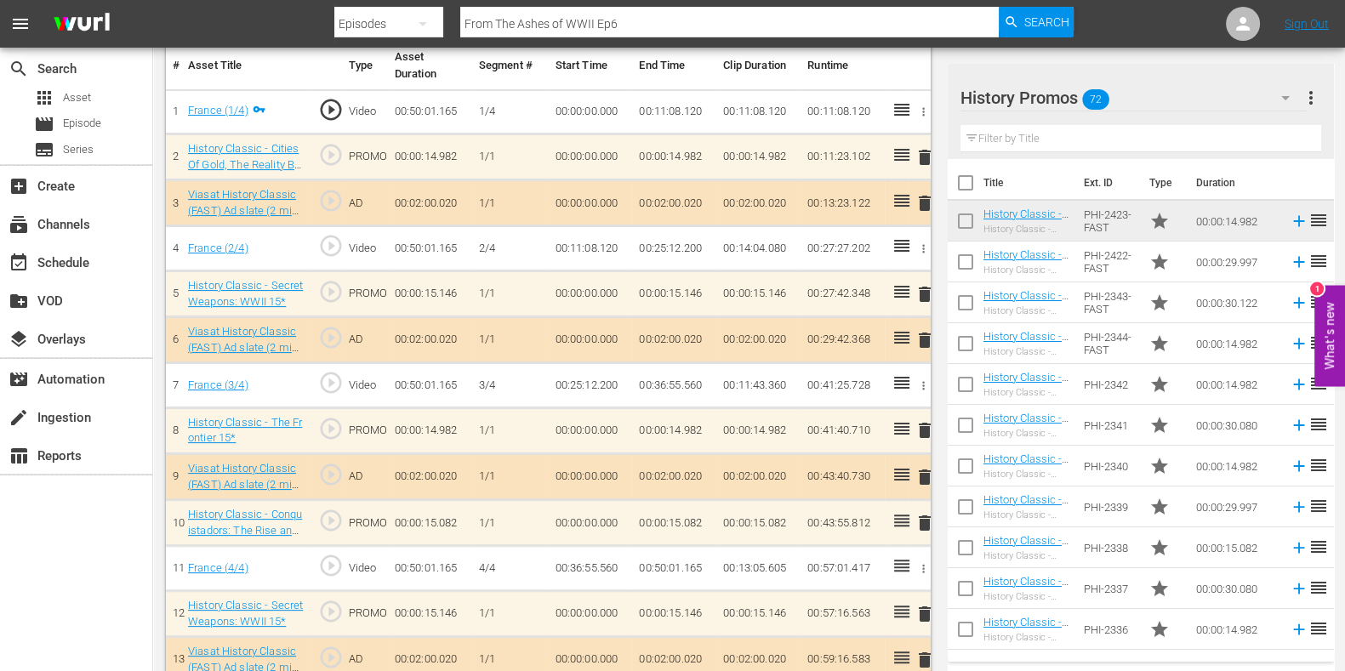
scroll to position [538, 0]
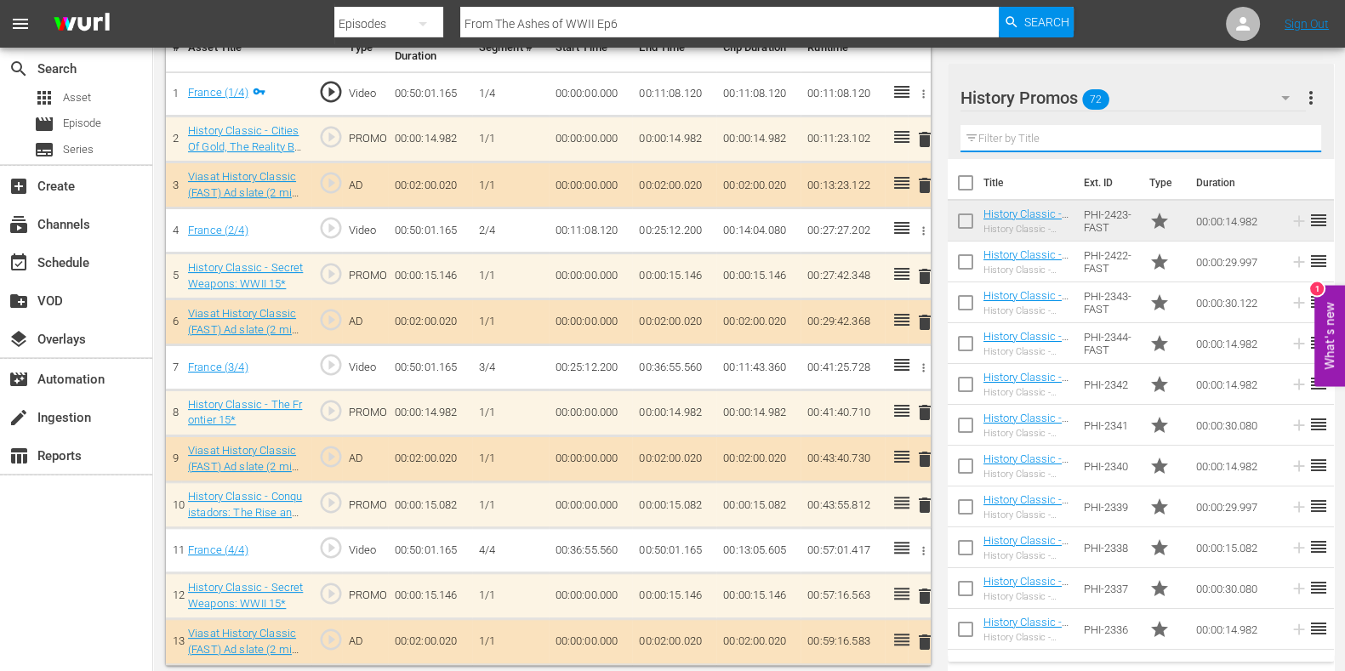
click at [987, 126] on input "text" at bounding box center [1141, 138] width 361 height 27
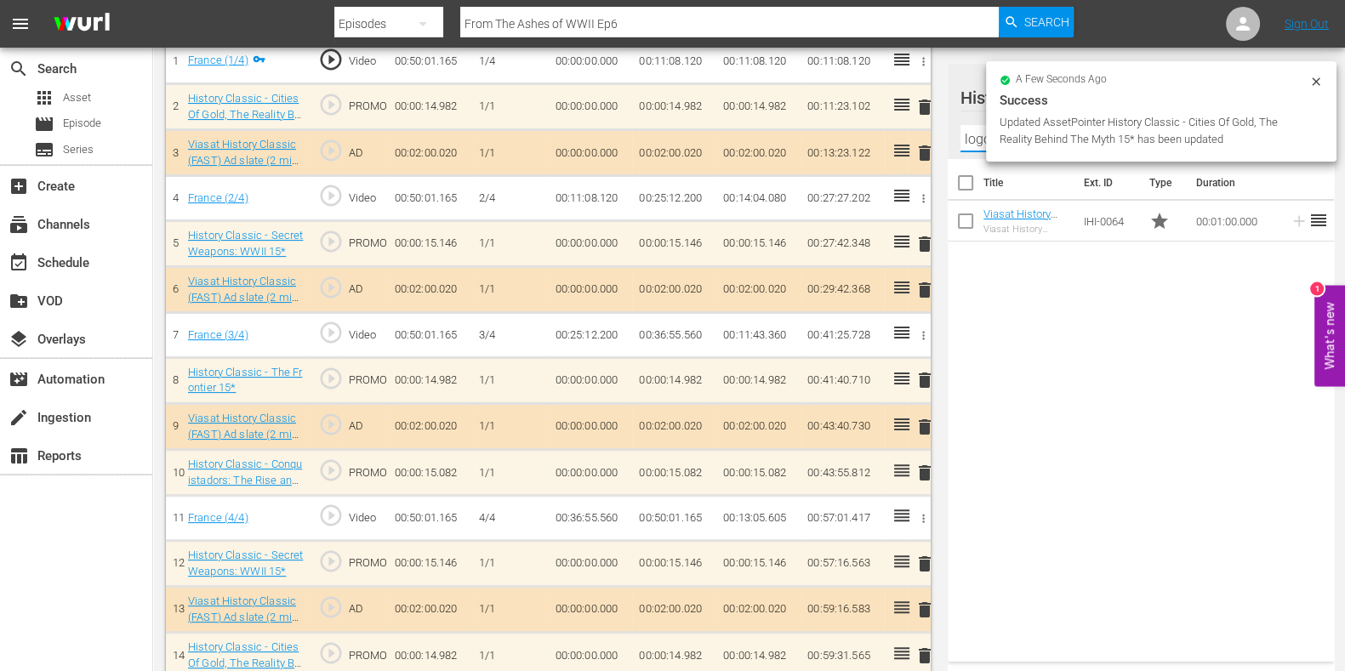
scroll to position [583, 0]
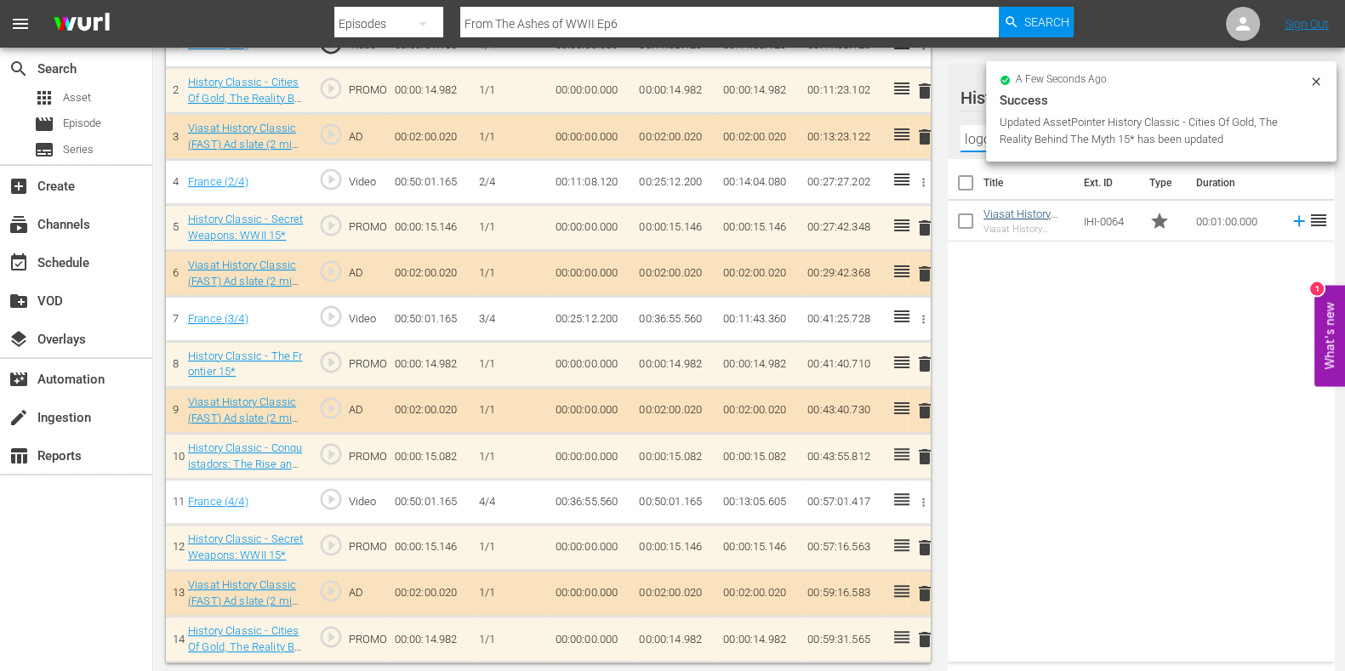
type input "logo"
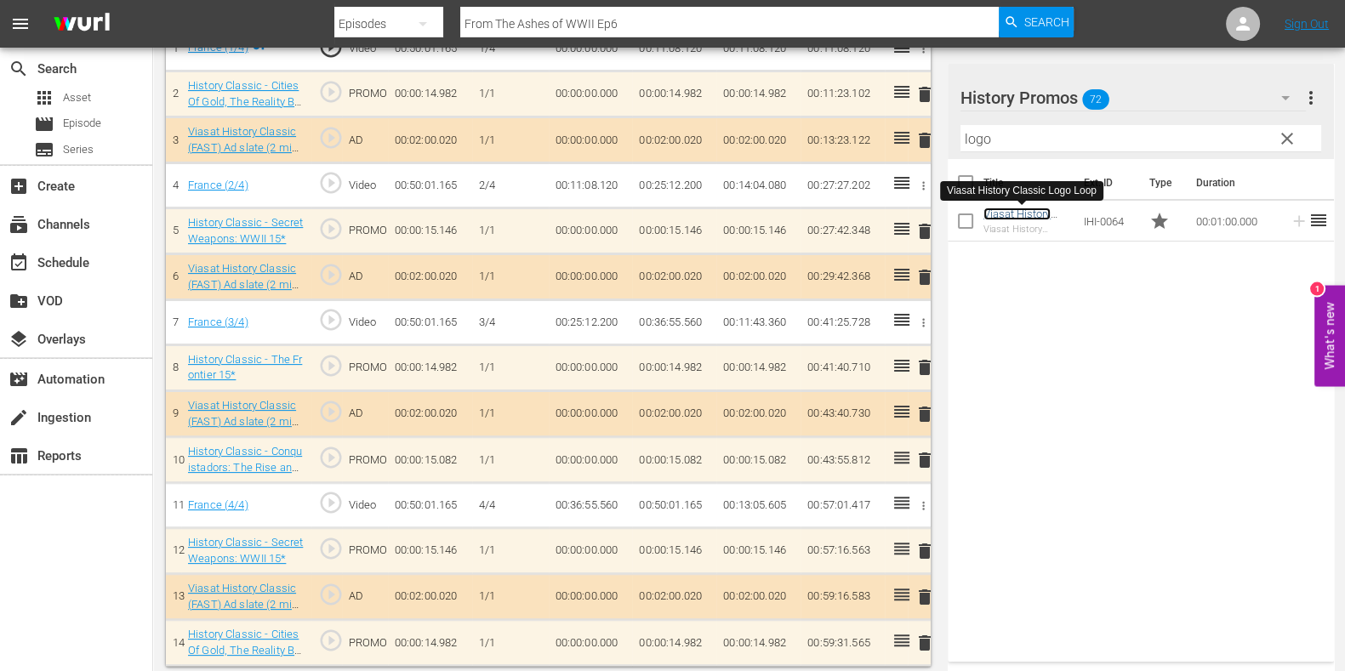
scroll to position [587, 0]
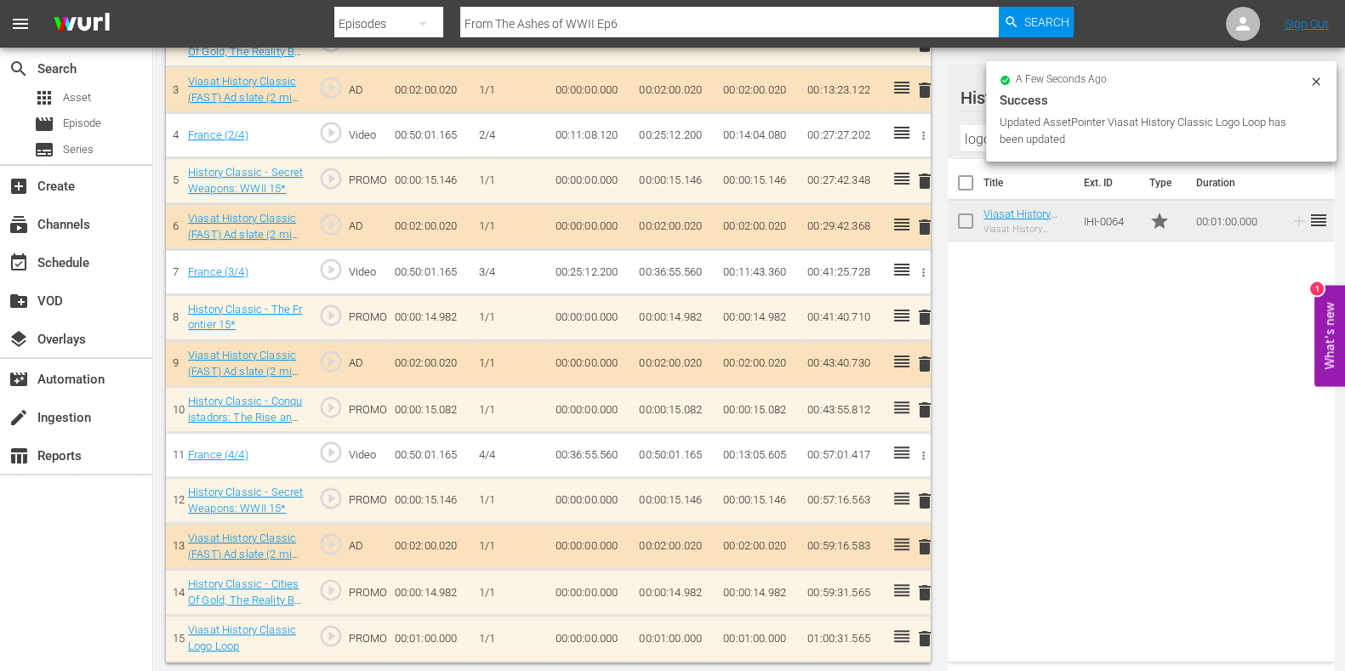
click at [680, 621] on td "00:01:00.000" at bounding box center [674, 639] width 84 height 46
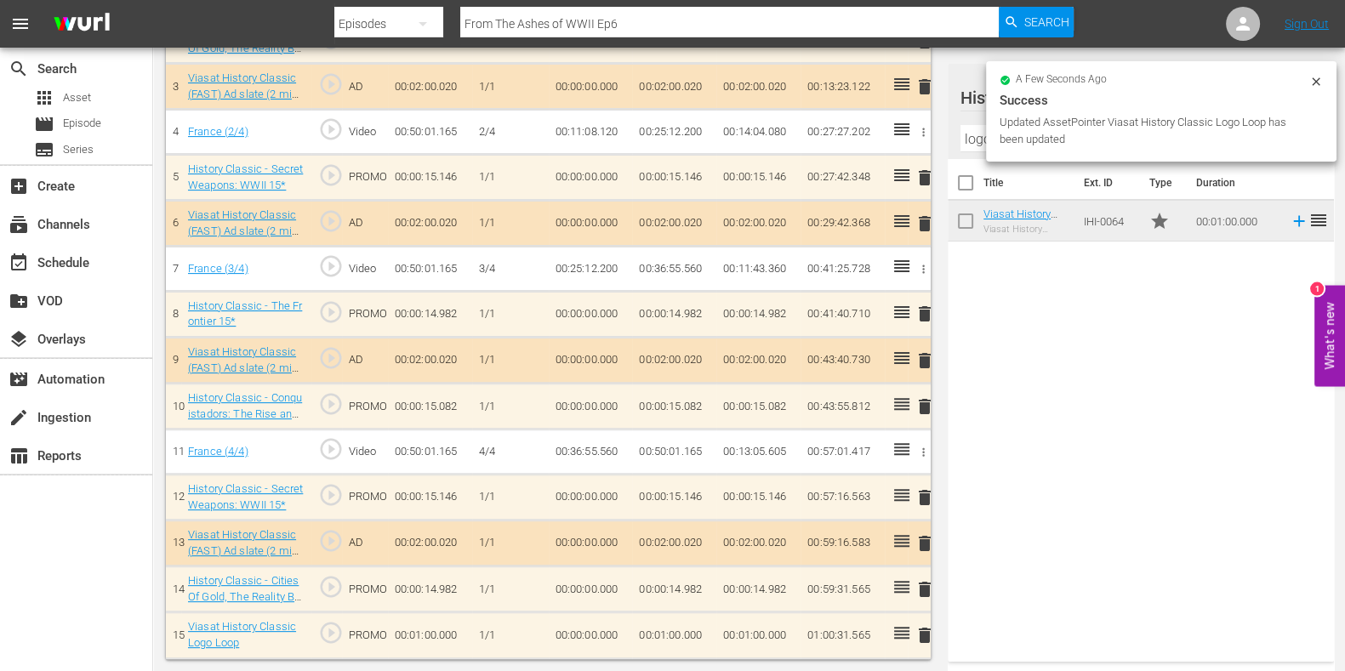
scroll to position [630, 0]
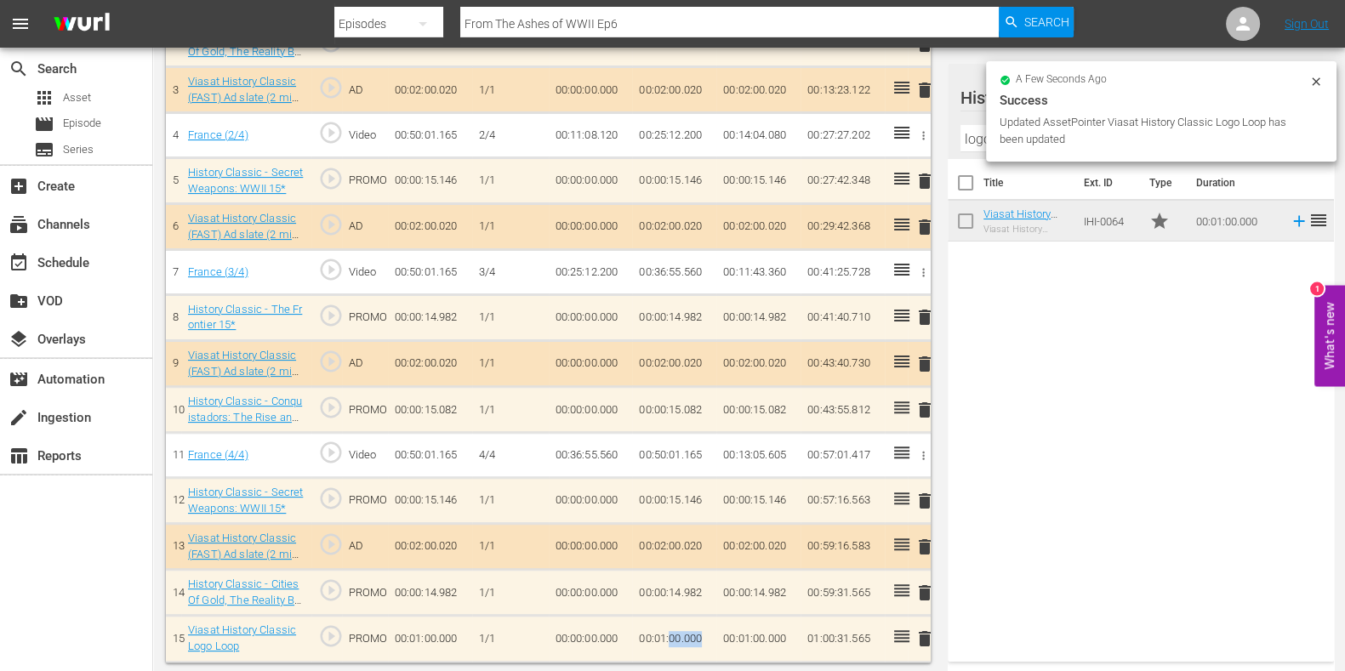
click at [680, 623] on td "00:01:00.000" at bounding box center [674, 639] width 84 height 46
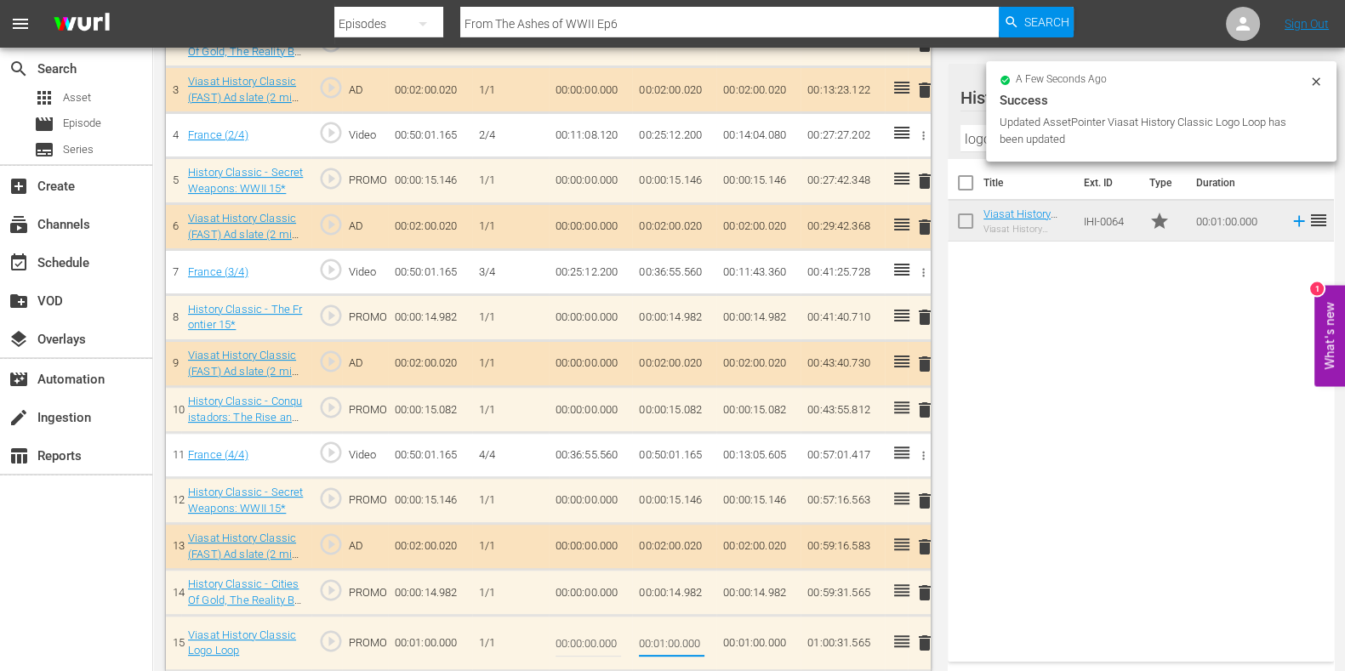
click at [677, 638] on input "00:01:00.000" at bounding box center [672, 643] width 66 height 41
click at [661, 642] on input "00:01:00.000" at bounding box center [672, 643] width 66 height 41
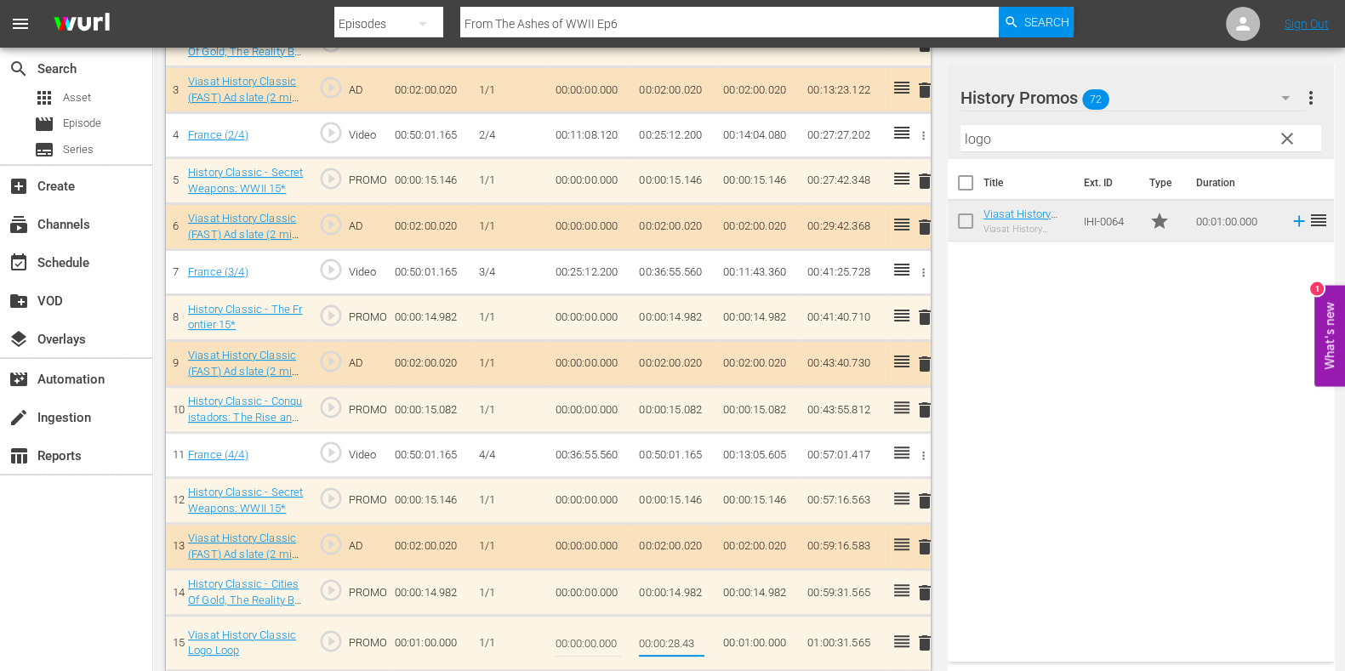
type input "00:00:28.435"
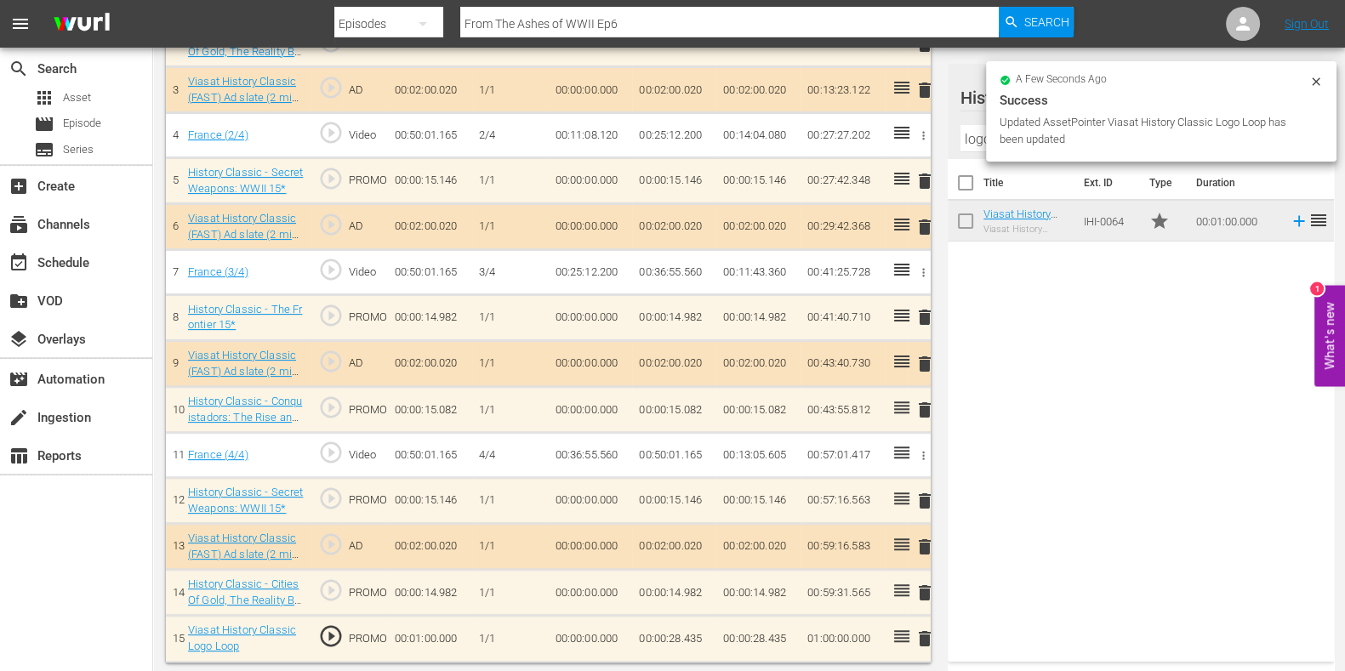
scroll to position [0, 0]
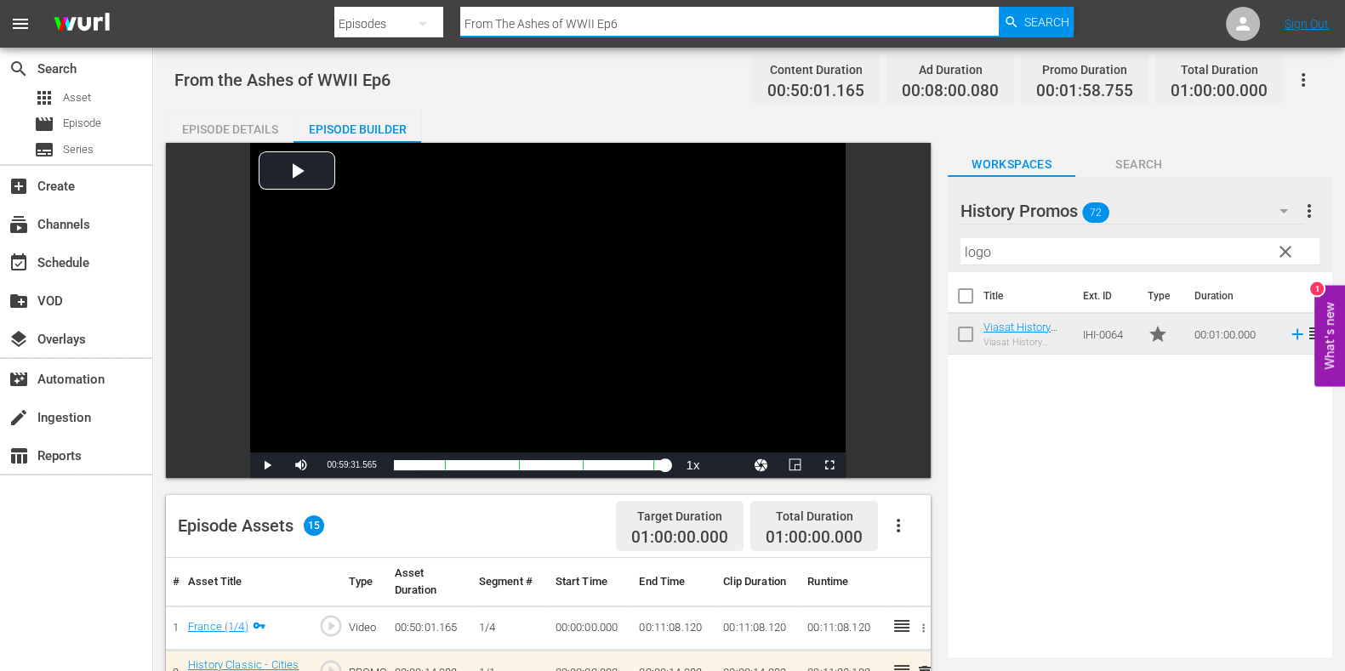
drag, startPoint x: 641, startPoint y: 29, endPoint x: 264, endPoint y: 54, distance: 377.8
click at [306, 50] on div "menu Search By Episodes Search ID, Title, Description, Keywords, or Category Fr…" at bounding box center [672, 652] width 1345 height 1305
paste input "No Asylum:The Untold Chapter of Anne Frank's Story"
type input "No Asylum:The Untold Chapter of Anne Frank's Story"
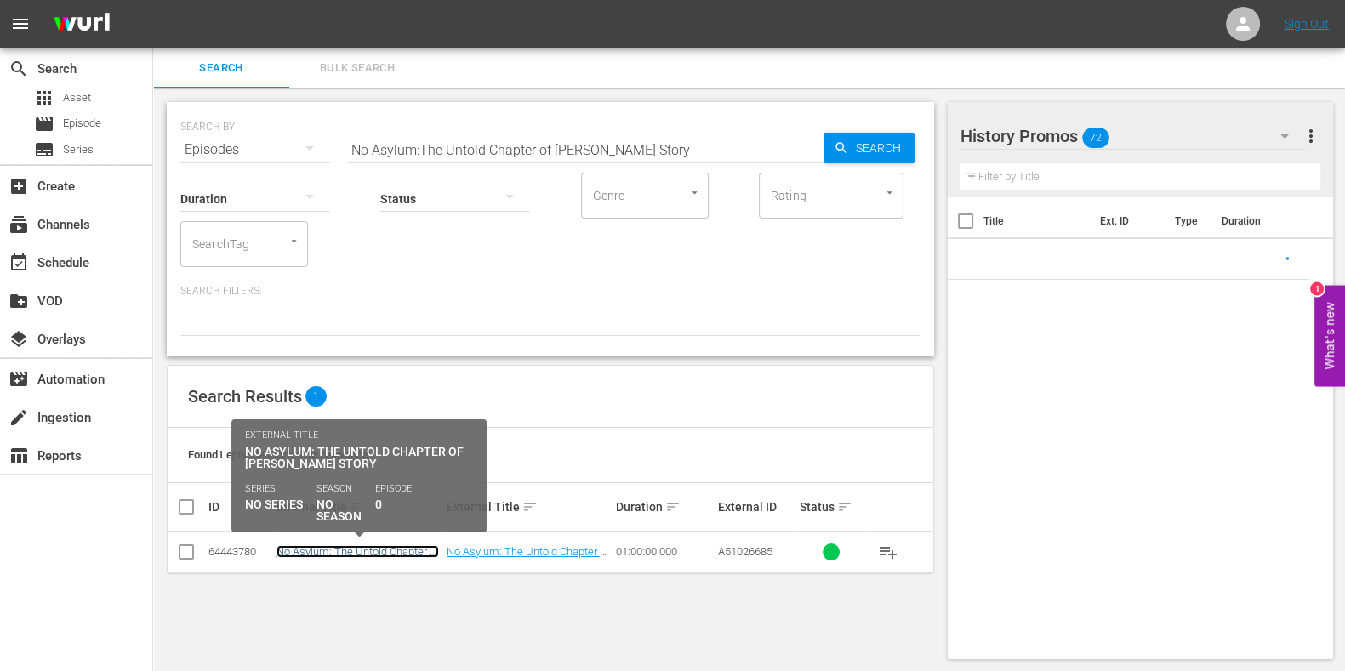
click at [337, 546] on link "No Asylum: The Untold Chapter of Anne Frank's Story" at bounding box center [358, 558] width 163 height 26
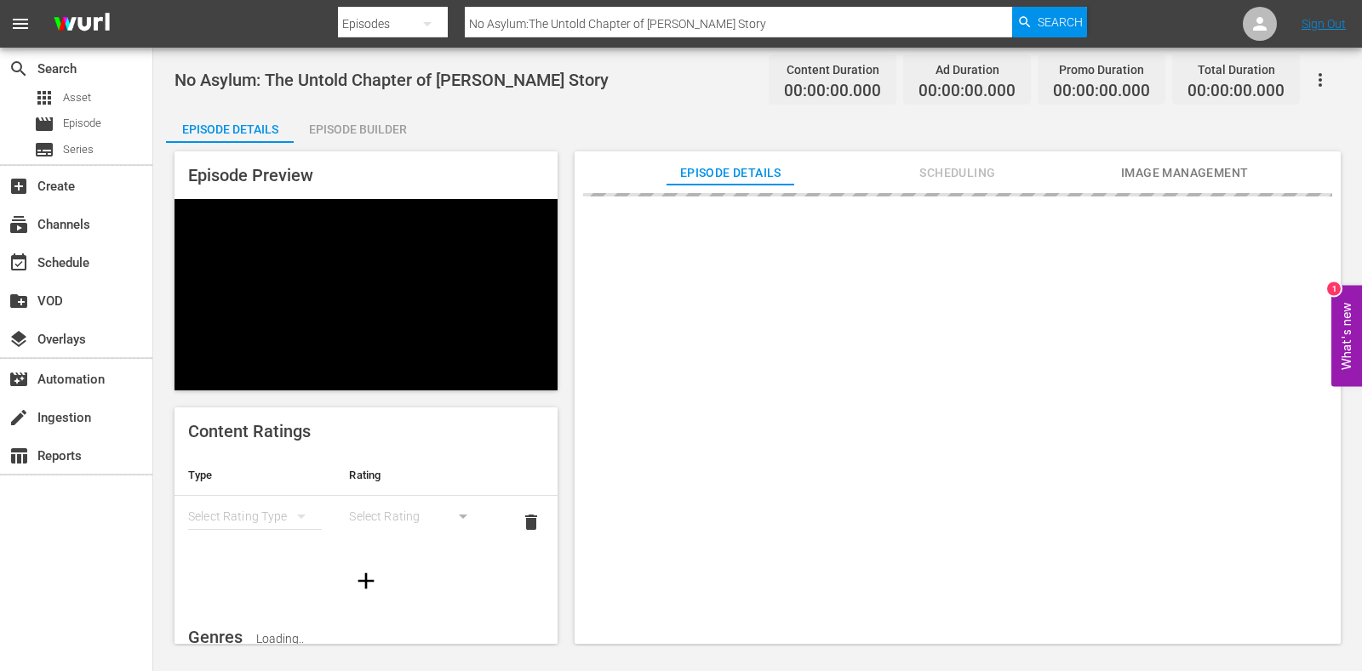
drag, startPoint x: 346, startPoint y: 128, endPoint x: 349, endPoint y: 138, distance: 9.7
click at [349, 123] on div "Episode Builder" at bounding box center [358, 129] width 128 height 41
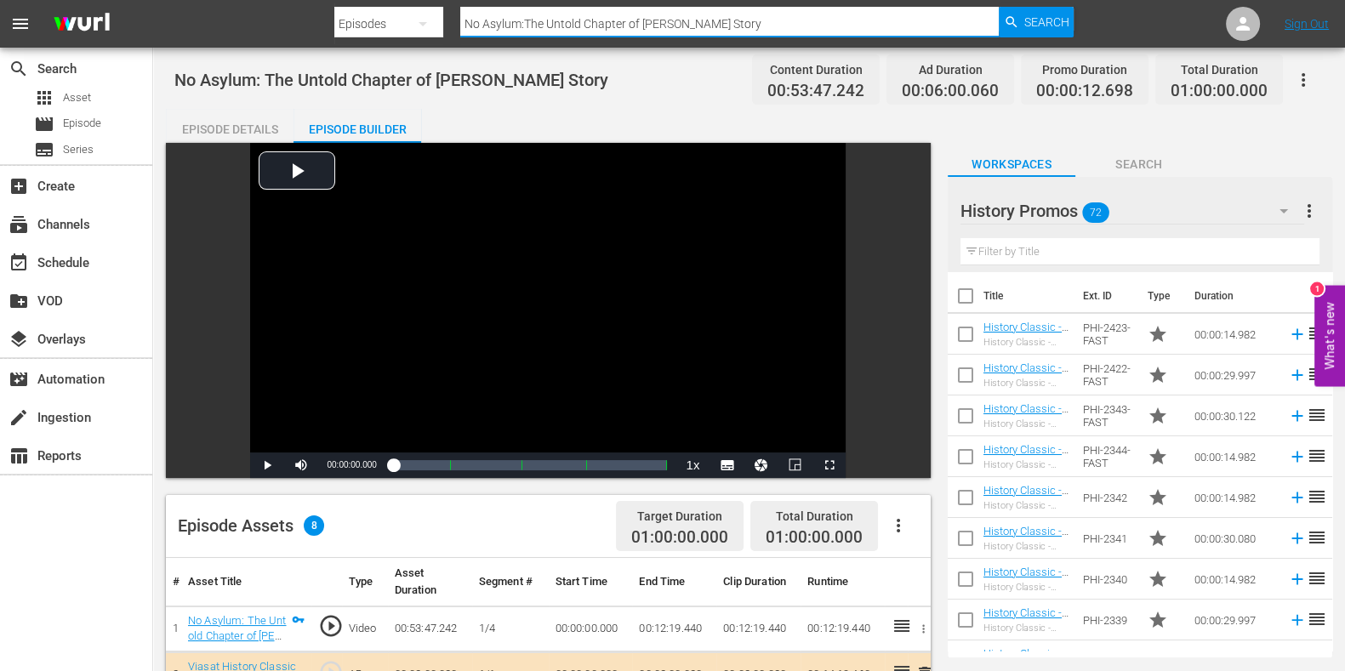
drag, startPoint x: 781, startPoint y: 29, endPoint x: 273, endPoint y: 23, distance: 508.1
click at [289, 23] on nav "menu Search By Episodes Search ID, Title, Description, Keywords, or Category No…" at bounding box center [672, 24] width 1345 height 48
paste input "Resistance They Fought Back"
type input "Resistance They Fought Back"
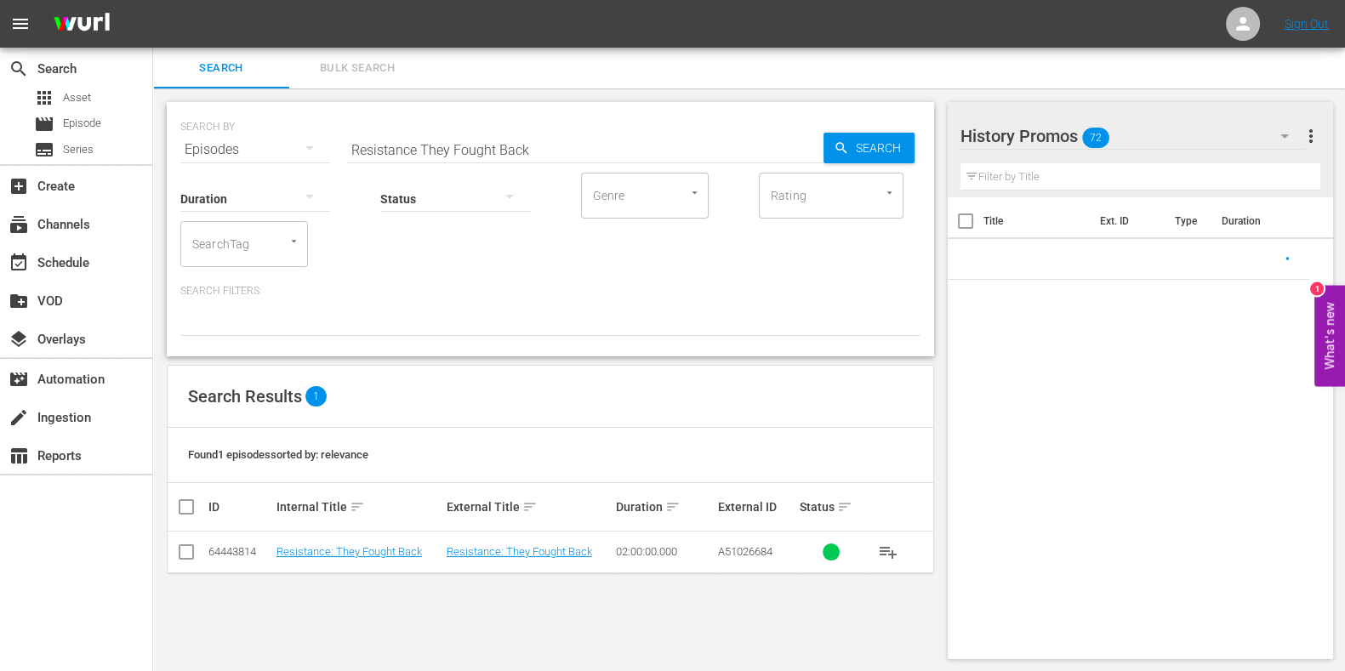
drag, startPoint x: 313, startPoint y: 542, endPoint x: 323, endPoint y: 561, distance: 21.3
click at [314, 543] on td "Resistance: They Fought Back" at bounding box center [359, 553] width 170 height 42
click at [323, 561] on td "Resistance: They Fought Back" at bounding box center [359, 553] width 170 height 42
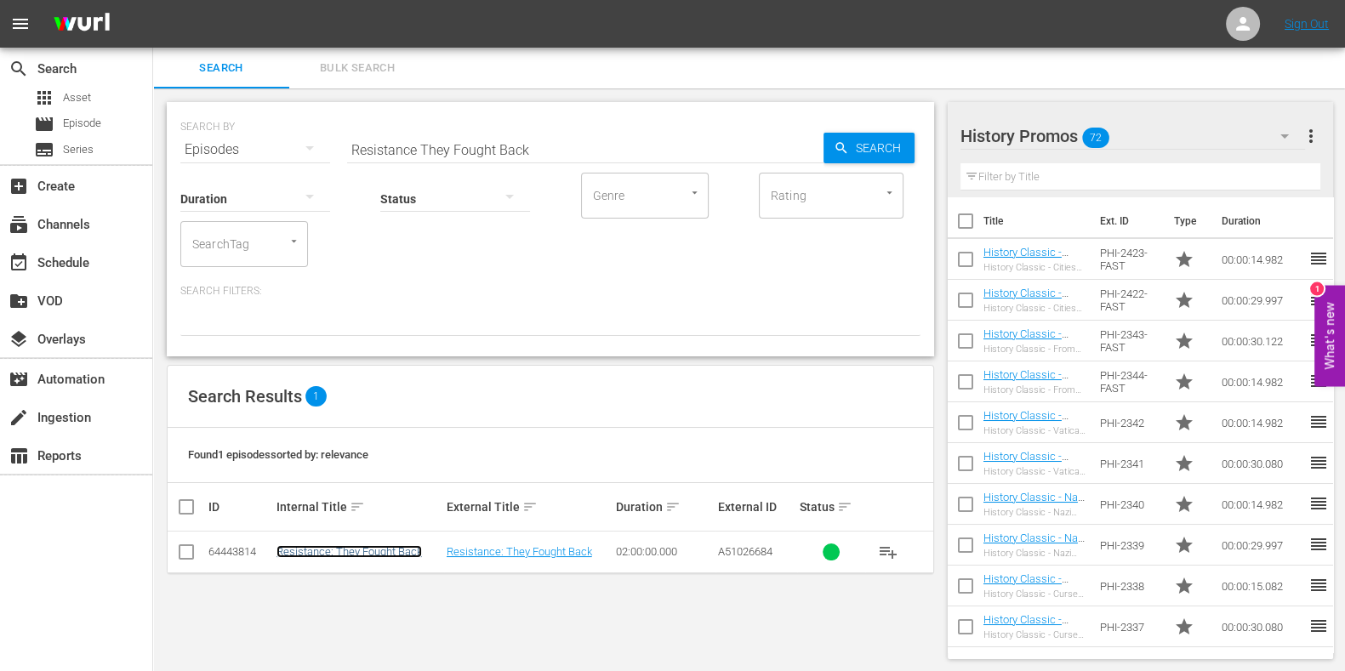
click at [323, 550] on link "Resistance: They Fought Back" at bounding box center [350, 551] width 146 height 13
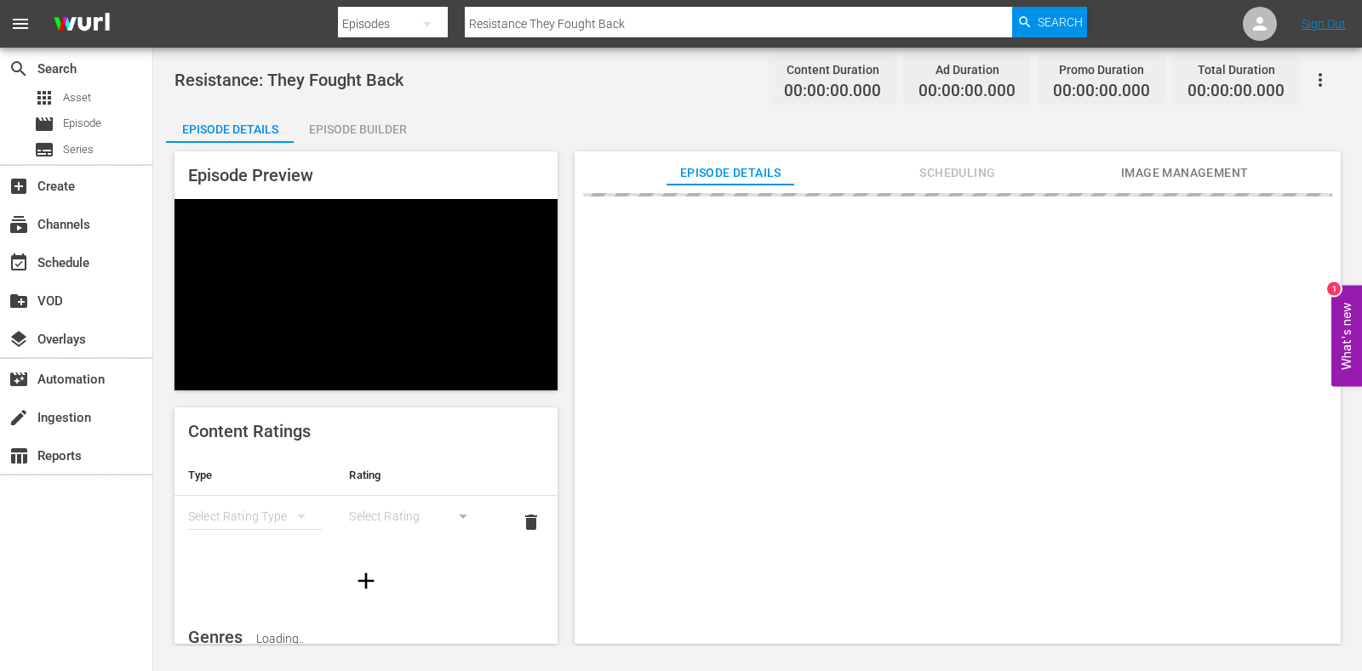
click at [368, 134] on div "Episode Builder" at bounding box center [358, 129] width 128 height 41
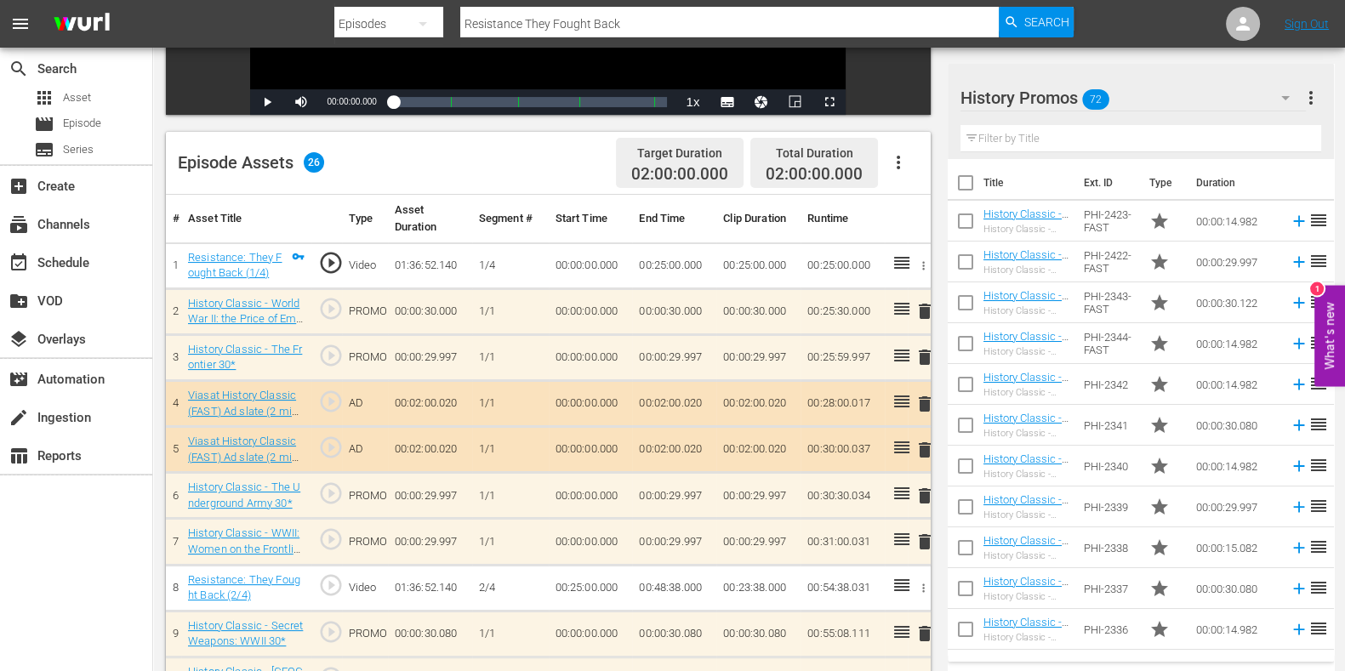
scroll to position [397, 0]
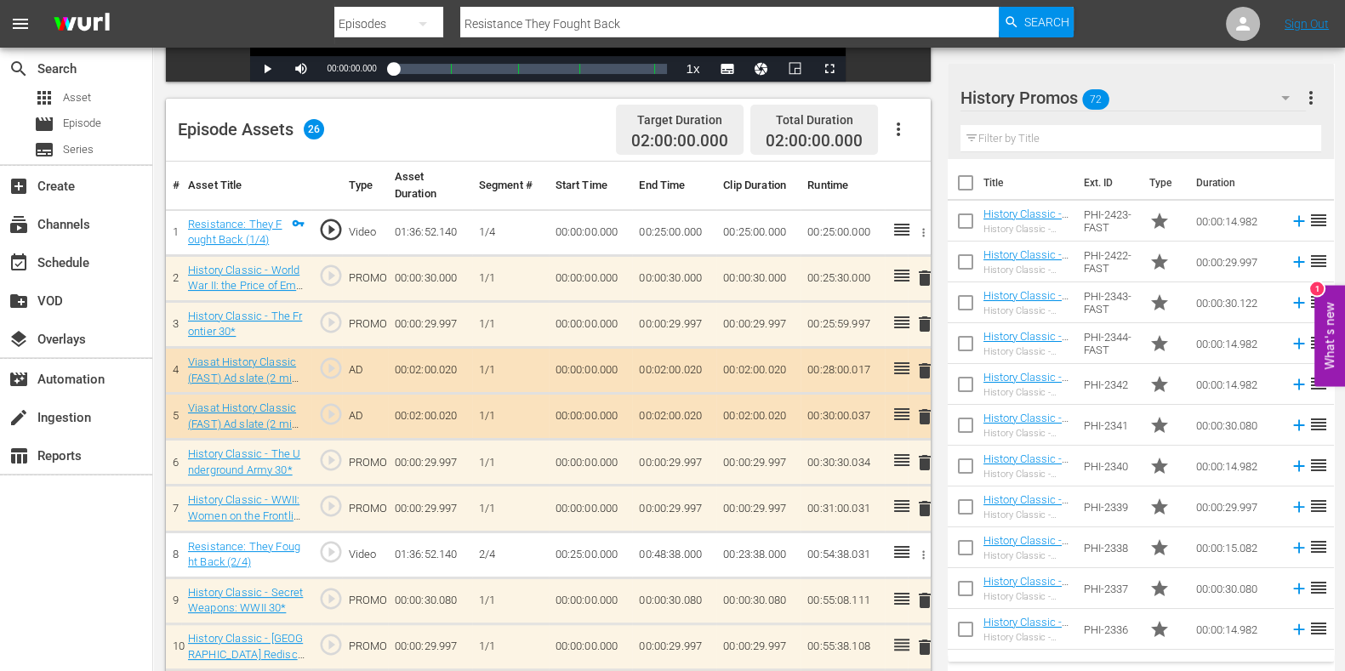
click at [922, 270] on span "delete" at bounding box center [925, 278] width 20 height 20
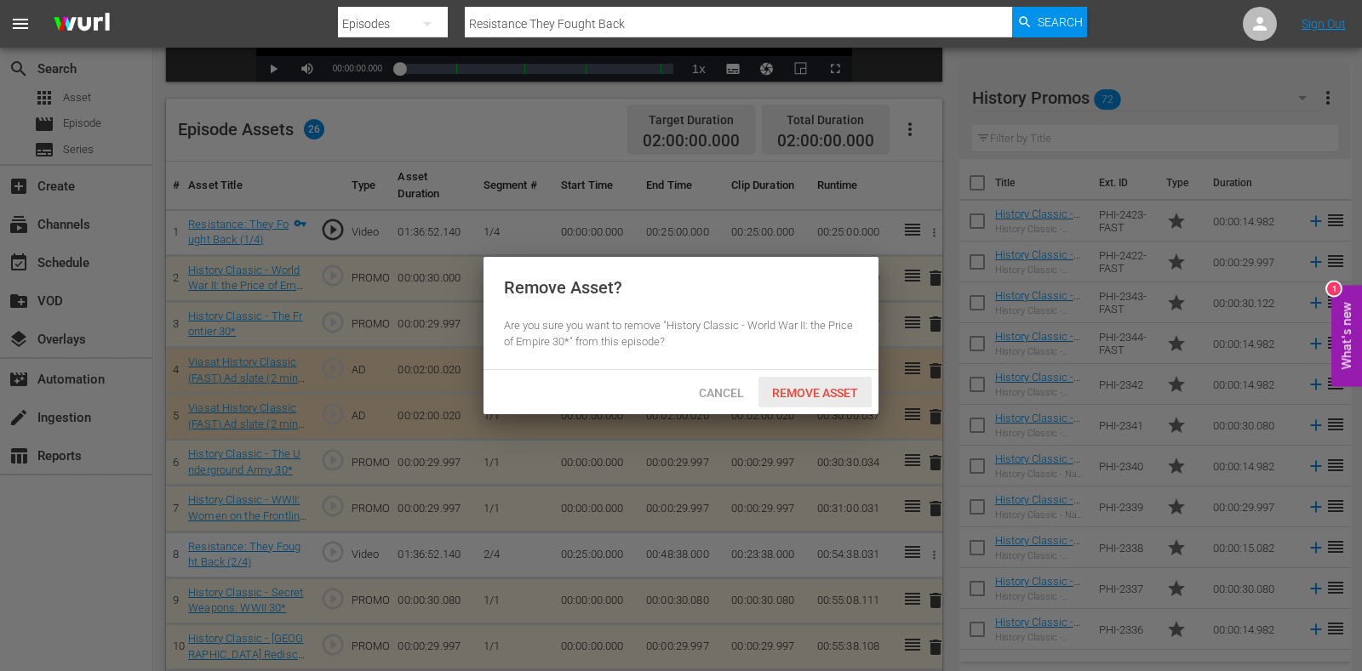
click at [821, 403] on div "Remove Asset" at bounding box center [814, 392] width 113 height 31
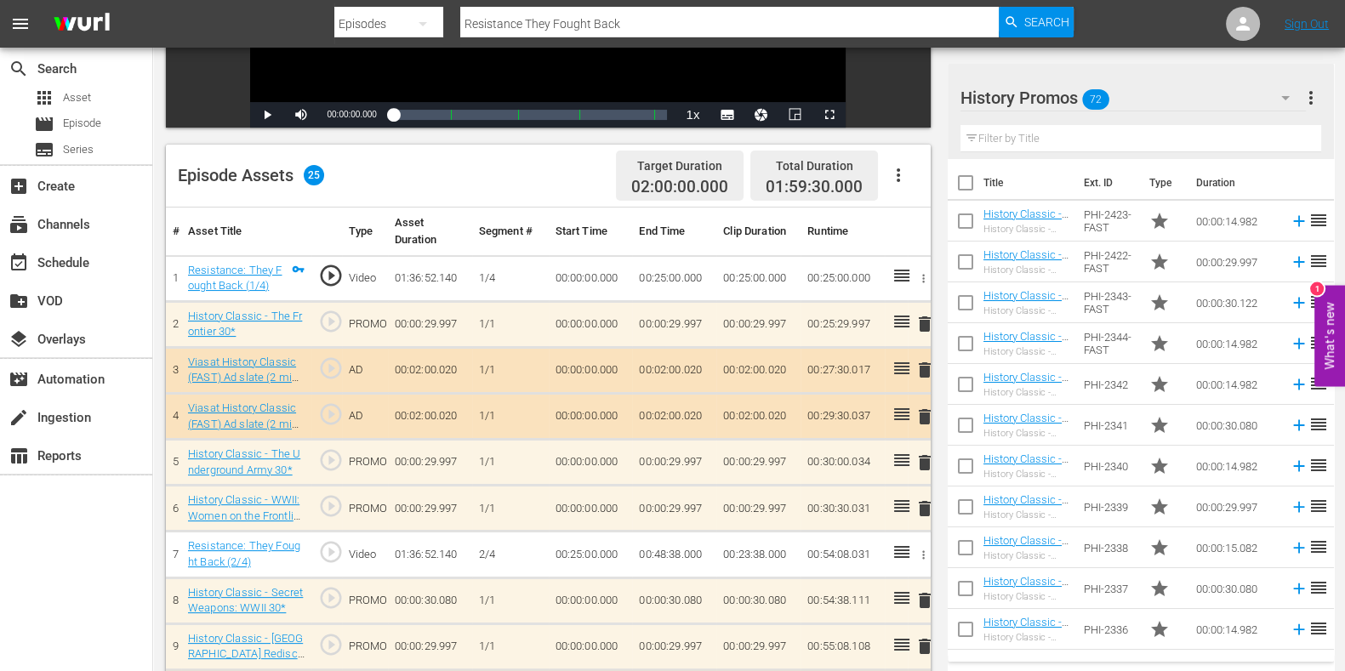
scroll to position [457, 0]
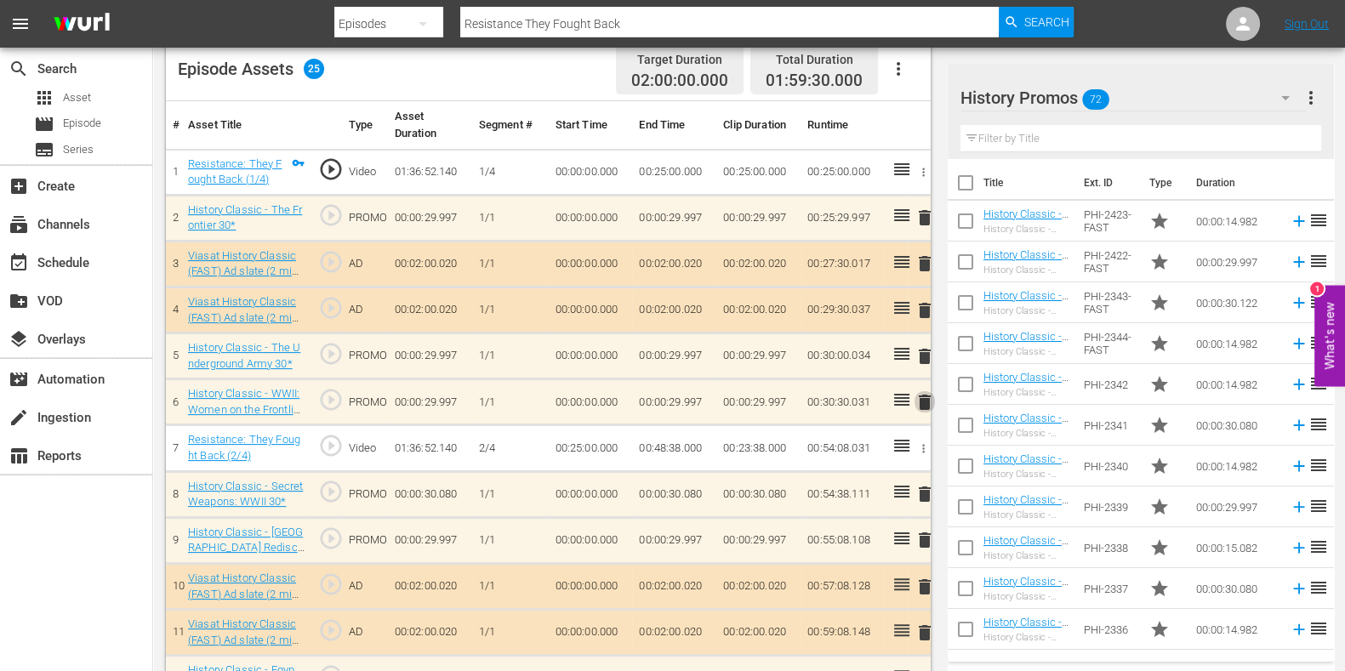
click at [928, 401] on span "delete" at bounding box center [925, 402] width 20 height 20
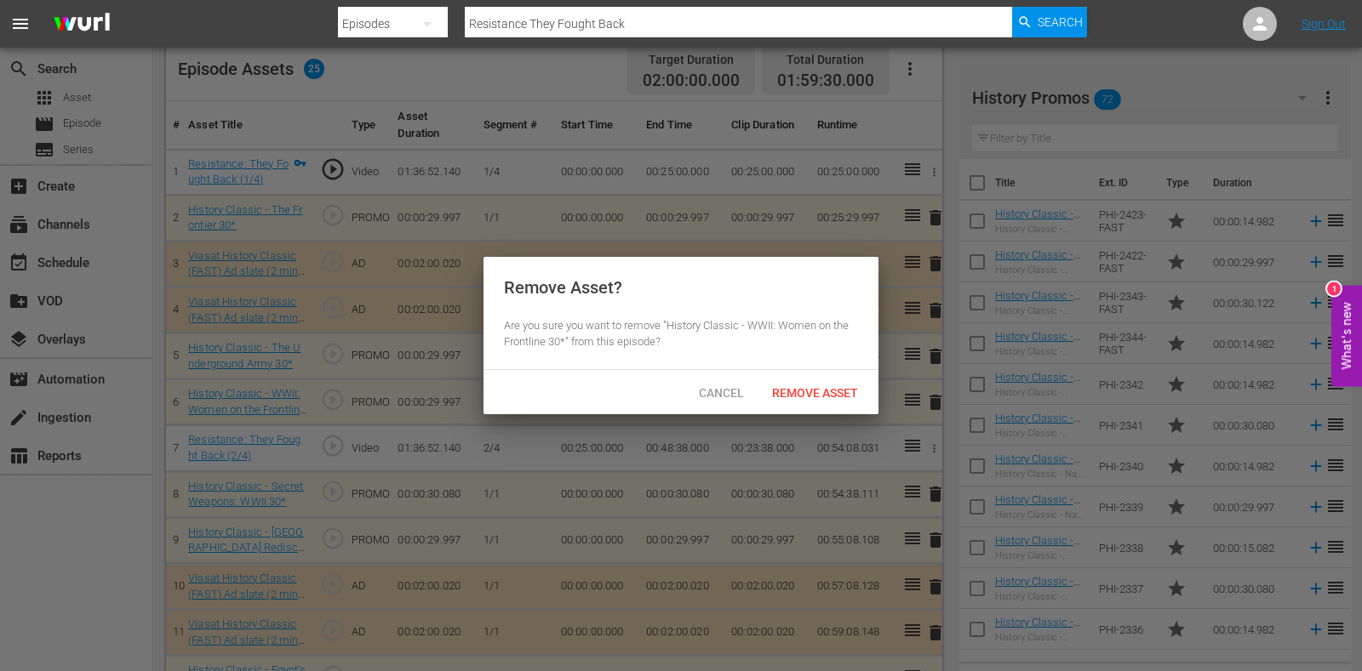
click at [852, 389] on span "Remove Asset" at bounding box center [814, 393] width 113 height 14
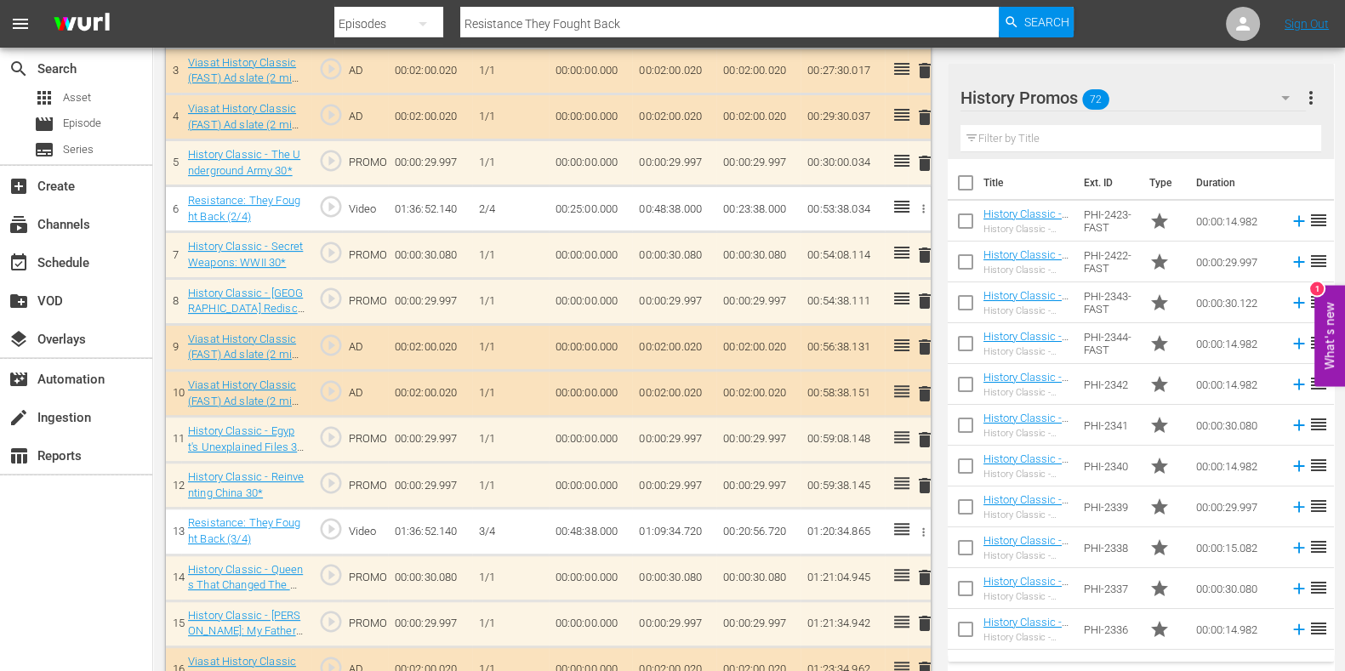
scroll to position [670, 0]
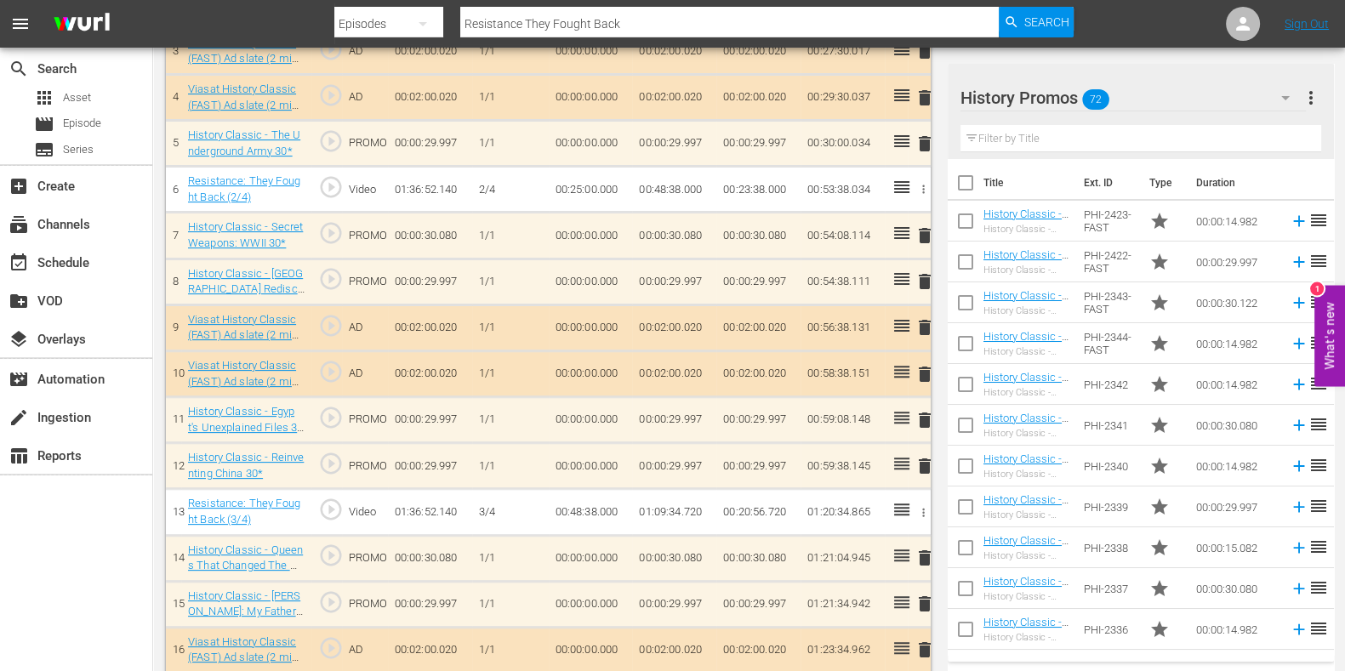
click at [928, 427] on span "delete" at bounding box center [925, 420] width 20 height 20
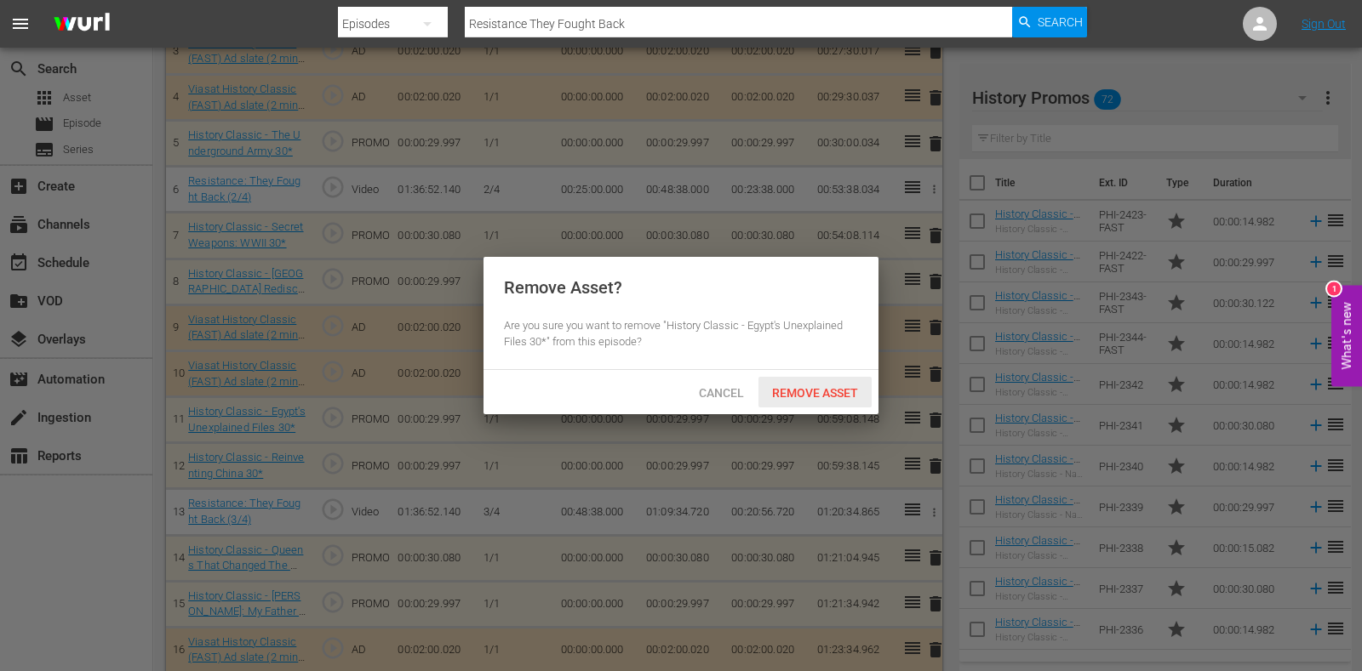
click at [836, 400] on div "Remove Asset" at bounding box center [814, 392] width 113 height 31
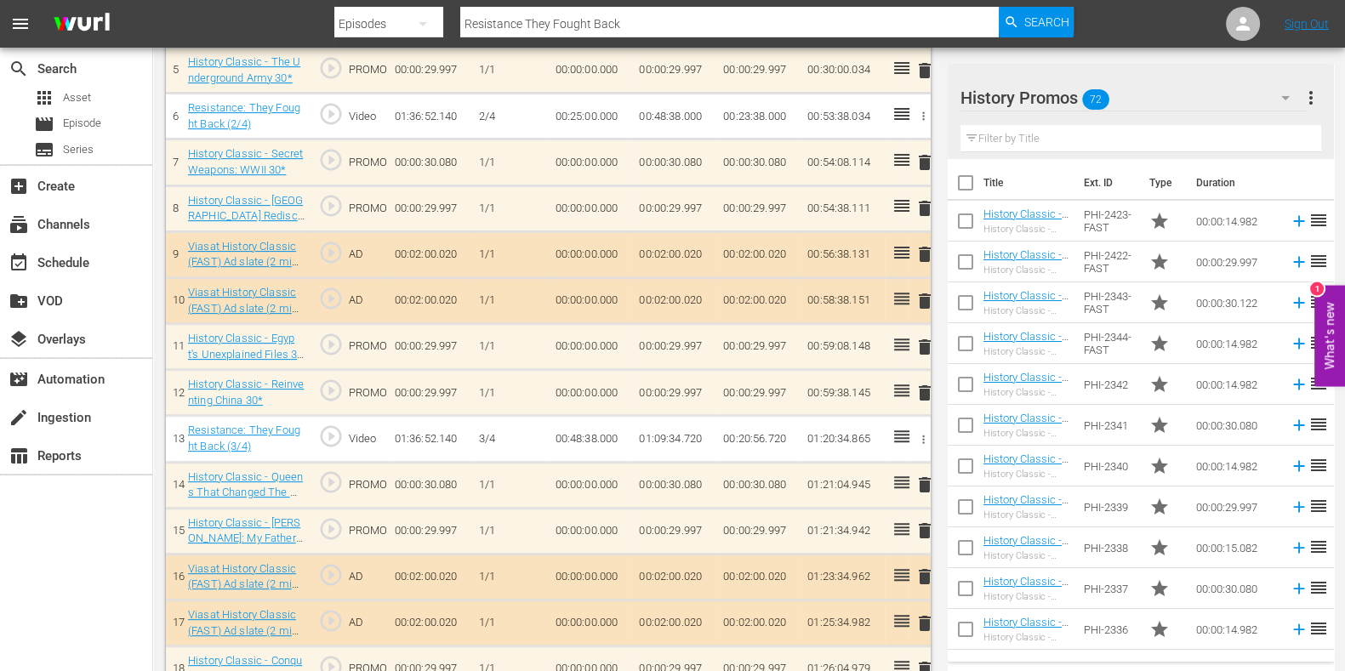
scroll to position [776, 0]
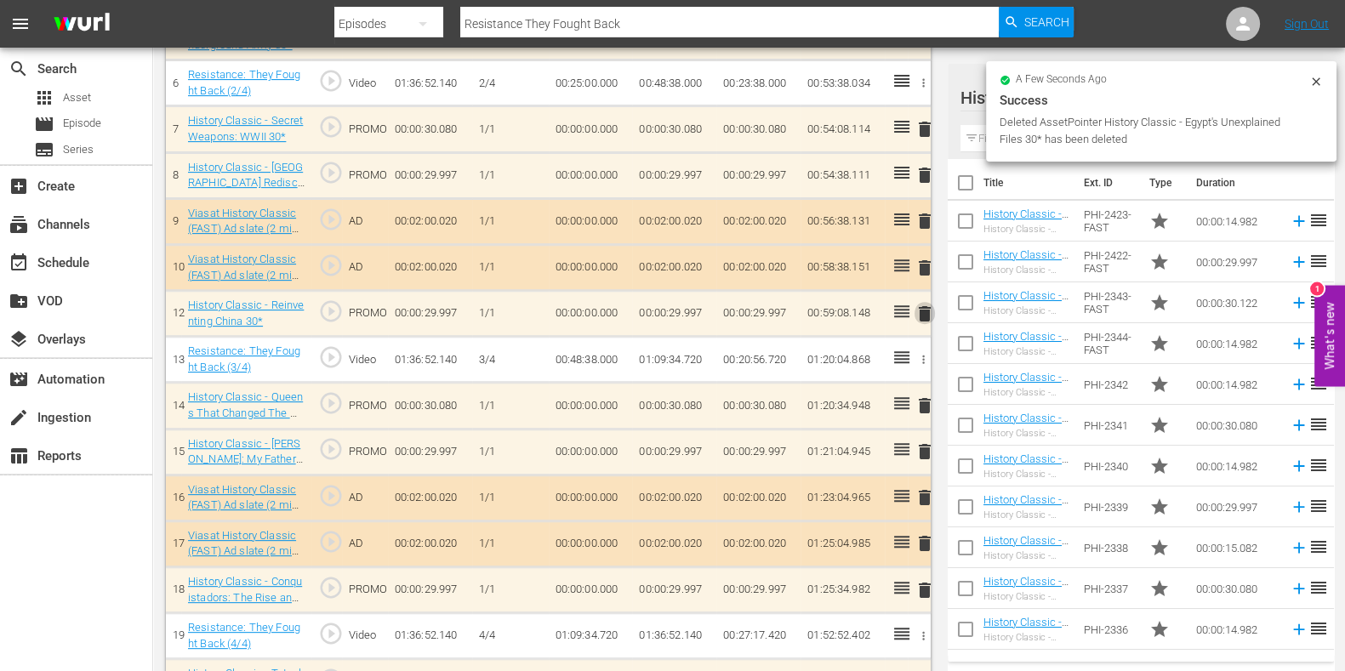
click at [930, 312] on span "delete" at bounding box center [925, 314] width 20 height 20
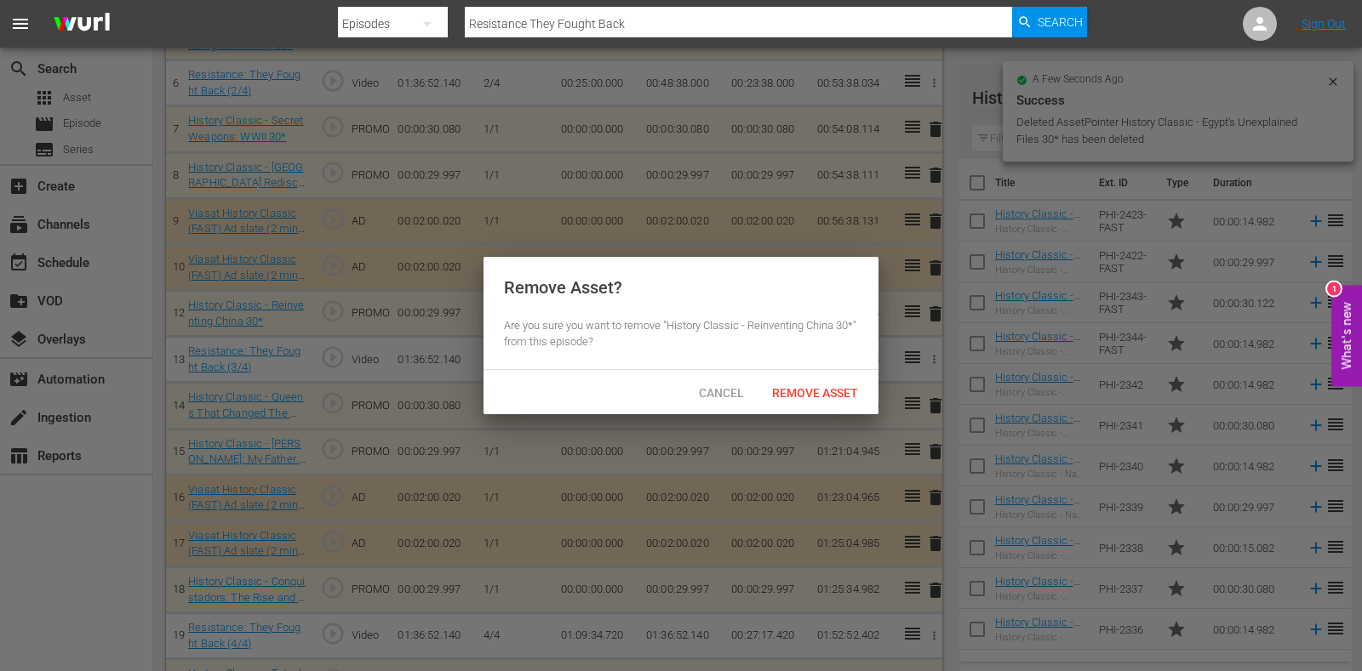
click at [846, 386] on span "Remove Asset" at bounding box center [814, 393] width 113 height 14
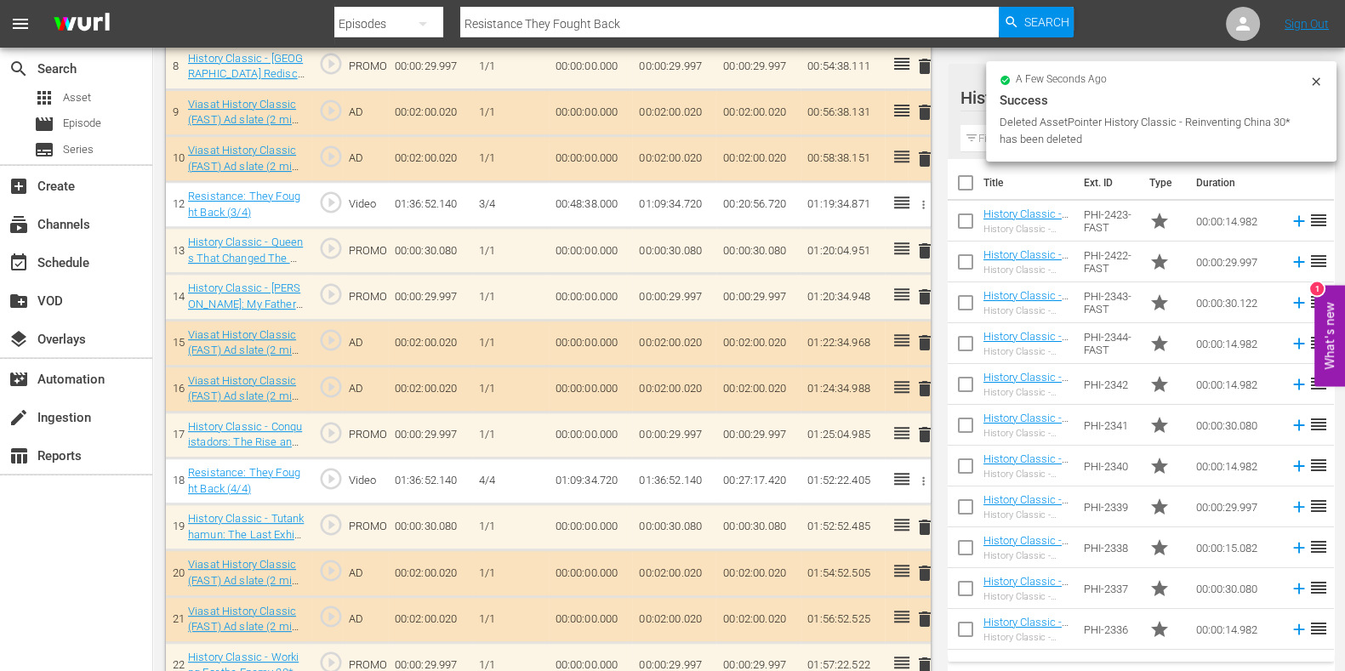
scroll to position [851, 0]
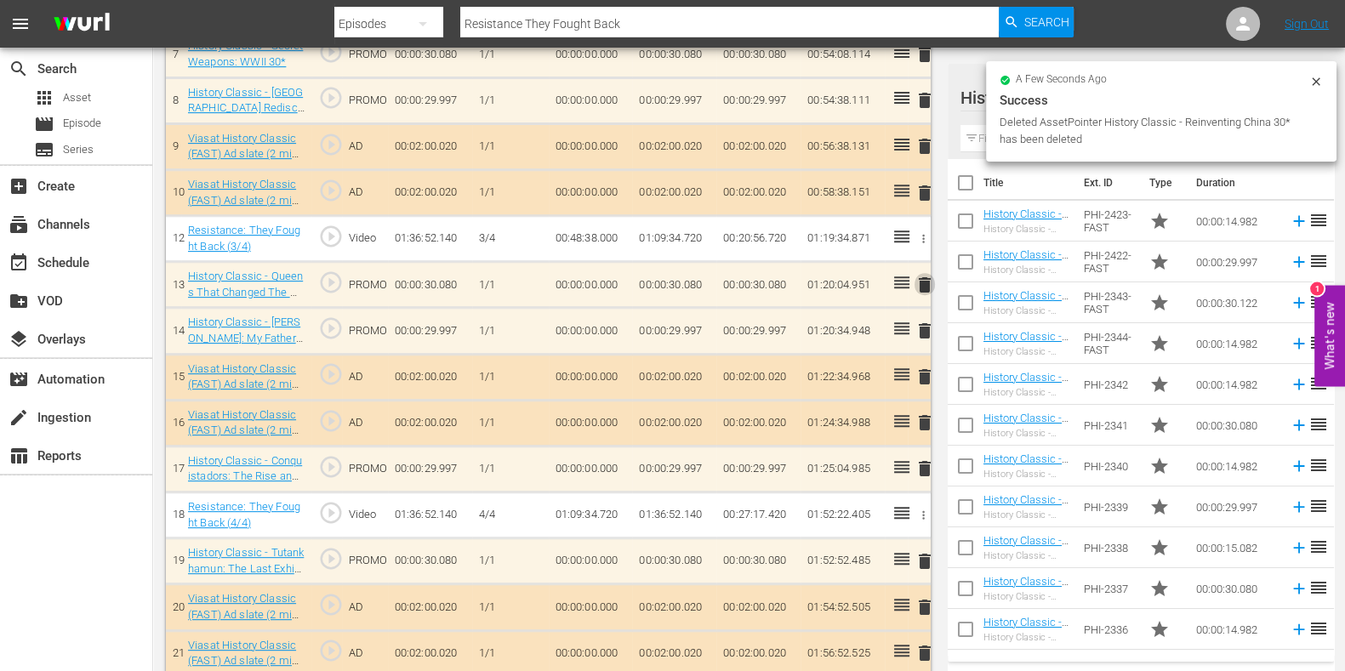
click at [932, 285] on span "delete" at bounding box center [925, 285] width 20 height 20
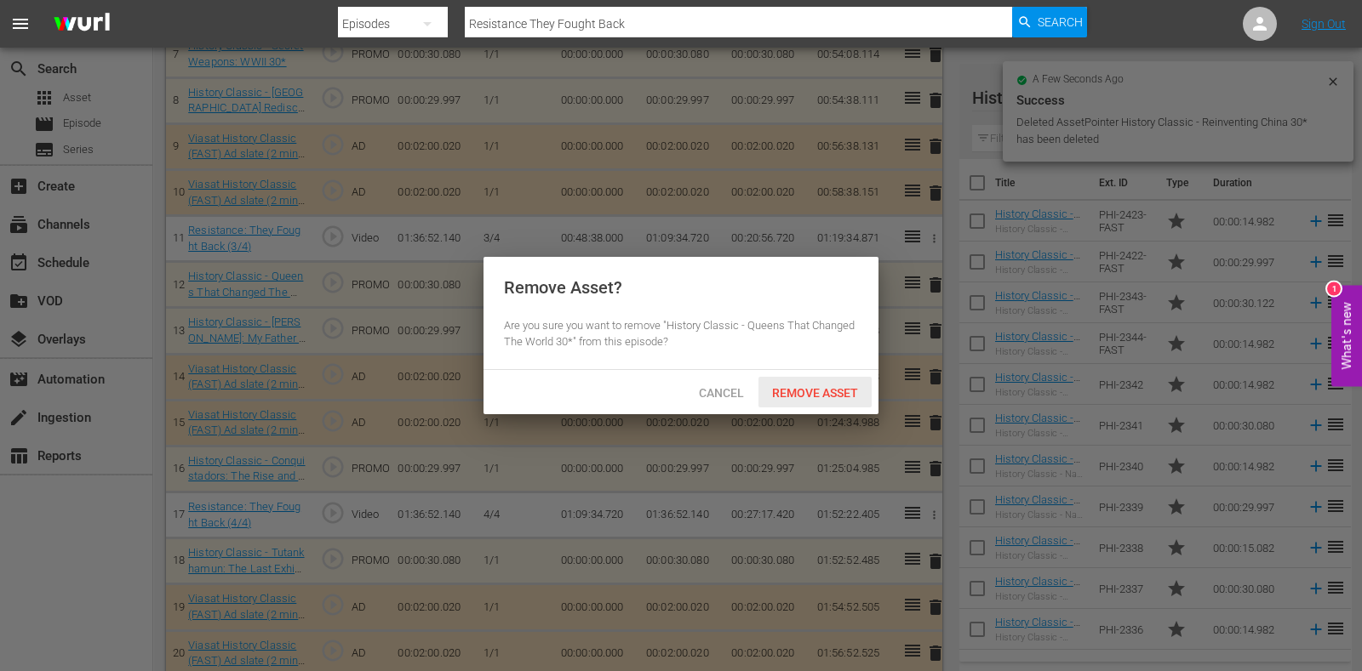
click at [802, 387] on span "Remove Asset" at bounding box center [814, 393] width 113 height 14
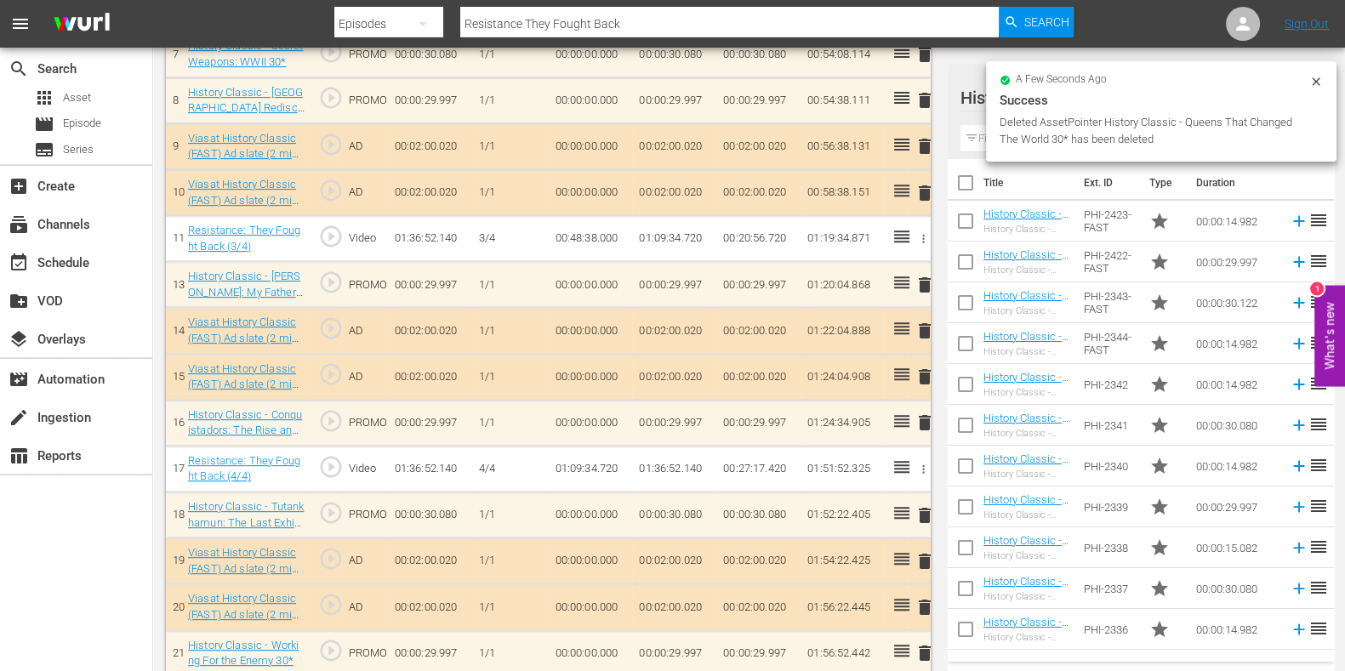
click at [925, 283] on span "delete" at bounding box center [925, 285] width 20 height 20
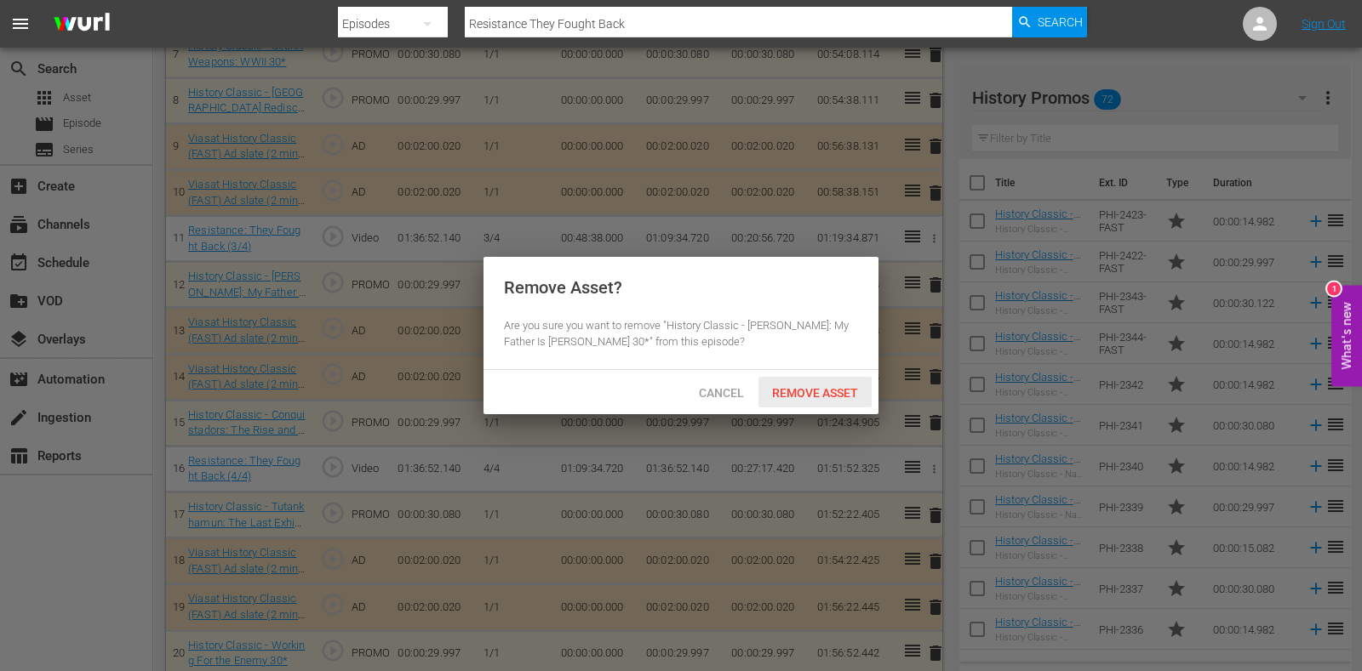
click at [796, 387] on span "Remove Asset" at bounding box center [814, 393] width 113 height 14
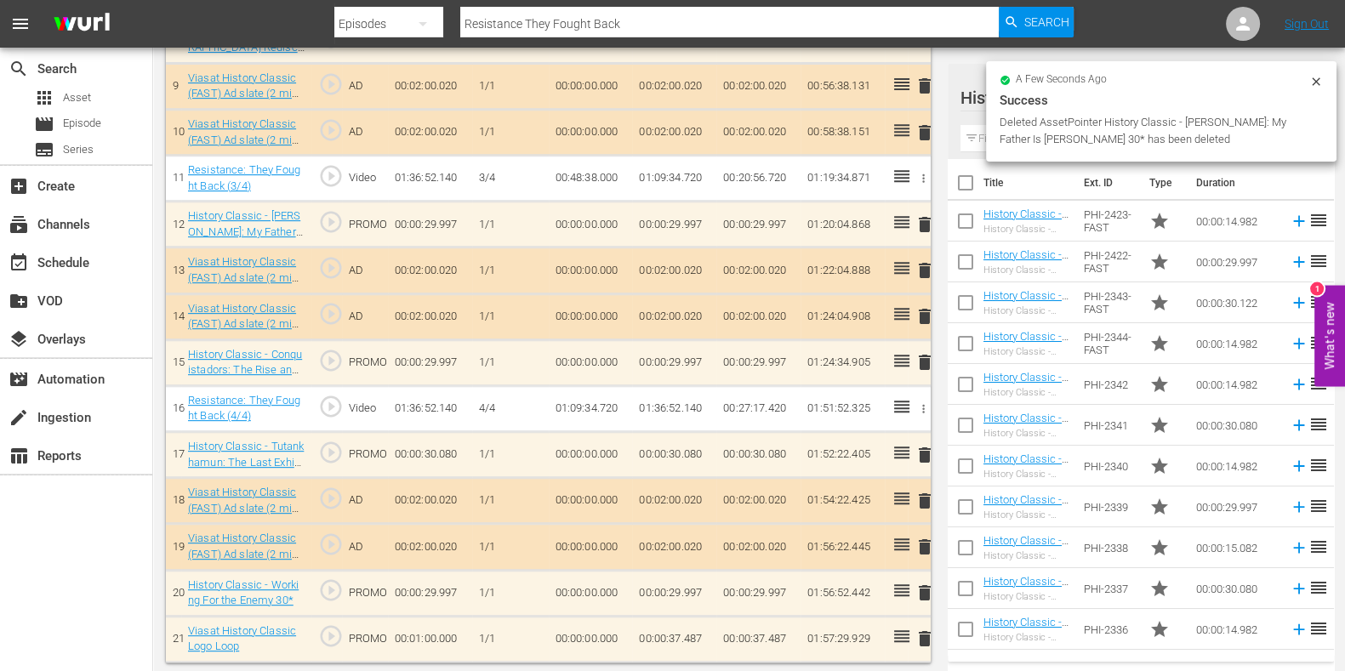
scroll to position [865, 0]
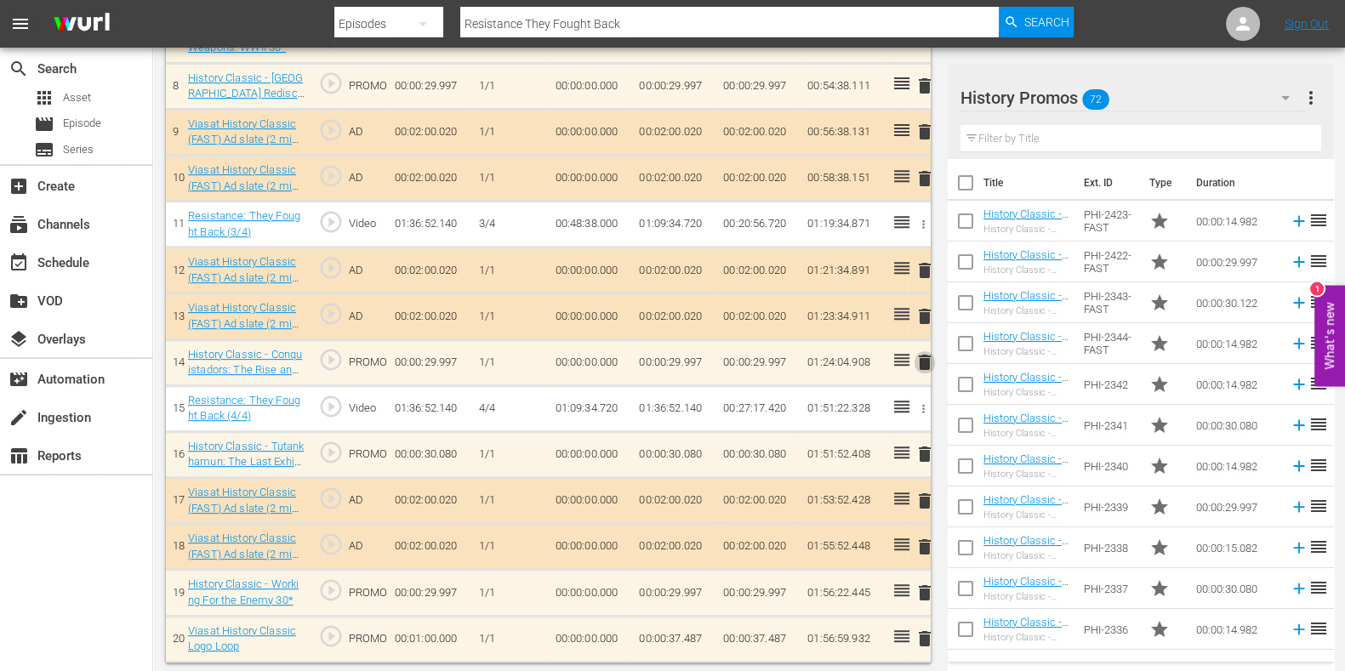
click at [930, 363] on span "delete" at bounding box center [925, 362] width 20 height 20
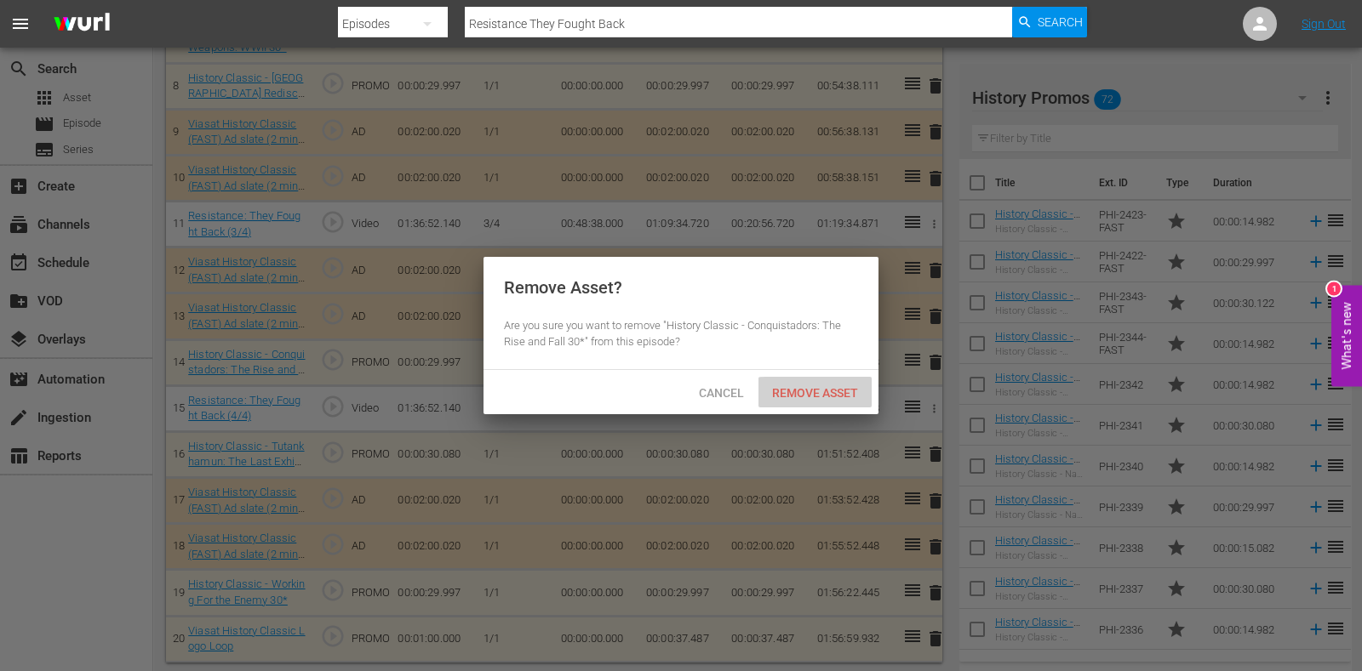
click at [820, 398] on span "Remove Asset" at bounding box center [814, 393] width 113 height 14
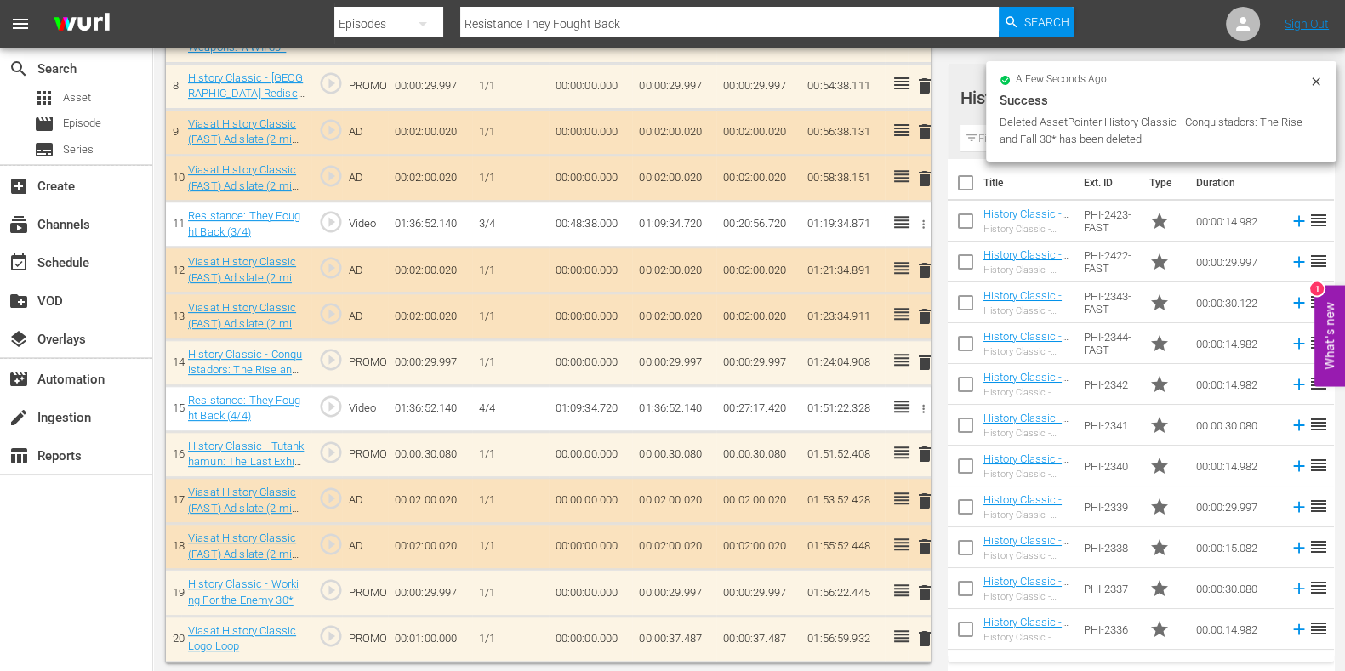
scroll to position [819, 0]
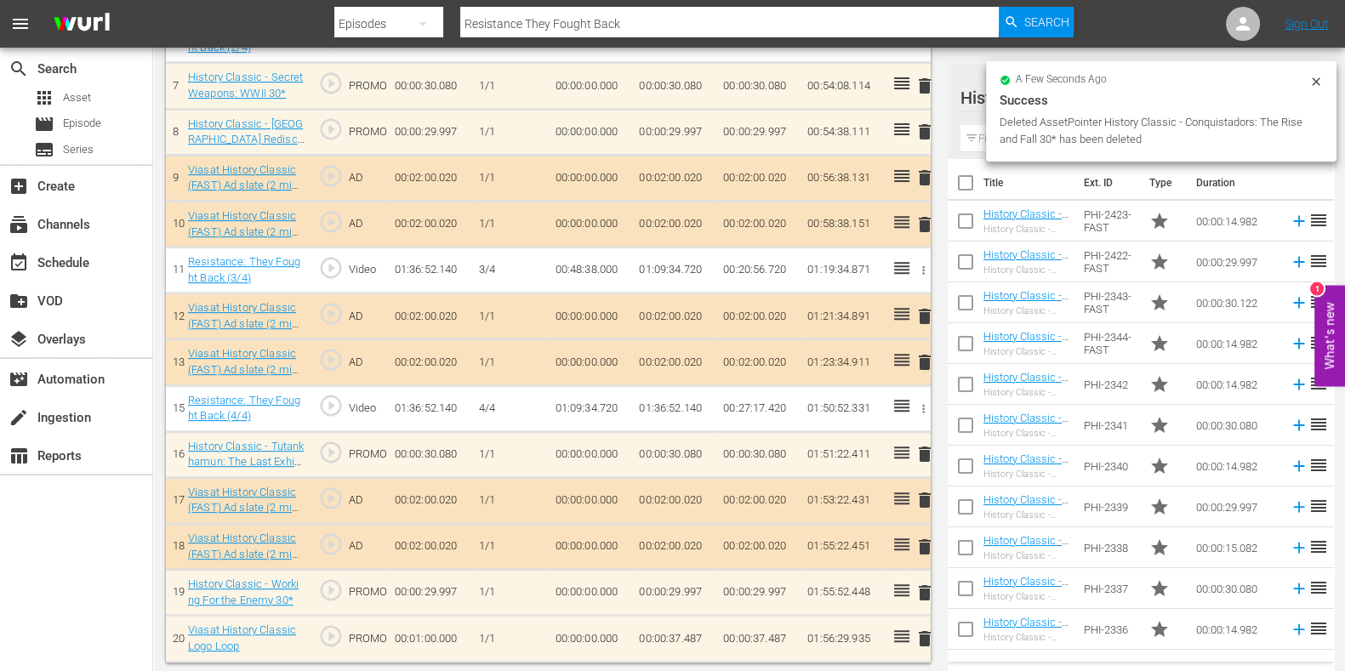
click at [915, 444] on span "delete" at bounding box center [925, 454] width 20 height 20
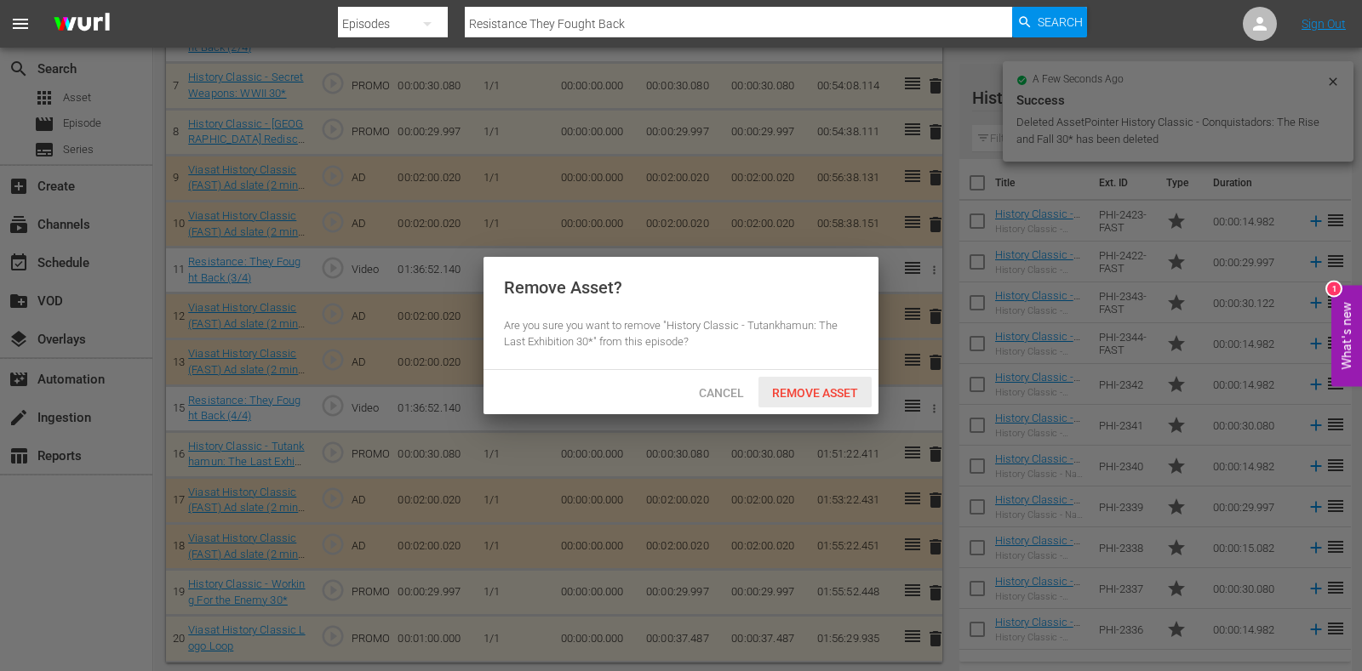
click at [838, 396] on span "Remove Asset" at bounding box center [814, 393] width 113 height 14
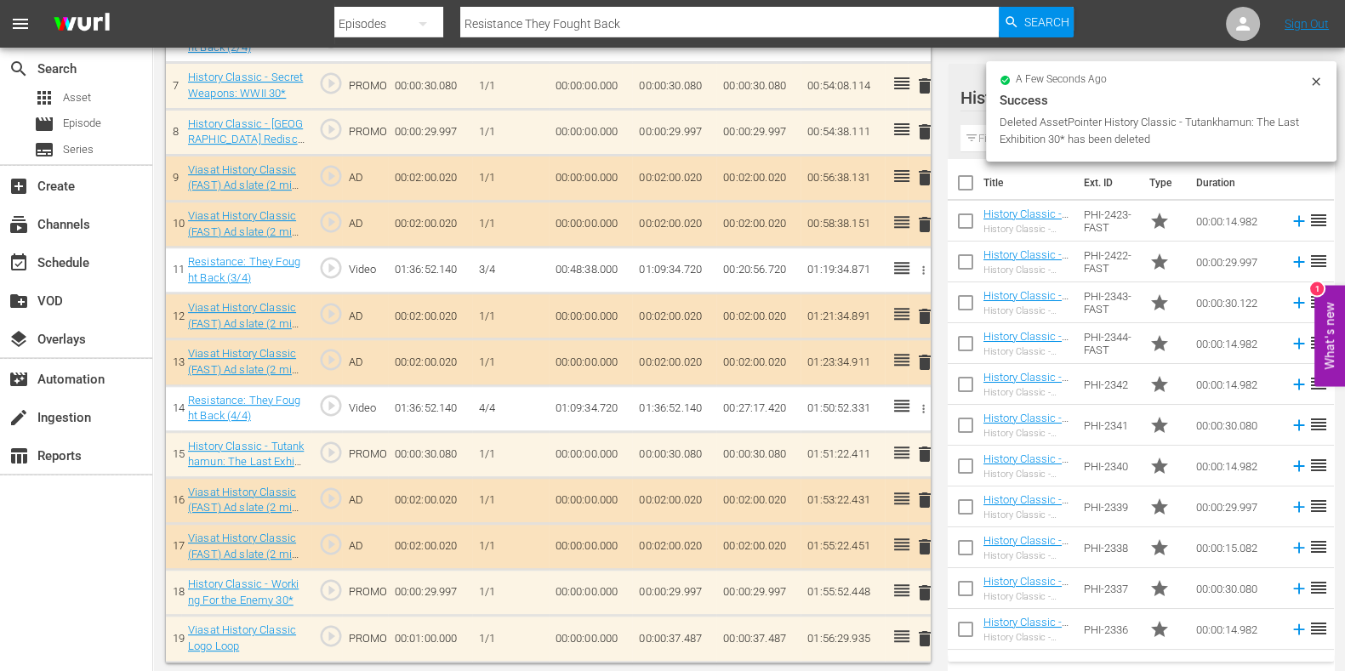
scroll to position [774, 0]
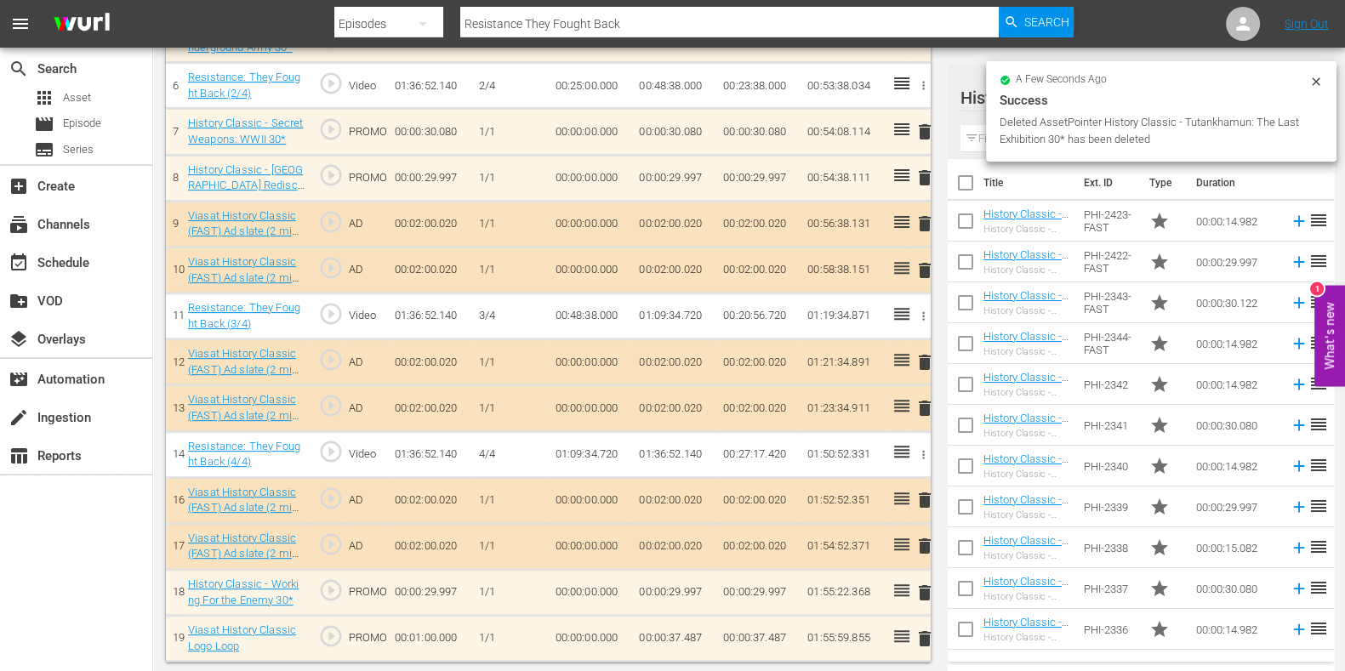
click at [920, 587] on span "delete" at bounding box center [925, 593] width 20 height 20
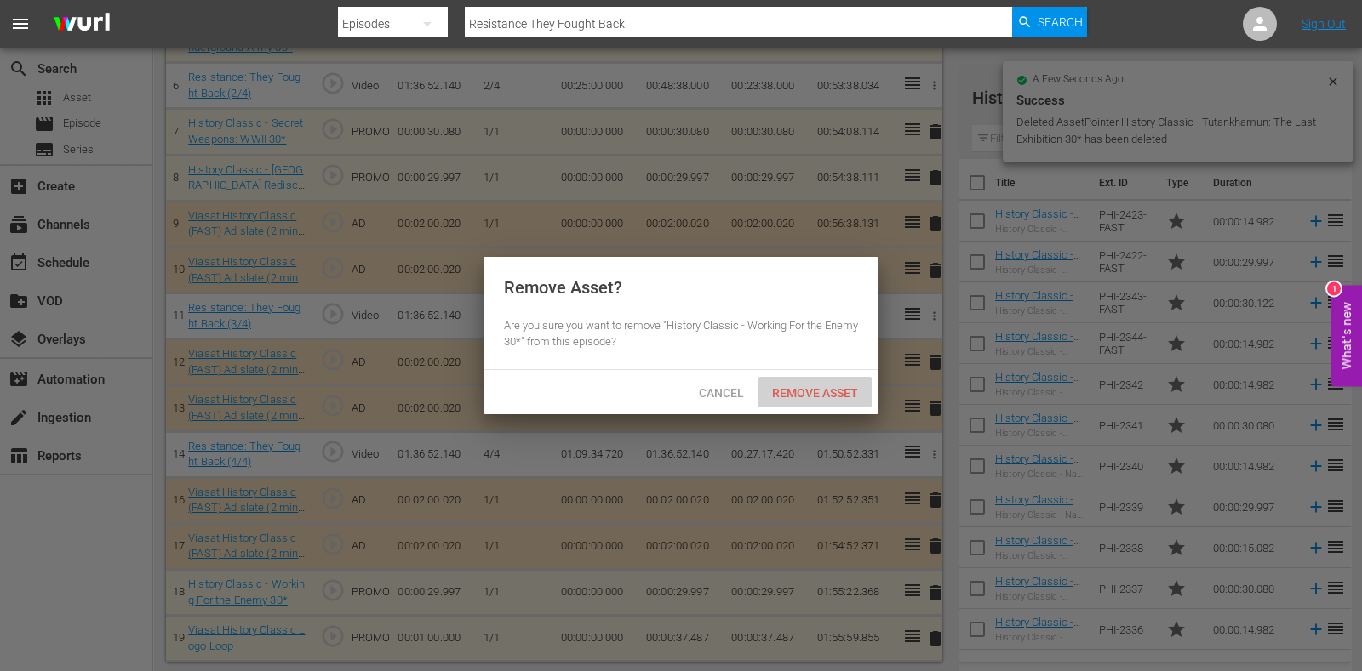
click at [800, 394] on span "Remove Asset" at bounding box center [814, 393] width 113 height 14
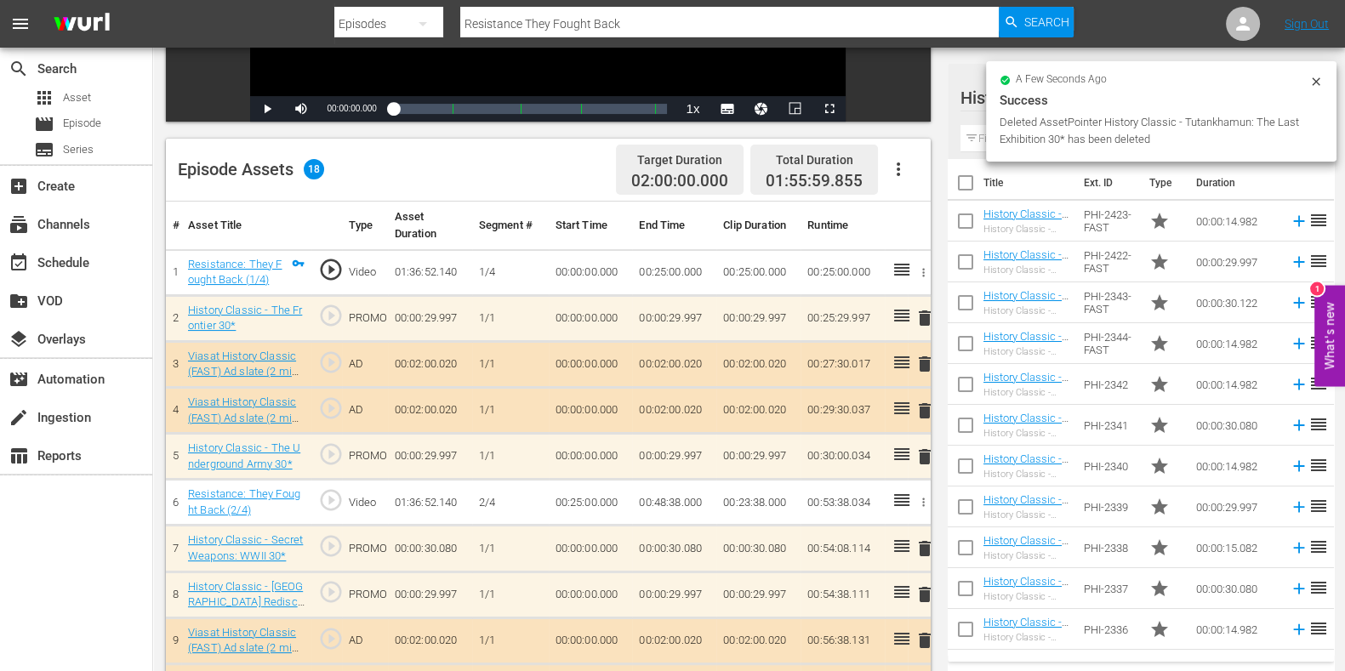
scroll to position [348, 0]
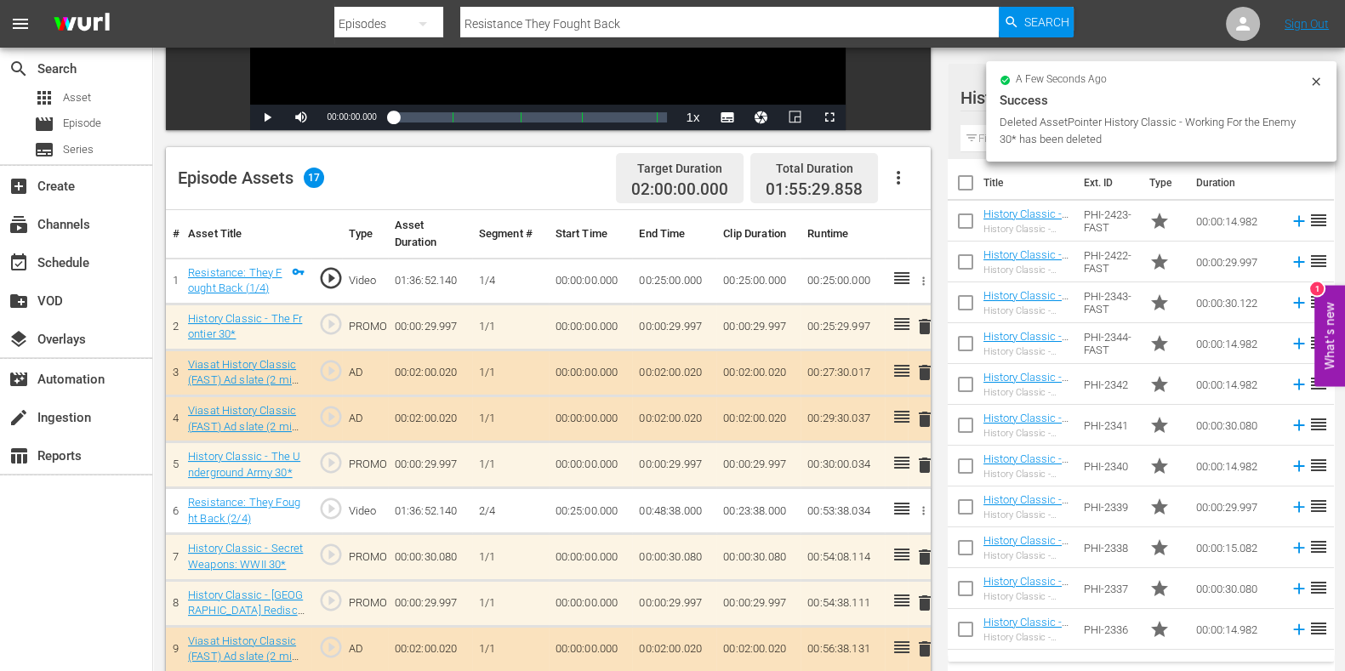
click at [991, 130] on div "a few seconds ago Success Deleted AssetPointer History Classic - Working For th…" at bounding box center [1161, 111] width 351 height 100
click at [979, 141] on input "text" at bounding box center [1141, 138] width 361 height 27
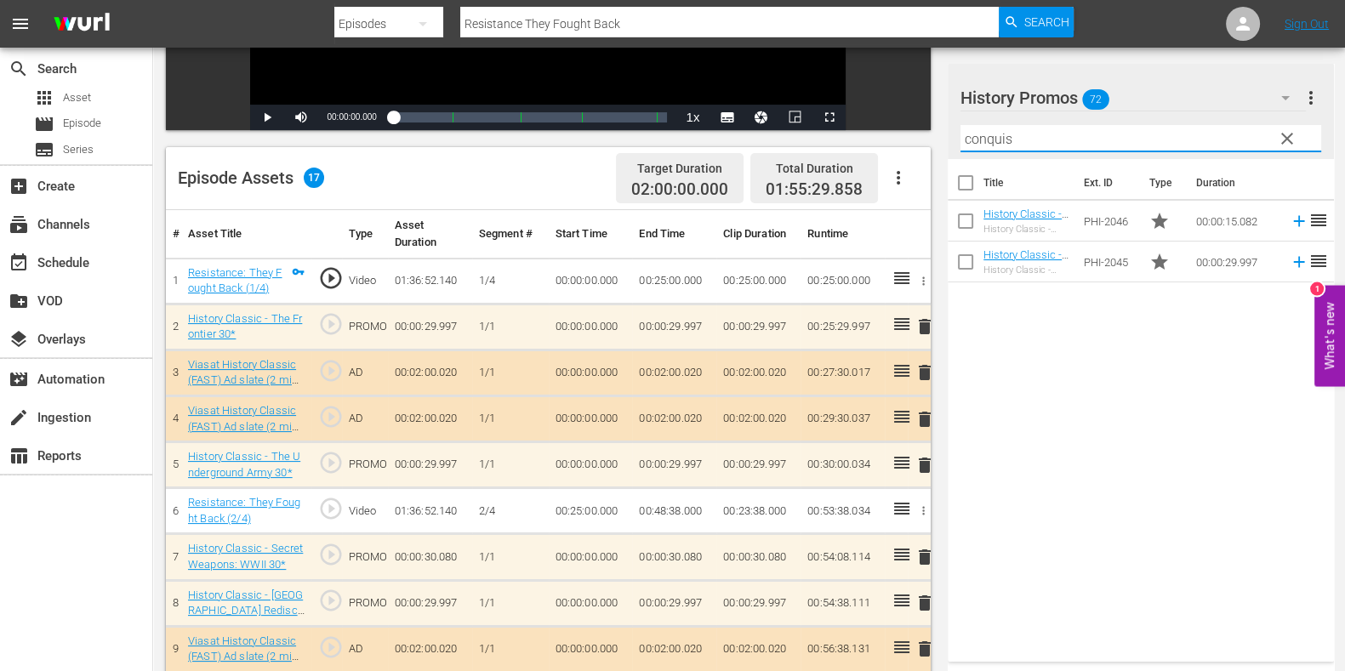
type input "conquis"
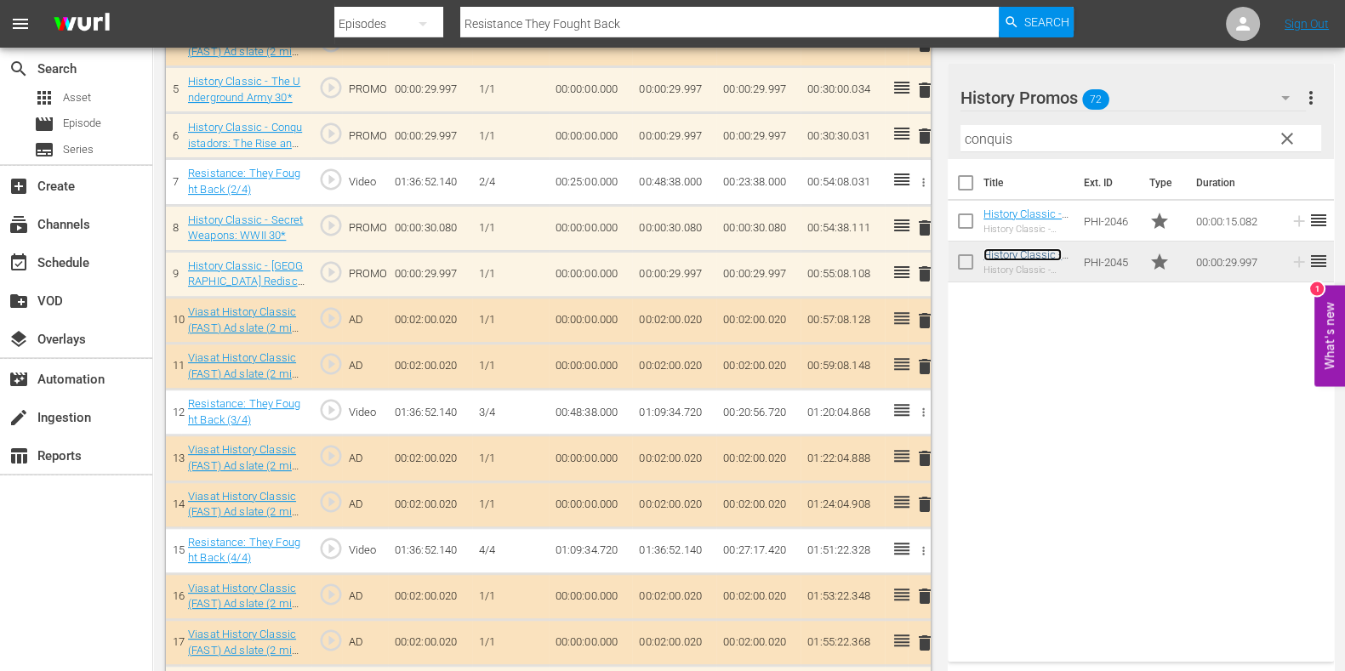
scroll to position [777, 0]
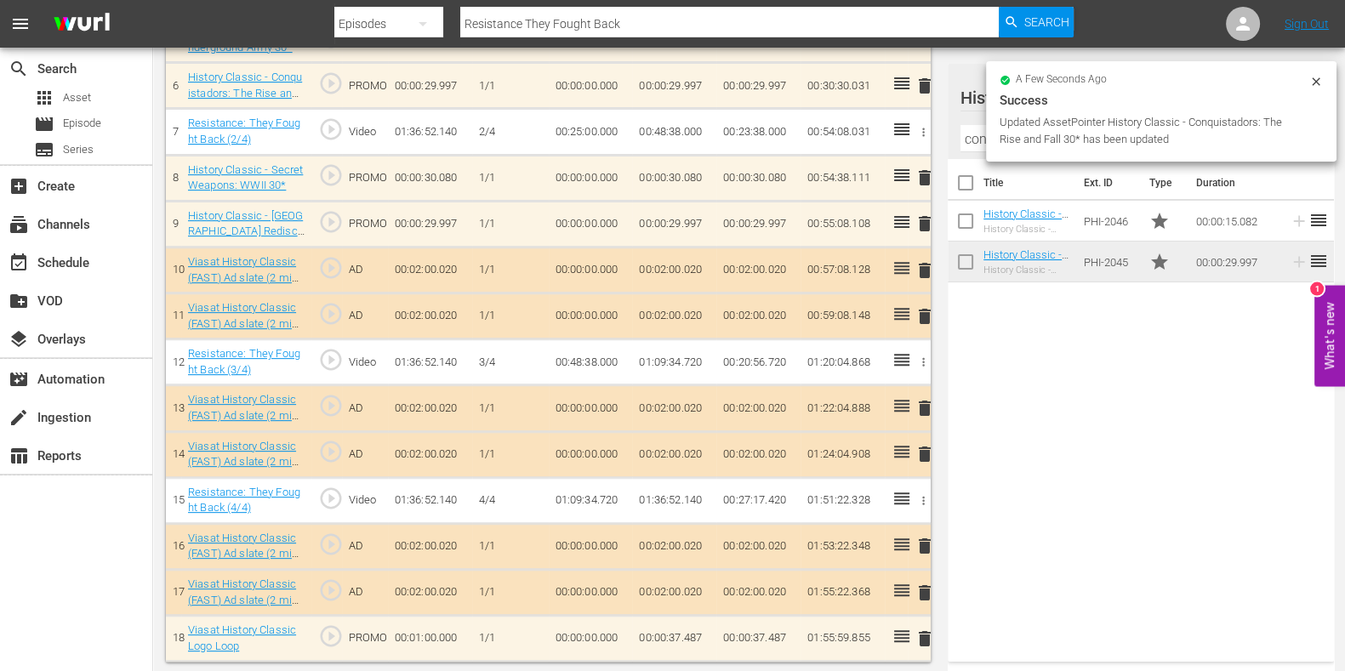
click at [983, 146] on input "conquis" at bounding box center [1141, 138] width 361 height 27
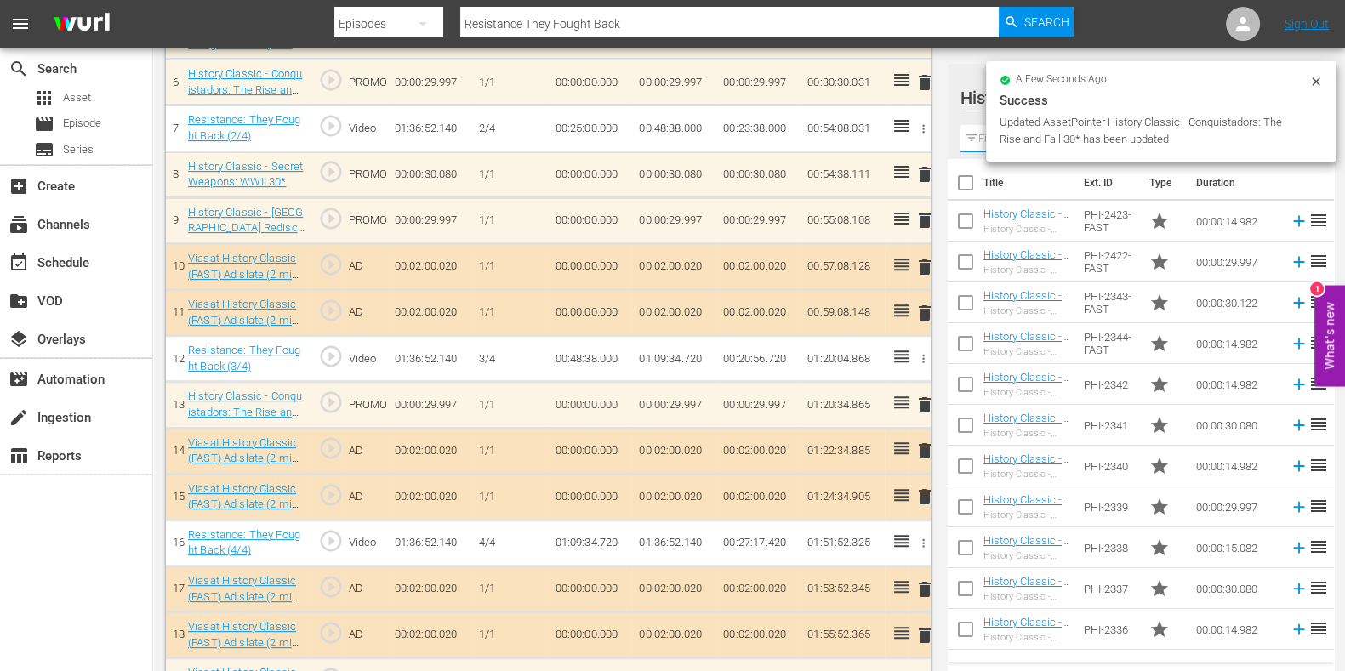
scroll to position [774, 0]
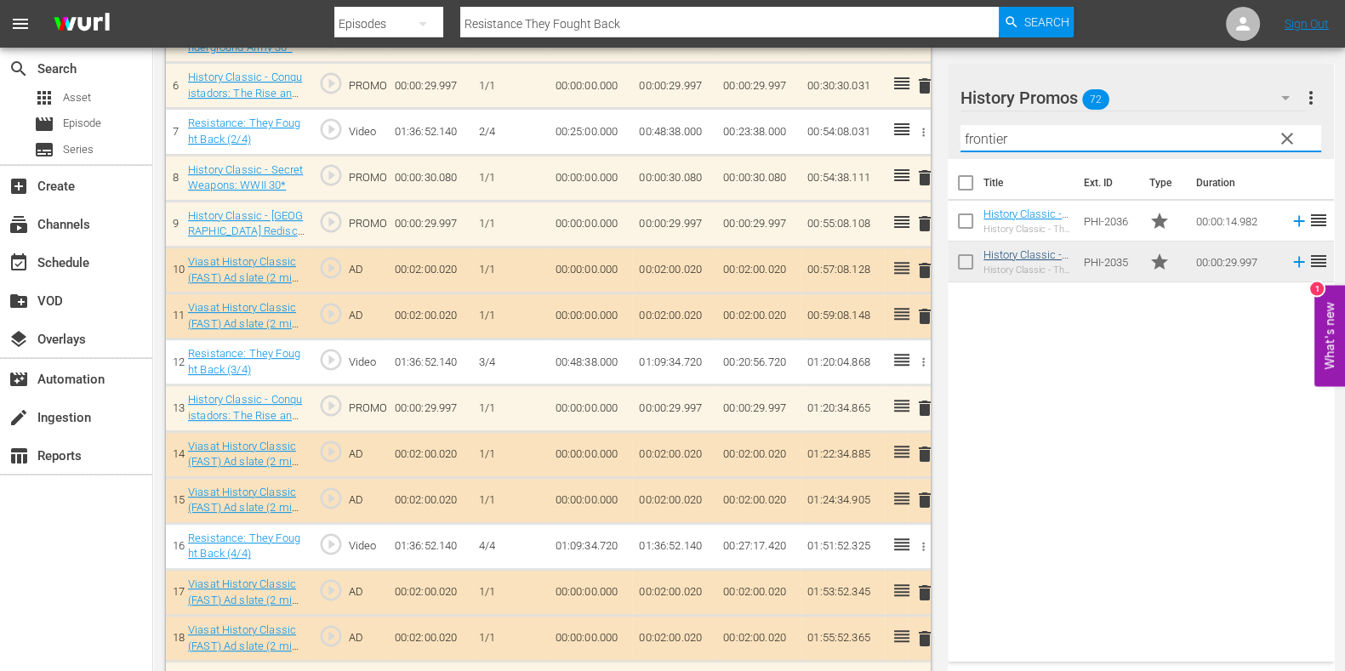
type input "frontier"
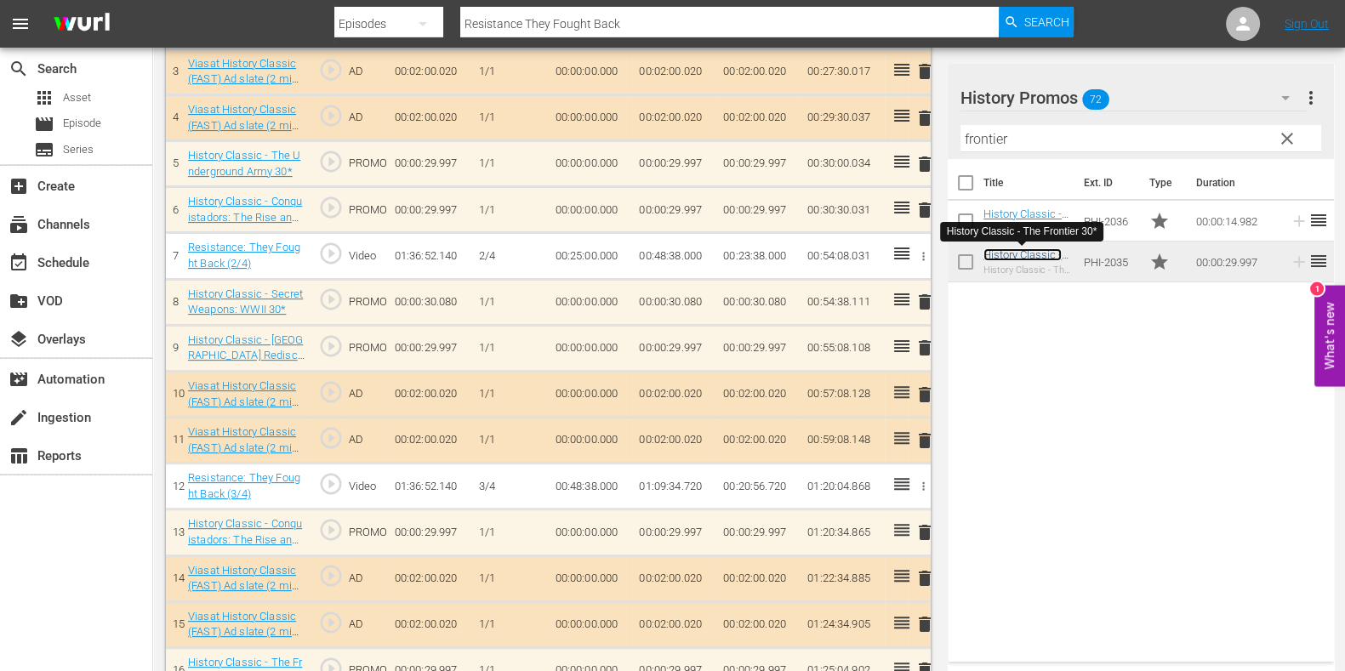
scroll to position [656, 0]
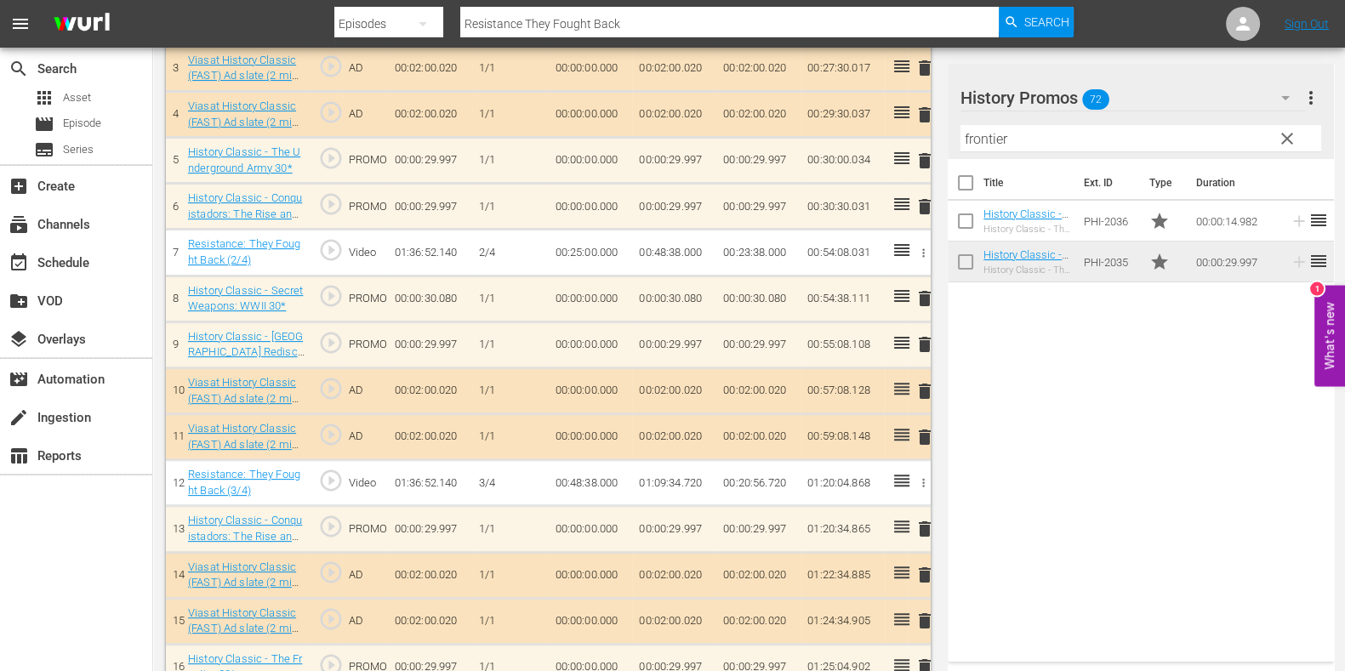
click at [975, 123] on div "Filter by Title frontier" at bounding box center [1141, 138] width 361 height 41
click at [974, 138] on input "frontier" at bounding box center [1141, 138] width 361 height 27
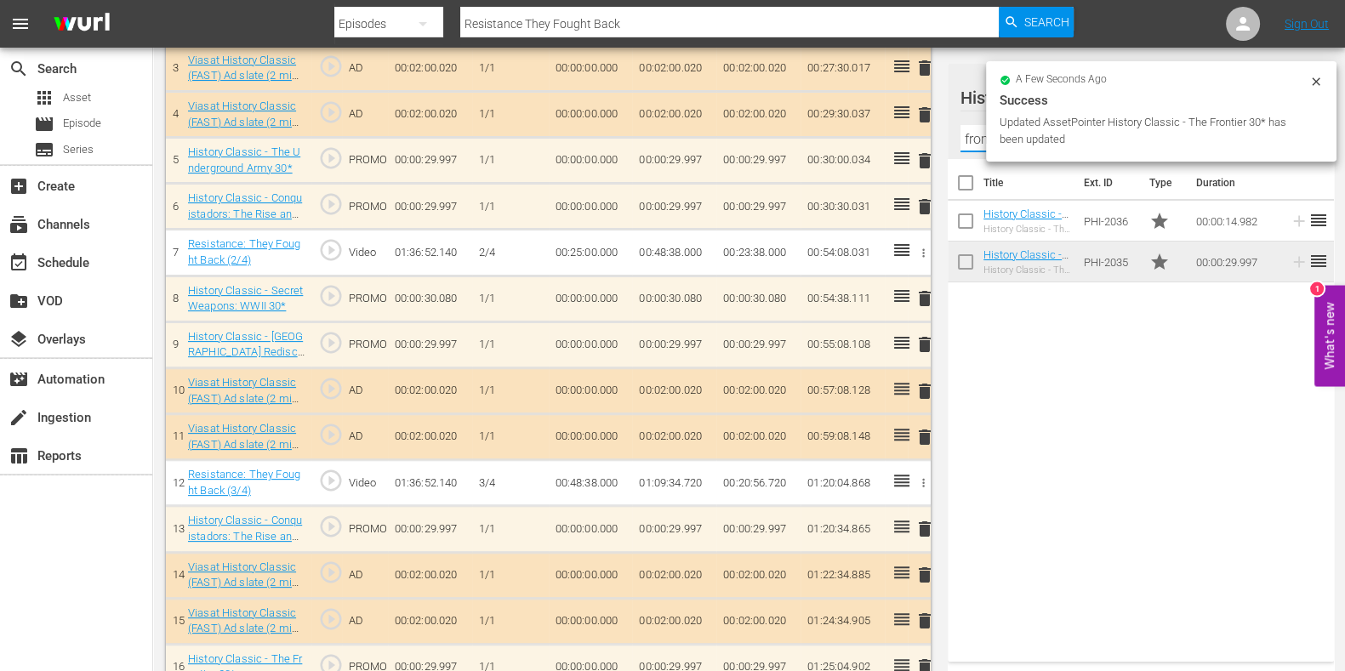
click at [974, 138] on input "frontier" at bounding box center [1141, 138] width 361 height 27
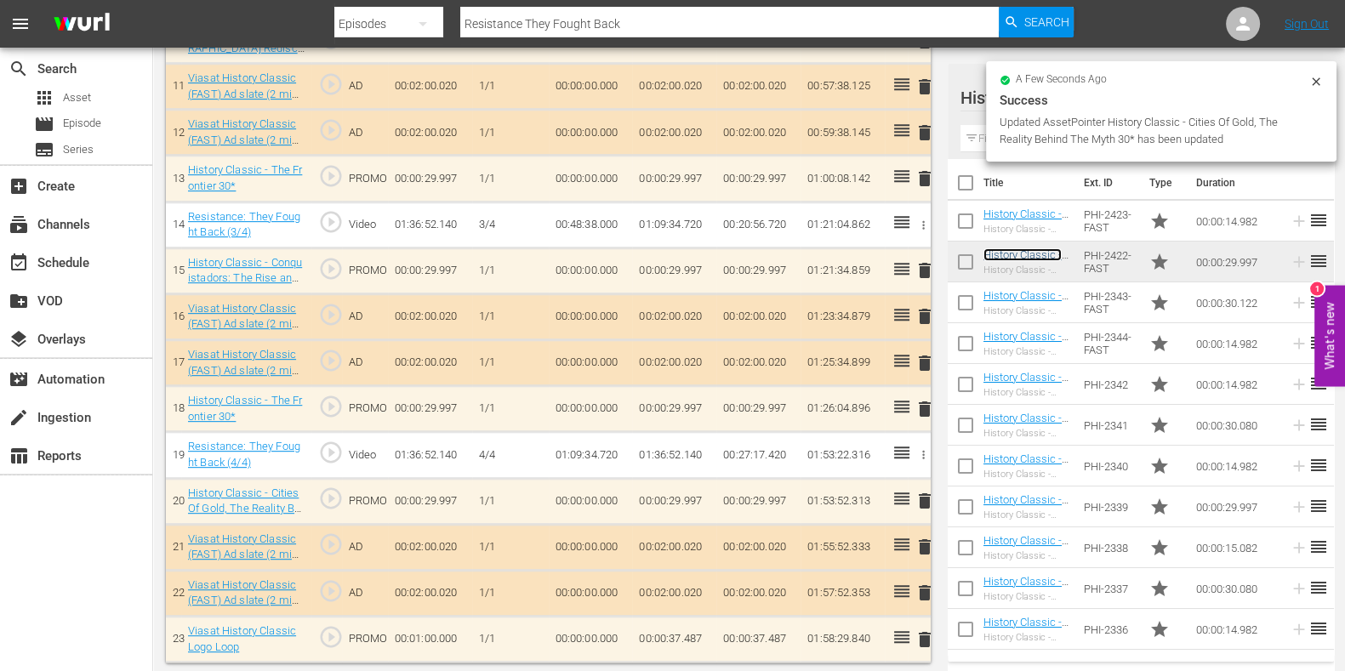
scroll to position [1003, 0]
click at [974, 134] on input "text" at bounding box center [1141, 138] width 361 height 27
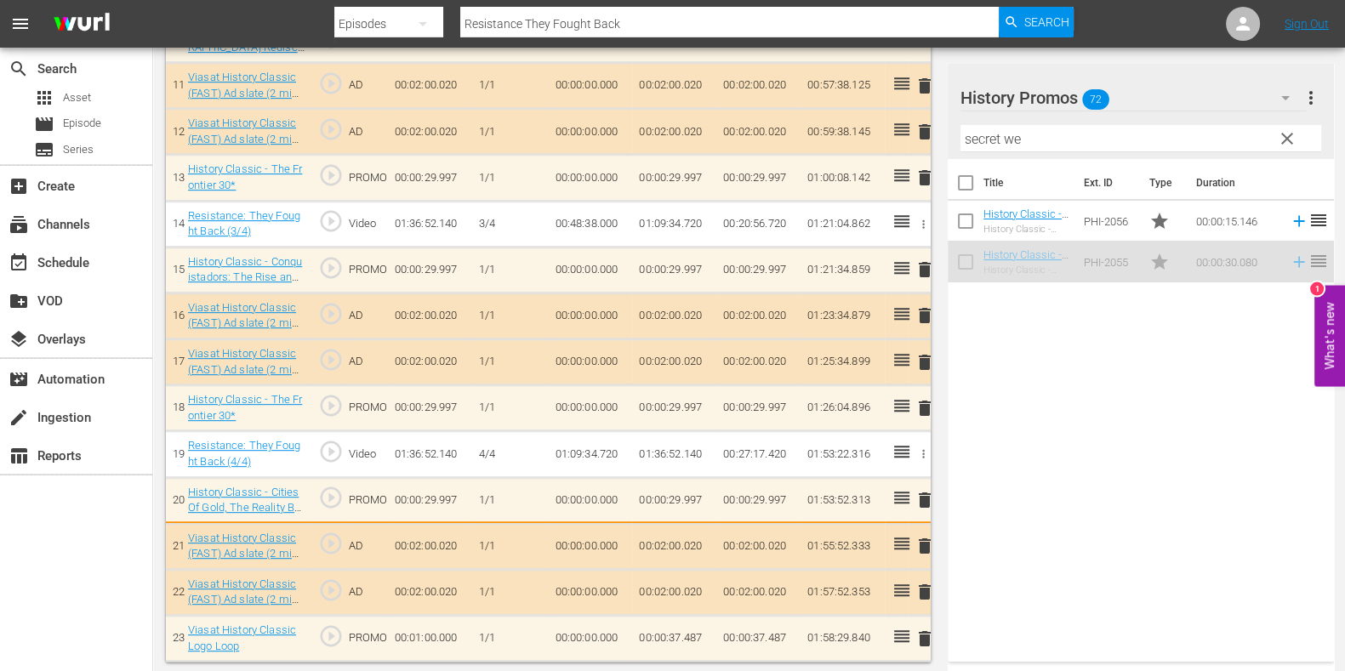
scroll to position [1007, 0]
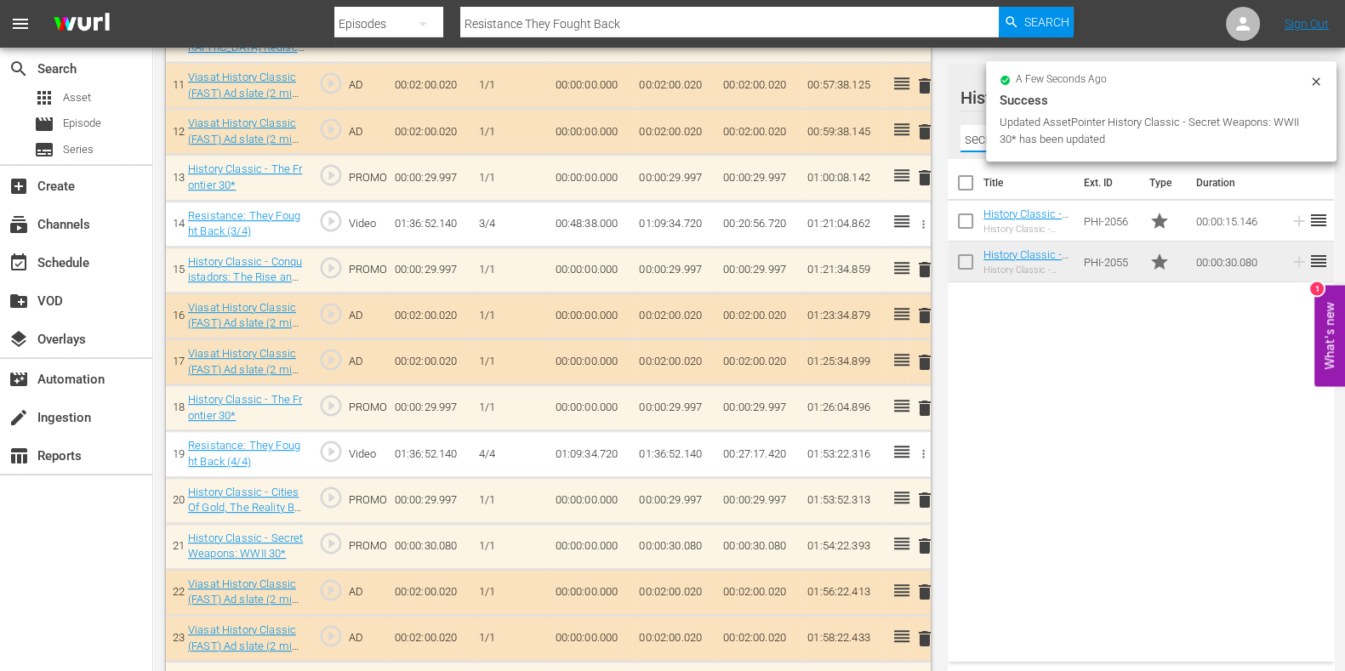
click at [979, 142] on input "secret we" at bounding box center [1141, 138] width 361 height 27
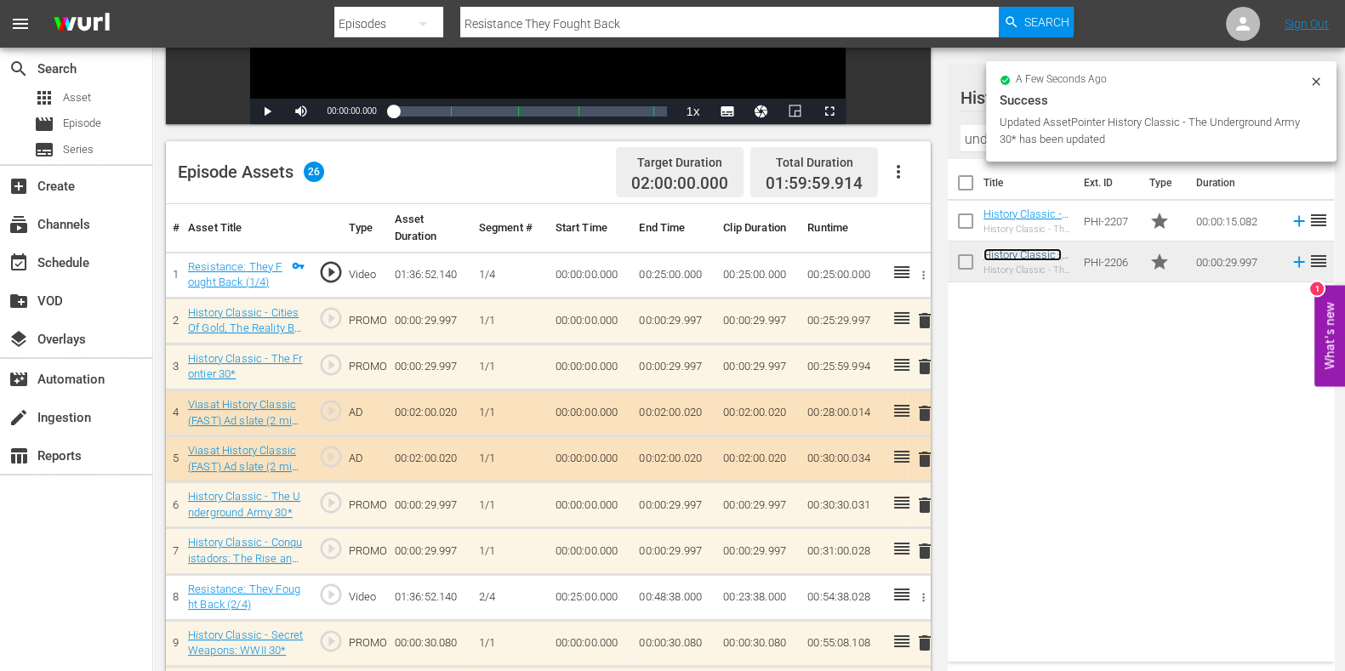
scroll to position [1141, 0]
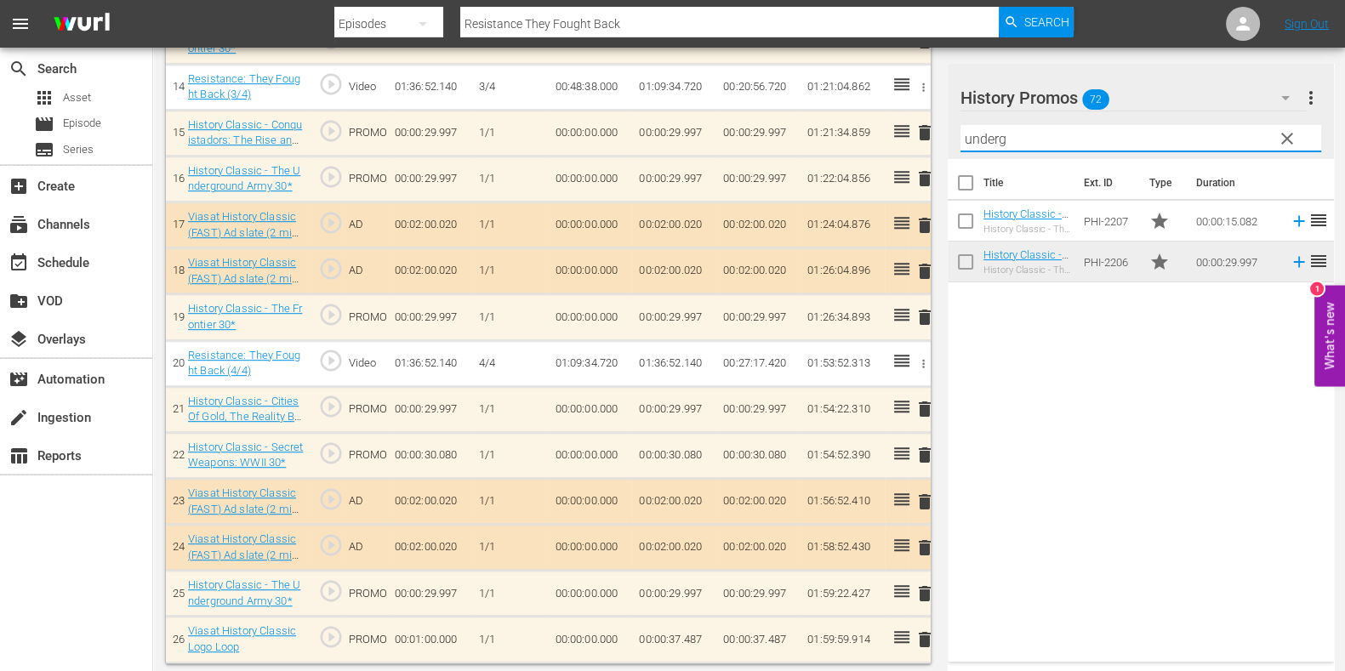
click at [991, 134] on input "underg" at bounding box center [1141, 138] width 361 height 27
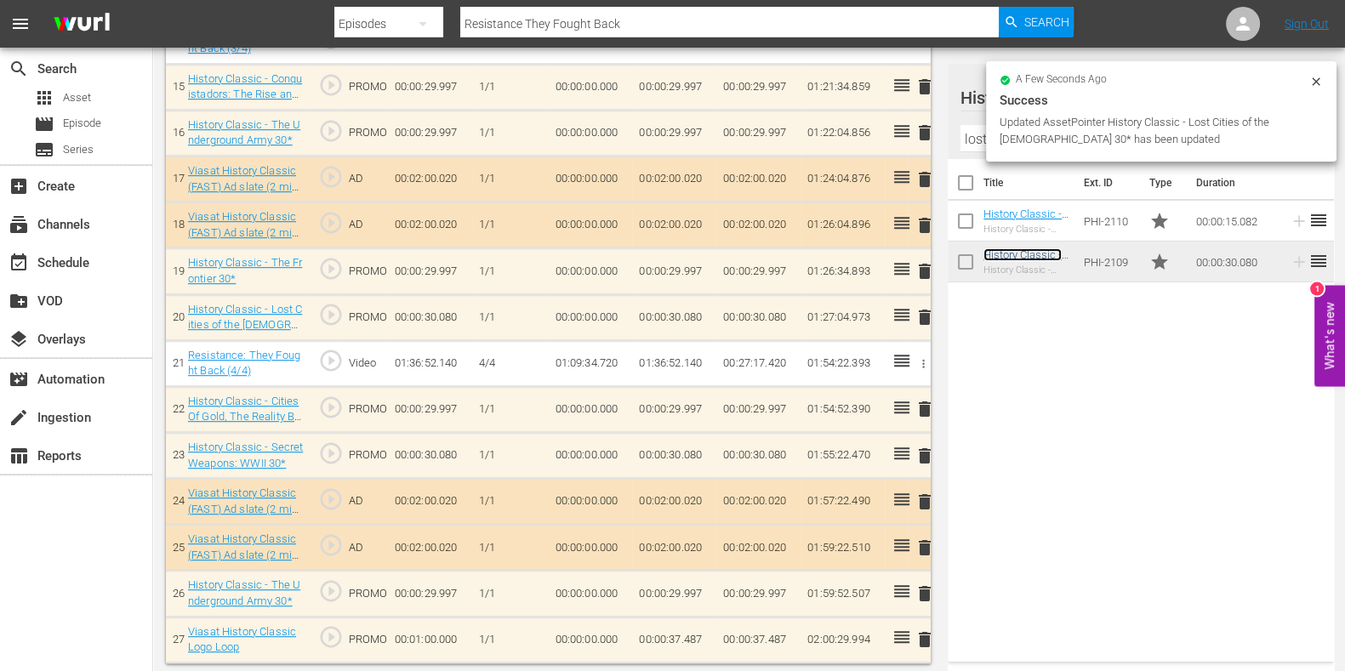
scroll to position [1187, 0]
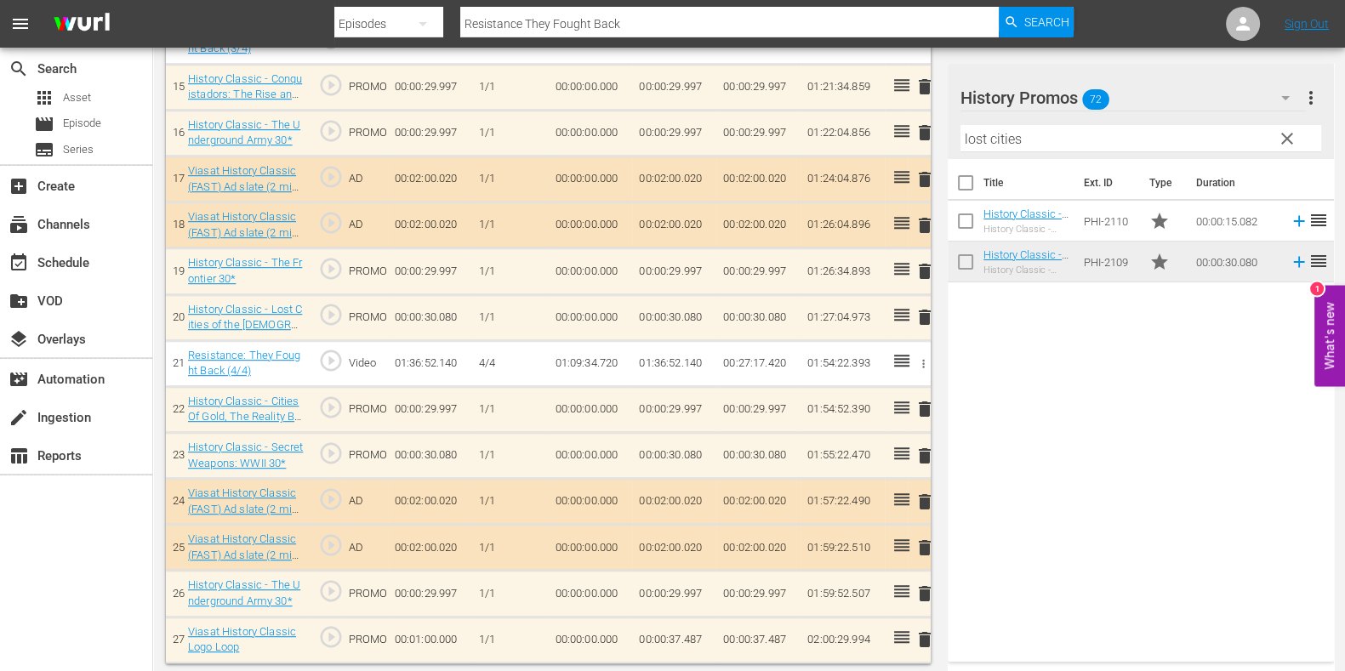
click at [919, 632] on span "delete" at bounding box center [925, 640] width 20 height 20
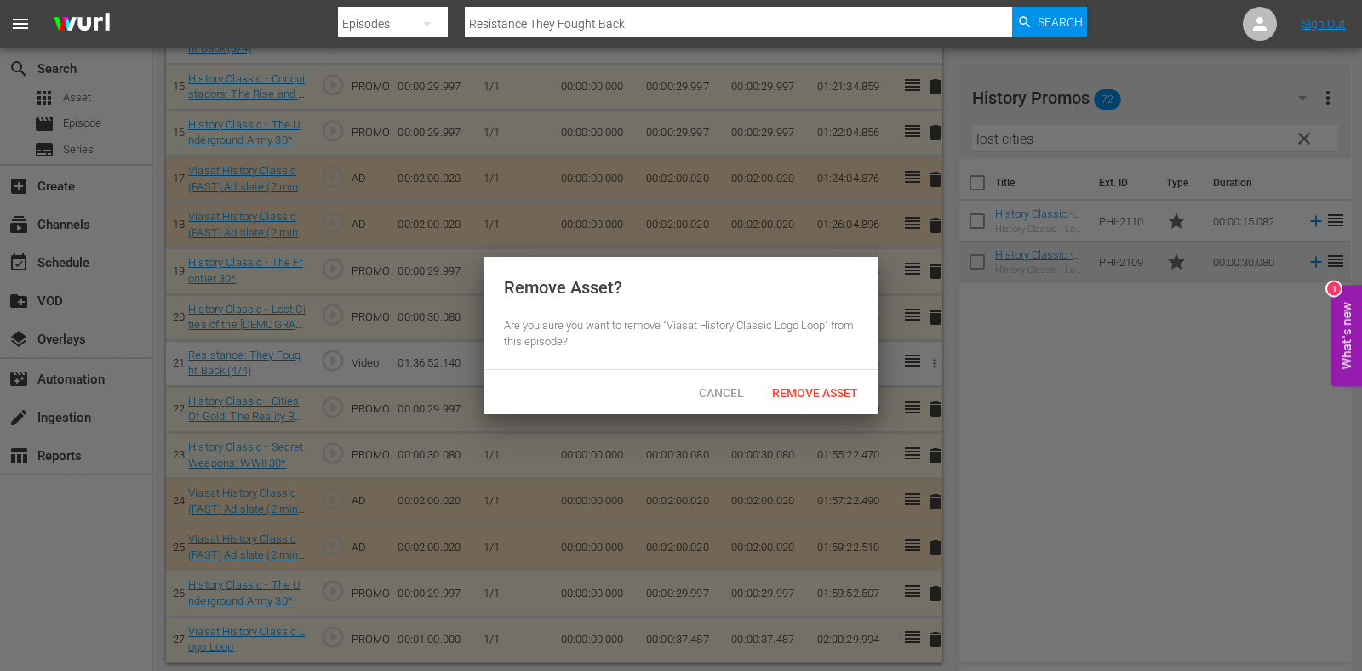
click at [813, 410] on div "Cancel Remove Asset" at bounding box center [680, 392] width 395 height 44
click at [813, 402] on div "Remove Asset" at bounding box center [814, 392] width 113 height 31
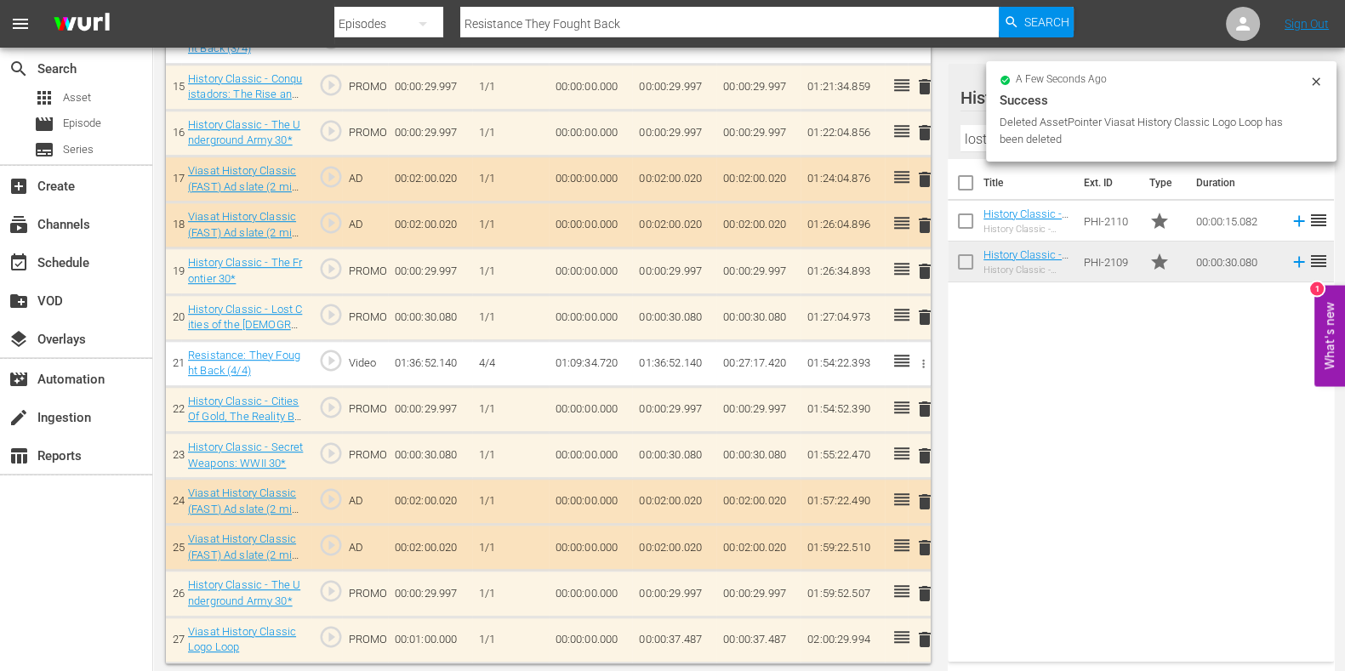
click at [980, 139] on input "lost cities" at bounding box center [1141, 138] width 361 height 27
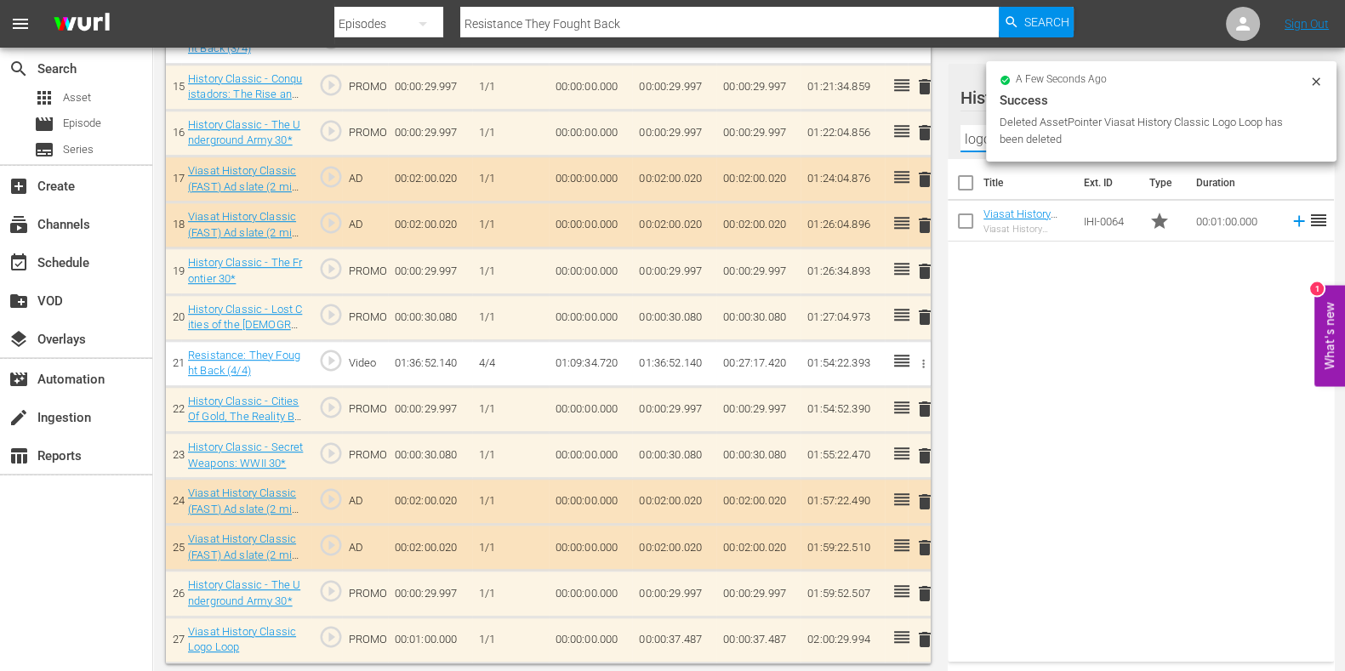
scroll to position [1141, 0]
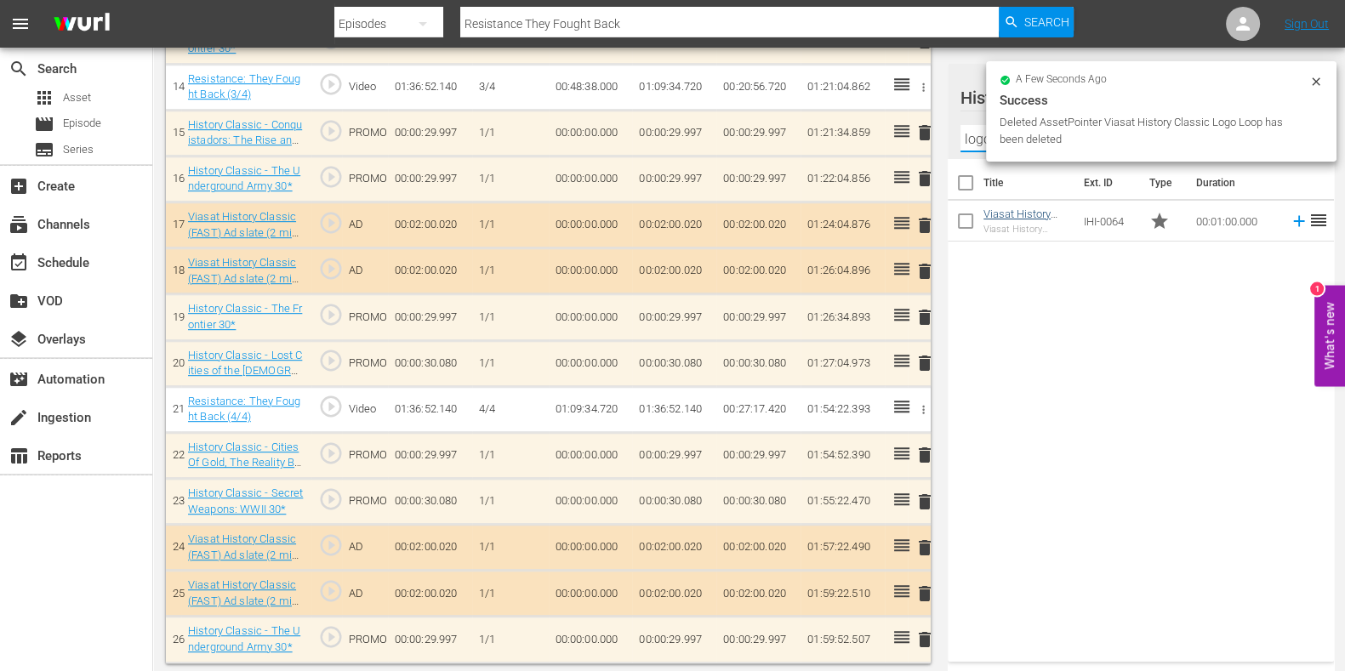
type input "logo loop"
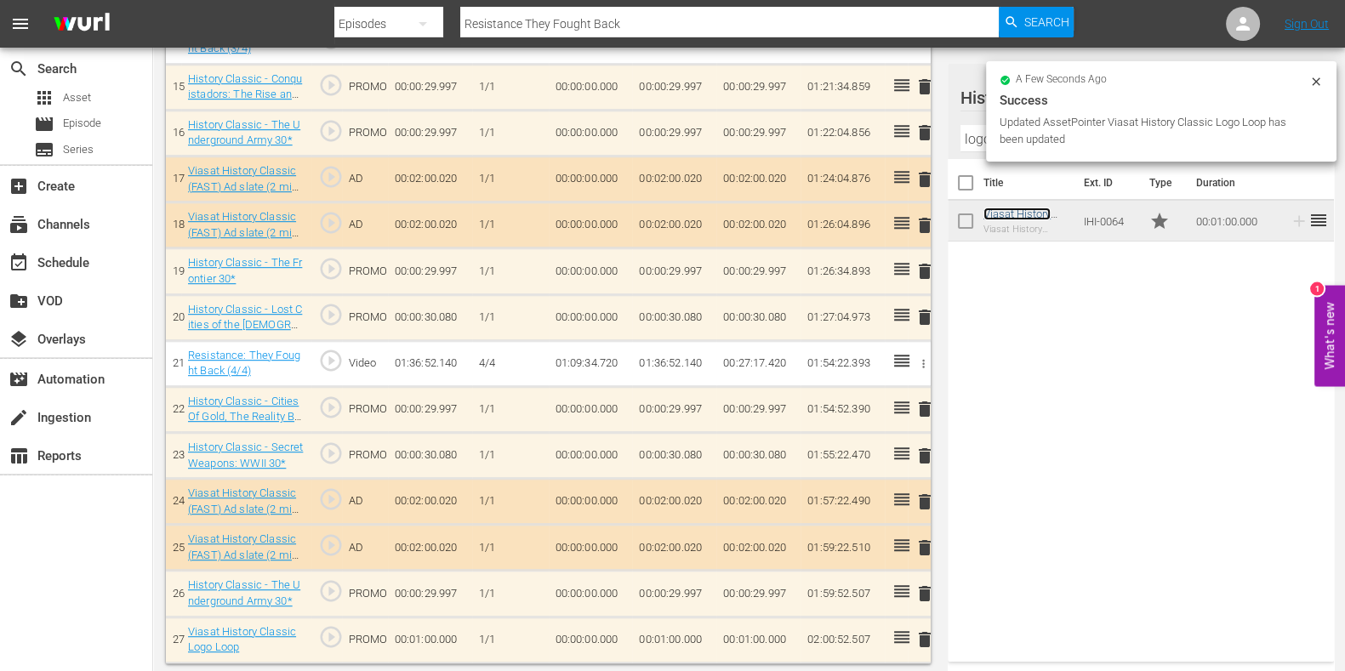
scroll to position [1187, 0]
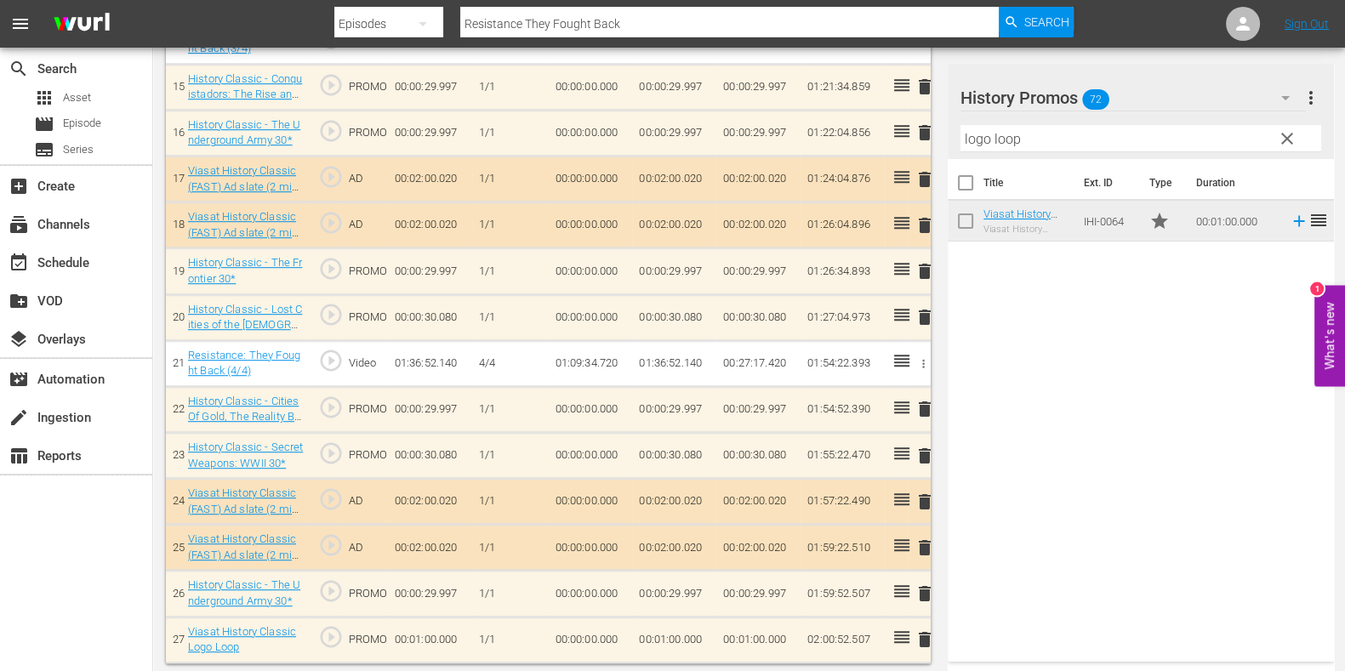
click at [929, 319] on span "delete" at bounding box center [925, 317] width 20 height 20
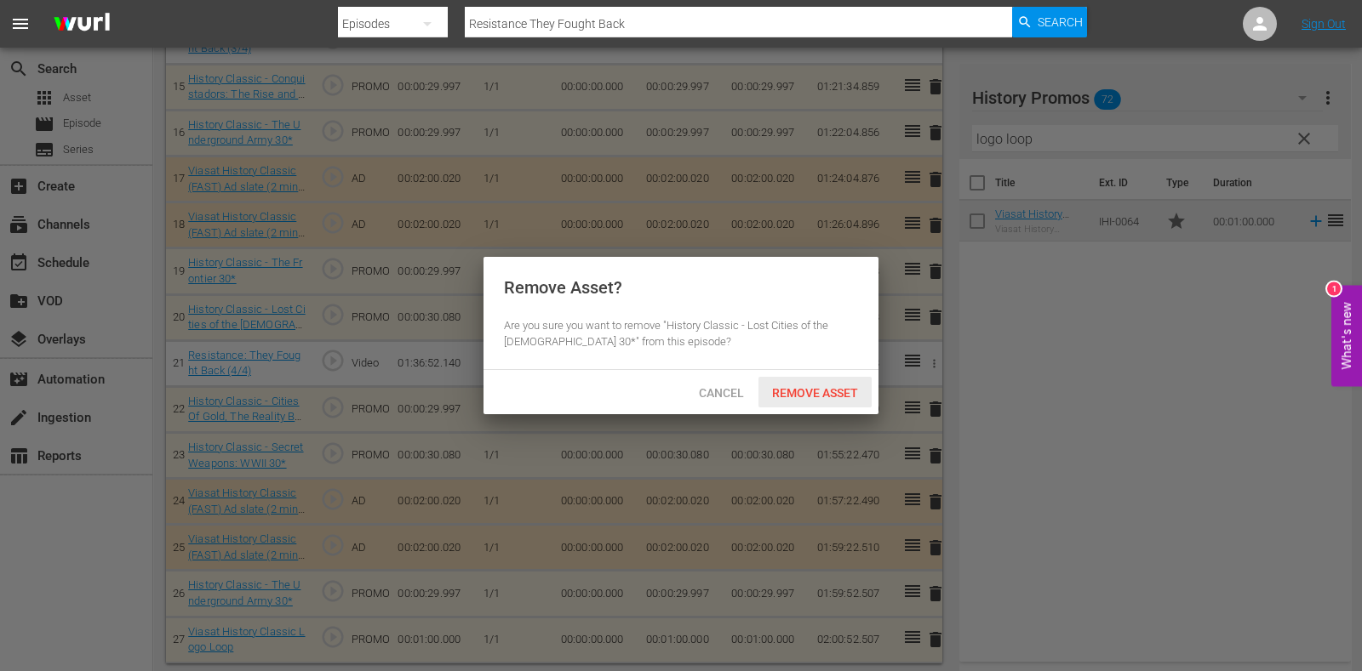
click at [813, 382] on div "Remove Asset" at bounding box center [814, 392] width 113 height 31
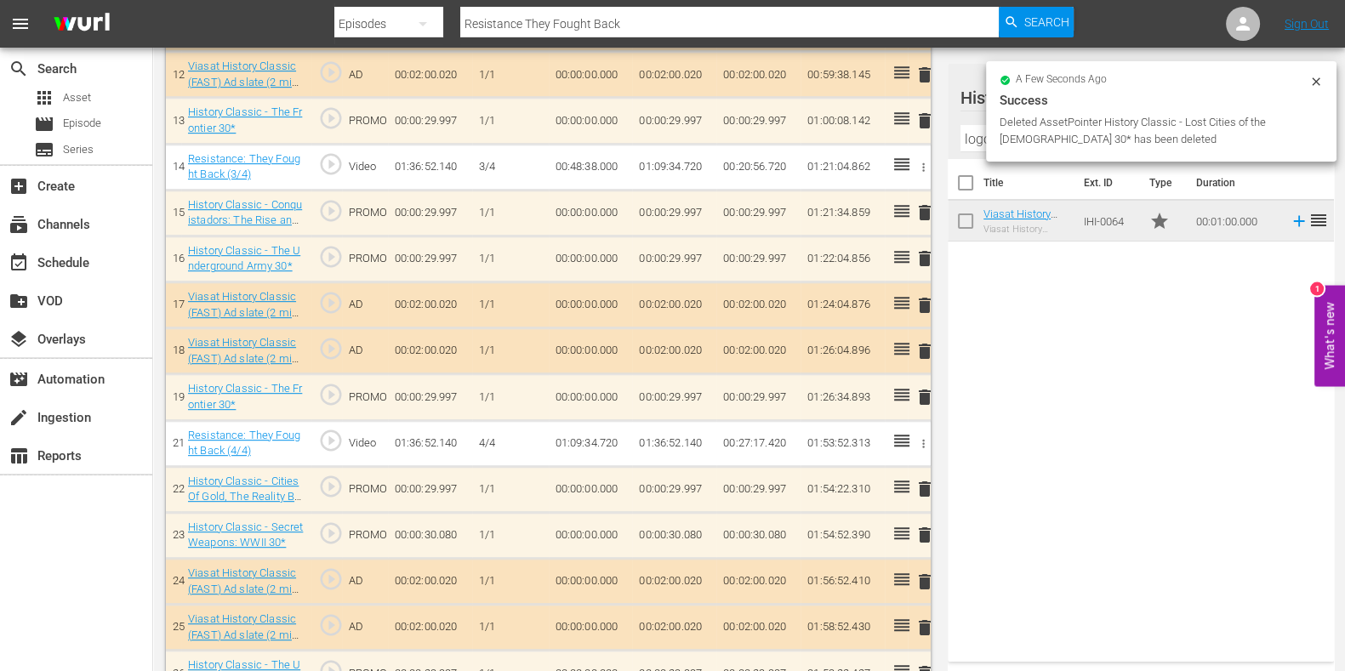
scroll to position [1141, 0]
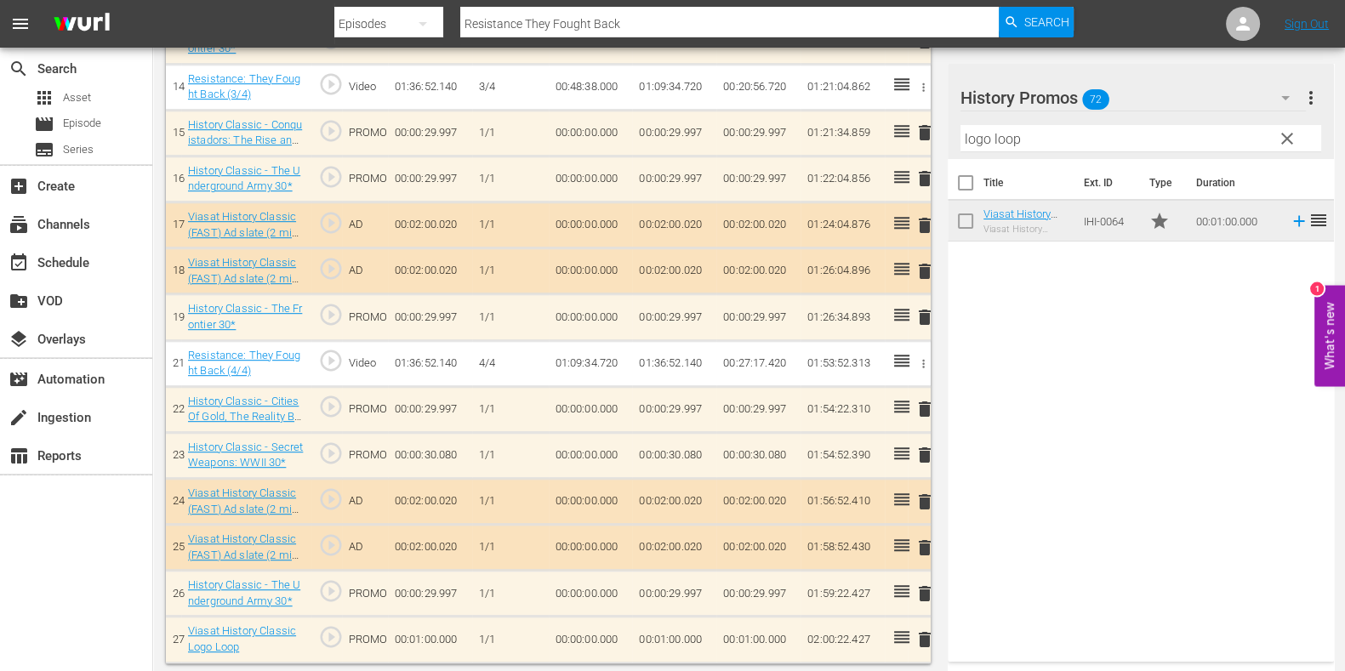
click at [648, 632] on td "00:01:00.000" at bounding box center [674, 640] width 84 height 46
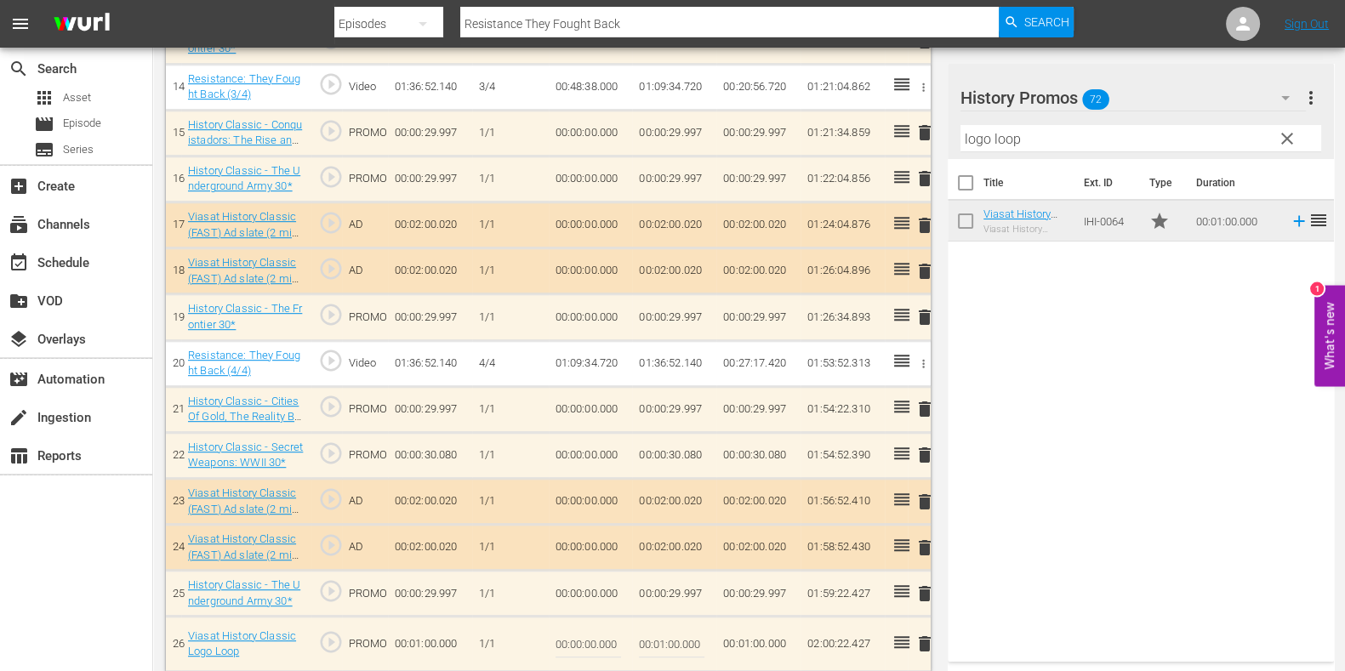
click at [664, 642] on input "00:01:00.000" at bounding box center [672, 644] width 66 height 41
type input "00:00:37.573"
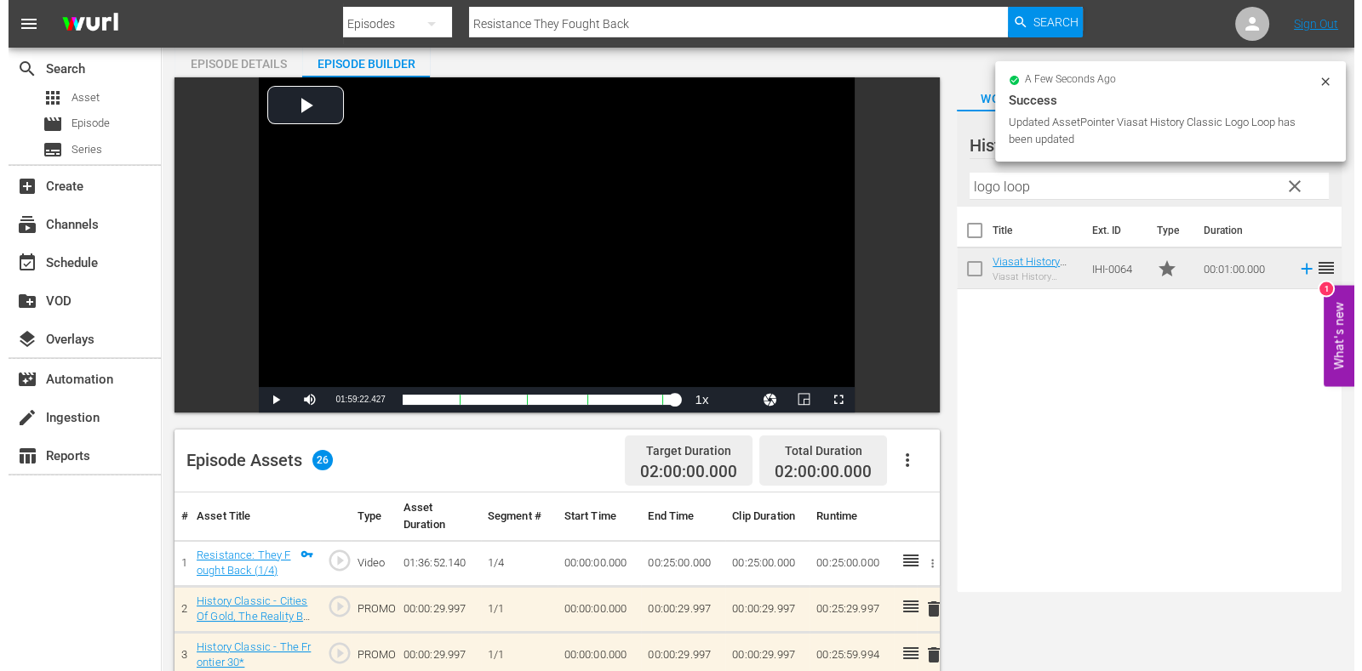
scroll to position [0, 0]
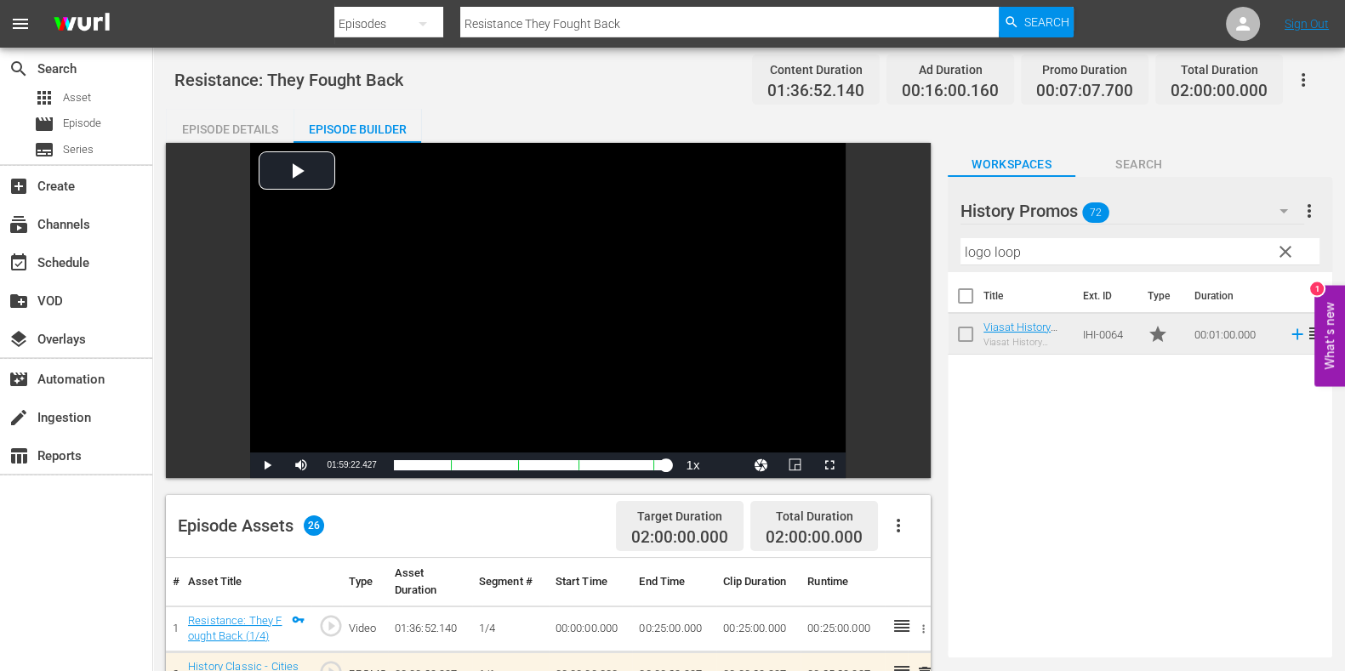
drag, startPoint x: 151, startPoint y: 20, endPoint x: 162, endPoint y: 29, distance: 14.0
click at [140, 24] on nav "menu Search By Episodes Search ID, Title, Description, Keywords, or Category Re…" at bounding box center [672, 24] width 1345 height 48
paste input "War Factories S3E5"
type input "War Factories S3 ep"
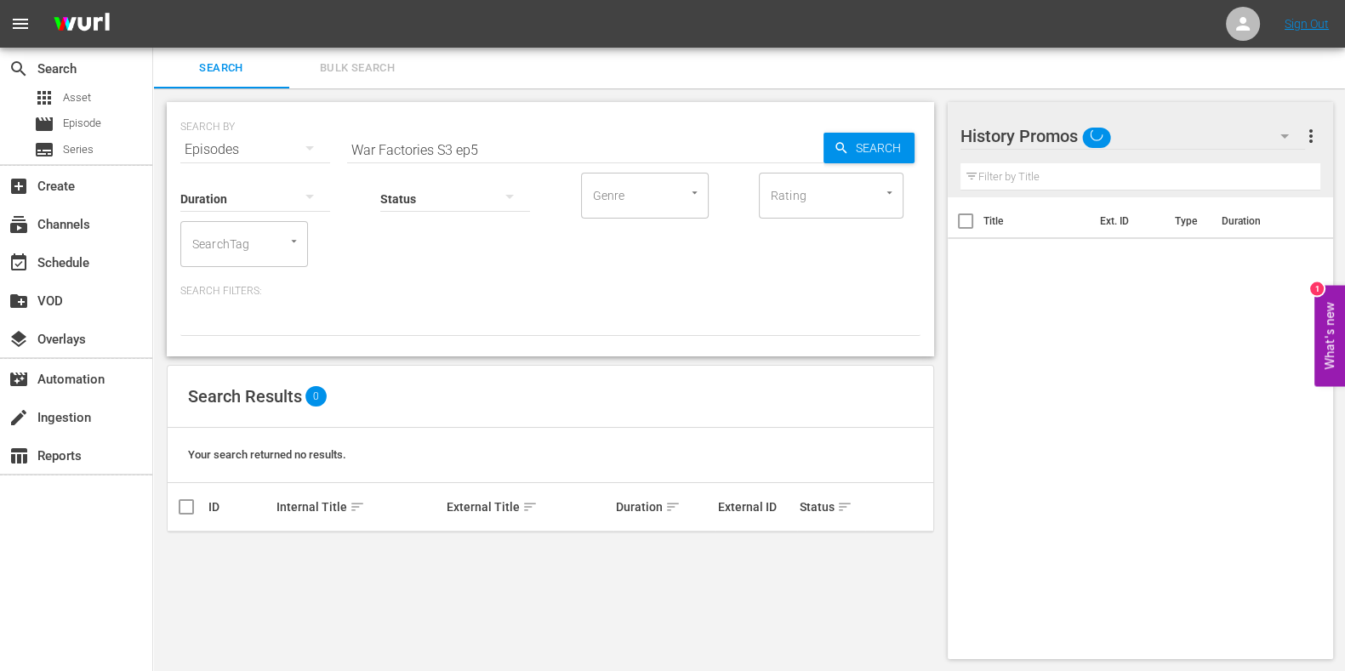
click at [506, 147] on input "War Factories S3 ep5" at bounding box center [585, 149] width 477 height 41
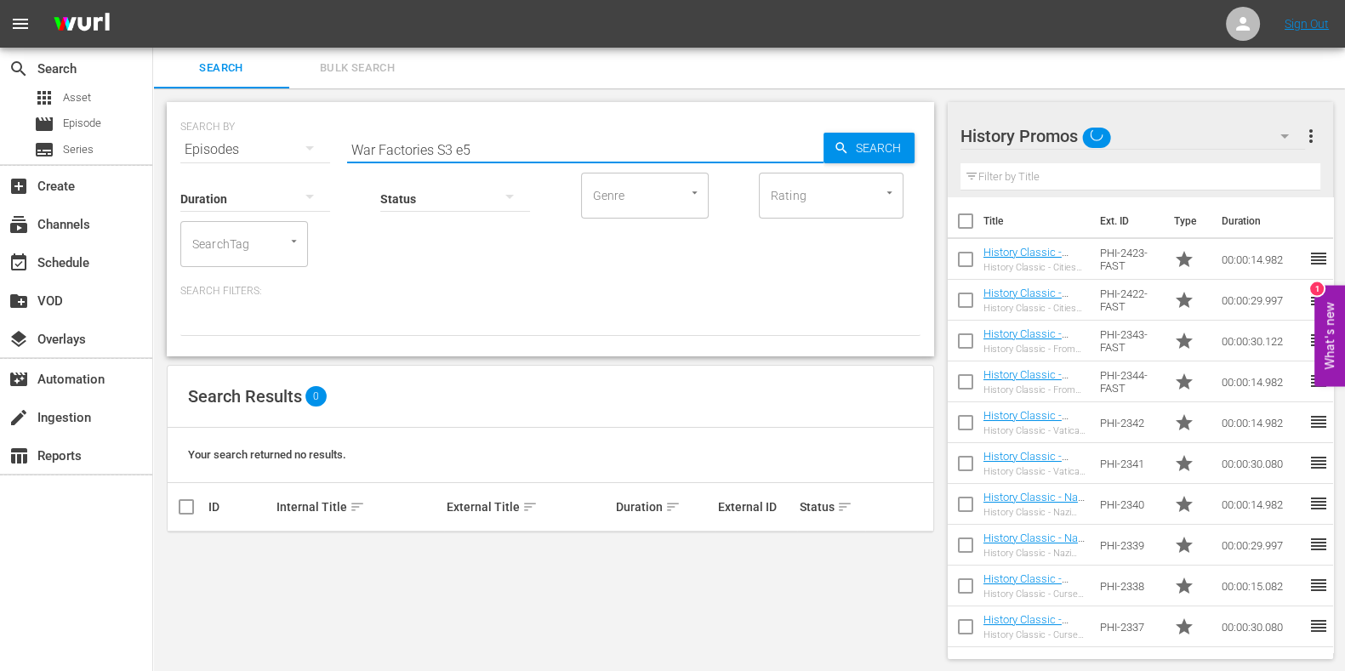
type input "War Factories S3 e5"
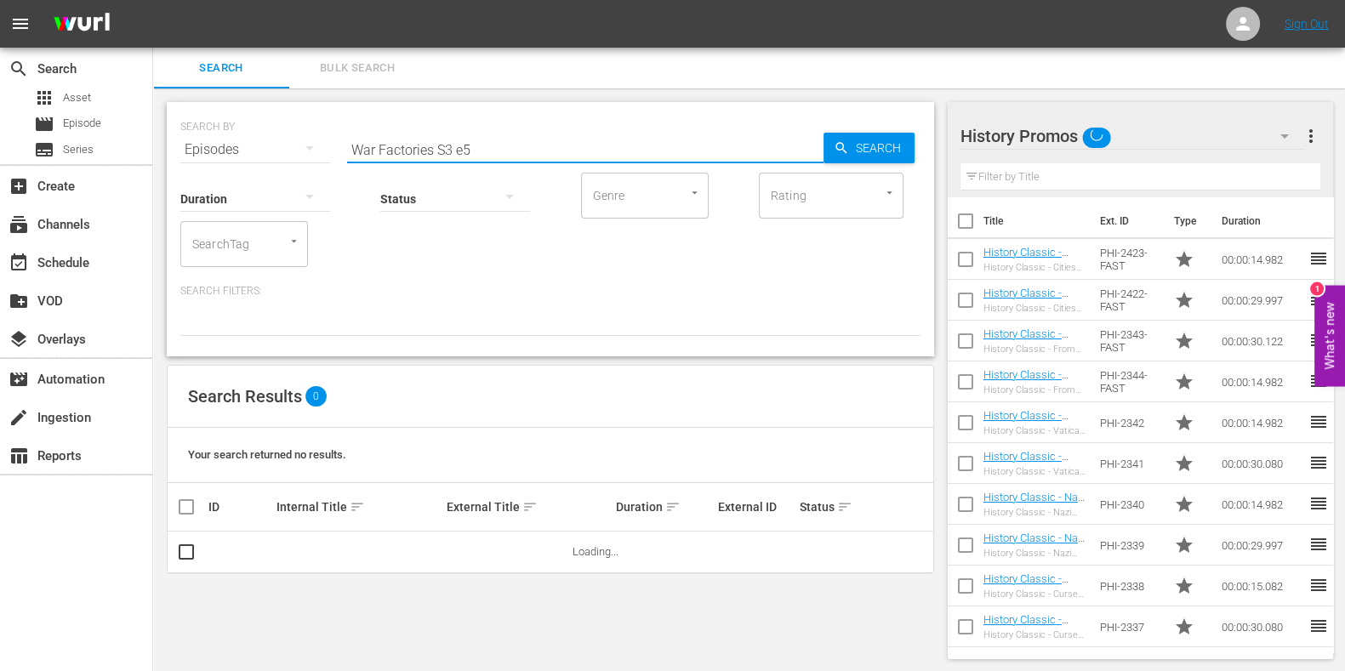
drag, startPoint x: 506, startPoint y: 151, endPoint x: 438, endPoint y: 151, distance: 68.1
click at [443, 151] on input "War Factories S3 e5" at bounding box center [585, 149] width 477 height 41
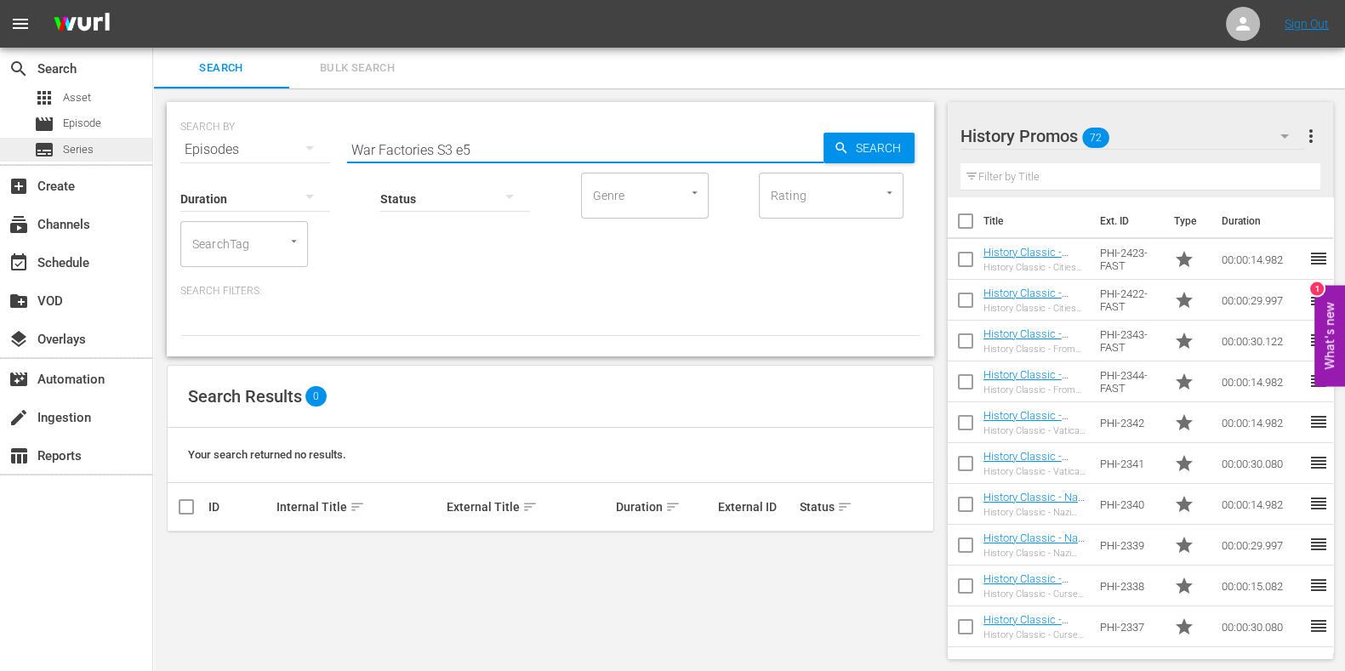
click at [85, 144] on span "Series" at bounding box center [78, 149] width 31 height 17
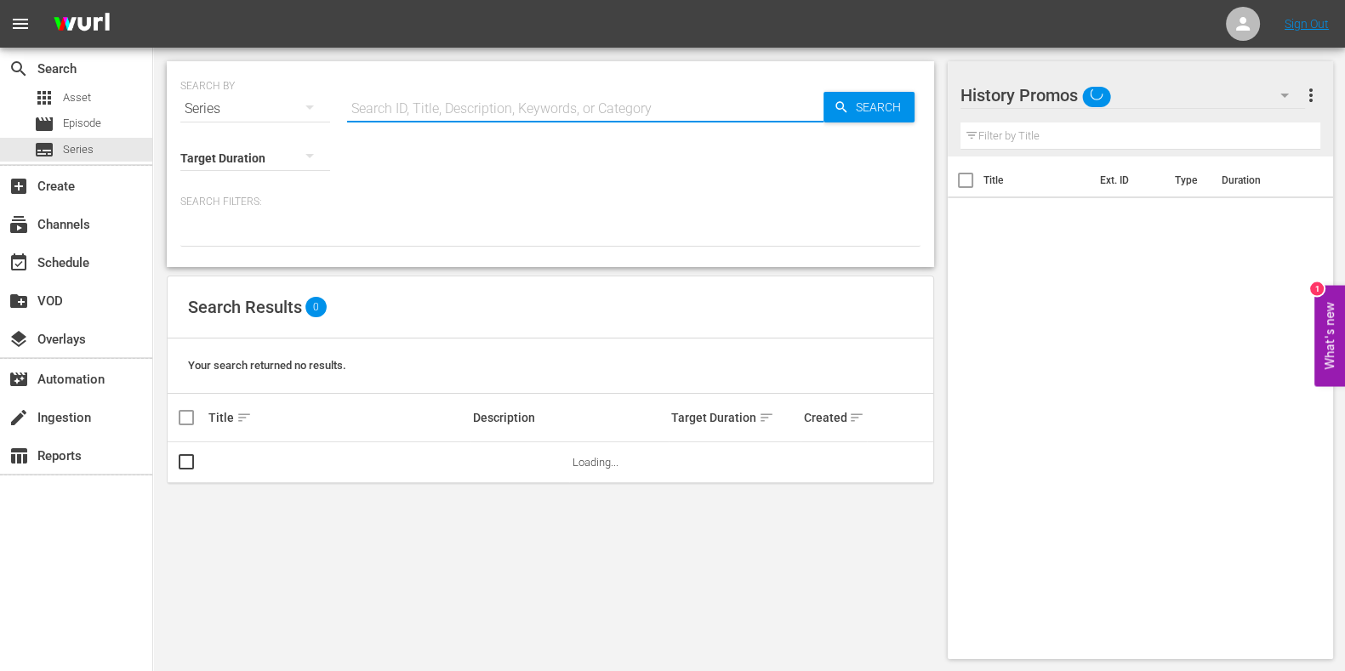
click at [451, 106] on input "text" at bounding box center [585, 109] width 477 height 41
type input "war factories"
click at [245, 465] on link "War Factories" at bounding box center [241, 462] width 67 height 13
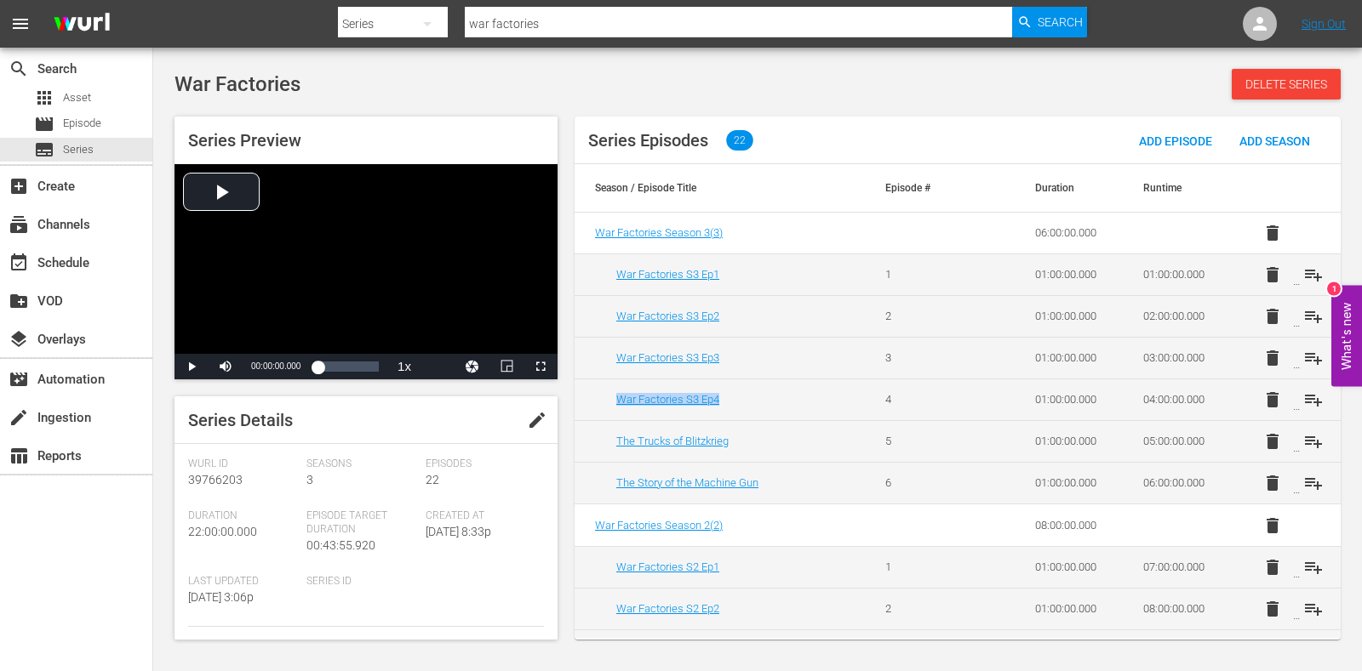
drag, startPoint x: 717, startPoint y: 388, endPoint x: 598, endPoint y: 409, distance: 120.2
click at [598, 409] on td "War Factories S3 Ep4" at bounding box center [719, 400] width 290 height 42
copy link "War Factories S3 Ep4"
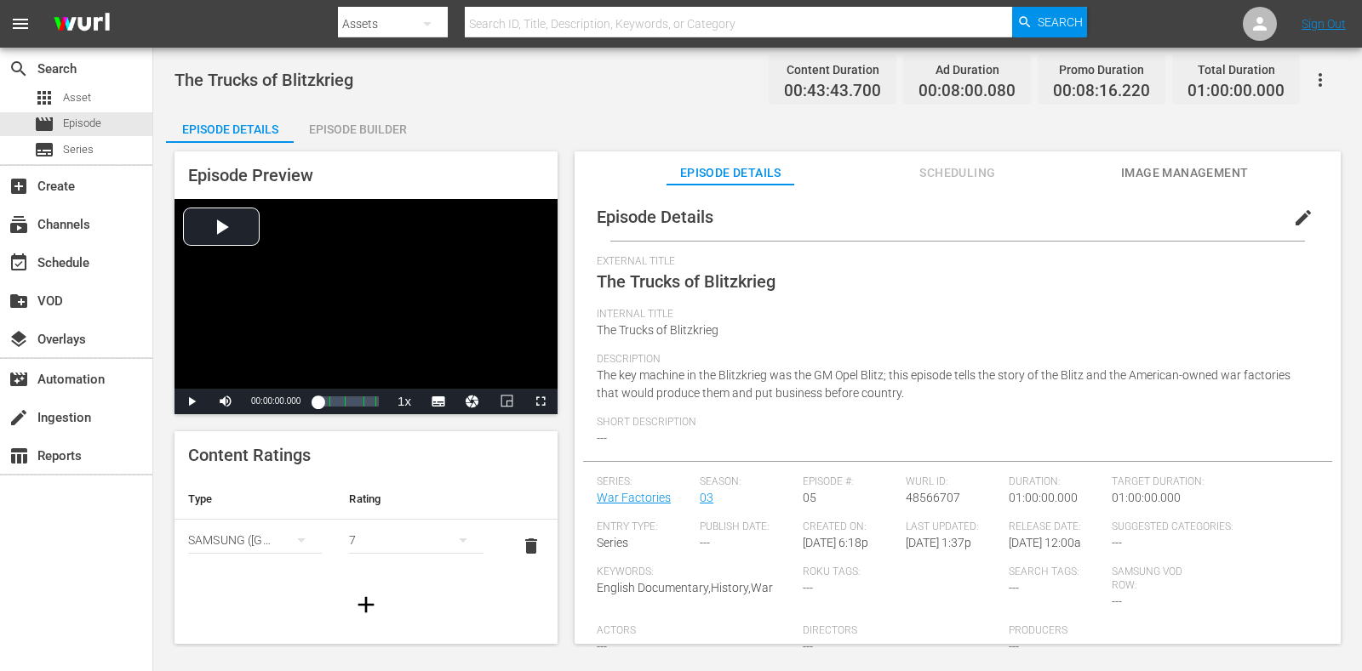
click at [1088, 208] on span "edit" at bounding box center [1303, 218] width 20 height 20
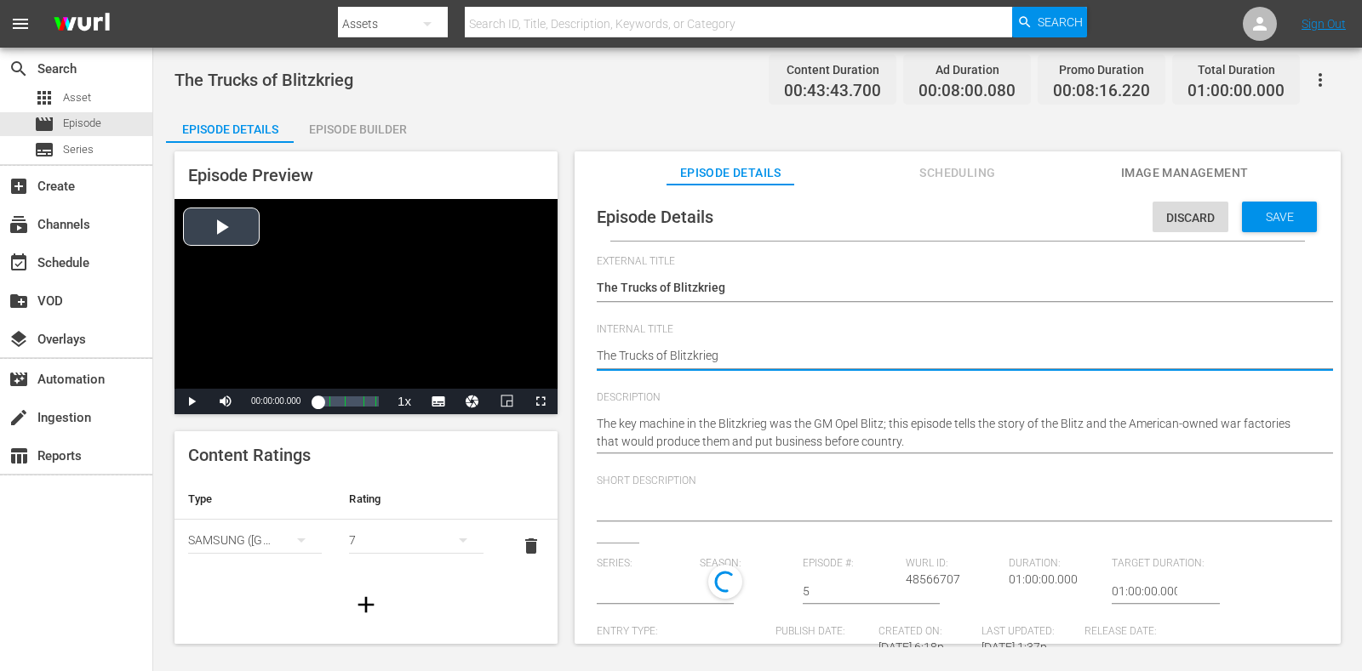
drag, startPoint x: 737, startPoint y: 355, endPoint x: 411, endPoint y: 317, distance: 328.2
paste textarea "War Factories S3 Ep4"
type textarea "War Factories S3 Ep4"
type textarea "War Factories S3 Ep"
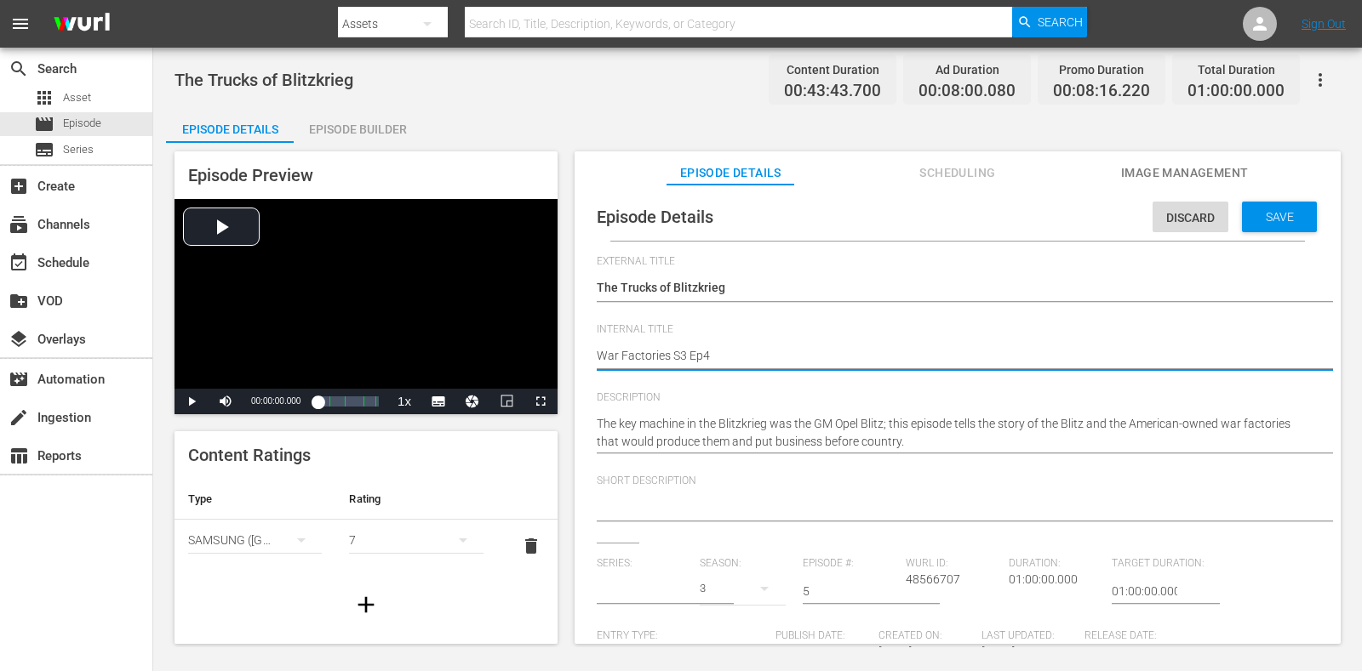
type textarea "War Factories S3 Ep"
type textarea "War Factories S3 Ep5"
type input "War Factories"
type textarea "War Factories S3 Ep5"
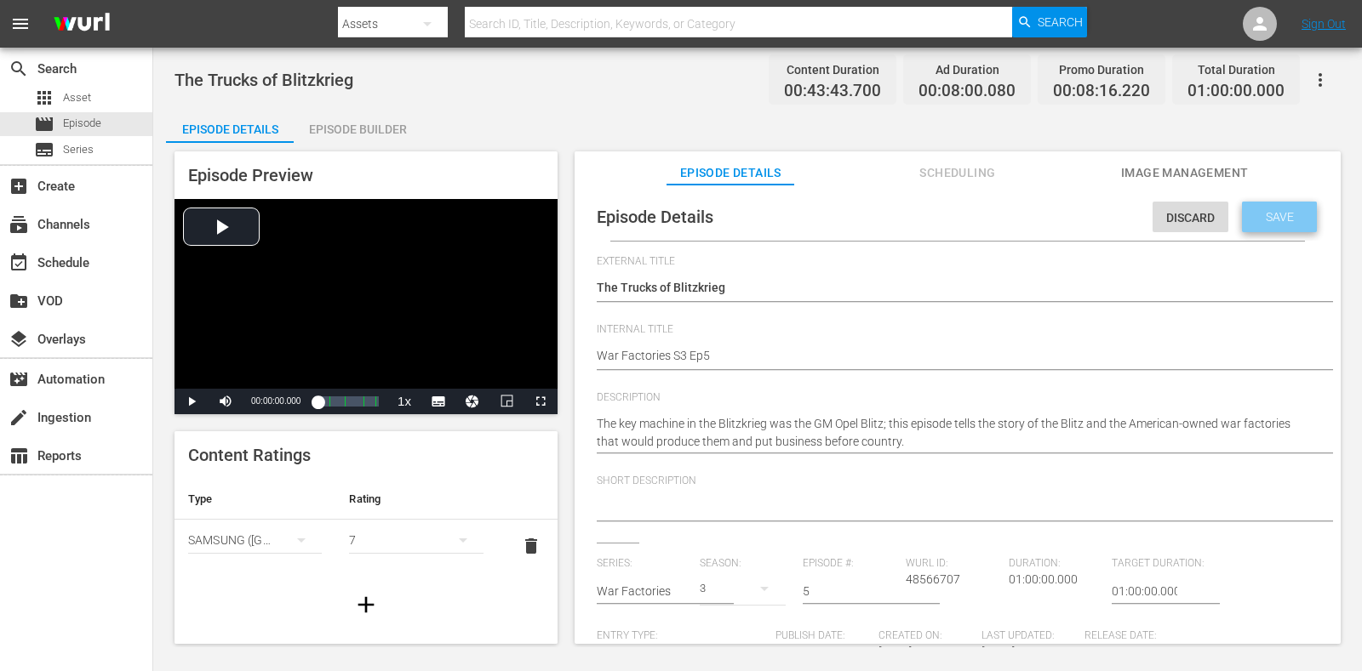
click at [1088, 220] on span "Save" at bounding box center [1279, 217] width 55 height 14
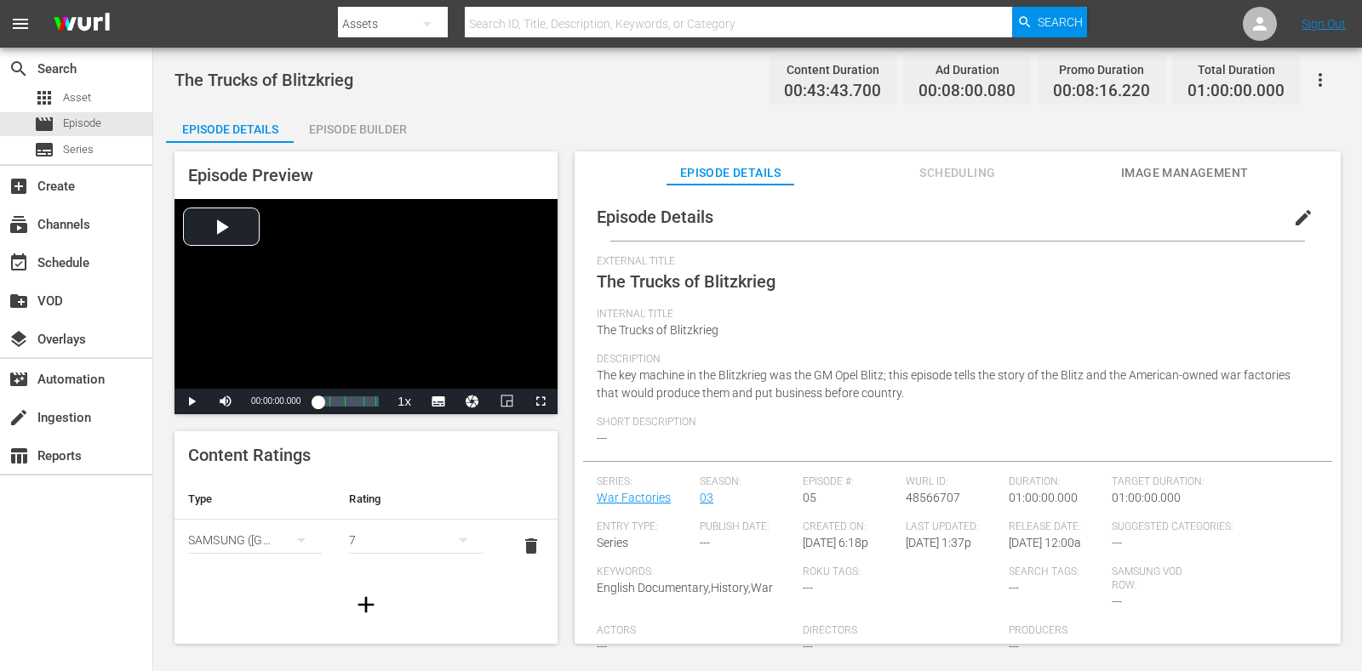
click at [393, 132] on div "Episode Builder" at bounding box center [358, 129] width 128 height 41
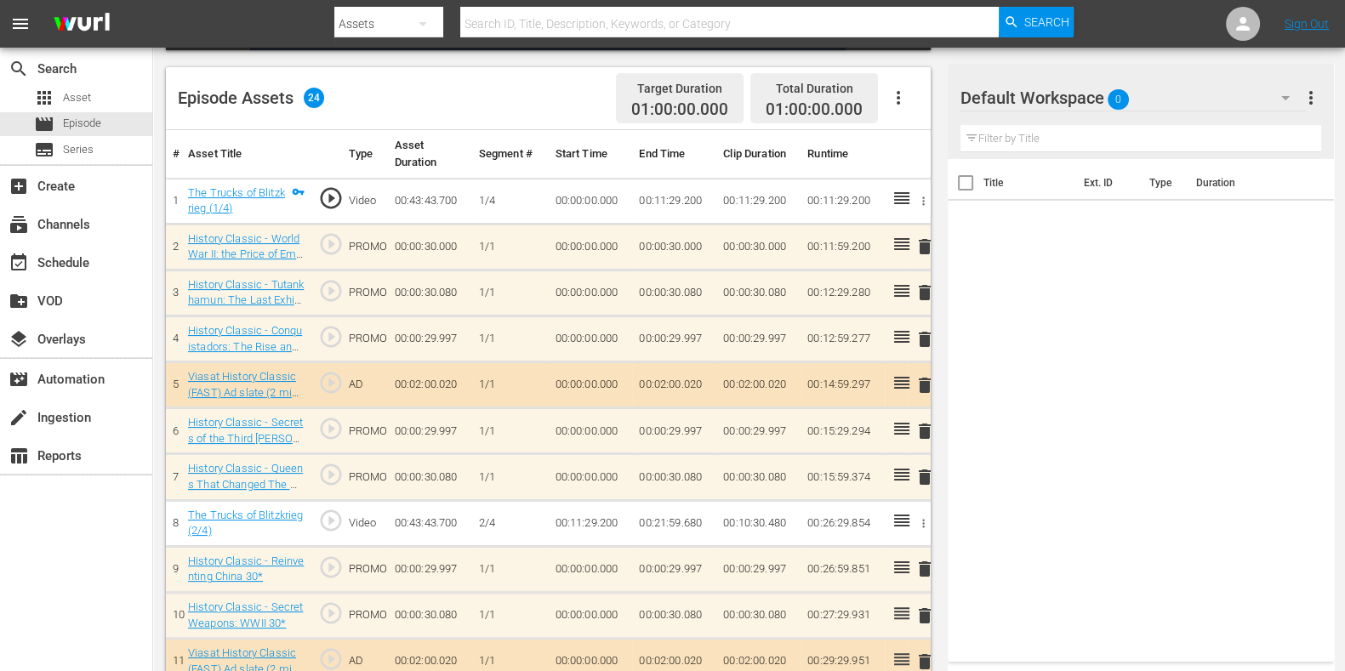
scroll to position [411, 0]
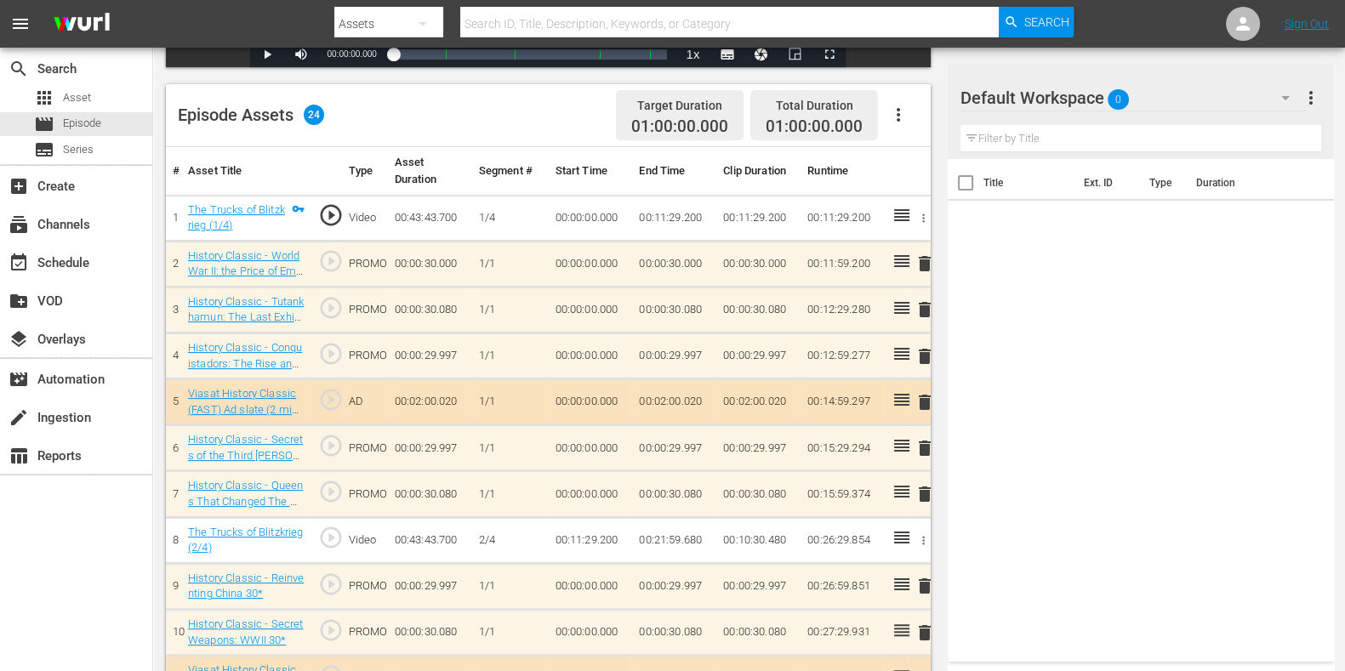
click at [924, 271] on span "delete" at bounding box center [925, 264] width 20 height 20
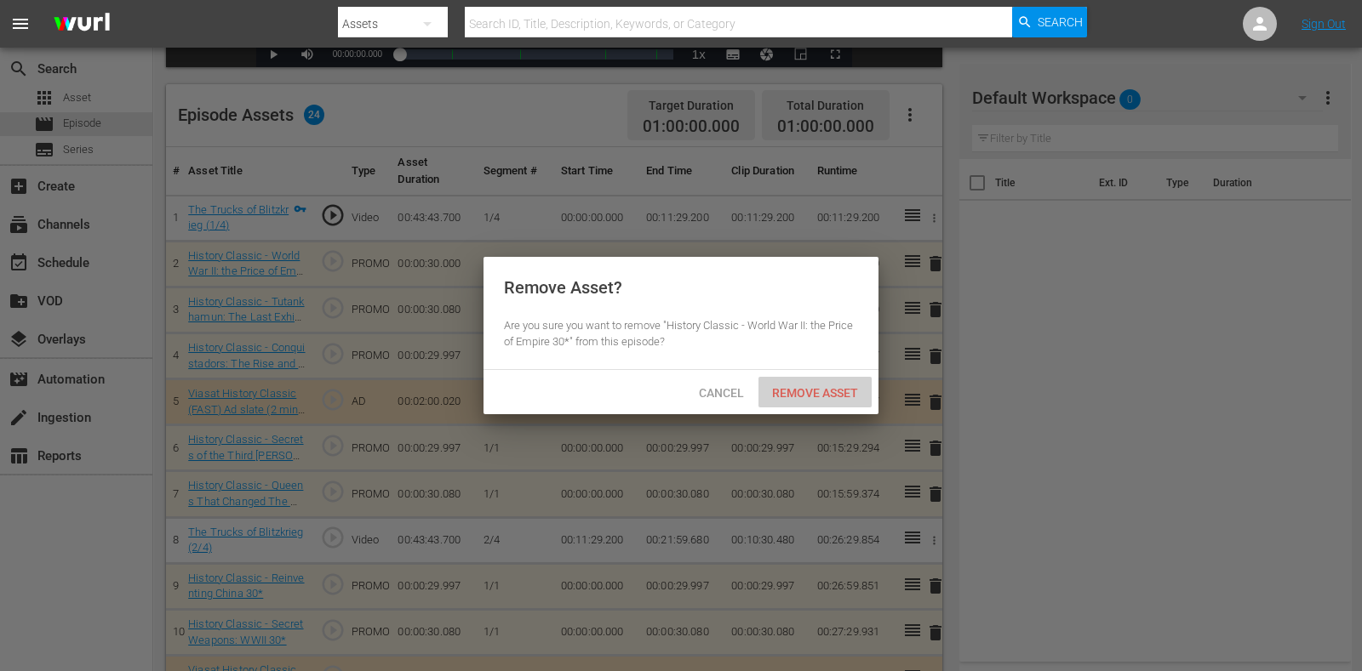
click at [836, 394] on span "Remove Asset" at bounding box center [814, 393] width 113 height 14
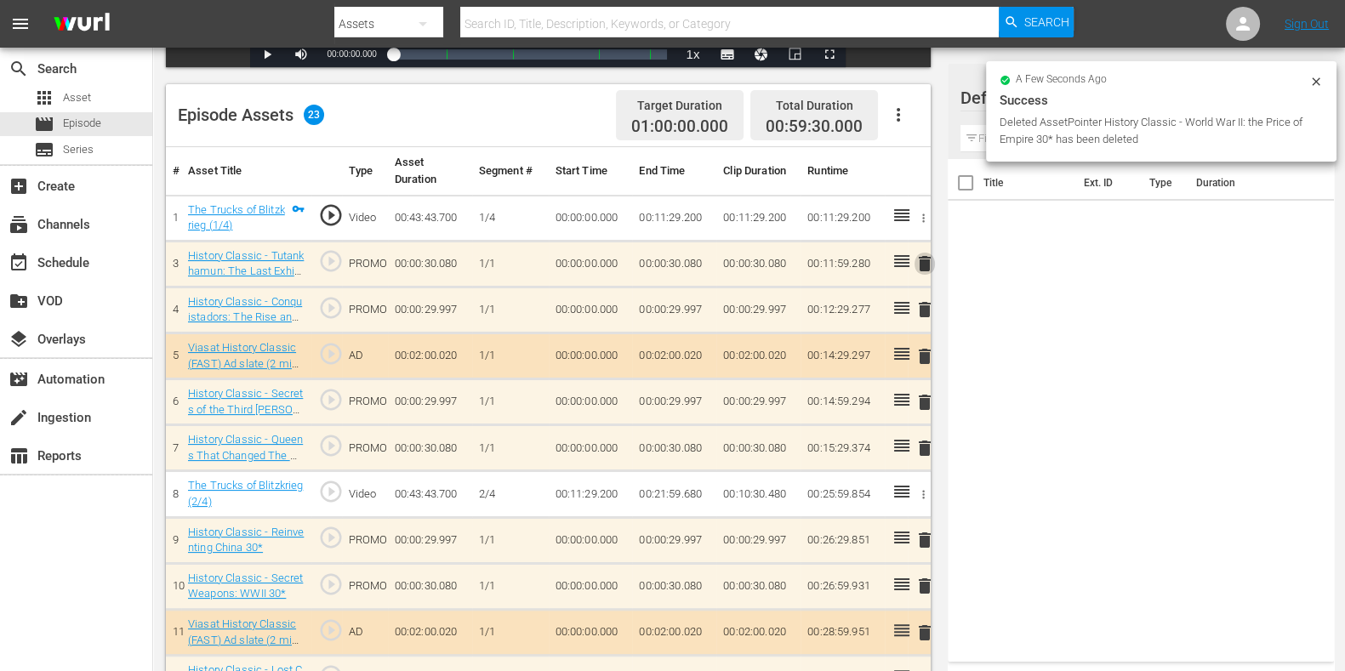
click at [927, 257] on span "delete" at bounding box center [925, 264] width 20 height 20
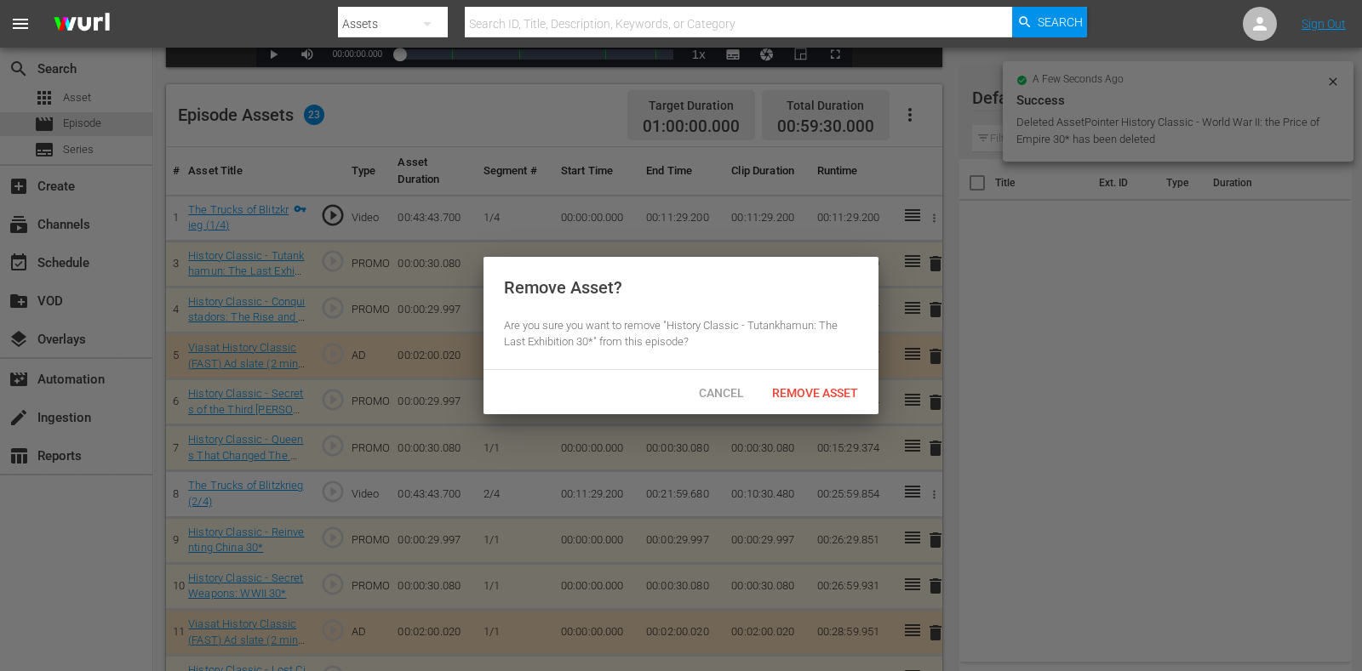
click at [838, 368] on div "Remove Asset? Are you sure you want to remove "History Classic - Tutankhamun: T…" at bounding box center [680, 313] width 395 height 113
click at [838, 376] on div "Cancel Remove Asset" at bounding box center [680, 392] width 395 height 44
click at [834, 381] on div "Remove Asset" at bounding box center [814, 392] width 113 height 31
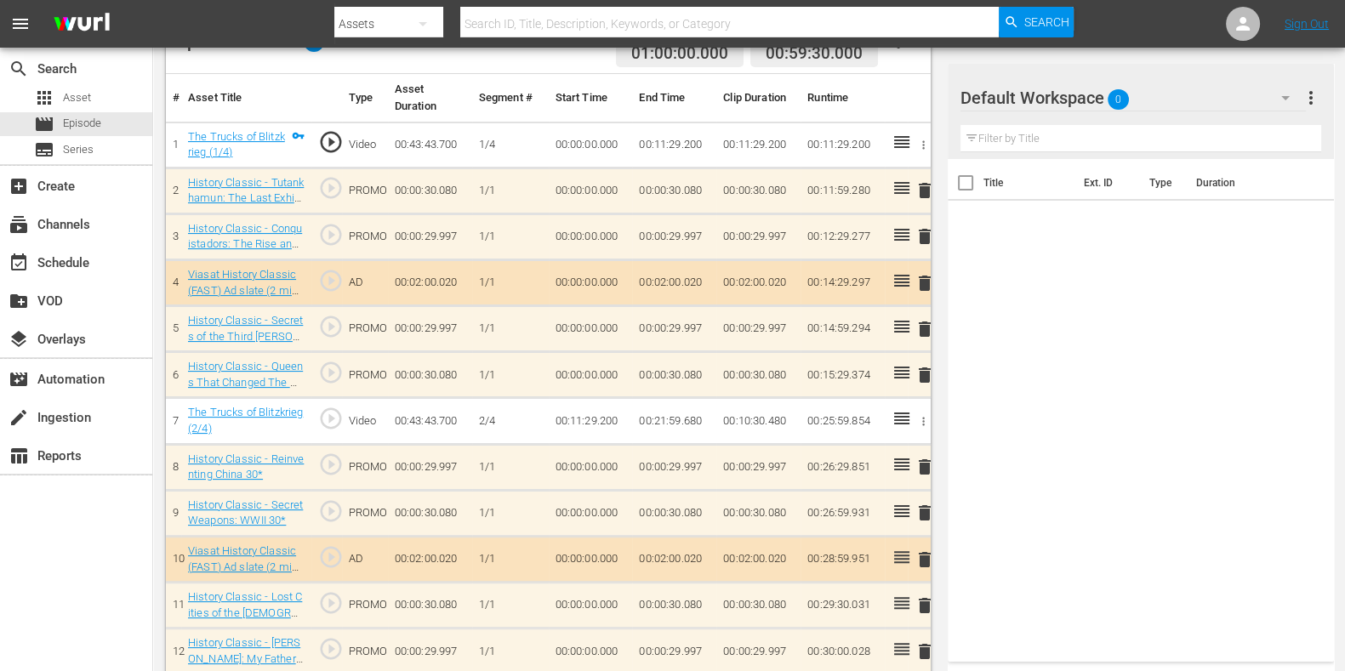
scroll to position [517, 0]
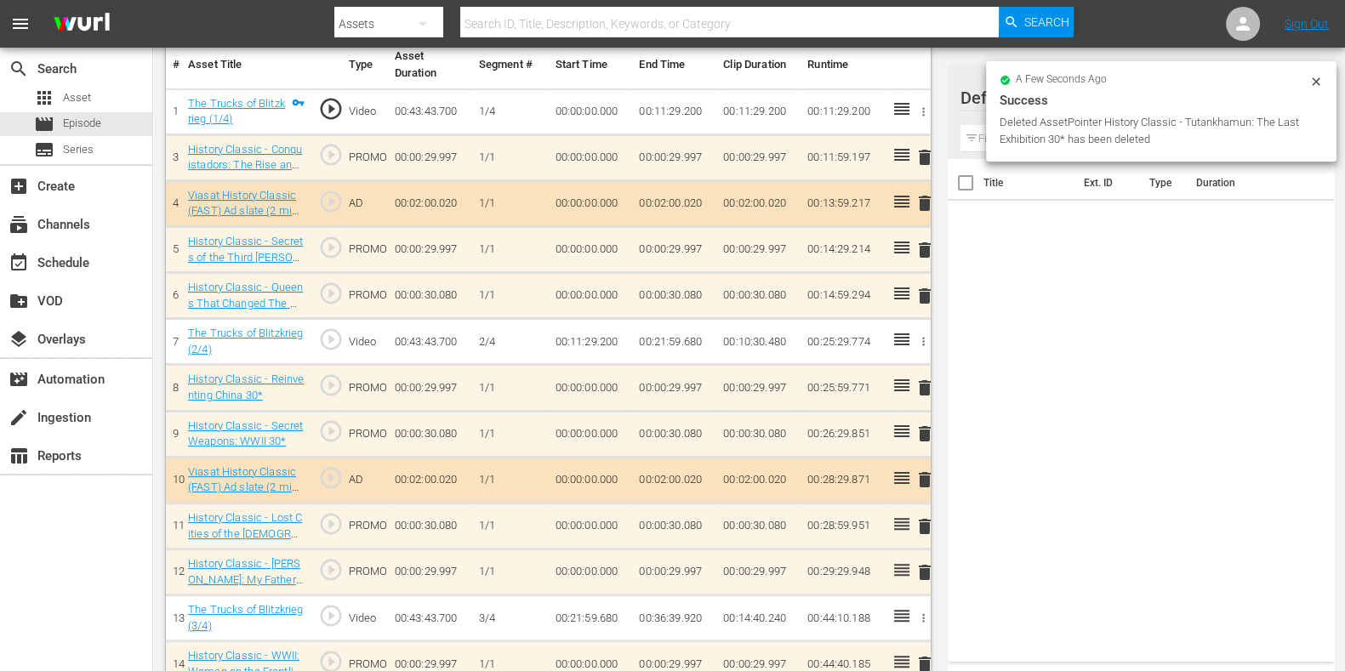
click at [928, 254] on span "delete" at bounding box center [925, 250] width 20 height 20
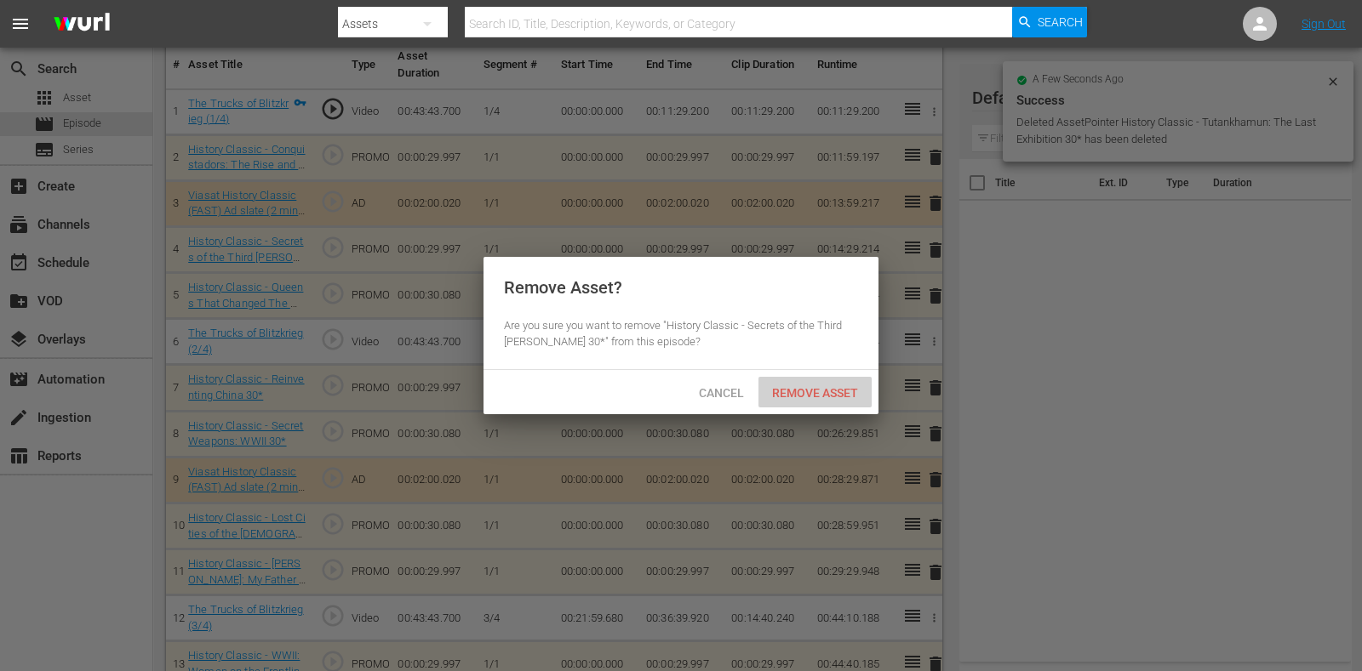
click at [841, 377] on div "Remove Asset" at bounding box center [814, 392] width 113 height 31
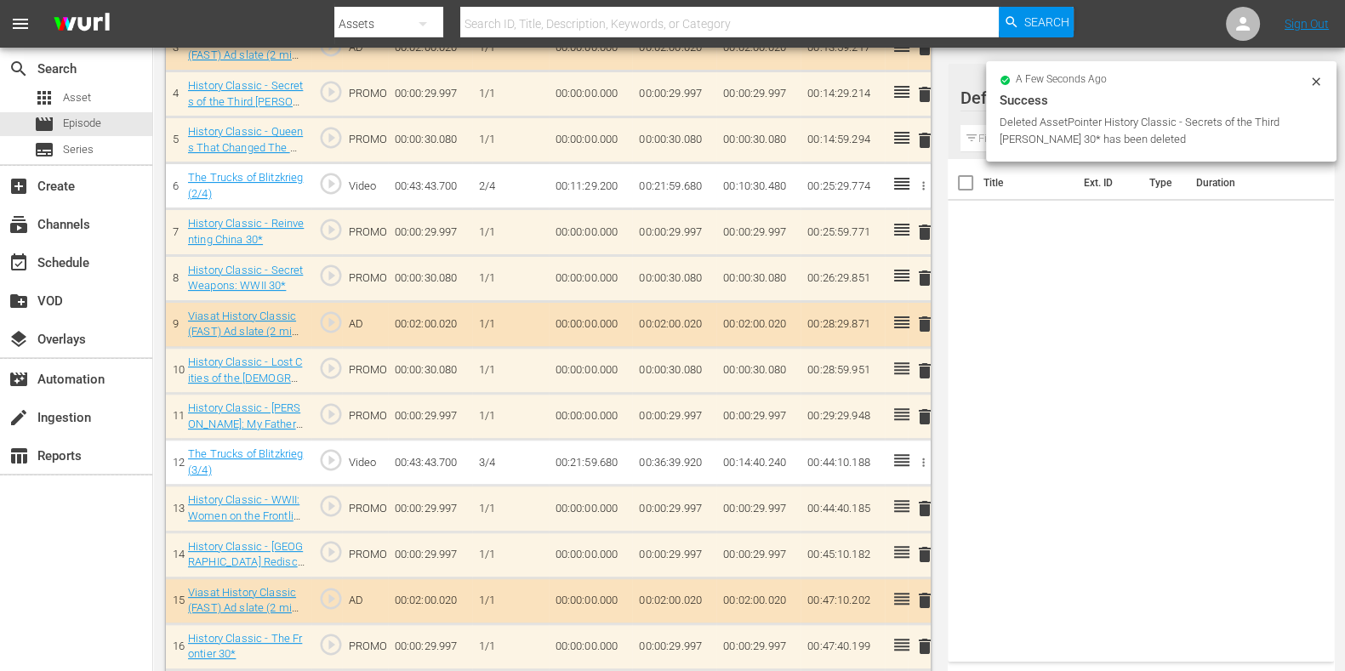
scroll to position [730, 0]
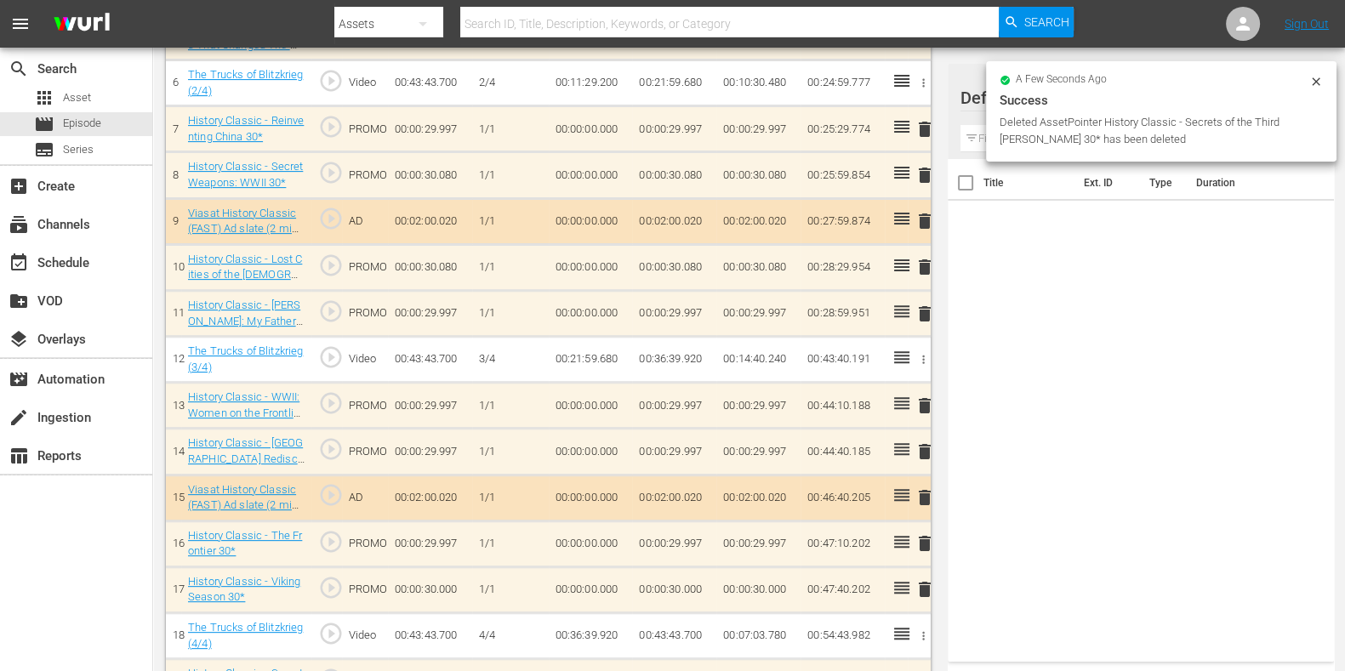
click at [928, 132] on span "delete" at bounding box center [925, 129] width 20 height 20
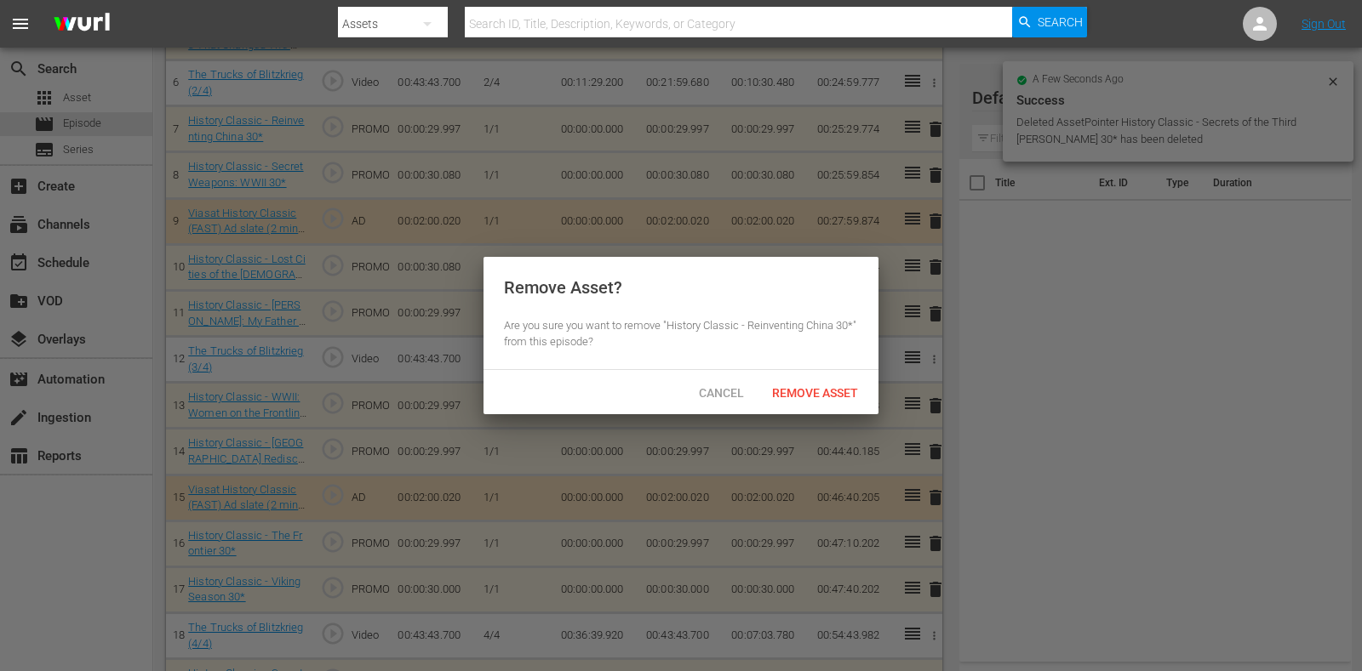
click at [805, 368] on div "Remove Asset? Are you sure you want to remove "History Classic - Reinventing Ch…" at bounding box center [680, 313] width 395 height 113
click at [811, 386] on span "Remove Asset" at bounding box center [814, 393] width 113 height 14
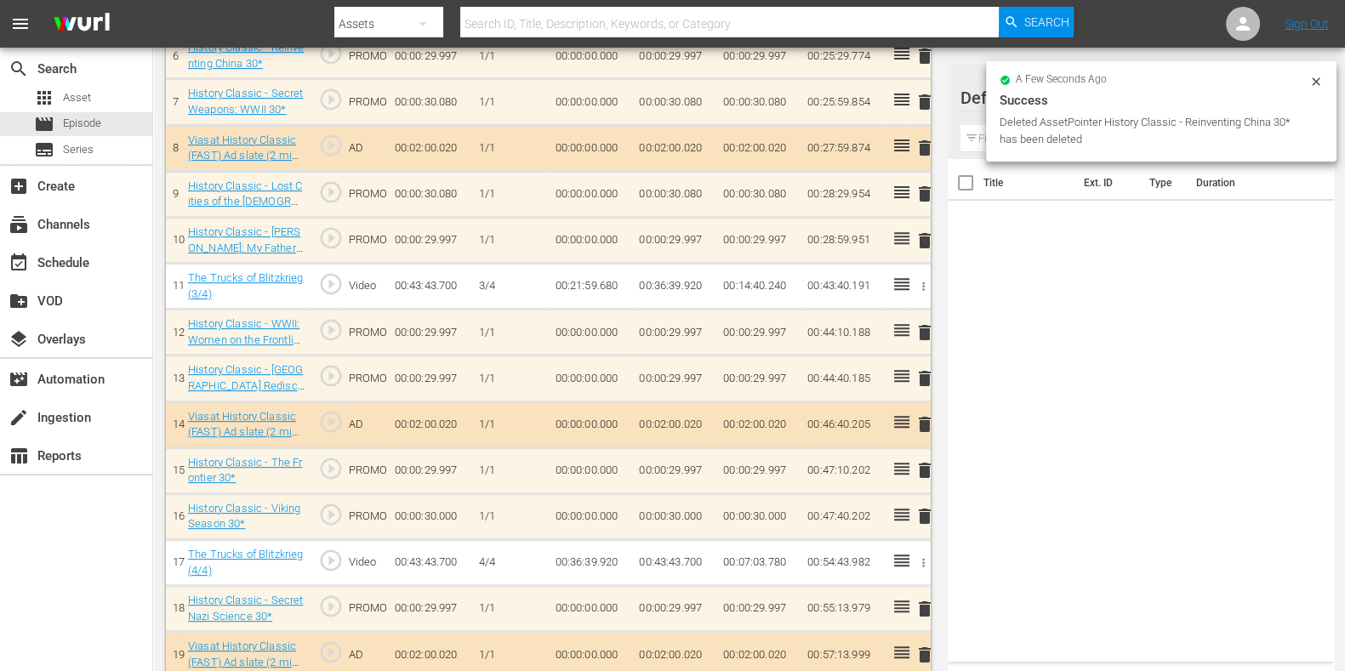
scroll to position [837, 0]
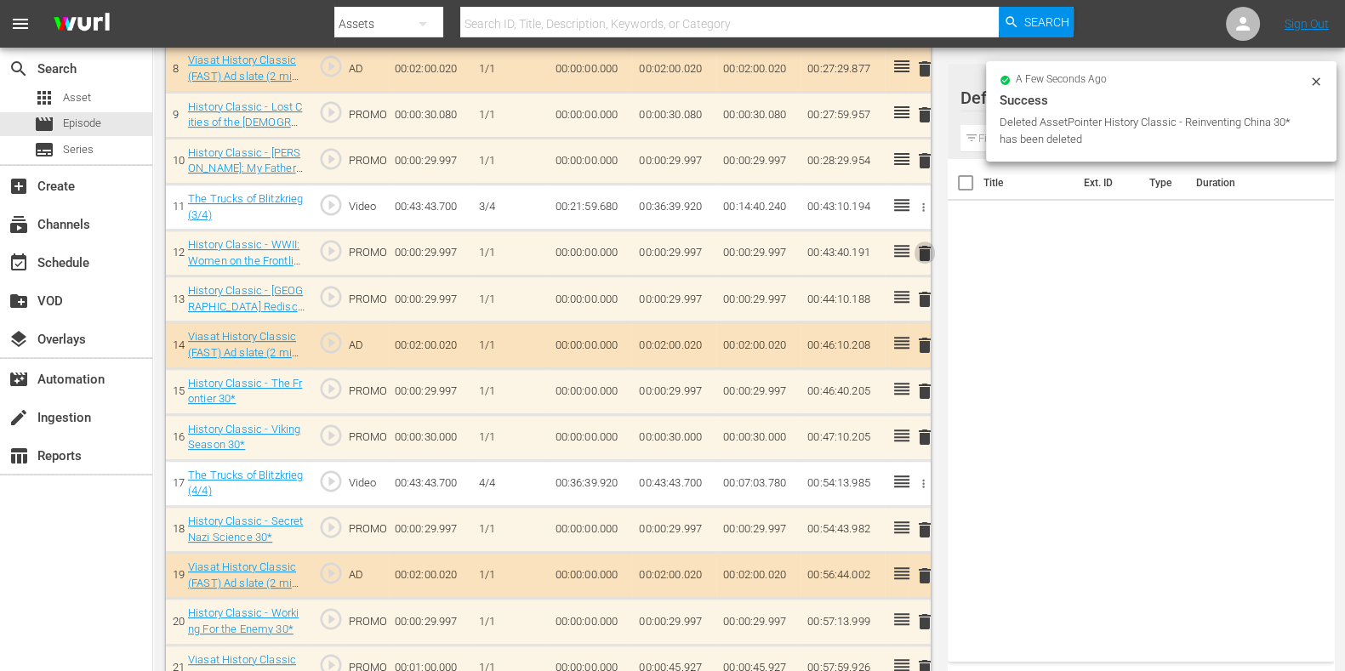
click at [927, 253] on span "delete" at bounding box center [925, 253] width 20 height 20
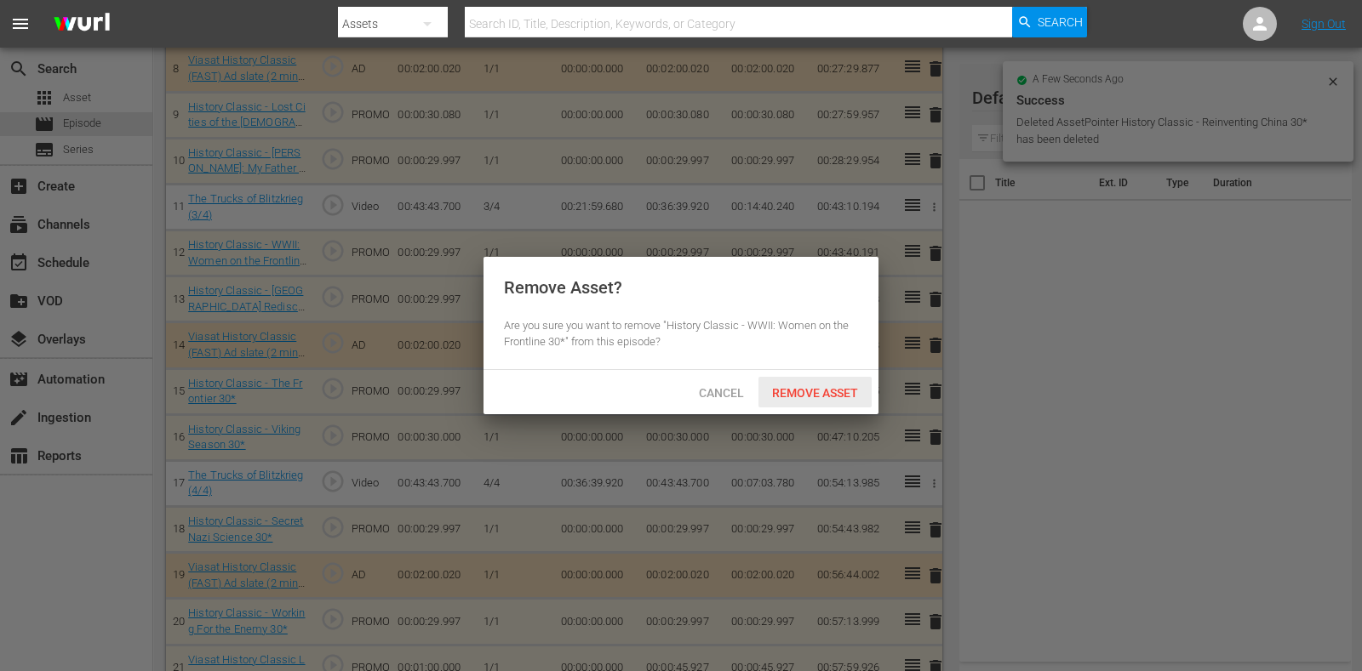
click at [808, 384] on div "Remove Asset" at bounding box center [814, 392] width 113 height 31
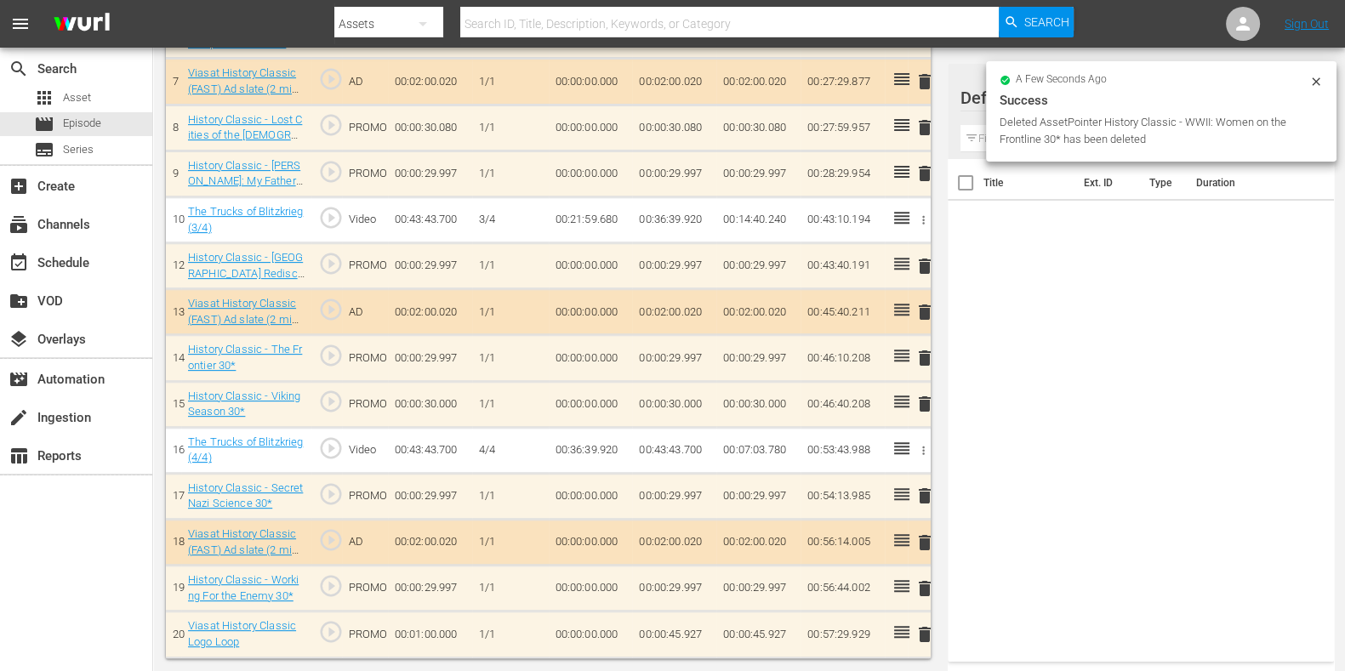
scroll to position [819, 0]
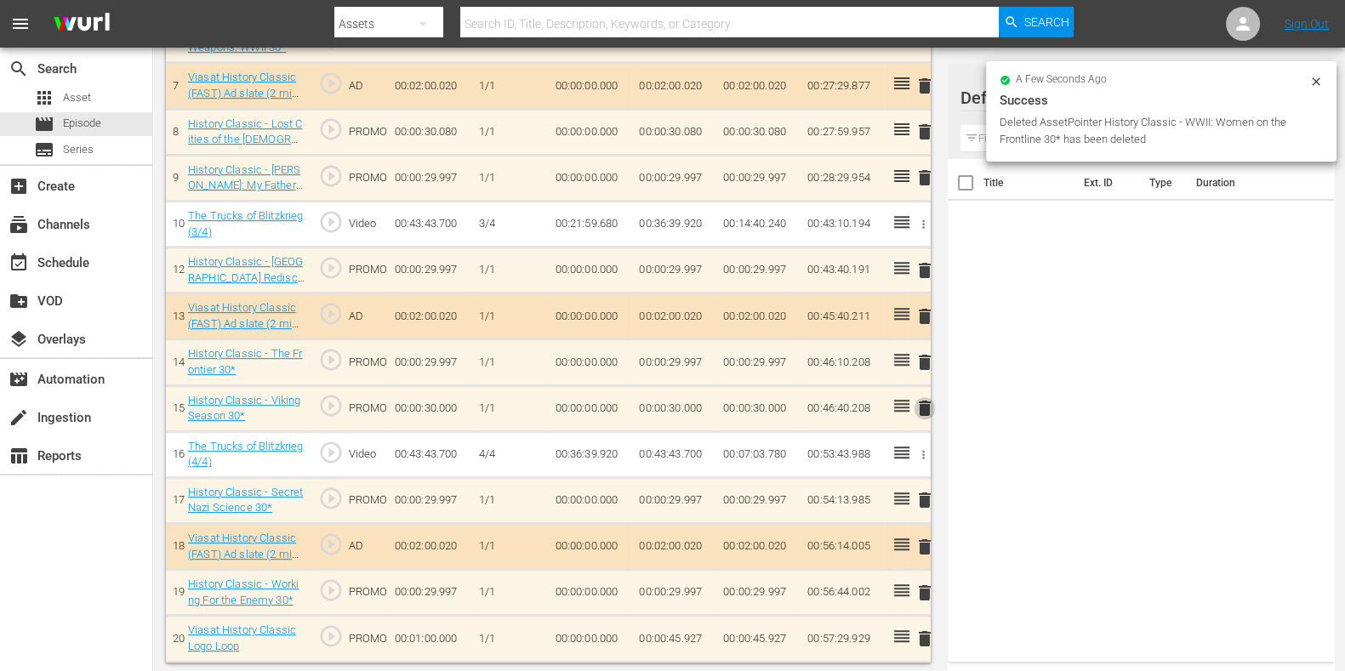
click at [928, 402] on span "delete" at bounding box center [925, 408] width 20 height 20
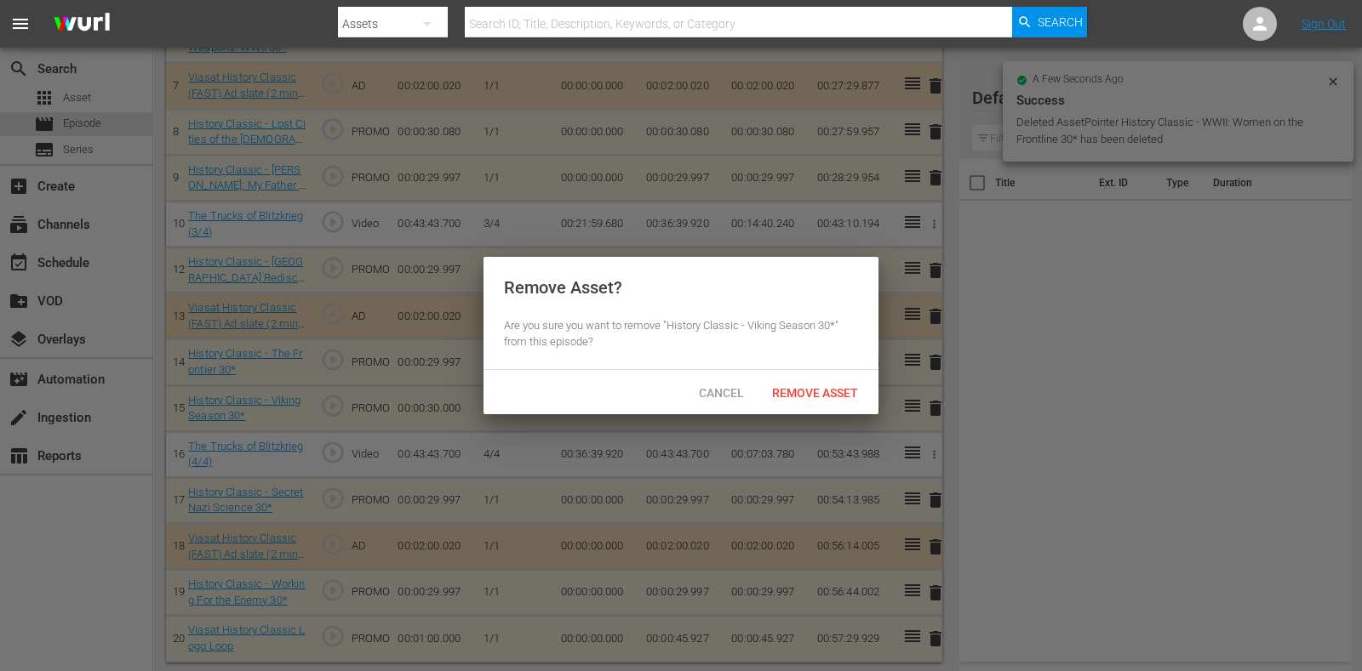
click at [813, 410] on div "Cancel Remove Asset" at bounding box center [680, 392] width 395 height 44
click at [812, 403] on div "Remove Asset" at bounding box center [814, 392] width 113 height 31
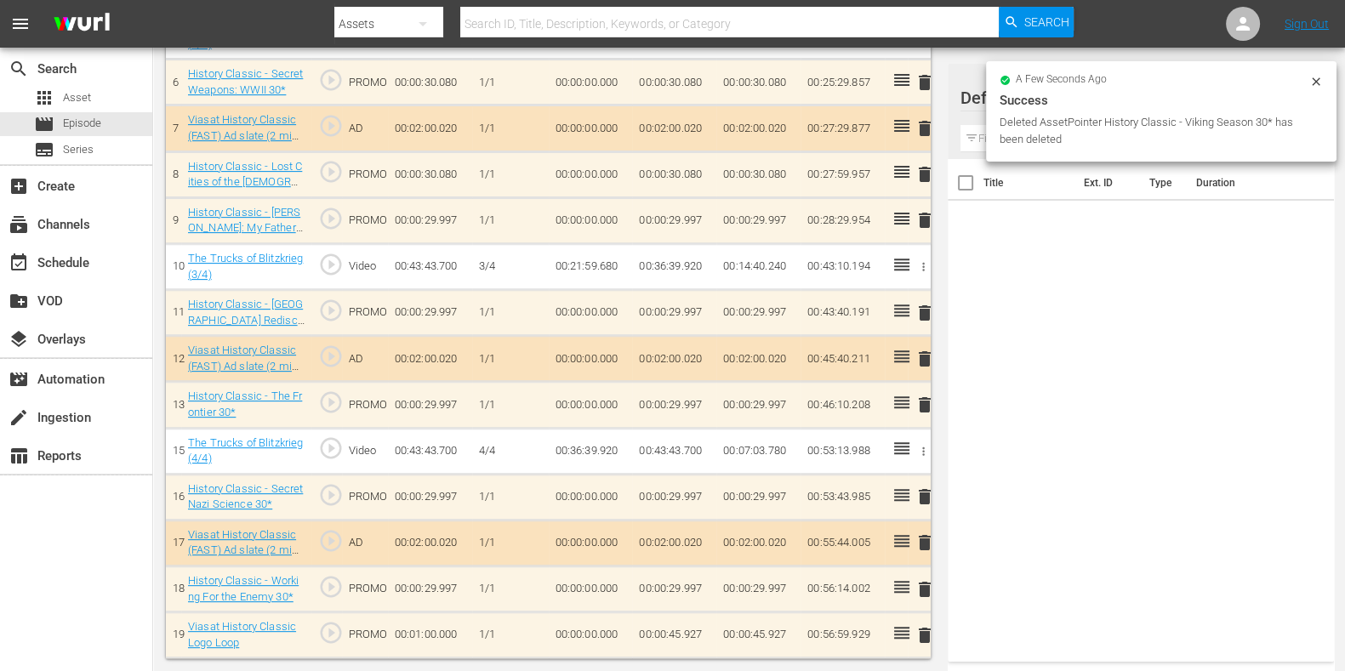
scroll to position [774, 0]
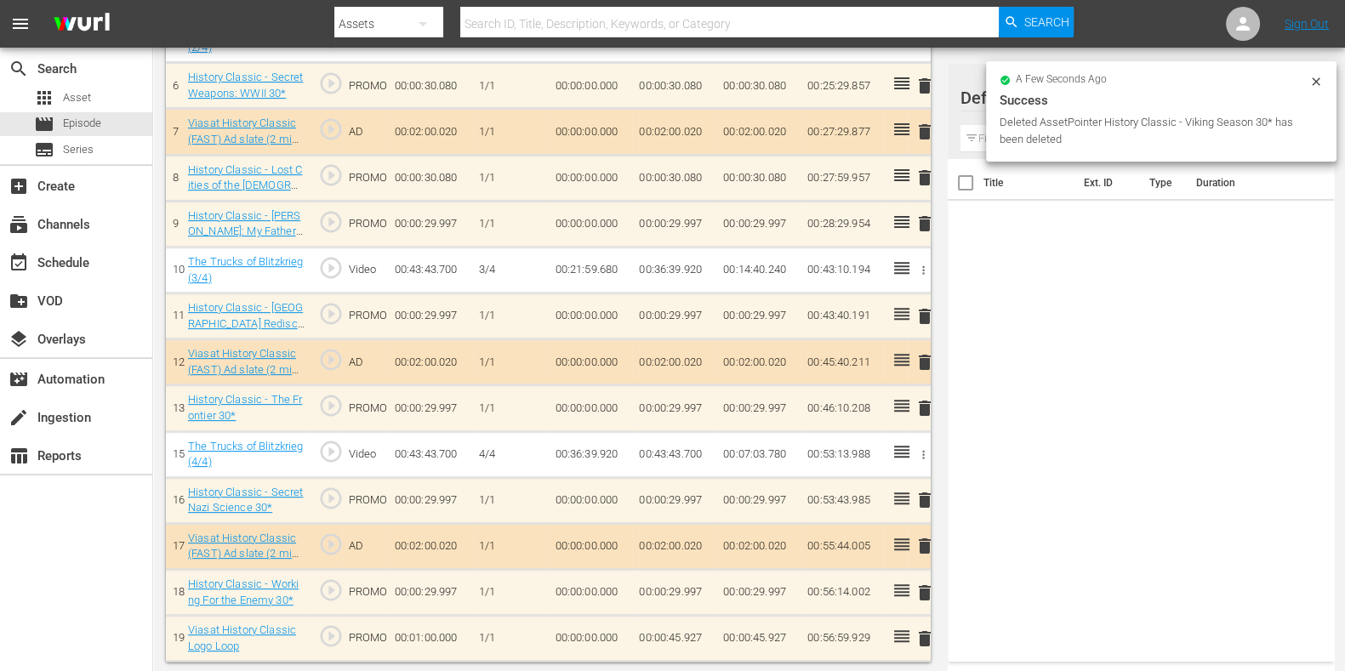
click at [926, 491] on span "delete" at bounding box center [925, 500] width 20 height 20
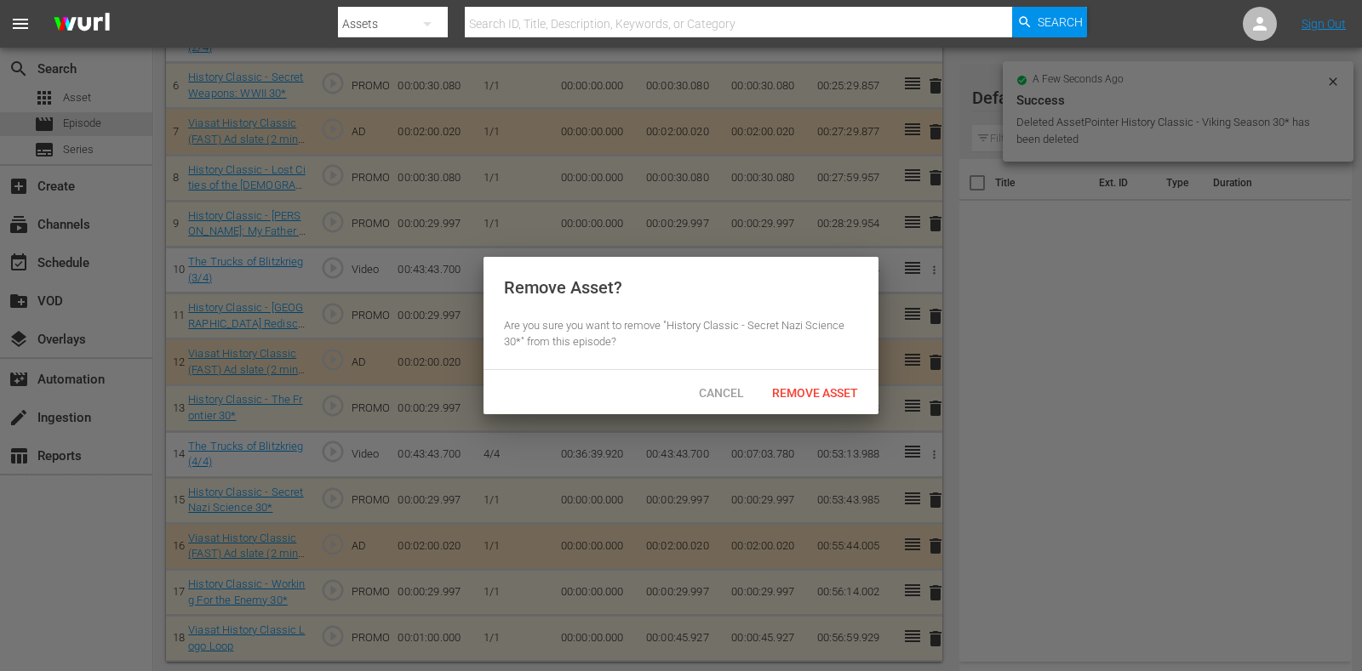
click at [827, 415] on div at bounding box center [681, 335] width 1362 height 671
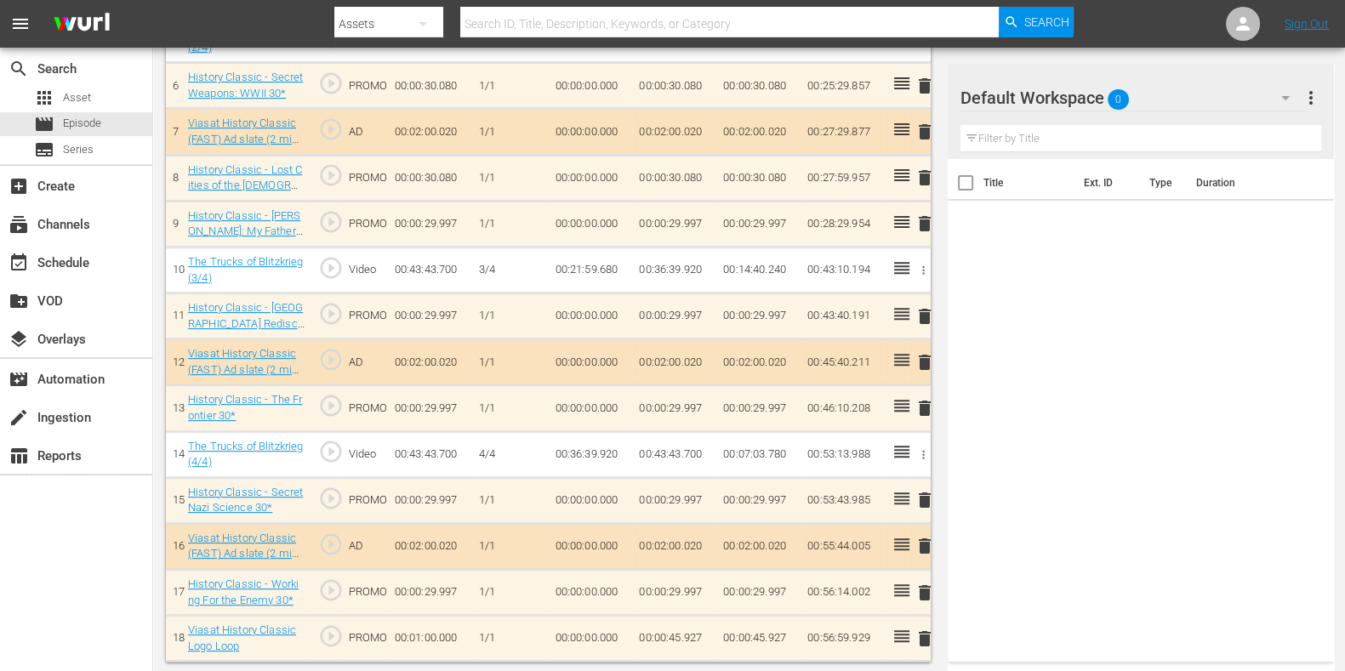
click at [929, 490] on span "delete" at bounding box center [925, 500] width 20 height 20
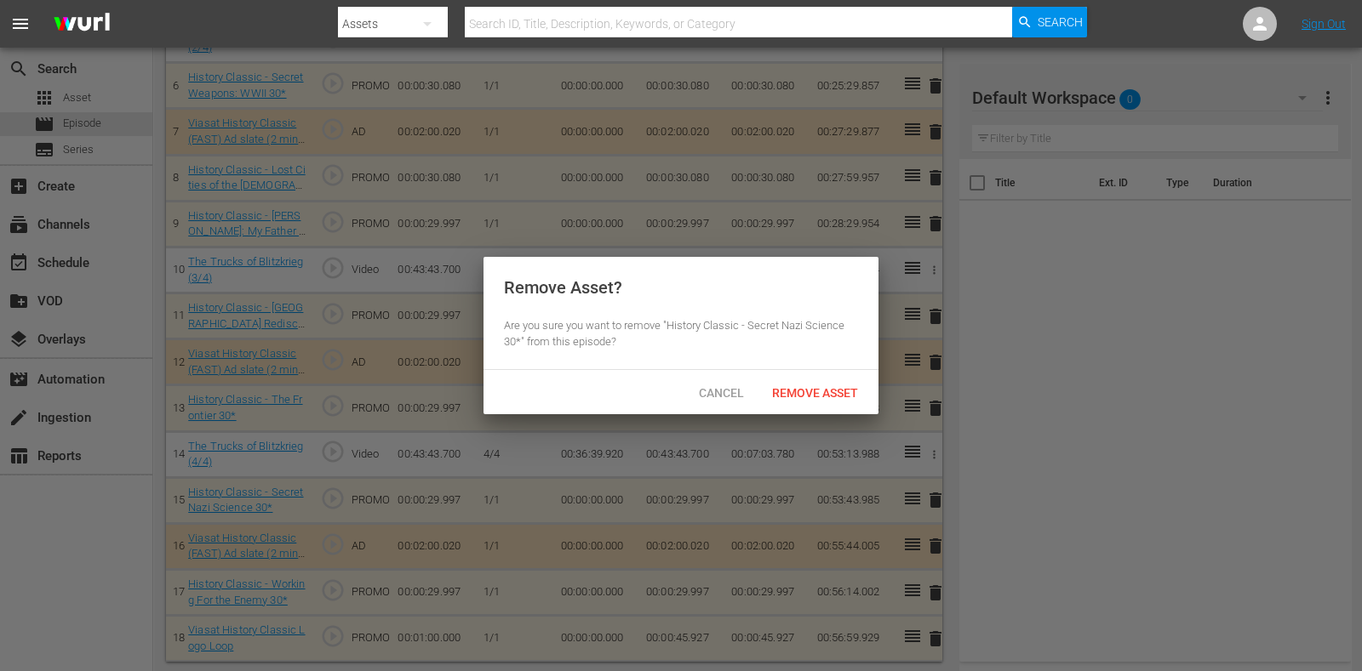
click at [836, 397] on span "Remove Asset" at bounding box center [814, 393] width 113 height 14
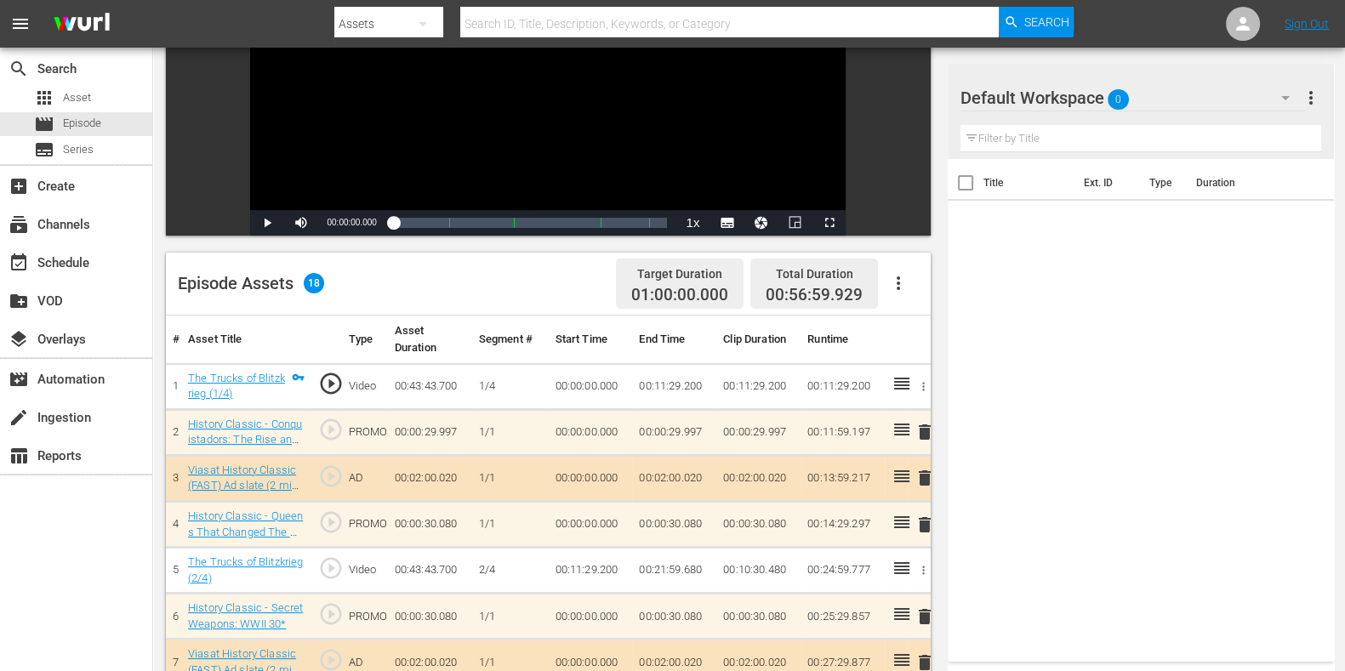
scroll to position [243, 0]
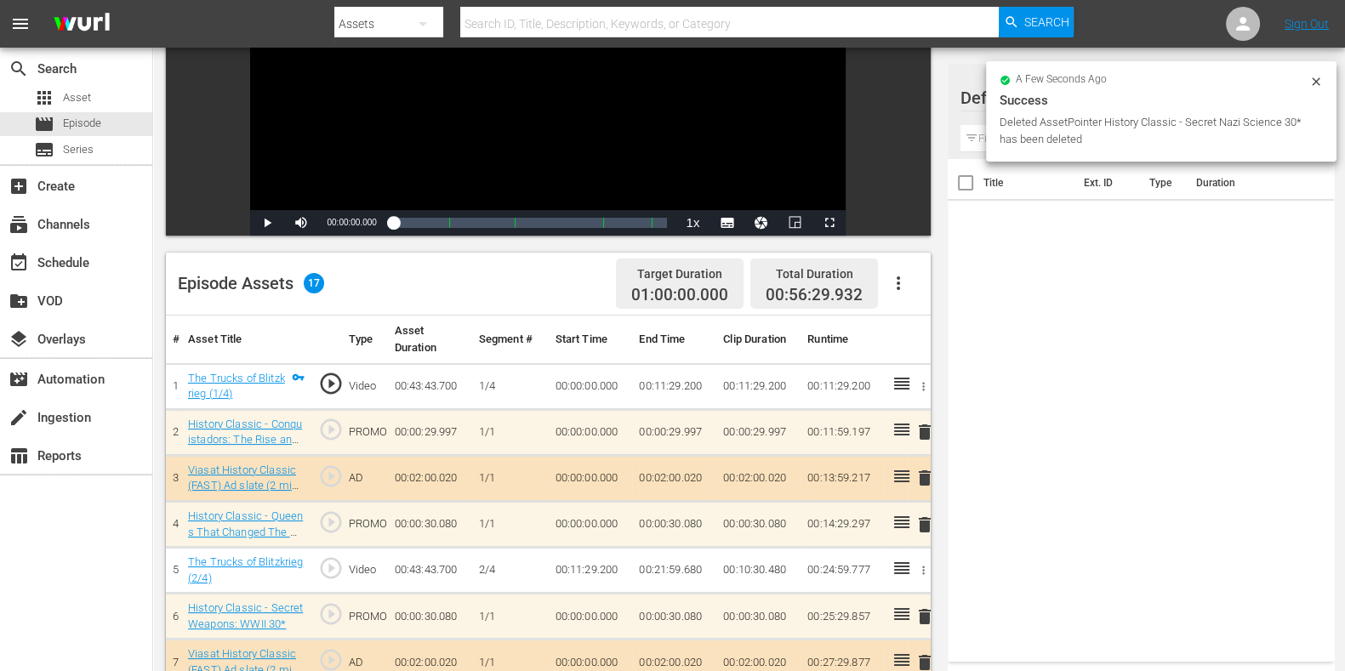
click at [1088, 89] on div at bounding box center [1317, 84] width 14 height 18
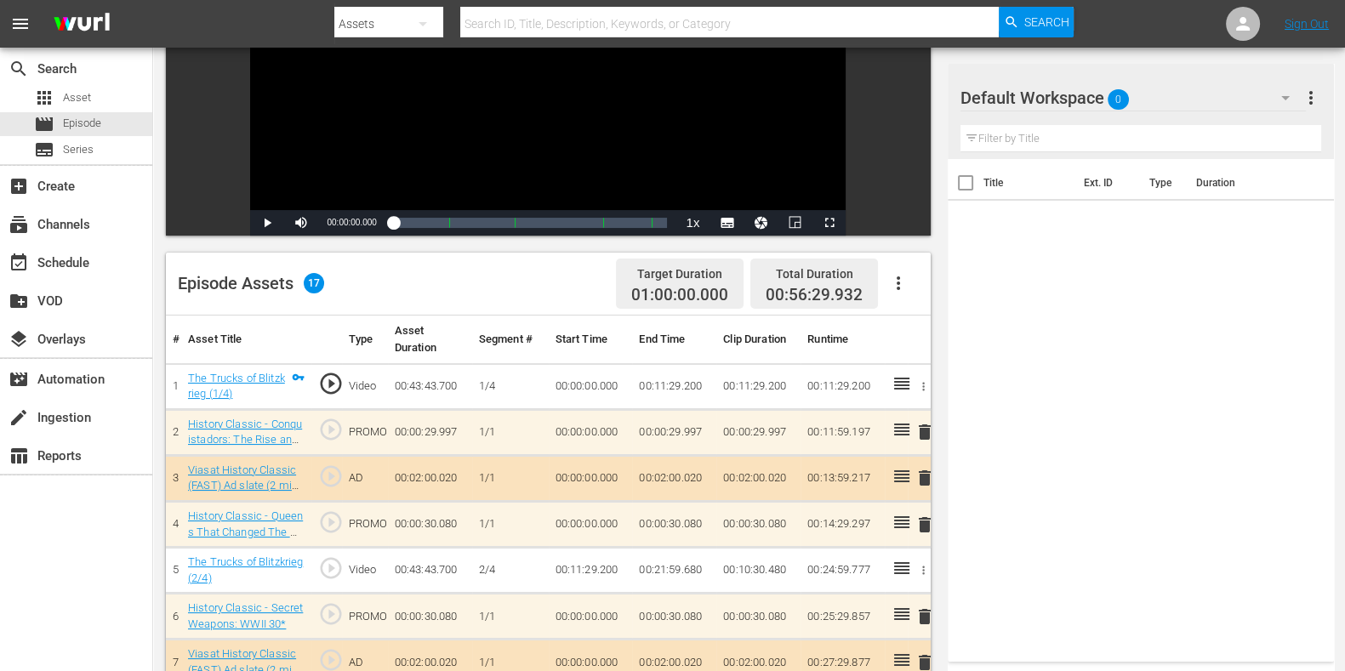
click at [1088, 97] on div "Default Workspace 0" at bounding box center [1133, 98] width 345 height 48
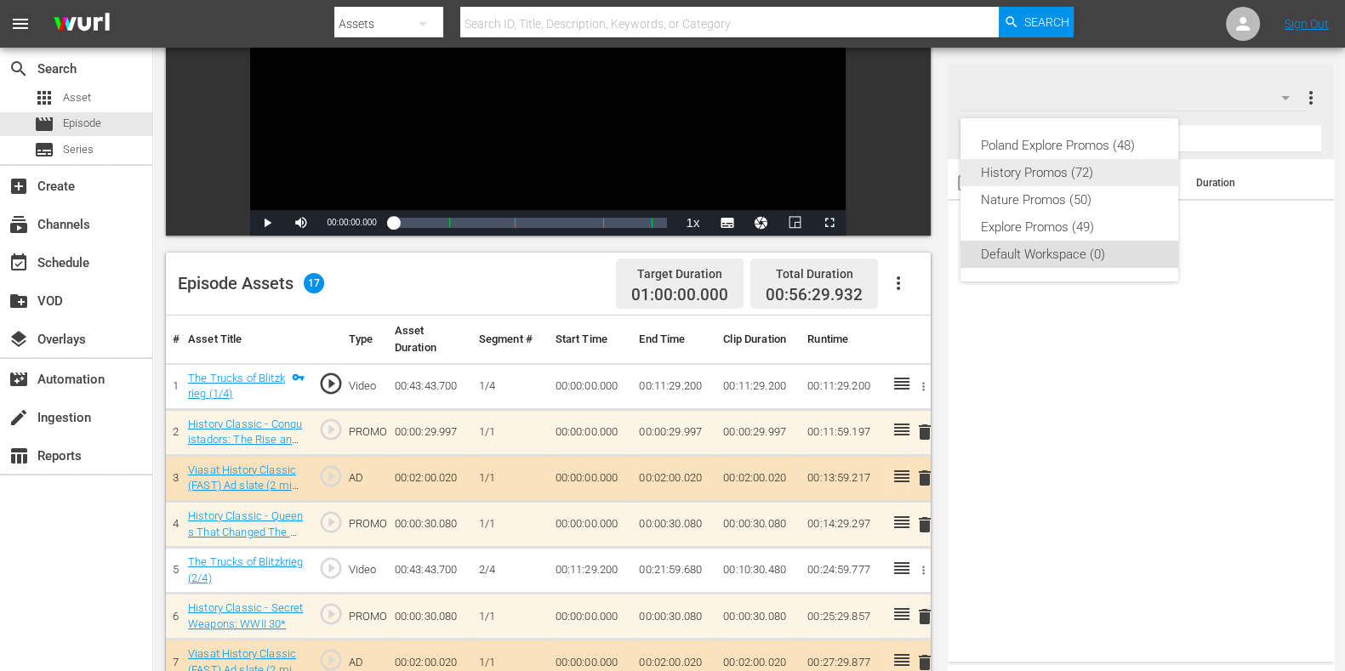
click at [1014, 170] on div "History Promos (72)" at bounding box center [1069, 172] width 177 height 27
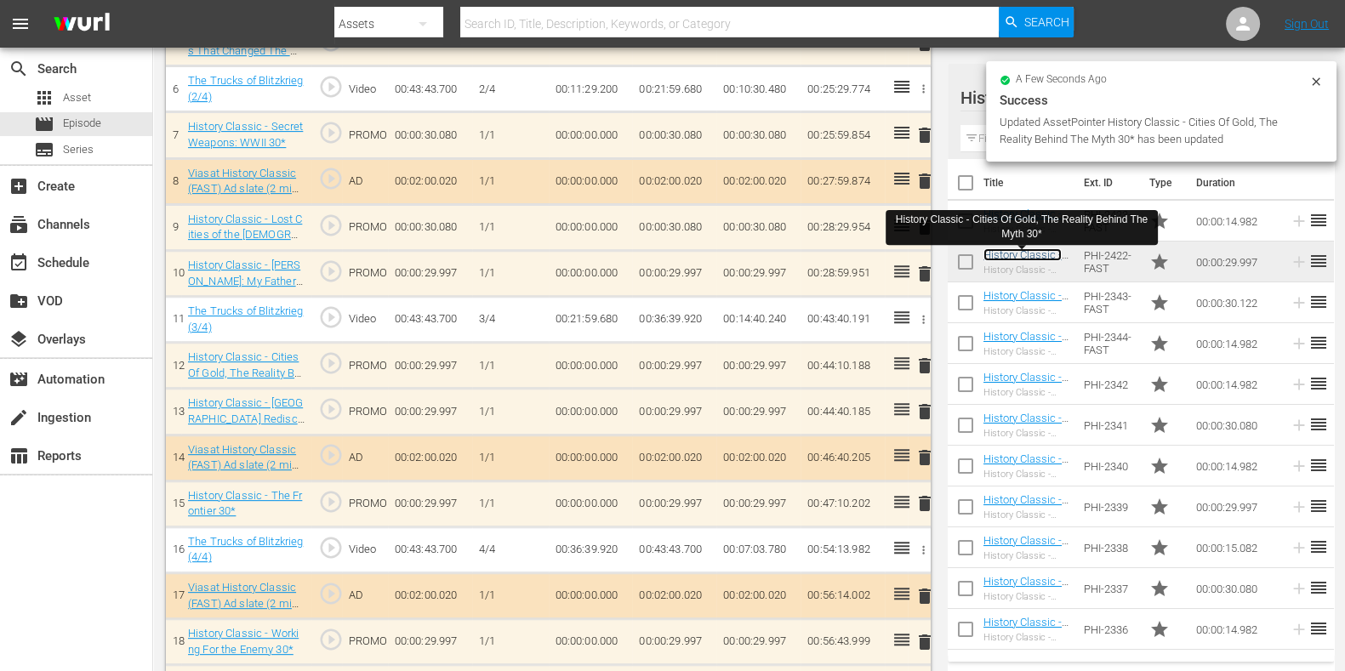
scroll to position [777, 0]
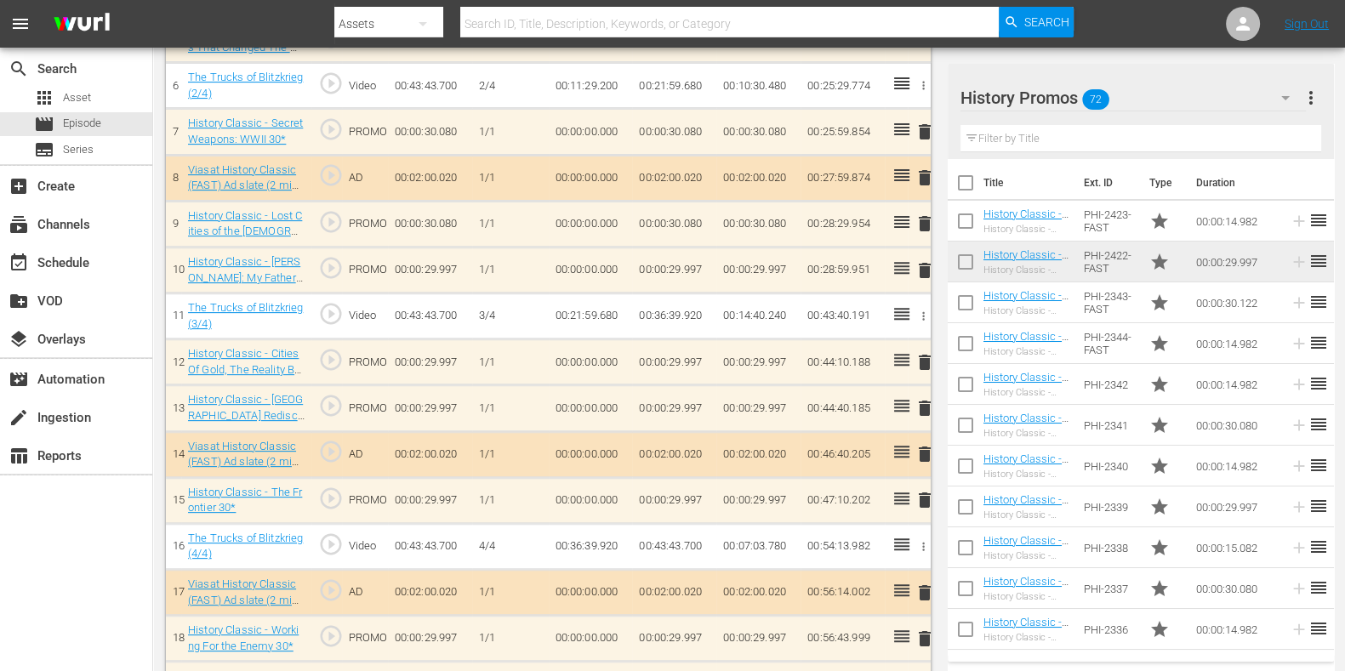
click at [979, 140] on input "text" at bounding box center [1141, 138] width 361 height 27
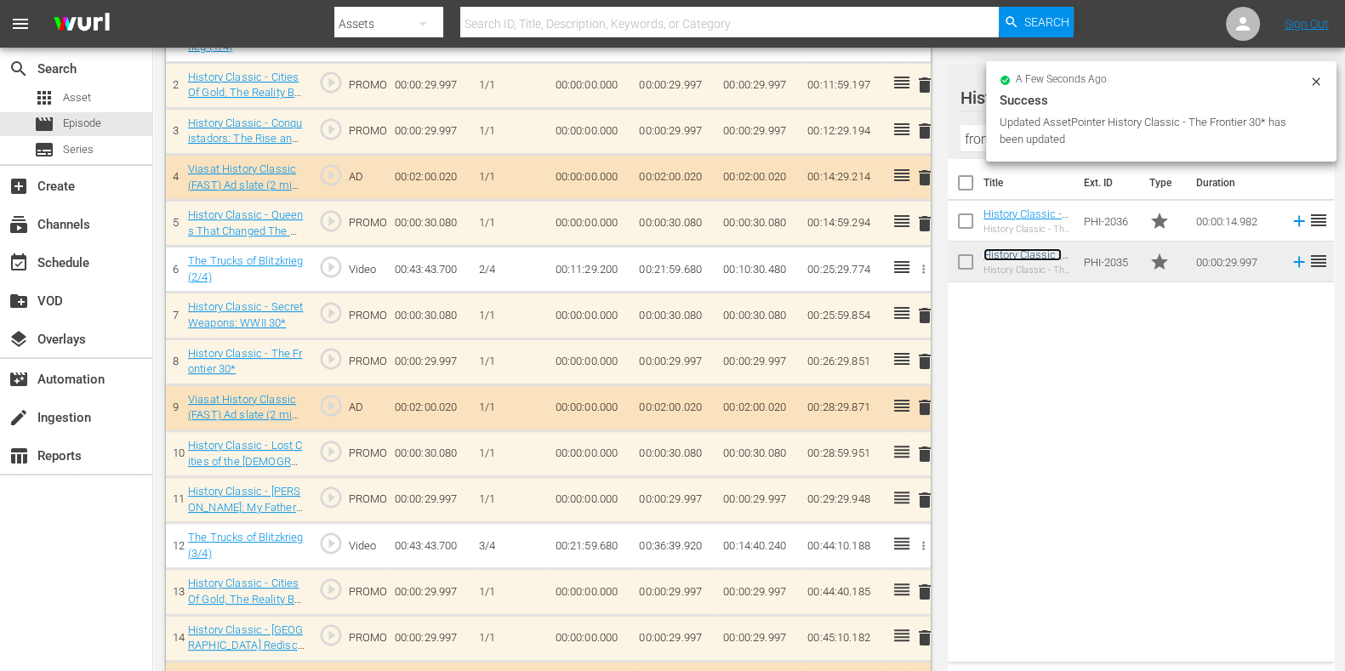
scroll to position [546, 0]
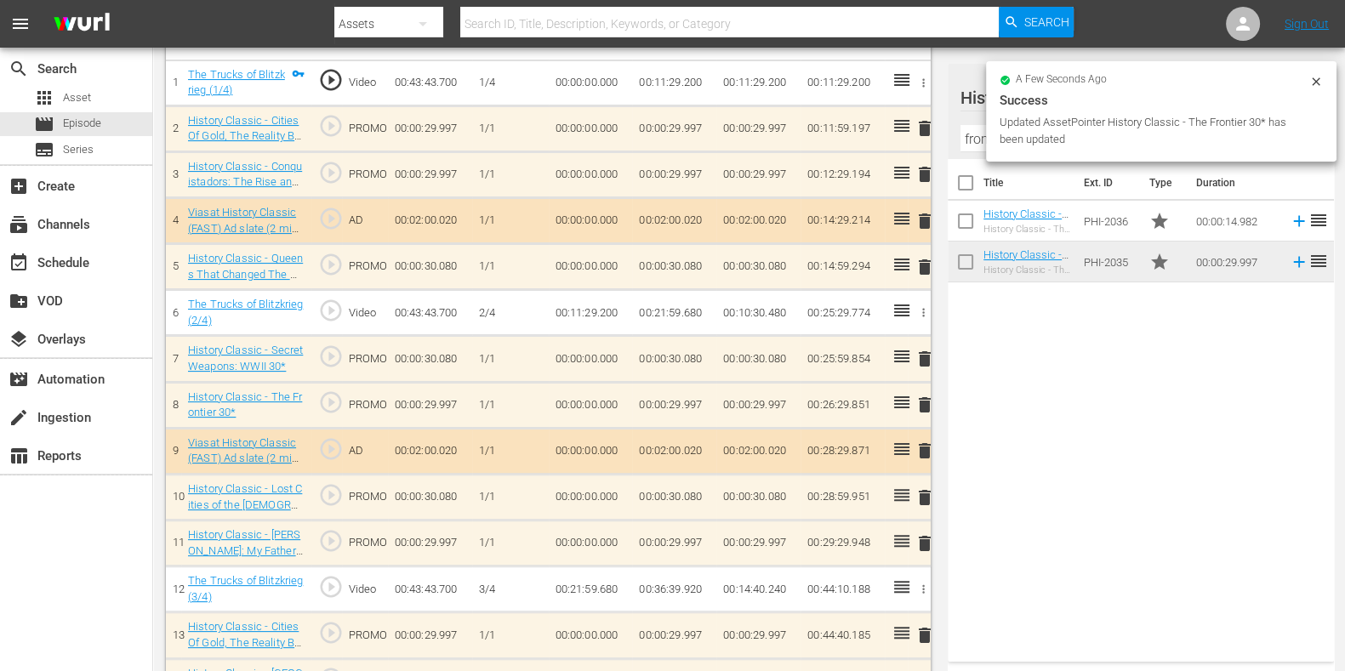
click at [976, 129] on input "frontier" at bounding box center [1141, 138] width 361 height 27
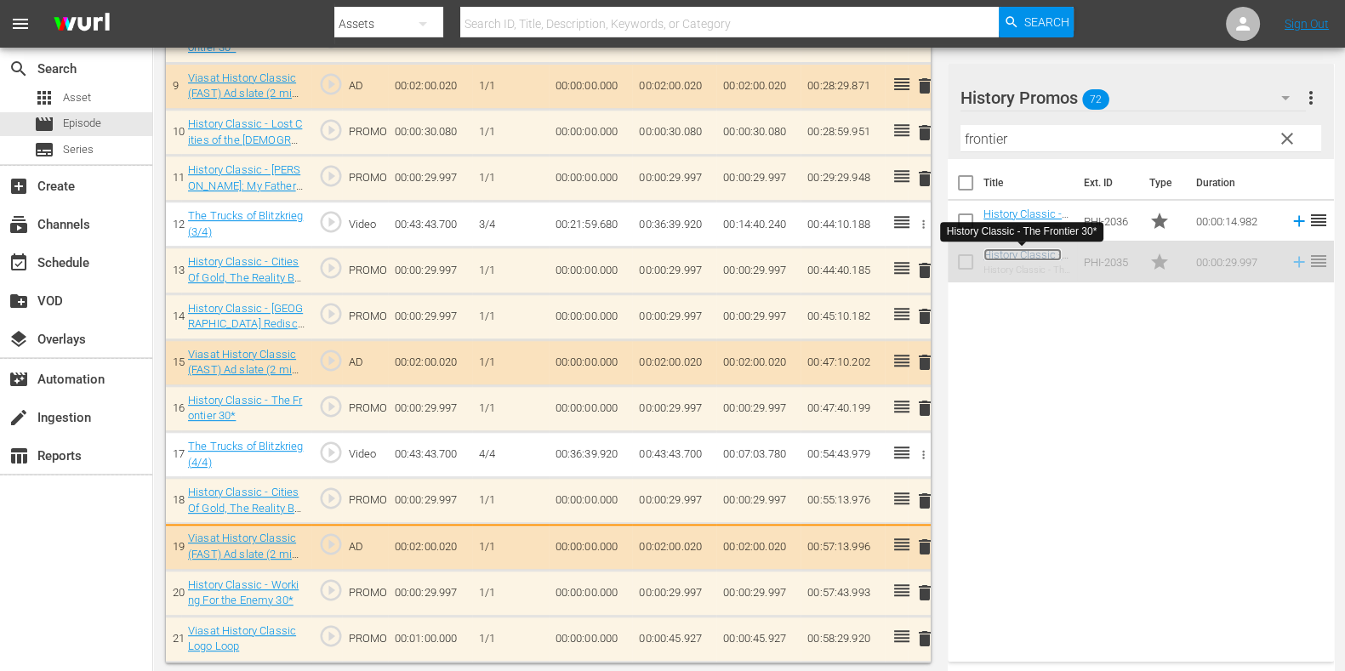
scroll to position [915, 0]
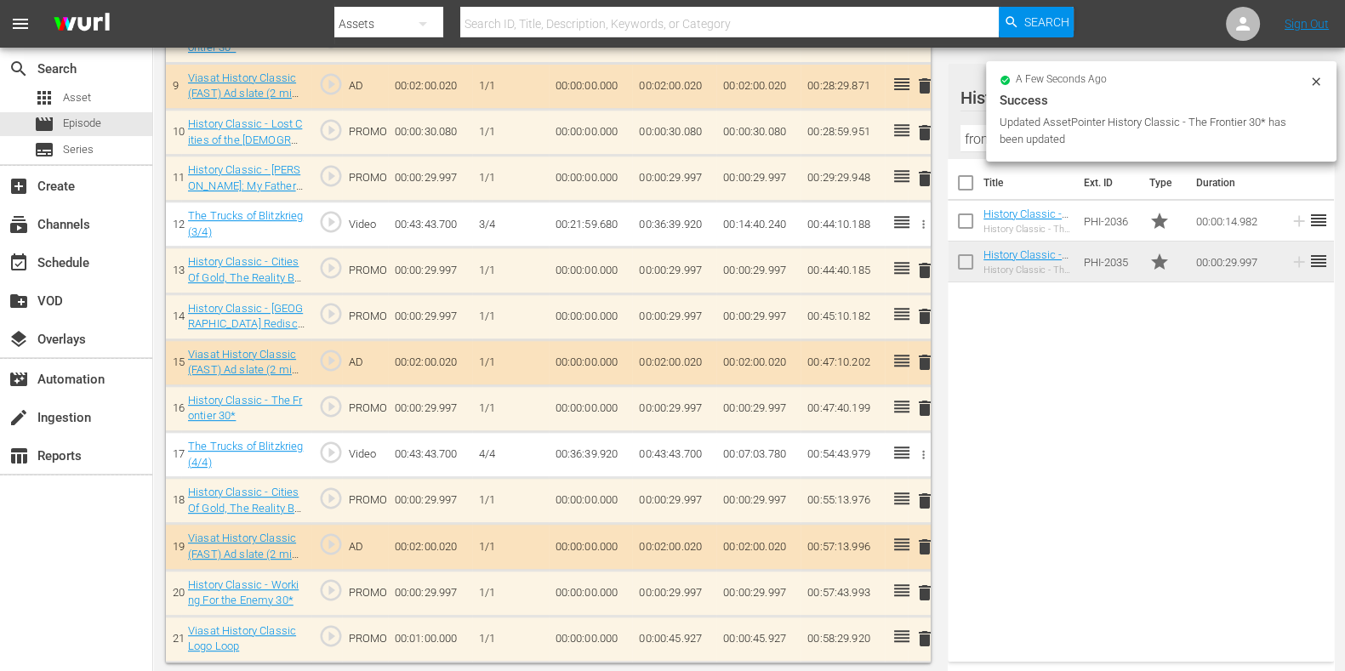
click at [976, 135] on input "frontier" at bounding box center [1141, 138] width 361 height 27
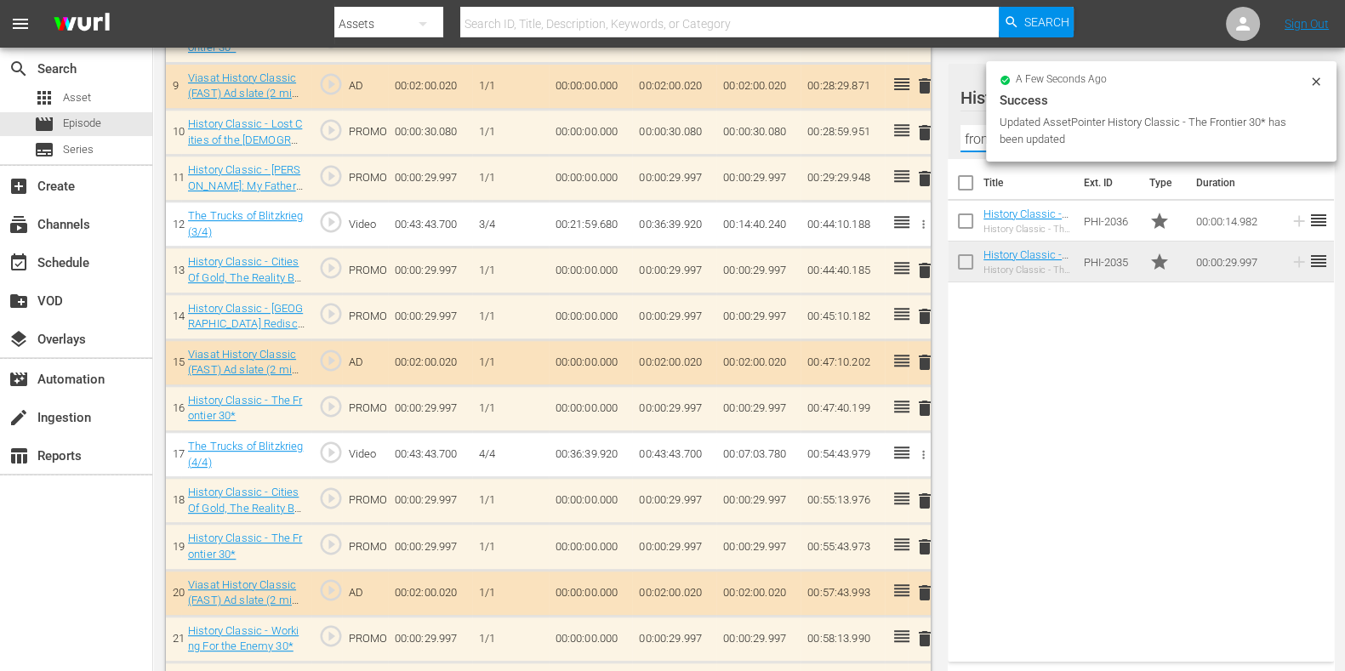
click at [976, 135] on input "frontier" at bounding box center [1141, 138] width 361 height 27
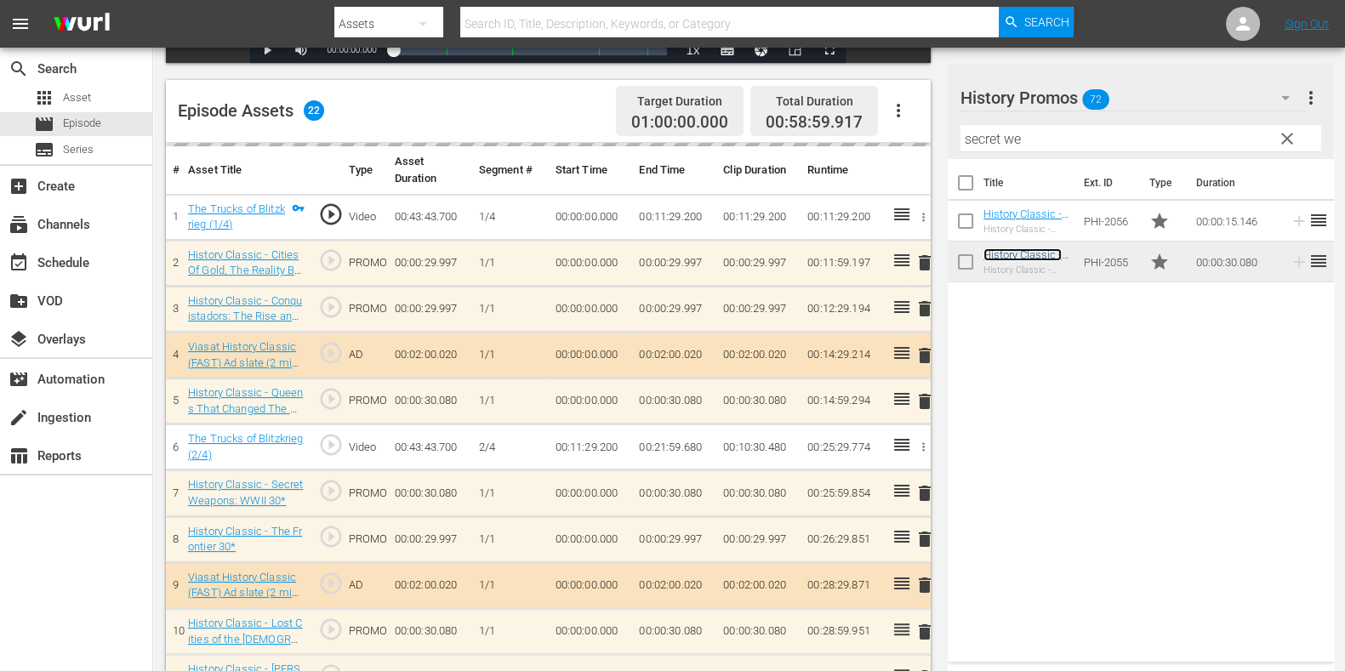
scroll to position [383, 0]
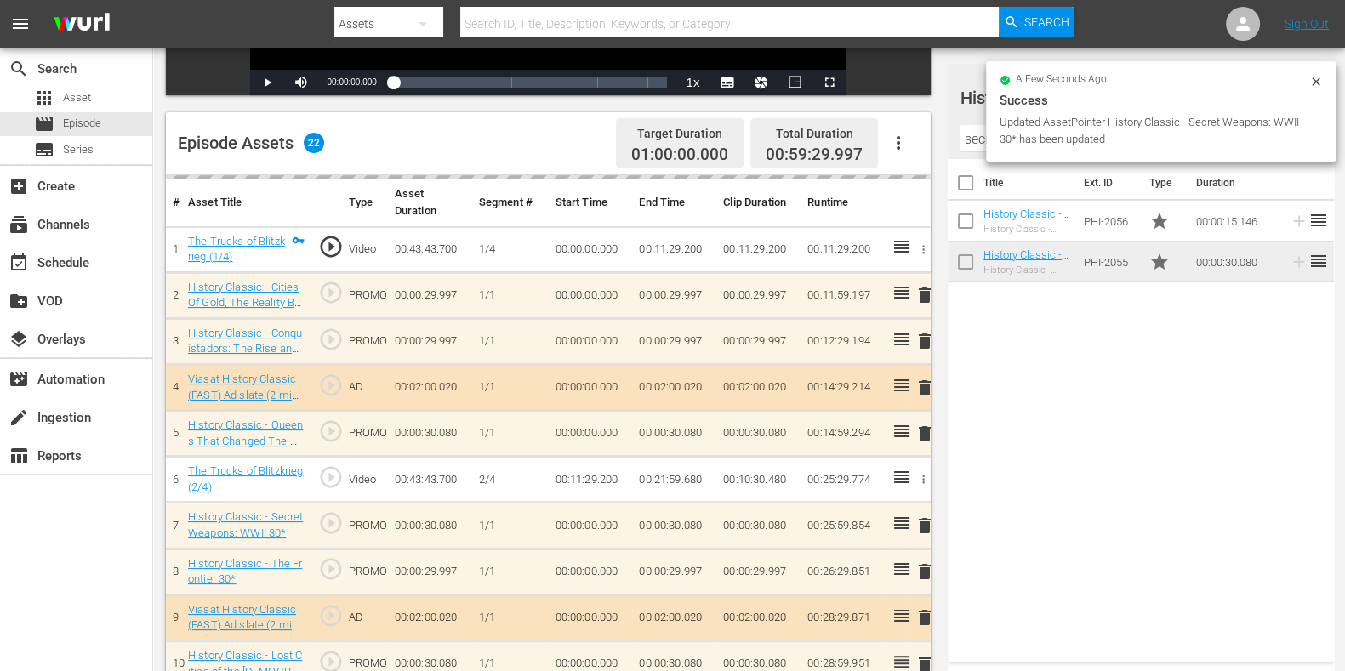
click at [973, 148] on input "secret we" at bounding box center [1141, 138] width 361 height 27
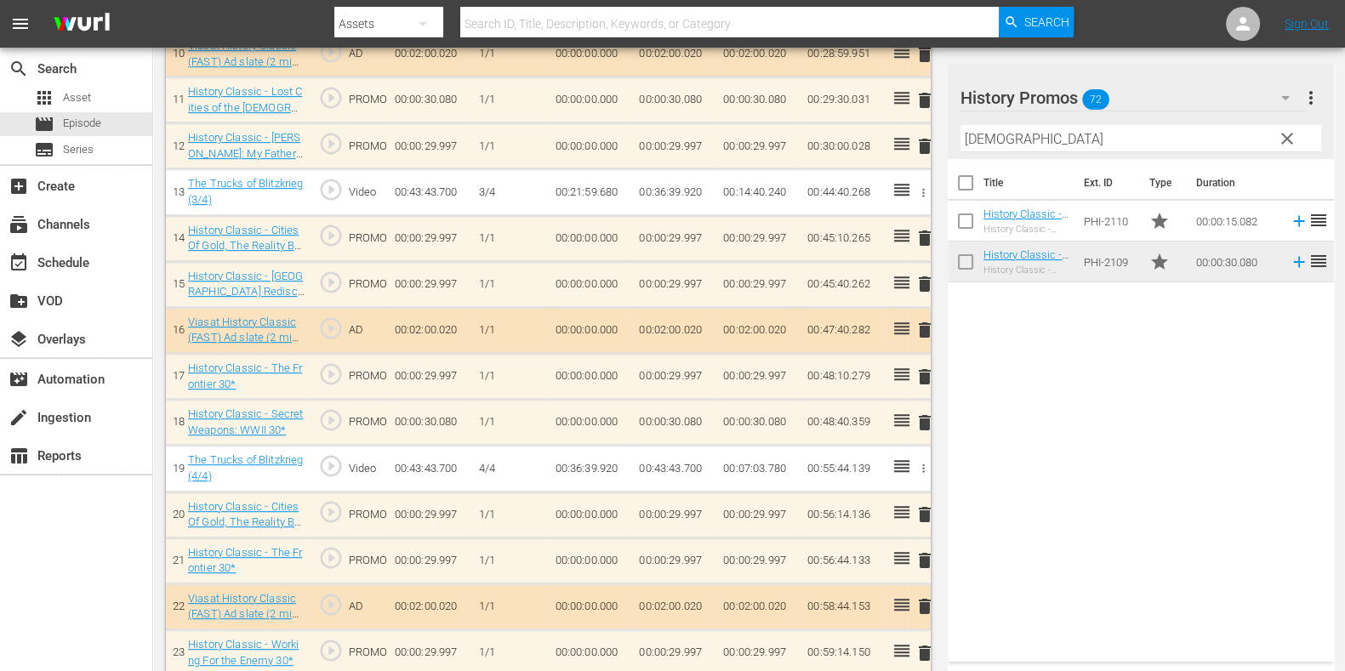
scroll to position [1049, 0]
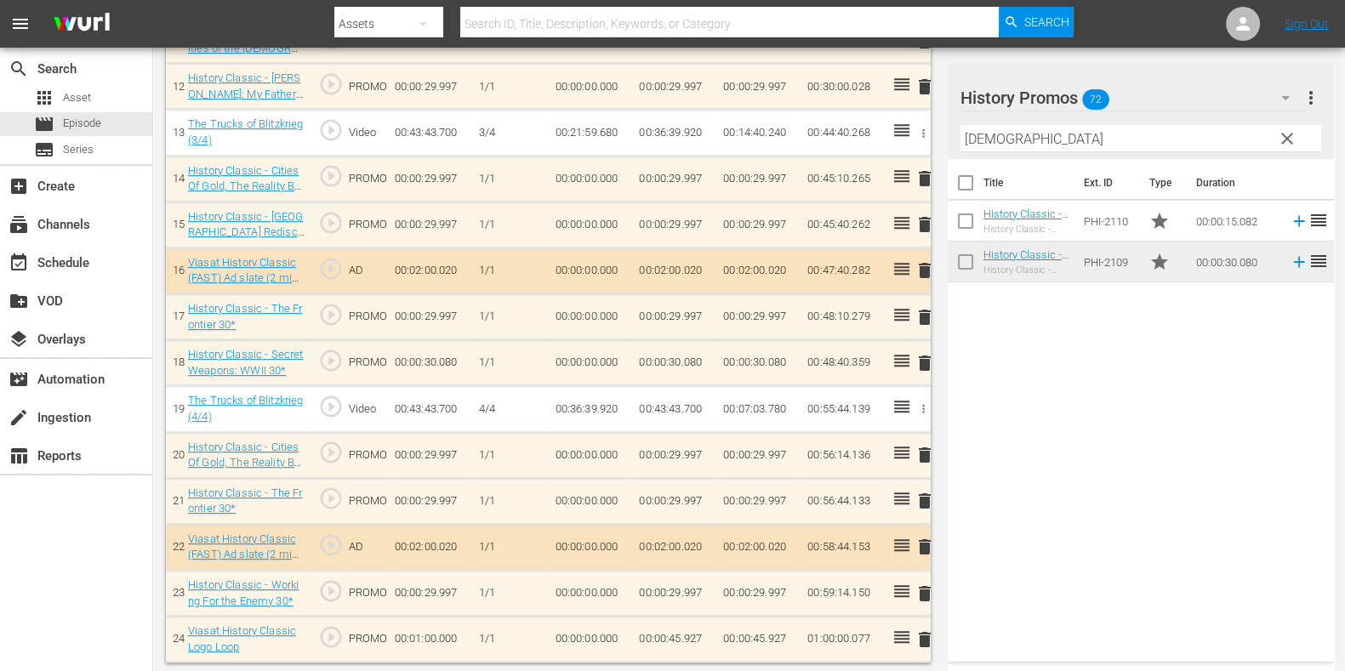
click at [693, 536] on td "00:00:45.927" at bounding box center [674, 640] width 84 height 46
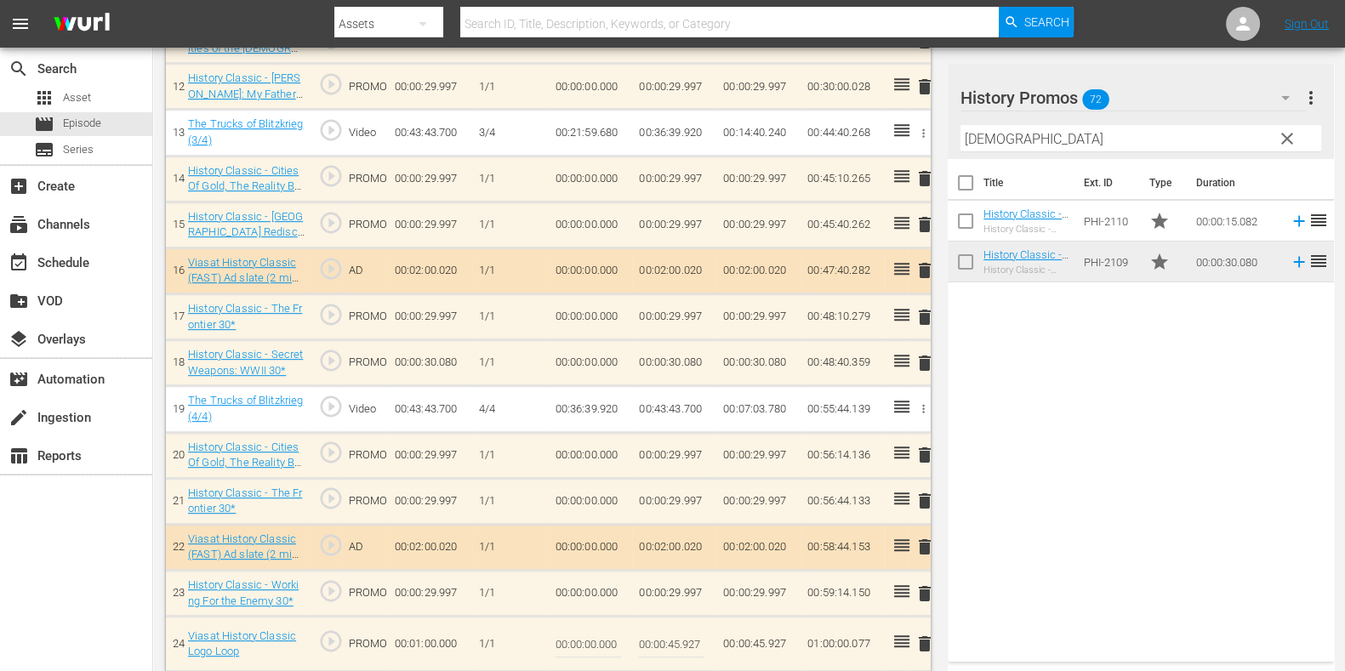
click at [700, 536] on input "00:00:45.927" at bounding box center [672, 644] width 66 height 41
click at [692, 536] on input "00:00:45.927" at bounding box center [672, 644] width 66 height 41
click at [913, 536] on td "delete" at bounding box center [919, 644] width 23 height 55
click at [921, 536] on button "delete" at bounding box center [925, 644] width 20 height 25
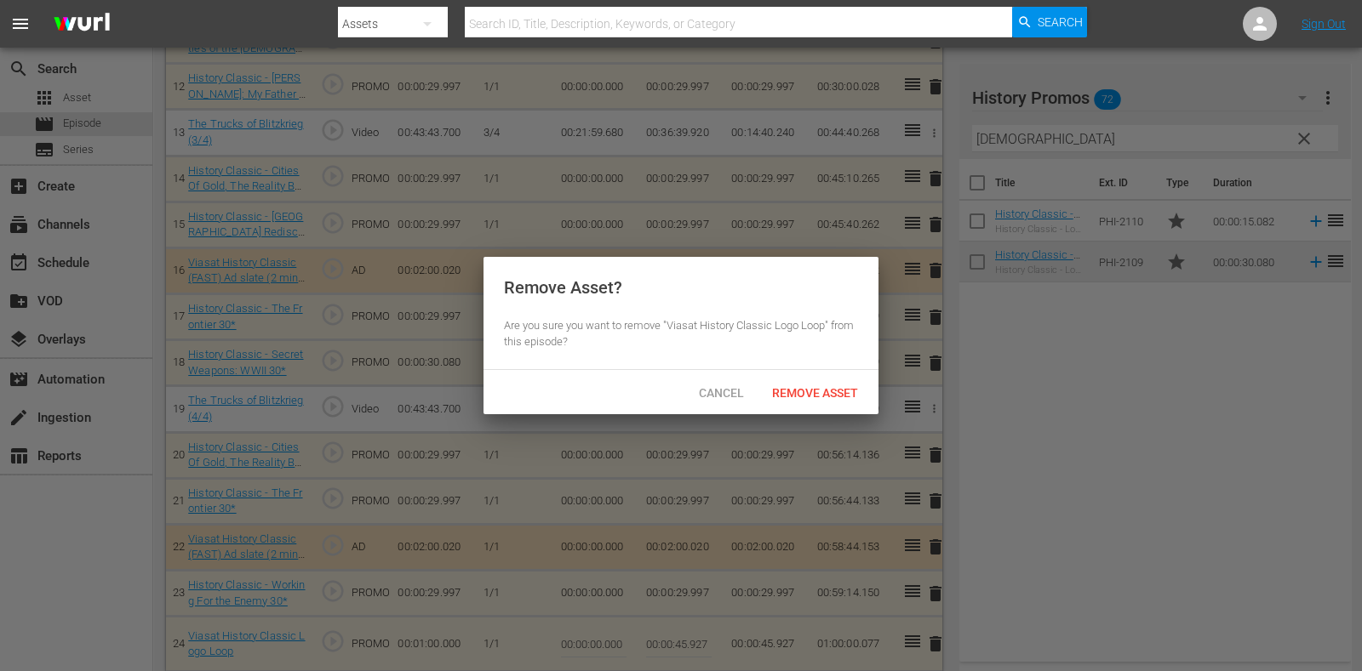
click at [829, 413] on div "Cancel Remove Asset" at bounding box center [680, 392] width 395 height 44
click at [826, 402] on div "Remove Asset" at bounding box center [814, 392] width 113 height 31
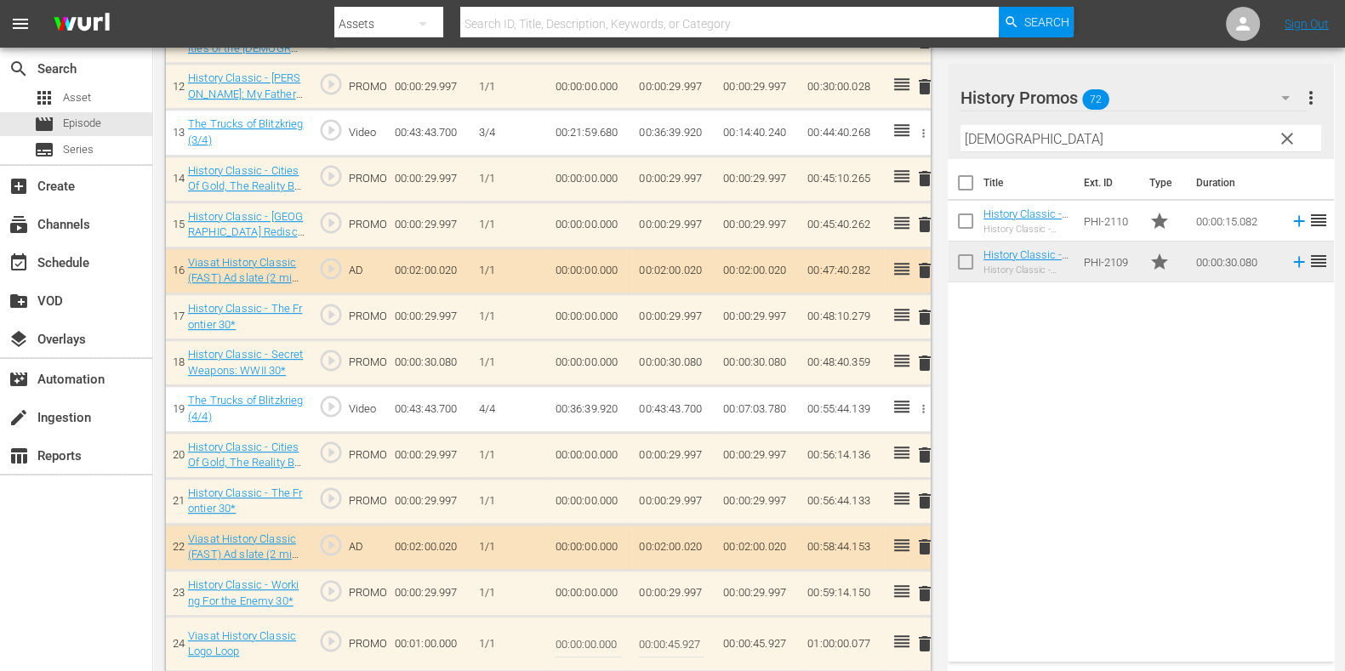
click at [979, 140] on input "bible" at bounding box center [1141, 138] width 361 height 27
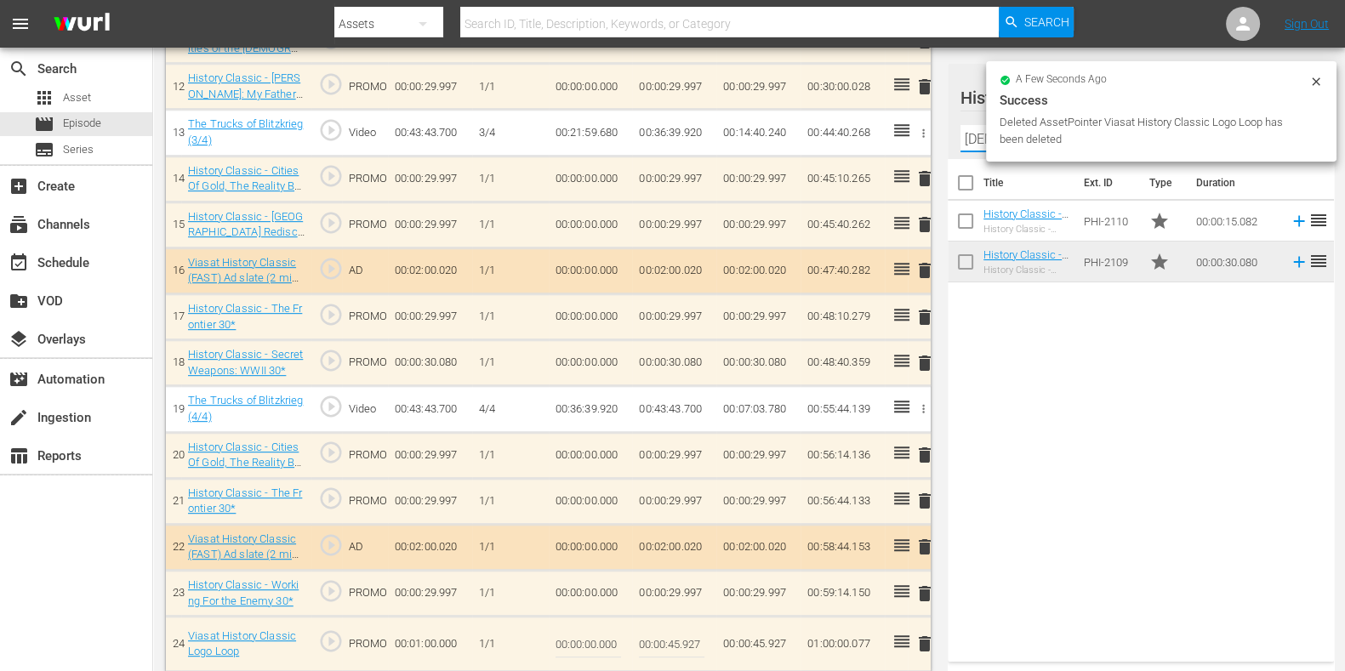
click at [979, 140] on input "bible" at bounding box center [1141, 138] width 361 height 27
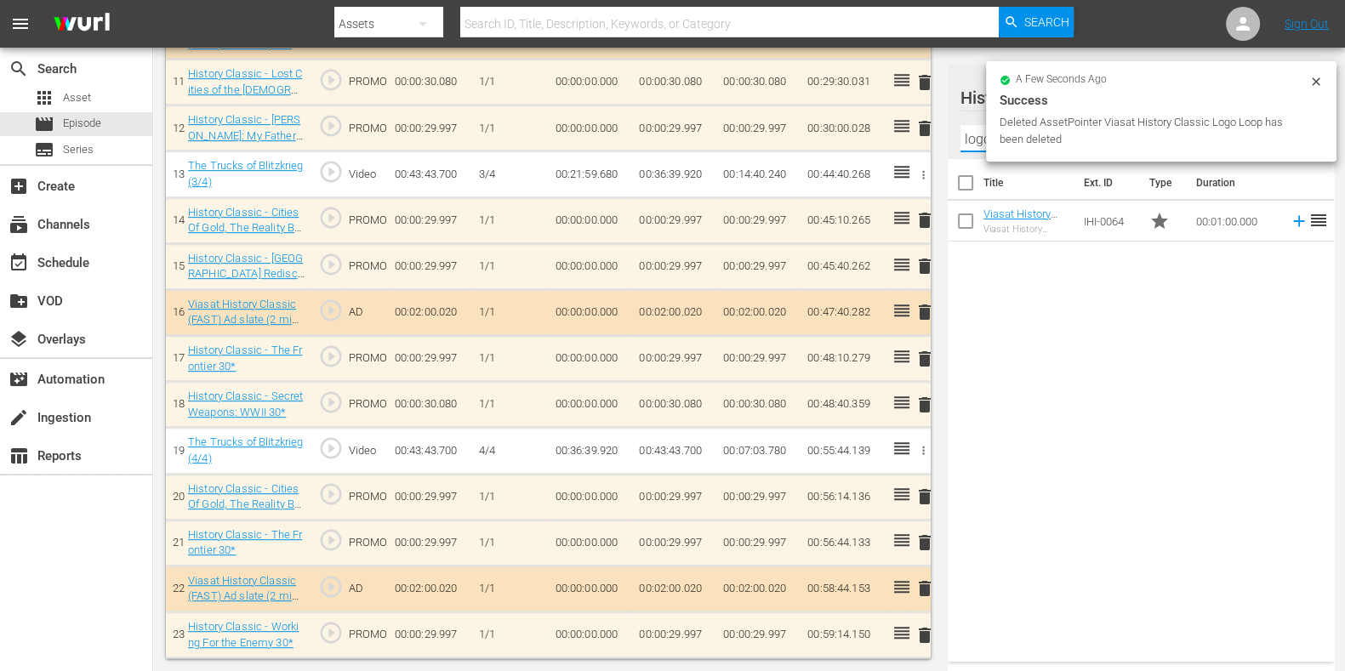
scroll to position [1004, 0]
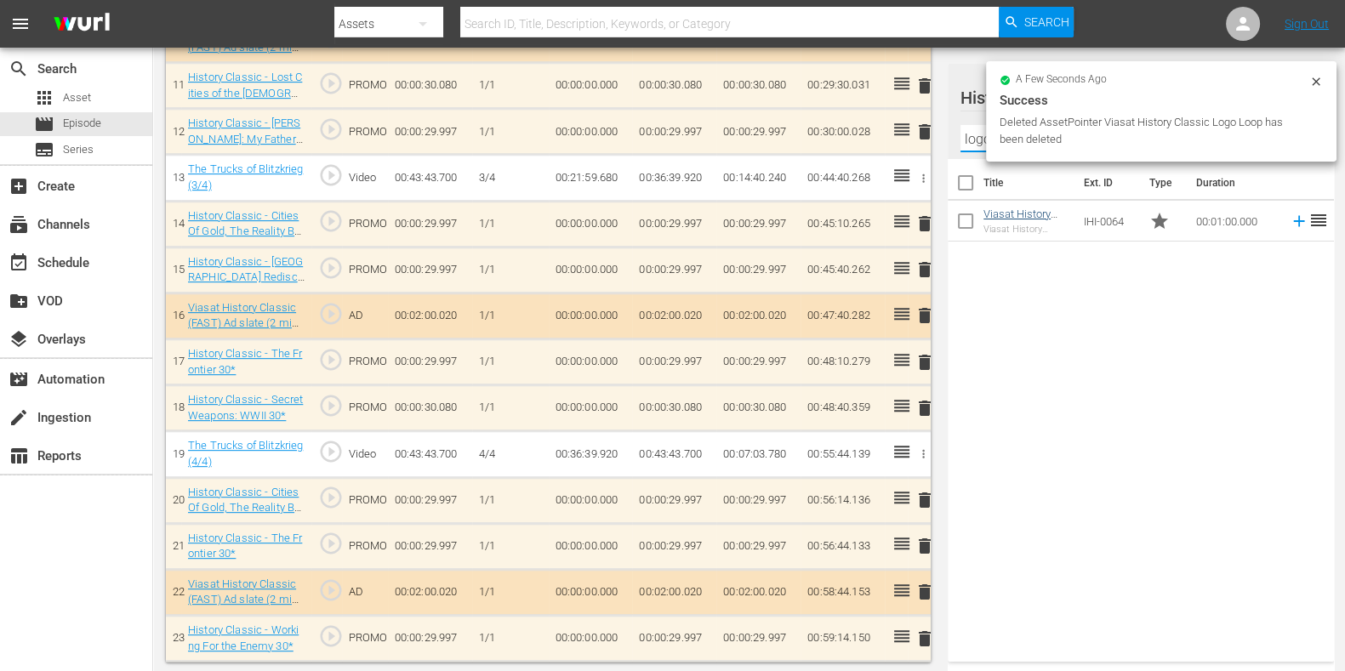
type input "logo"
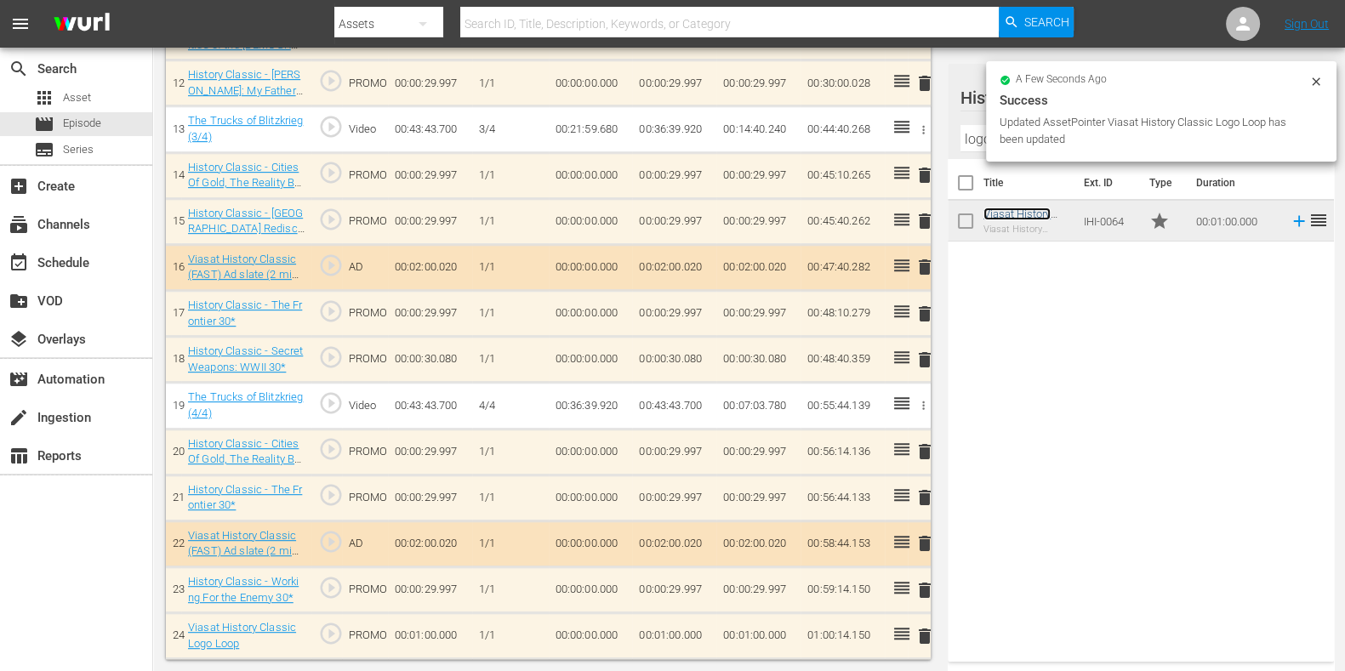
scroll to position [1049, 0]
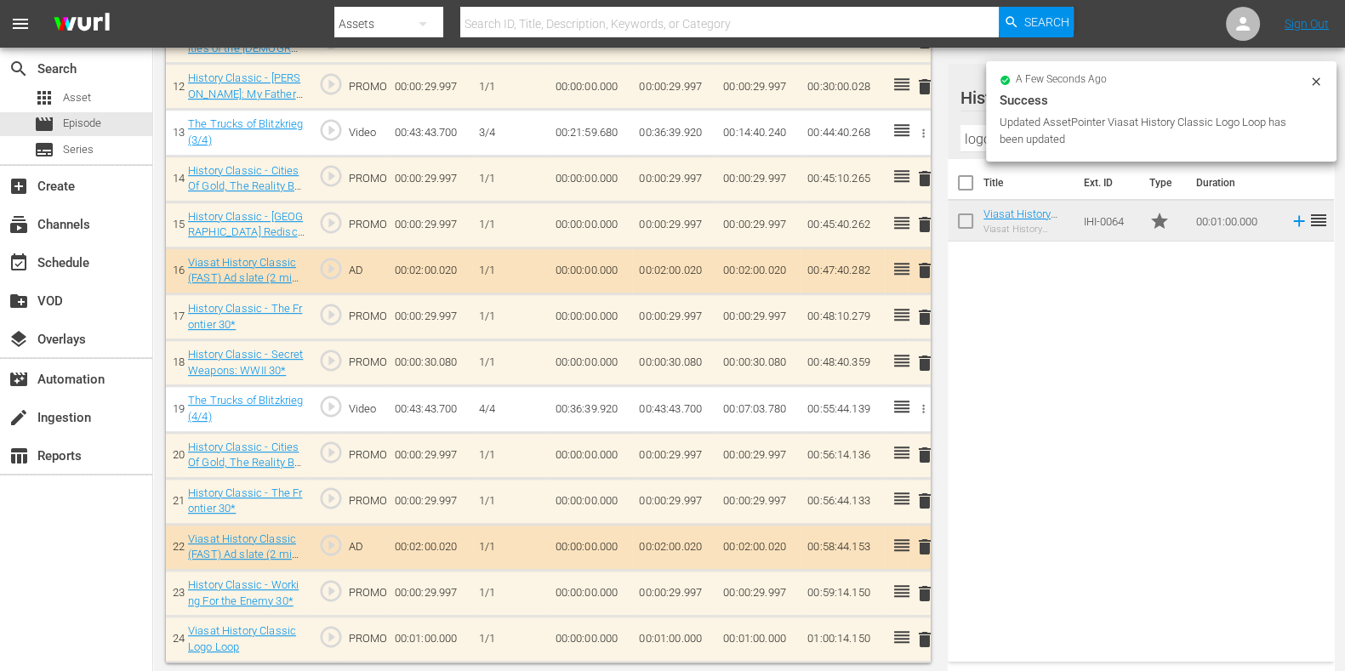
click at [679, 536] on td "00:01:00.000" at bounding box center [674, 640] width 84 height 46
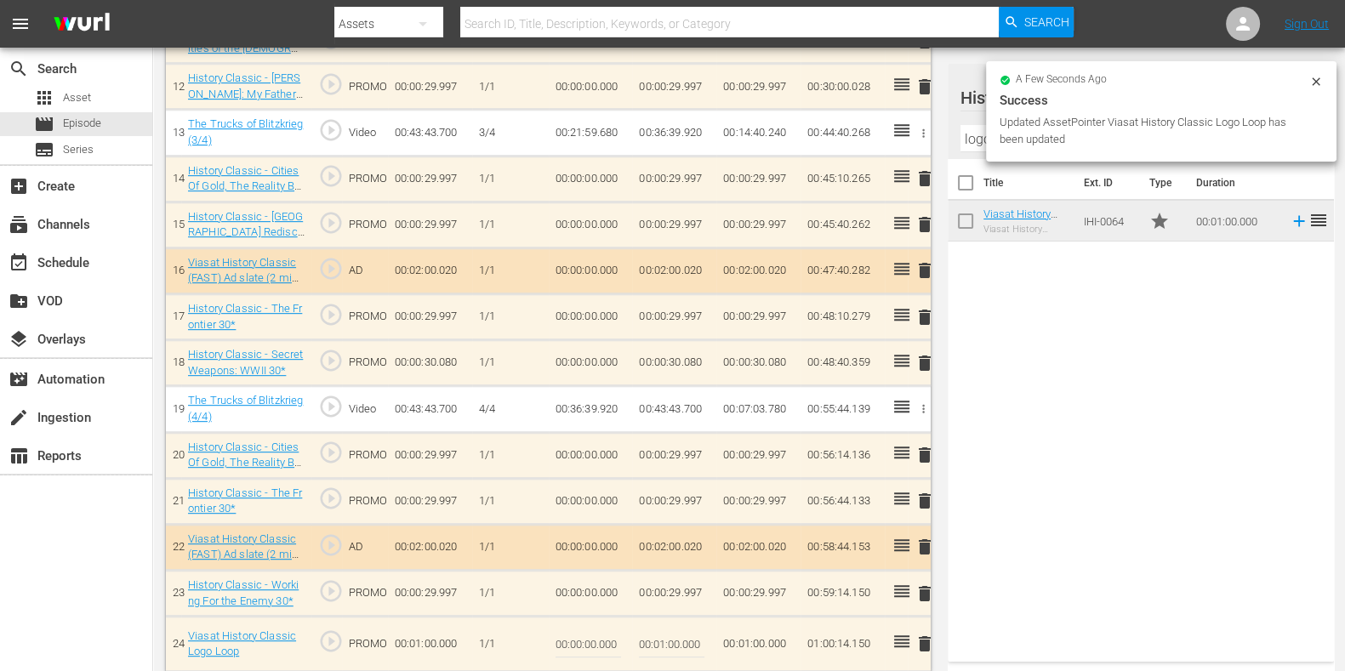
click at [664, 536] on input "00:01:00.000" at bounding box center [672, 644] width 66 height 41
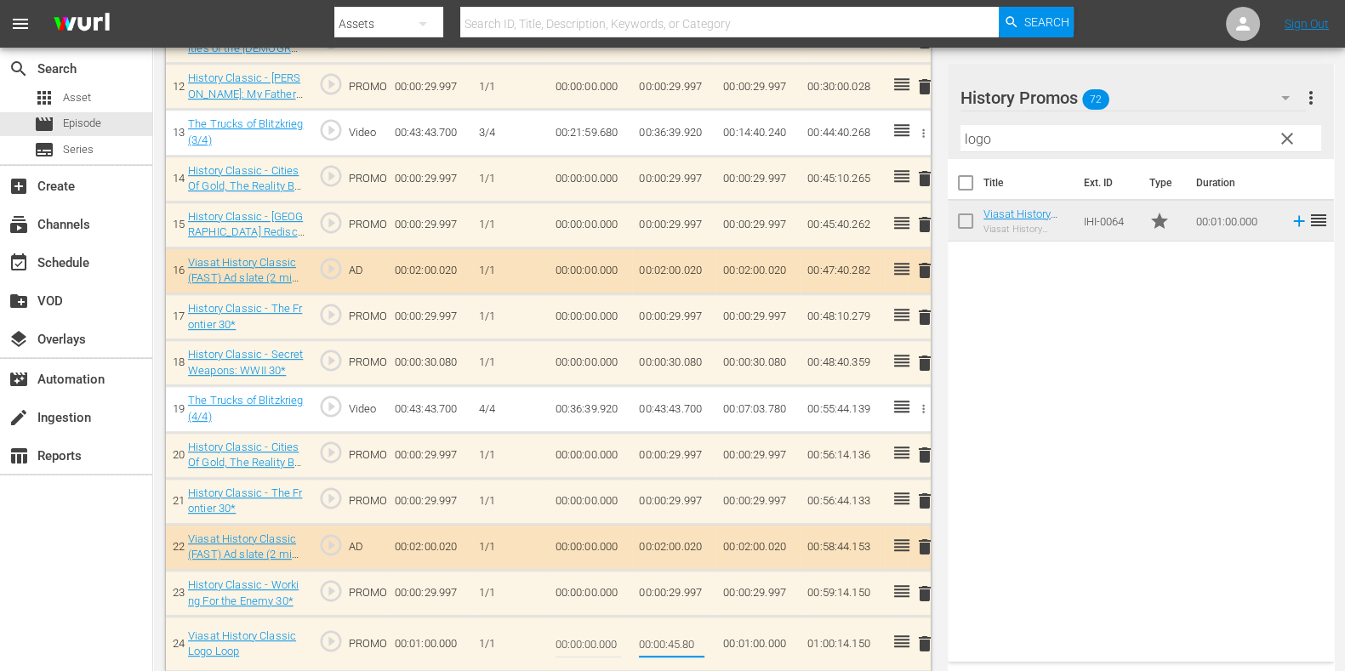
type input "00:00:45.850"
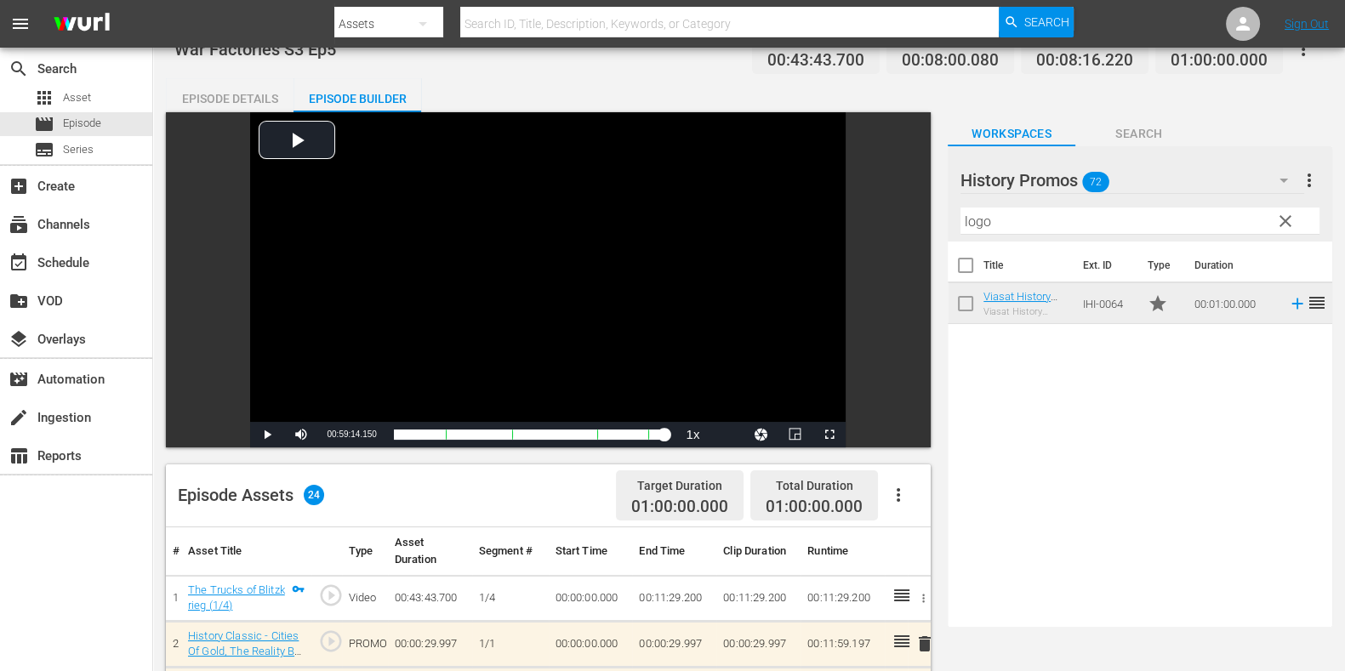
scroll to position [0, 0]
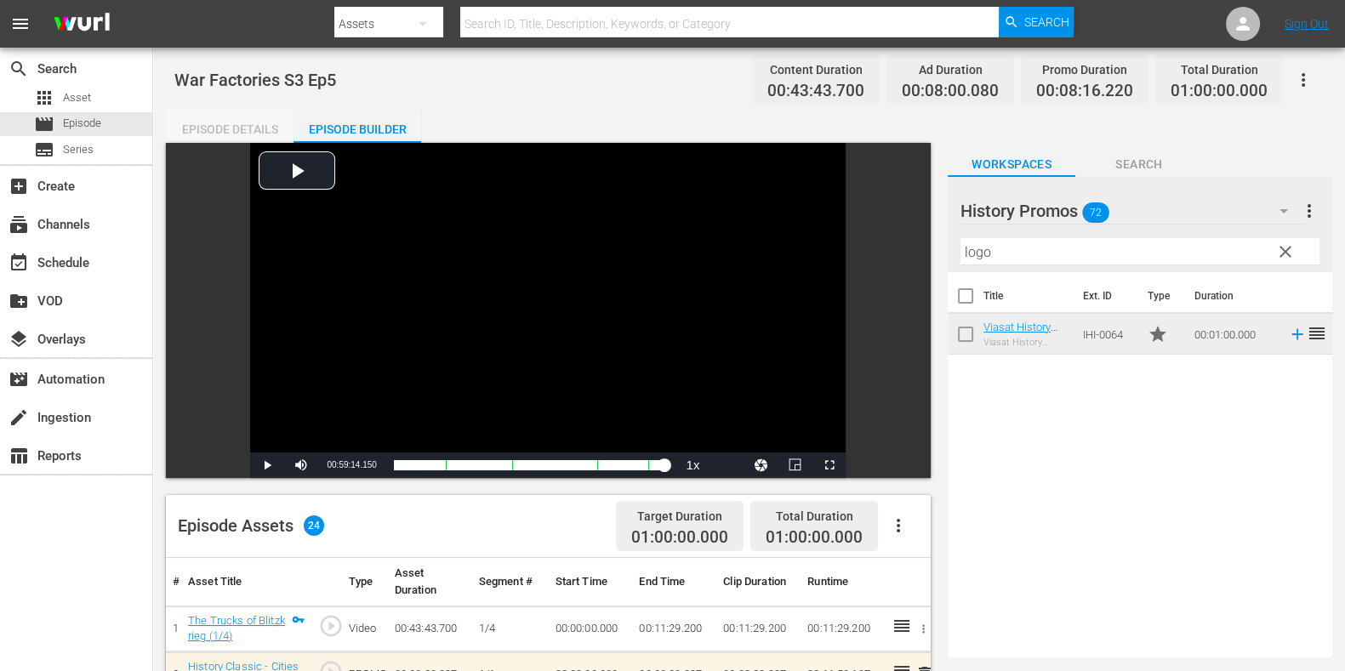
click at [254, 111] on div "Episode Details" at bounding box center [230, 129] width 128 height 41
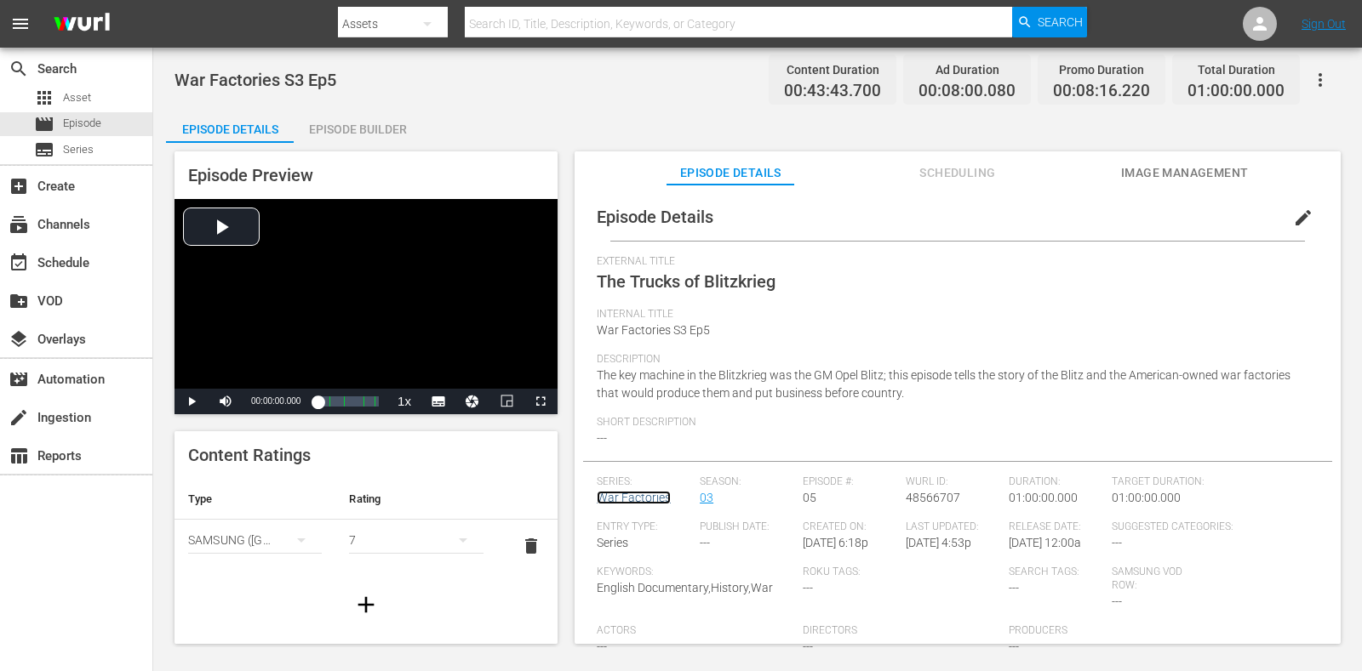
click at [658, 500] on link "War Factories" at bounding box center [634, 498] width 74 height 14
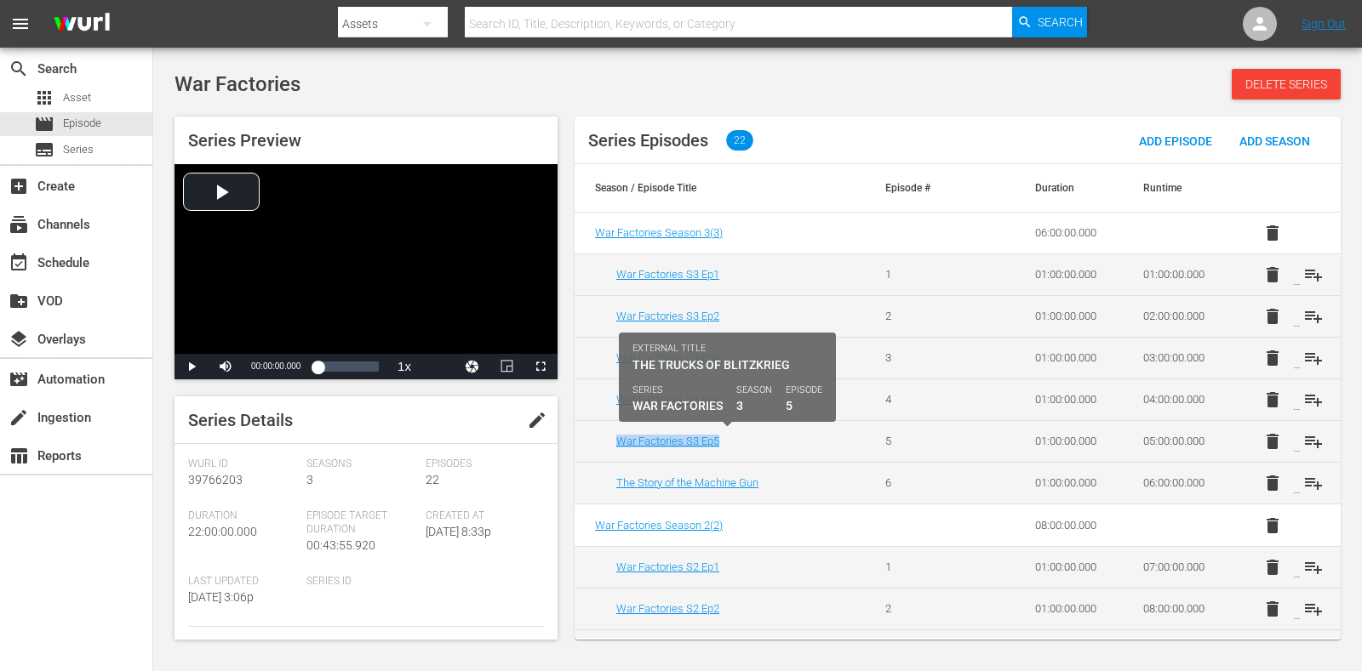
drag, startPoint x: 739, startPoint y: 437, endPoint x: 614, endPoint y: 442, distance: 126.0
click at [614, 442] on td "War Factories S3 Ep5" at bounding box center [719, 441] width 290 height 42
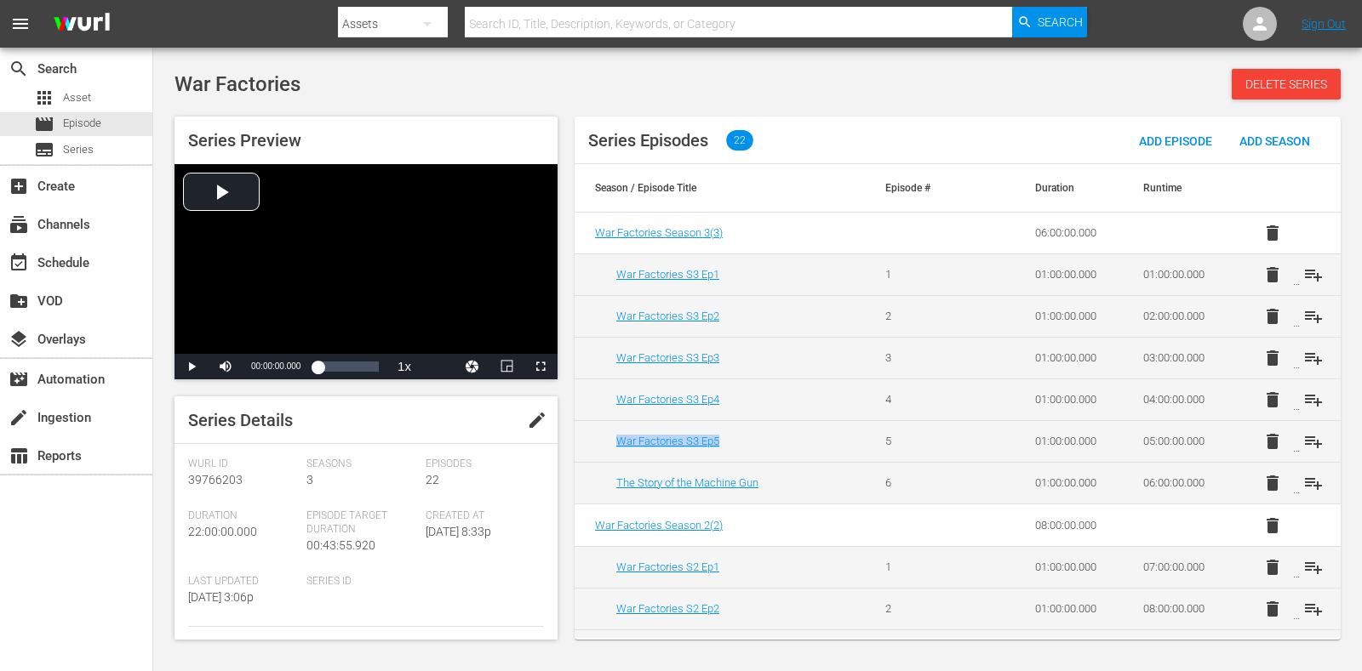
copy link "War Factories S3 Ep5"
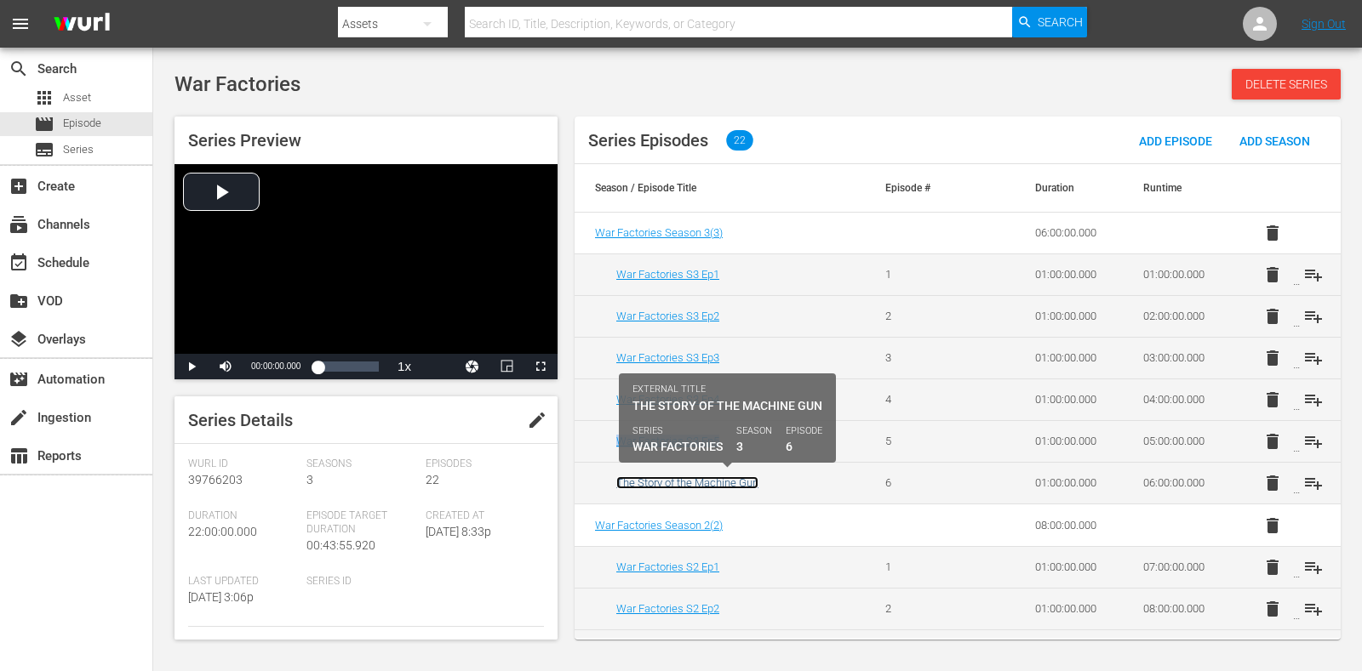
click at [677, 477] on link "The Story of the Machine Gun" at bounding box center [687, 483] width 142 height 13
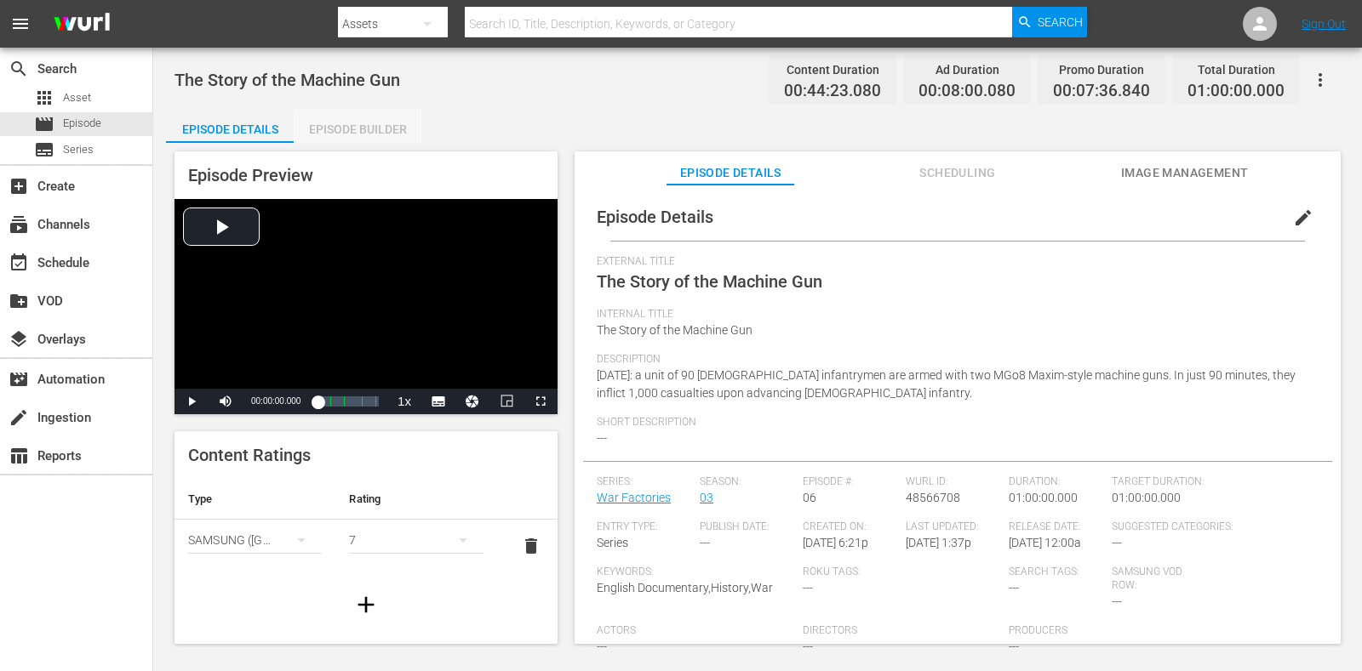
click at [403, 134] on div "Episode Builder" at bounding box center [358, 129] width 128 height 41
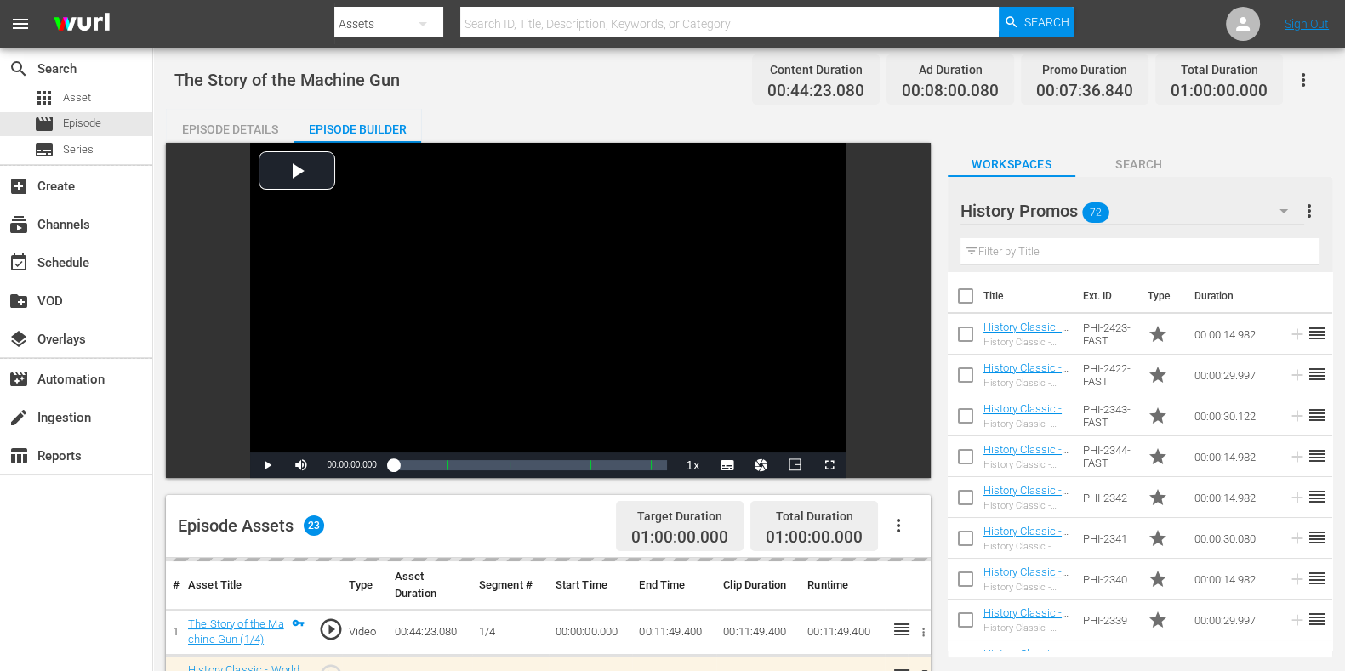
click at [208, 125] on div "Episode Details" at bounding box center [230, 129] width 128 height 41
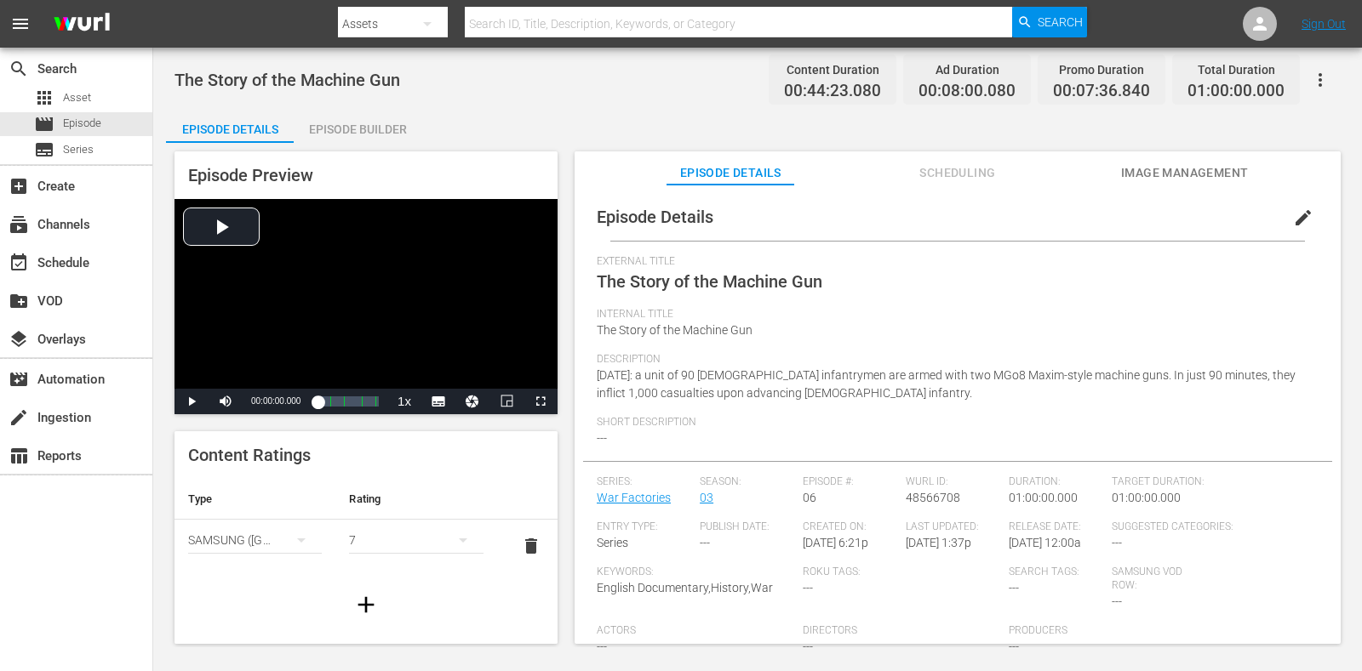
click at [1088, 199] on button "edit" at bounding box center [1302, 217] width 41 height 41
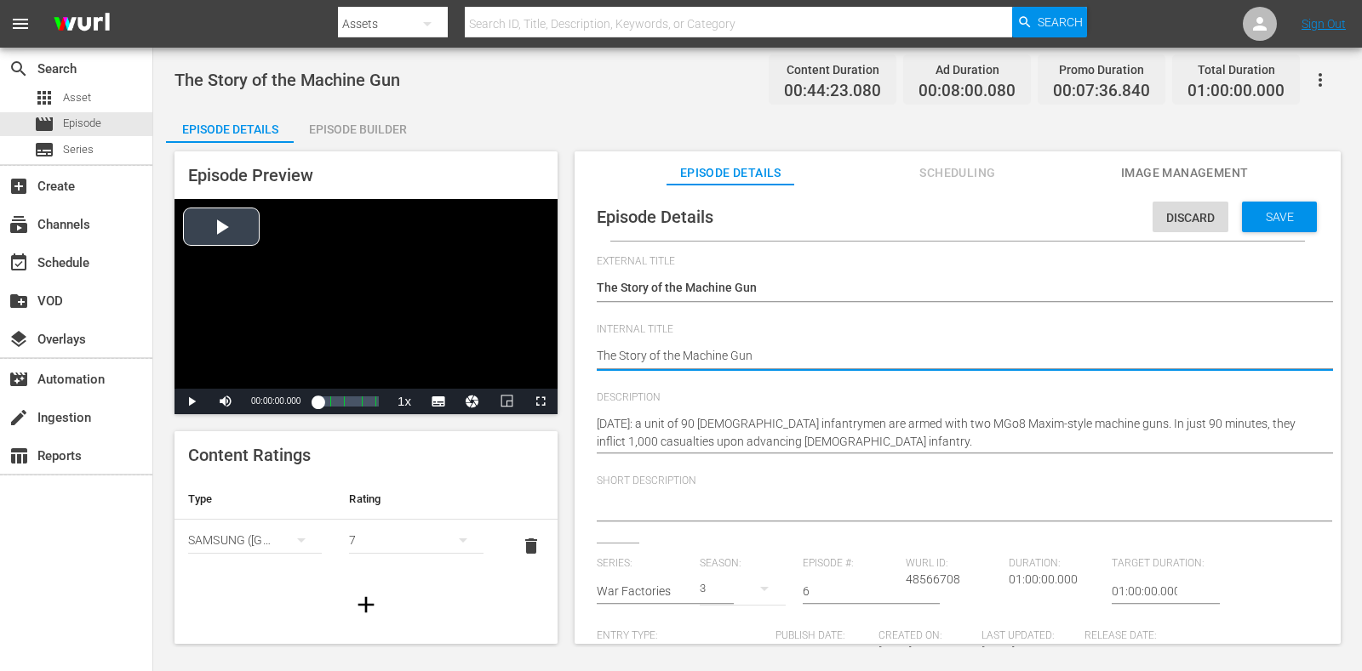
drag, startPoint x: 838, startPoint y: 352, endPoint x: 519, endPoint y: 352, distance: 319.1
paste textarea "War Factories S3 Ep5"
type textarea "War Factories S3 Ep5"
type textarea "War Factories S3 Ep"
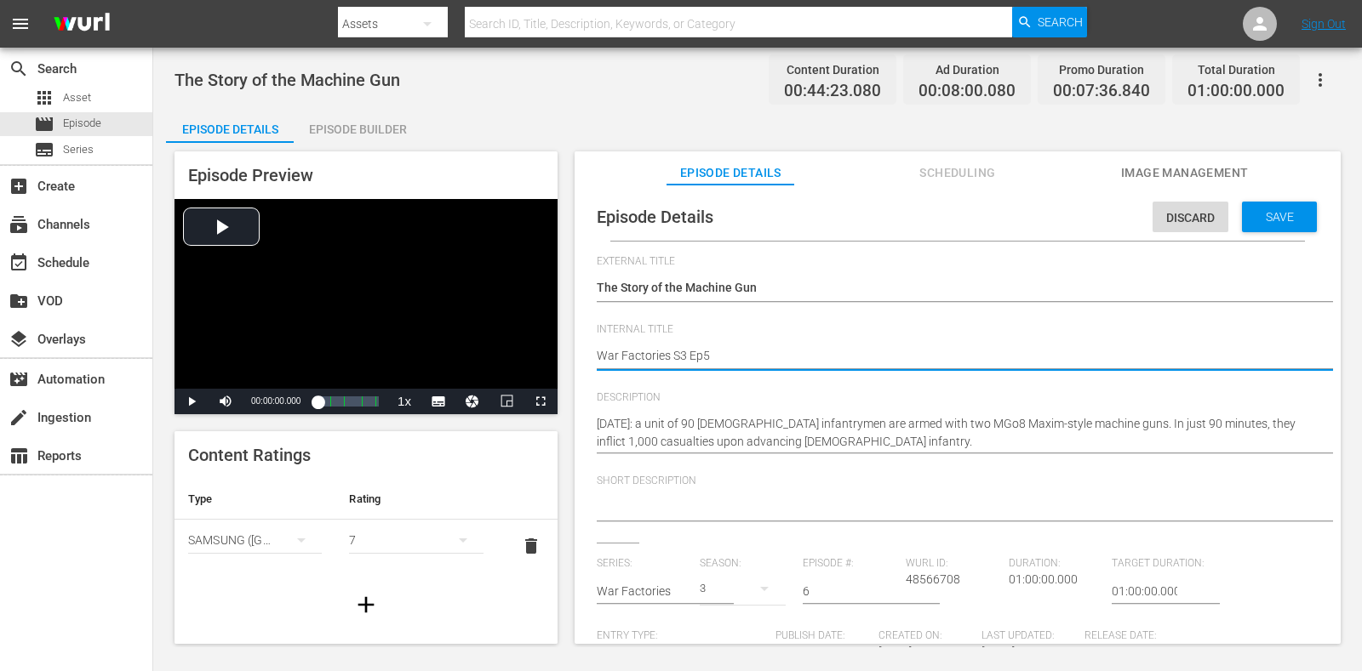
type textarea "War Factories S3 Ep"
type textarea "War Factories S3 Ep6"
click at [1088, 223] on span "Save" at bounding box center [1279, 217] width 55 height 14
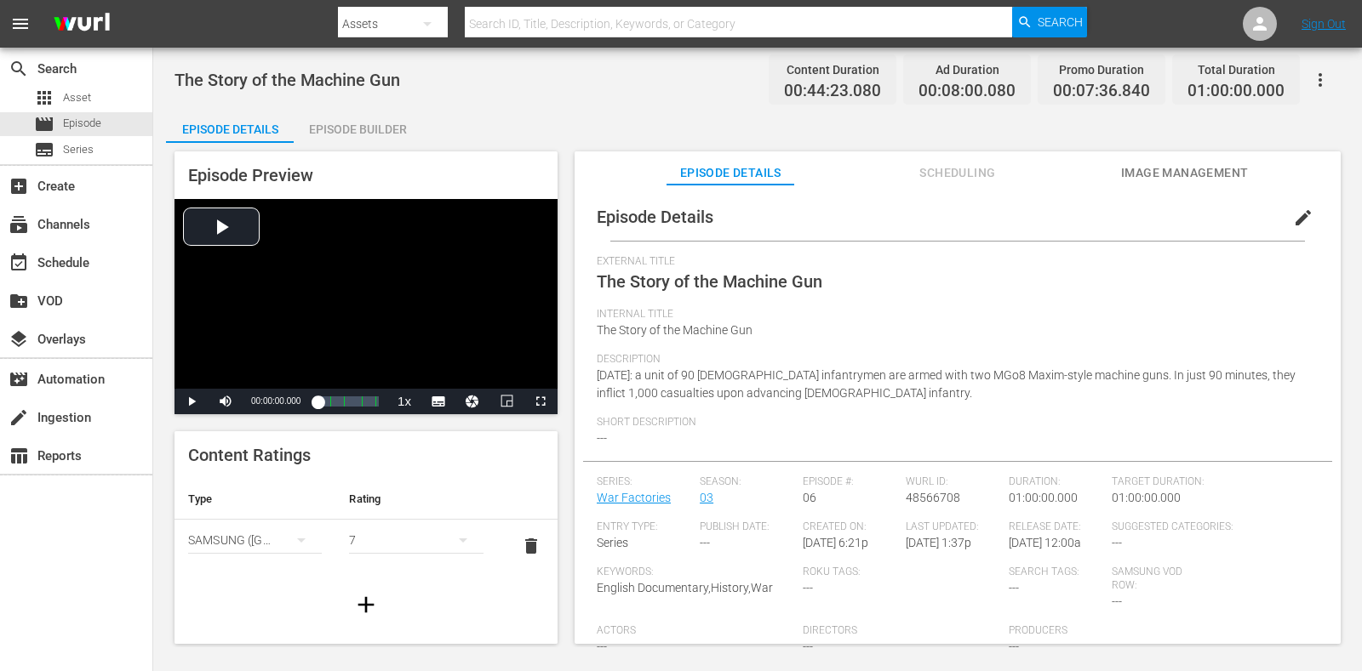
click at [383, 127] on div "Episode Builder" at bounding box center [358, 129] width 128 height 41
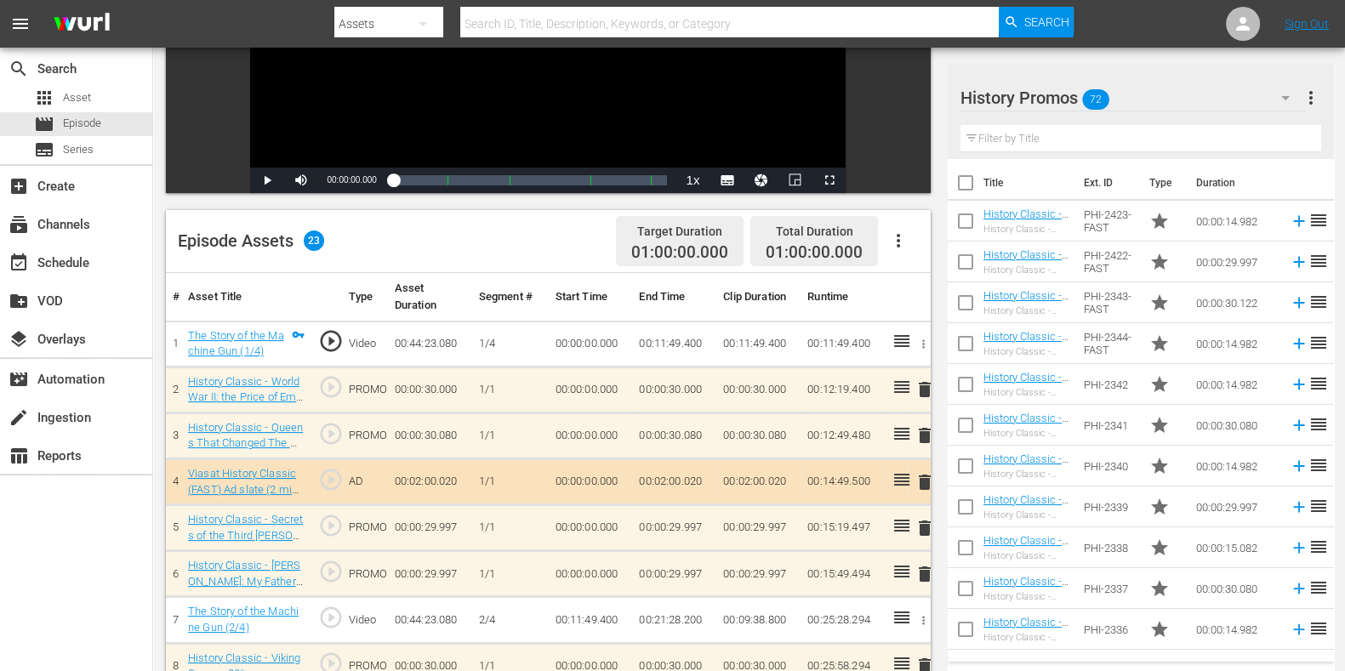
scroll to position [319, 0]
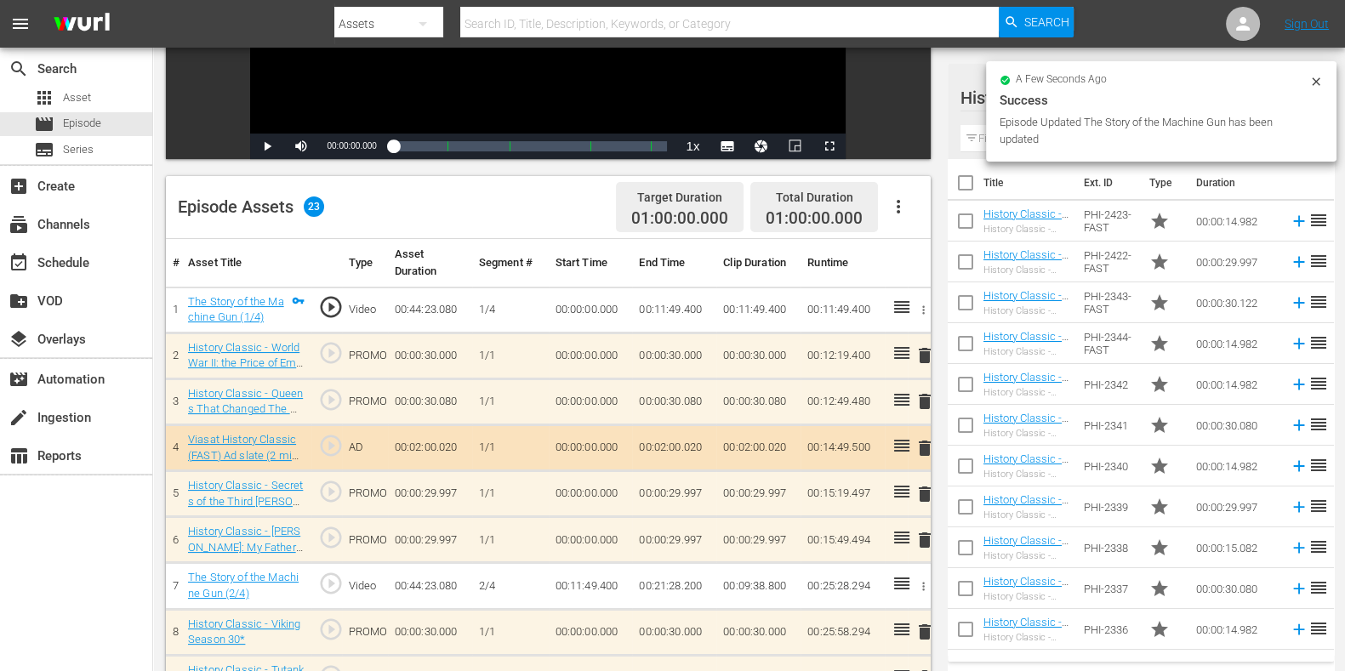
click at [922, 351] on span "delete" at bounding box center [925, 355] width 20 height 20
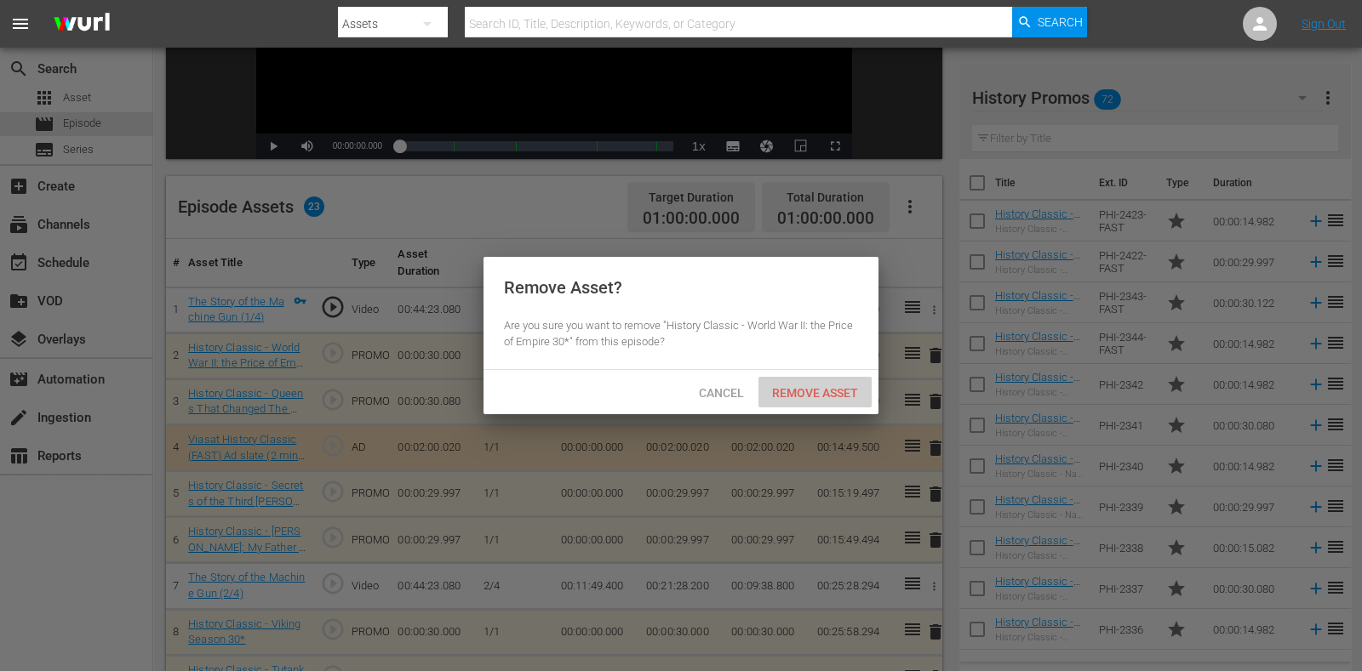
click at [814, 380] on div "Remove Asset" at bounding box center [814, 392] width 113 height 31
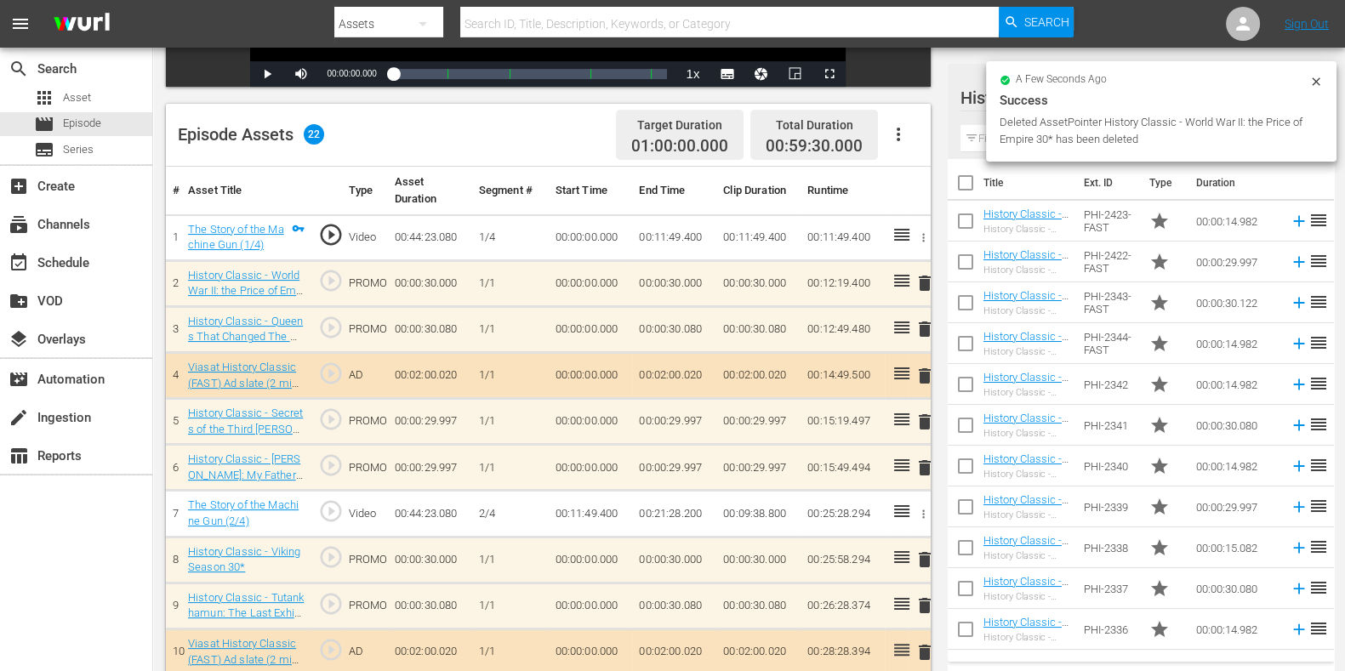
scroll to position [425, 0]
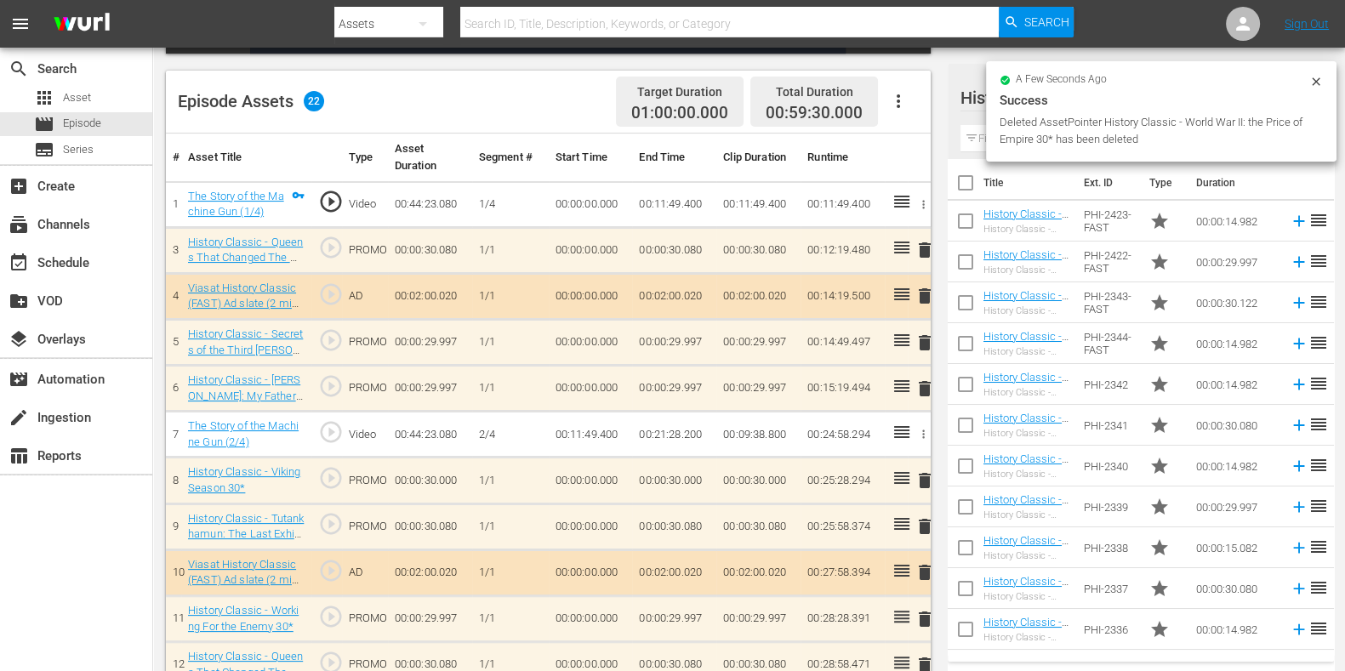
click at [922, 251] on span "delete" at bounding box center [925, 250] width 20 height 20
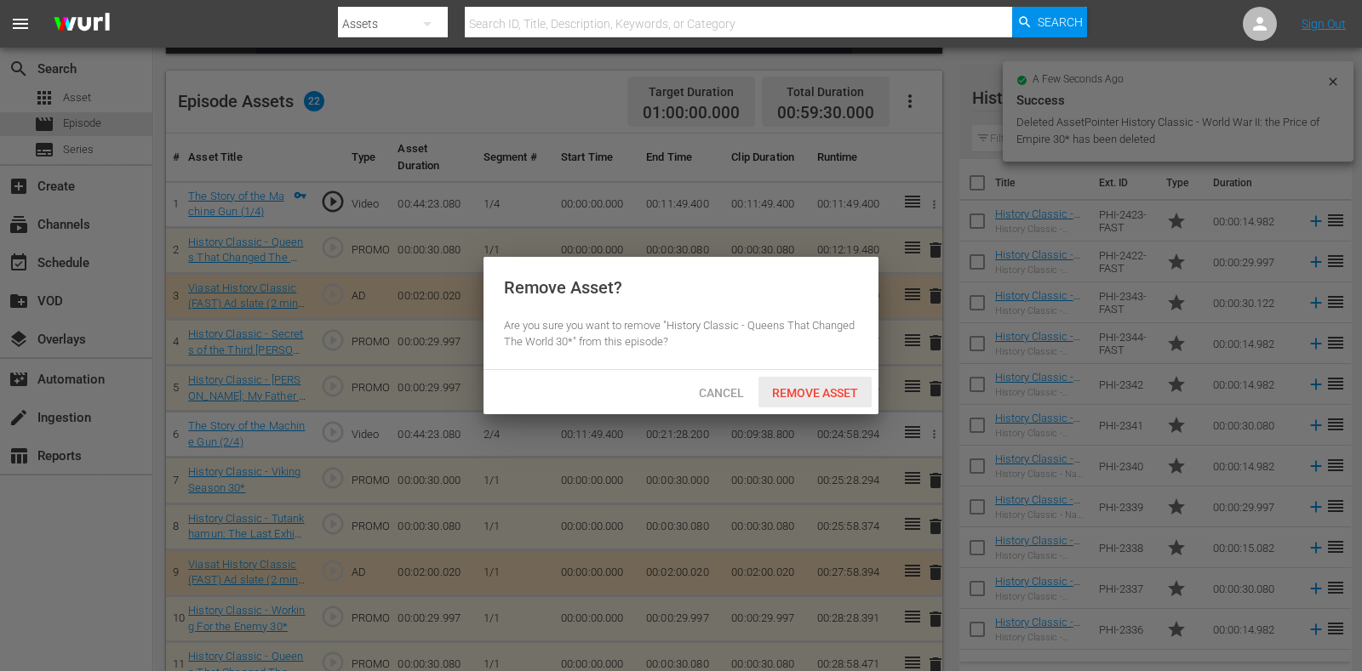
click at [819, 389] on span "Remove Asset" at bounding box center [814, 393] width 113 height 14
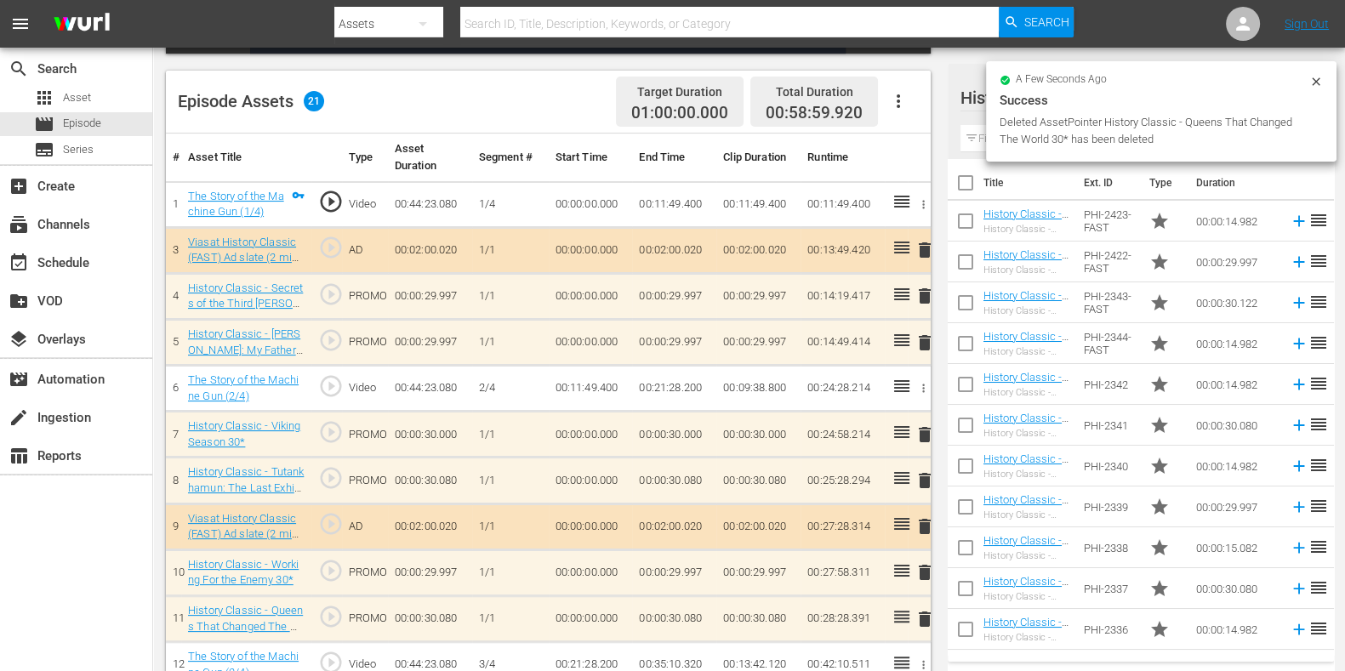
click at [923, 443] on button "delete" at bounding box center [925, 434] width 20 height 25
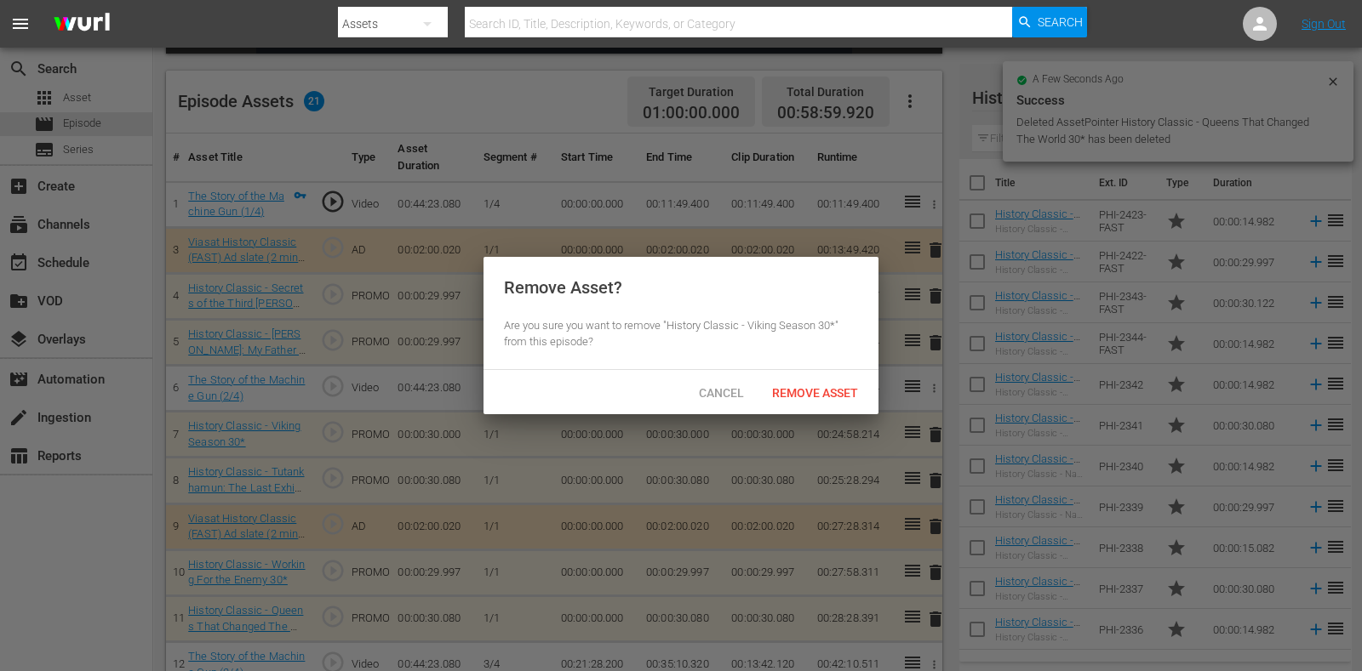
click at [841, 402] on div "Remove Asset" at bounding box center [814, 392] width 113 height 31
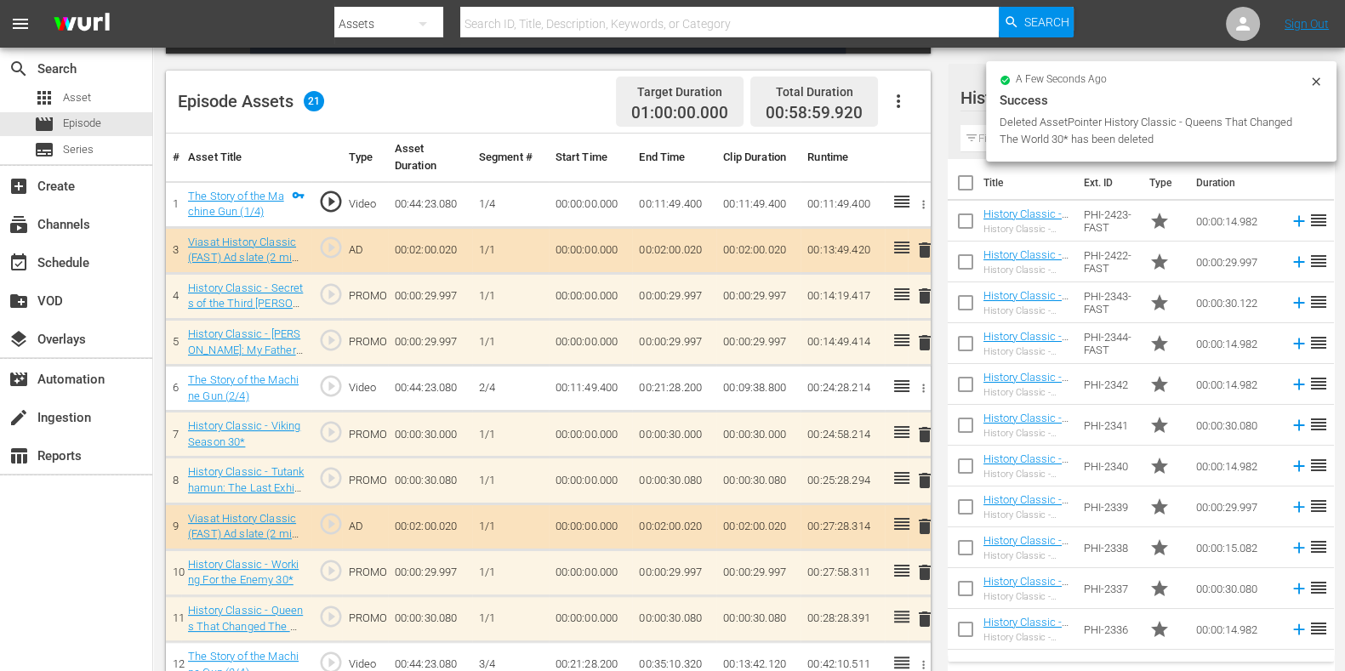
scroll to position [638, 0]
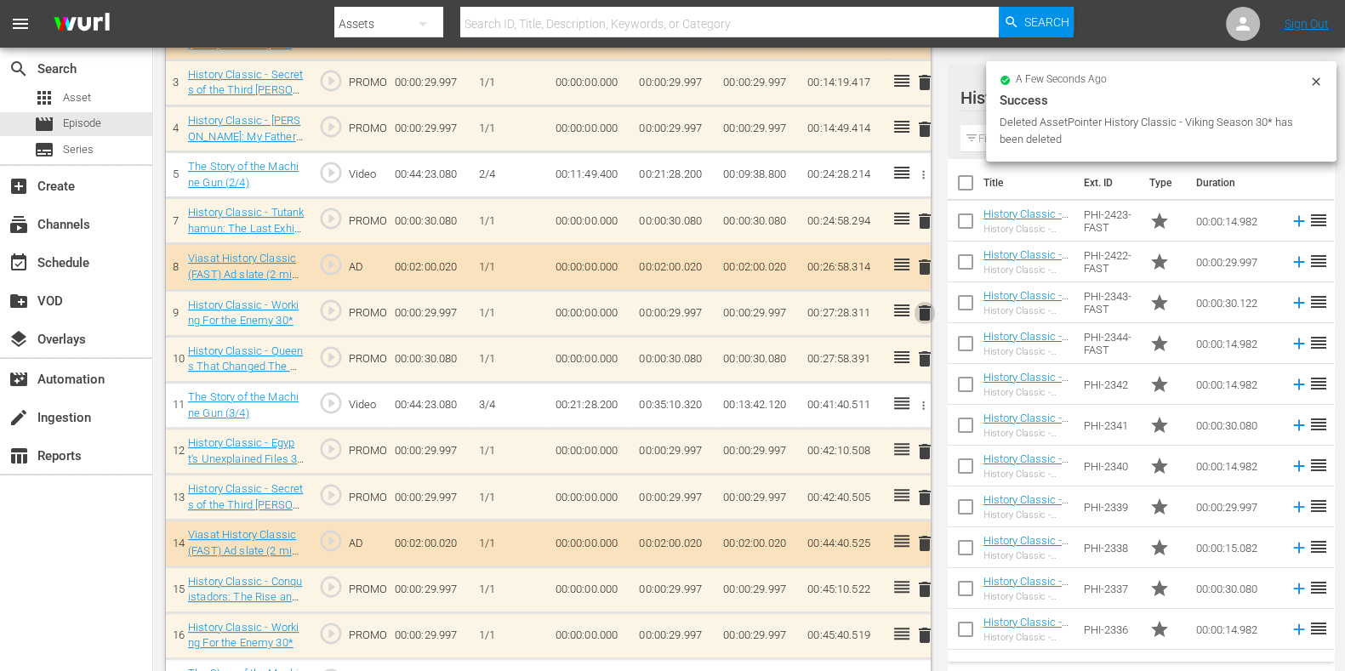
click at [921, 311] on span "delete" at bounding box center [925, 313] width 20 height 20
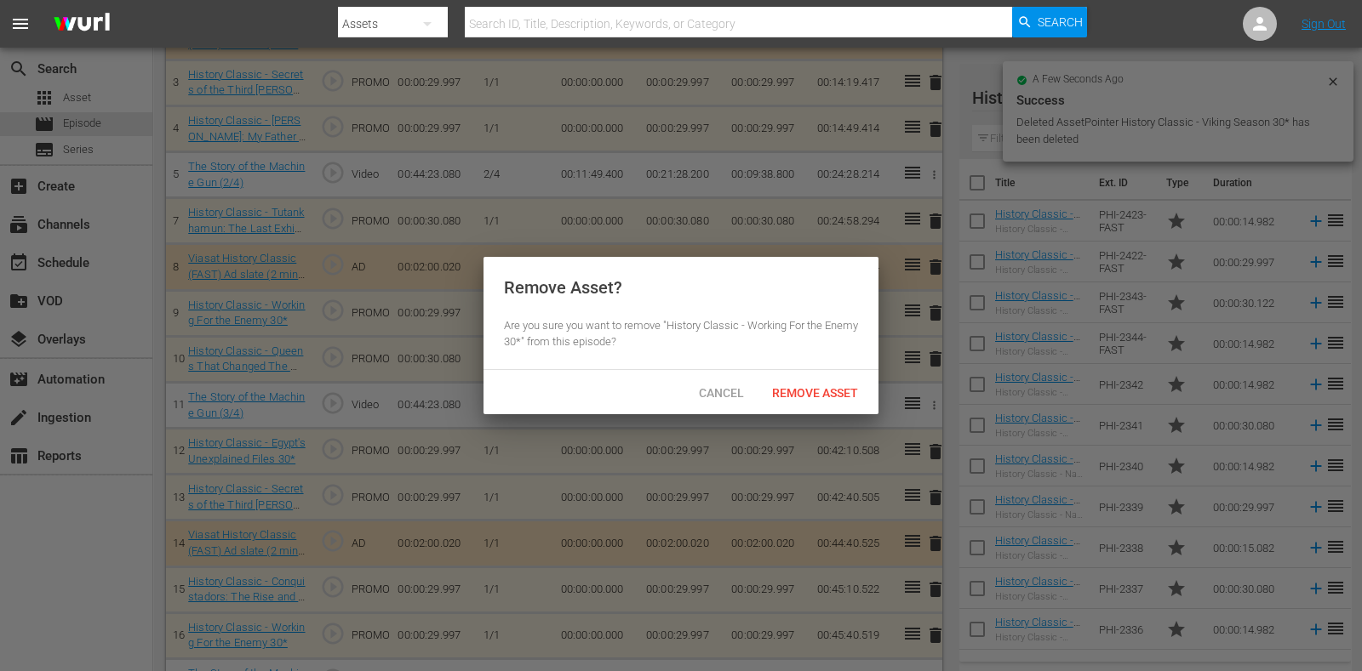
click at [785, 368] on div "Remove Asset? Are you sure you want to remove "History Classic - Working For th…" at bounding box center [680, 313] width 395 height 113
click at [797, 375] on div "Cancel Remove Asset" at bounding box center [680, 392] width 395 height 44
click at [798, 386] on span "Remove Asset" at bounding box center [814, 393] width 113 height 14
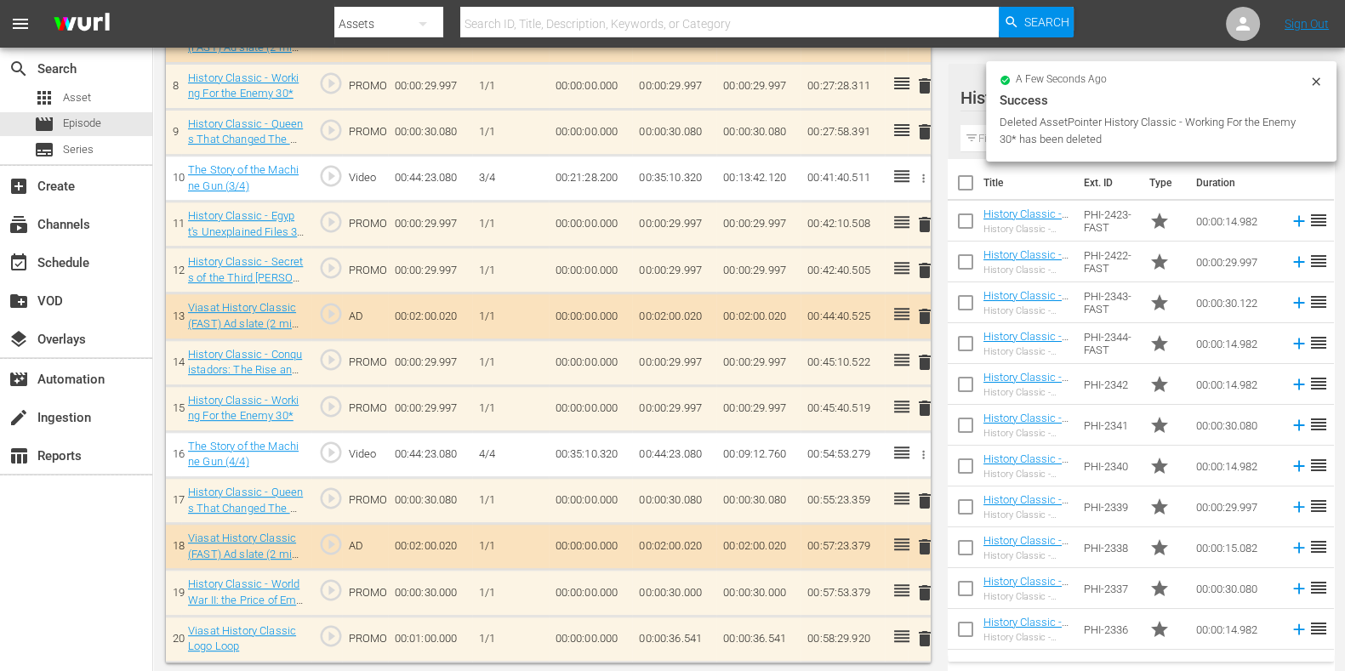
scroll to position [819, 0]
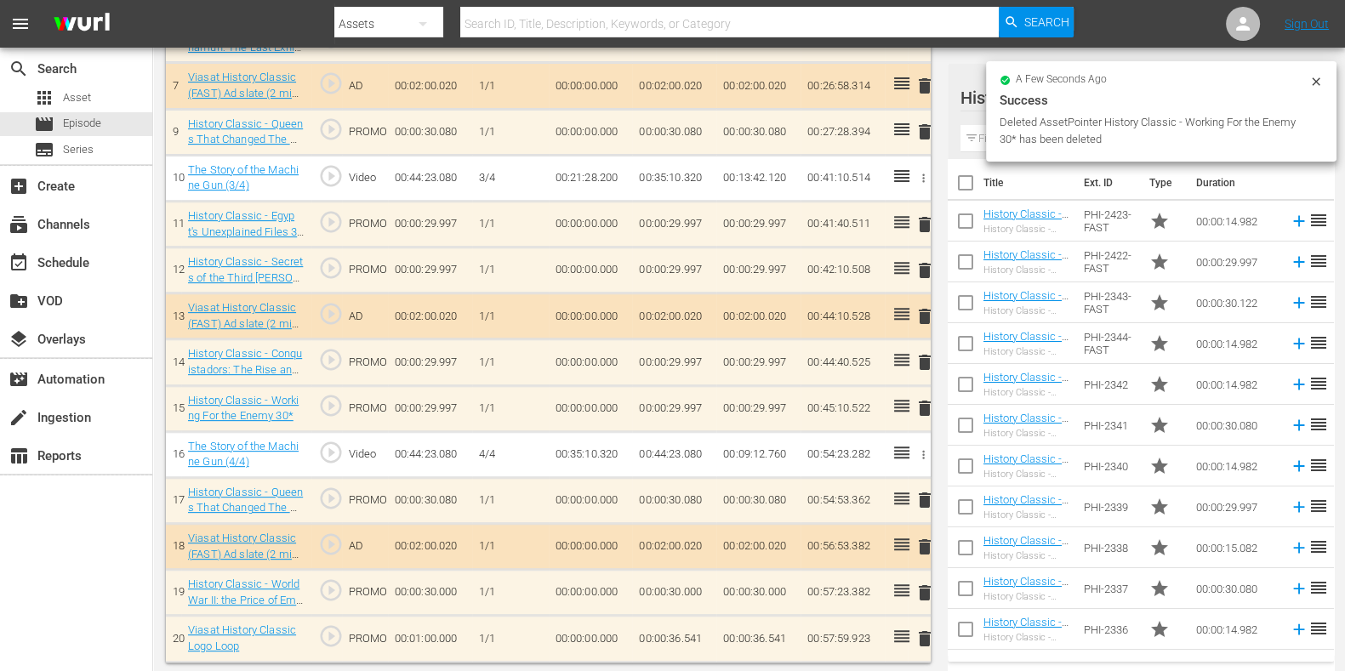
click at [922, 227] on span "delete" at bounding box center [925, 224] width 20 height 20
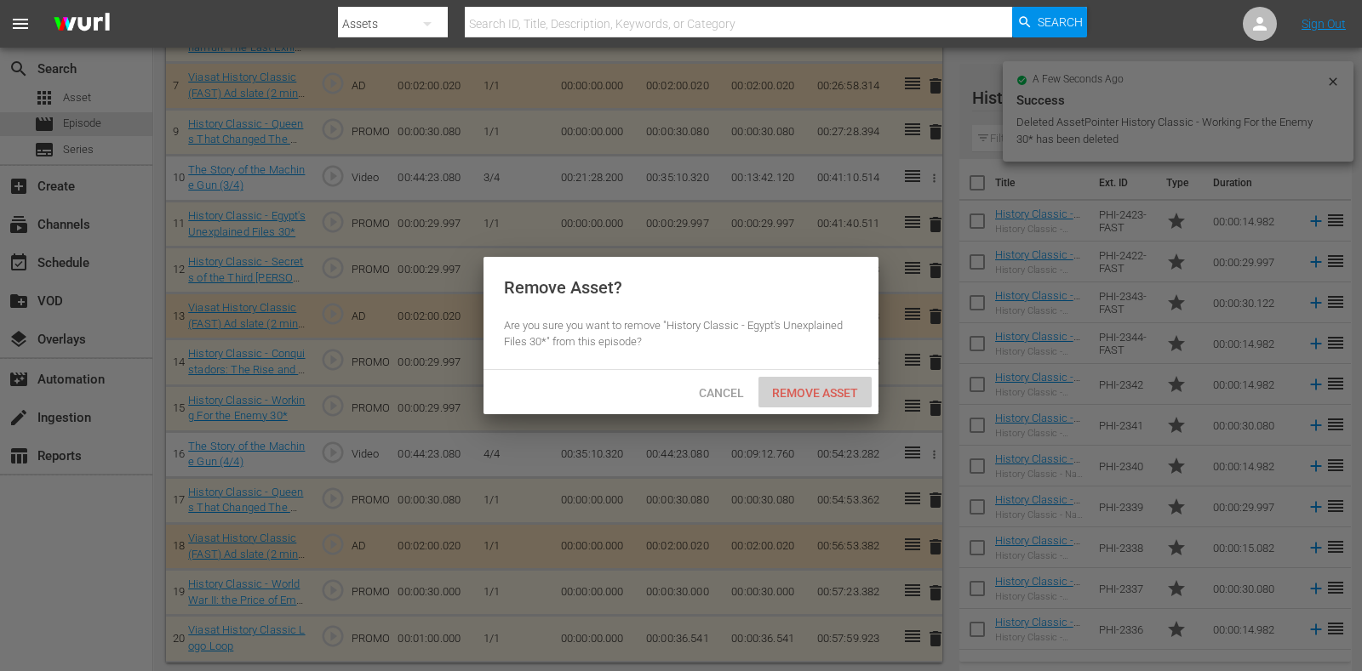
click at [830, 384] on div "Remove Asset" at bounding box center [814, 392] width 113 height 31
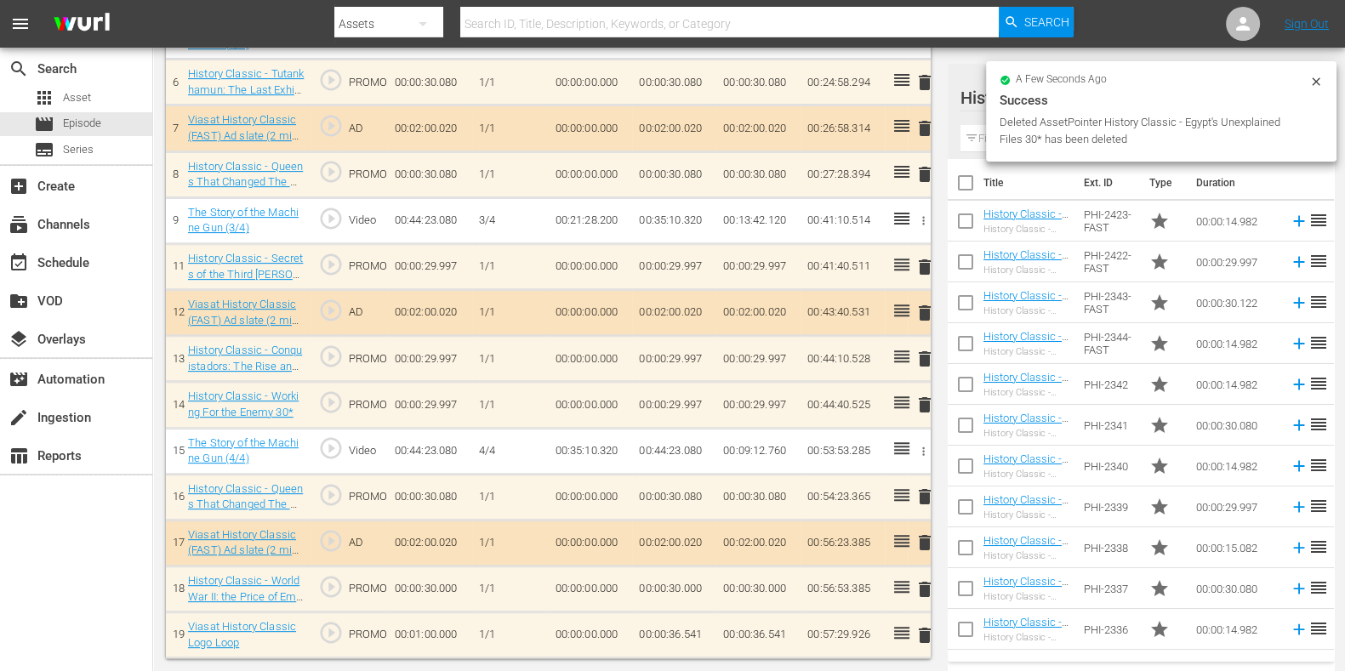
scroll to position [774, 0]
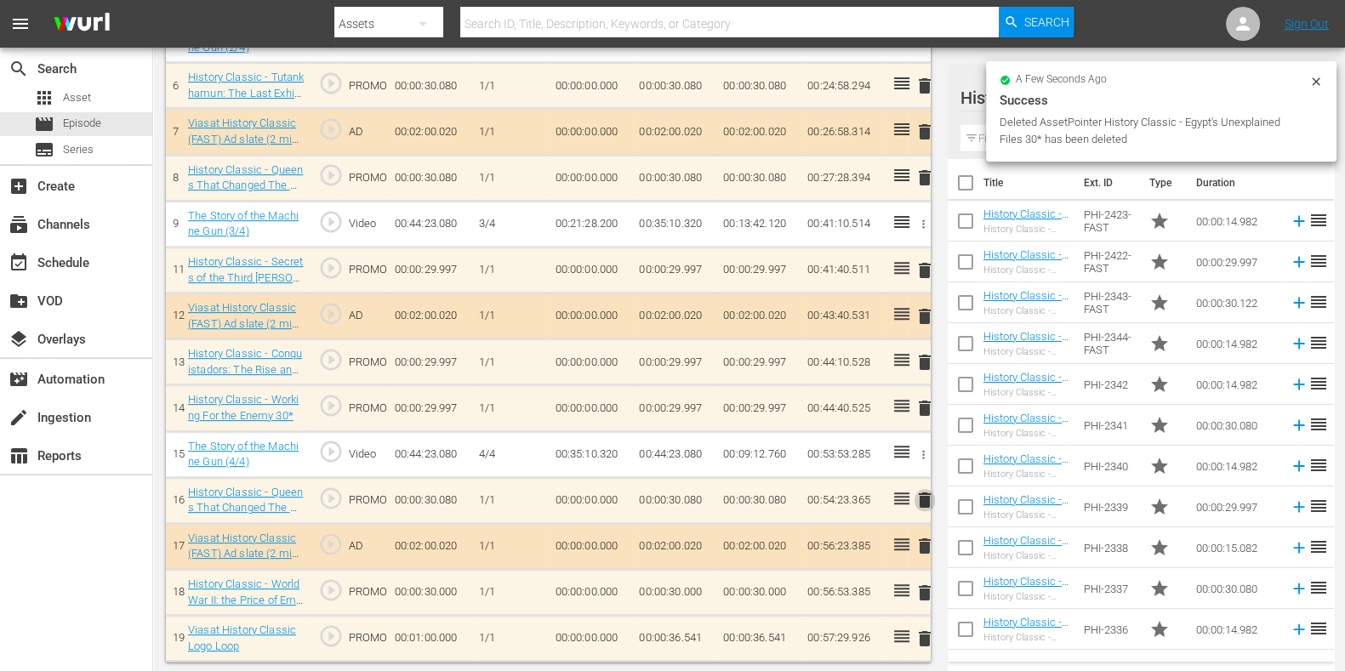
click at [932, 494] on span "delete" at bounding box center [925, 500] width 20 height 20
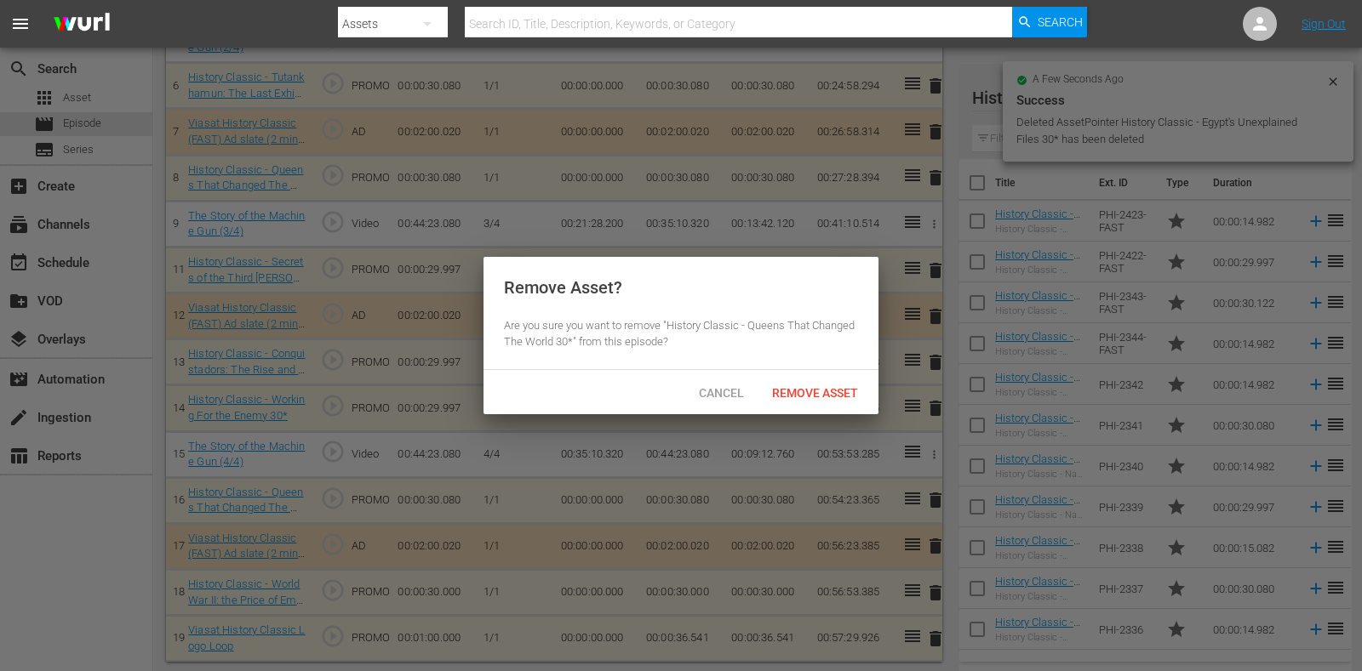
click at [833, 387] on span "Remove Asset" at bounding box center [814, 393] width 113 height 14
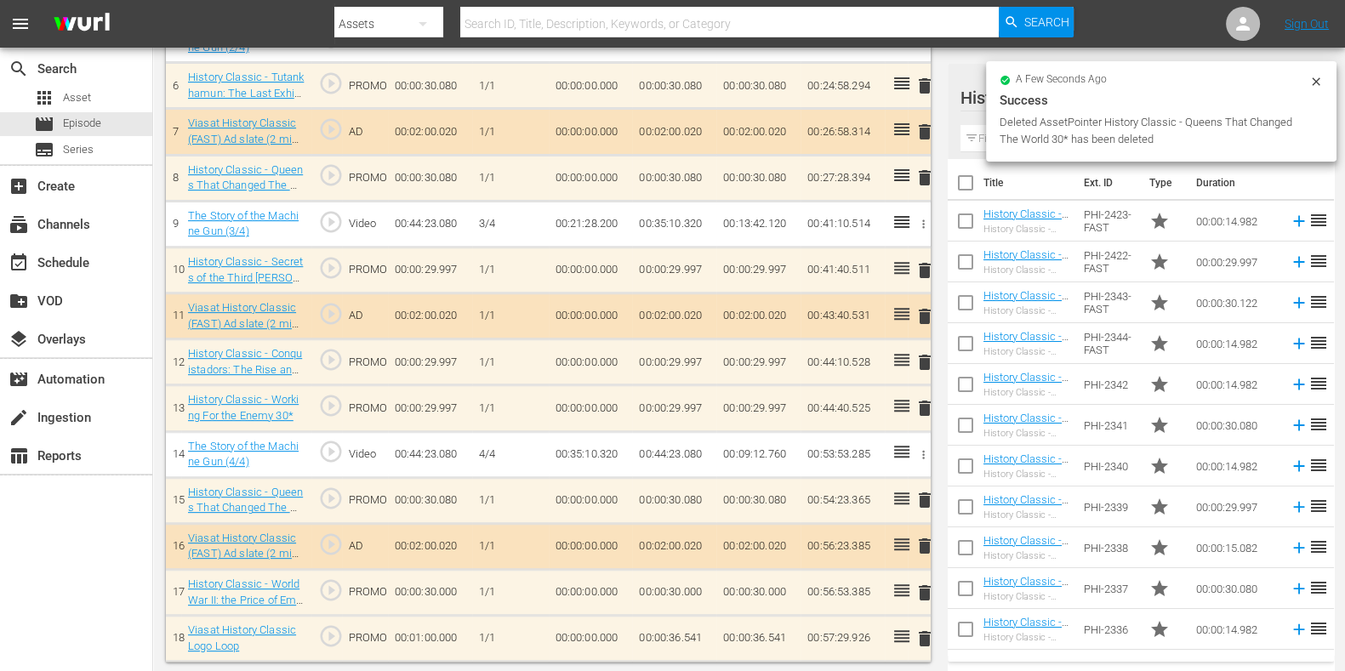
scroll to position [728, 0]
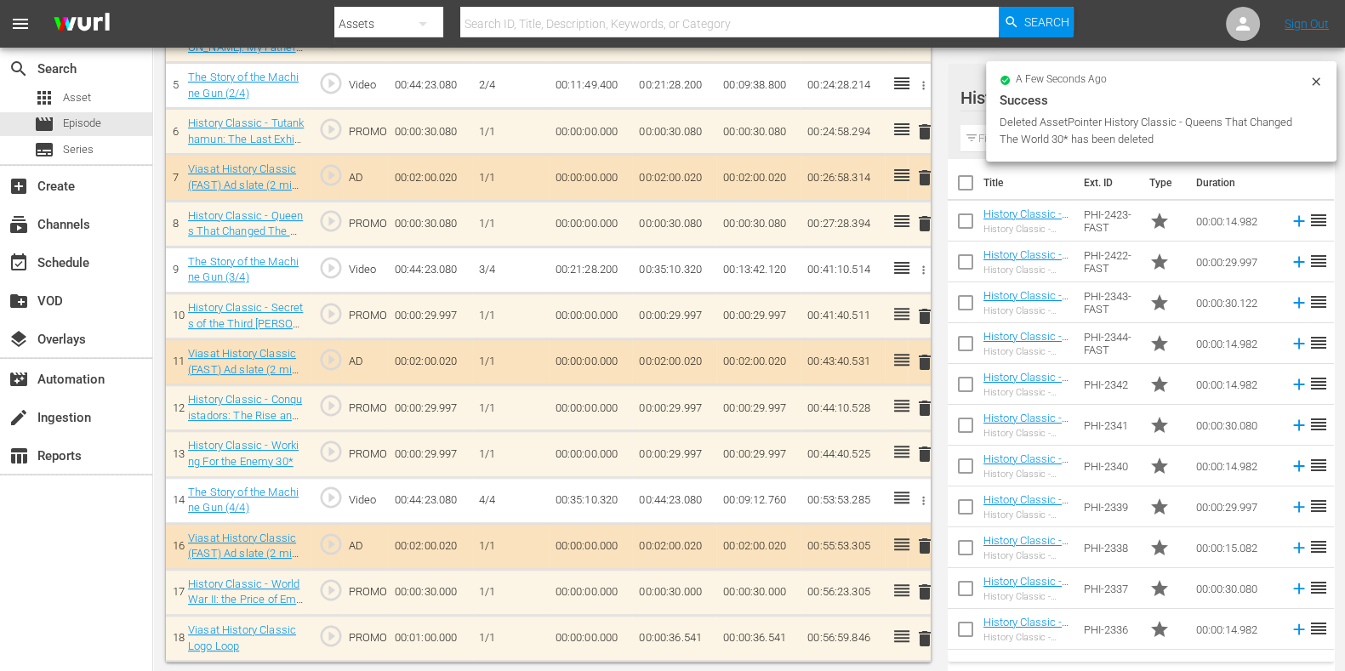
click at [928, 536] on span "delete" at bounding box center [925, 592] width 20 height 20
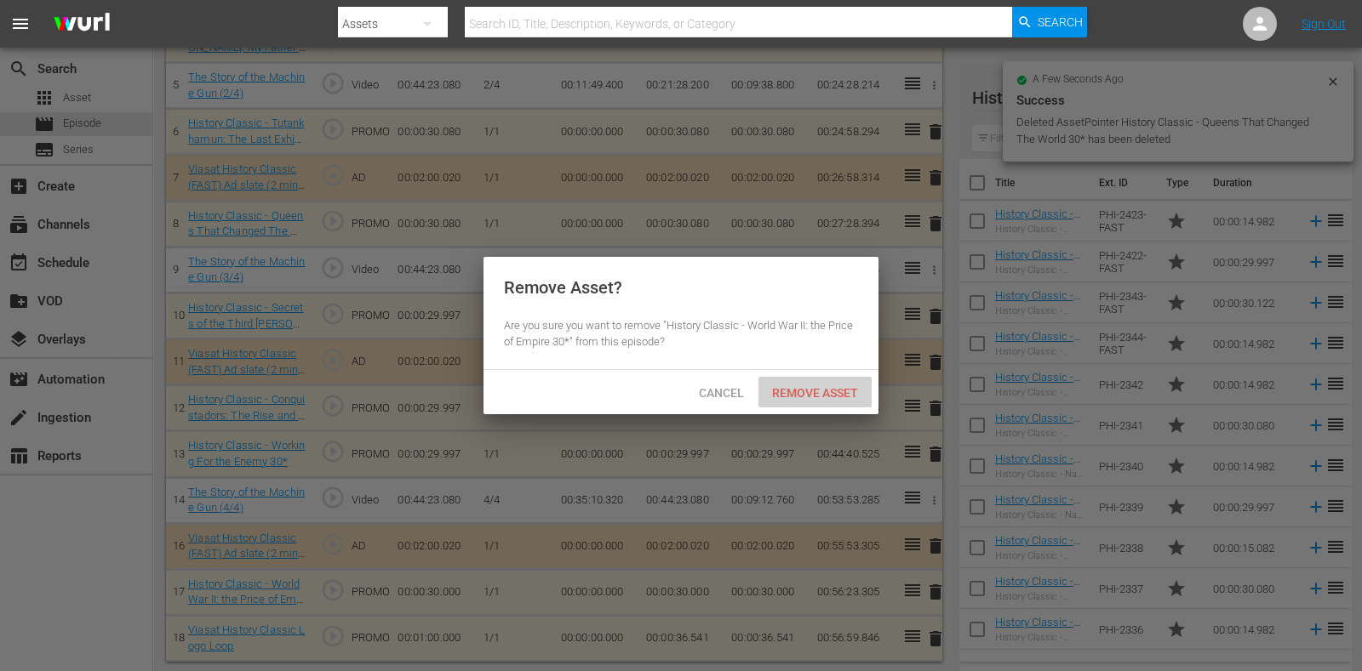
click at [808, 401] on div "Remove Asset" at bounding box center [814, 392] width 113 height 31
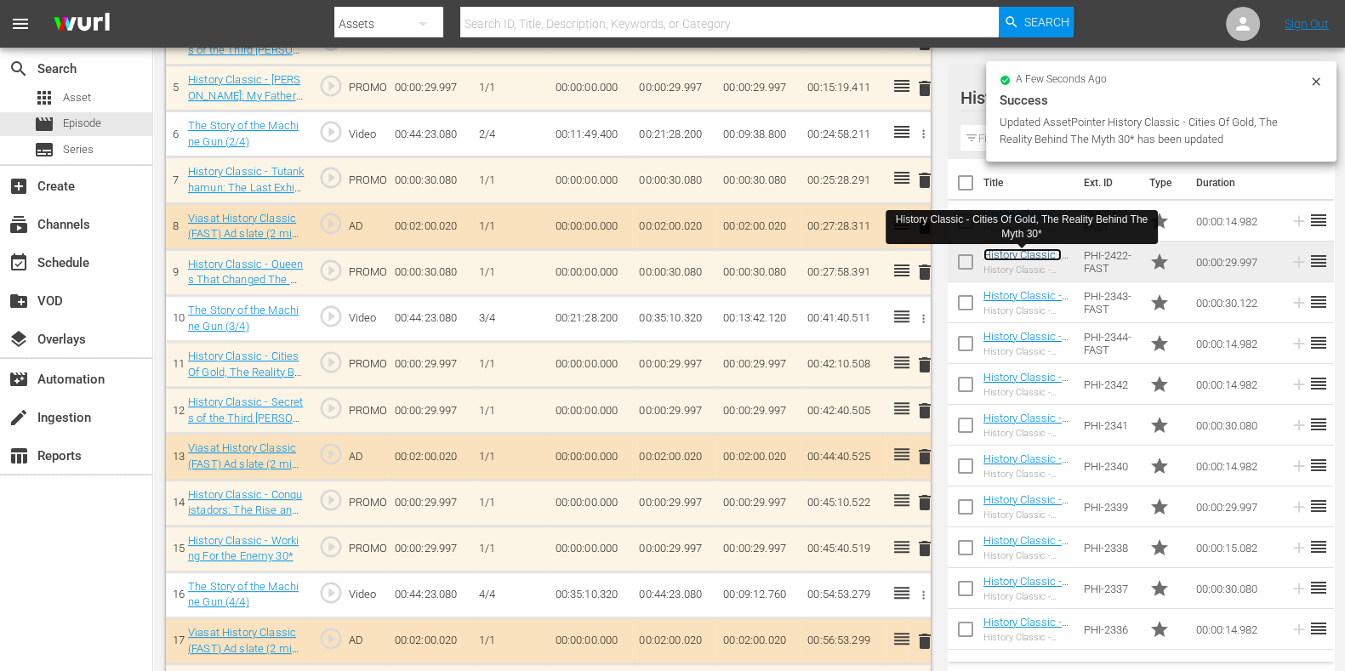
scroll to position [731, 0]
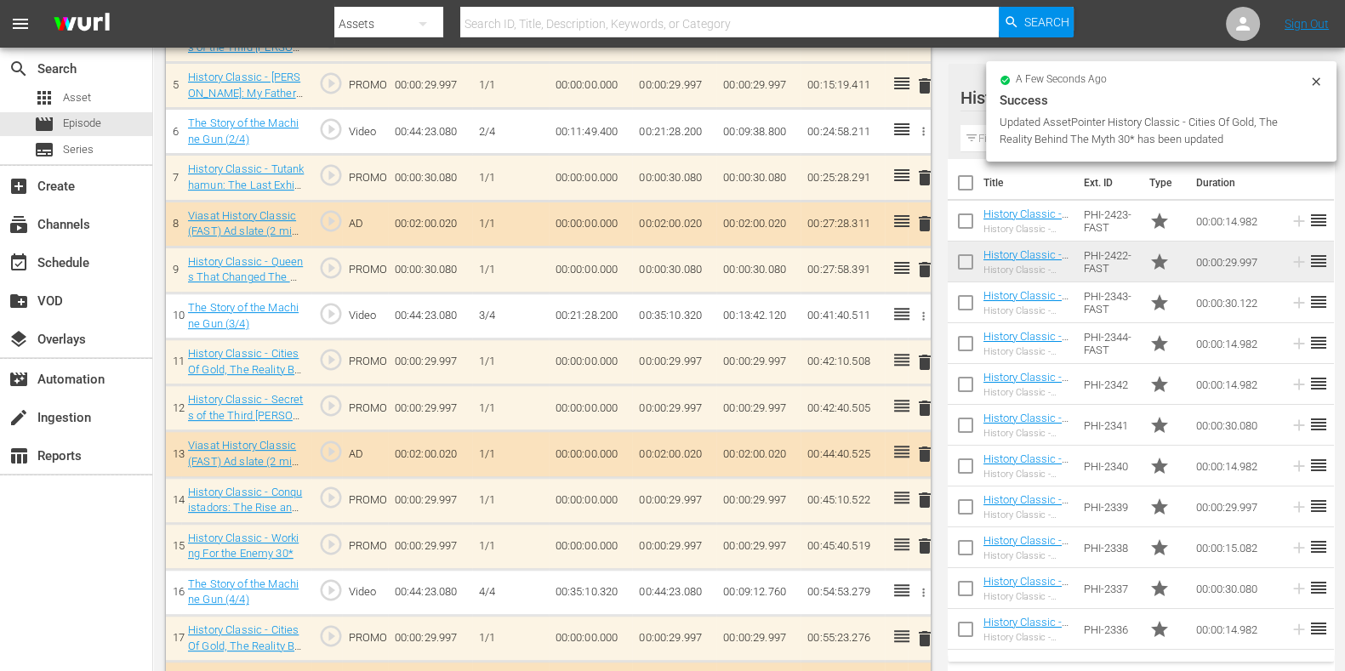
click at [983, 134] on input "text" at bounding box center [1141, 138] width 361 height 27
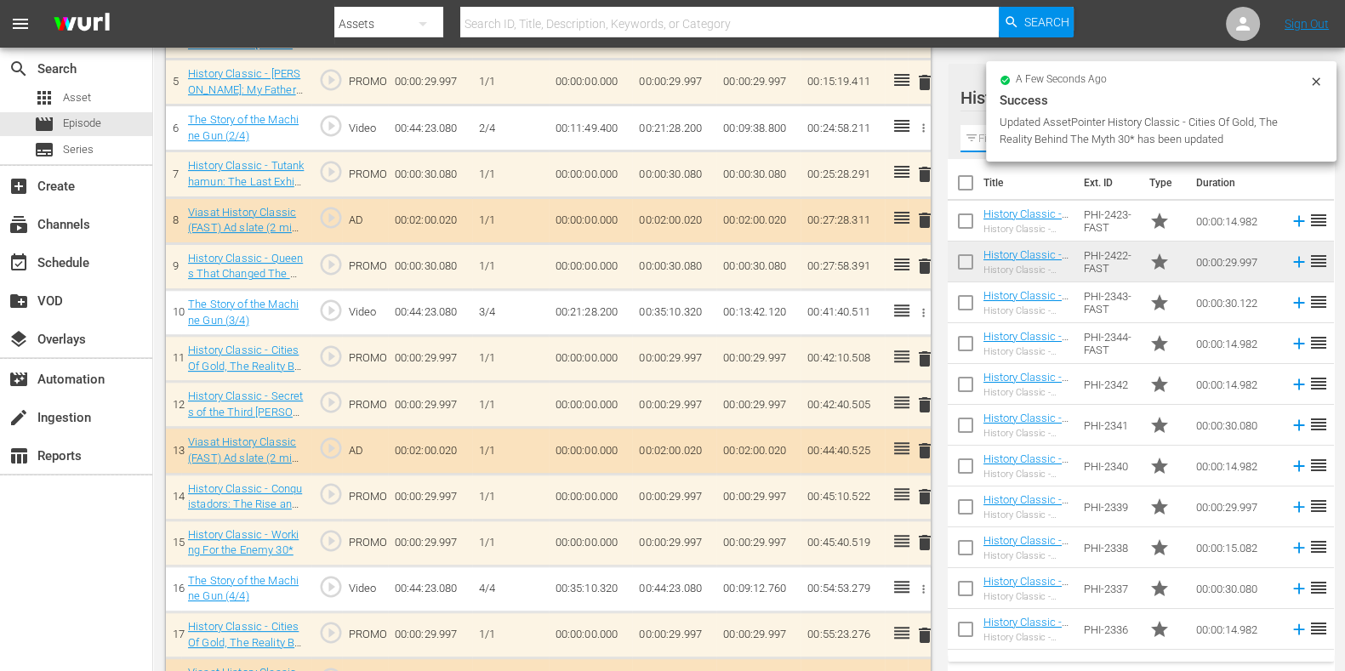
scroll to position [728, 0]
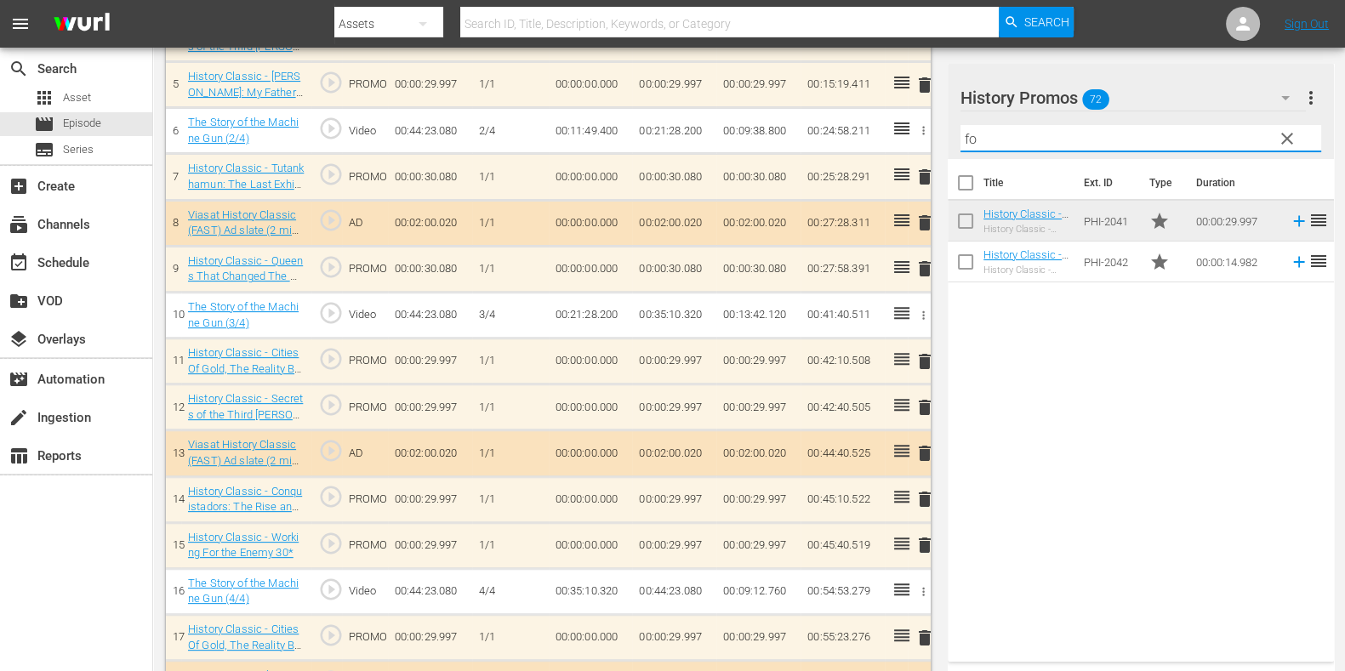
type input "f"
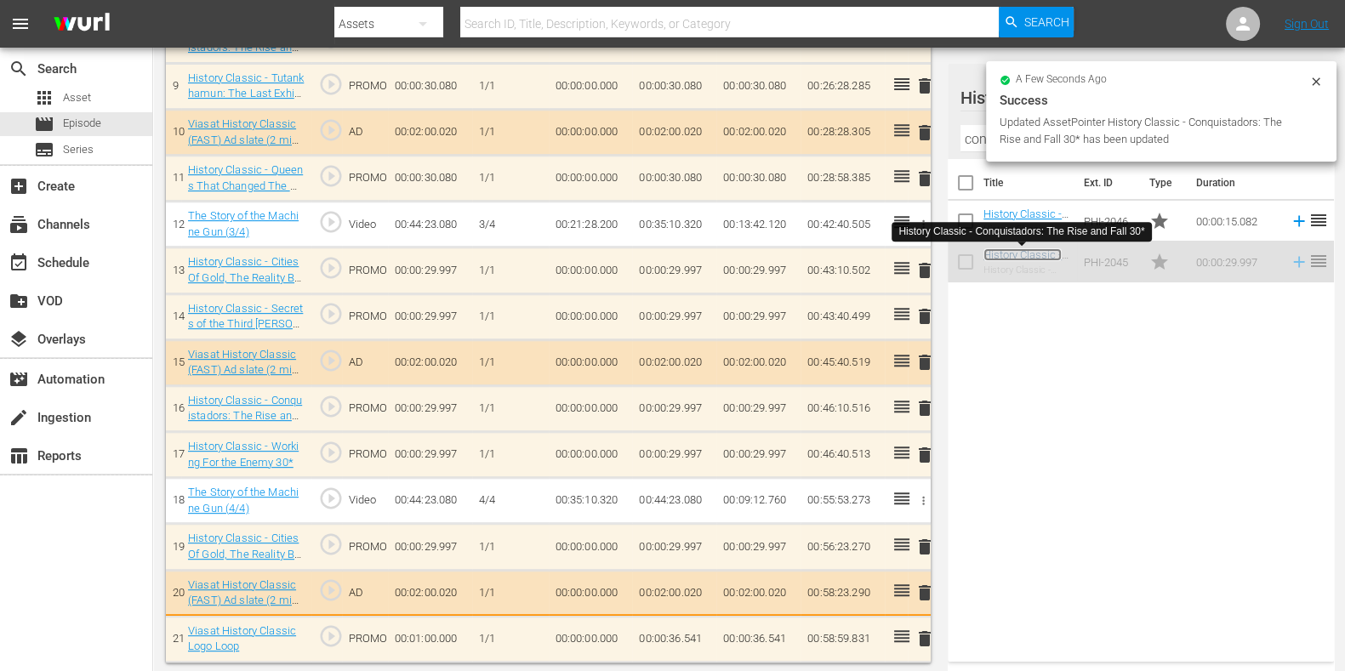
scroll to position [915, 0]
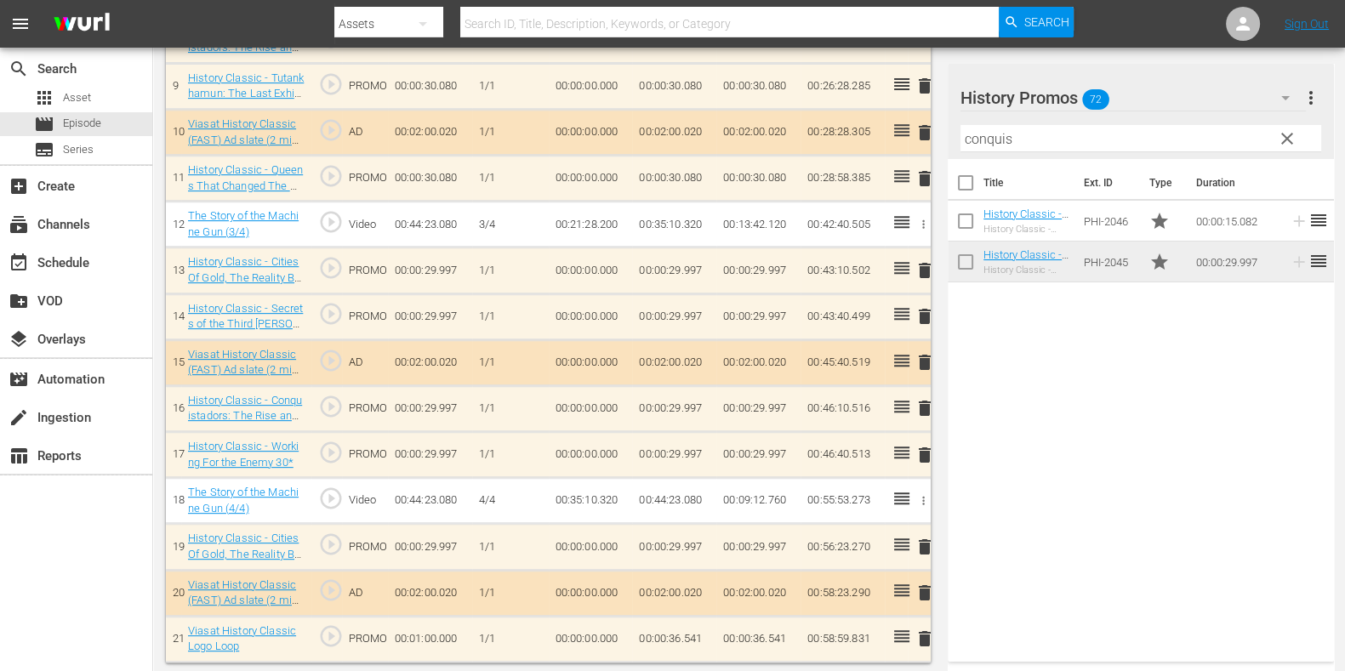
click at [974, 146] on input "conquis" at bounding box center [1141, 138] width 361 height 27
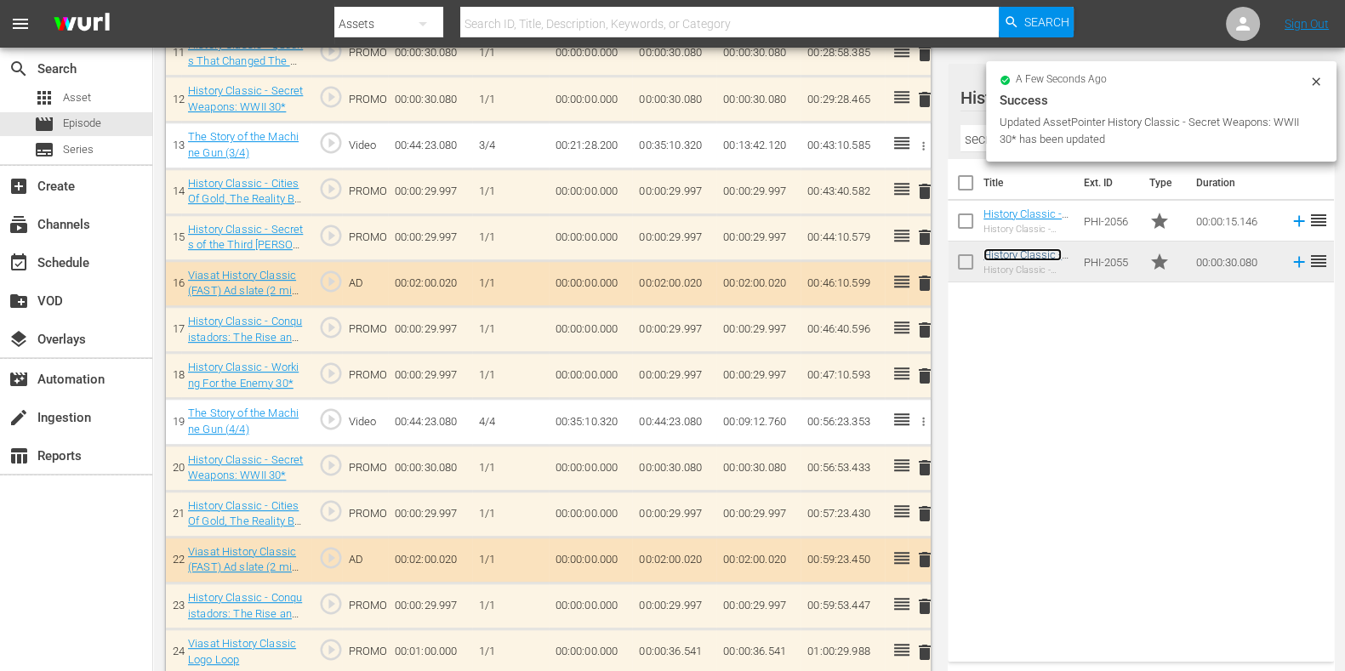
scroll to position [1049, 0]
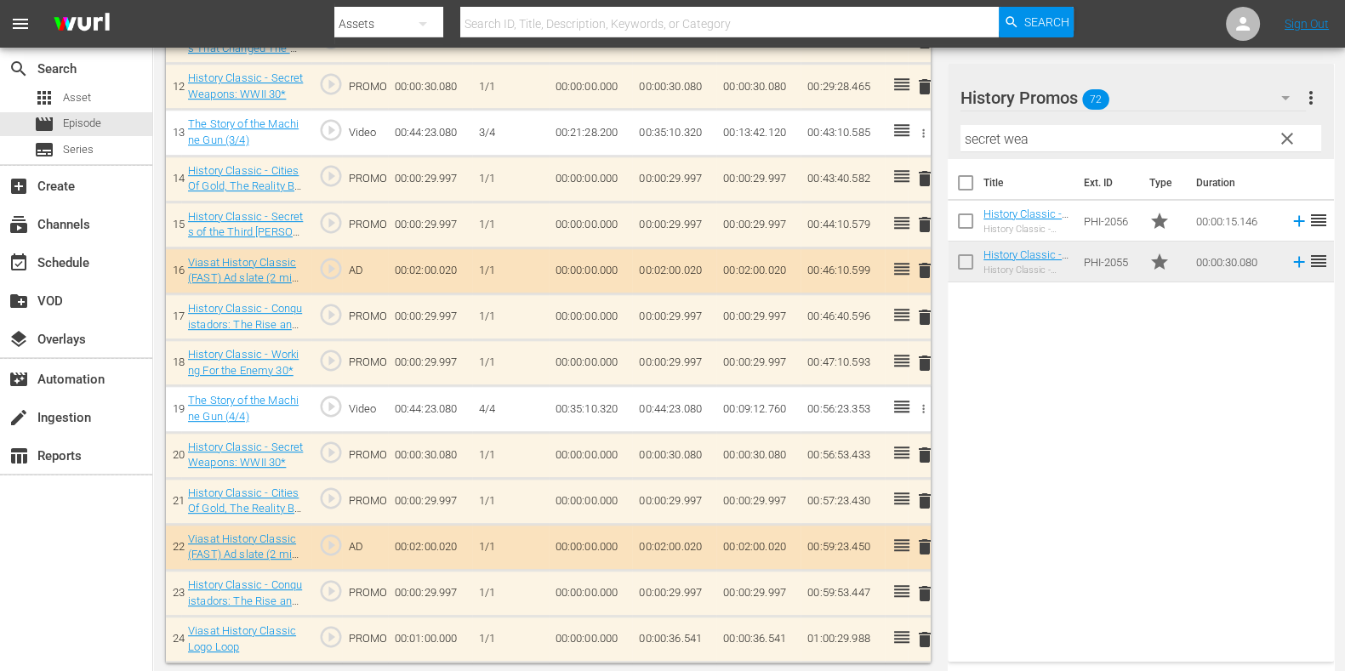
click at [927, 536] on span "delete" at bounding box center [925, 640] width 20 height 20
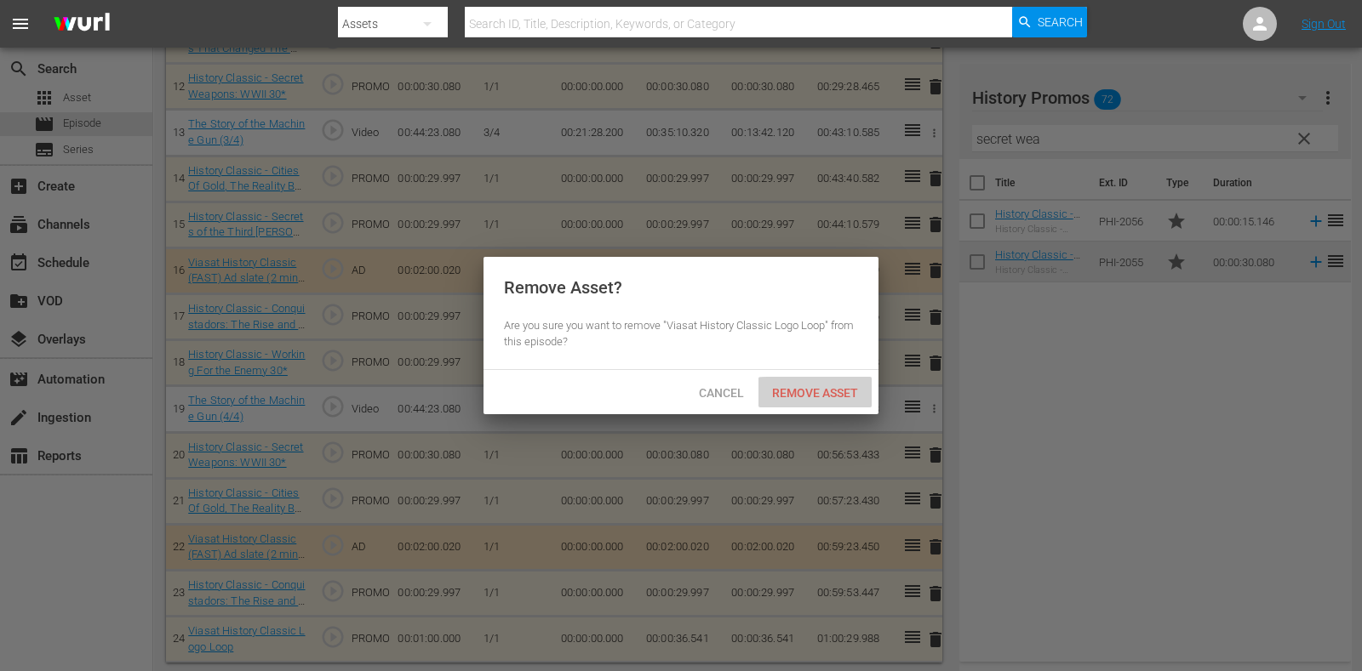
drag, startPoint x: 827, startPoint y: 402, endPoint x: 935, endPoint y: 189, distance: 238.6
click at [827, 402] on div "Remove Asset" at bounding box center [814, 392] width 113 height 31
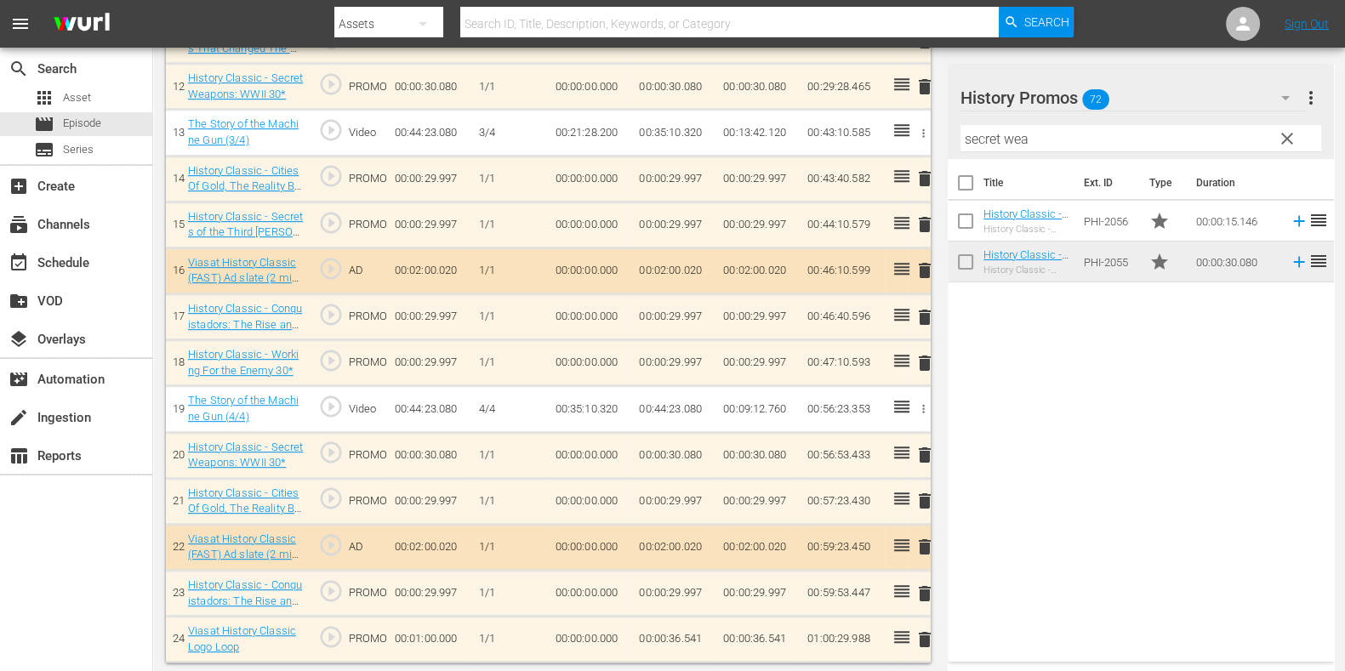
click at [974, 155] on div "Filter by Title secret wea" at bounding box center [1141, 138] width 361 height 41
click at [974, 151] on hr at bounding box center [1141, 151] width 361 height 1
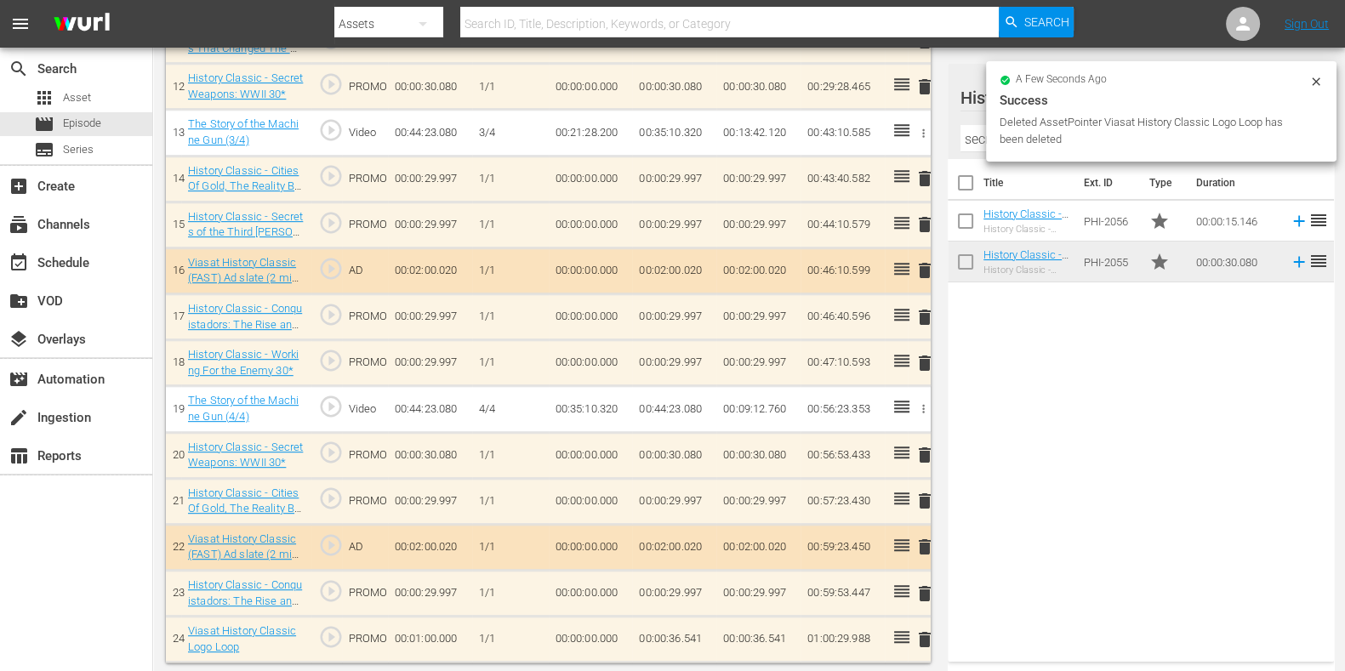
click at [974, 142] on input "secret wea" at bounding box center [1141, 138] width 361 height 27
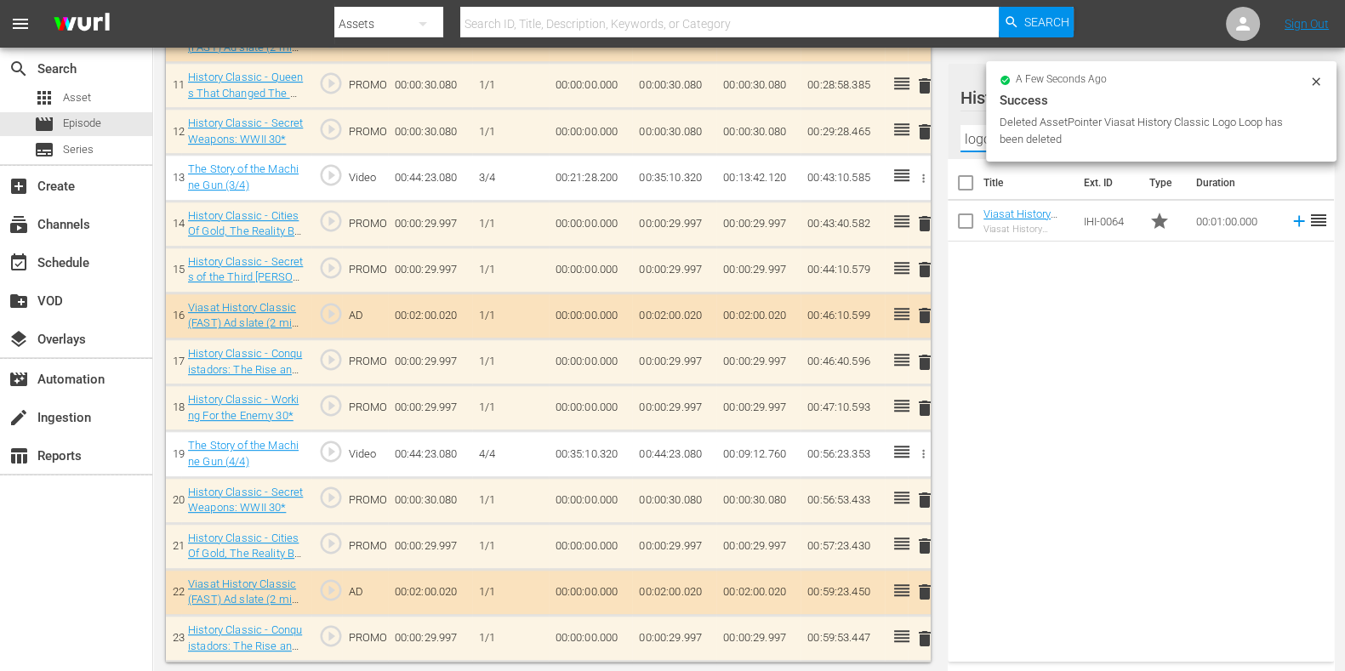
type input "logo loop"
drag, startPoint x: 1008, startPoint y: 197, endPoint x: 991, endPoint y: 231, distance: 38.1
click at [991, 231] on div "Title Ext. ID Type Duration Viasat History Classic Logo Loop Viasat History Cla…" at bounding box center [1141, 200] width 386 height 83
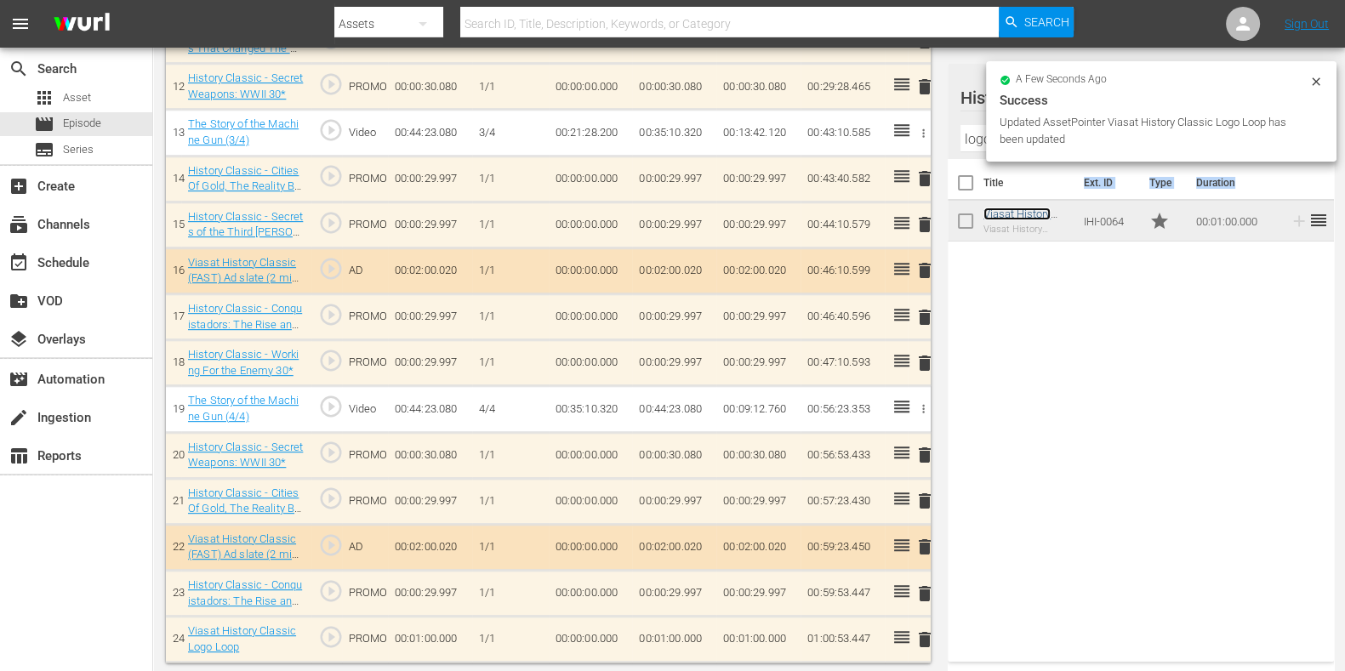
scroll to position [1049, 0]
click at [653, 536] on td "00:01:00.000" at bounding box center [674, 640] width 84 height 46
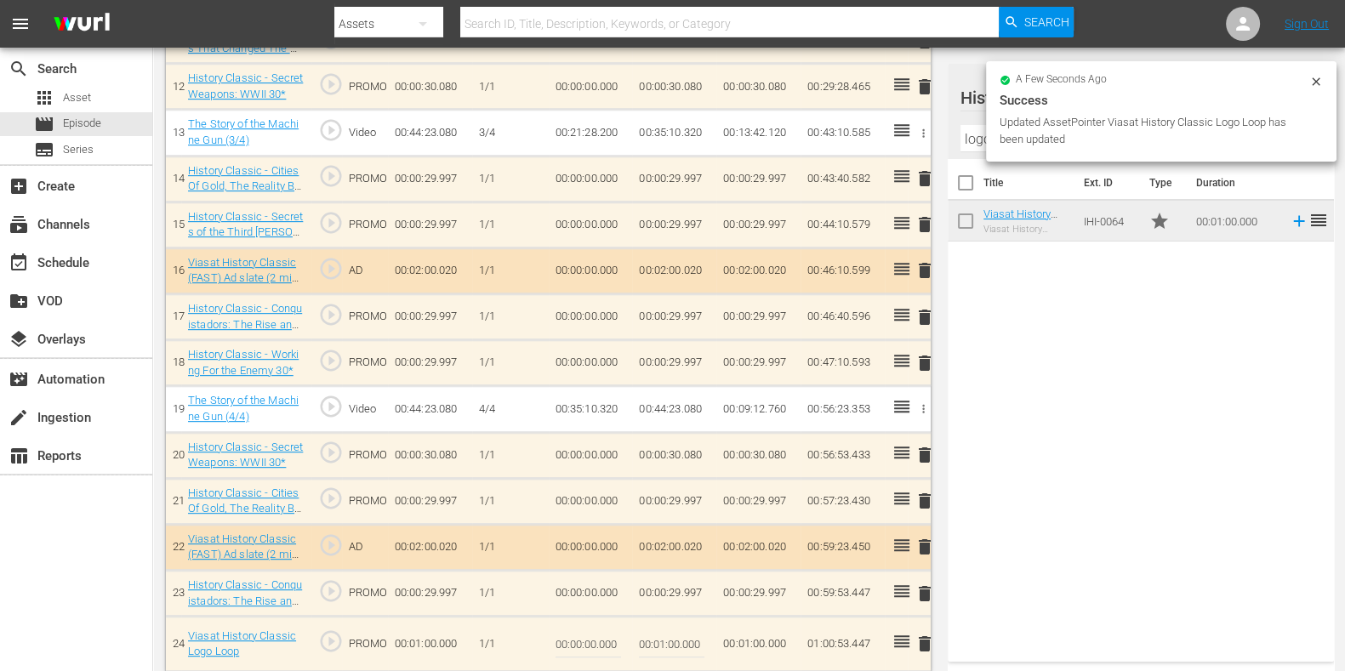
click at [655, 536] on input "00:01:00.000" at bounding box center [672, 644] width 66 height 41
click at [665, 536] on input "00:01:00.000" at bounding box center [672, 644] width 66 height 41
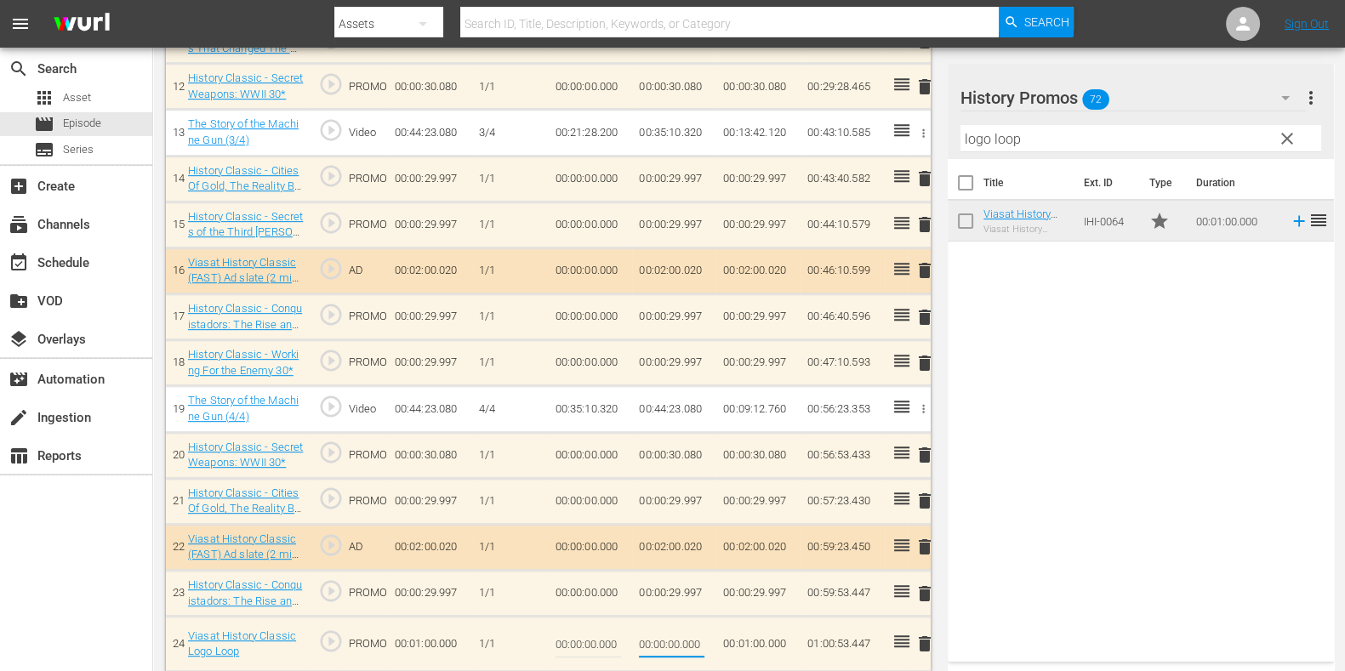
type input "00:00:00.000"
click at [1020, 536] on div "Title Ext. ID Type Duration Viasat History Classic Logo Loop Viasat History Cla…" at bounding box center [1141, 407] width 386 height 496
click at [919, 362] on span "delete" at bounding box center [925, 363] width 20 height 20
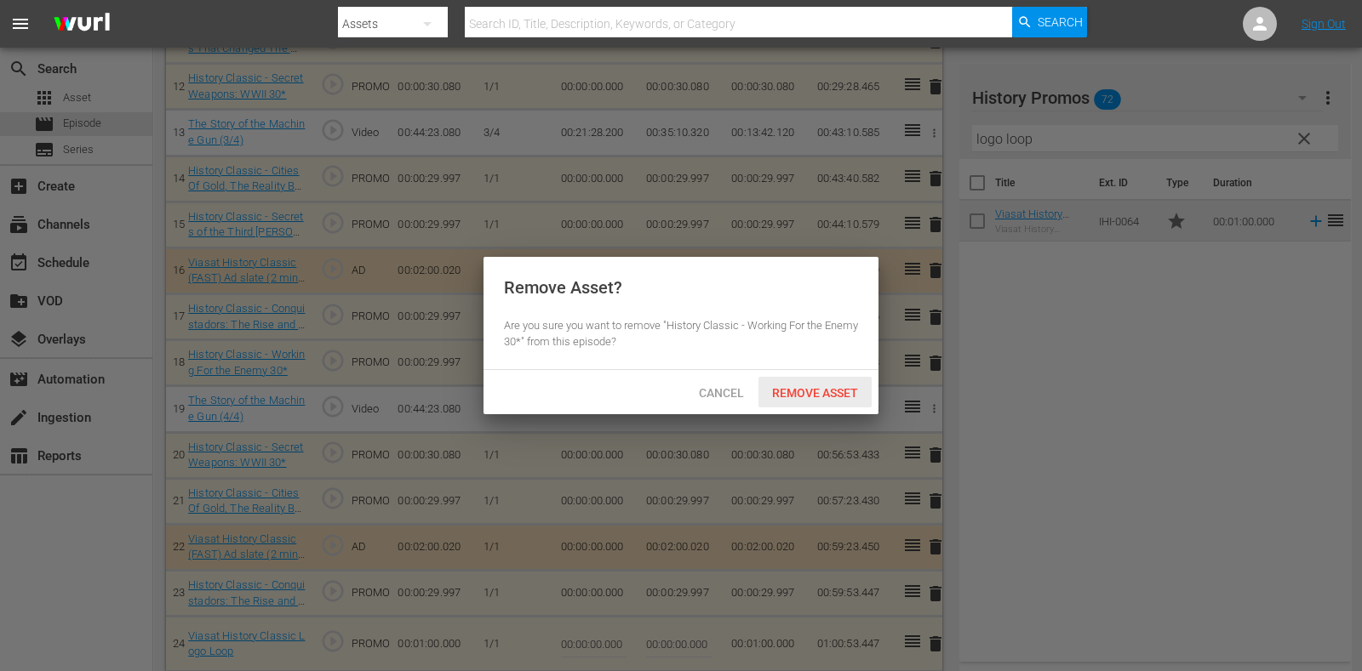
drag, startPoint x: 877, startPoint y: 378, endPoint x: 848, endPoint y: 385, distance: 29.9
click at [876, 377] on div "Cancel Remove Asset" at bounding box center [680, 392] width 395 height 44
click at [831, 393] on span "Remove Asset" at bounding box center [814, 393] width 113 height 14
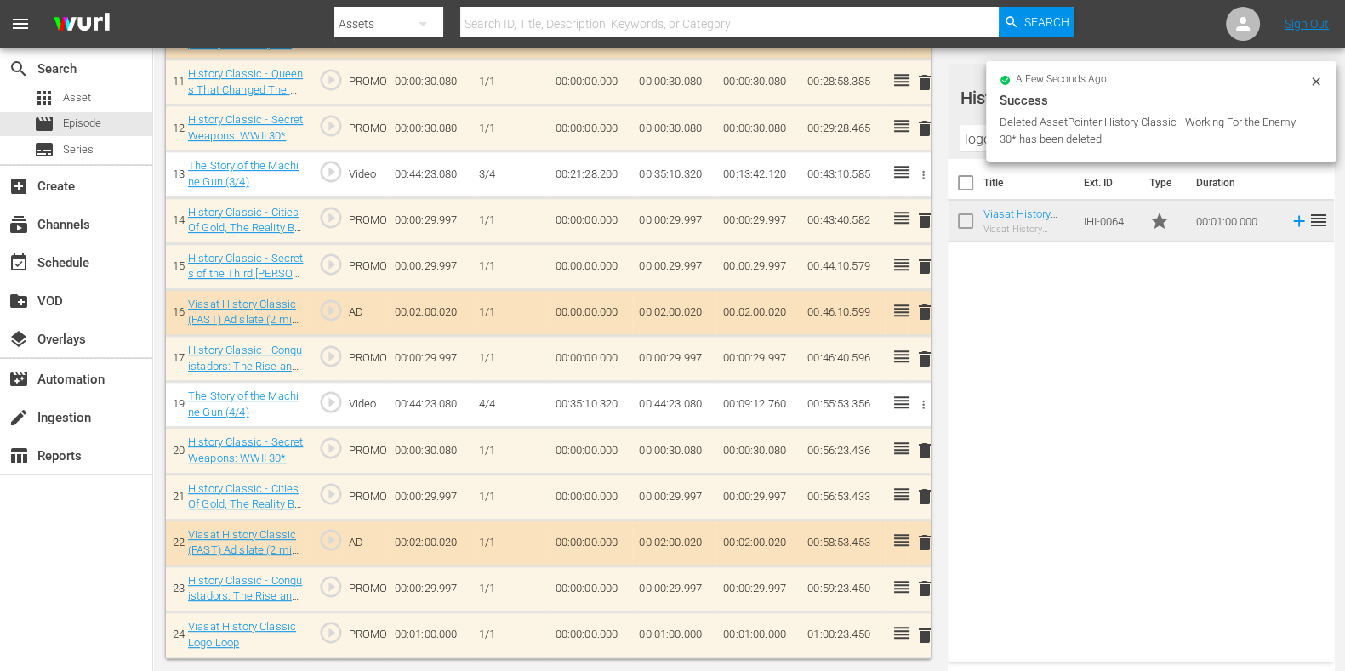
scroll to position [1004, 0]
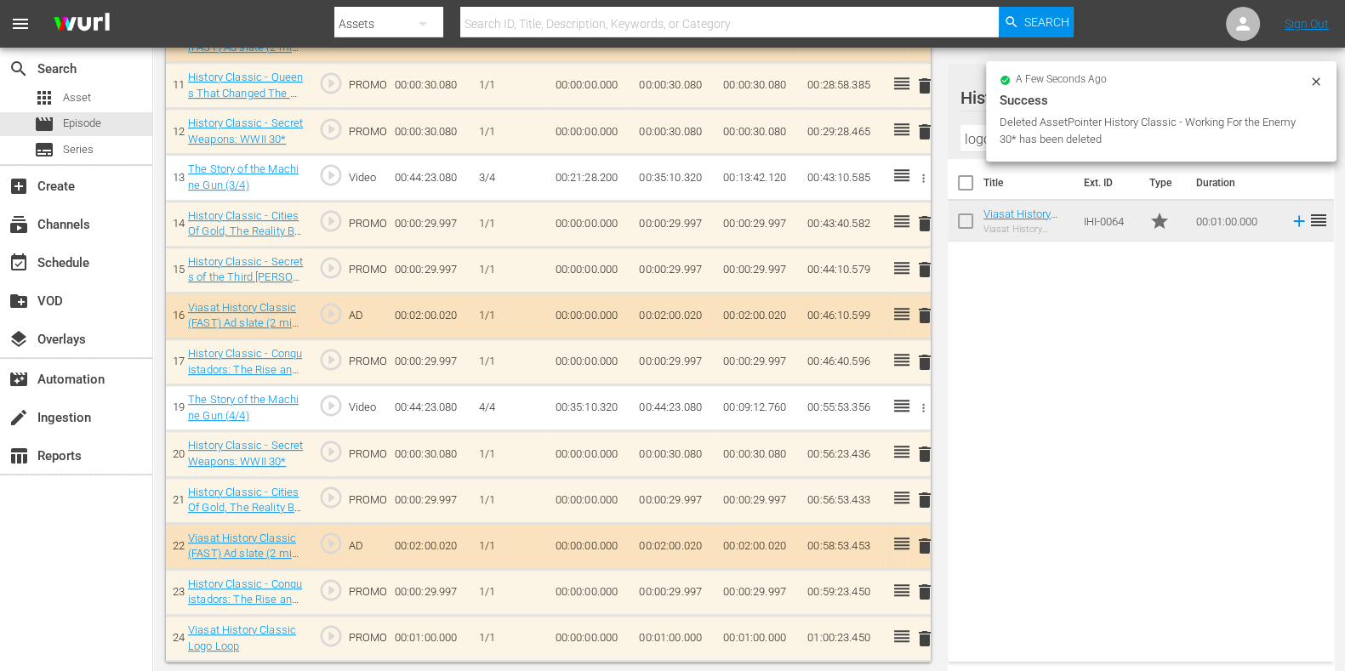
click at [681, 536] on td "00:01:00.000" at bounding box center [674, 638] width 84 height 46
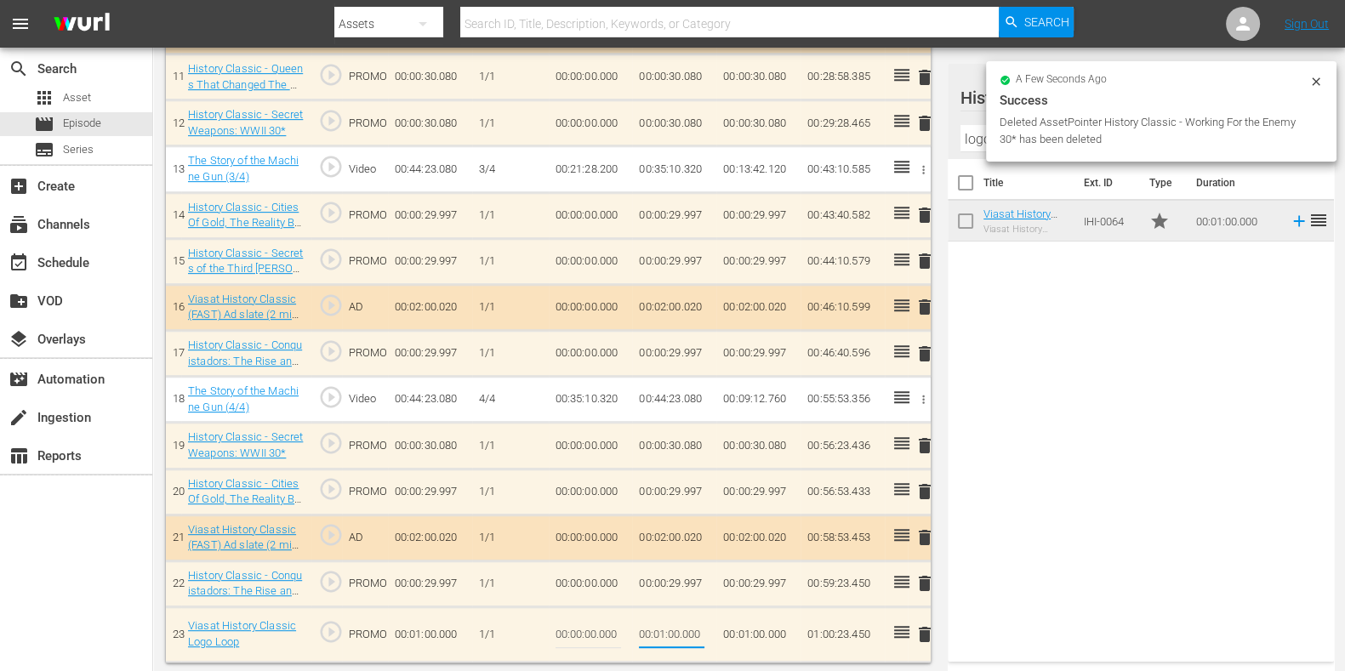
click at [662, 536] on input "00:01:00.000" at bounding box center [672, 634] width 66 height 41
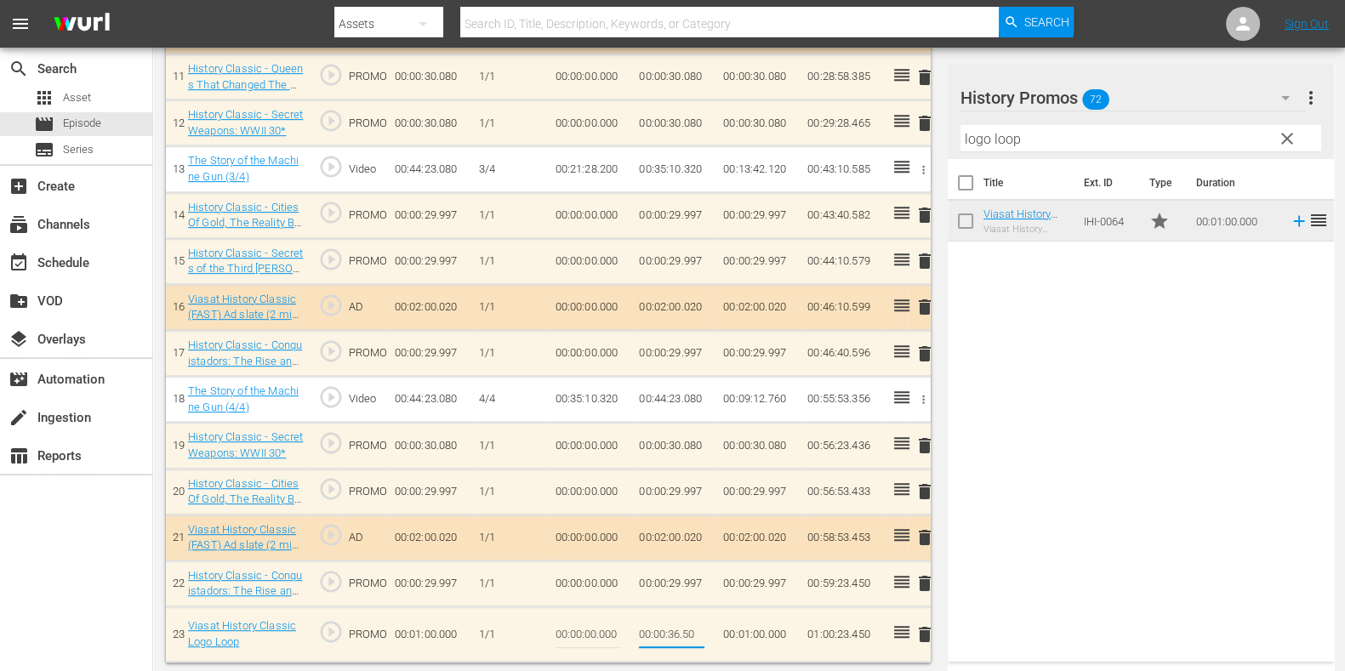
type input "00:00:36.550"
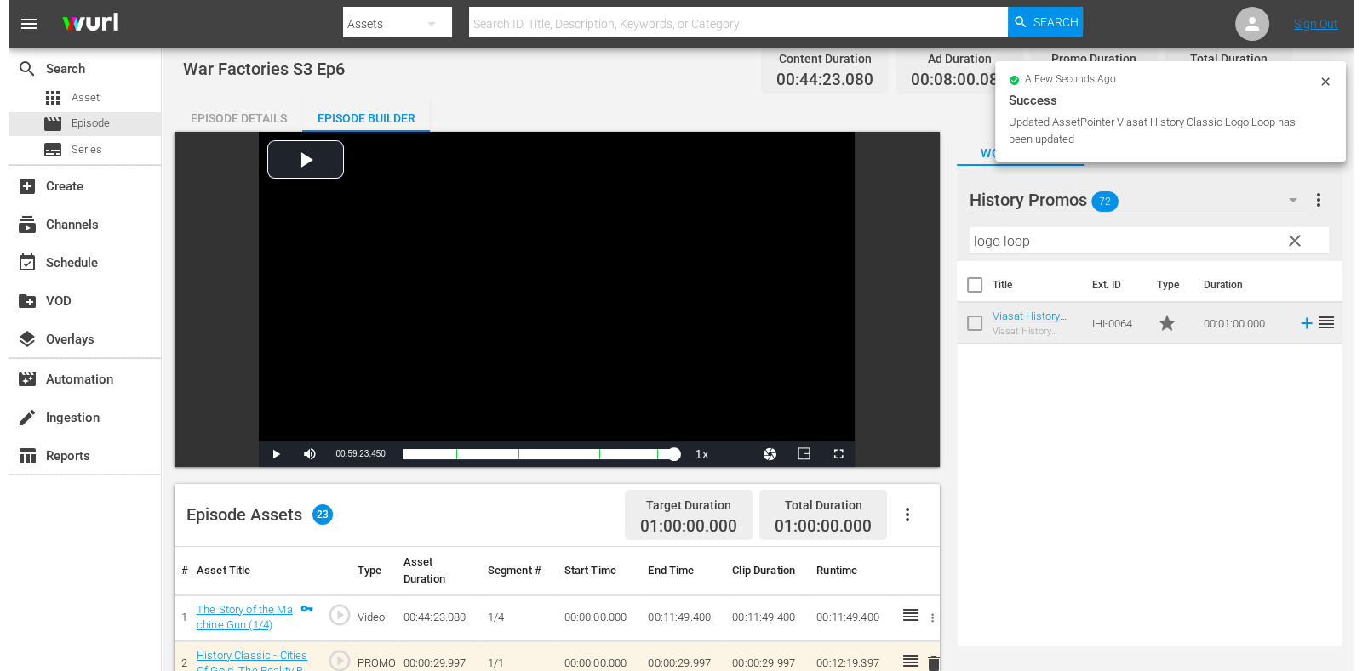
scroll to position [0, 0]
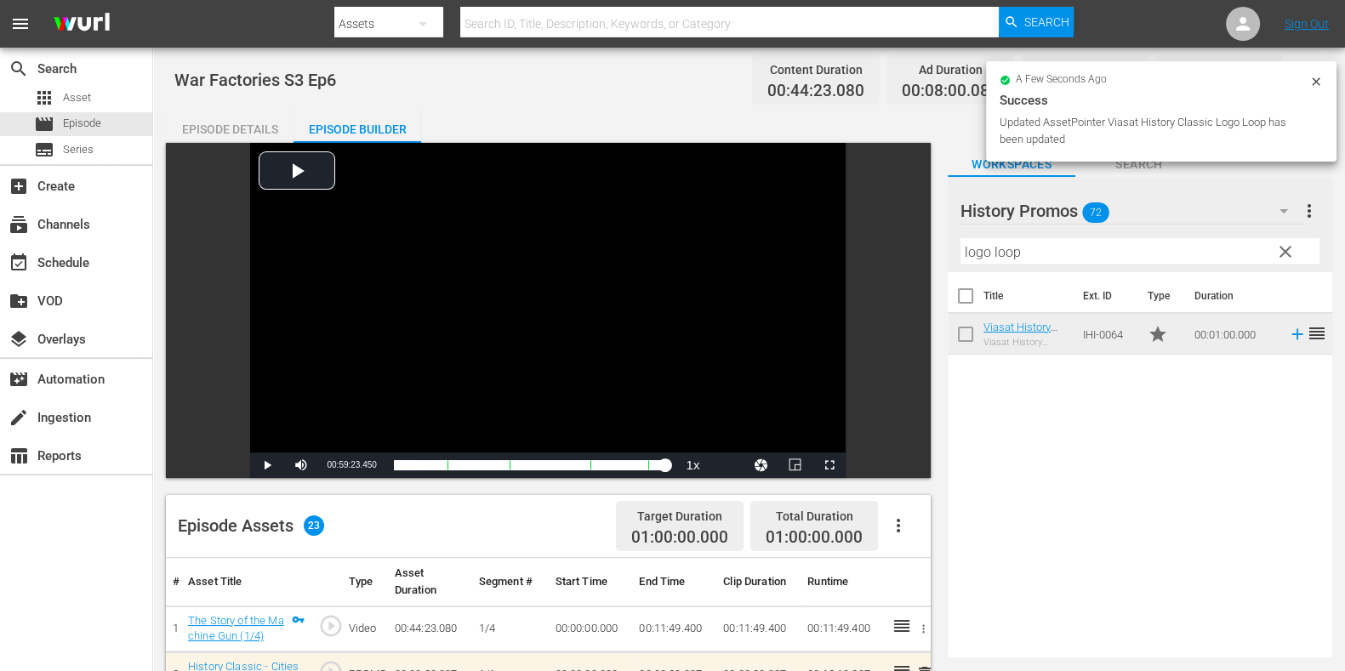
click at [226, 127] on div "Episode Details" at bounding box center [230, 129] width 128 height 41
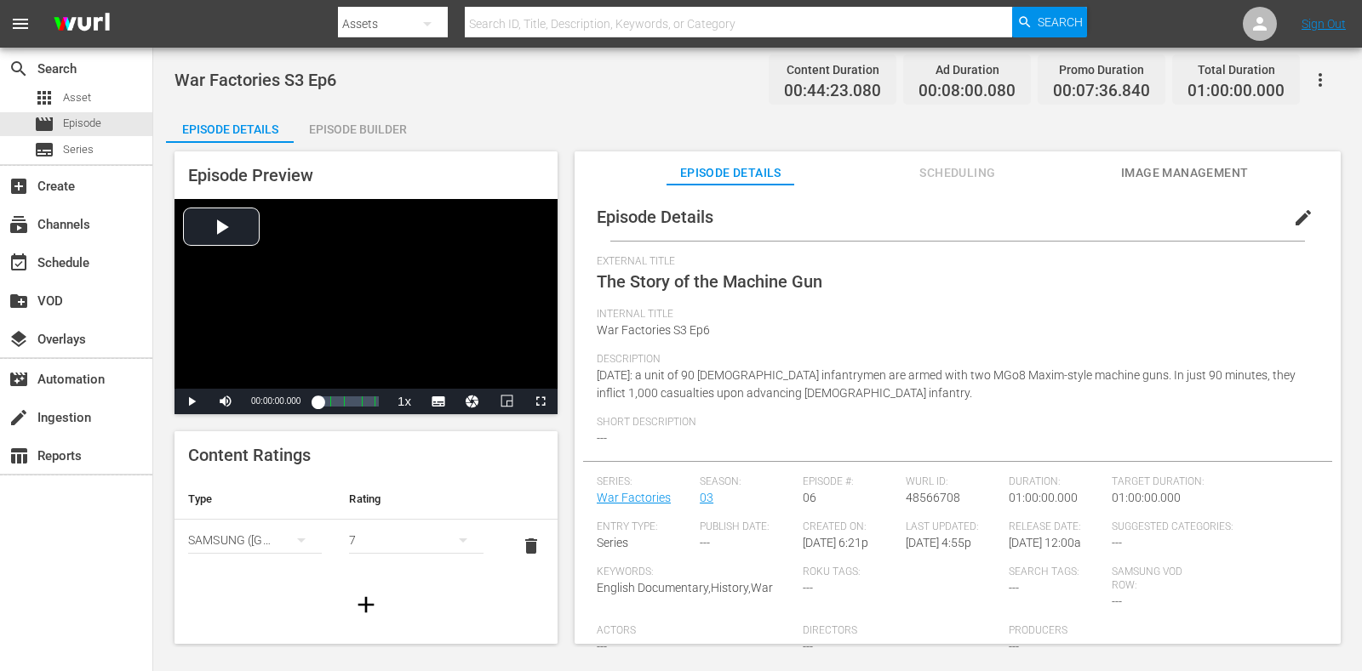
click at [653, 508] on div "Series: War Factories" at bounding box center [648, 498] width 103 height 45
click at [651, 503] on link "War Factories" at bounding box center [634, 498] width 74 height 14
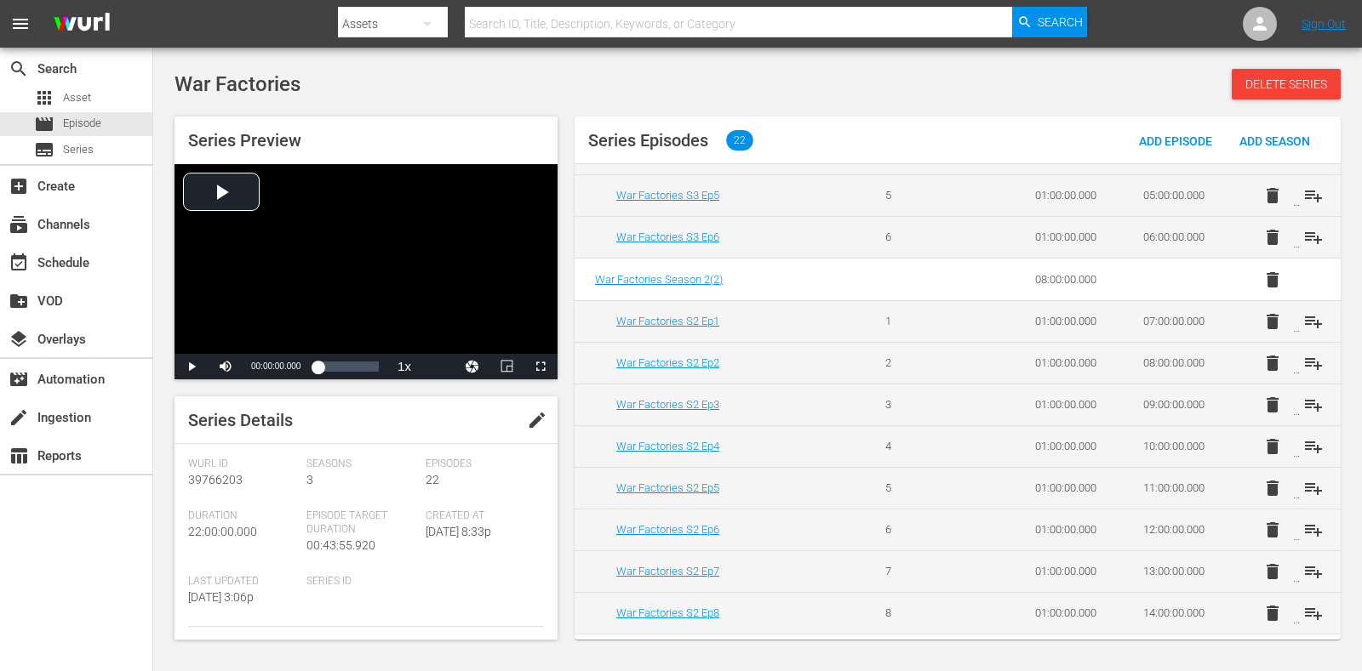
scroll to position [425, 0]
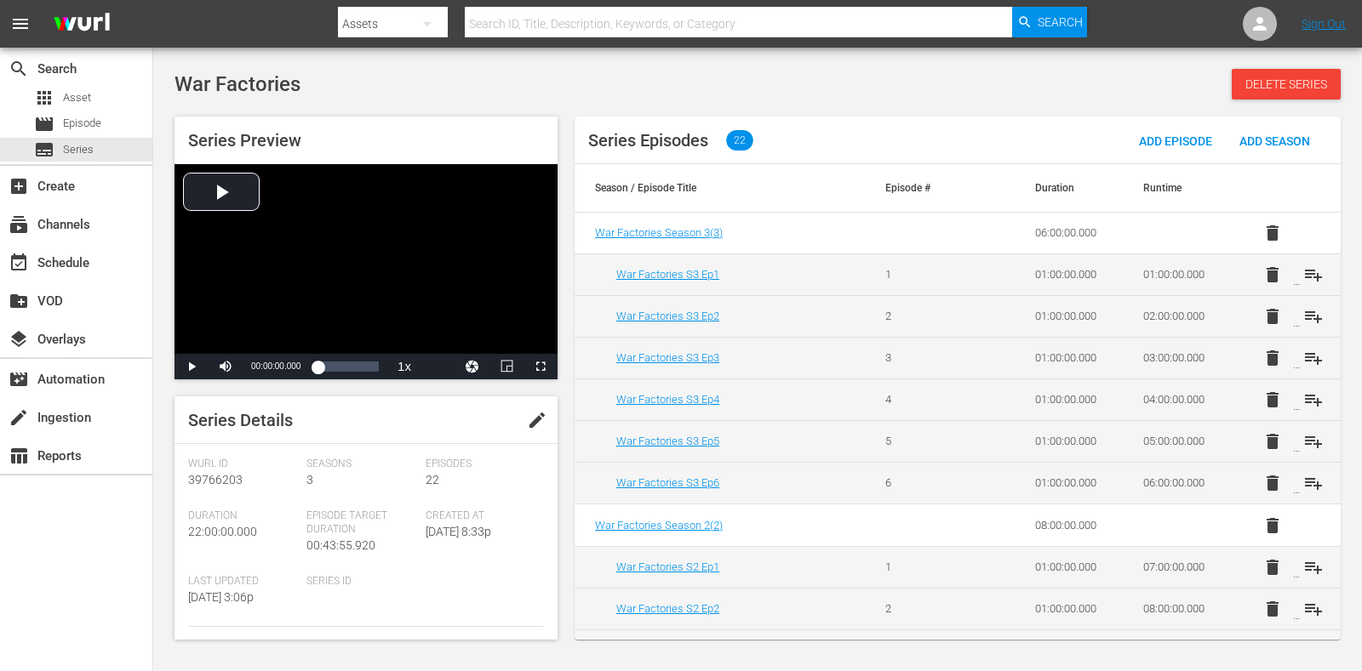
drag, startPoint x: 678, startPoint y: 21, endPoint x: 589, endPoint y: 24, distance: 89.4
click at [679, 21] on input "text" at bounding box center [738, 23] width 547 height 41
click at [111, 121] on div "movie Episode" at bounding box center [76, 124] width 152 height 24
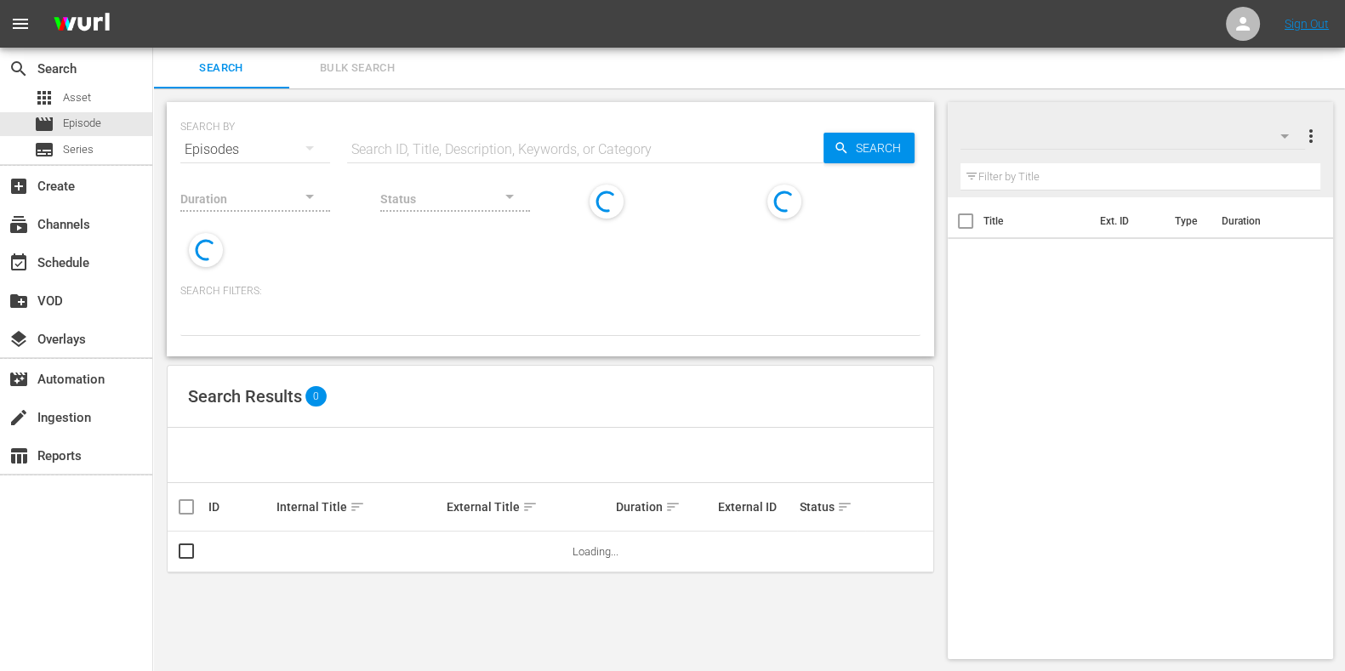
click at [548, 140] on input "text" at bounding box center [585, 149] width 477 height 41
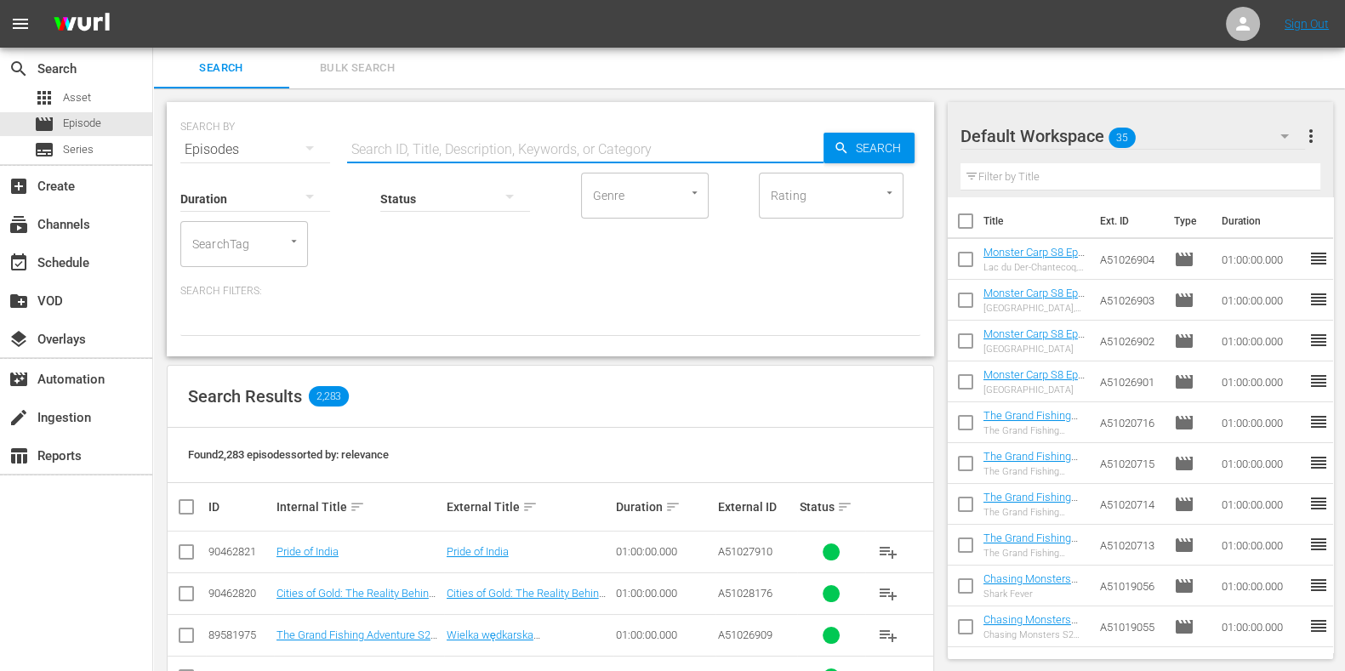
paste input "Forbidden History S7E8"
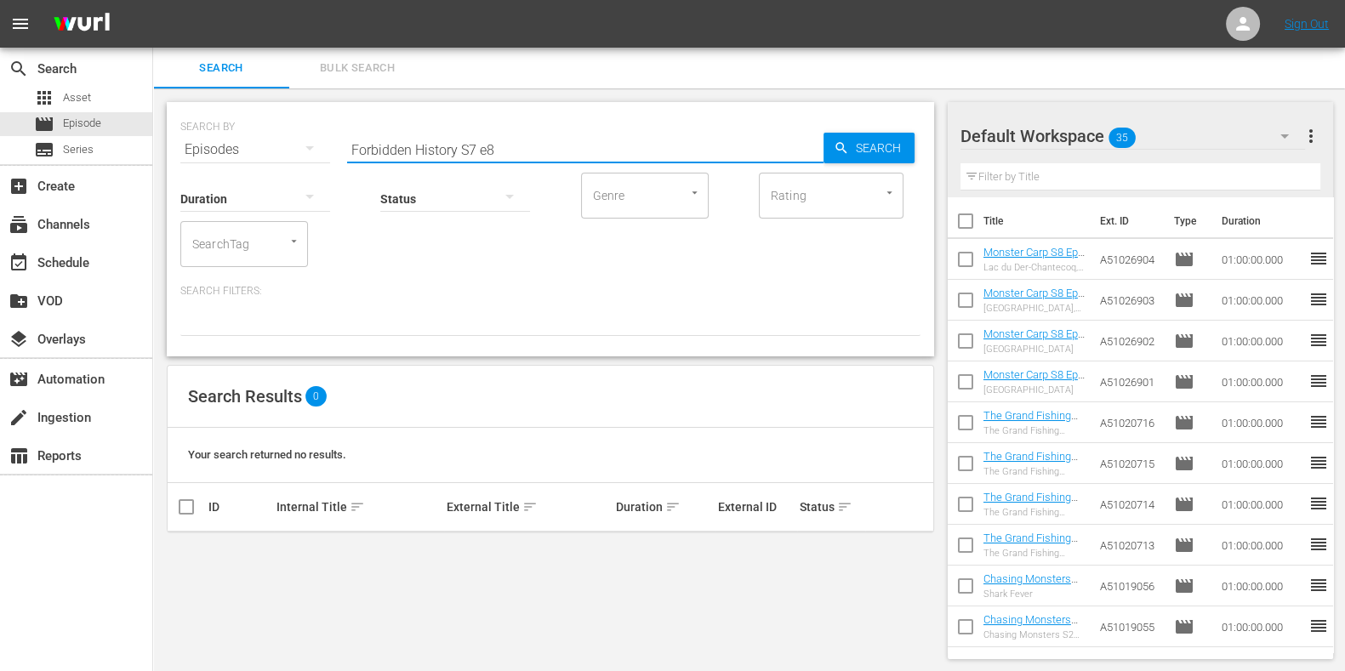
type input "Forbidden History S7 e8"
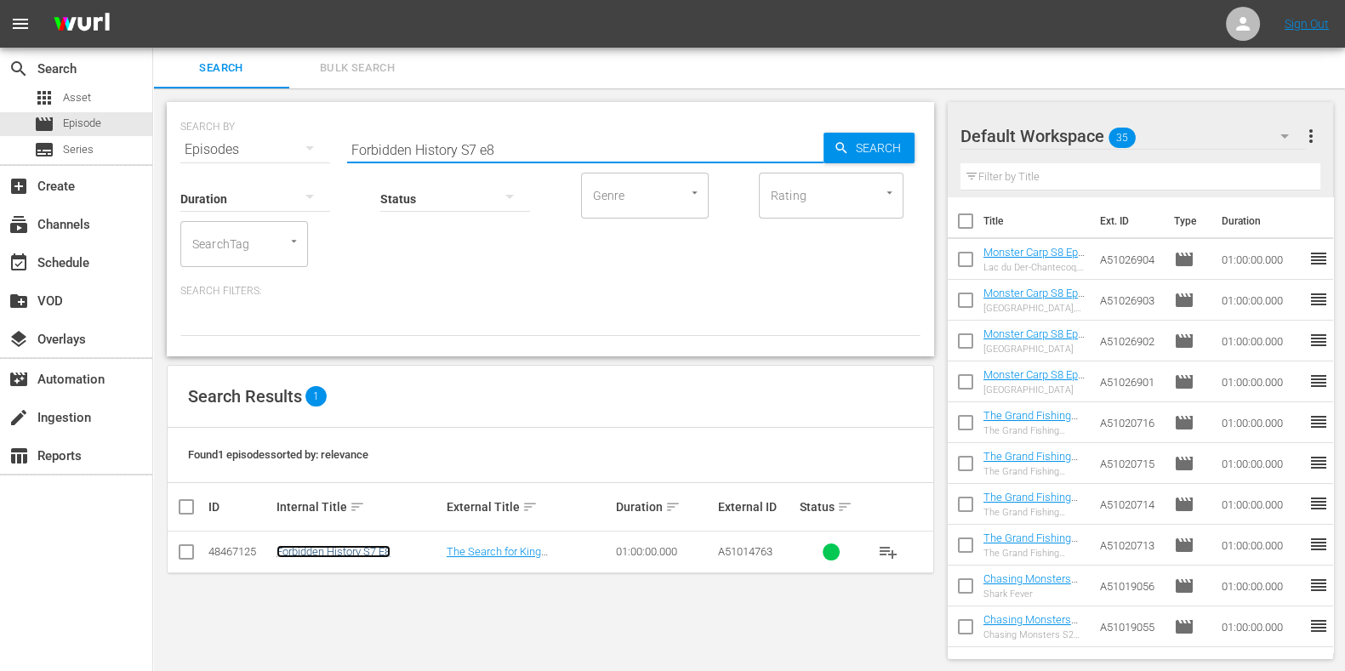
click at [391, 547] on link "Forbidden History S7 E8" at bounding box center [334, 551] width 114 height 13
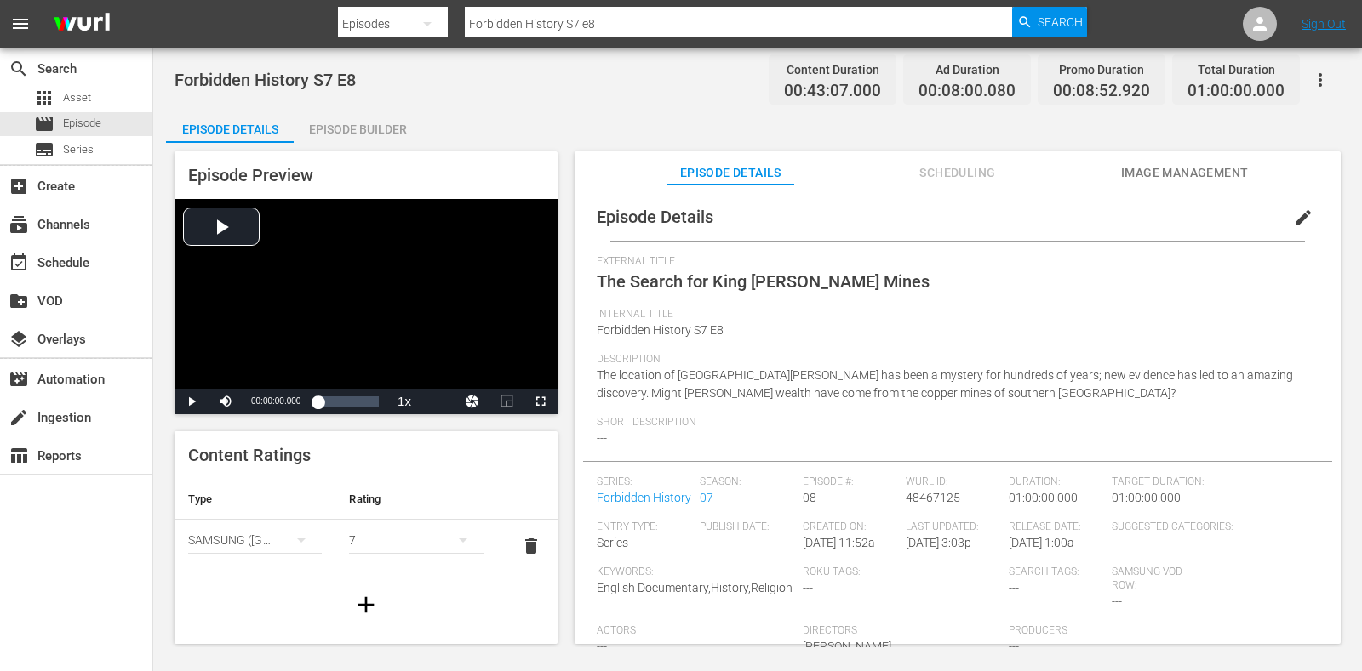
click at [407, 125] on div "Episode Builder" at bounding box center [358, 129] width 128 height 41
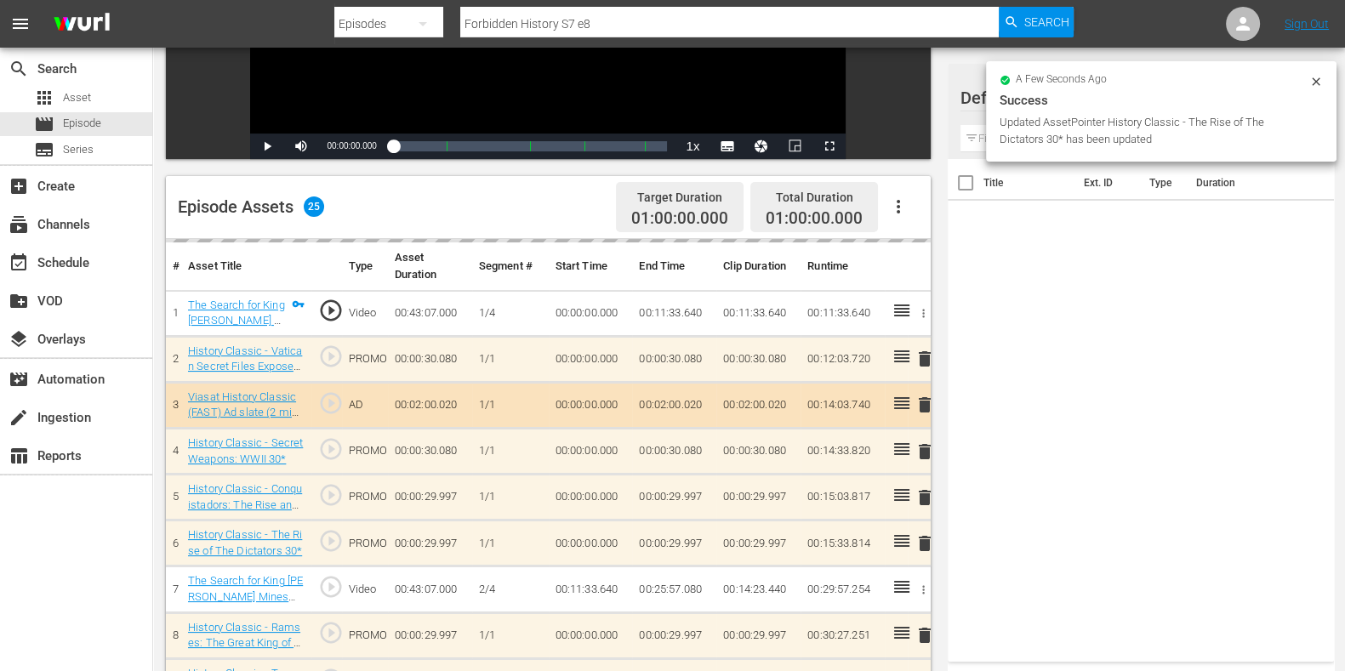
scroll to position [425, 0]
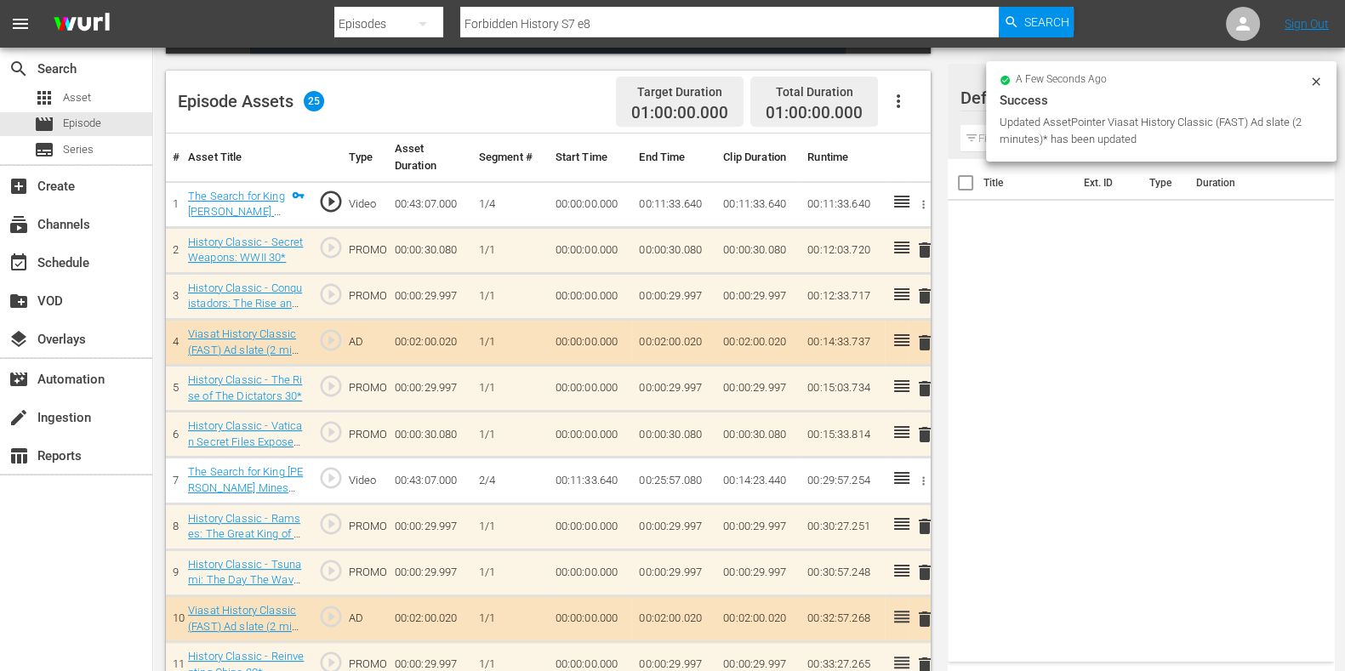
click at [922, 380] on span "delete" at bounding box center [925, 389] width 20 height 20
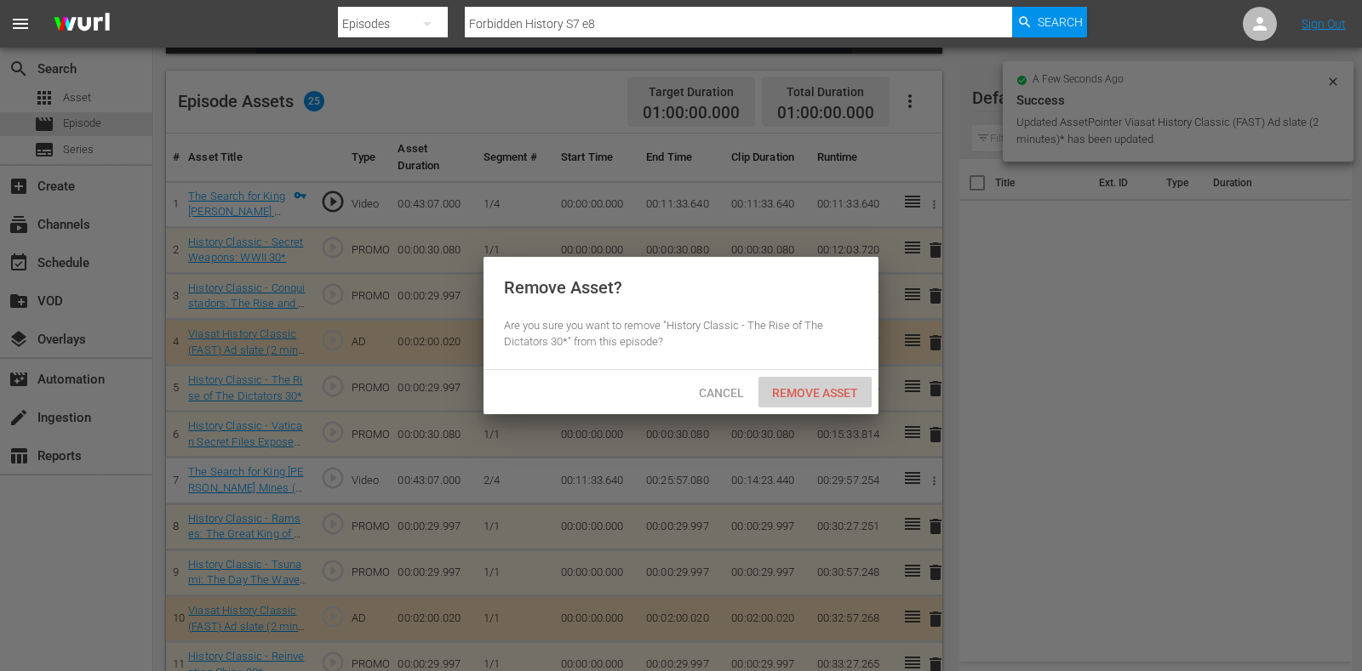
drag, startPoint x: 808, startPoint y: 382, endPoint x: 812, endPoint y: 393, distance: 11.9
click at [808, 385] on div "Remove Asset" at bounding box center [814, 392] width 113 height 31
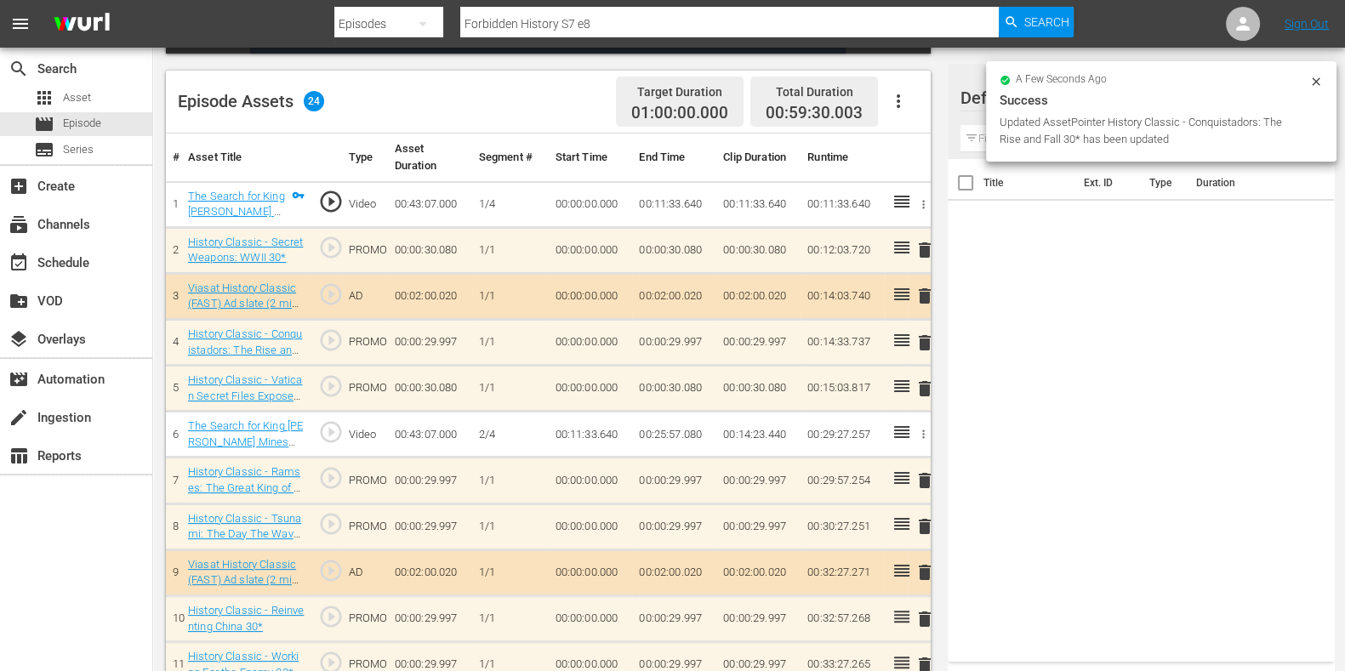
click at [1315, 83] on icon at bounding box center [1316, 81] width 8 height 8
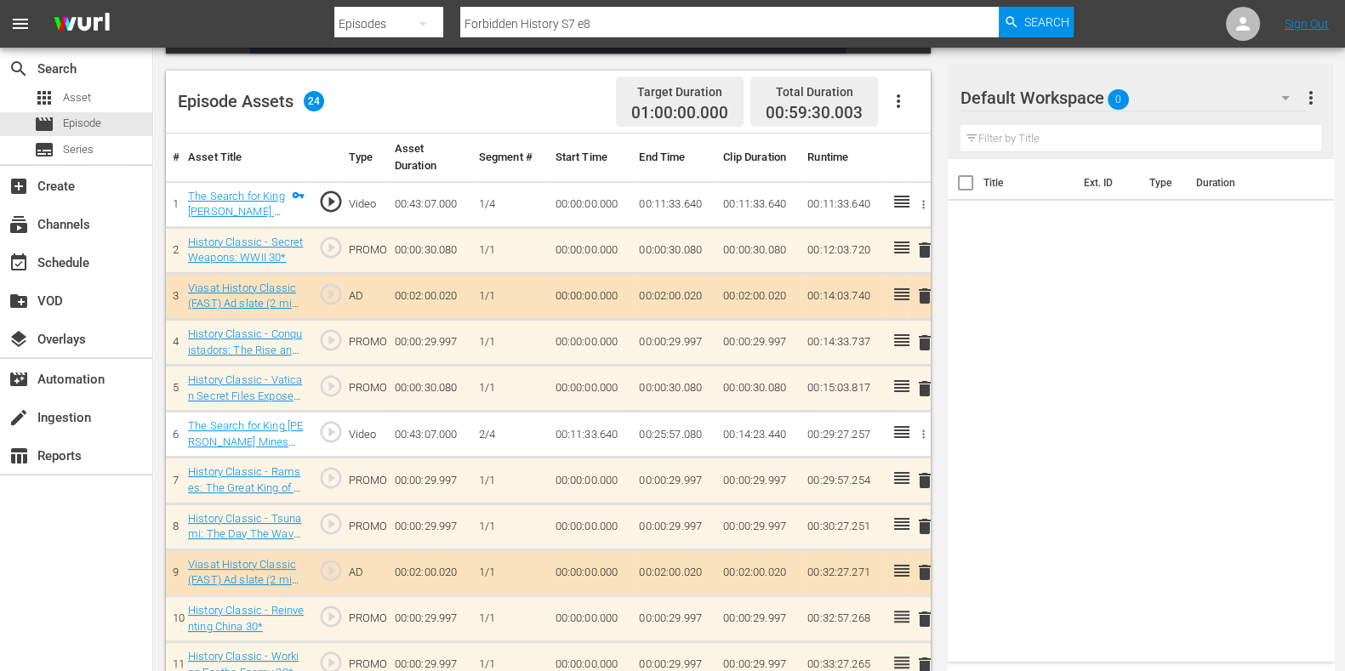
click at [1283, 106] on icon "button" at bounding box center [1286, 98] width 20 height 20
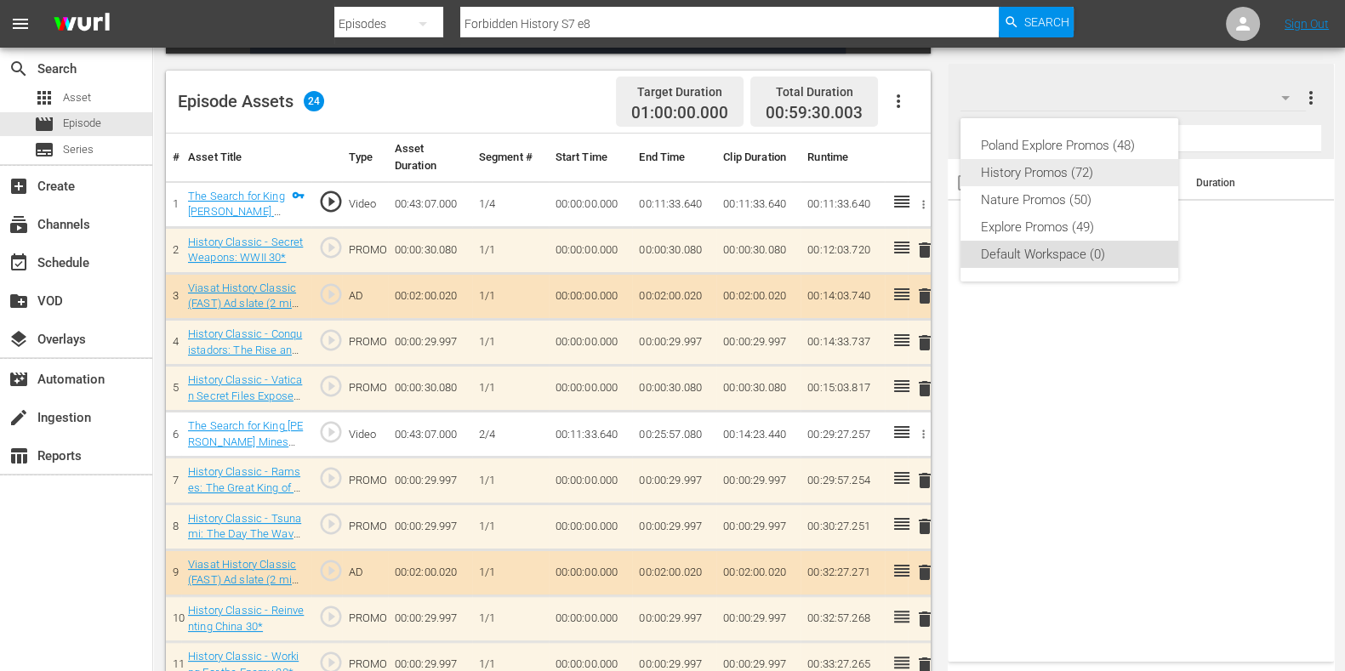
click at [1078, 176] on div "History Promos (72)" at bounding box center [1069, 172] width 177 height 27
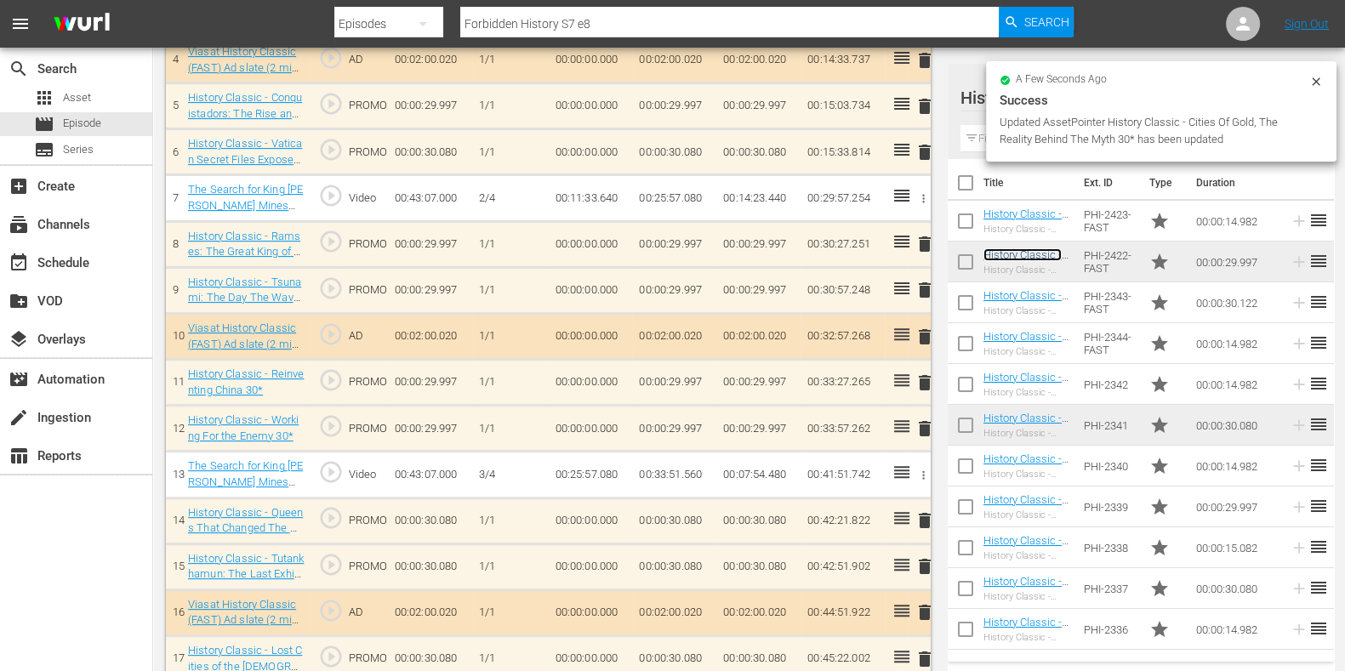
scroll to position [744, 0]
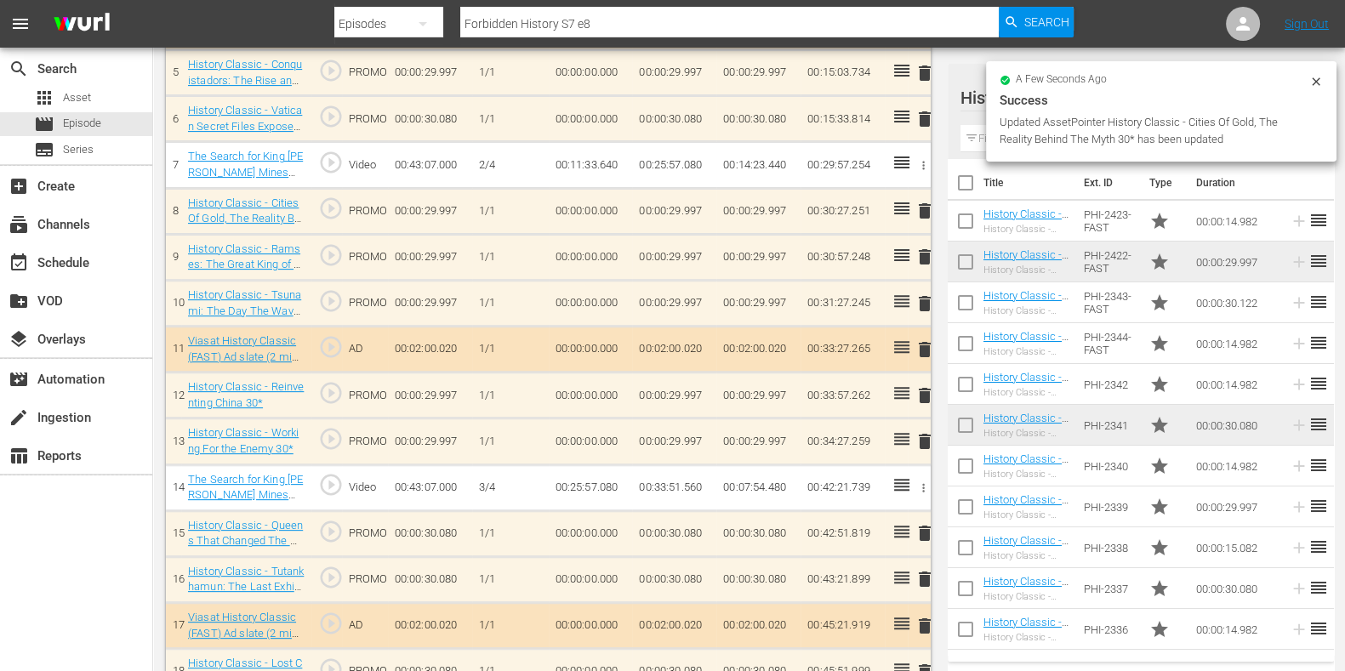
click at [922, 254] on div "delete" at bounding box center [919, 257] width 9 height 25
click at [917, 266] on td "delete" at bounding box center [919, 256] width 23 height 46
click at [923, 258] on span "delete" at bounding box center [925, 256] width 20 height 20
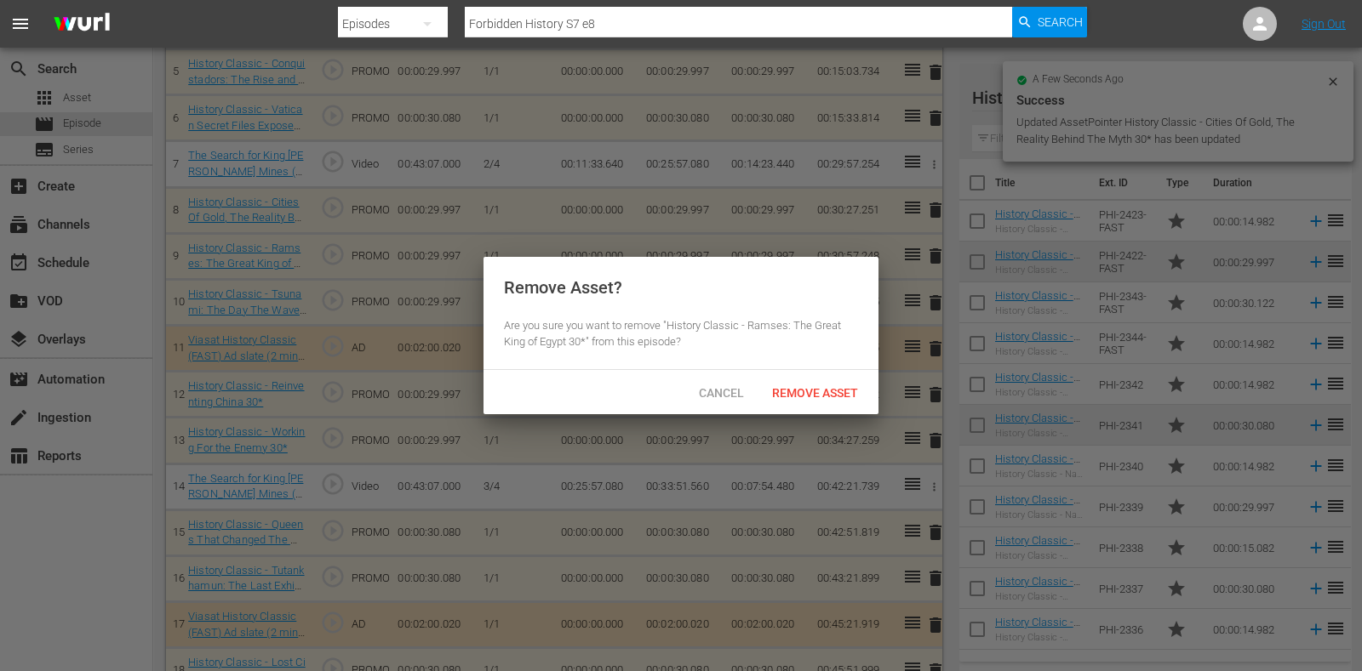
click at [830, 376] on div "Cancel Remove Asset" at bounding box center [680, 392] width 395 height 44
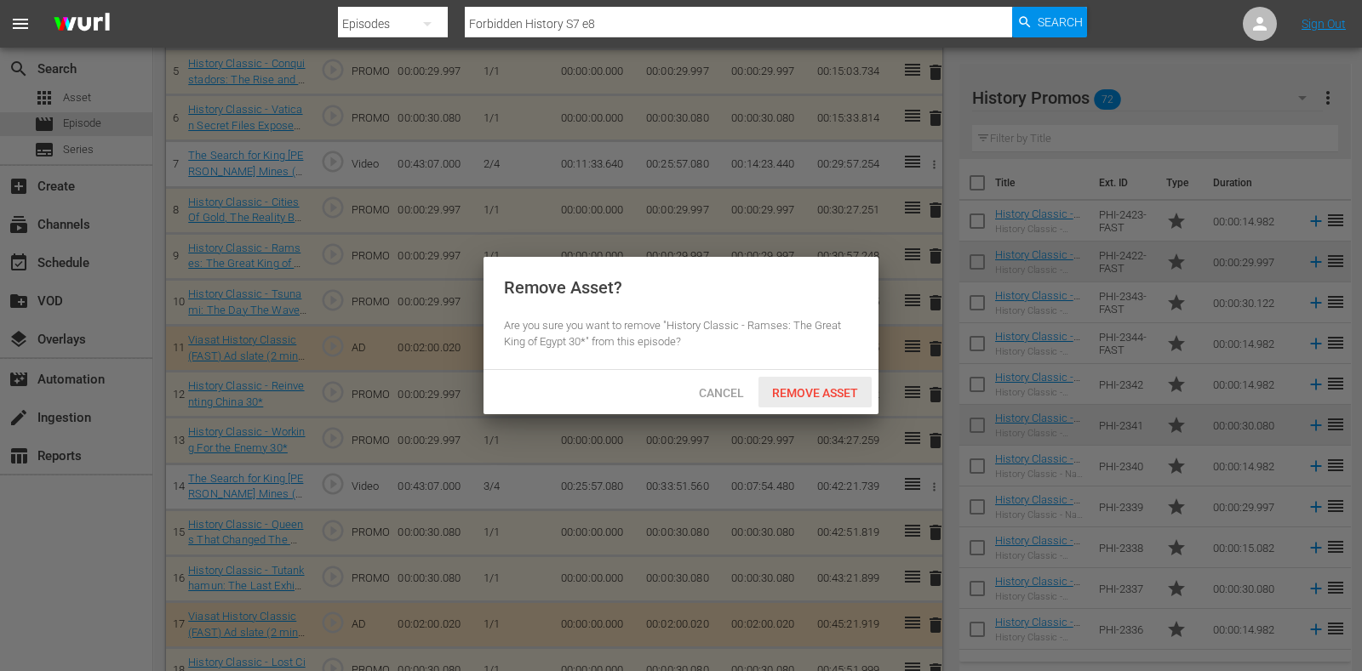
click at [835, 401] on div "Remove Asset" at bounding box center [814, 392] width 113 height 31
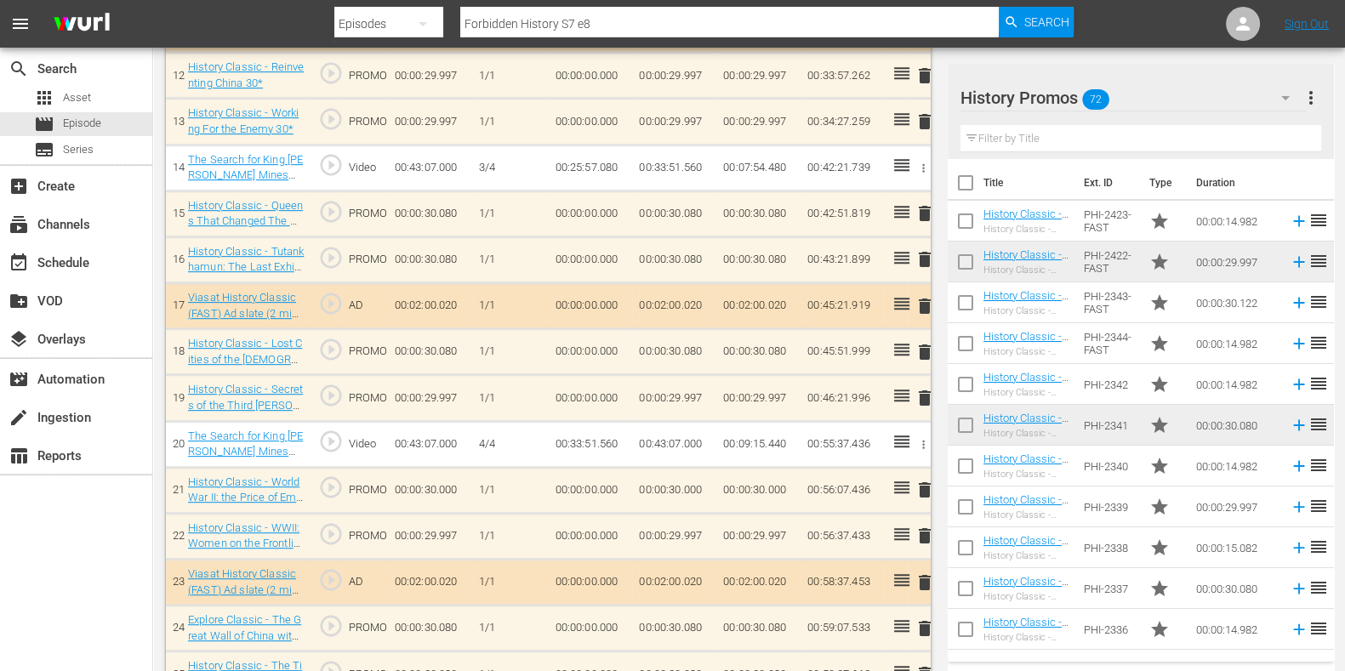
scroll to position [1141, 0]
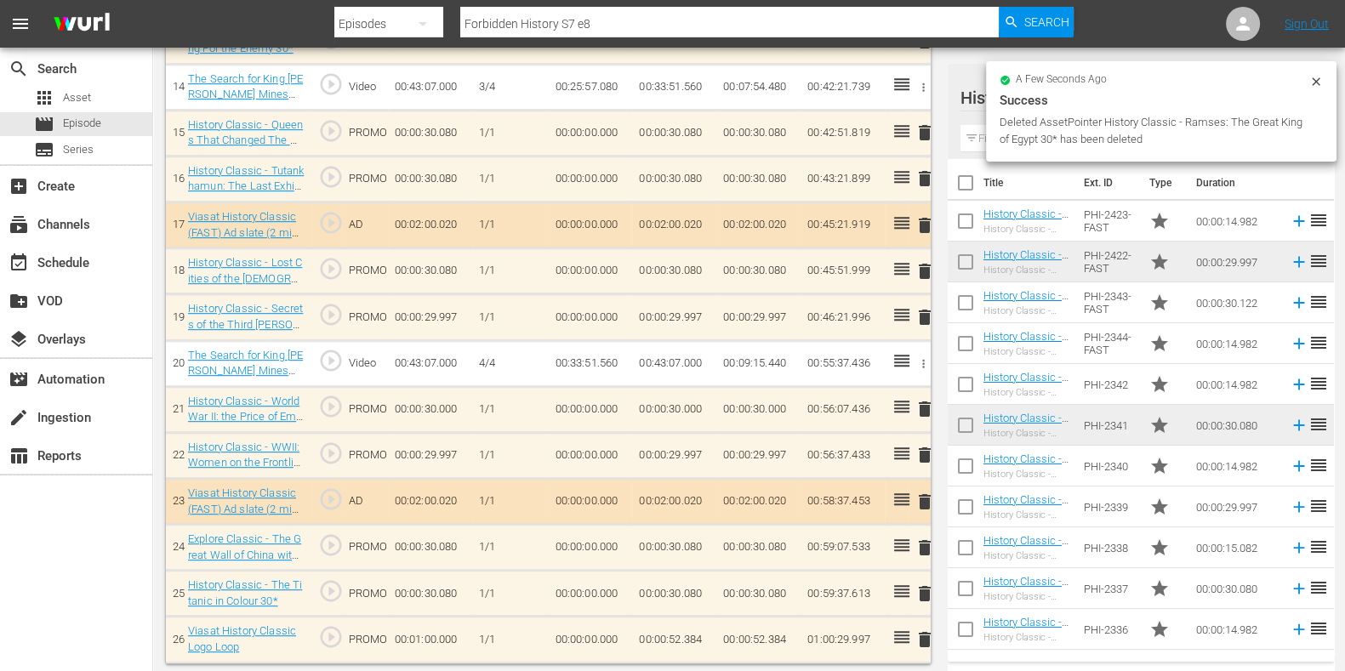
click at [928, 452] on span "delete" at bounding box center [925, 455] width 20 height 20
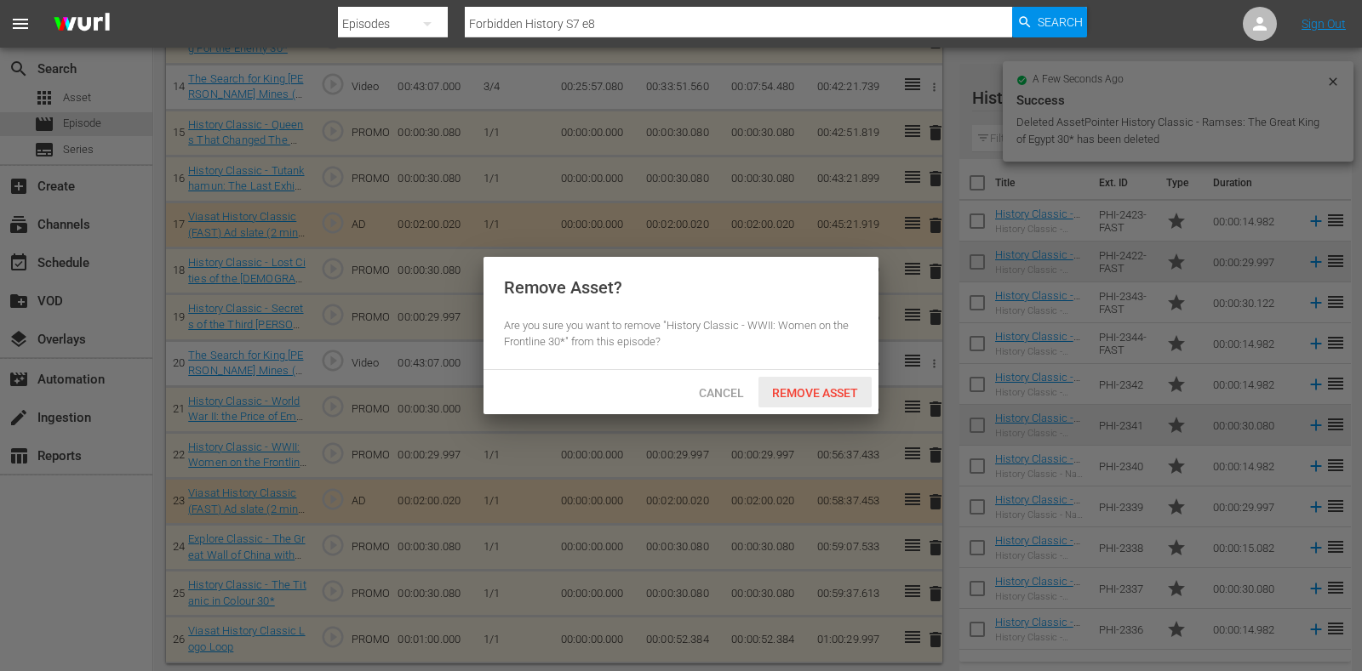
click at [810, 396] on span "Remove Asset" at bounding box center [814, 393] width 113 height 14
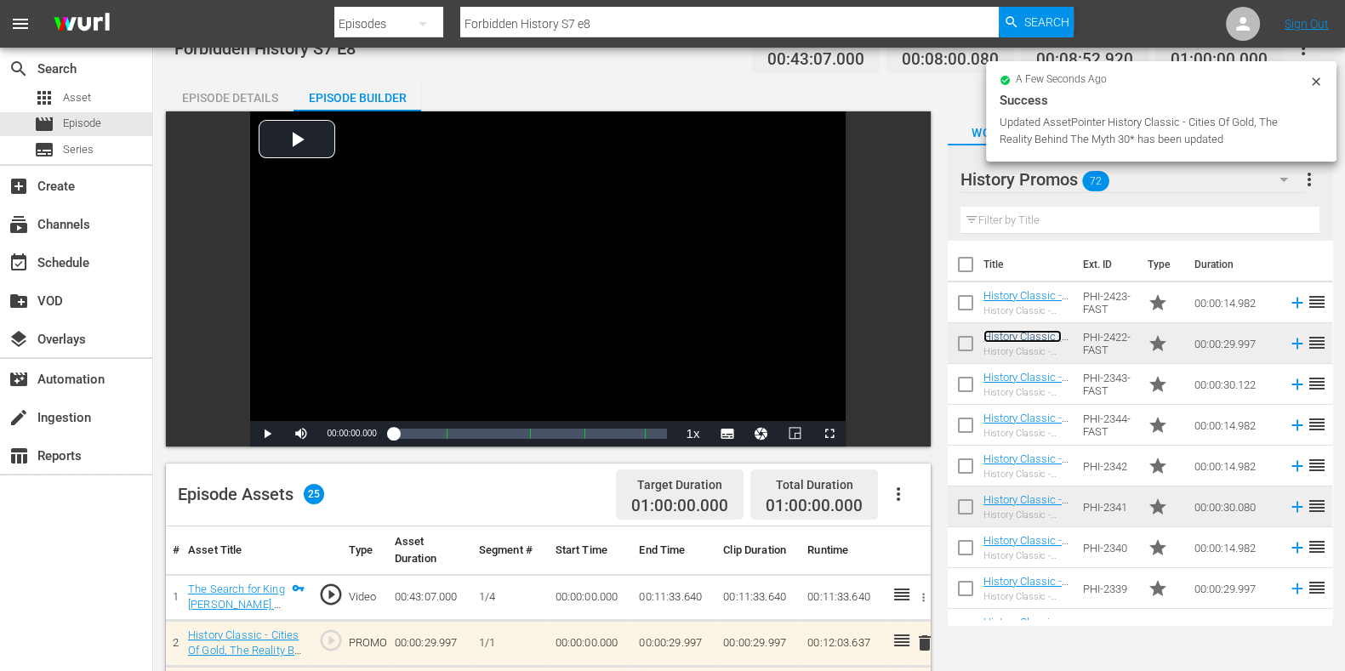
scroll to position [0, 0]
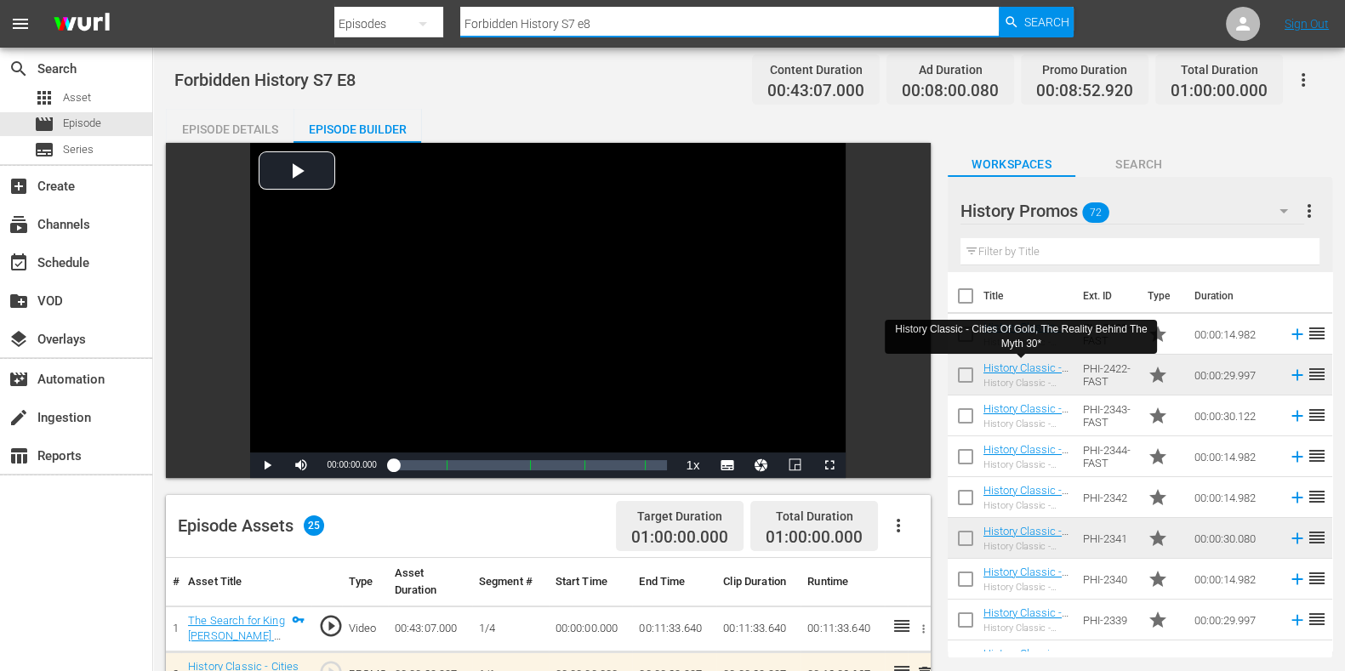
drag, startPoint x: 651, startPoint y: 22, endPoint x: 233, endPoint y: 21, distance: 417.8
click at [233, 20] on nav "menu Search By Episodes Search ID, Title, Description, Keywords, or Category Fo…" at bounding box center [672, 24] width 1345 height 48
paste input "Murderous History E1"
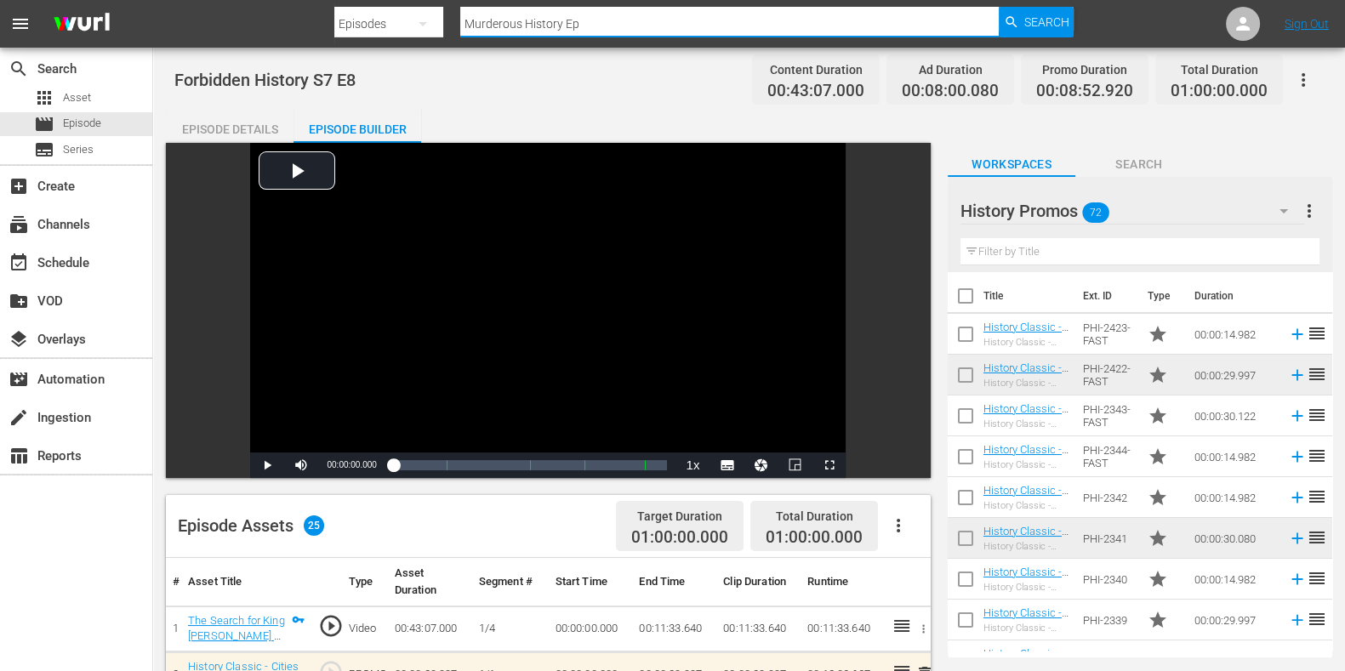
type input "Murderous History Ep1"
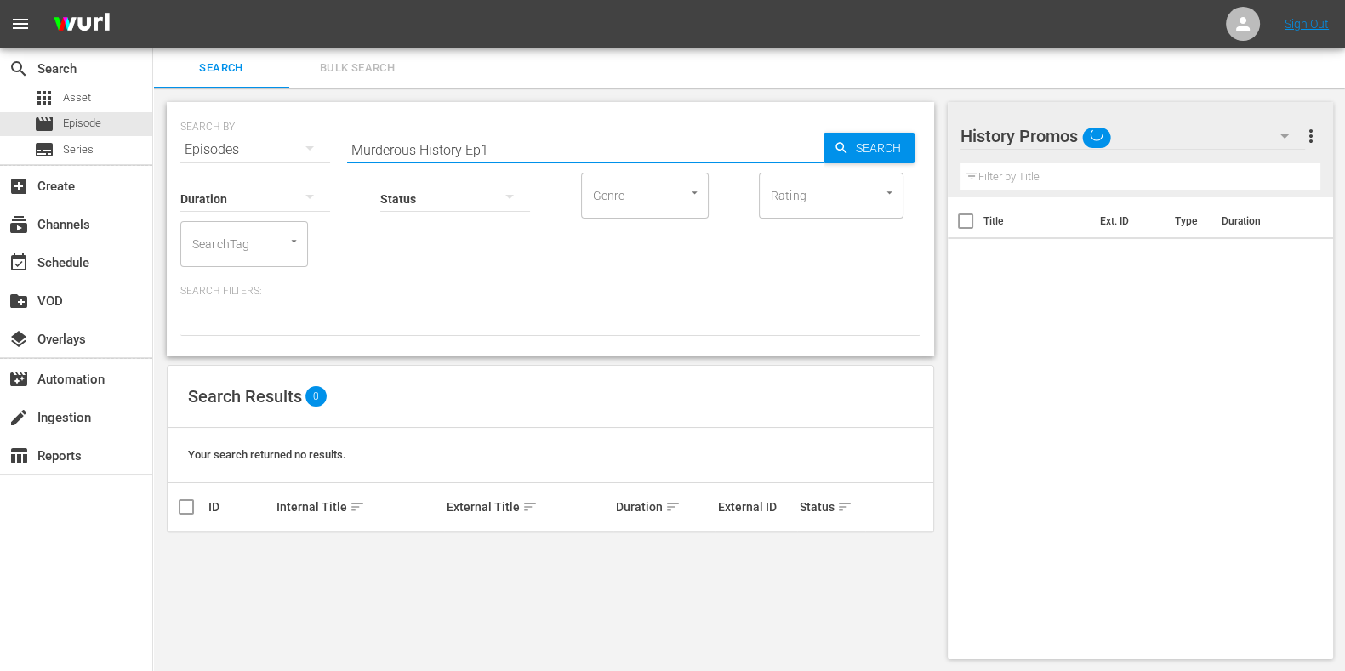
click at [591, 150] on input "Murderous History Ep1" at bounding box center [585, 149] width 477 height 41
type input "Murderous History E1"
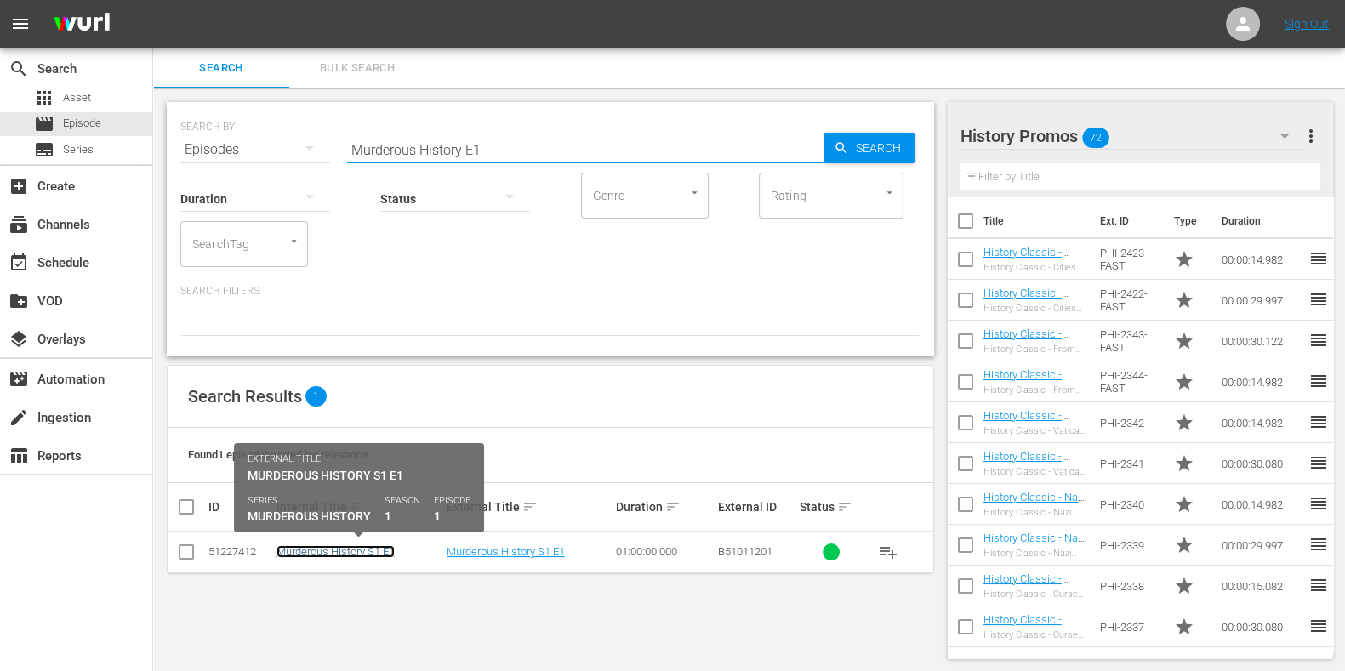
click at [387, 545] on link "Murderous History S1 E1" at bounding box center [336, 551] width 118 height 13
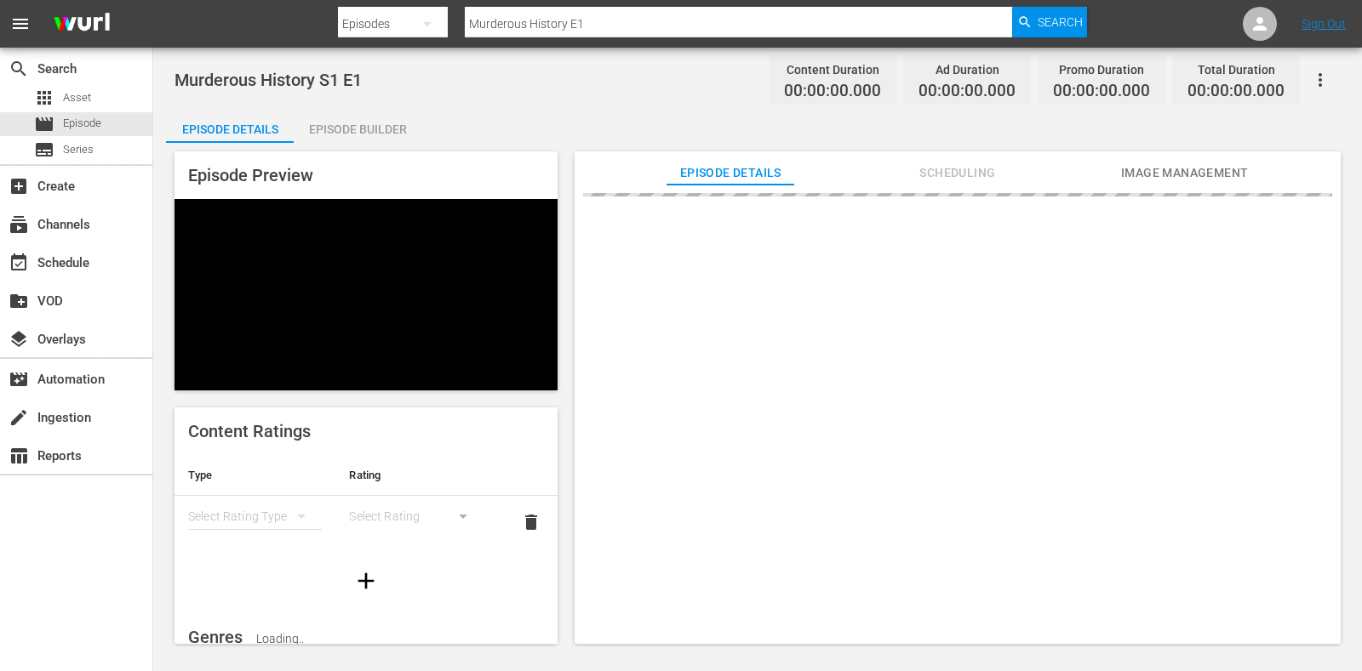
click at [392, 120] on div "Episode Builder" at bounding box center [358, 129] width 128 height 41
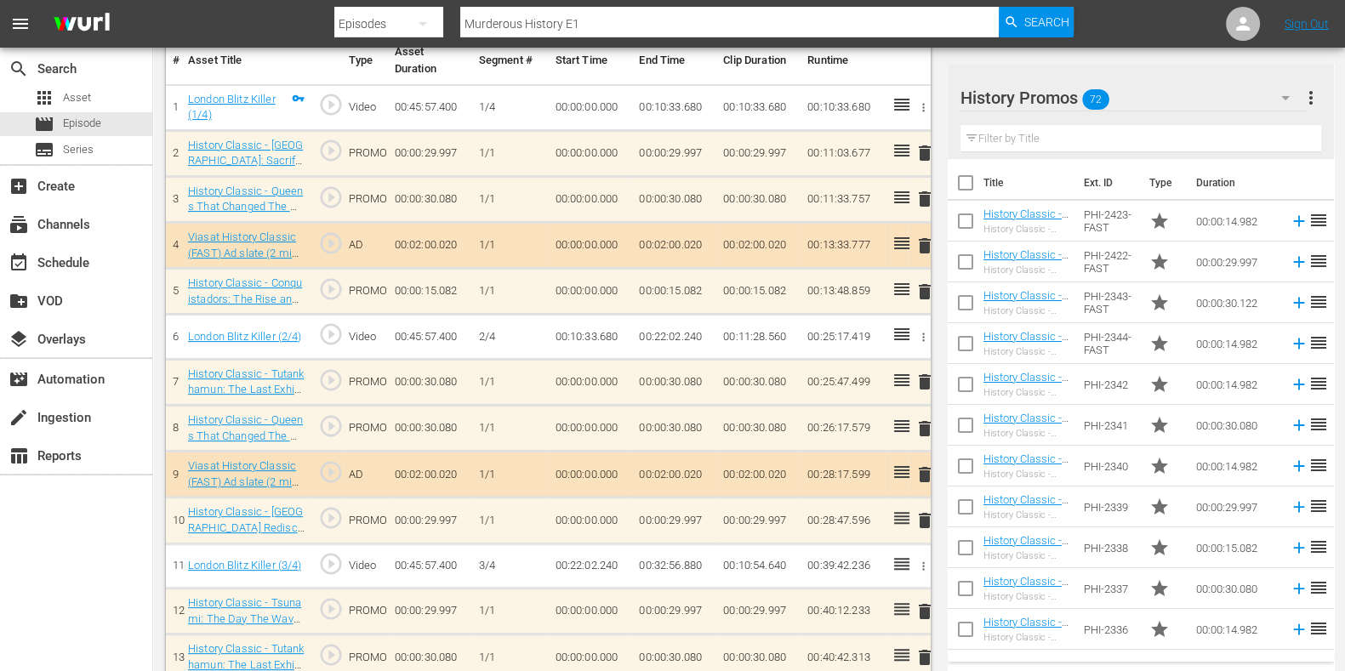
scroll to position [532, 0]
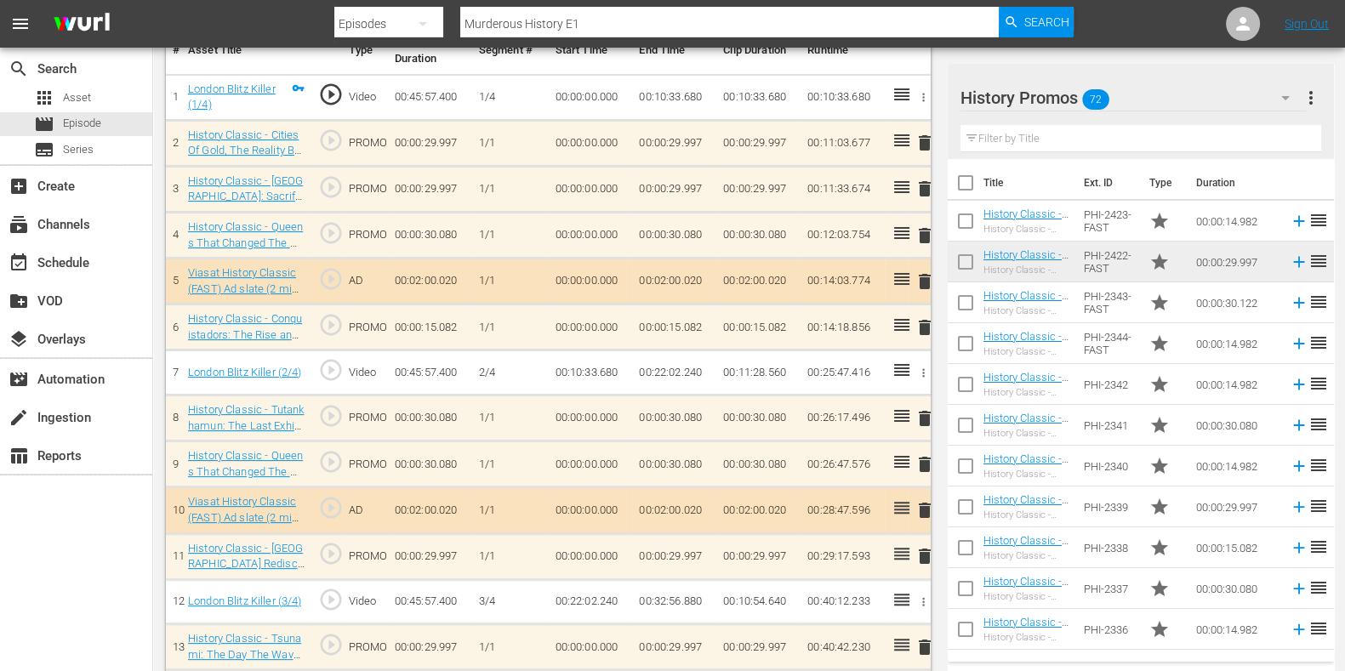
click at [932, 562] on span "delete" at bounding box center [925, 556] width 20 height 20
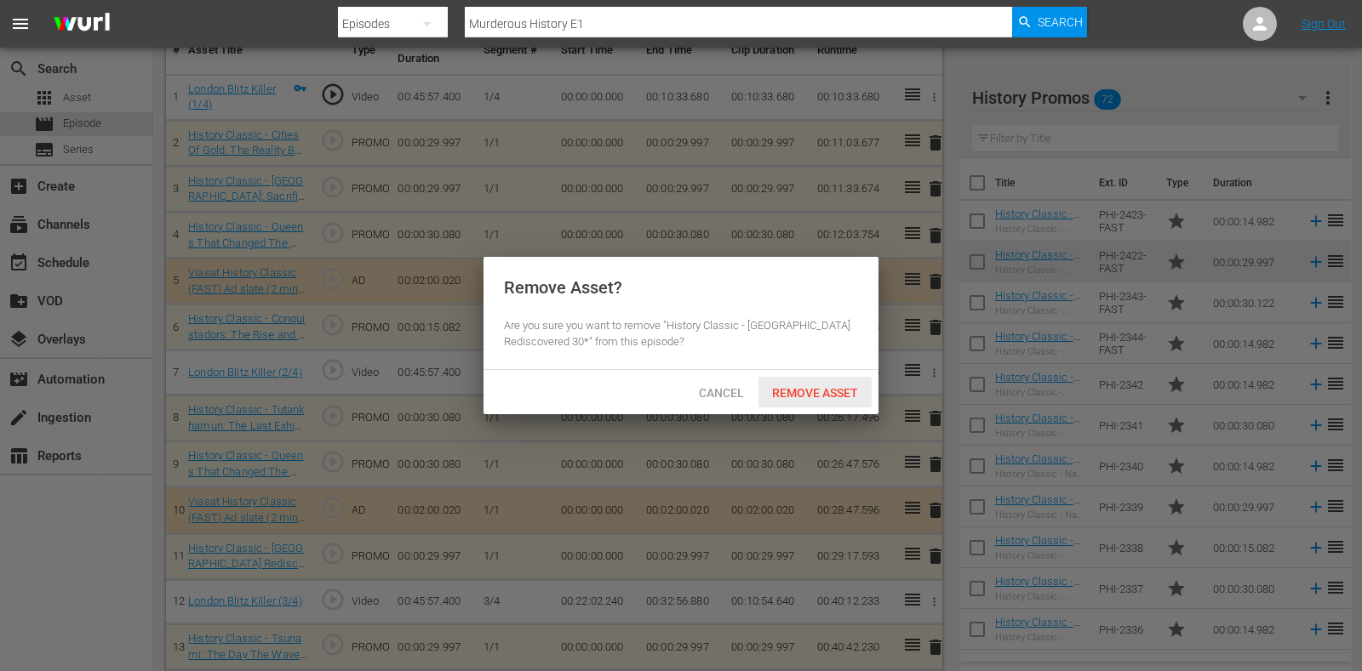
click at [808, 391] on span "Remove Asset" at bounding box center [814, 393] width 113 height 14
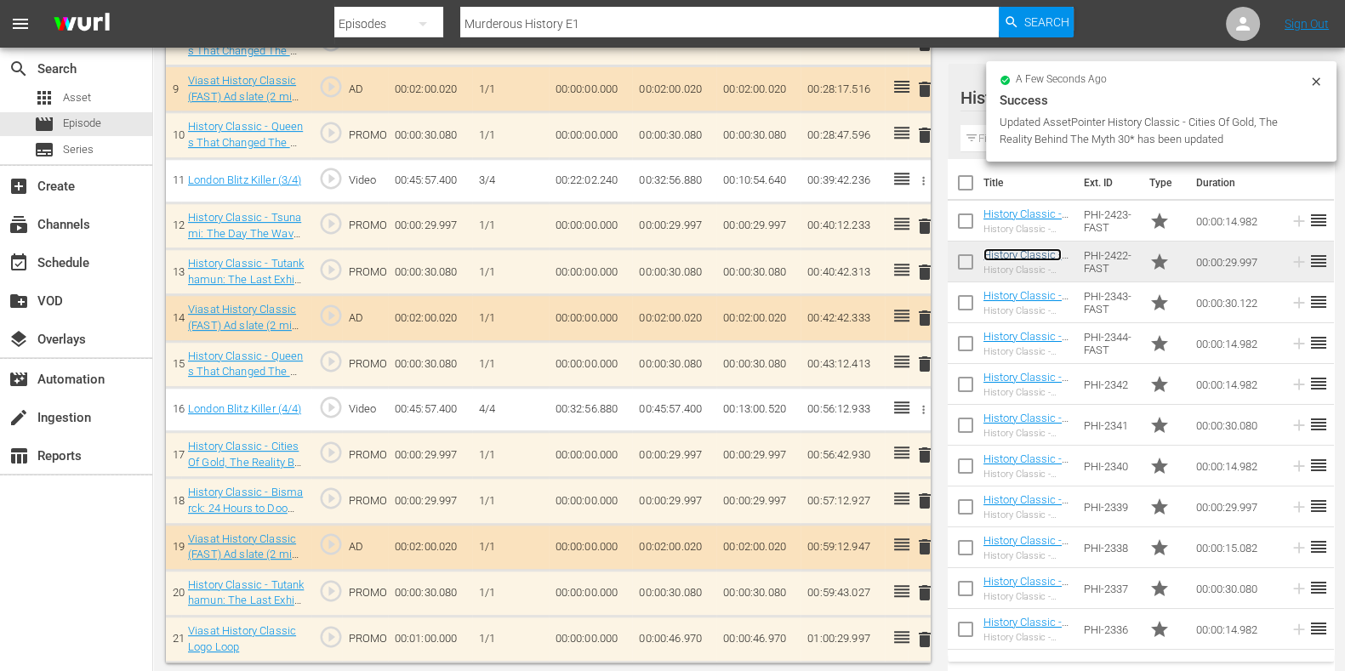
scroll to position [906, 0]
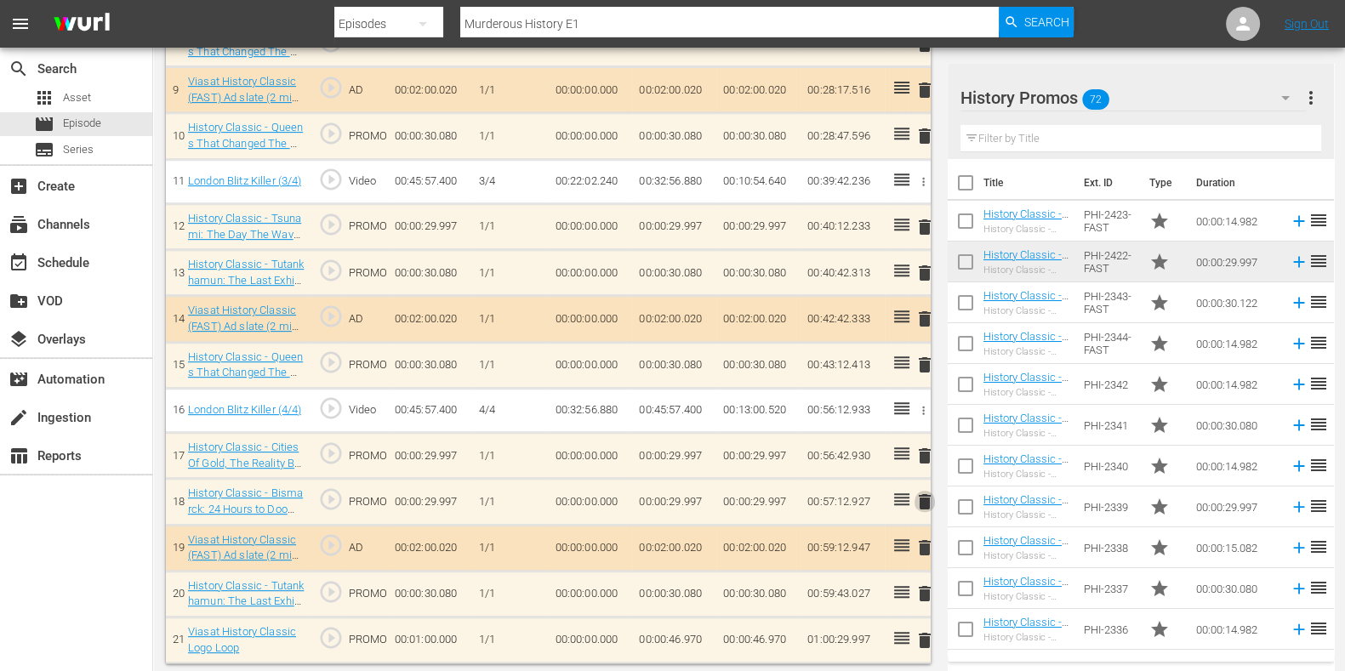
click at [925, 504] on span "delete" at bounding box center [925, 502] width 20 height 20
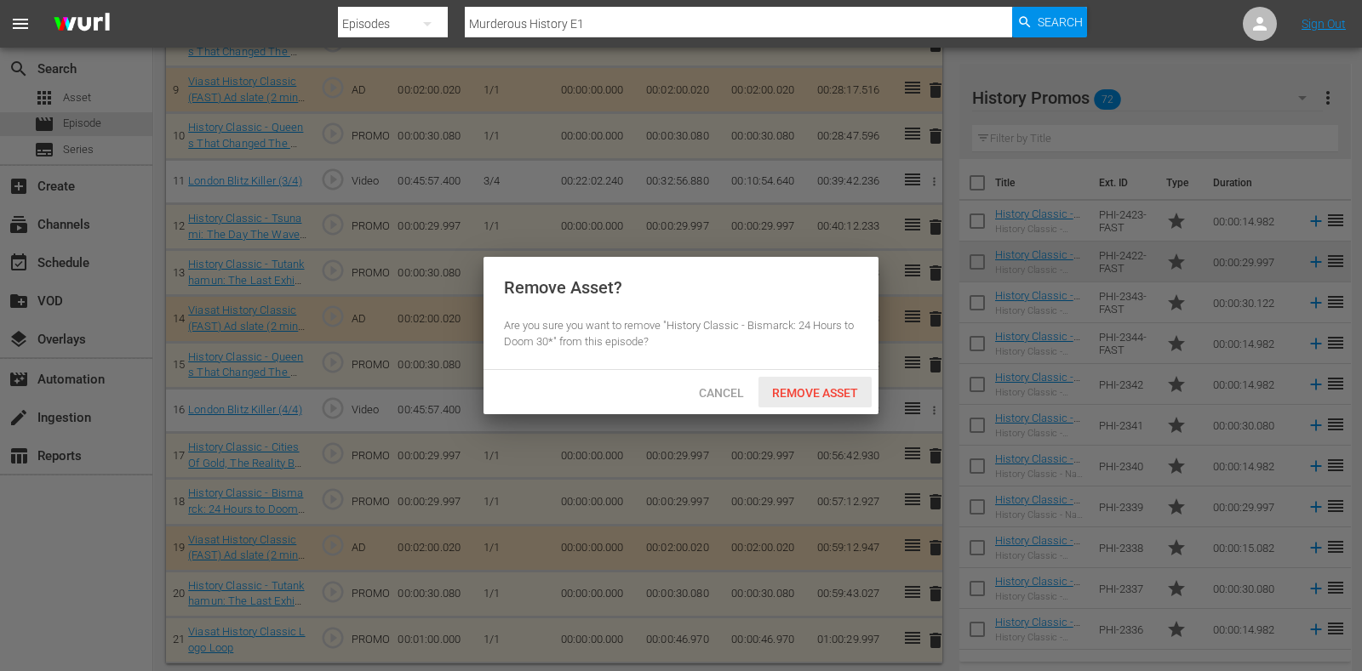
click at [803, 365] on div "Remove Asset? Are you sure you want to remove "History Classic - Bismarck: 24 H…" at bounding box center [680, 313] width 395 height 113
click at [804, 386] on span "Remove Asset" at bounding box center [814, 393] width 113 height 14
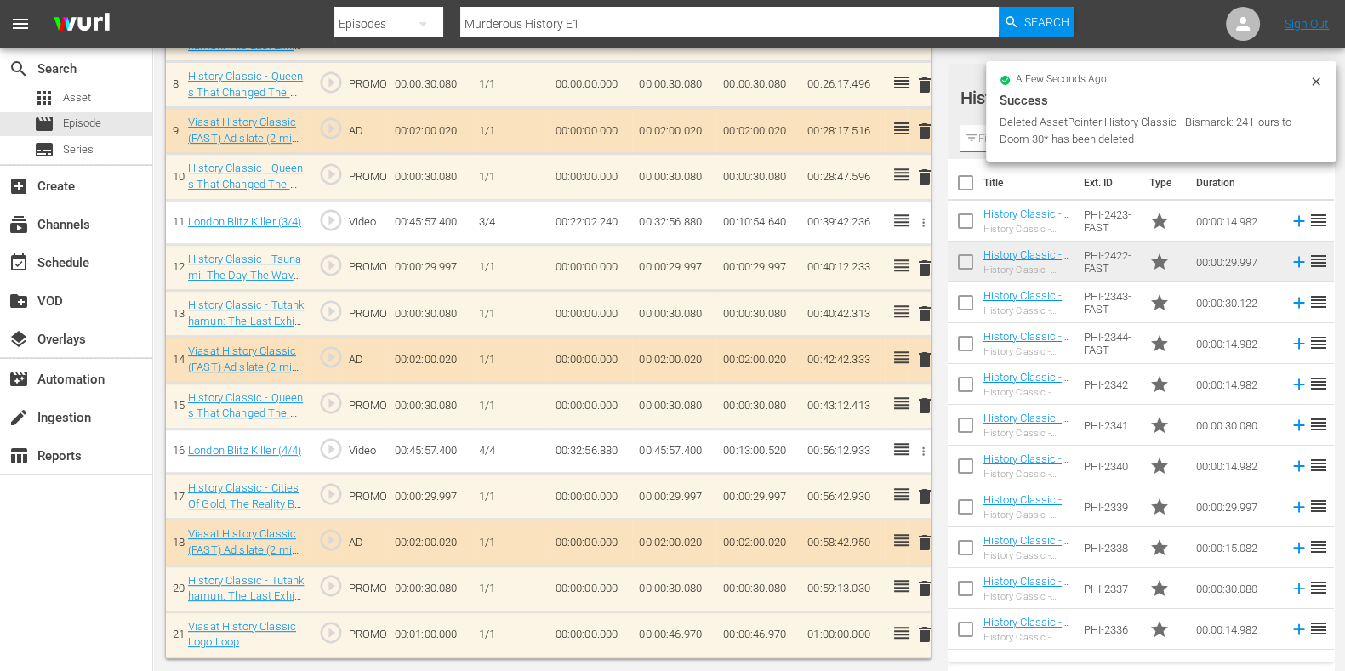
scroll to position [860, 0]
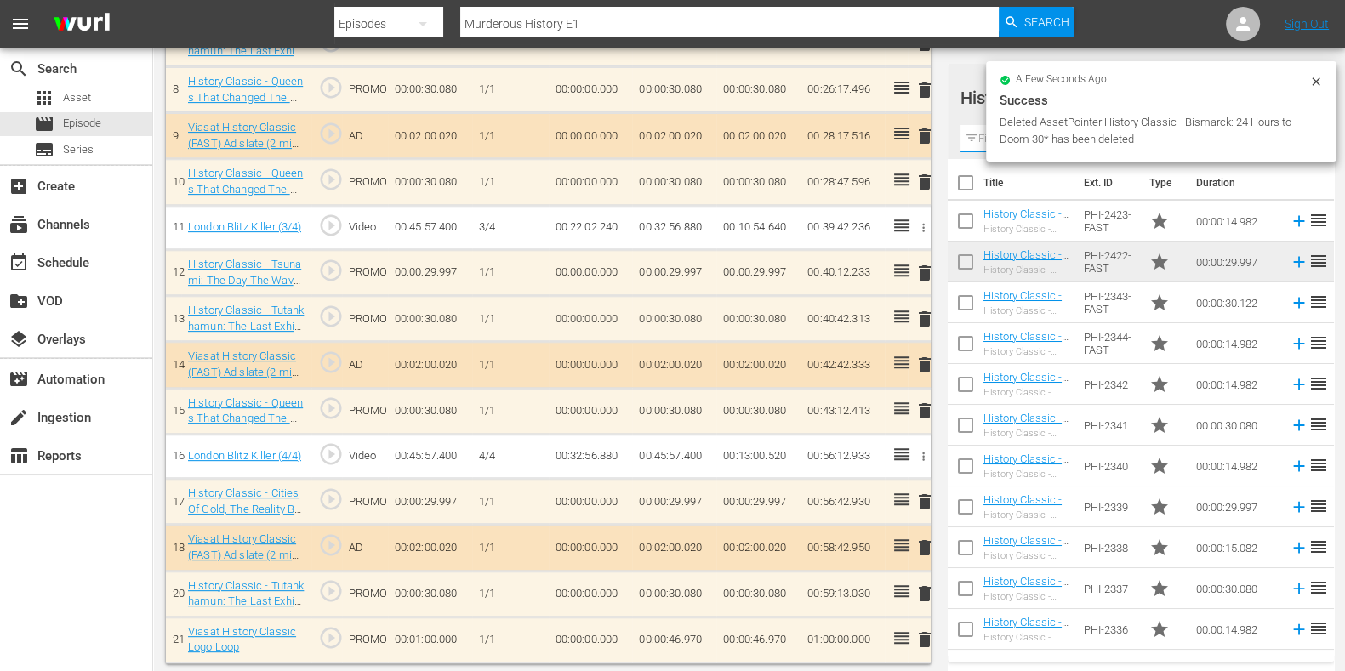
click at [983, 142] on input "text" at bounding box center [1141, 138] width 361 height 27
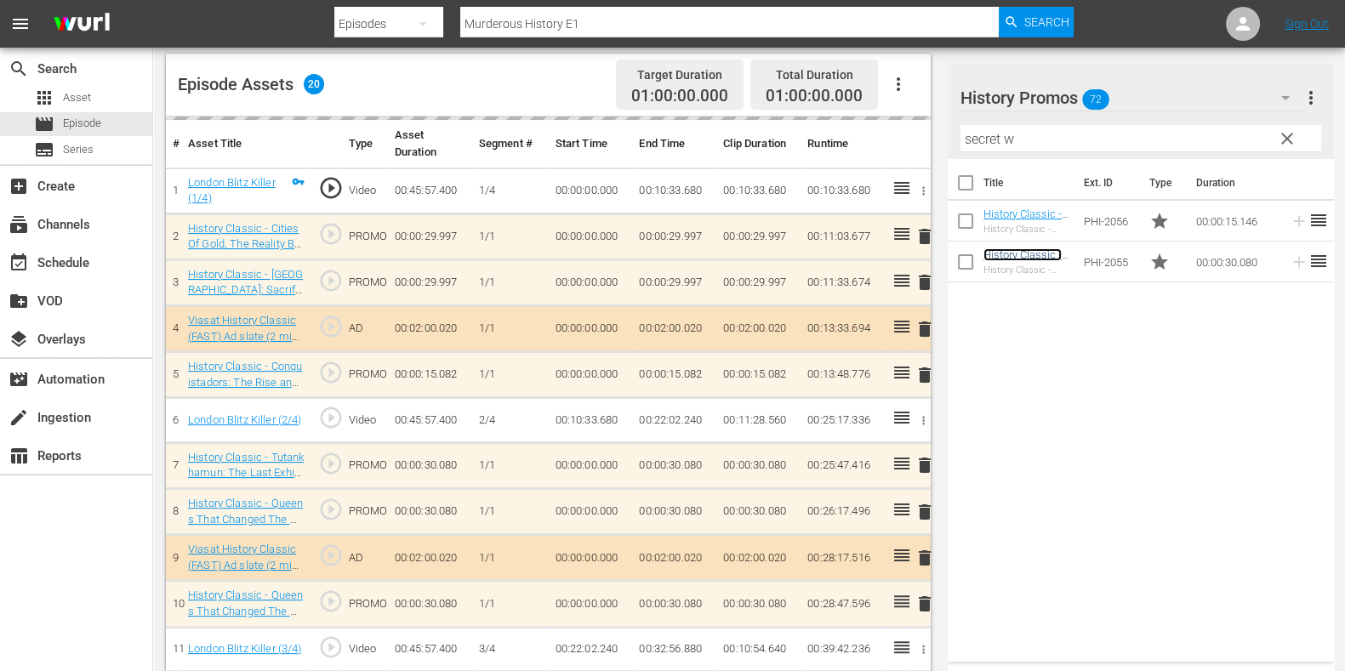
scroll to position [648, 0]
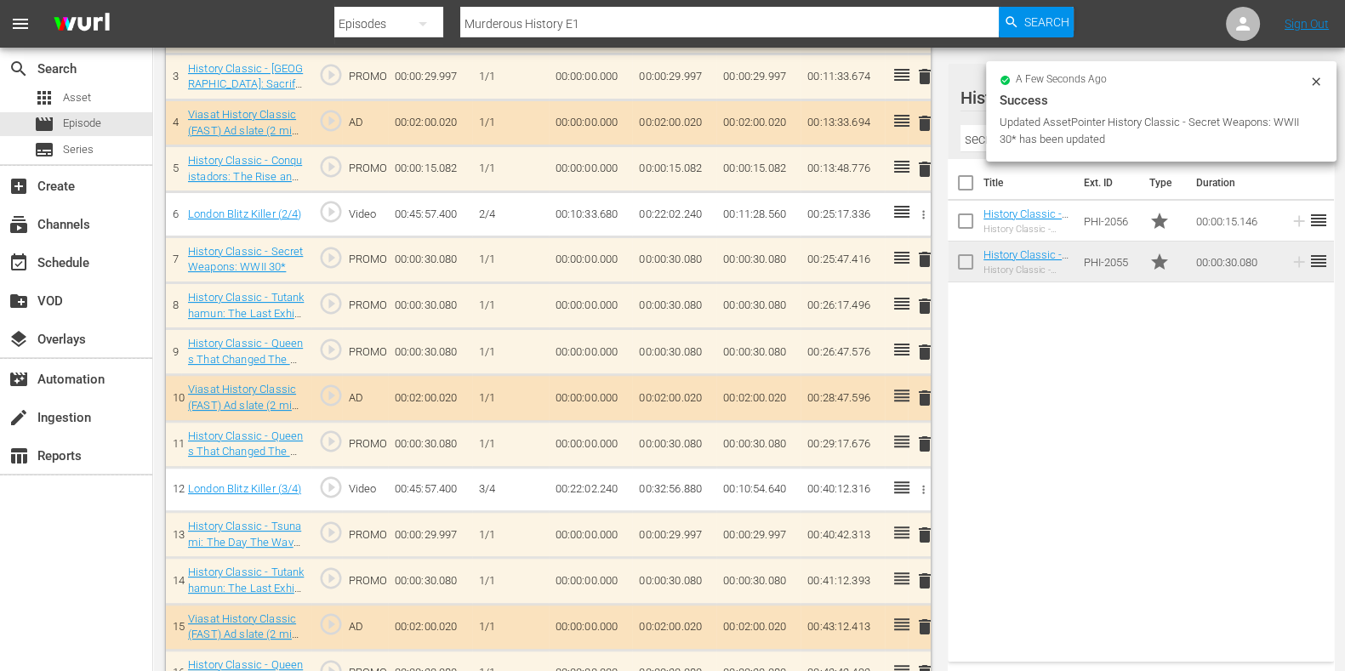
click at [926, 344] on td "delete" at bounding box center [919, 352] width 23 height 46
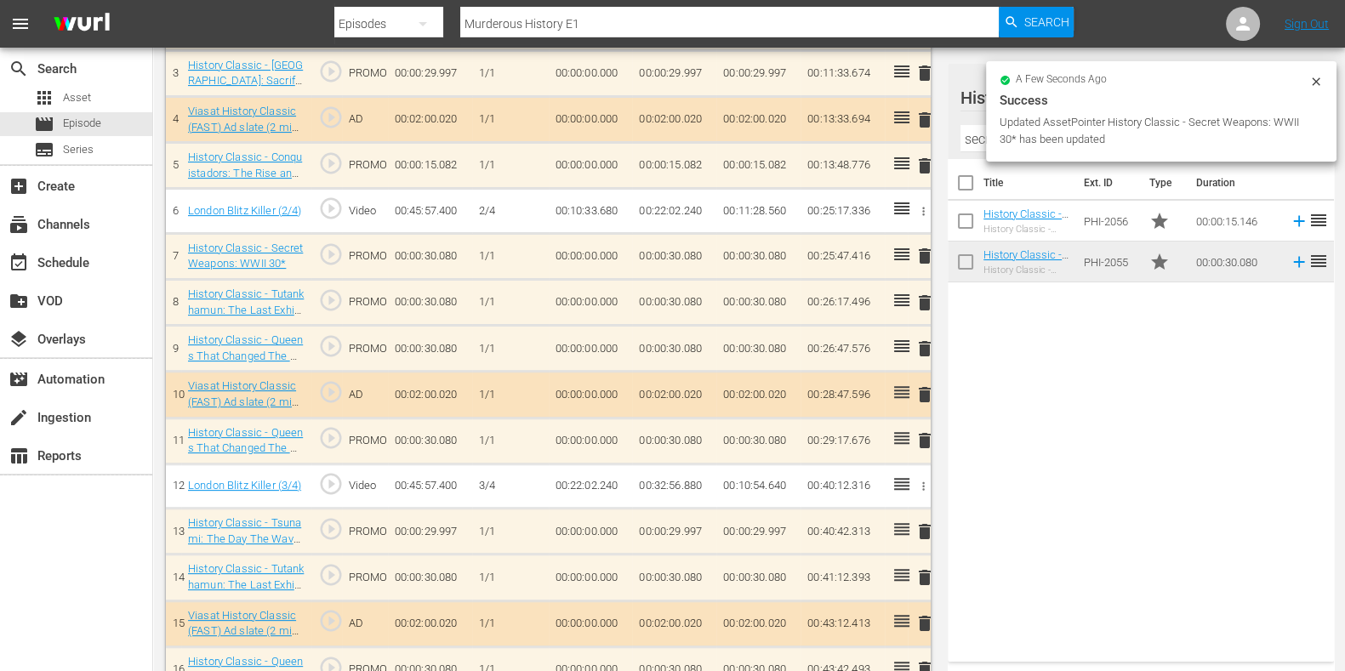
scroll to position [644, 0]
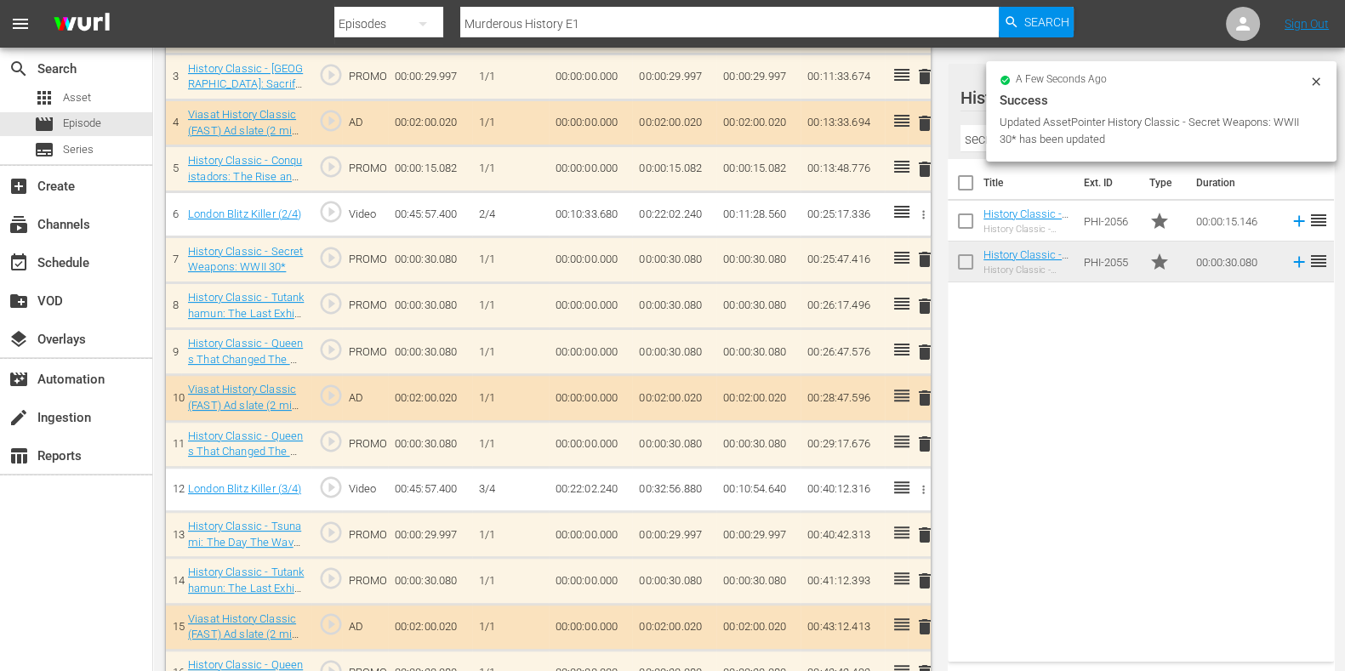
click at [925, 346] on span "delete" at bounding box center [925, 352] width 20 height 20
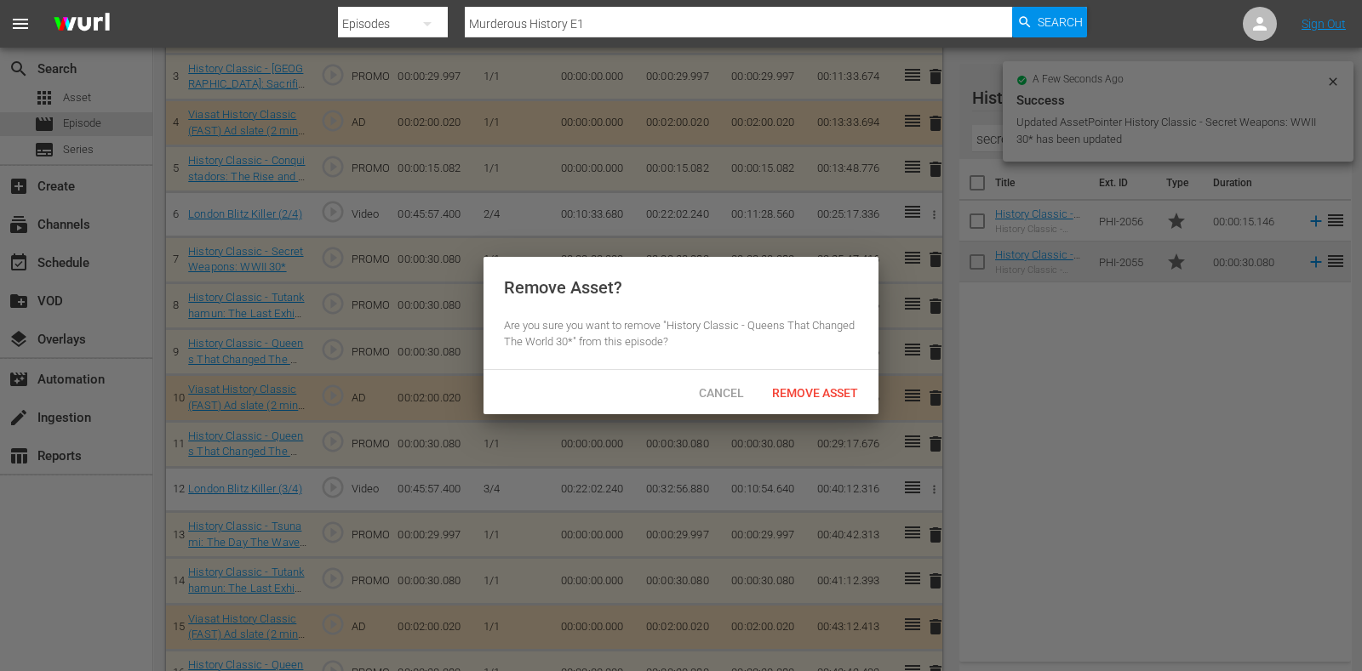
click at [816, 374] on div "Cancel Remove Asset" at bounding box center [680, 392] width 395 height 44
click at [816, 377] on div "Remove Asset" at bounding box center [814, 392] width 113 height 31
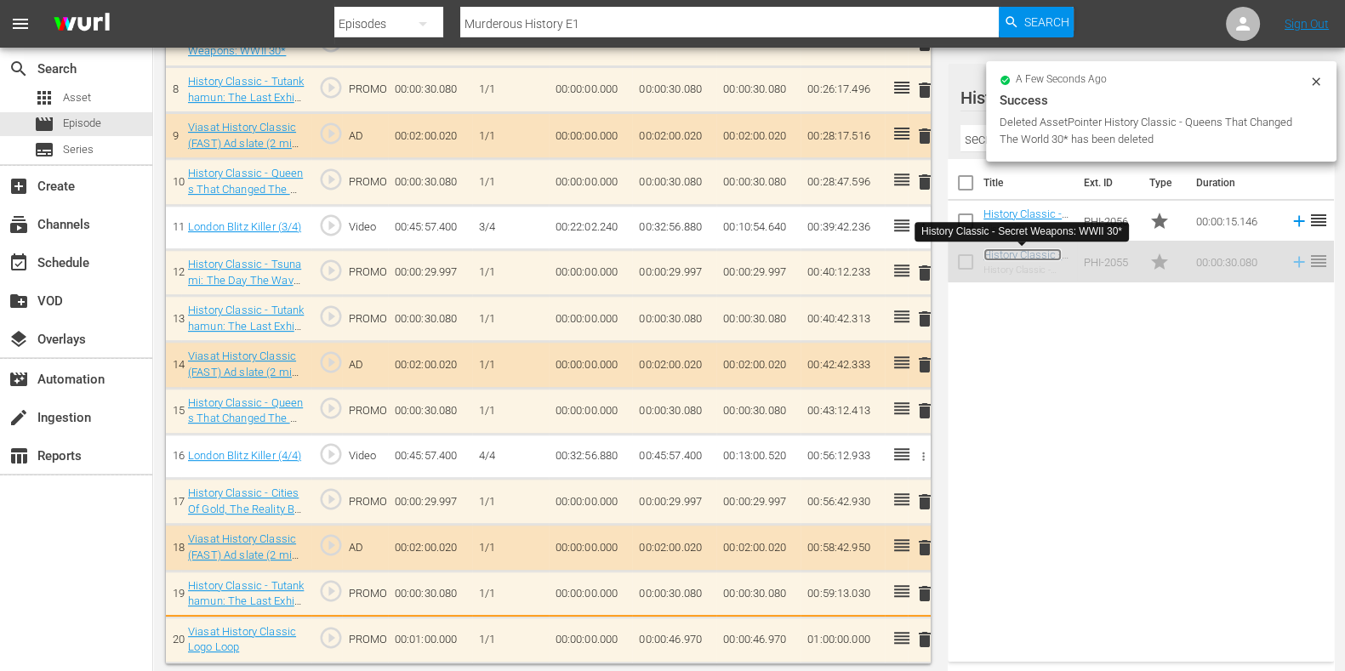
scroll to position [864, 0]
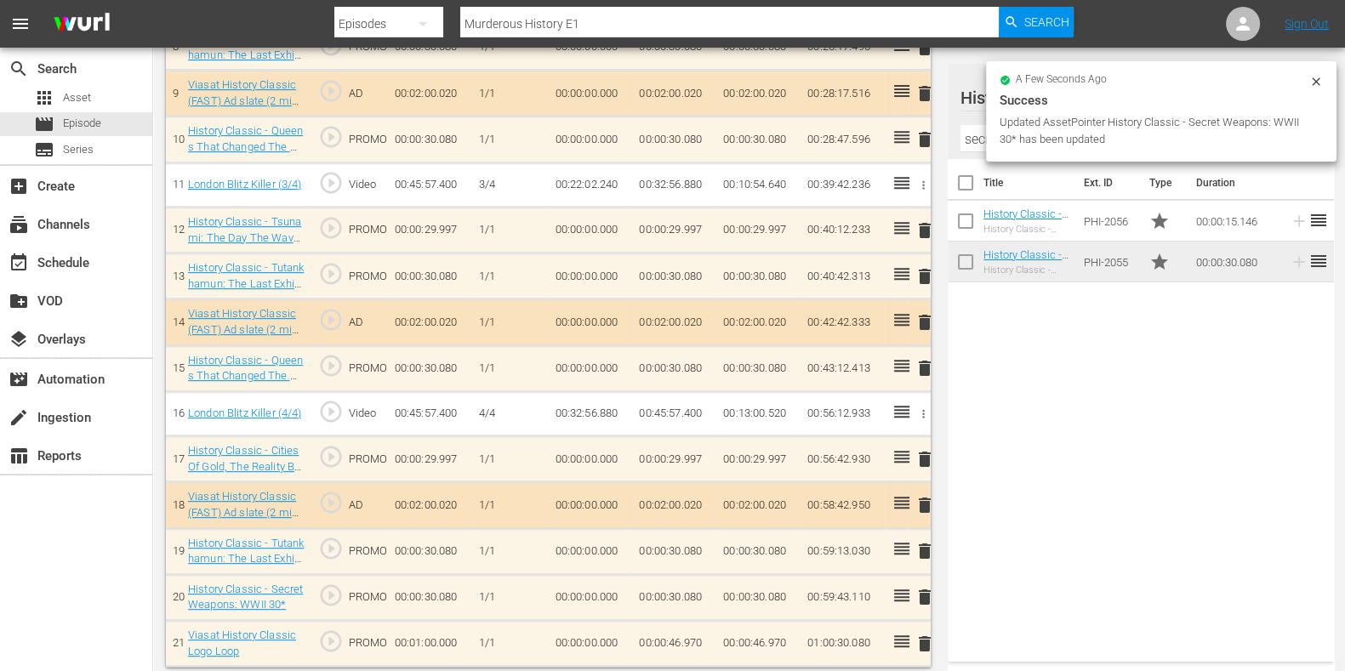
click at [921, 542] on span "delete" at bounding box center [925, 551] width 20 height 20
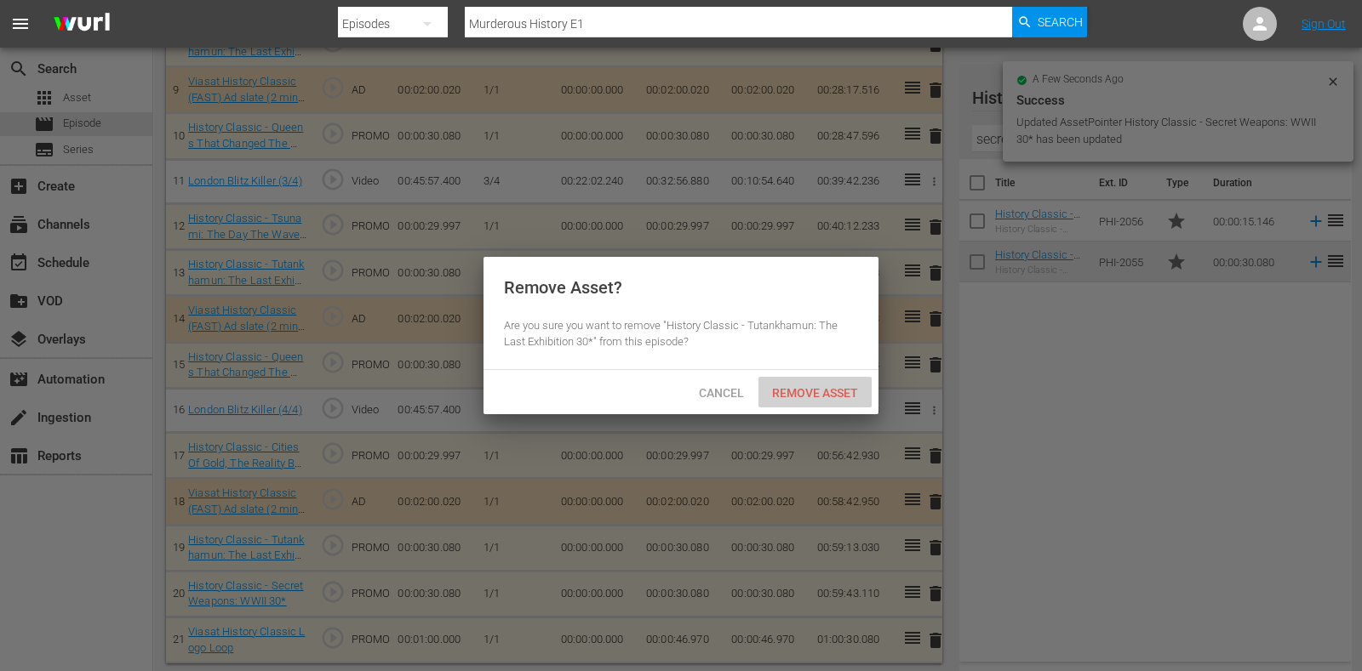
click at [808, 384] on div "Remove Asset" at bounding box center [814, 392] width 113 height 31
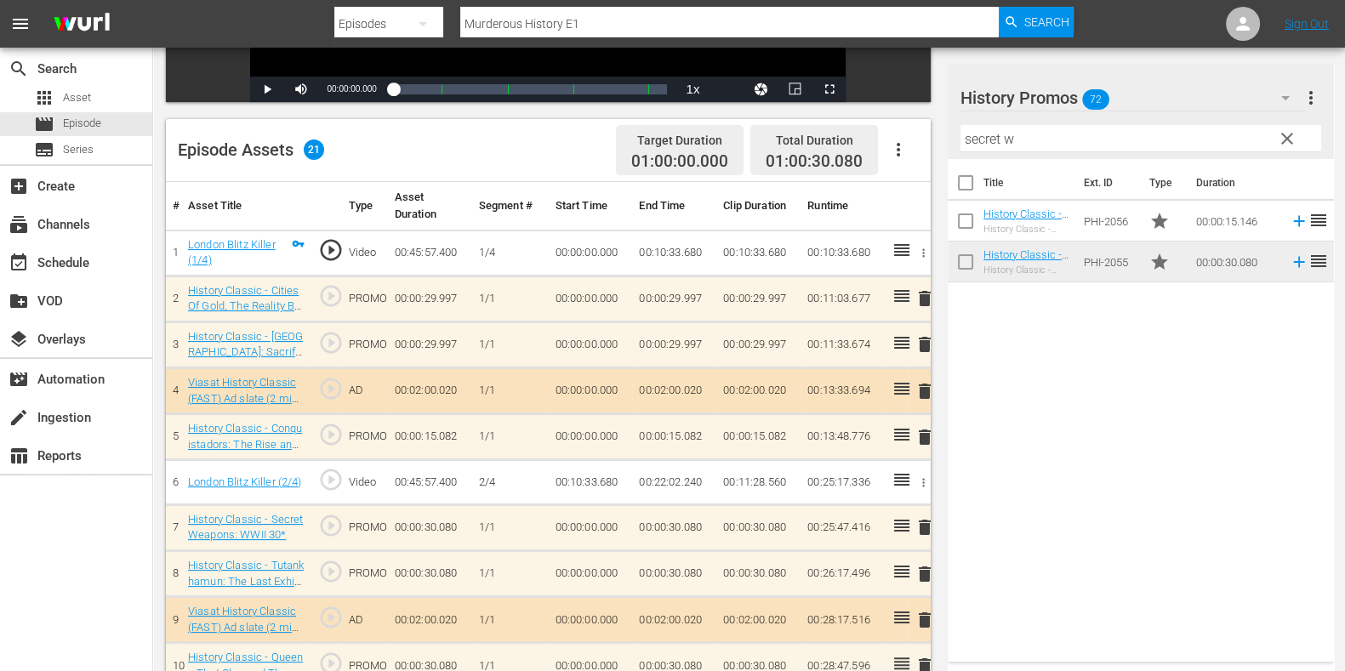
scroll to position [374, 0]
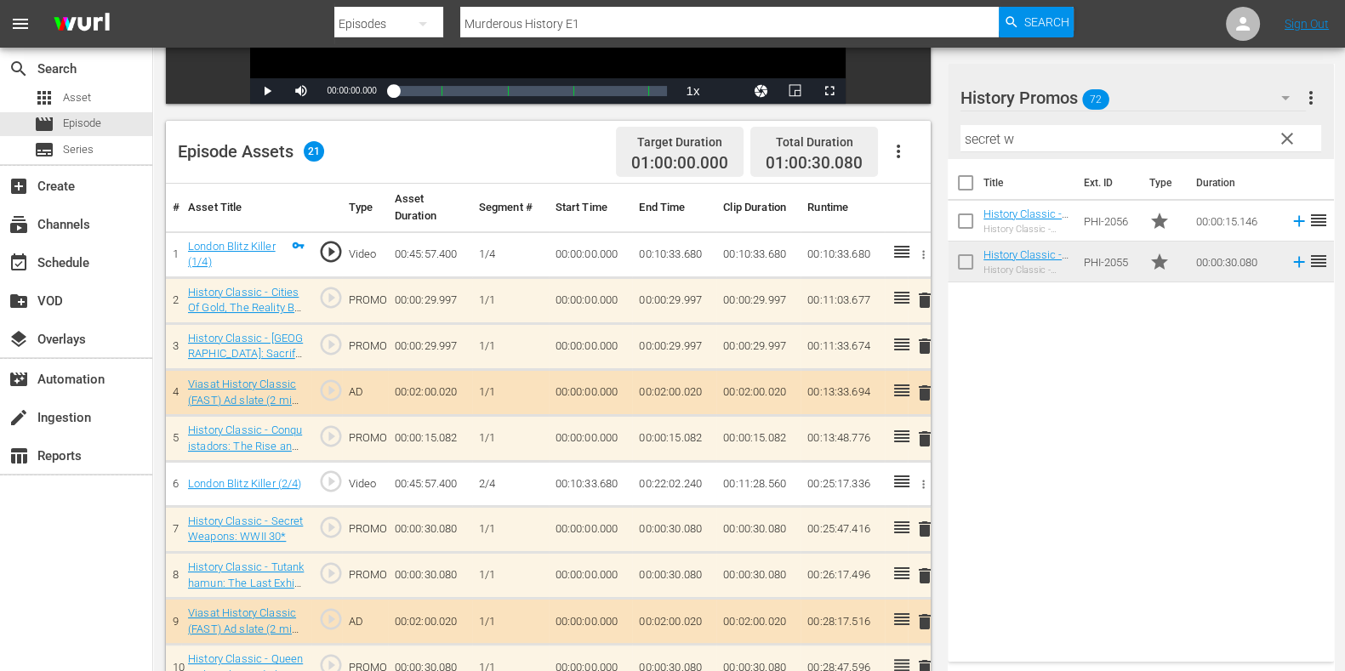
click at [991, 133] on input "secret w" at bounding box center [1141, 138] width 361 height 27
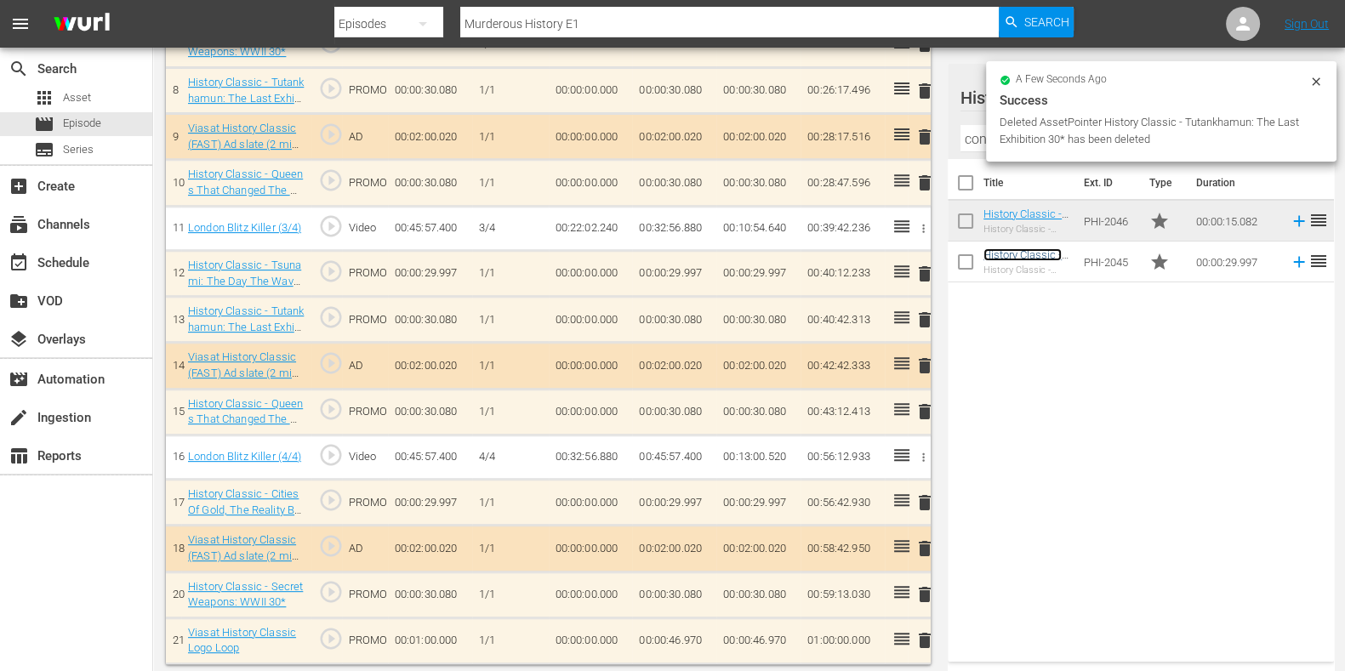
scroll to position [860, 0]
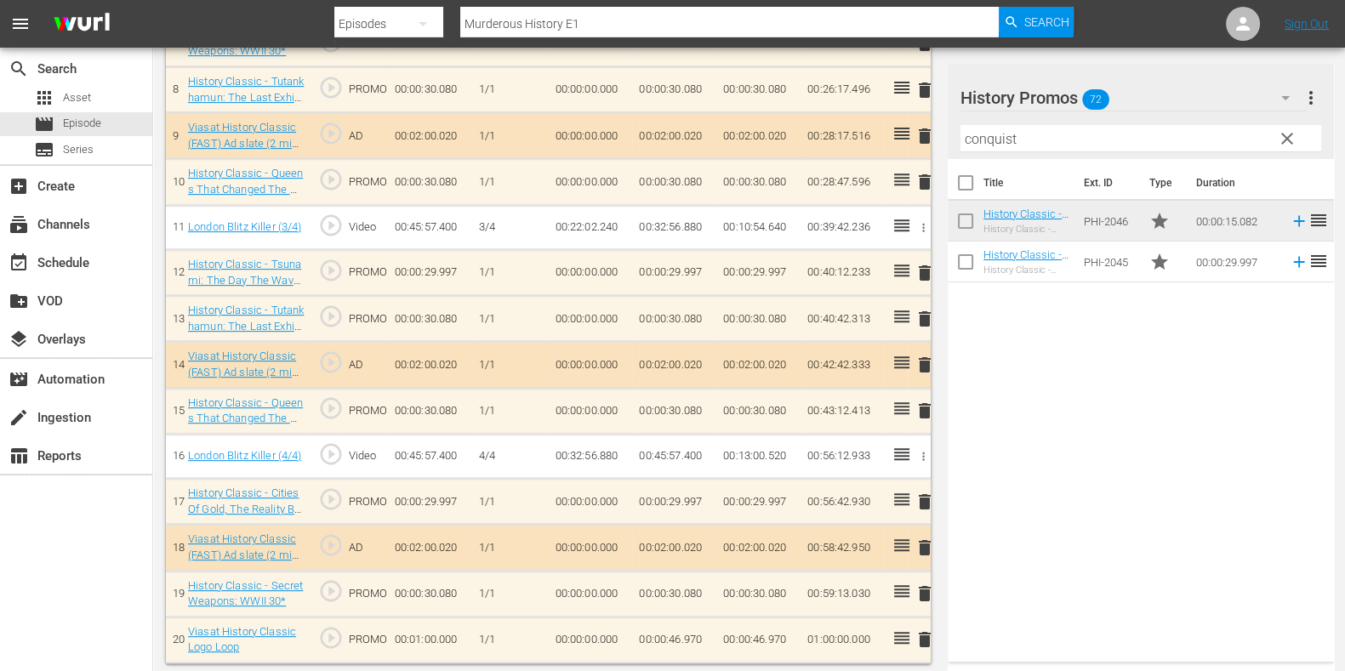
click at [991, 129] on input "conquist" at bounding box center [1141, 138] width 361 height 27
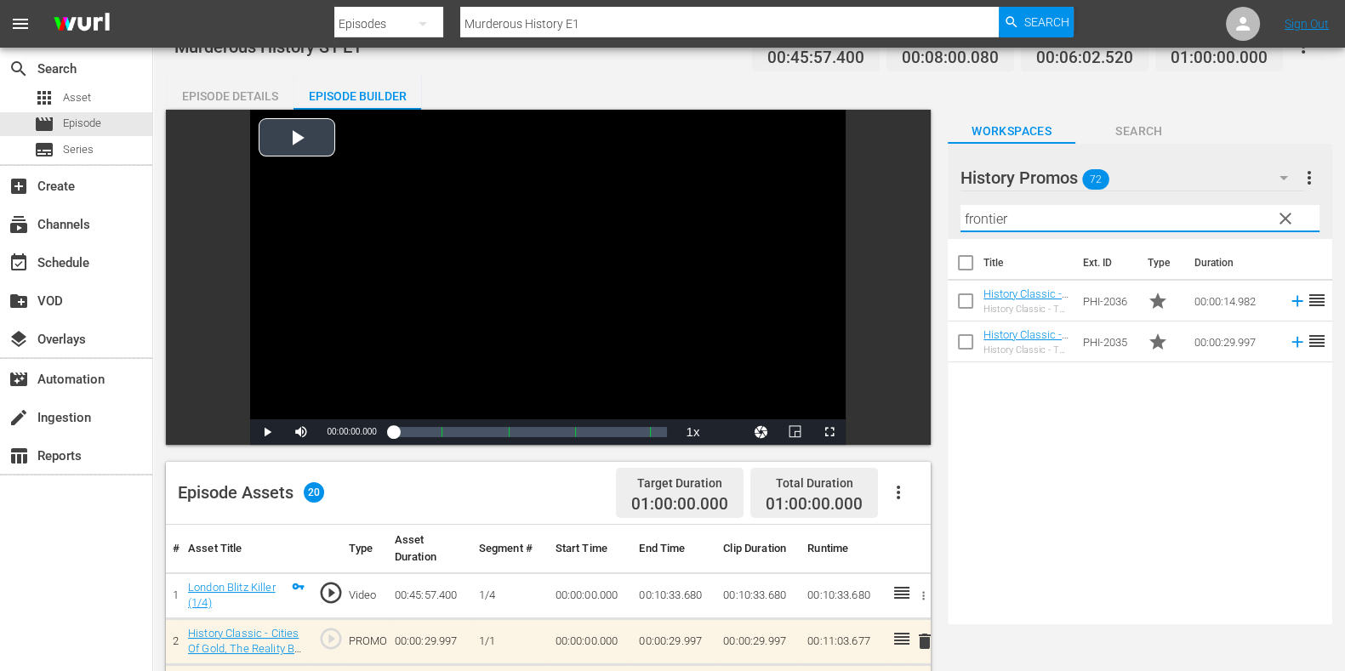
scroll to position [0, 0]
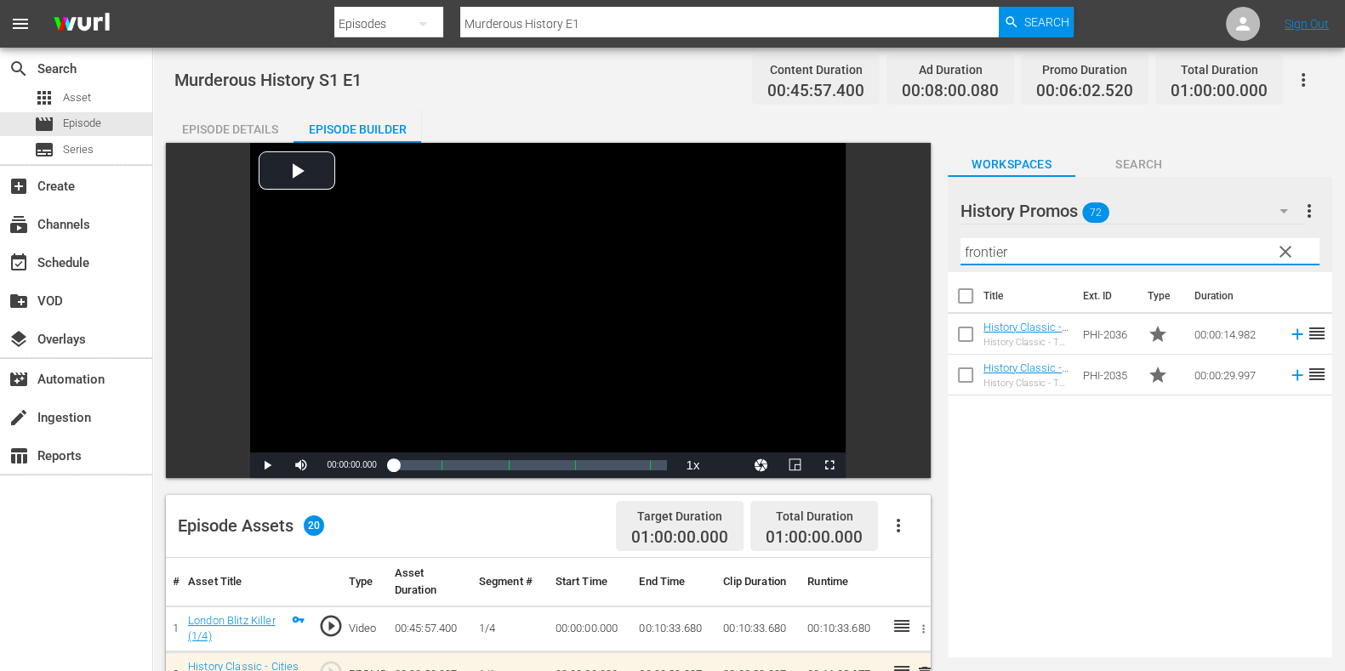
type input "frontier"
click at [625, 30] on input "Murderous History E1" at bounding box center [729, 23] width 539 height 41
type input "Murderous History E2"
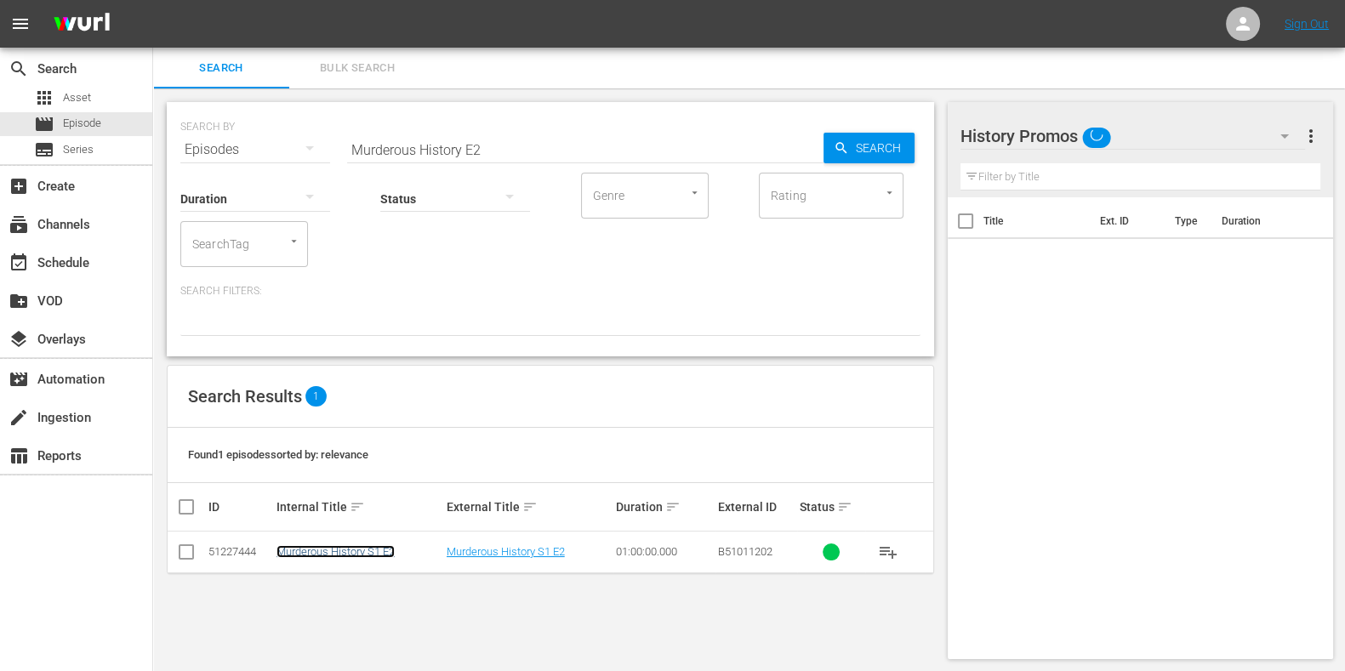
click at [380, 551] on link "Murderous History S1 E2" at bounding box center [336, 551] width 118 height 13
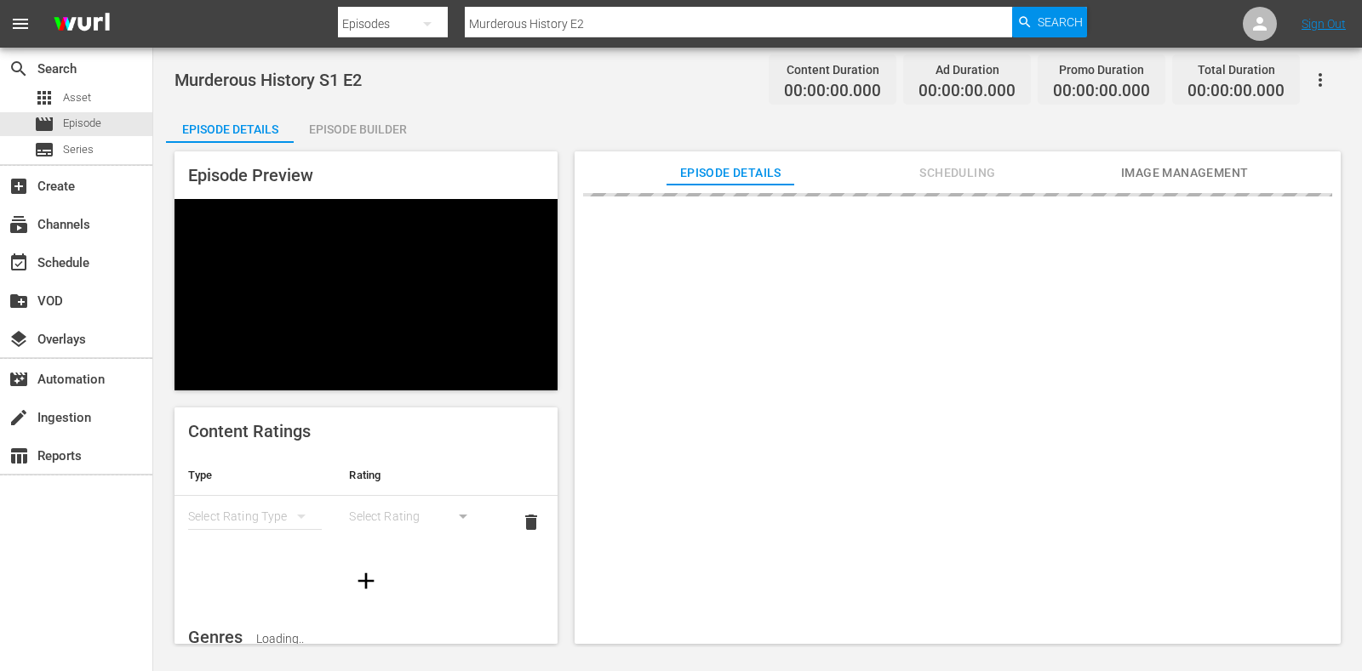
click at [363, 134] on div "Episode Builder" at bounding box center [358, 129] width 128 height 41
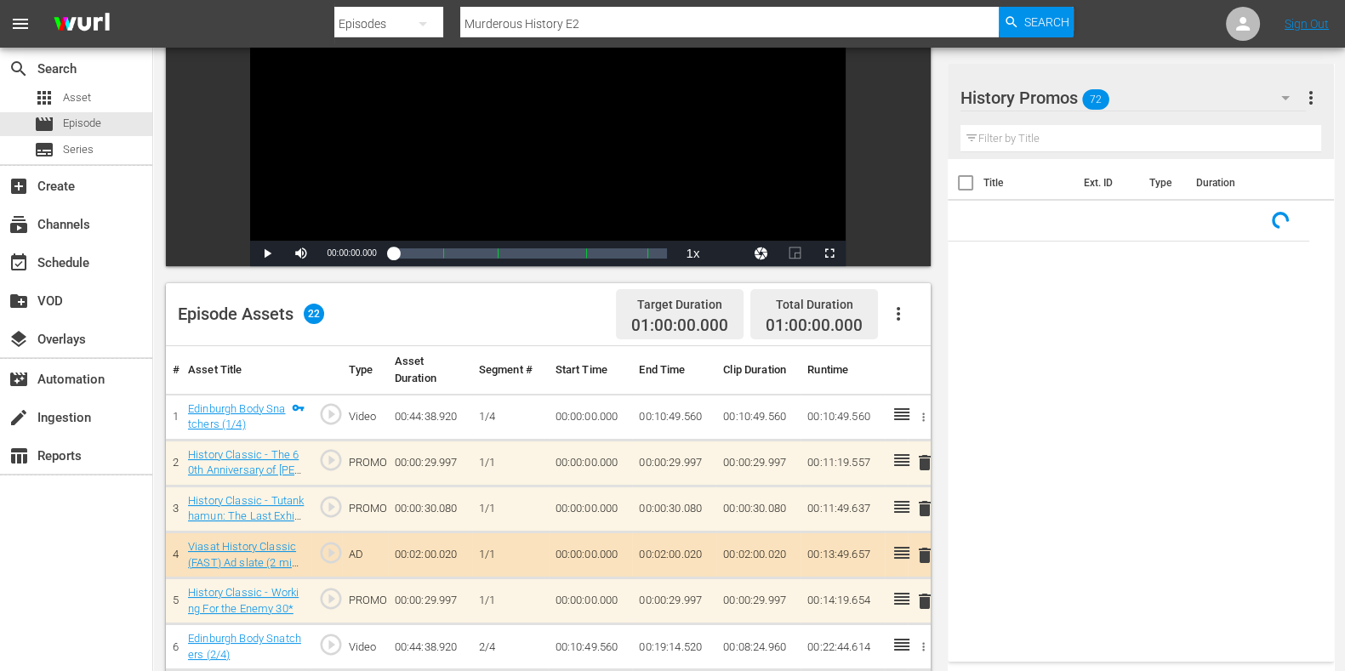
scroll to position [532, 0]
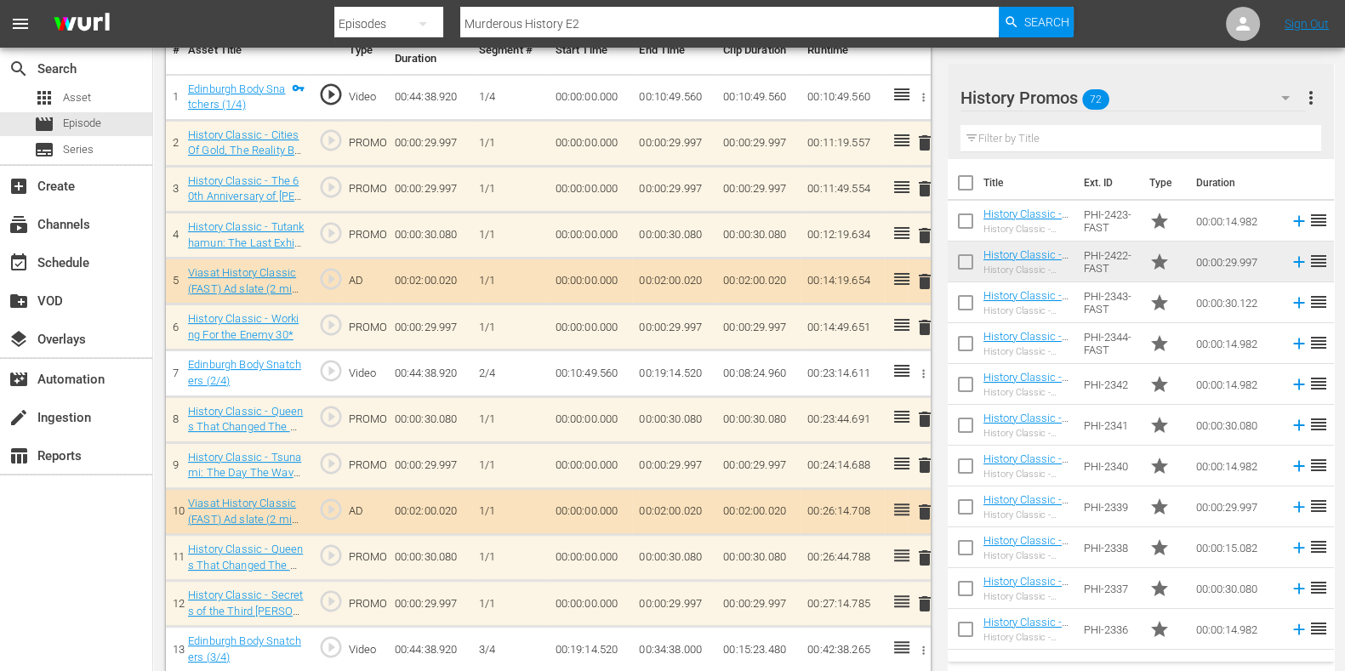
click at [923, 323] on span "delete" at bounding box center [925, 327] width 20 height 20
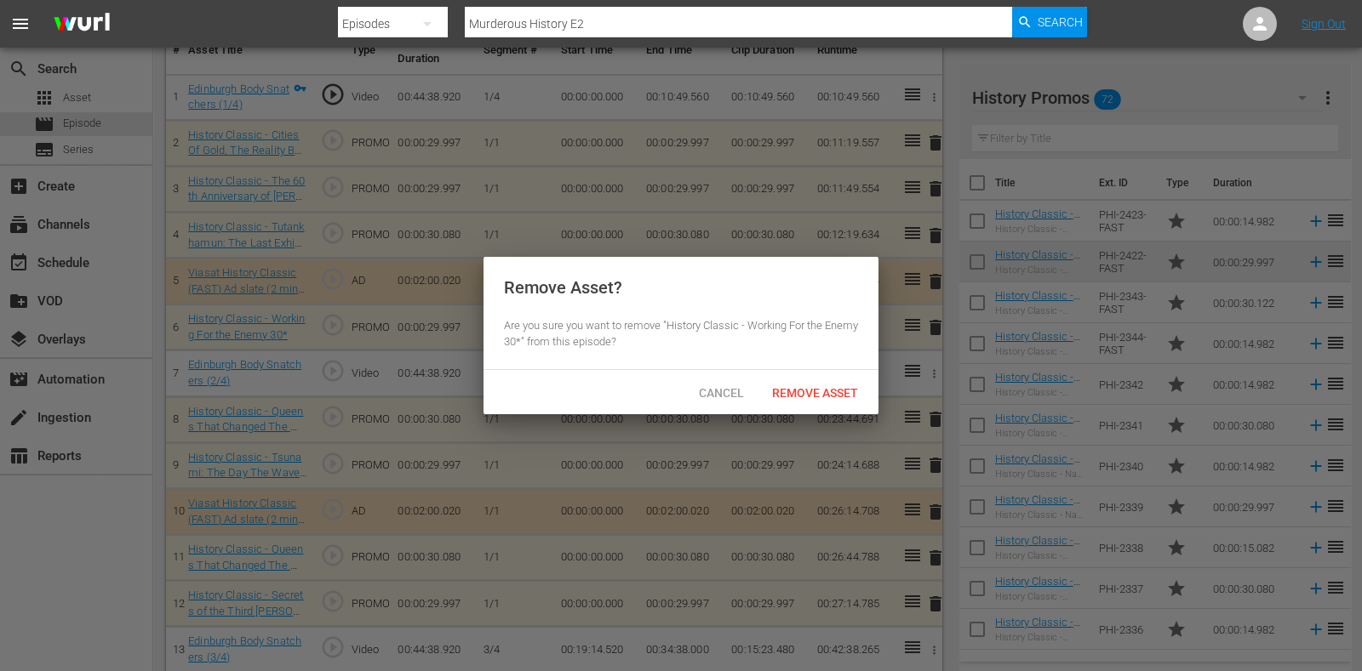
click at [811, 390] on span "Remove Asset" at bounding box center [814, 393] width 113 height 14
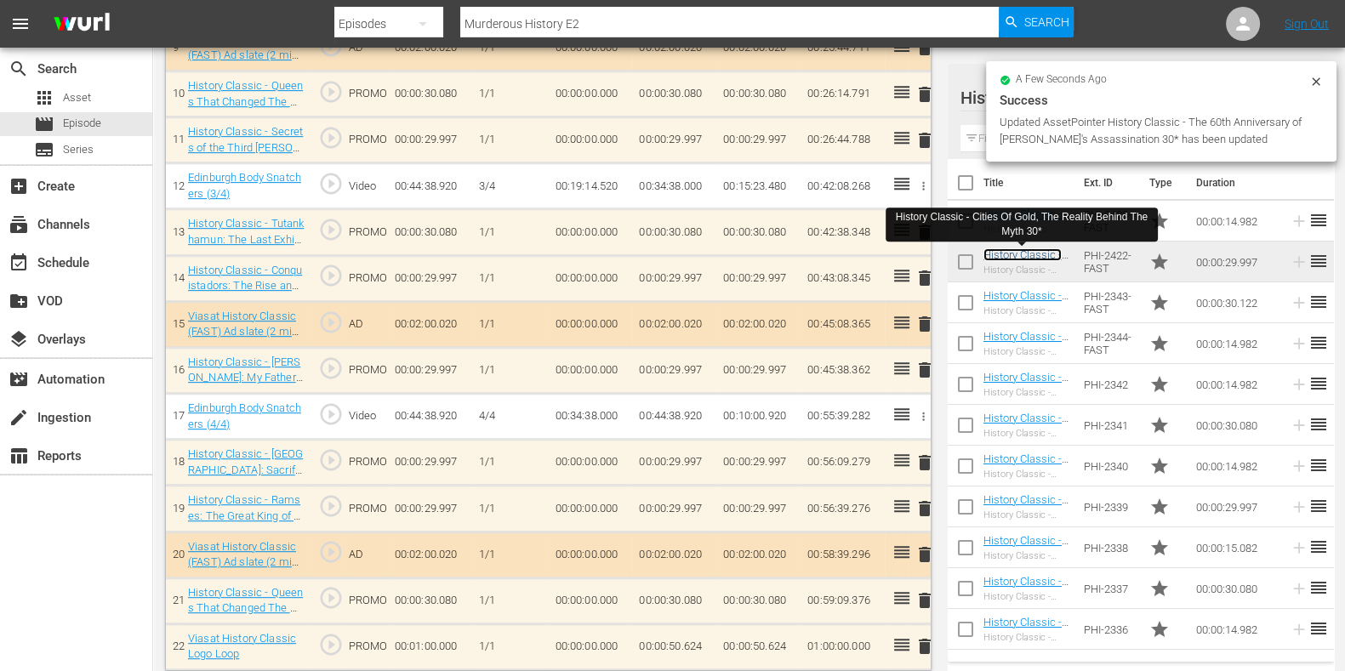
scroll to position [957, 0]
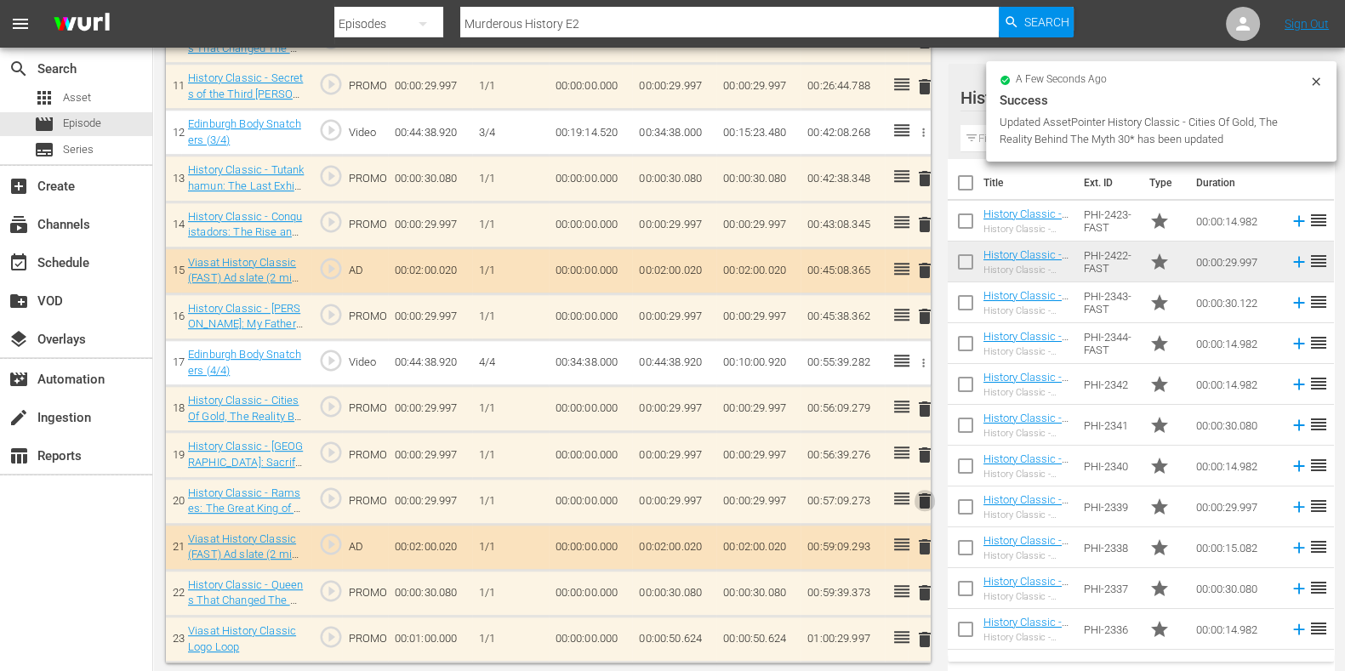
click at [931, 498] on span "delete" at bounding box center [925, 501] width 20 height 20
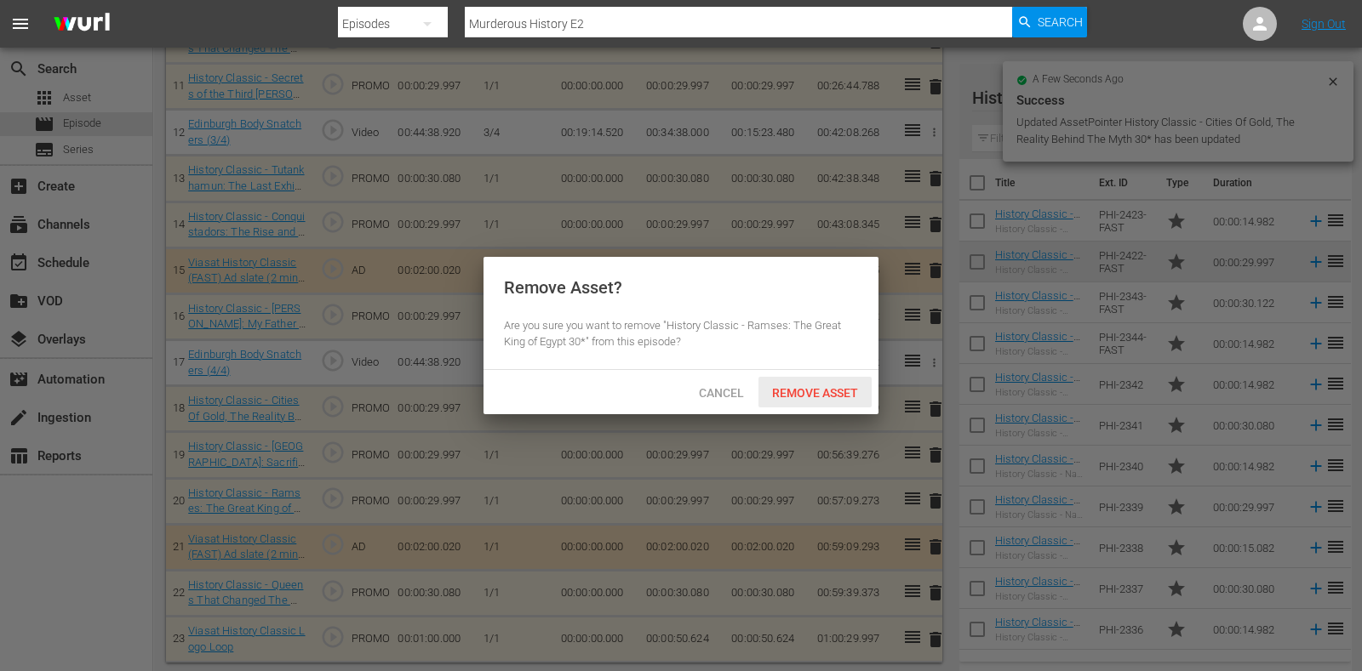
click at [788, 403] on div "Remove Asset" at bounding box center [814, 392] width 113 height 31
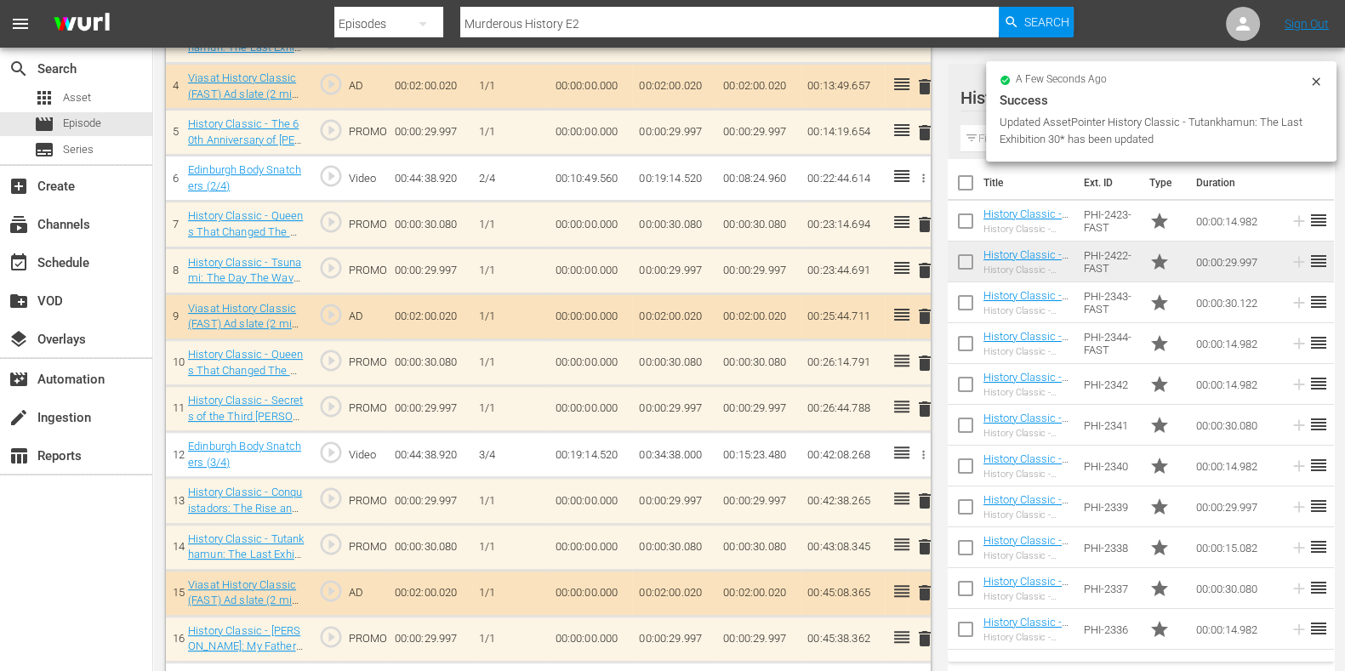
scroll to position [688, 0]
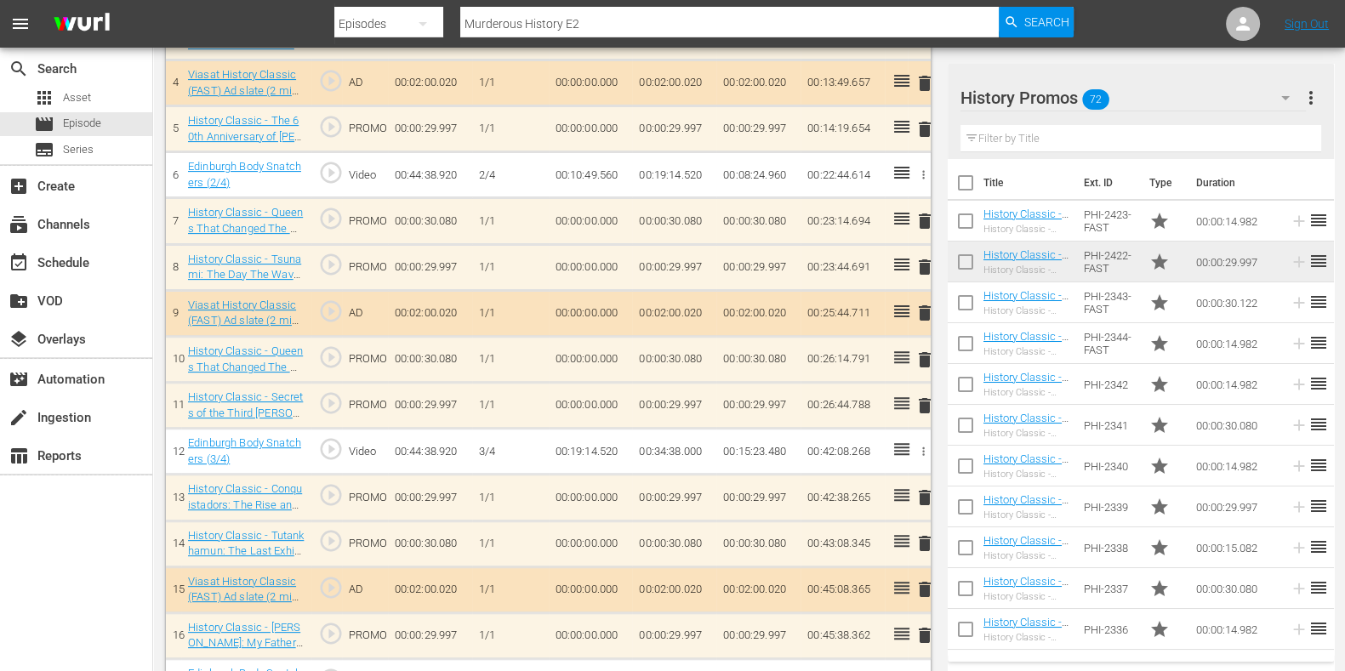
click at [985, 138] on input "text" at bounding box center [1141, 138] width 361 height 27
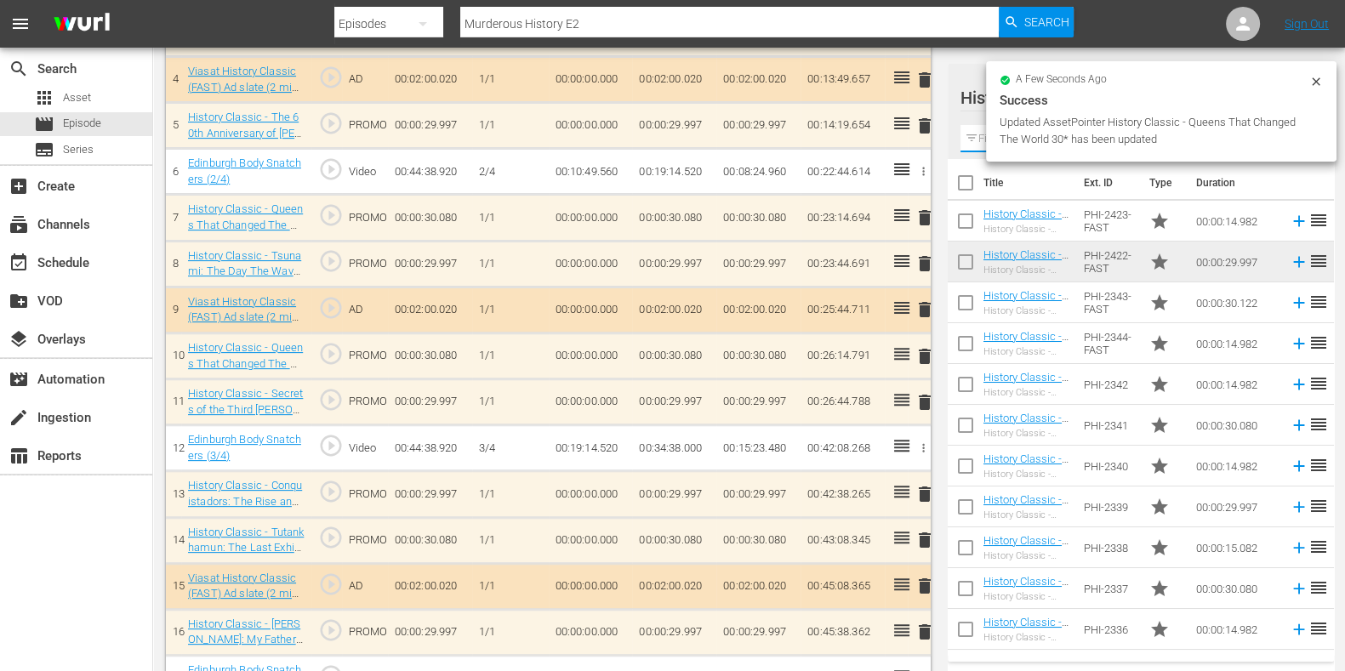
scroll to position [684, 0]
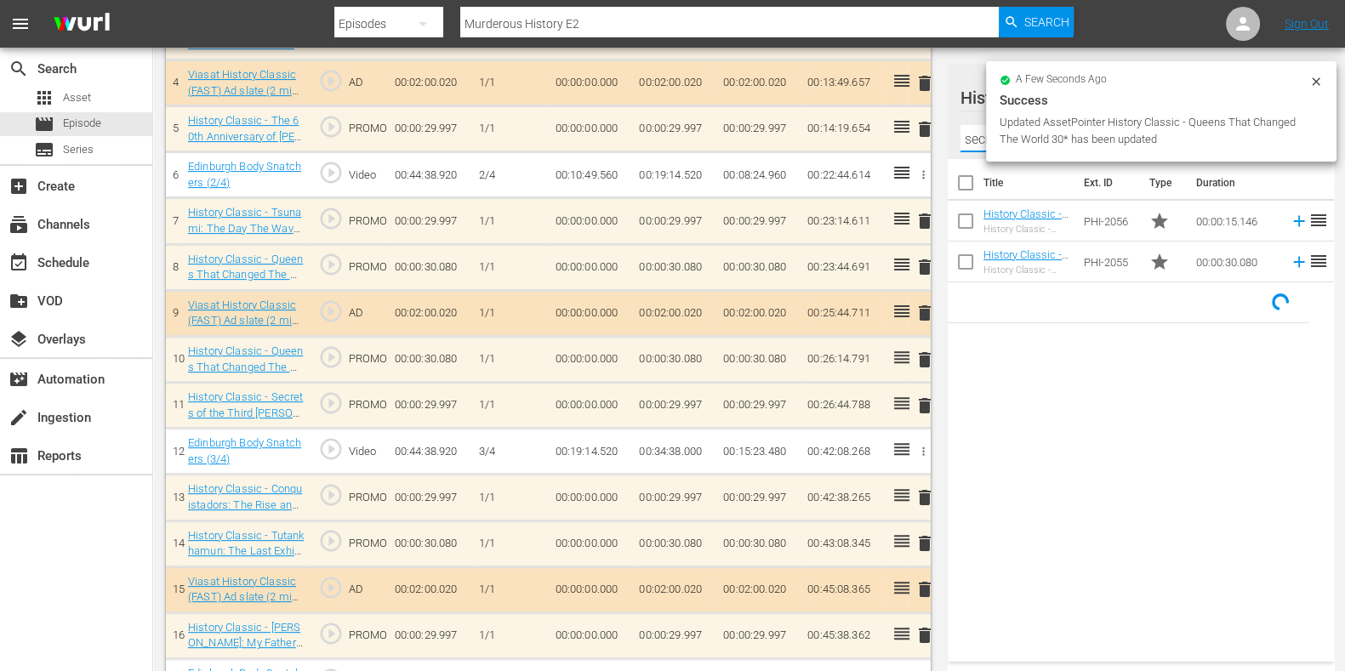
click at [1053, 525] on div "Title Ext. ID Type Duration History Classic - Secret Weapons: WWII 15* History …" at bounding box center [1141, 407] width 386 height 496
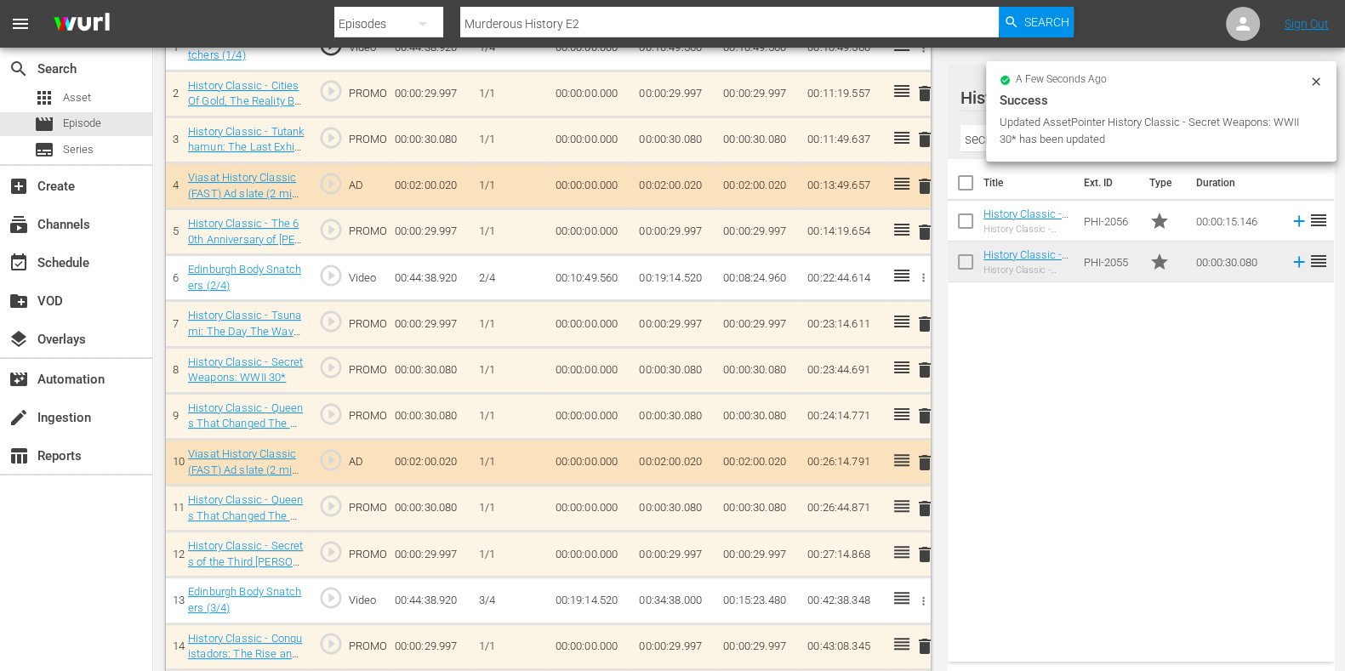
scroll to position [578, 0]
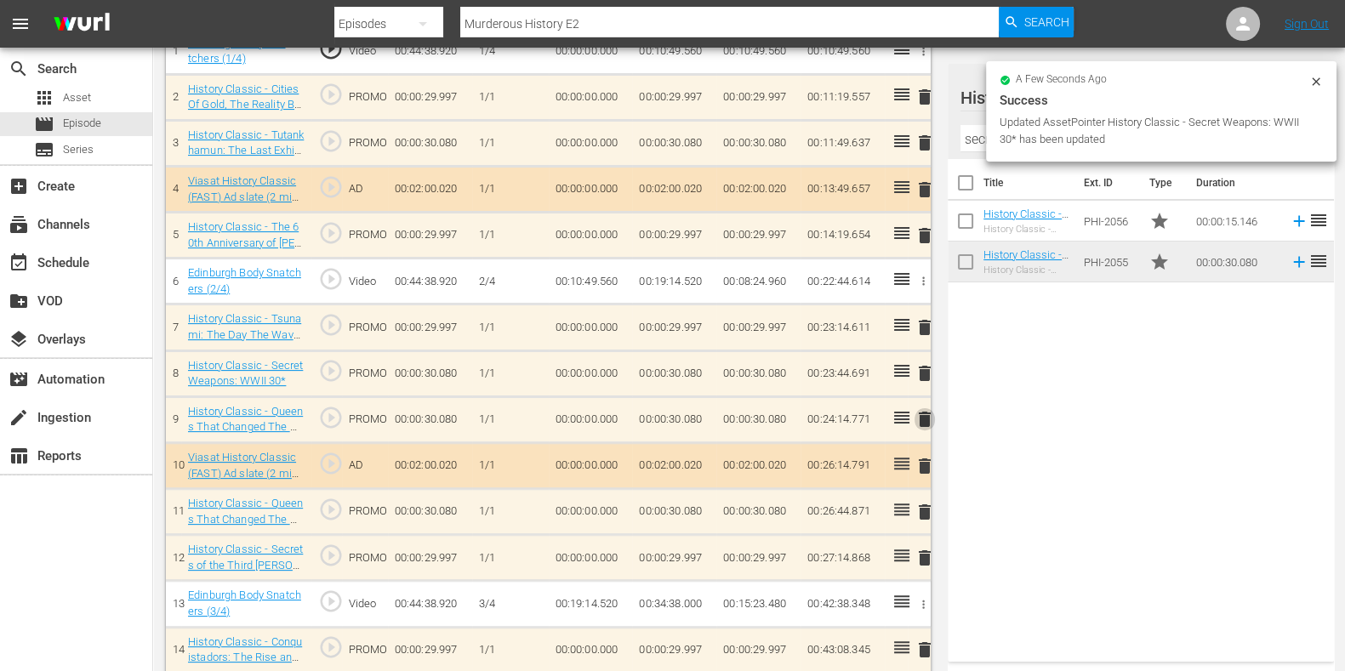
click at [926, 416] on span "delete" at bounding box center [925, 419] width 20 height 20
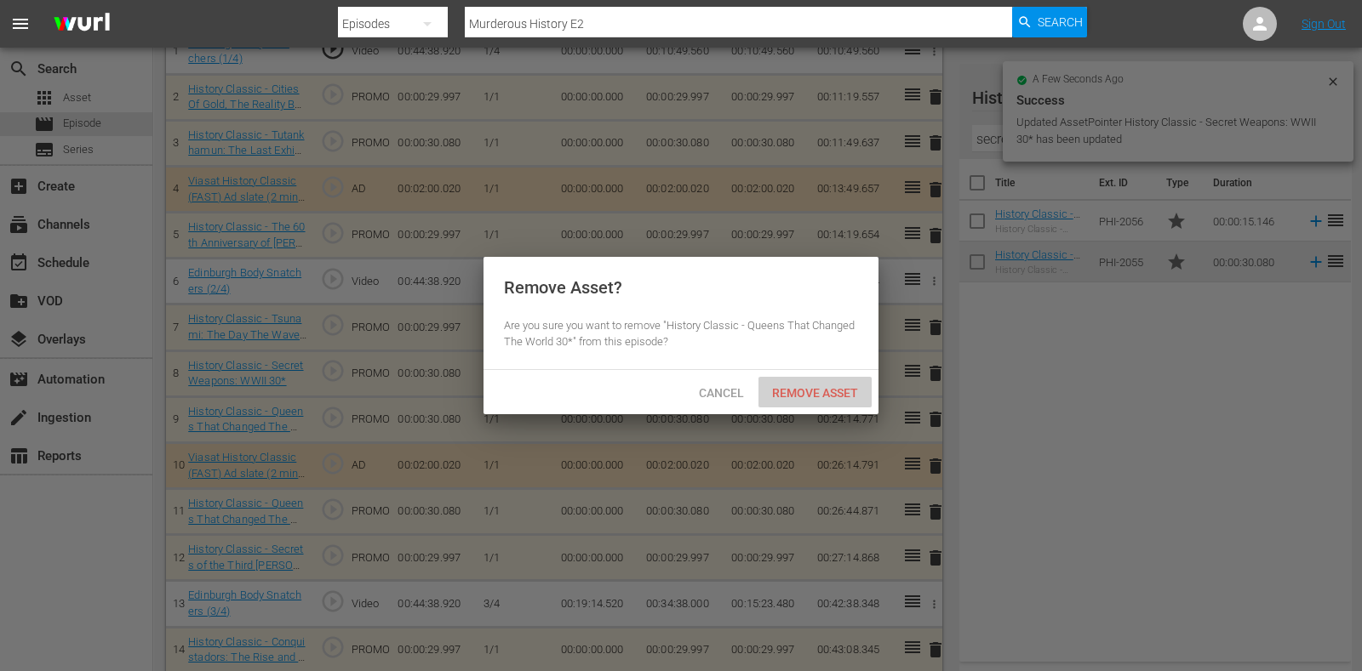
click at [814, 384] on div "Remove Asset" at bounding box center [814, 392] width 113 height 31
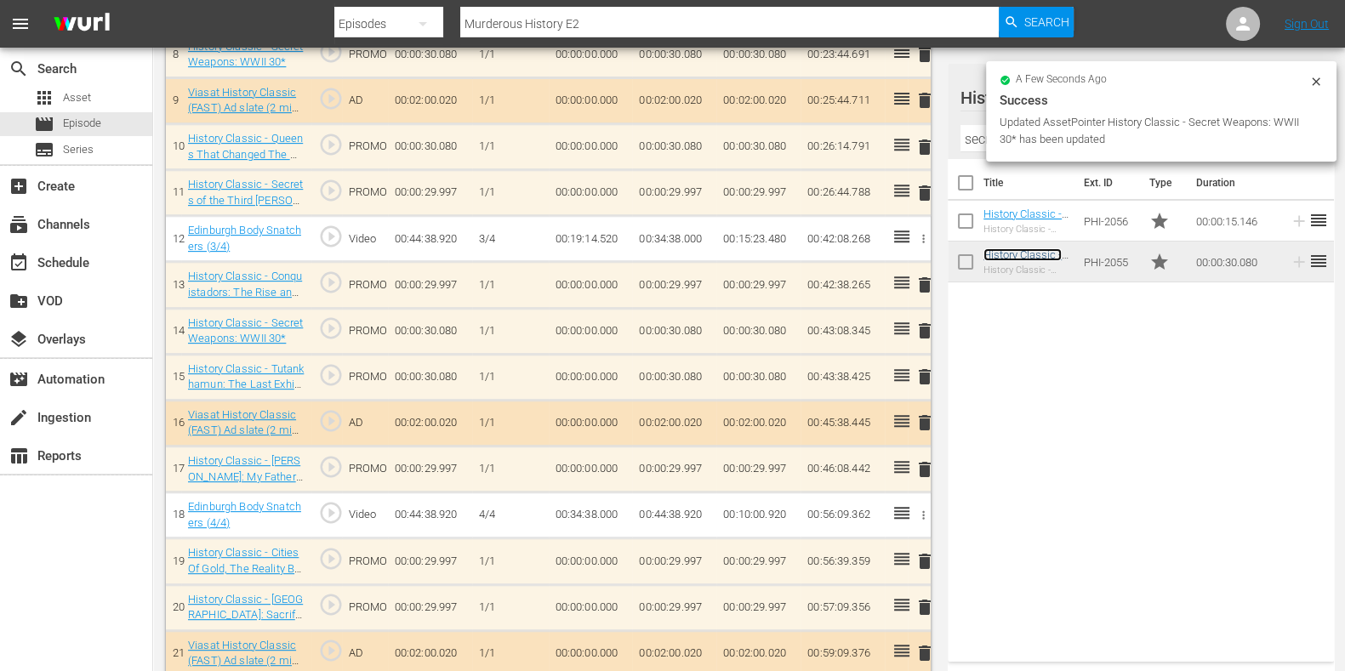
scroll to position [897, 0]
click at [917, 379] on span "delete" at bounding box center [925, 377] width 20 height 20
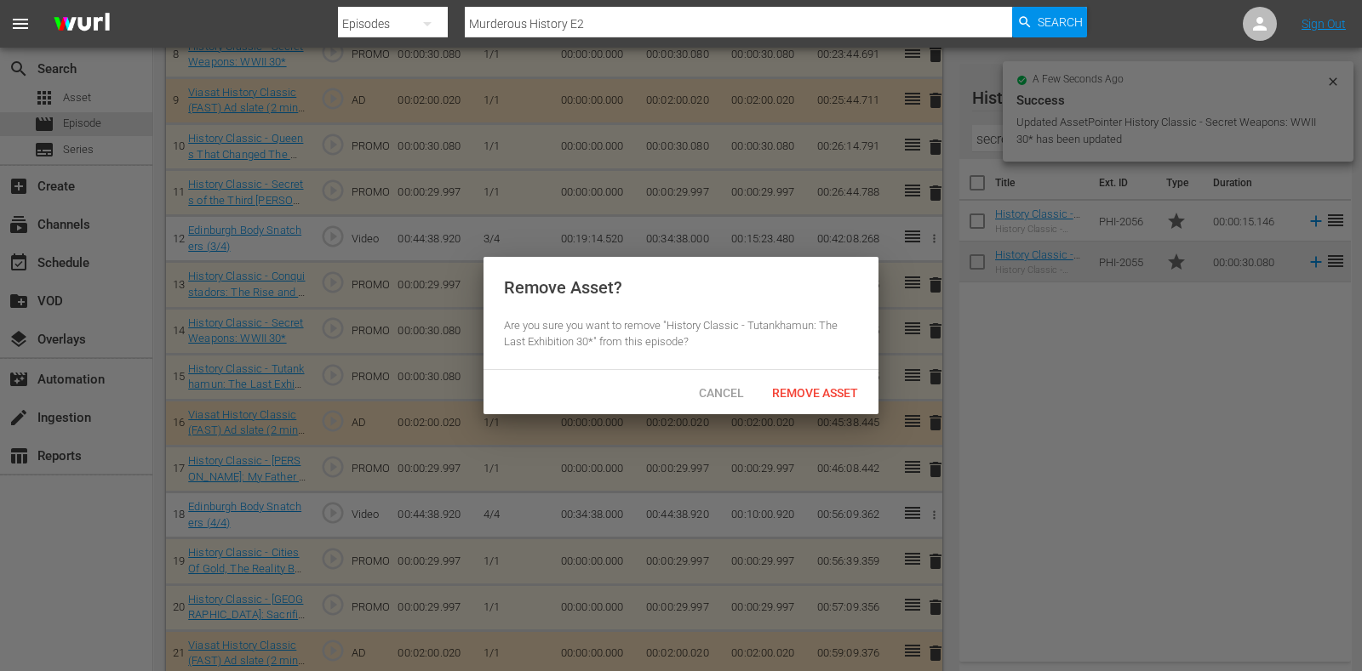
click at [795, 391] on span "Remove Asset" at bounding box center [814, 393] width 113 height 14
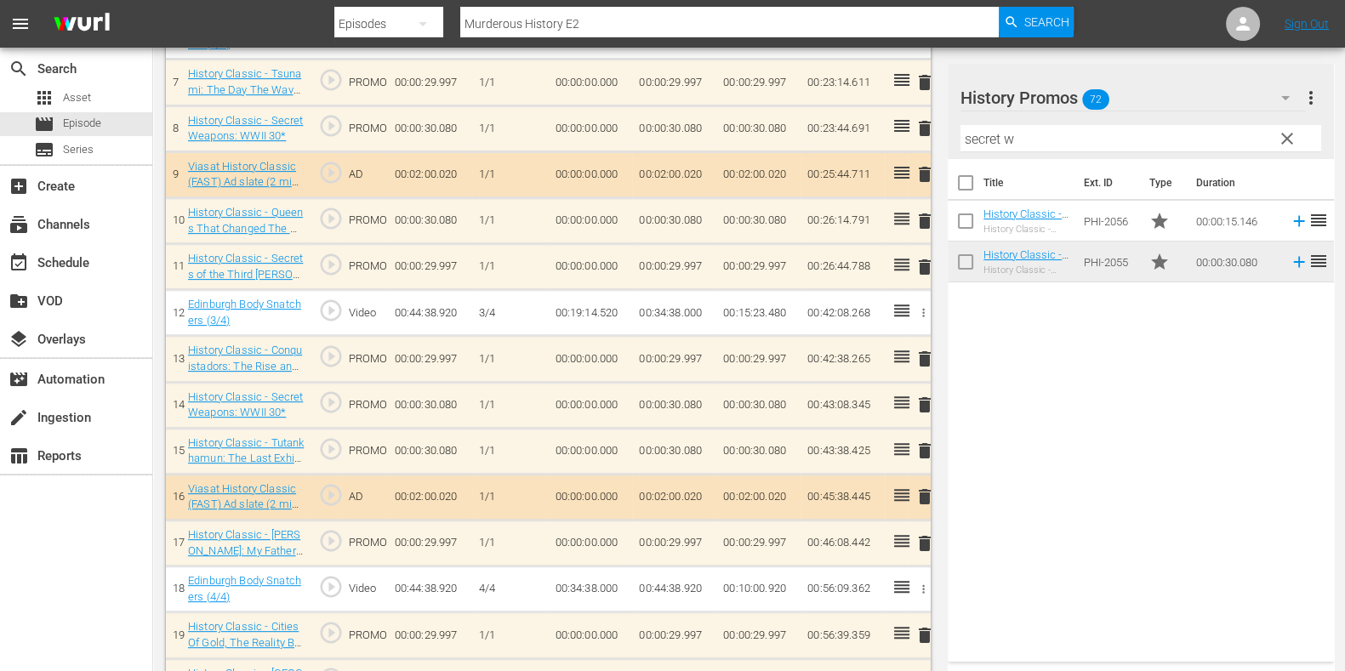
scroll to position [791, 0]
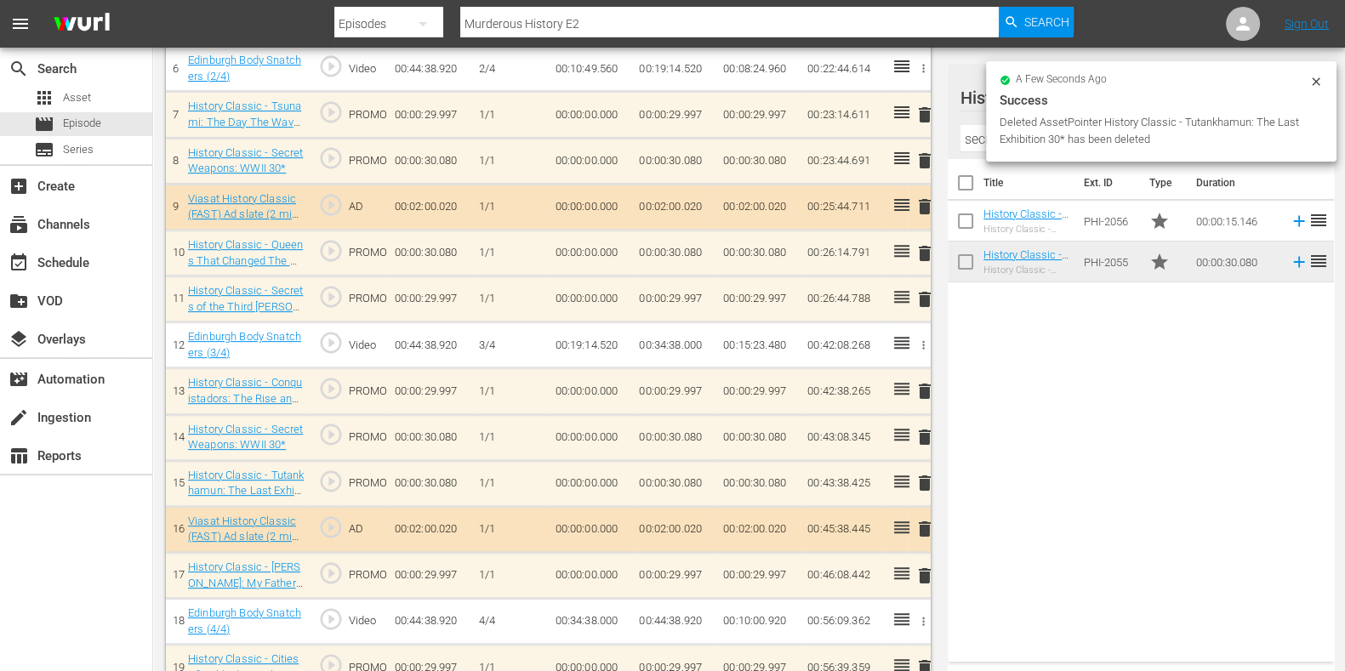
click at [983, 134] on input "secret w" at bounding box center [1141, 138] width 361 height 27
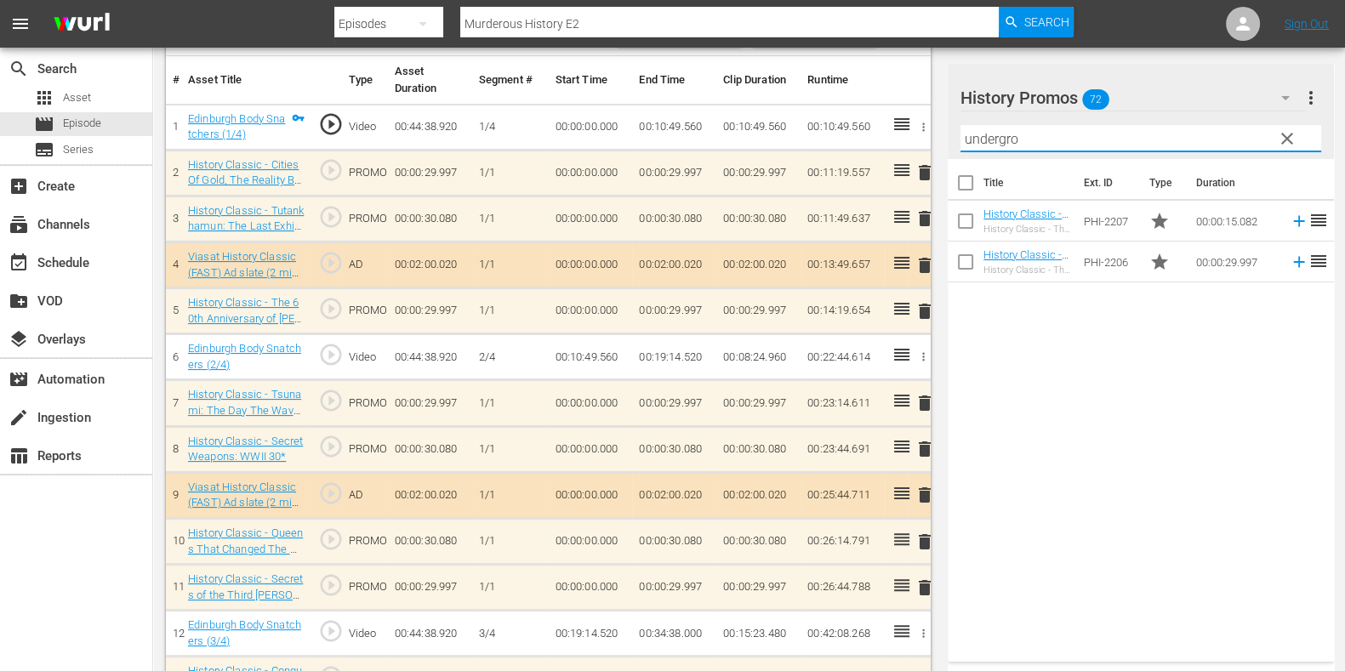
scroll to position [472, 0]
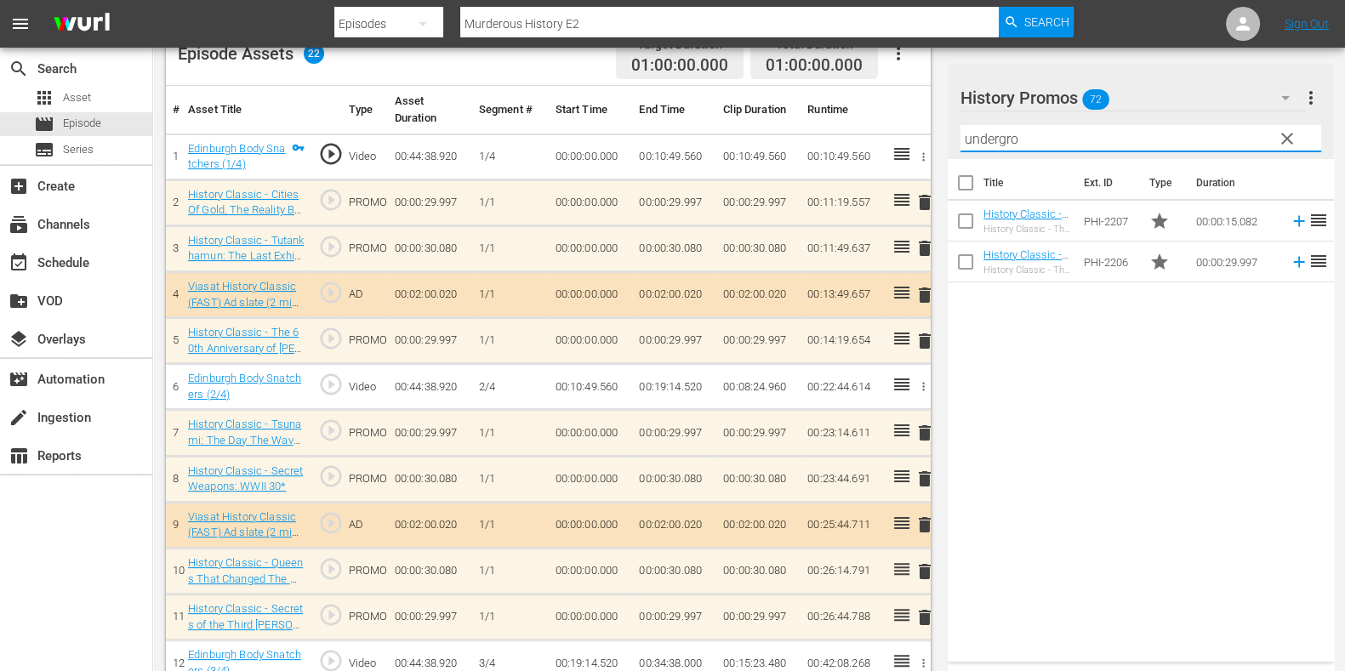
type input "undergro"
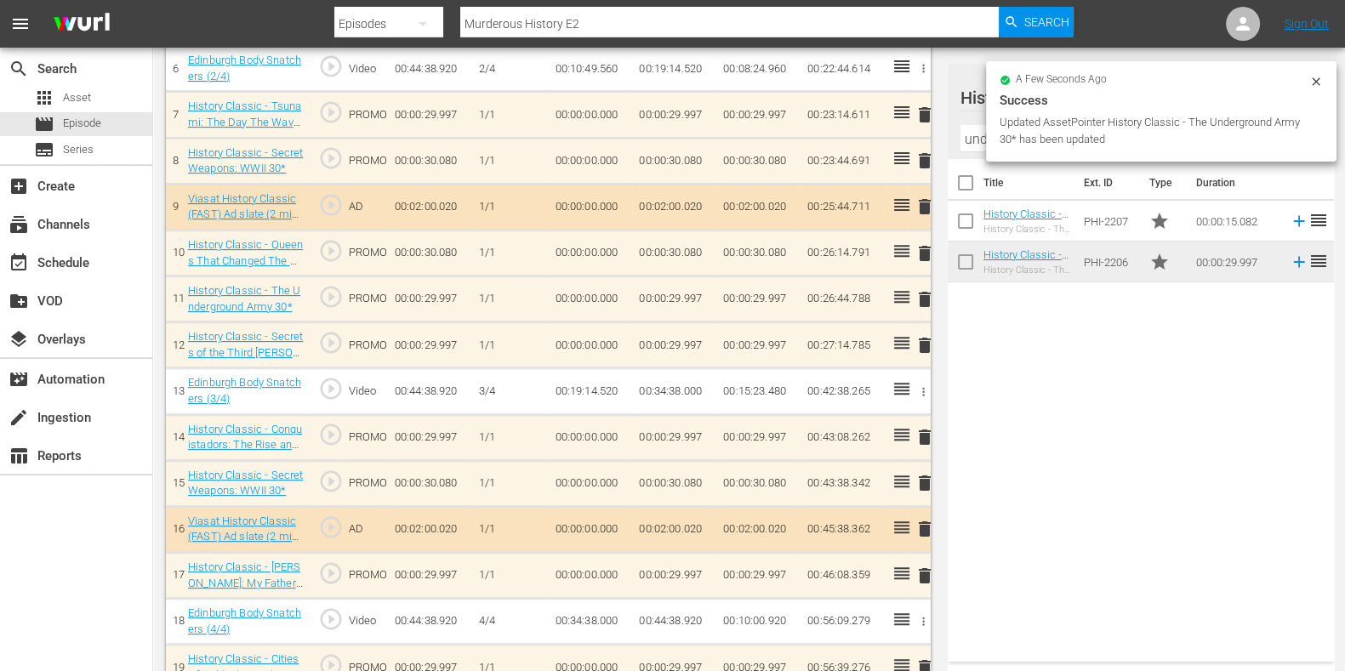
scroll to position [787, 0]
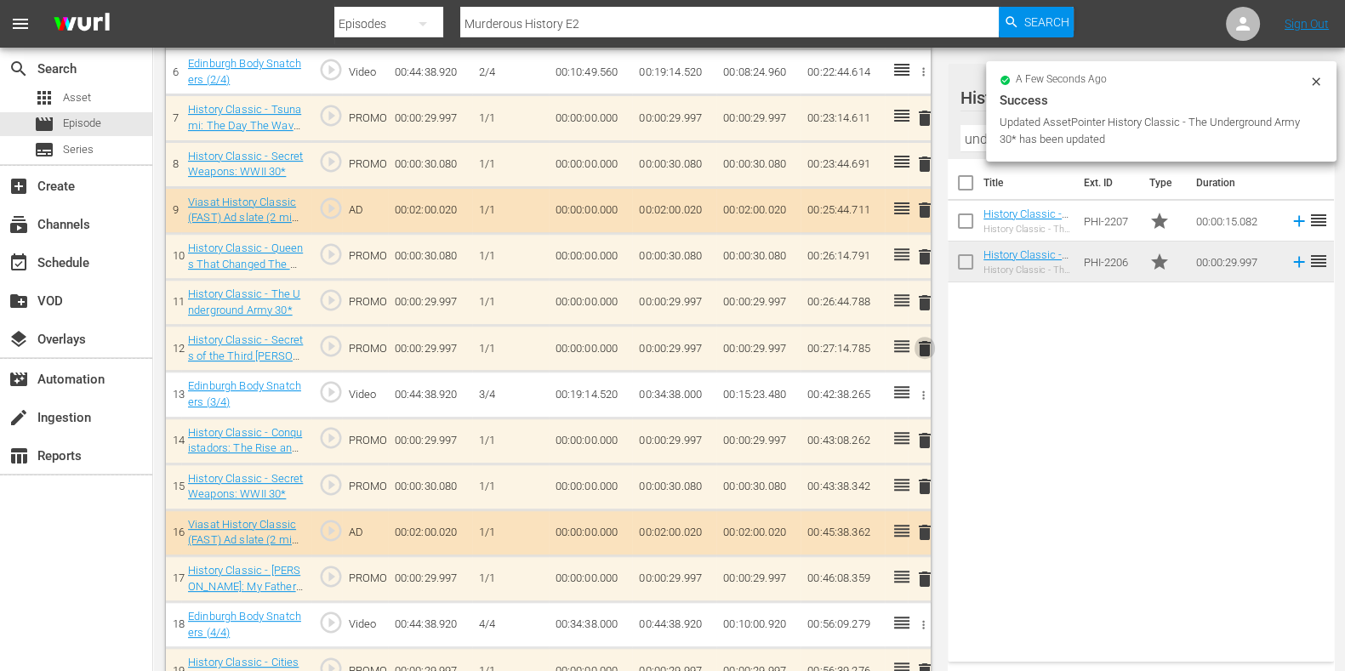
click at [930, 350] on span "delete" at bounding box center [925, 349] width 20 height 20
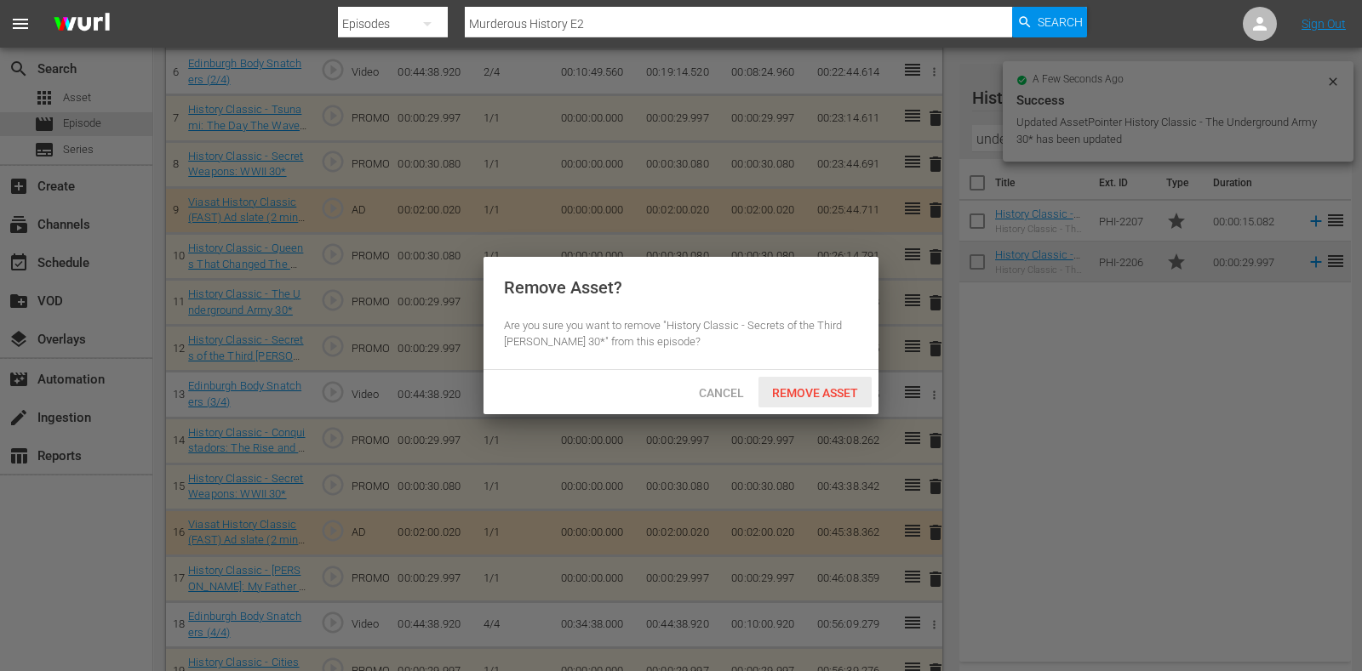
click at [840, 390] on span "Remove Asset" at bounding box center [814, 393] width 113 height 14
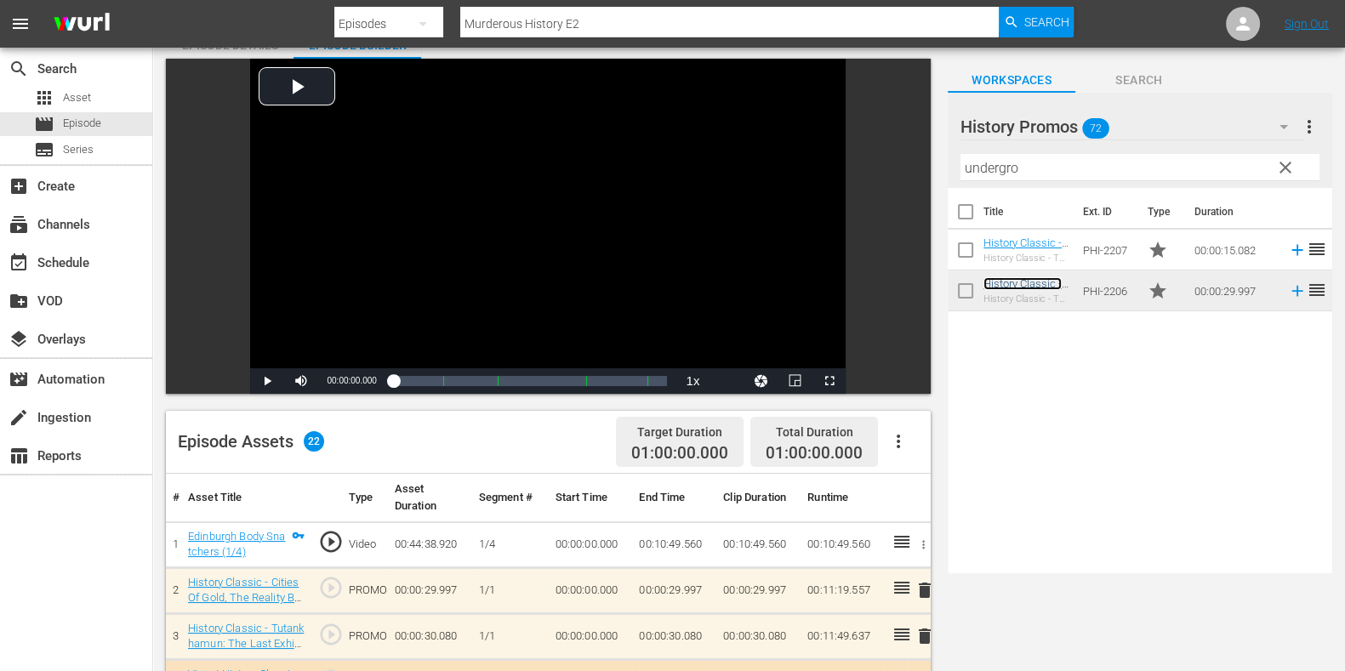
scroll to position [0, 0]
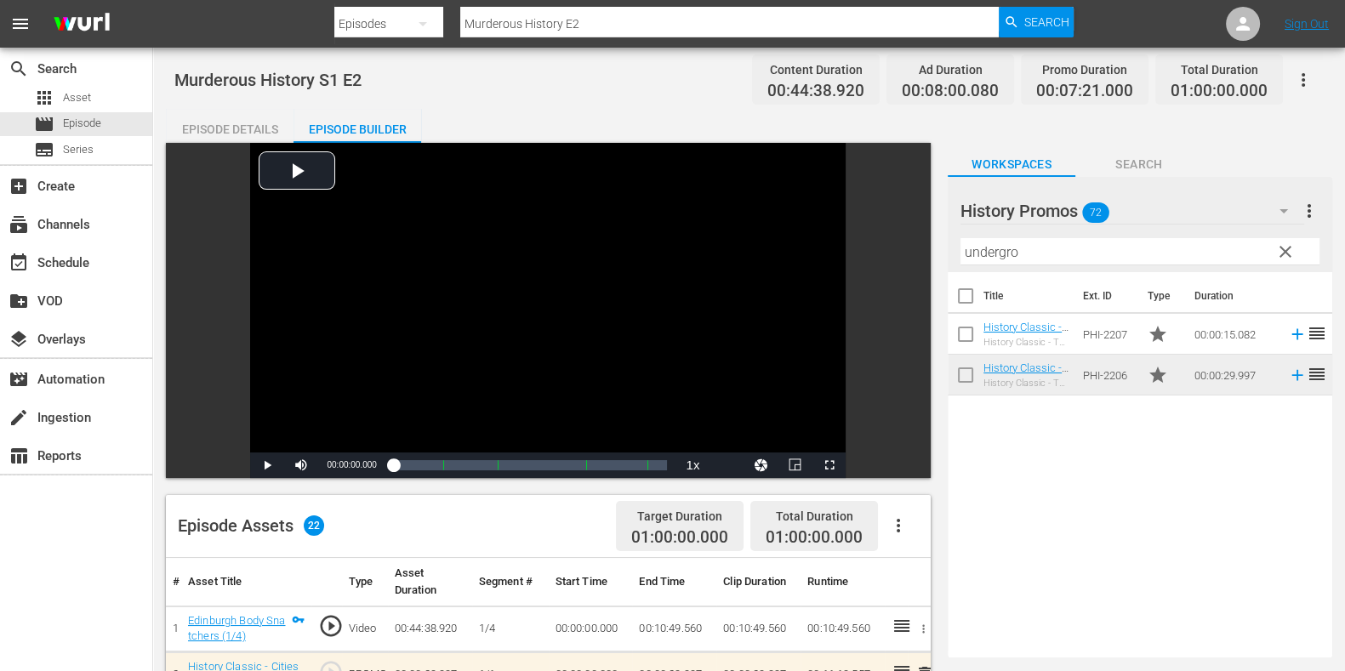
click at [611, 30] on input "Murderous History E2" at bounding box center [729, 23] width 539 height 41
type input "Murderous History E3"
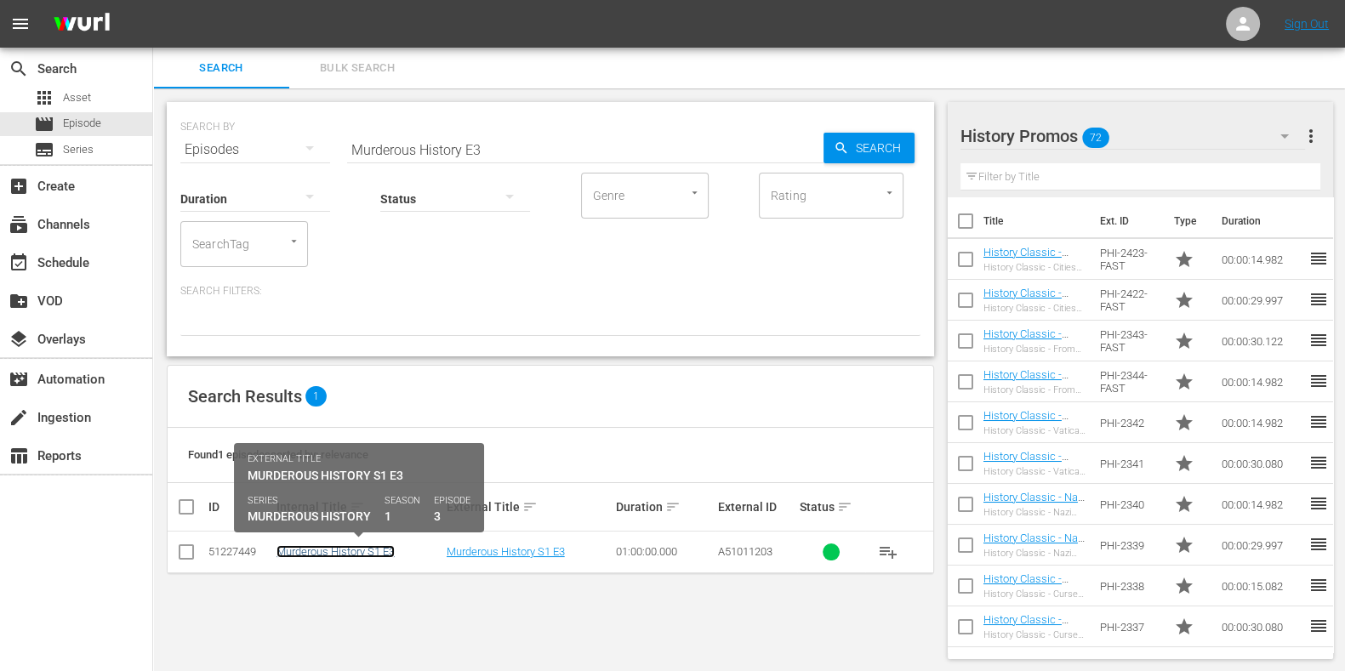
click at [379, 550] on link "Murderous History S1 E3" at bounding box center [336, 551] width 118 height 13
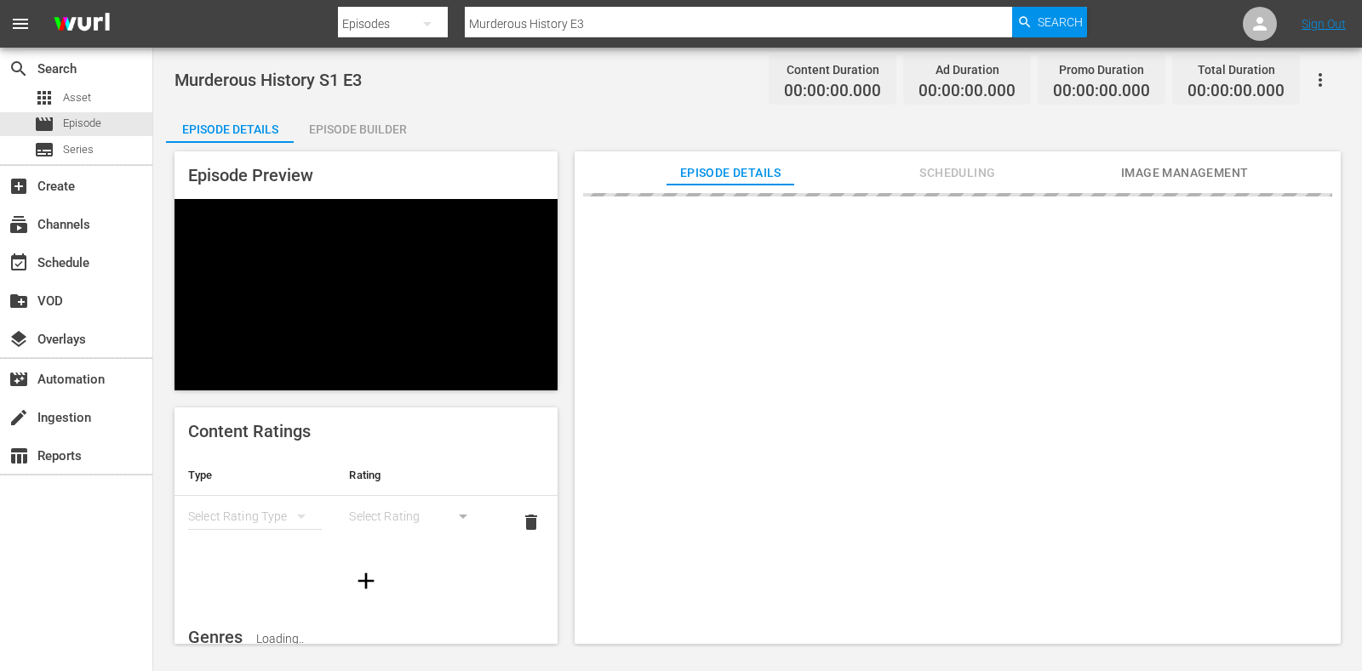
click at [375, 129] on div "Episode Builder" at bounding box center [358, 129] width 128 height 41
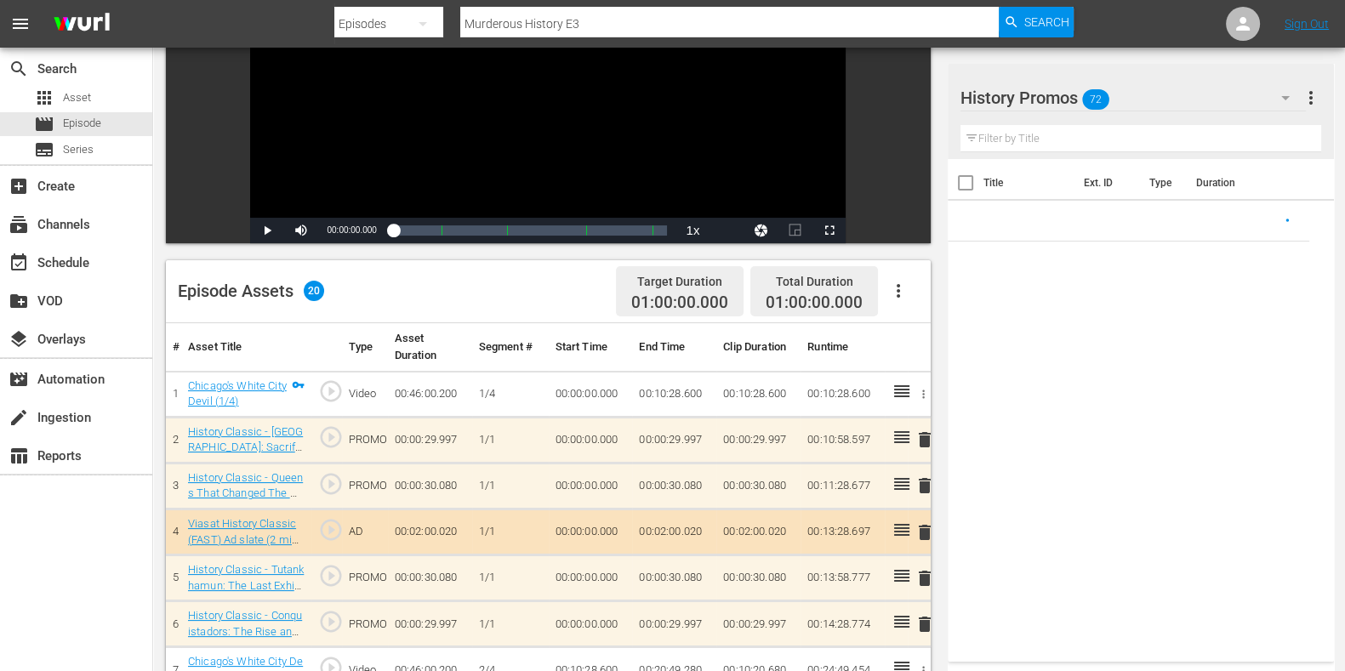
scroll to position [448, 0]
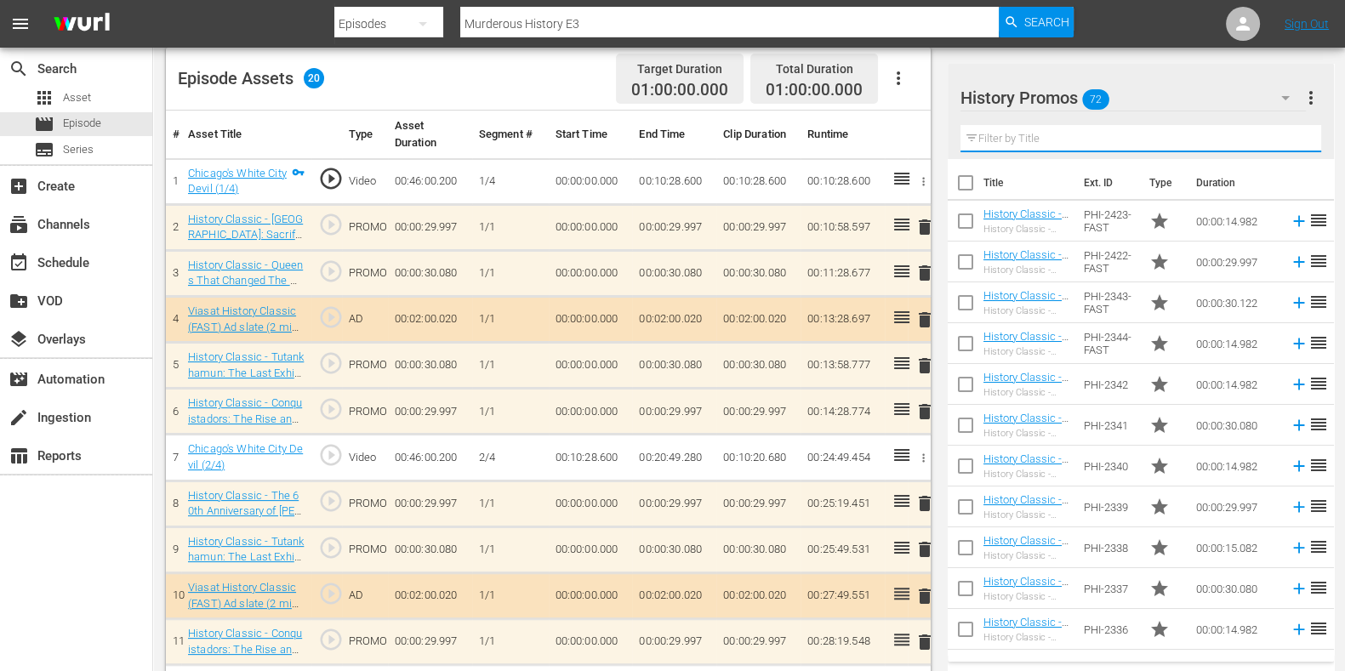
click at [1030, 134] on input "text" at bounding box center [1141, 138] width 361 height 27
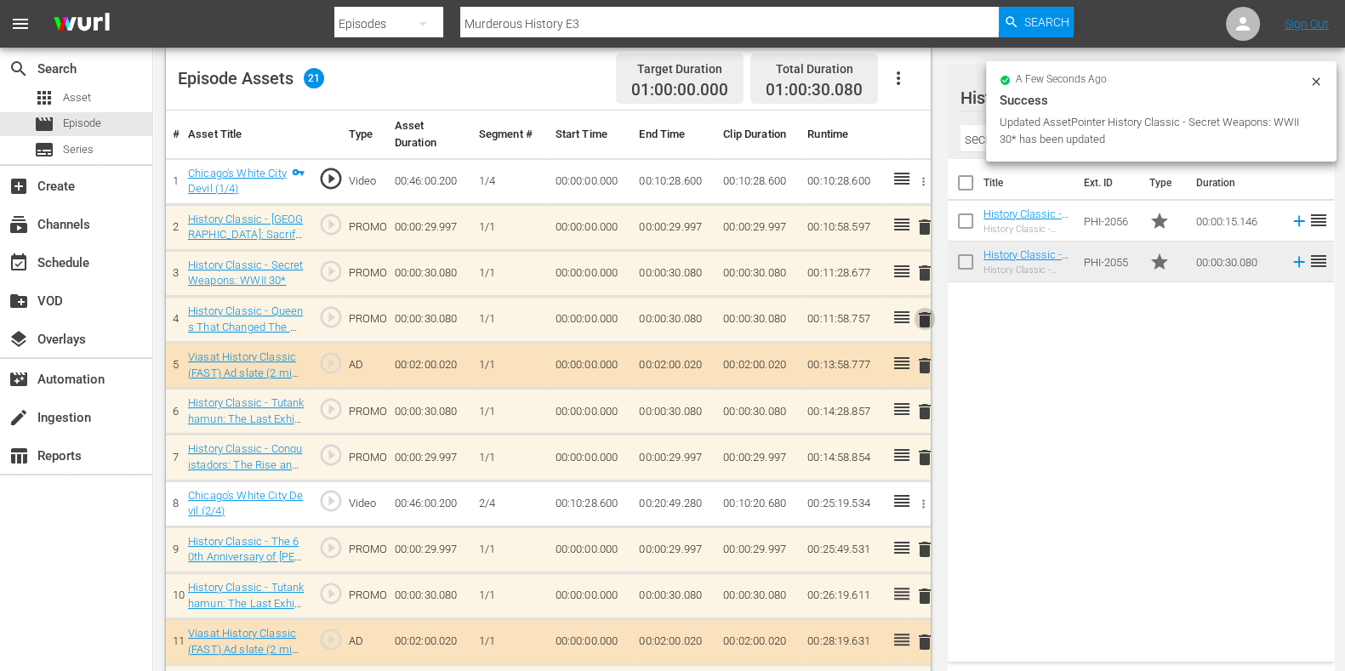
click at [923, 315] on span "delete" at bounding box center [925, 320] width 20 height 20
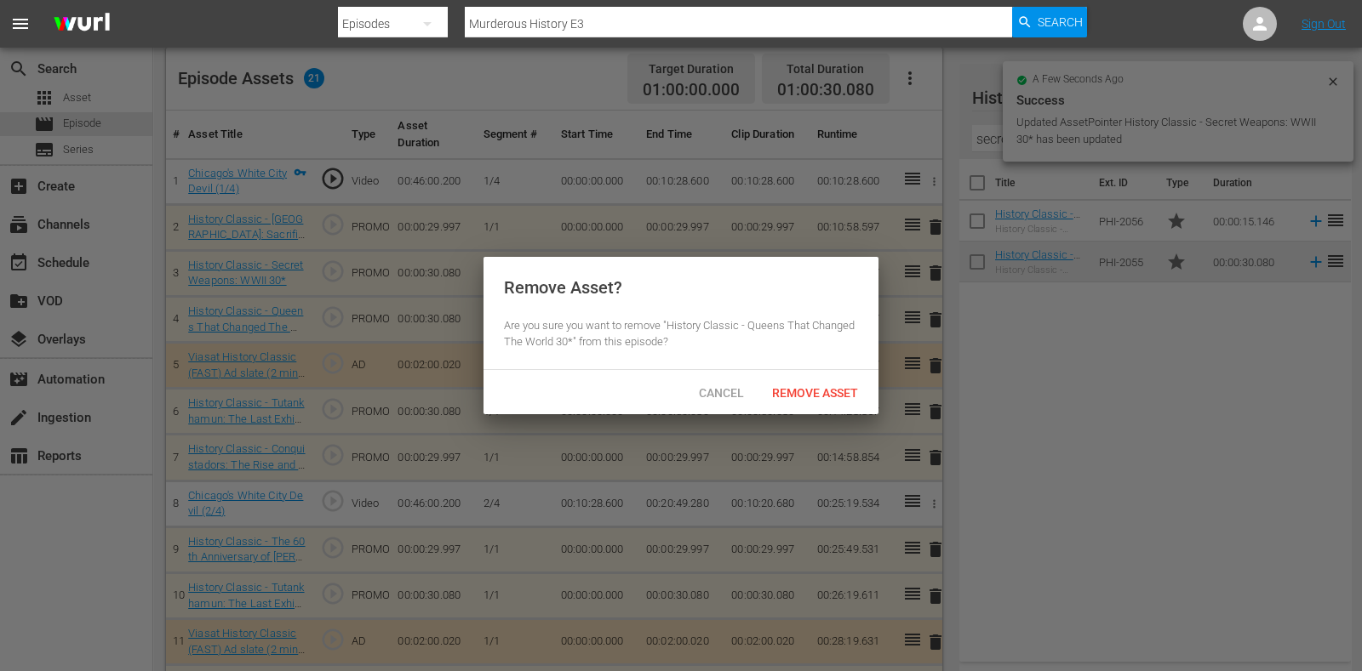
click at [810, 391] on span "Remove Asset" at bounding box center [814, 393] width 113 height 14
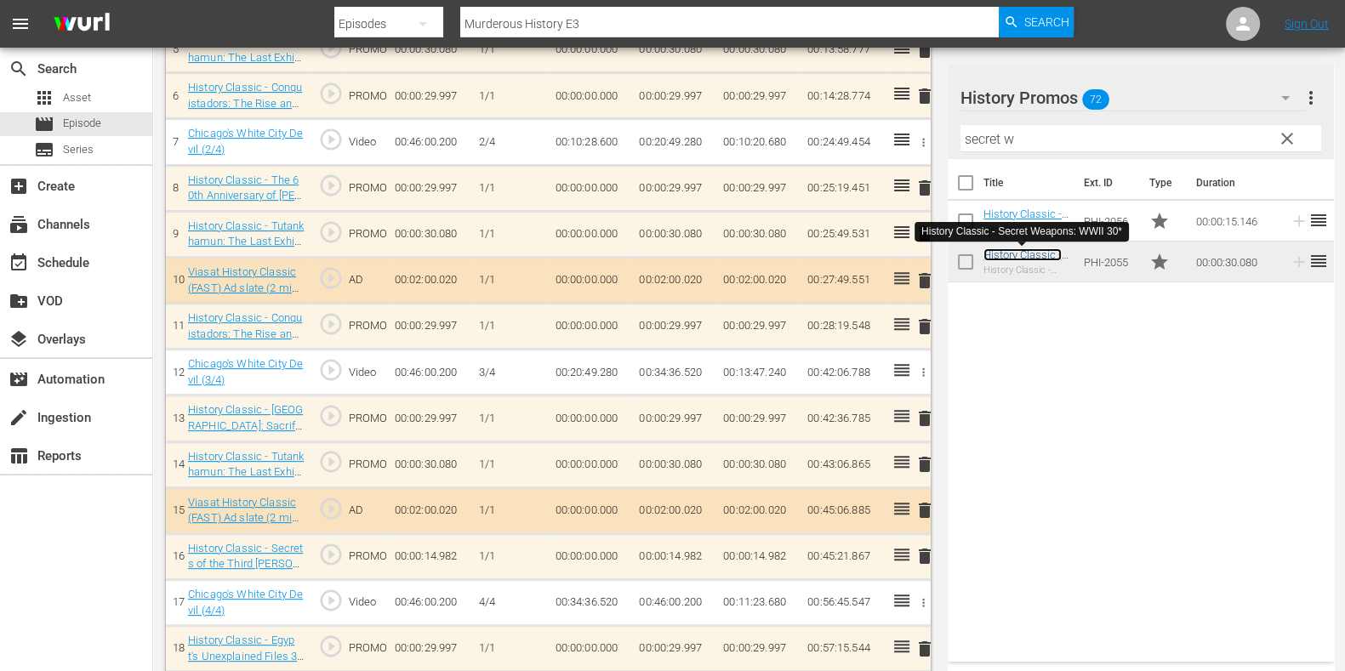
scroll to position [769, 0]
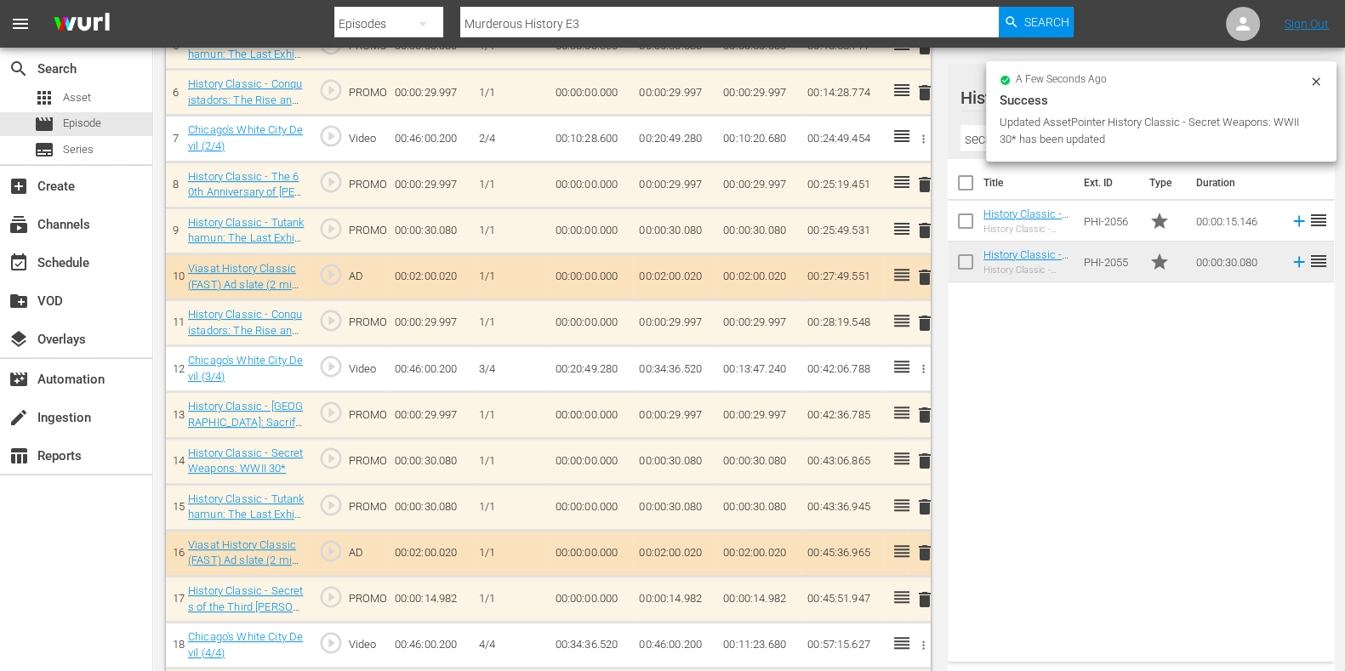
click at [923, 500] on span "delete" at bounding box center [925, 507] width 20 height 20
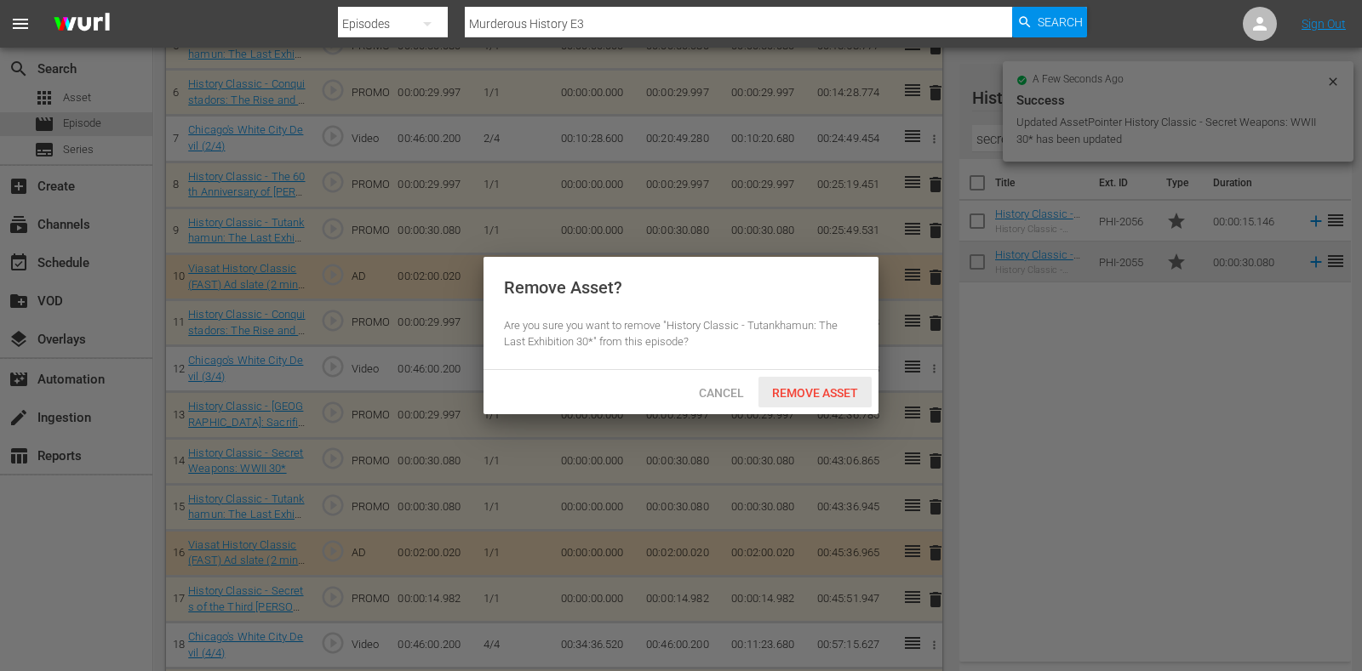
click at [810, 391] on span "Remove Asset" at bounding box center [814, 393] width 113 height 14
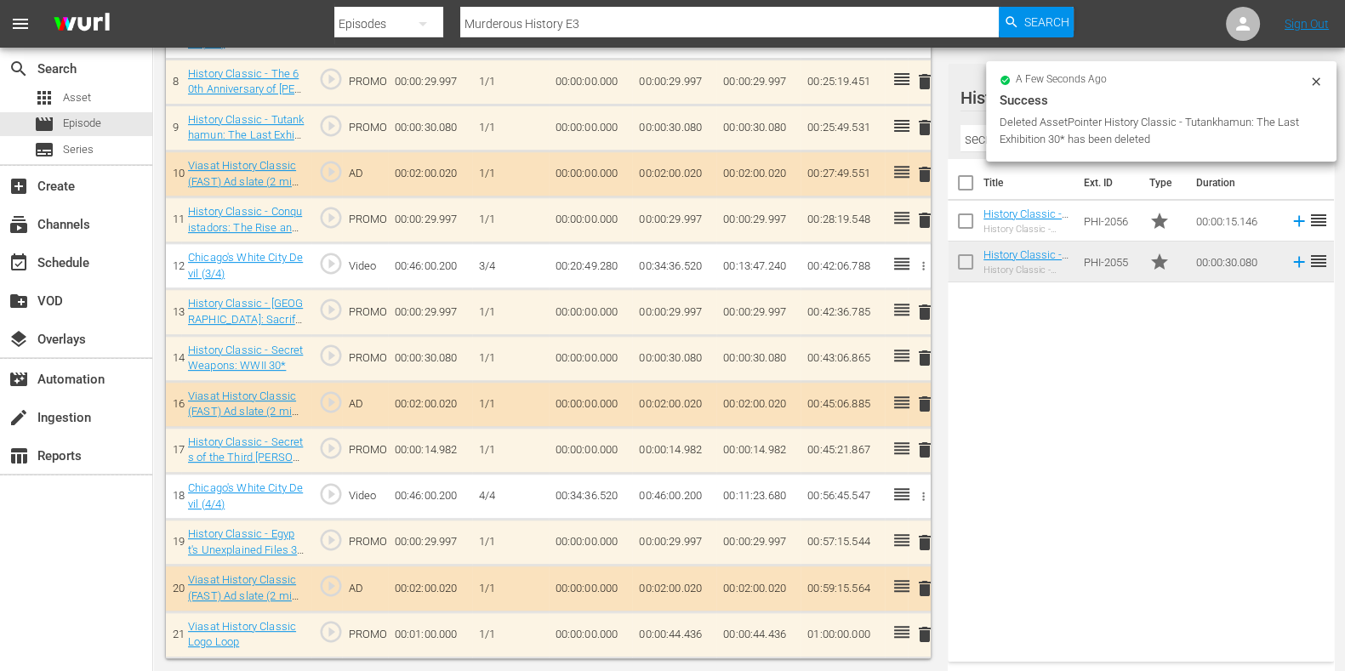
scroll to position [865, 0]
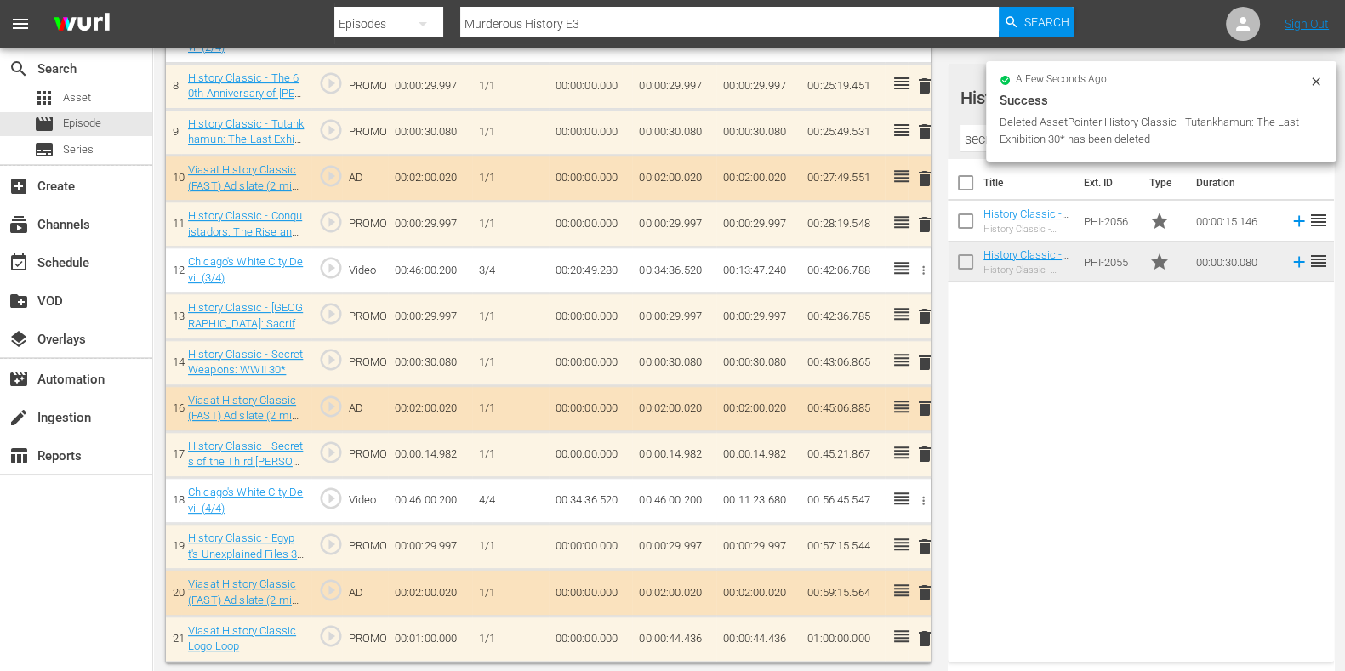
click at [919, 546] on span "delete" at bounding box center [925, 547] width 20 height 20
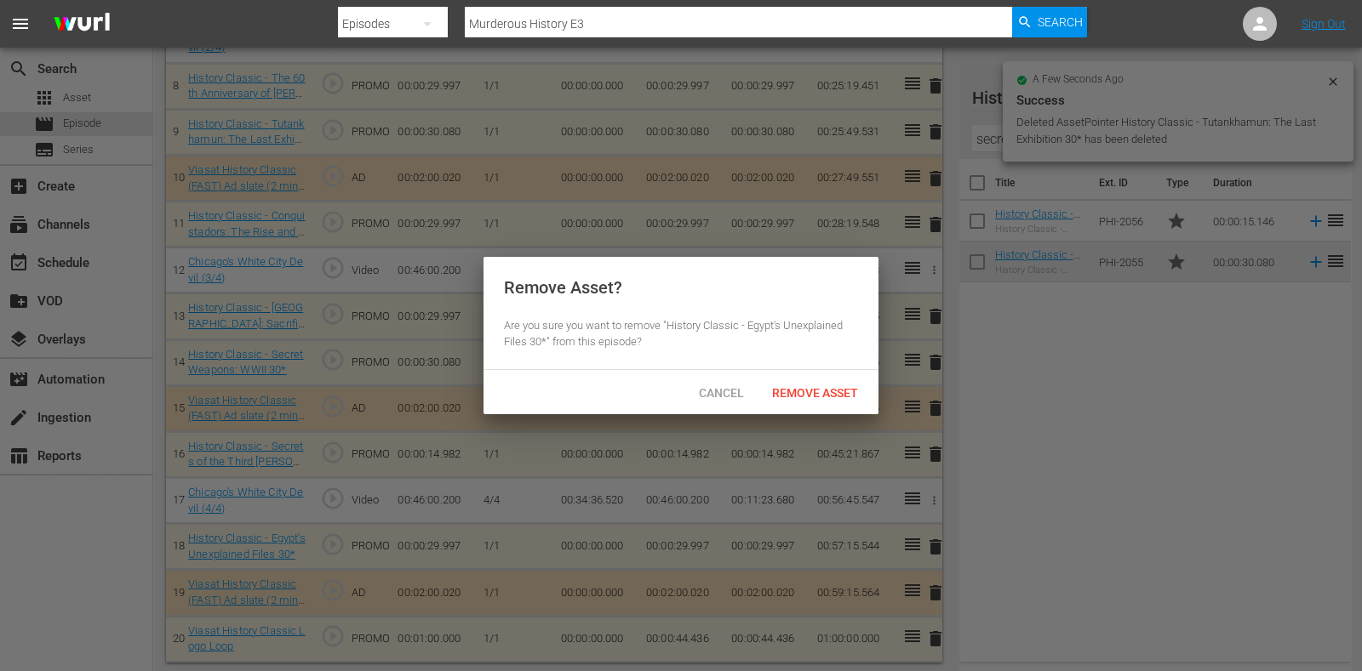
click at [825, 390] on span "Remove Asset" at bounding box center [814, 393] width 113 height 14
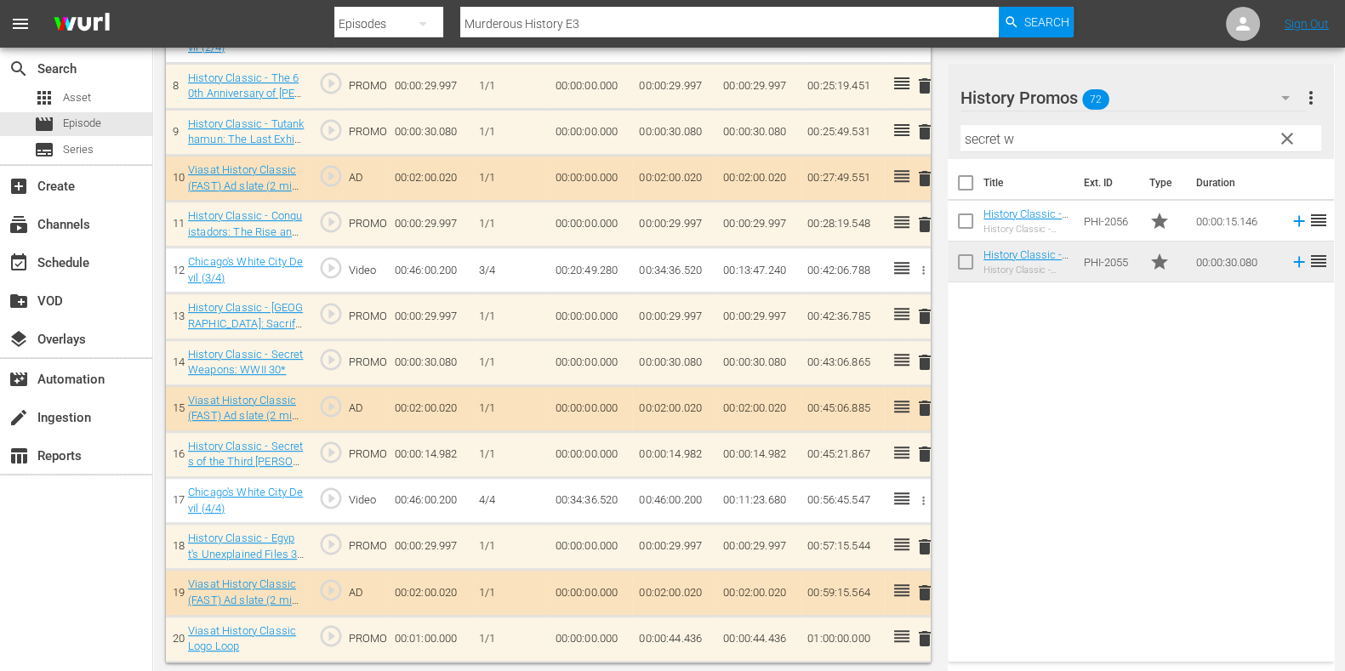
scroll to position [759, 0]
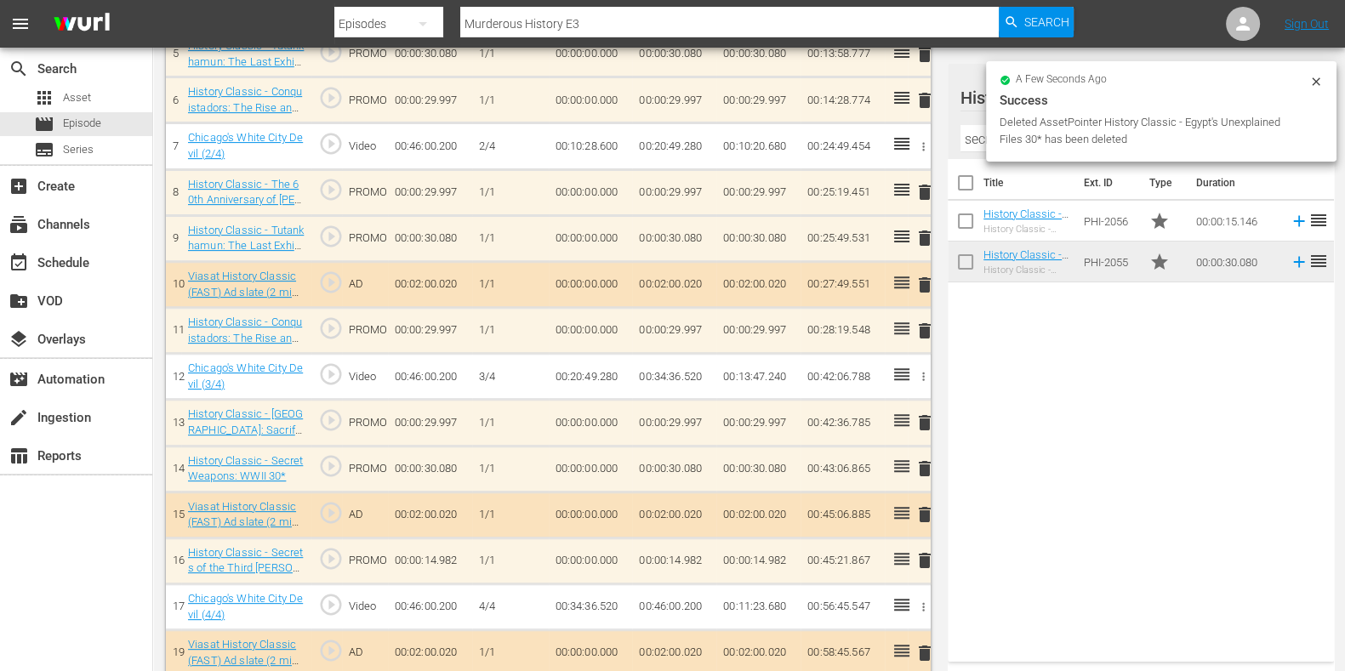
click at [920, 191] on span "delete" at bounding box center [925, 192] width 20 height 20
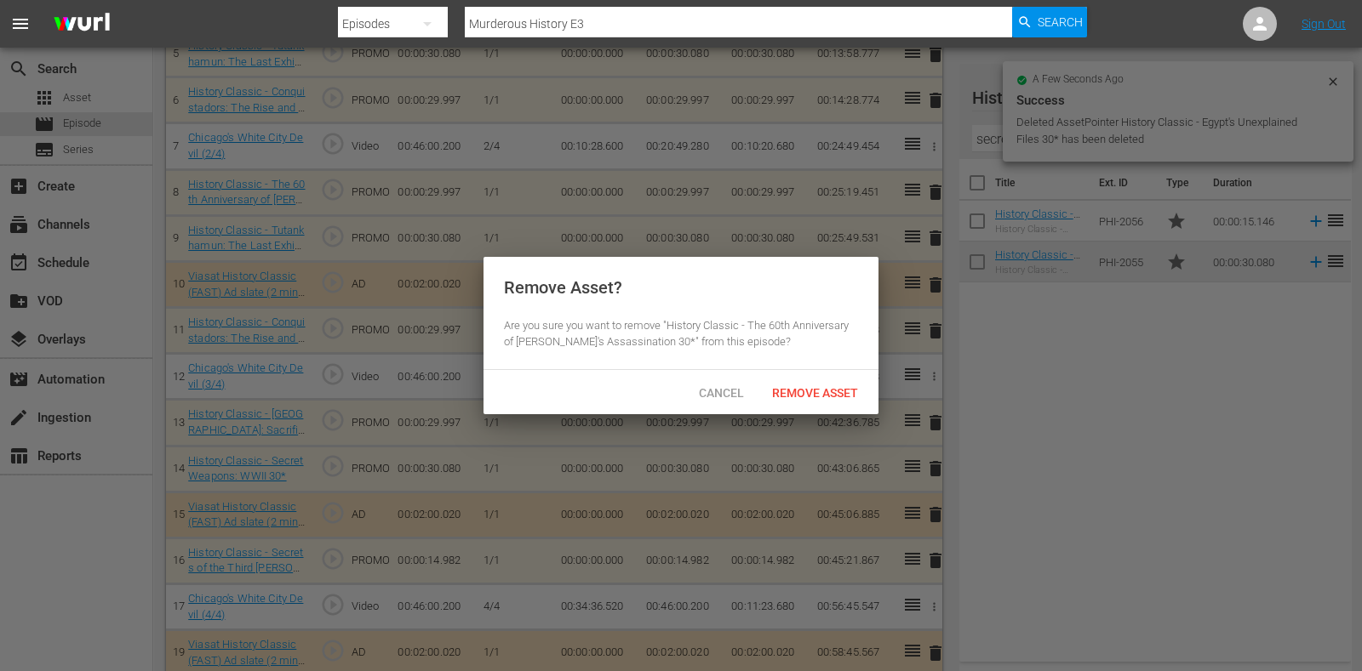
click at [801, 397] on span "Remove Asset" at bounding box center [814, 393] width 113 height 14
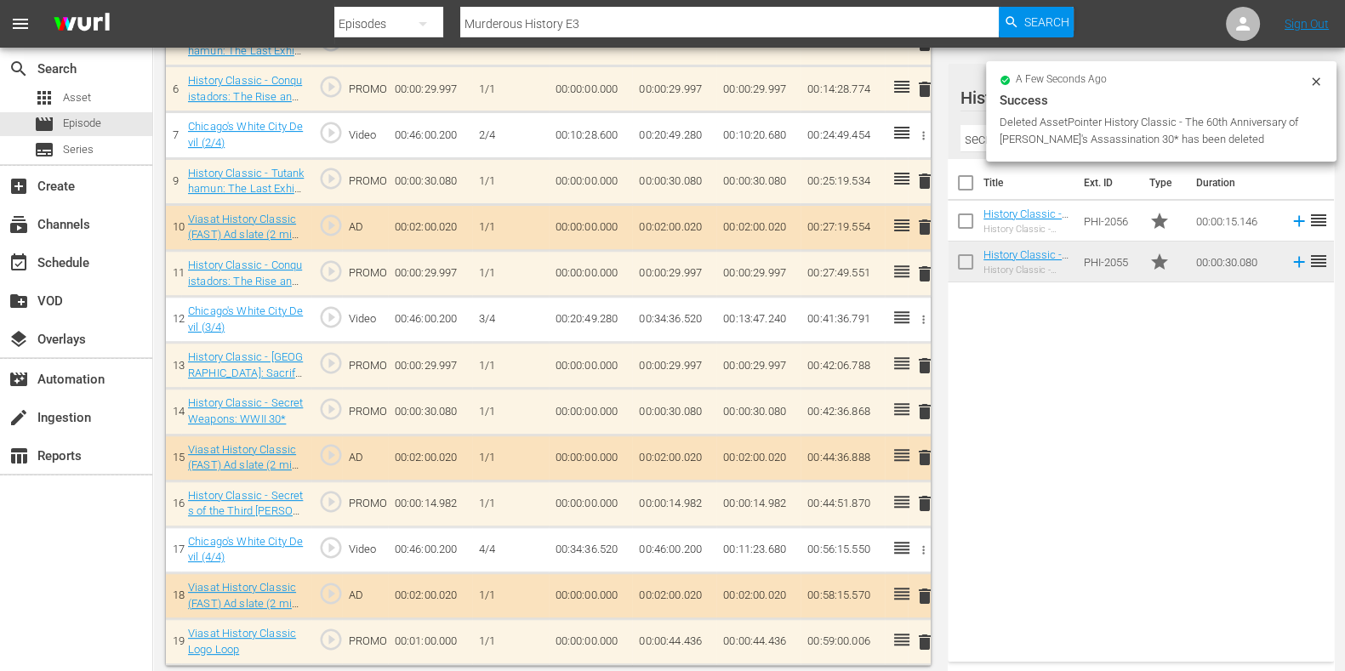
scroll to position [774, 0]
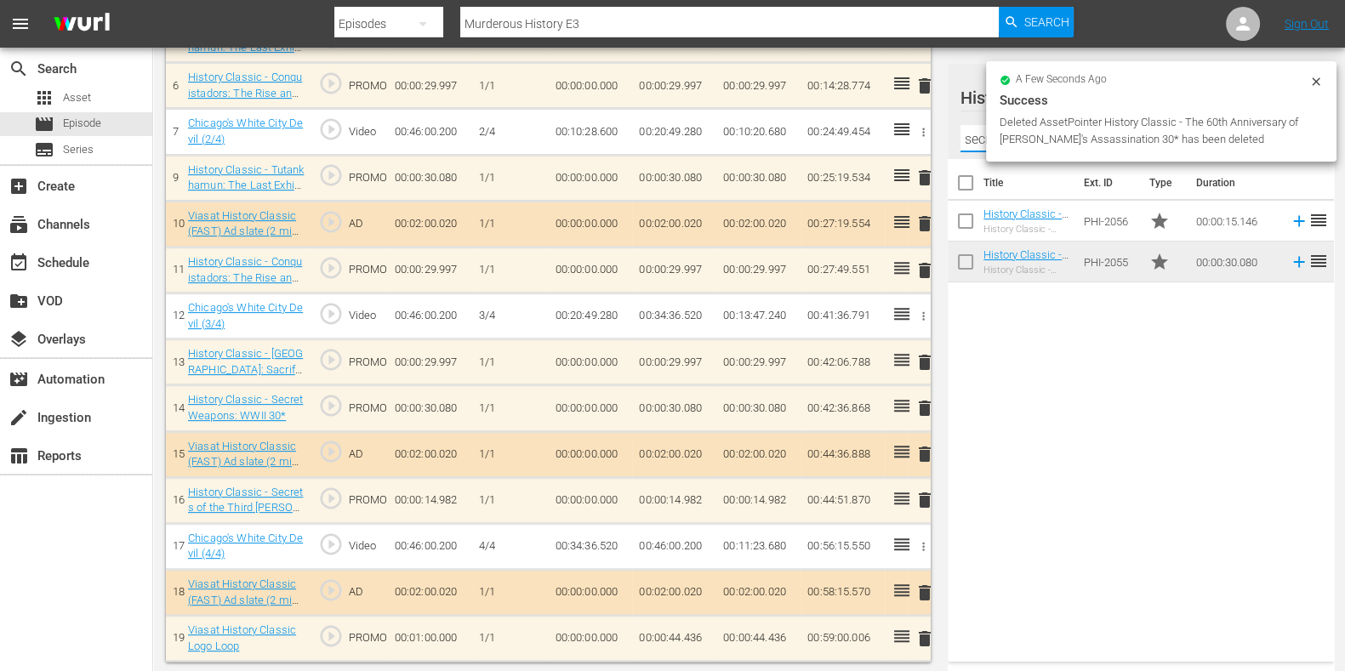
click at [983, 132] on input "secret w" at bounding box center [1141, 138] width 361 height 27
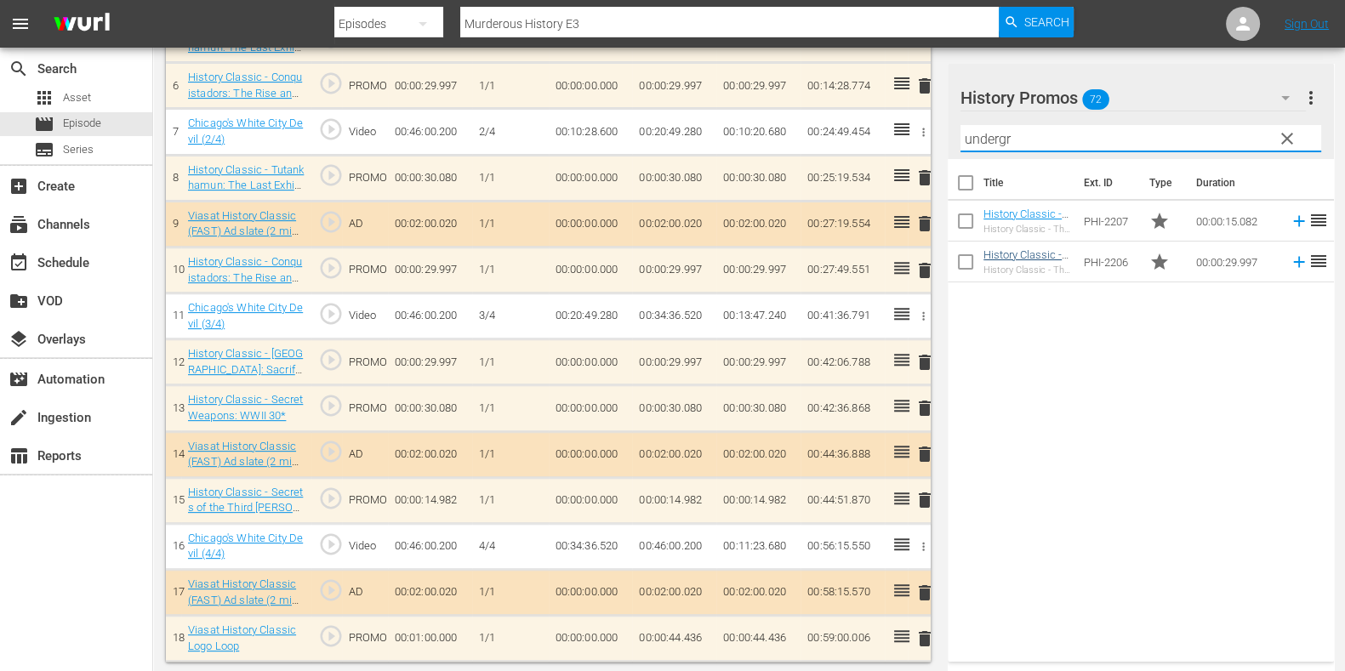
type input "undergr"
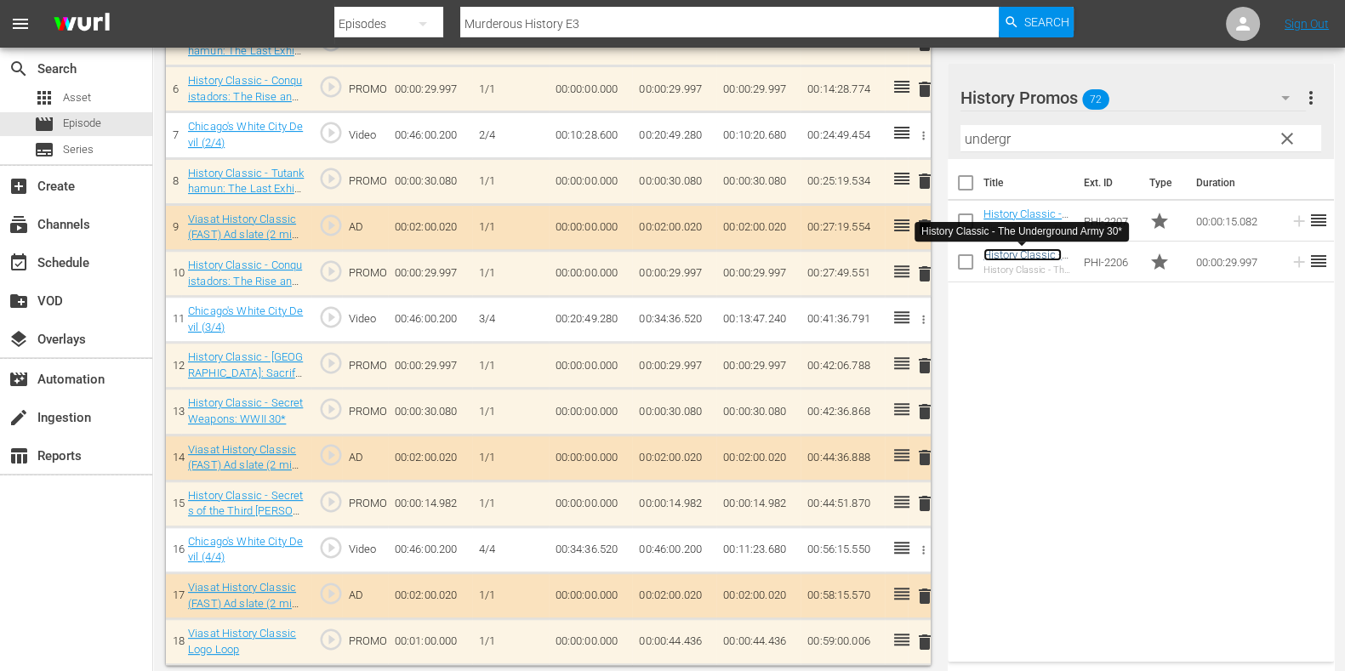
scroll to position [777, 0]
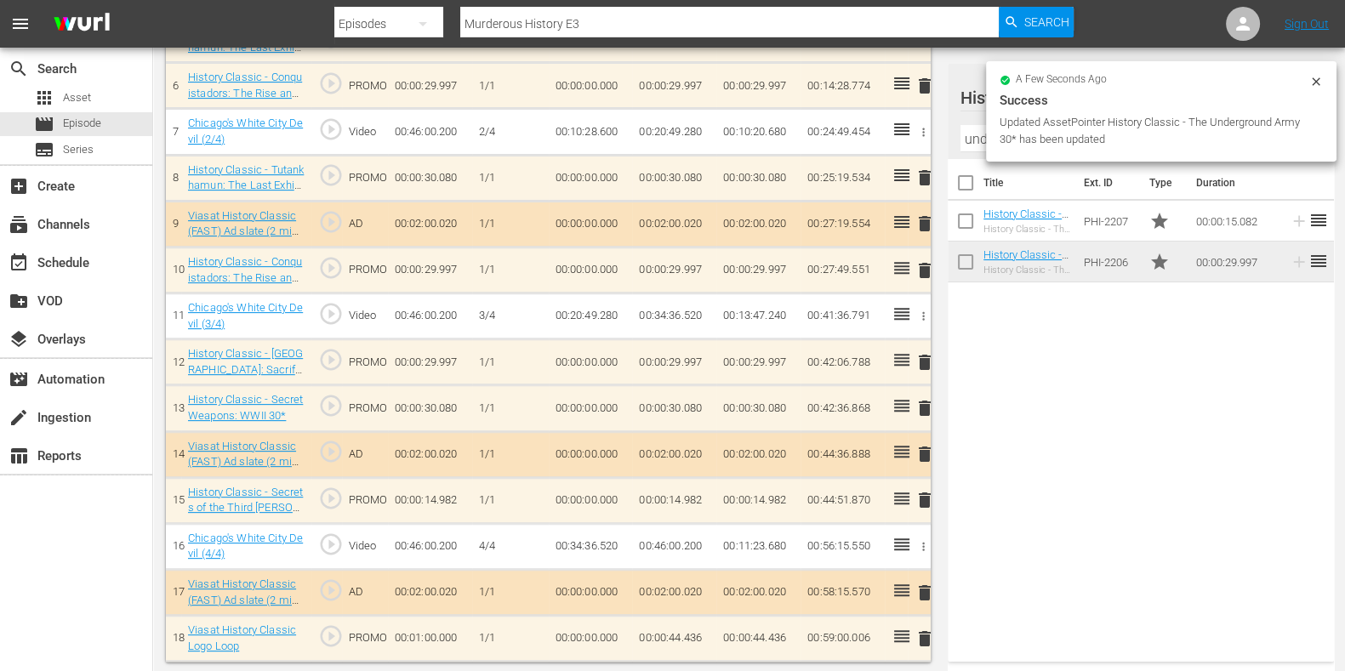
click at [1314, 83] on icon at bounding box center [1316, 81] width 8 height 8
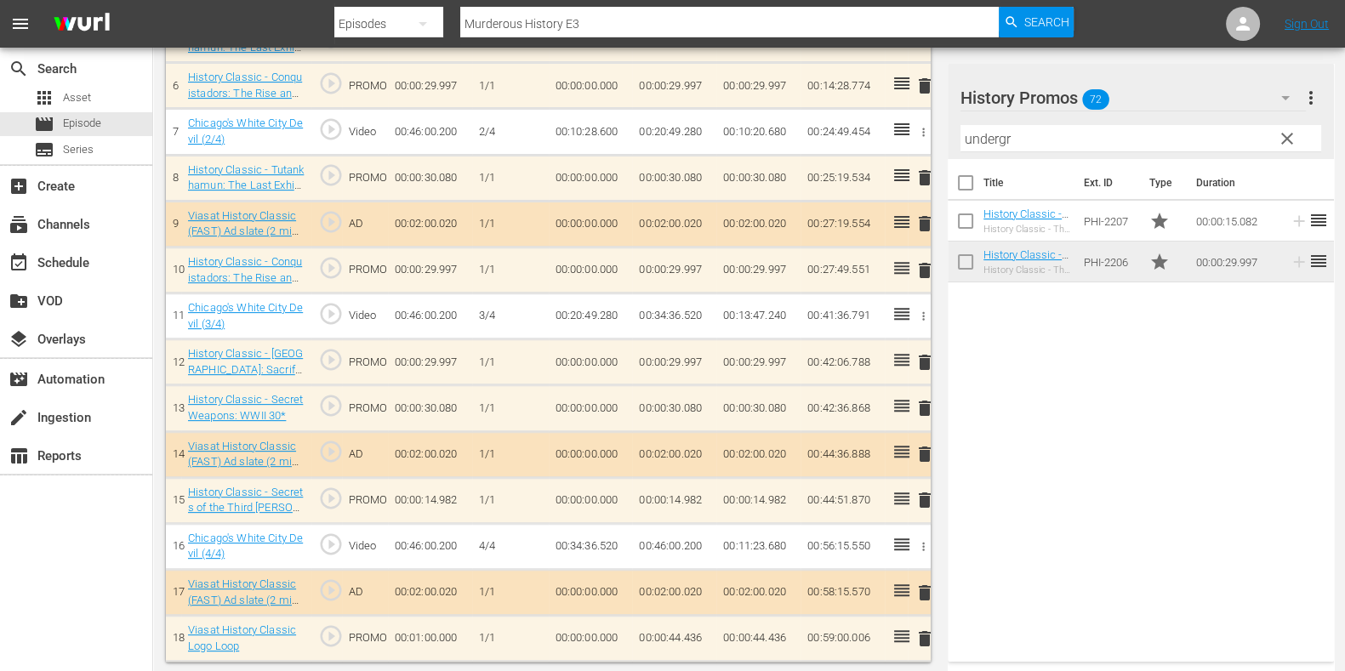
click at [1287, 129] on span "clear" at bounding box center [1287, 138] width 20 height 20
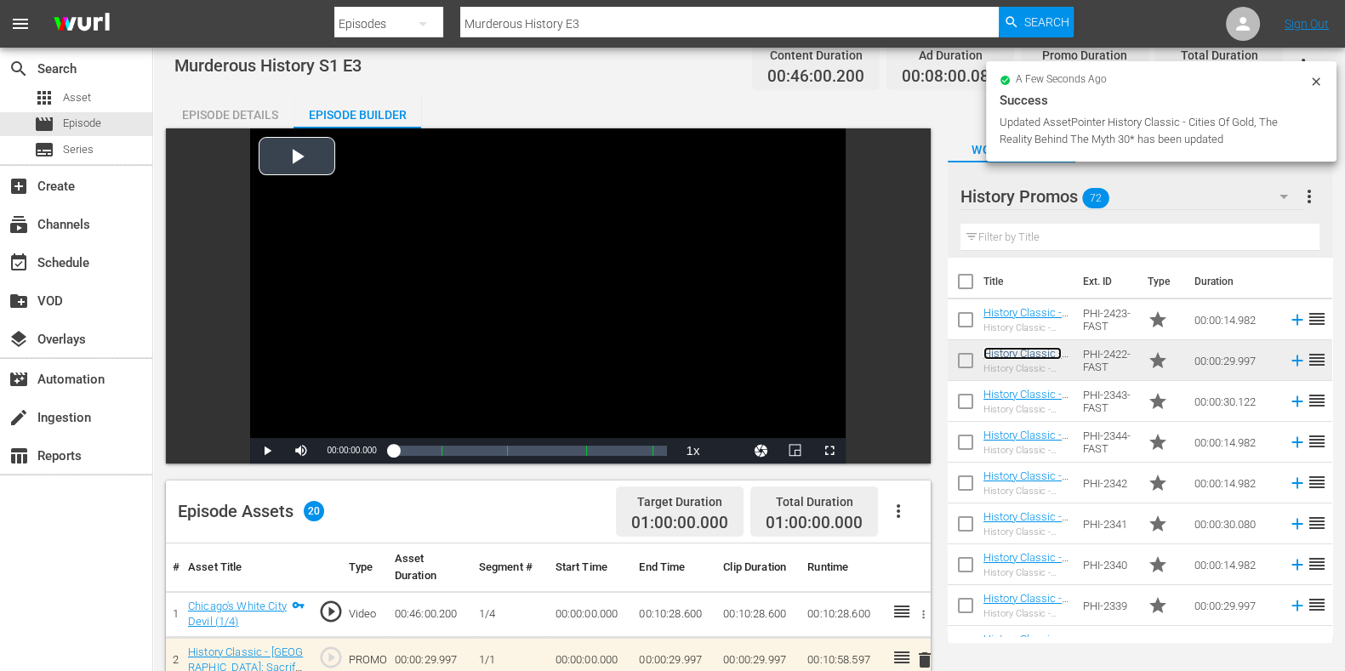
scroll to position [0, 0]
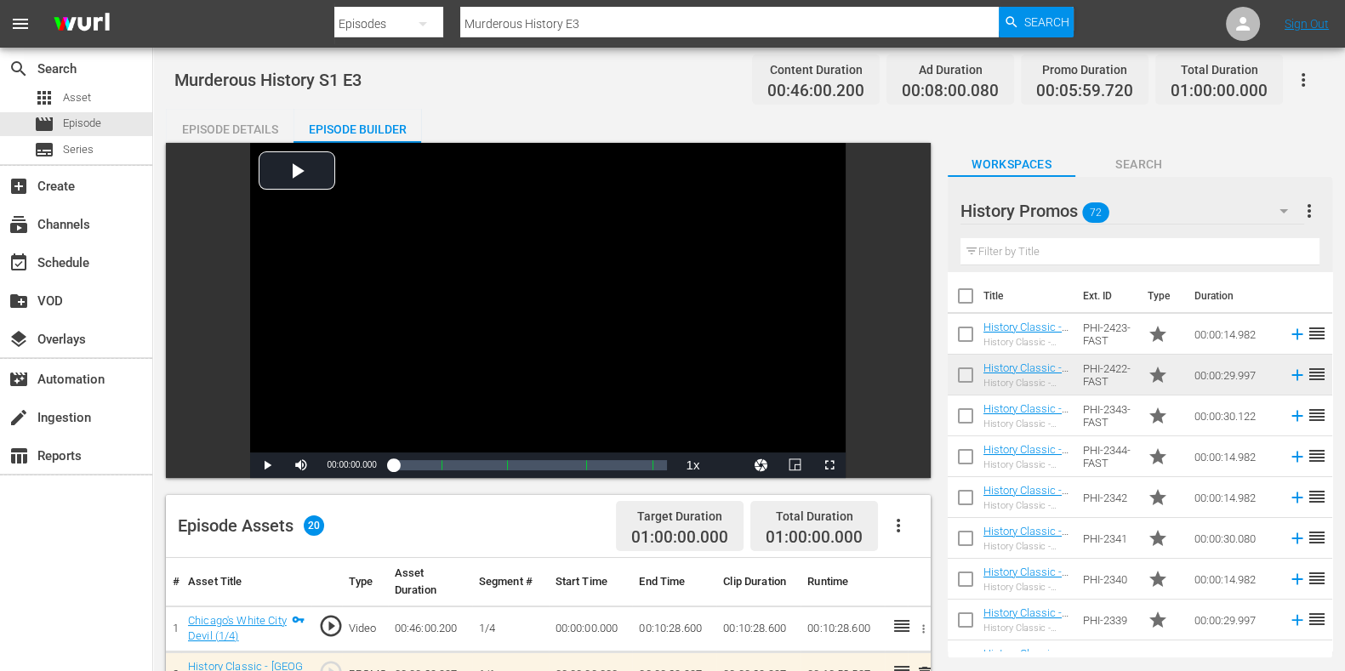
click at [622, 15] on input "Murderous History E3" at bounding box center [729, 23] width 539 height 41
type input "Murderous History E4"
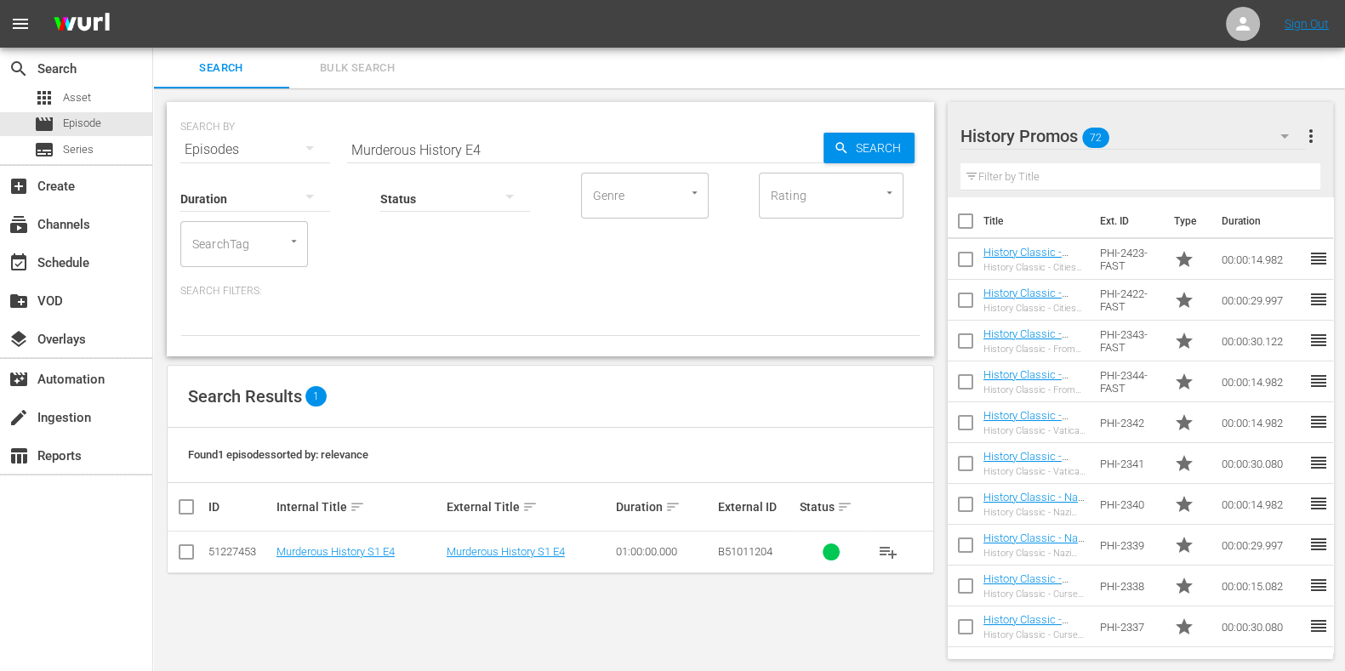
click at [379, 543] on td "Murderous History S1 E4" at bounding box center [359, 553] width 170 height 42
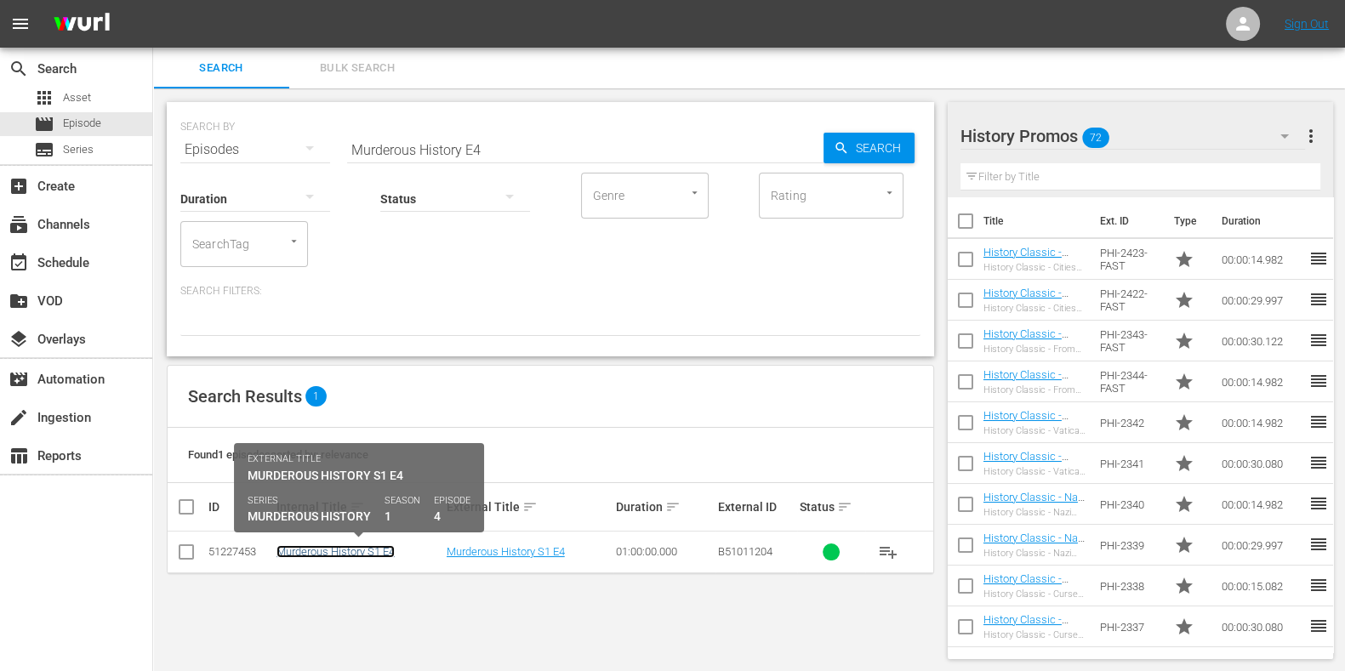
click at [386, 547] on link "Murderous History S1 E4" at bounding box center [336, 551] width 118 height 13
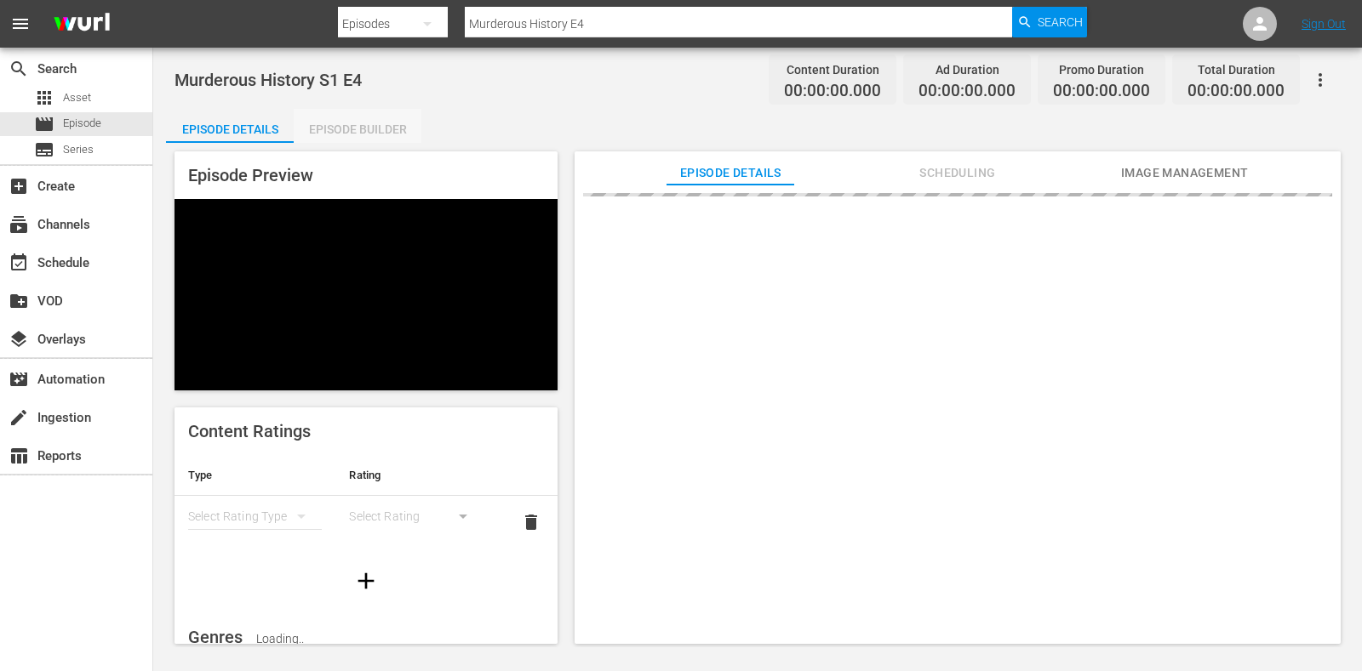
click at [401, 136] on div "Episode Builder" at bounding box center [358, 129] width 128 height 41
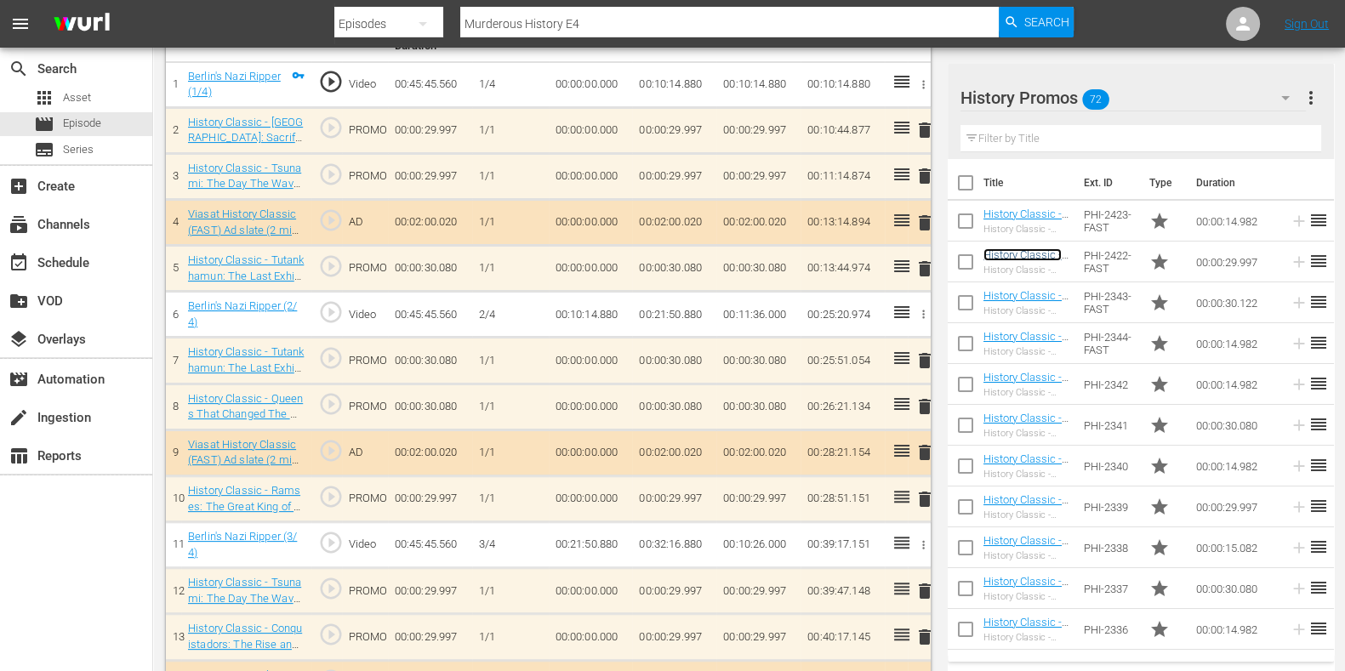
scroll to position [554, 0]
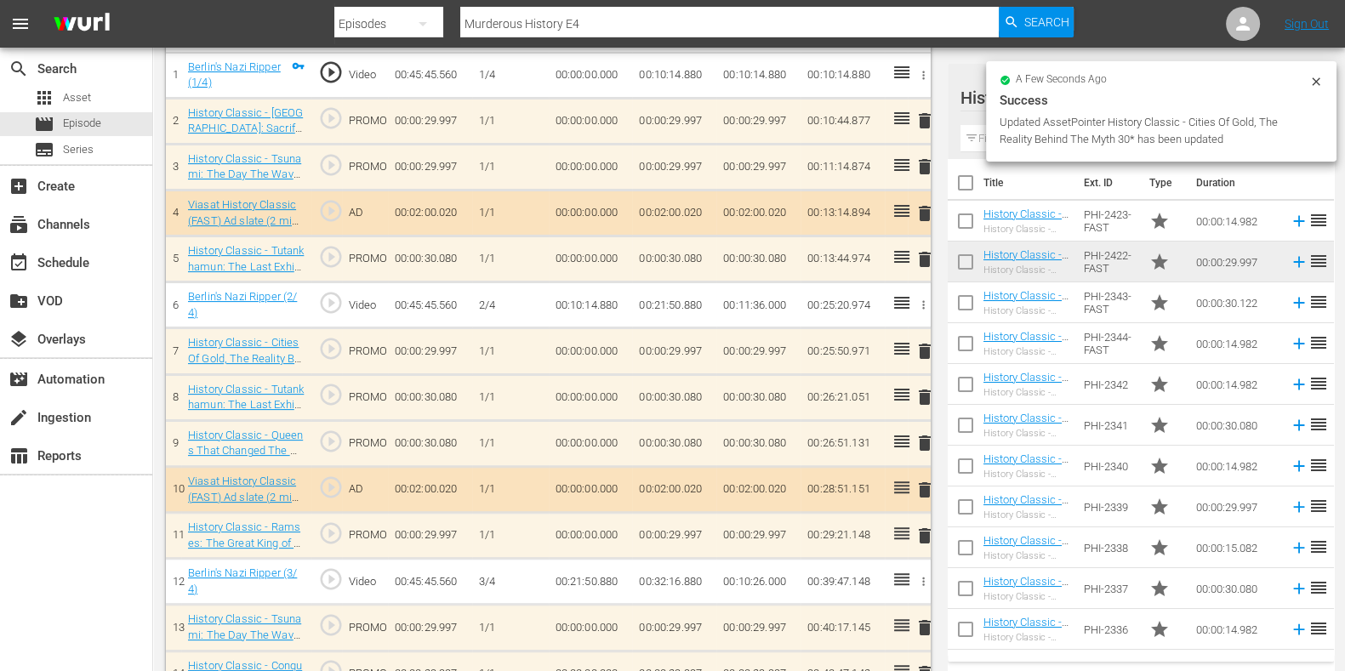
click at [922, 530] on span "delete" at bounding box center [925, 536] width 20 height 20
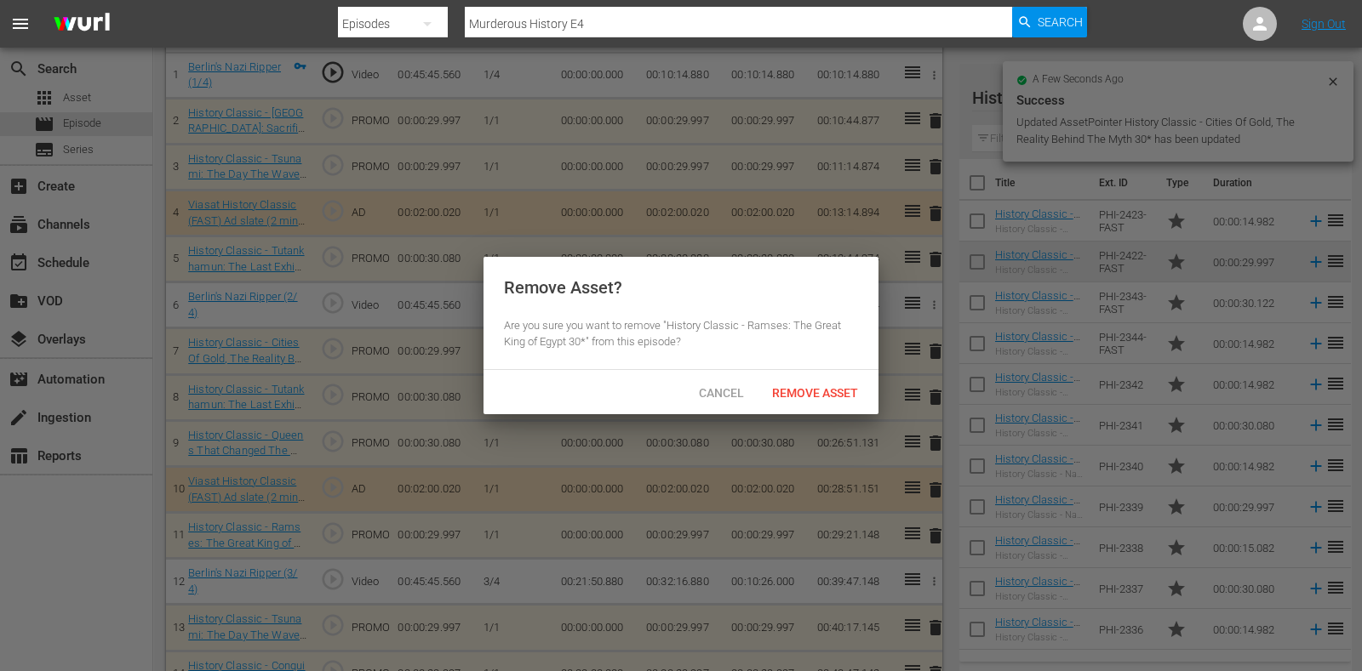
click at [811, 392] on span "Remove Asset" at bounding box center [814, 393] width 113 height 14
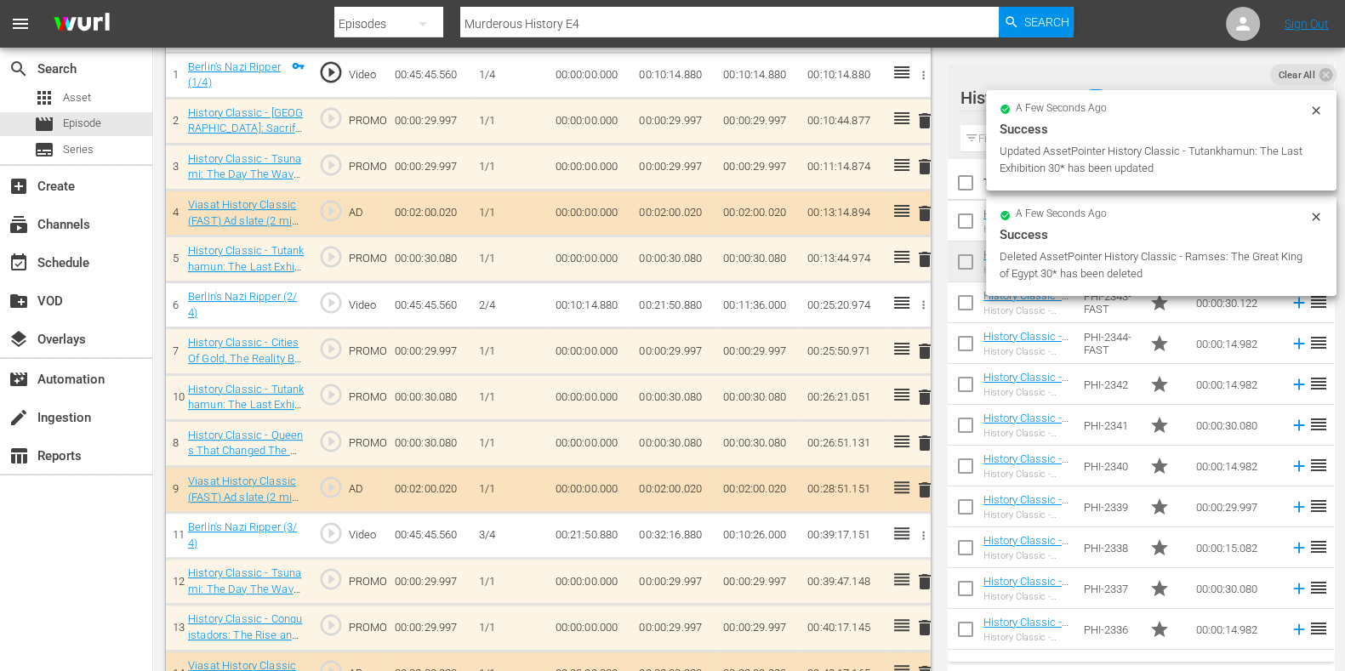
scroll to position [448, 0]
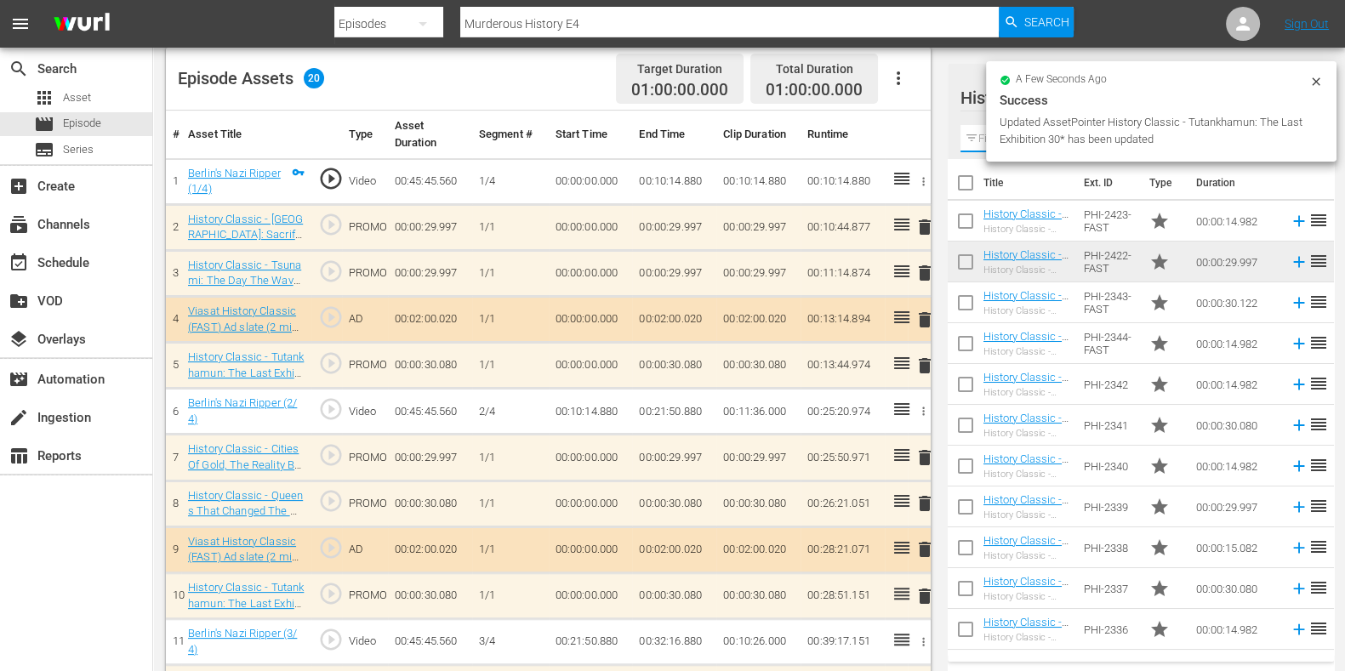
click at [982, 140] on input "text" at bounding box center [1141, 138] width 361 height 27
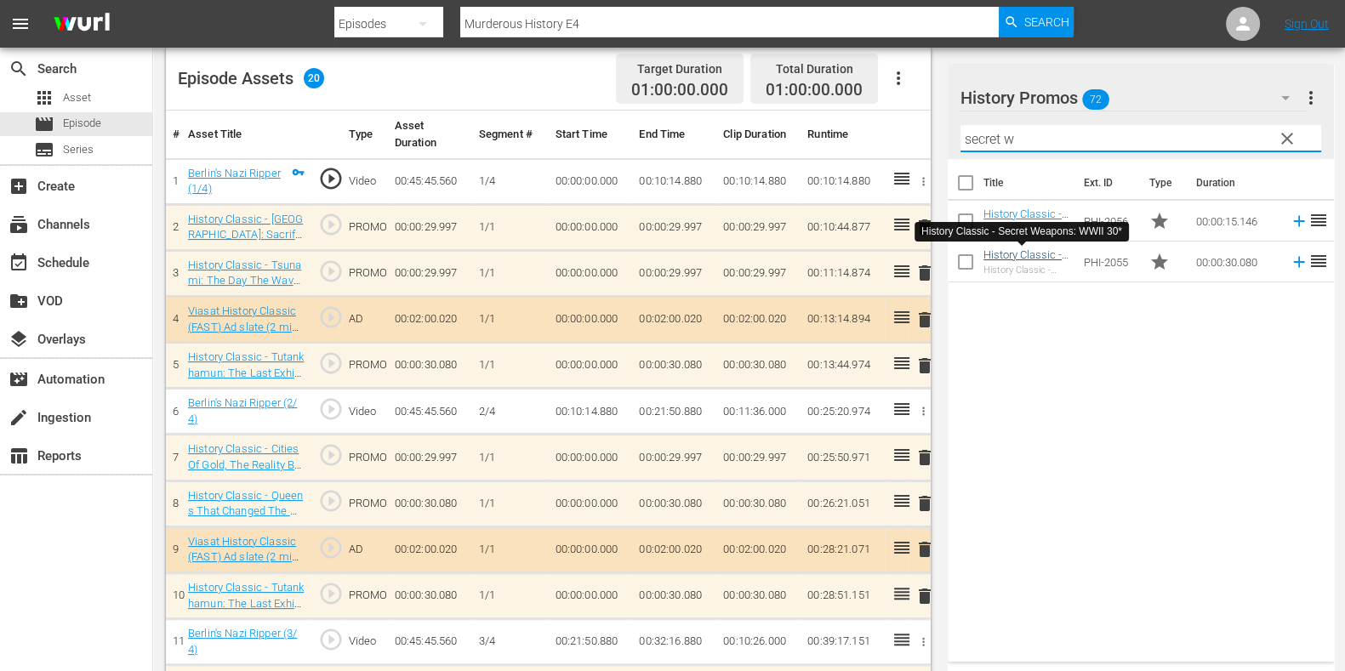
type input "secret w"
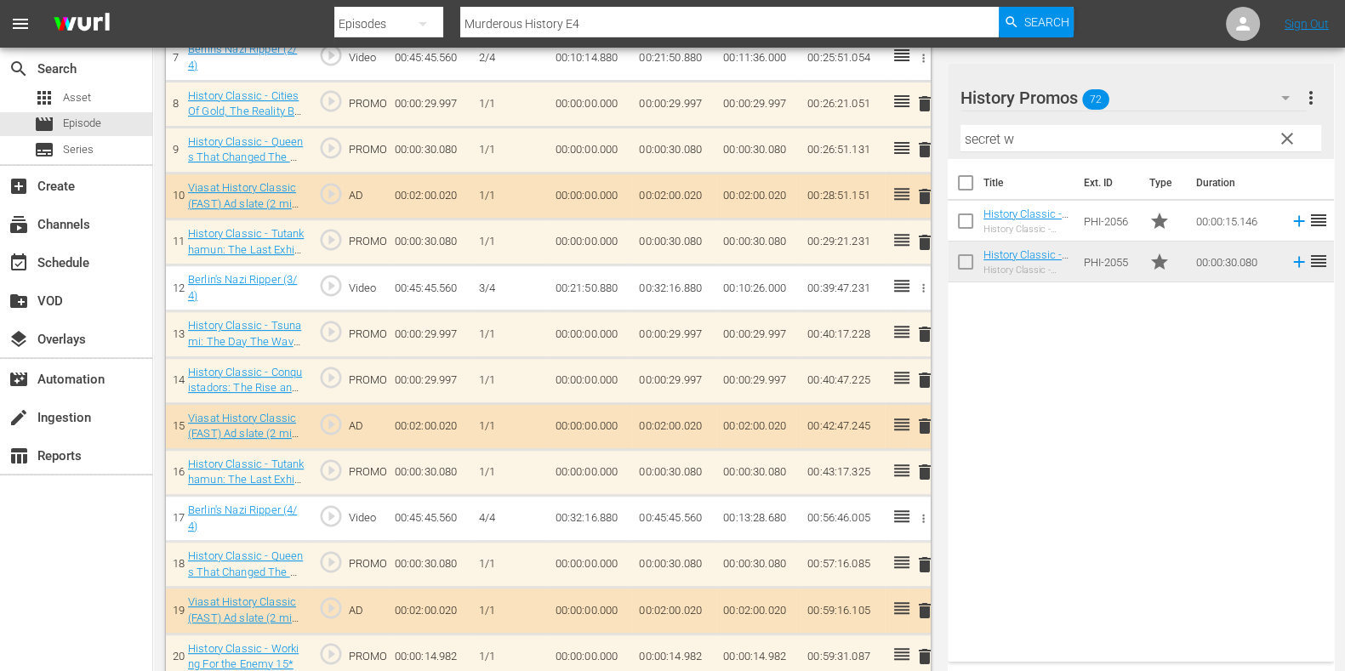
scroll to position [911, 0]
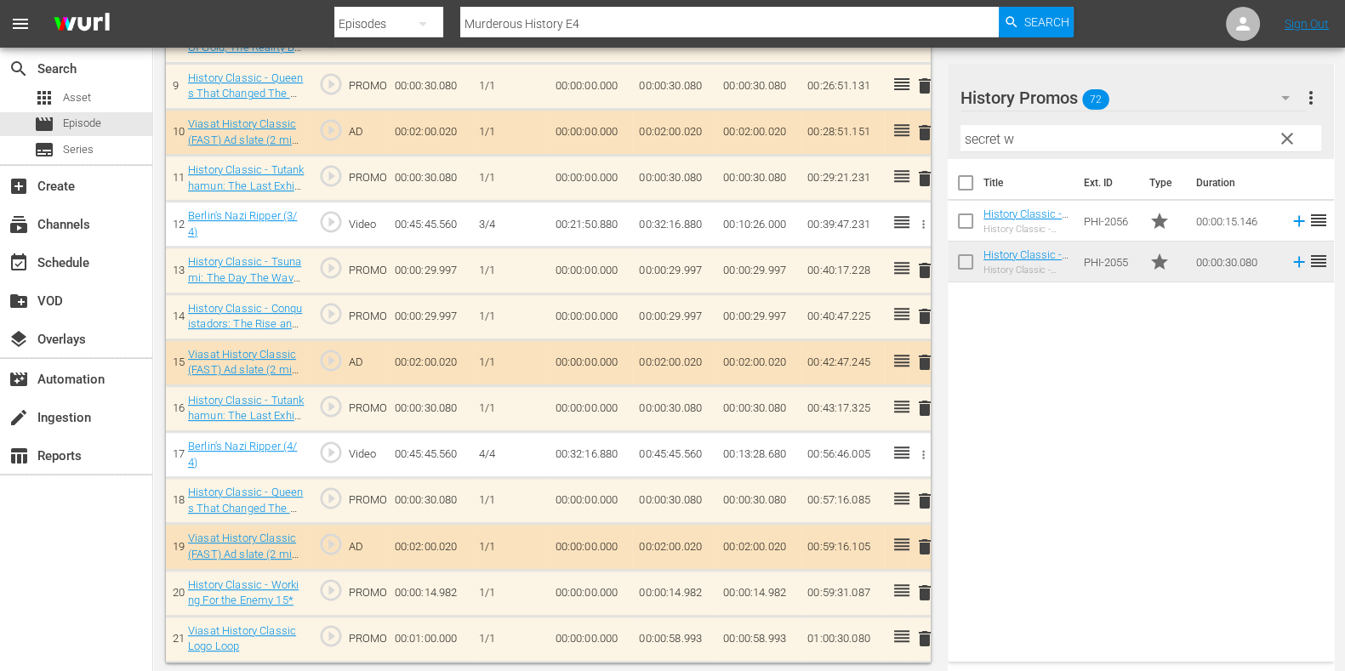
click at [922, 406] on span "delete" at bounding box center [925, 408] width 20 height 20
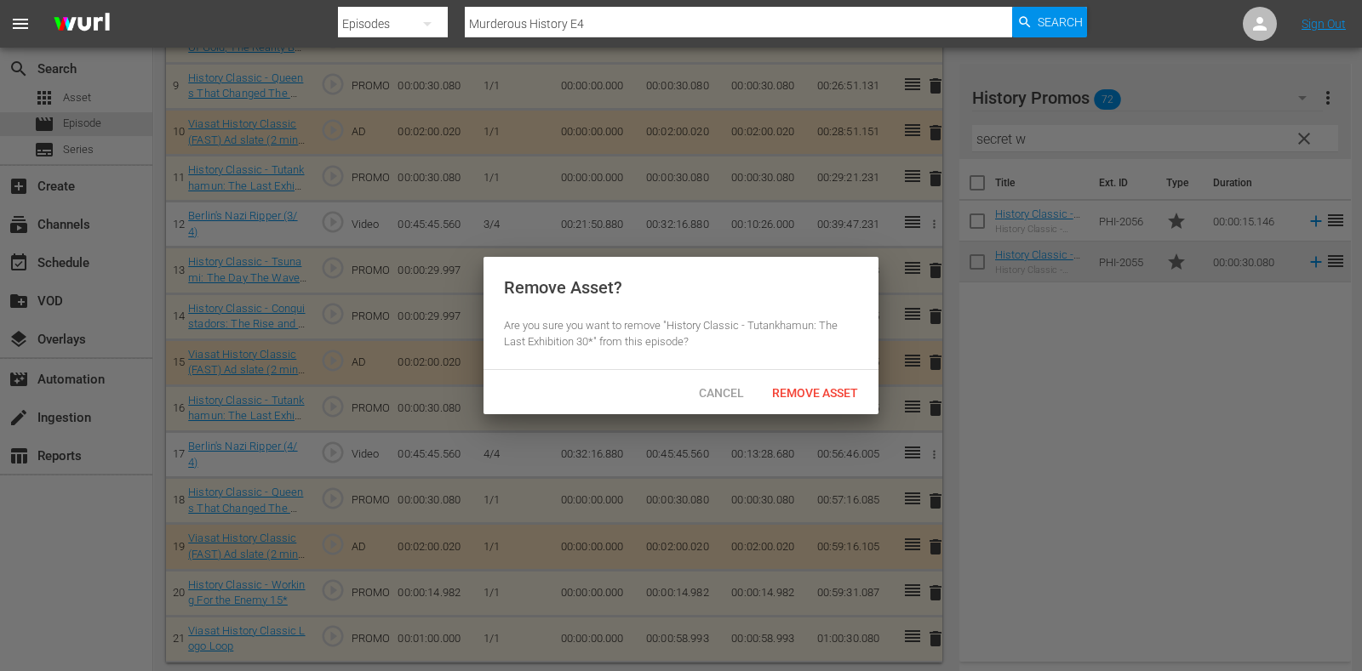
click at [826, 366] on div "Remove Asset? Are you sure you want to remove "History Classic - Tutankhamun: T…" at bounding box center [680, 313] width 395 height 113
click at [822, 386] on span "Remove Asset" at bounding box center [814, 393] width 113 height 14
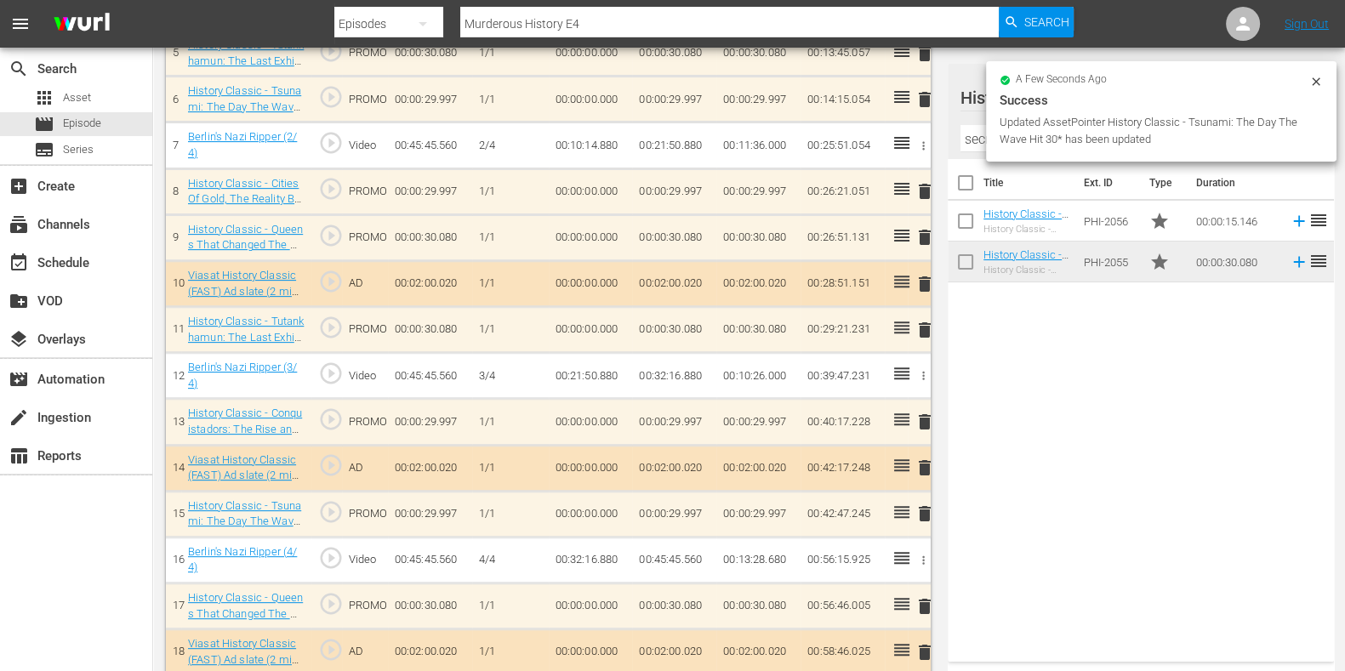
scroll to position [865, 0]
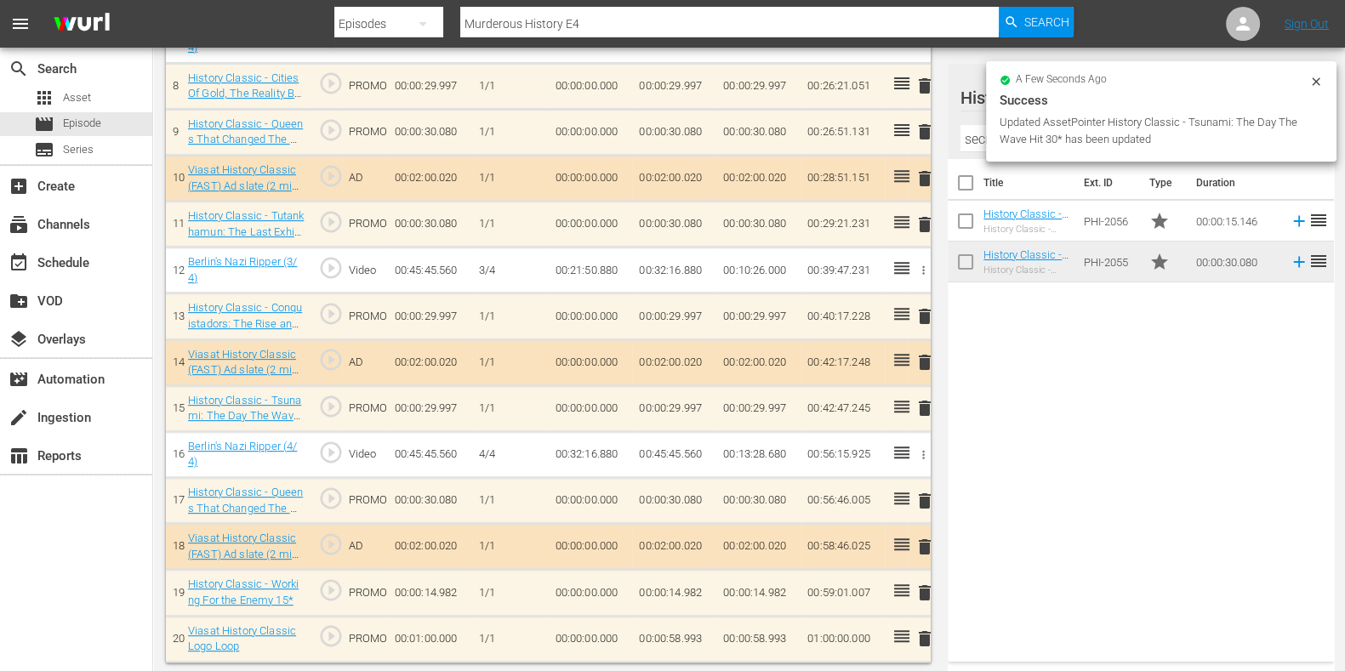
click at [923, 498] on span "delete" at bounding box center [925, 501] width 20 height 20
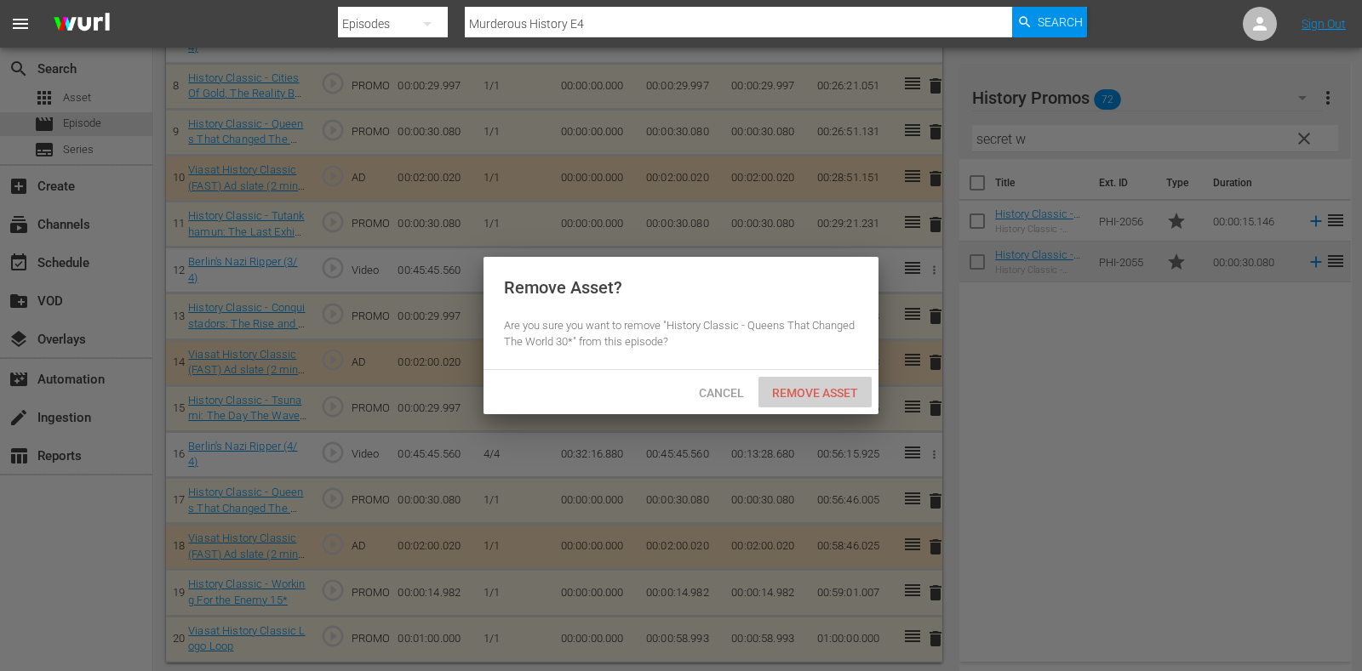
click at [763, 393] on span "Remove Asset" at bounding box center [814, 393] width 113 height 14
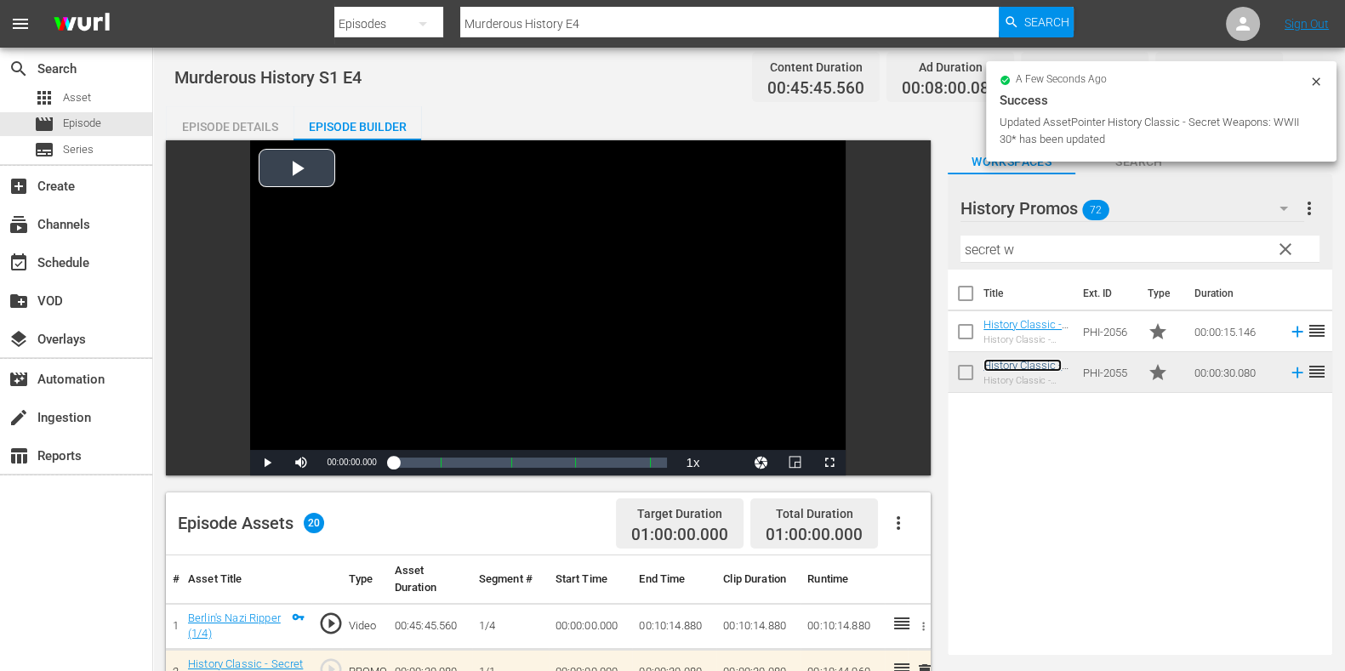
scroll to position [0, 0]
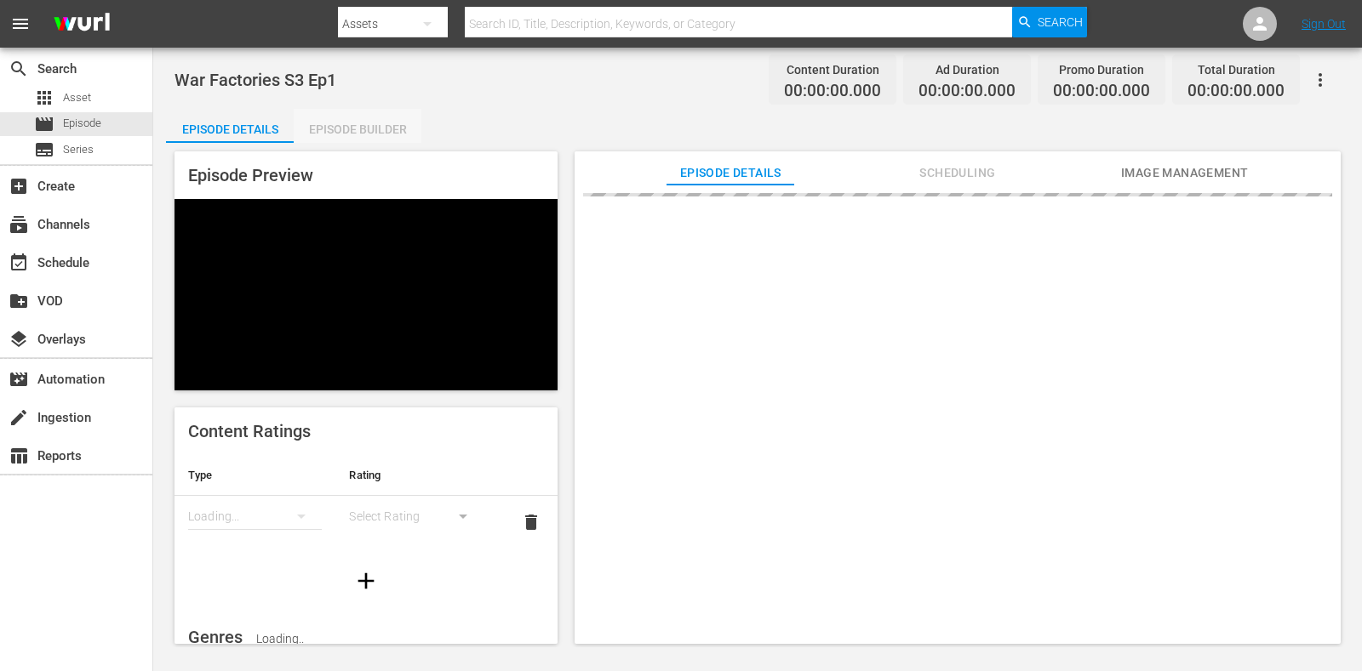
click at [364, 129] on div "Episode Builder" at bounding box center [358, 129] width 128 height 41
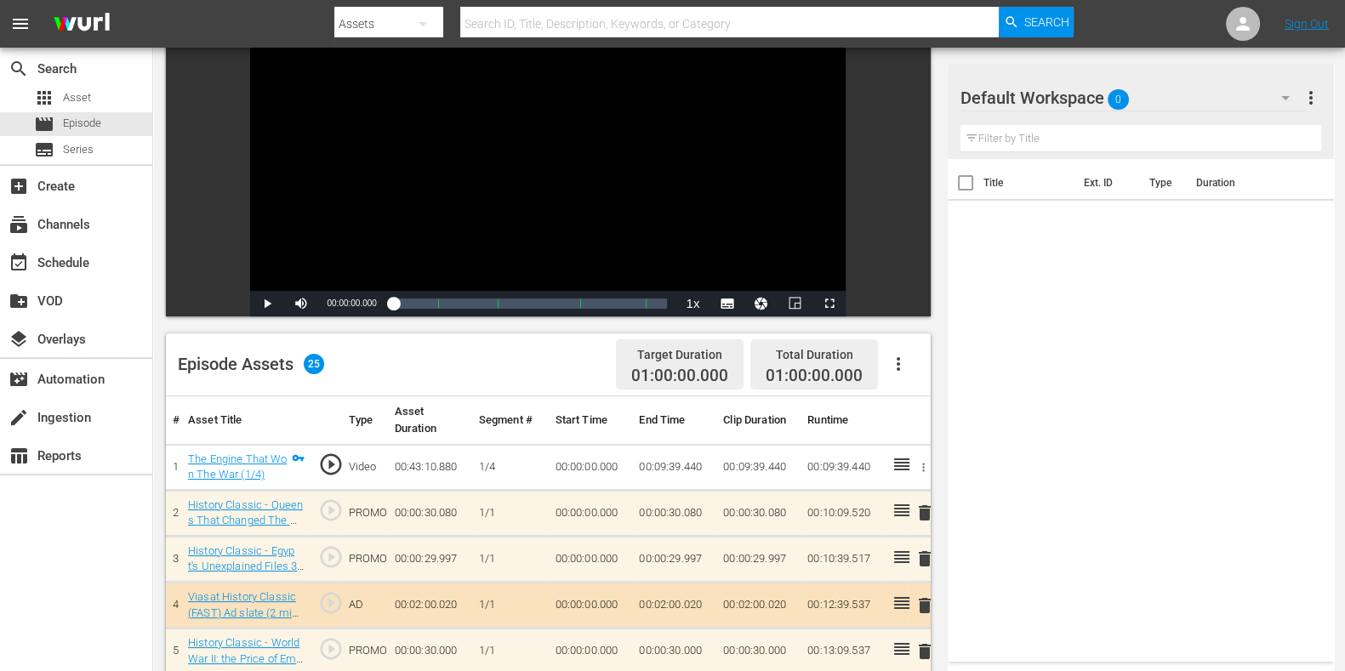
scroll to position [128, 0]
